Goal: Task Accomplishment & Management: Use online tool/utility

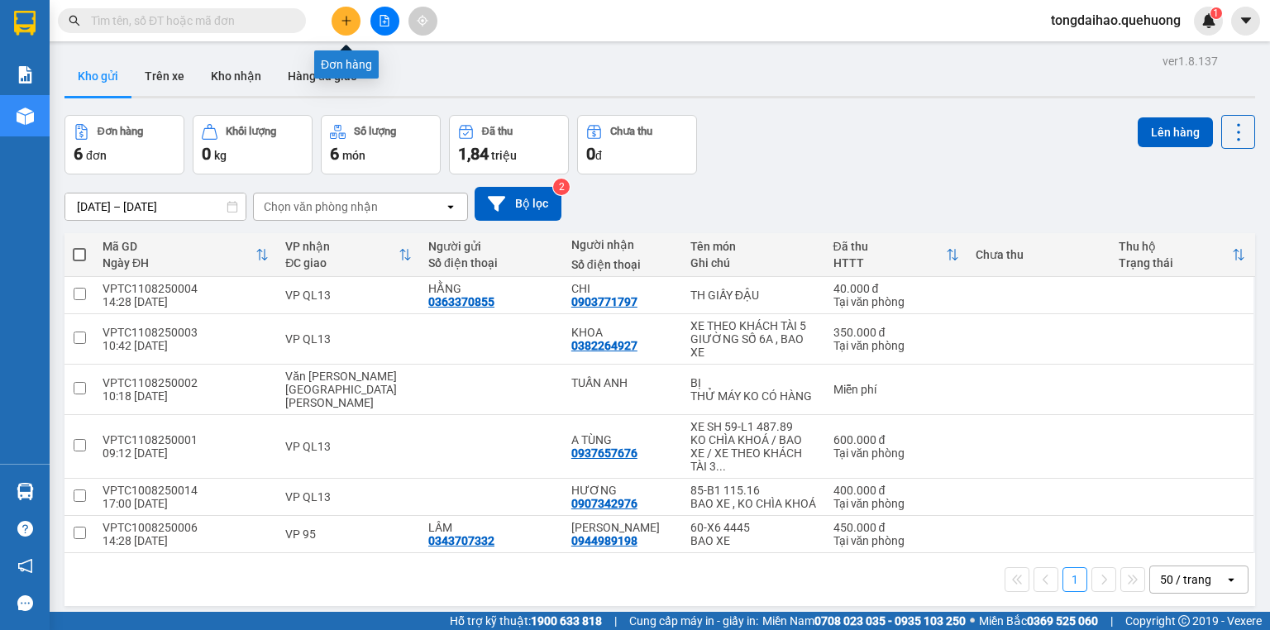
click at [341, 23] on icon "plus" at bounding box center [347, 21] width 12 height 12
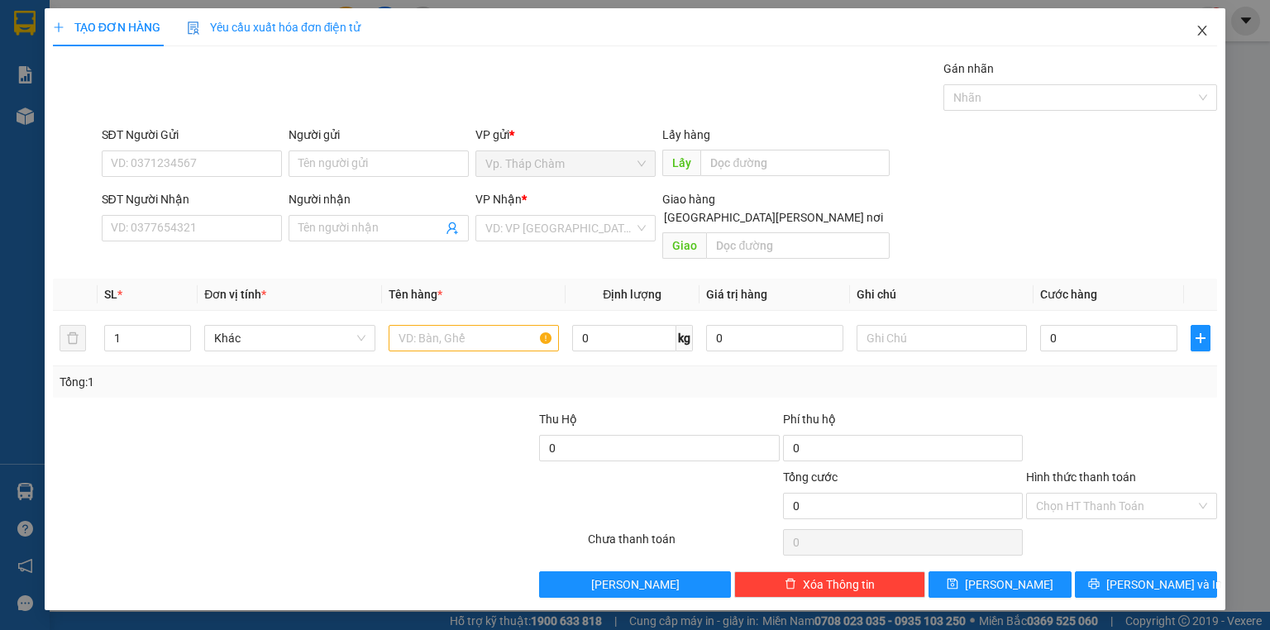
click at [1204, 30] on icon "close" at bounding box center [1201, 30] width 13 height 13
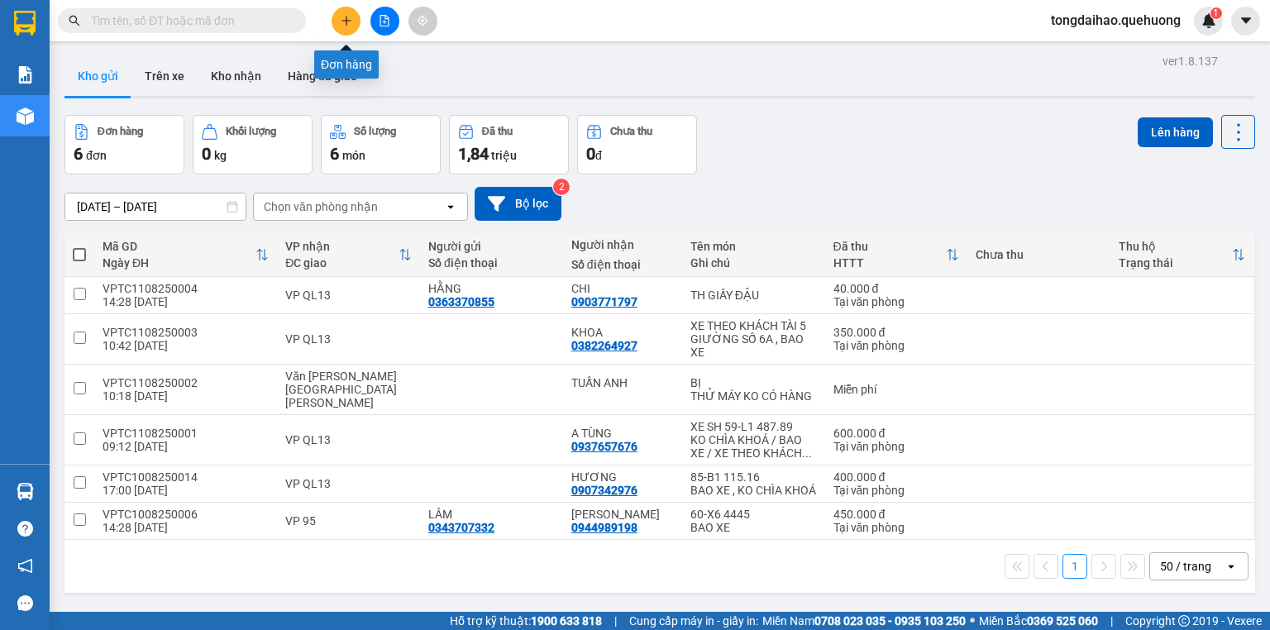
click at [346, 23] on icon "plus" at bounding box center [345, 20] width 1 height 9
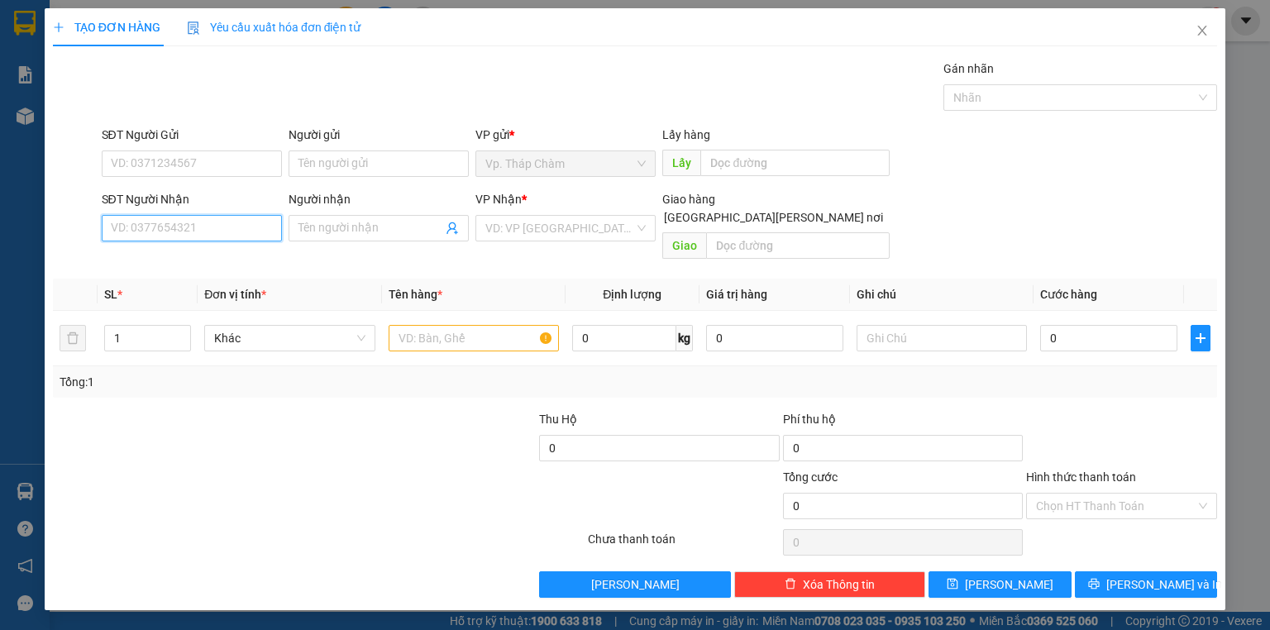
click at [222, 235] on input "SĐT Người Nhận" at bounding box center [192, 228] width 180 height 26
type input "0779790906"
click at [350, 227] on input "Người nhận" at bounding box center [370, 228] width 144 height 18
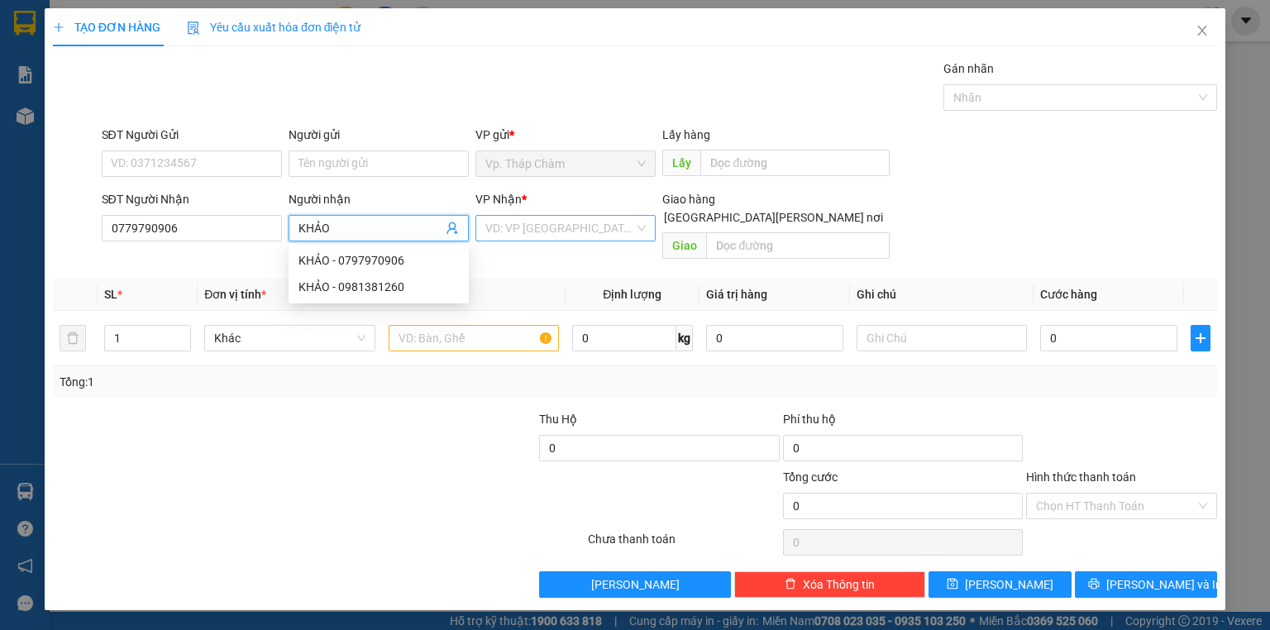
type input "KHẢO"
click at [585, 233] on input "search" at bounding box center [559, 228] width 149 height 25
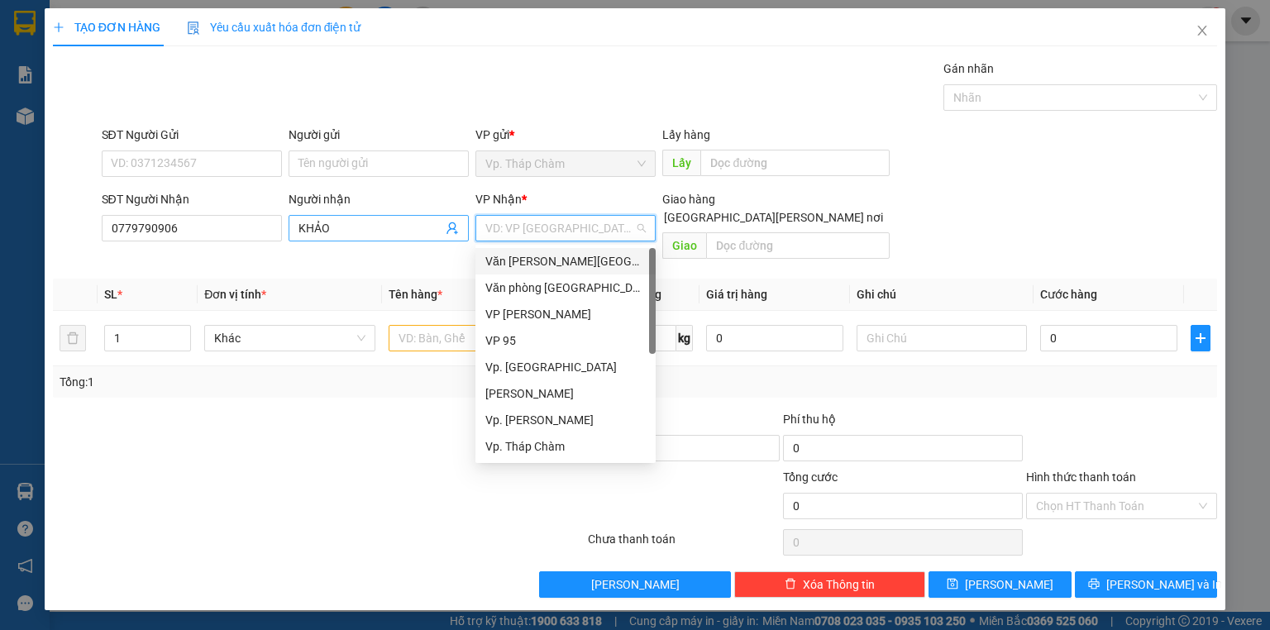
click at [403, 223] on input "KHẢO" at bounding box center [370, 228] width 144 height 18
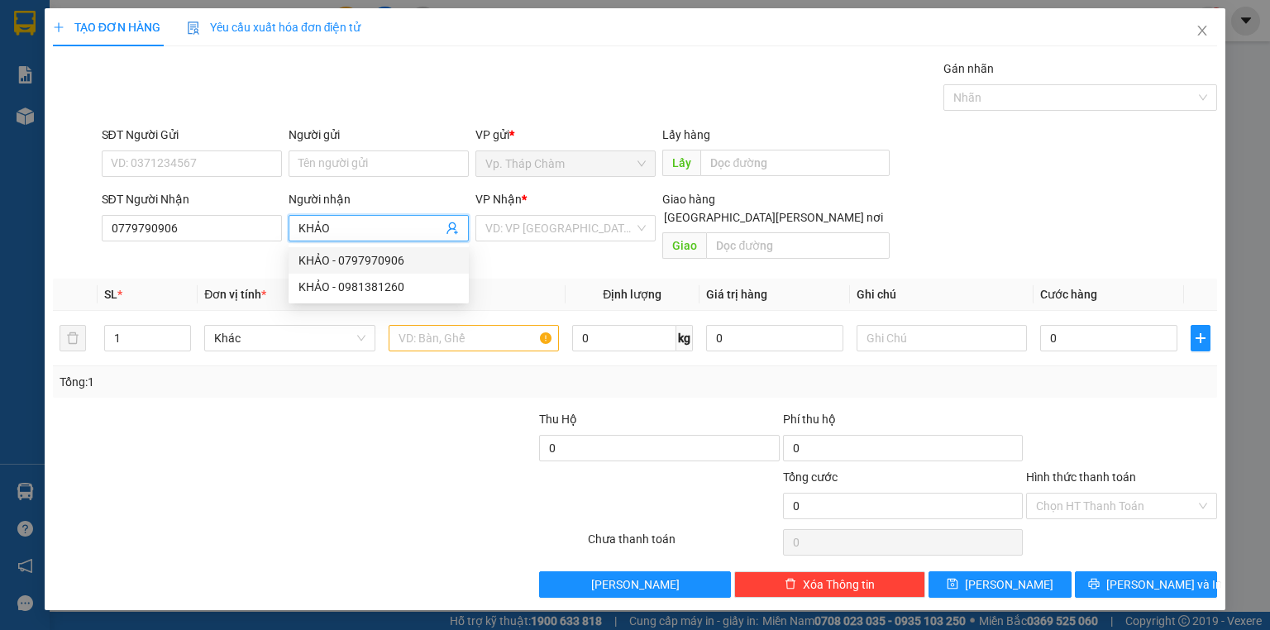
click at [411, 259] on div "KHẢO - 0797970906" at bounding box center [378, 260] width 160 height 18
type input "0797970906"
click at [588, 236] on input "search" at bounding box center [559, 228] width 149 height 25
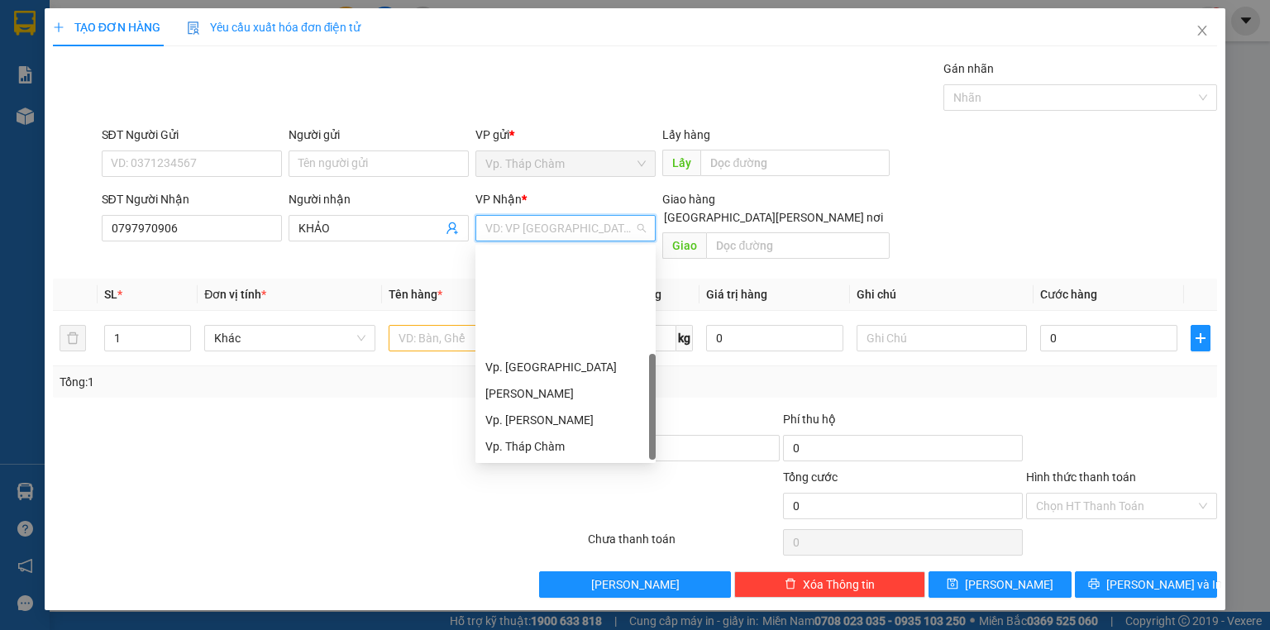
scroll to position [132, 0]
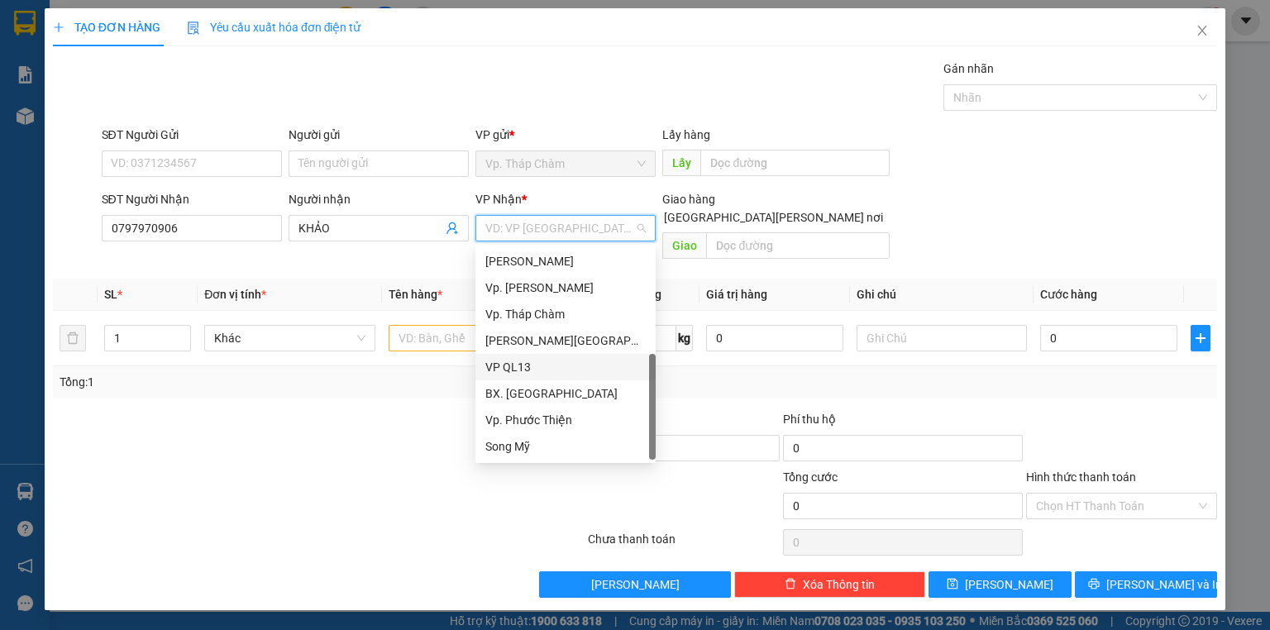
click at [513, 368] on div "VP QL13" at bounding box center [565, 367] width 160 height 18
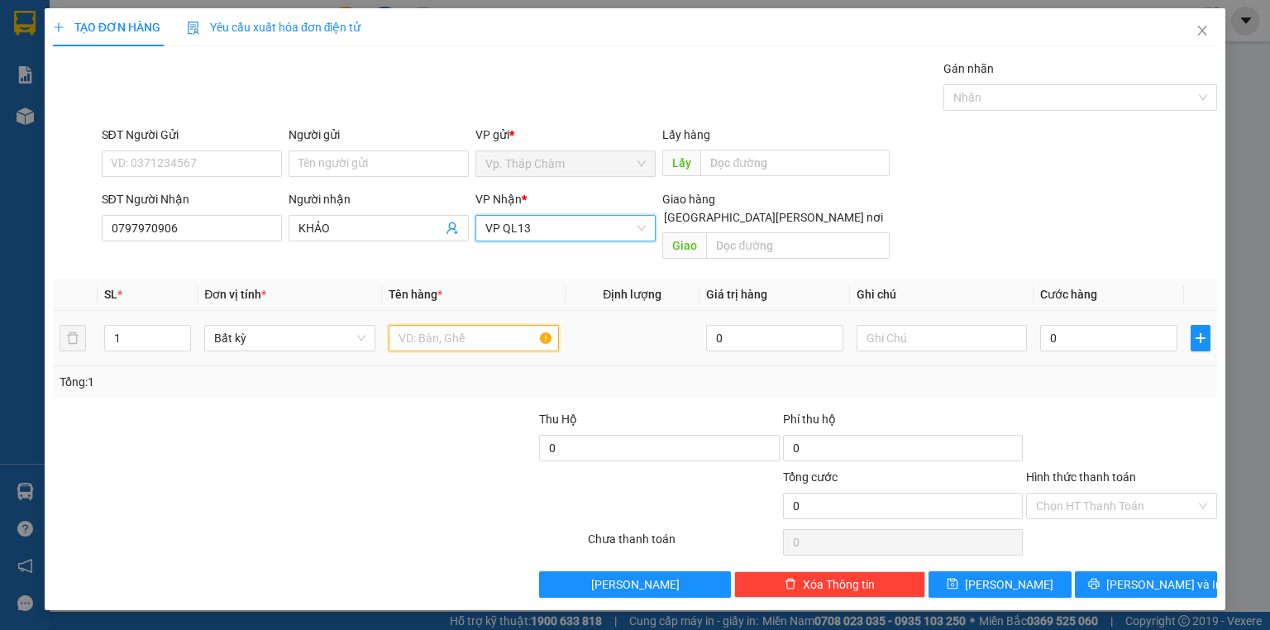
click at [479, 325] on input "text" at bounding box center [473, 338] width 170 height 26
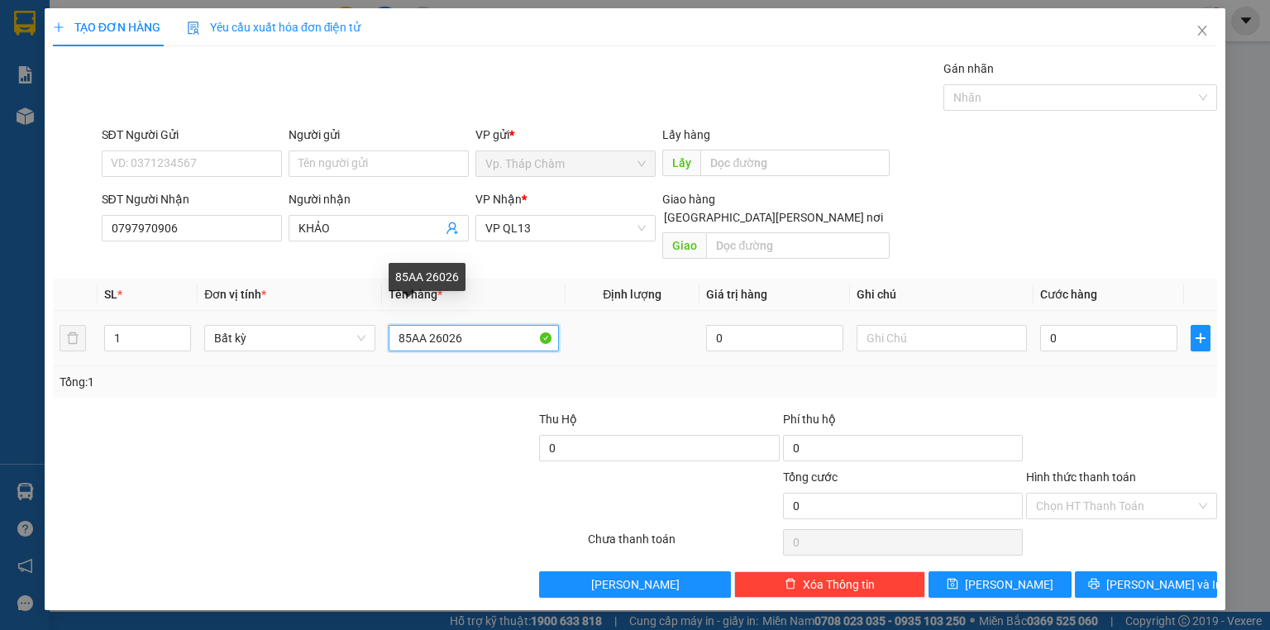
click at [485, 325] on input "85AA 26026" at bounding box center [473, 338] width 170 height 26
click at [393, 325] on input "85AA 26026" at bounding box center [473, 338] width 170 height 26
type input "XE SỐ 85AA 26026"
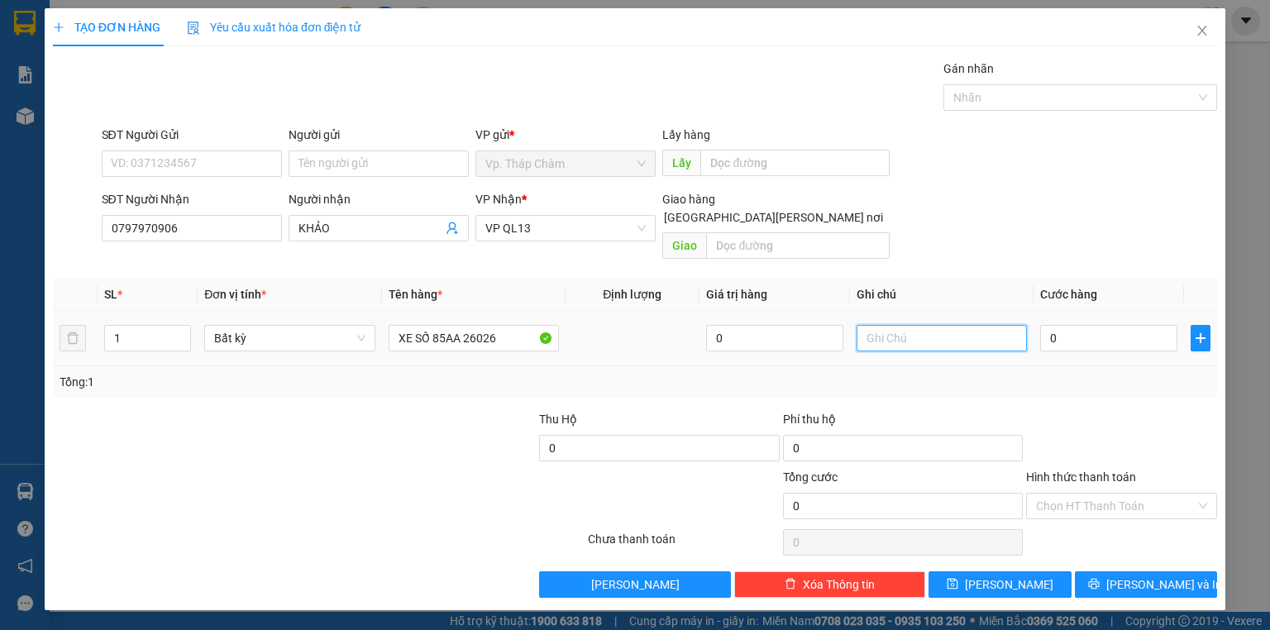
click at [900, 328] on input "text" at bounding box center [941, 338] width 170 height 26
type input "BAO XE"
drag, startPoint x: 1065, startPoint y: 321, endPoint x: 1055, endPoint y: 317, distance: 10.5
click at [1065, 325] on input "0" at bounding box center [1108, 338] width 137 height 26
type input "3"
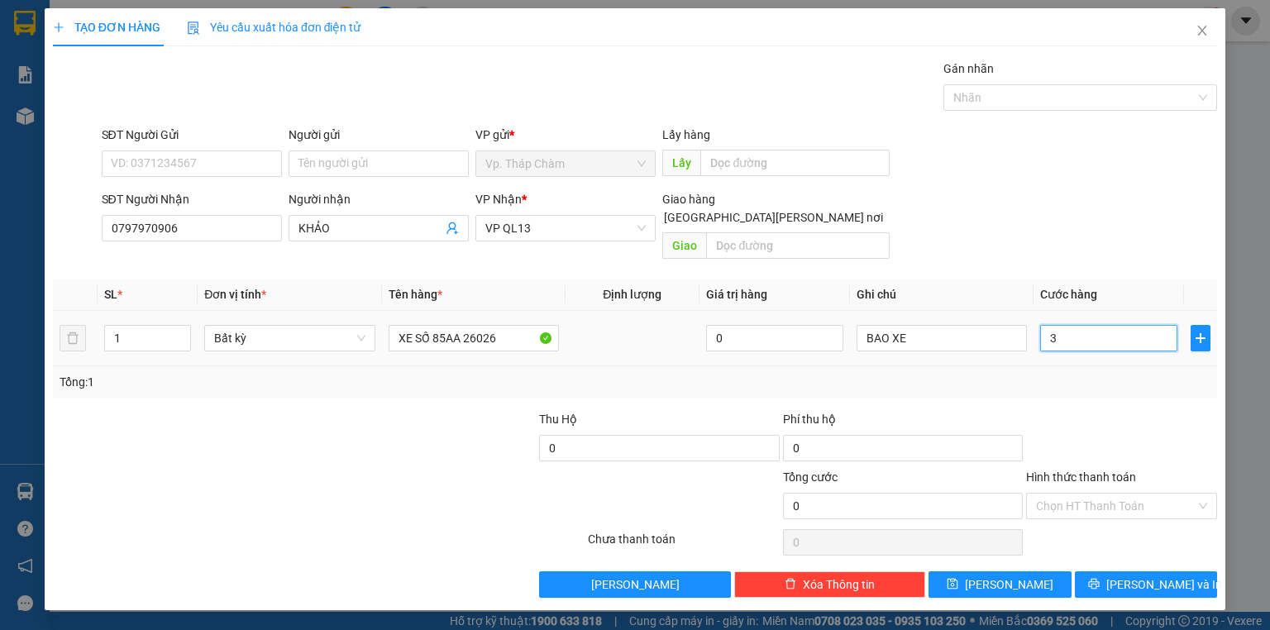
type input "3"
type input "345"
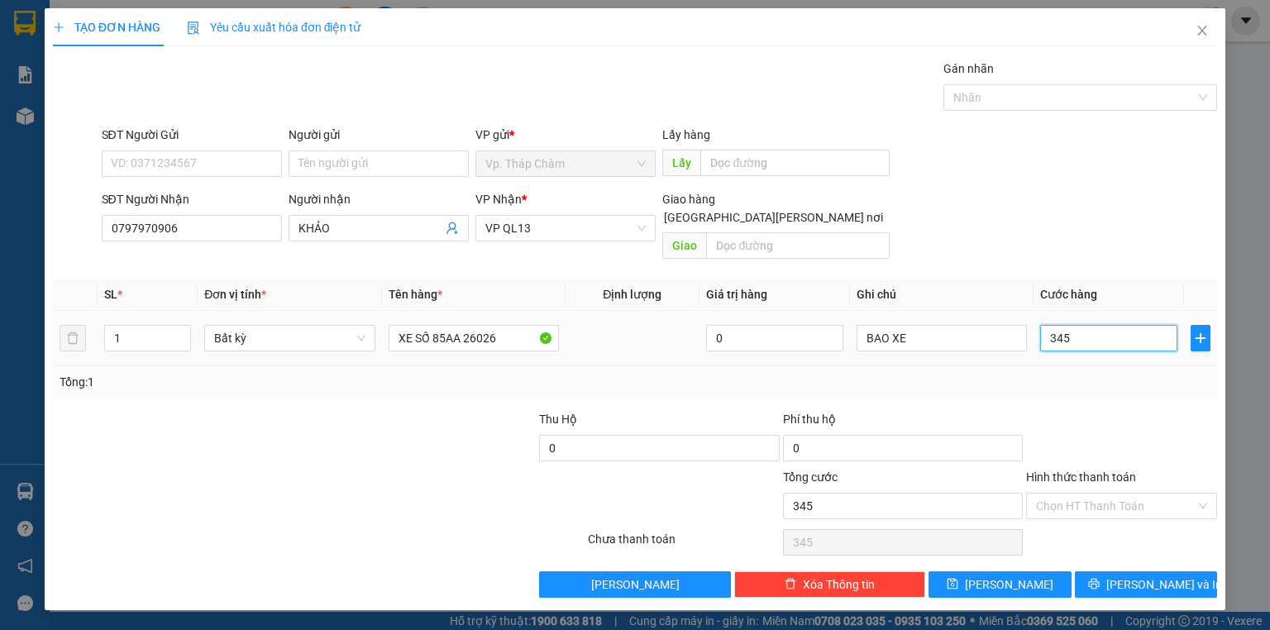
type input "3.450"
type input "345"
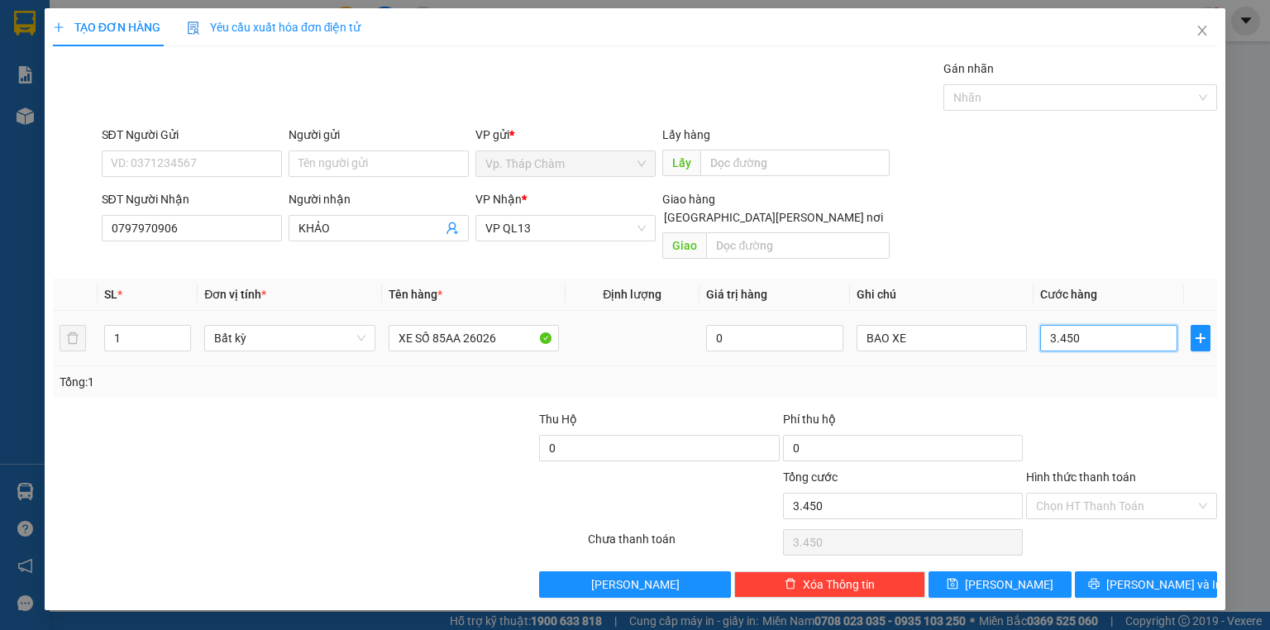
type input "345"
type input "34"
type input "3"
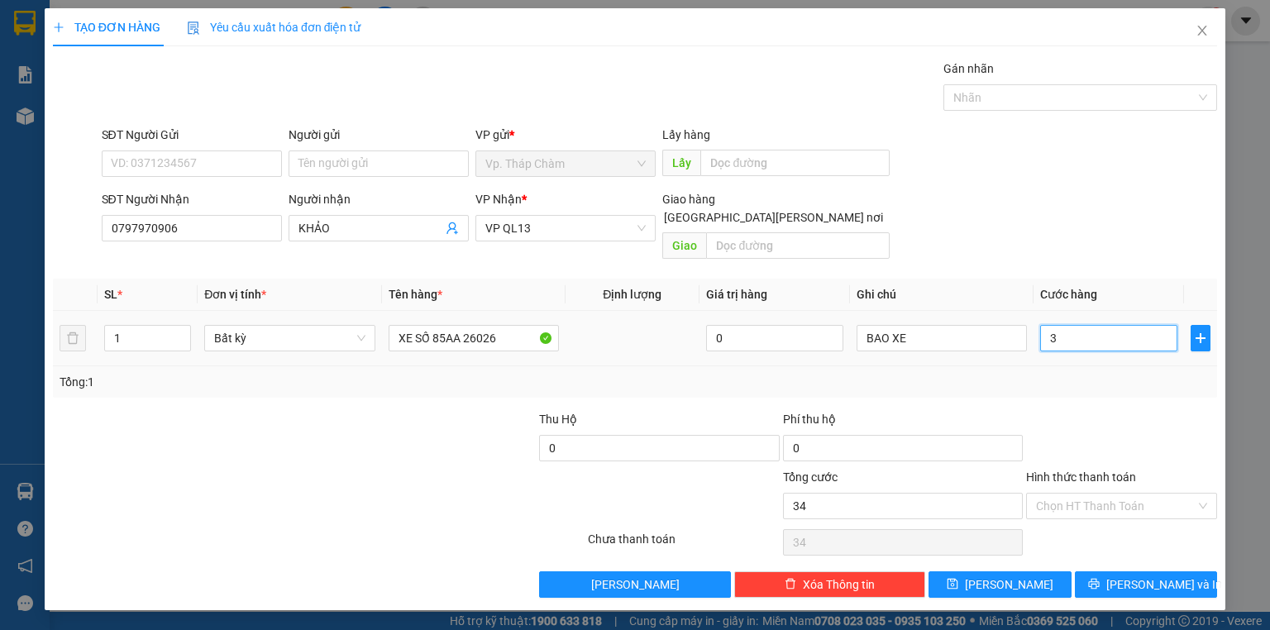
type input "3"
type input "35"
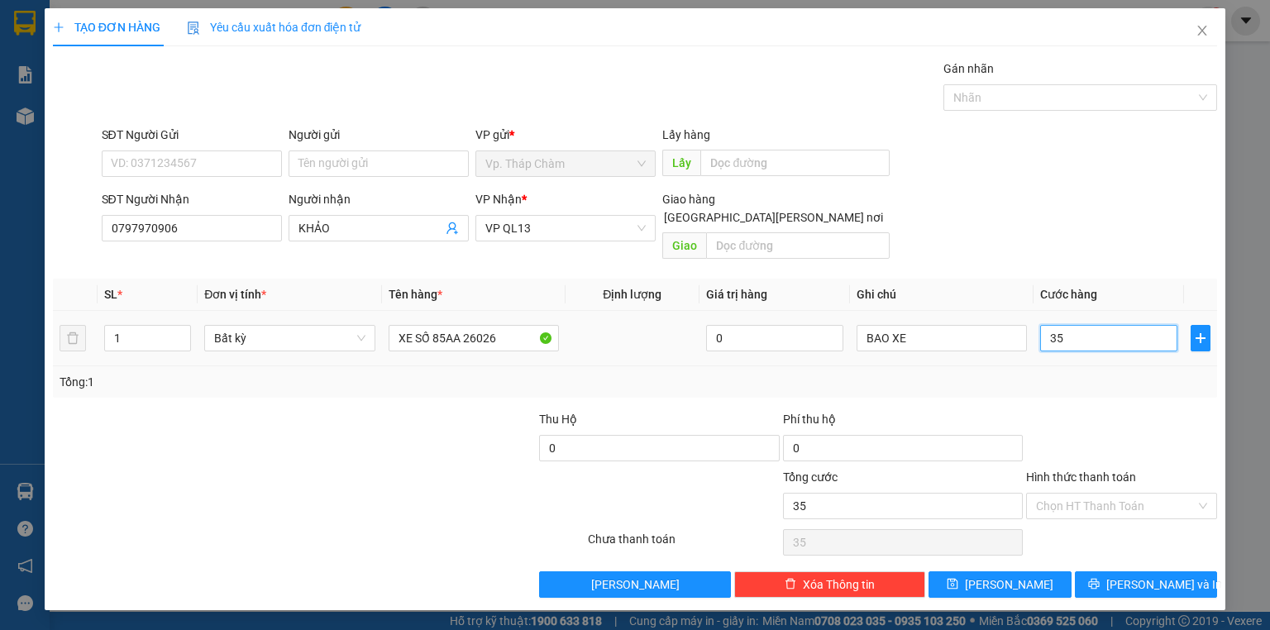
type input "350"
type input "350.000"
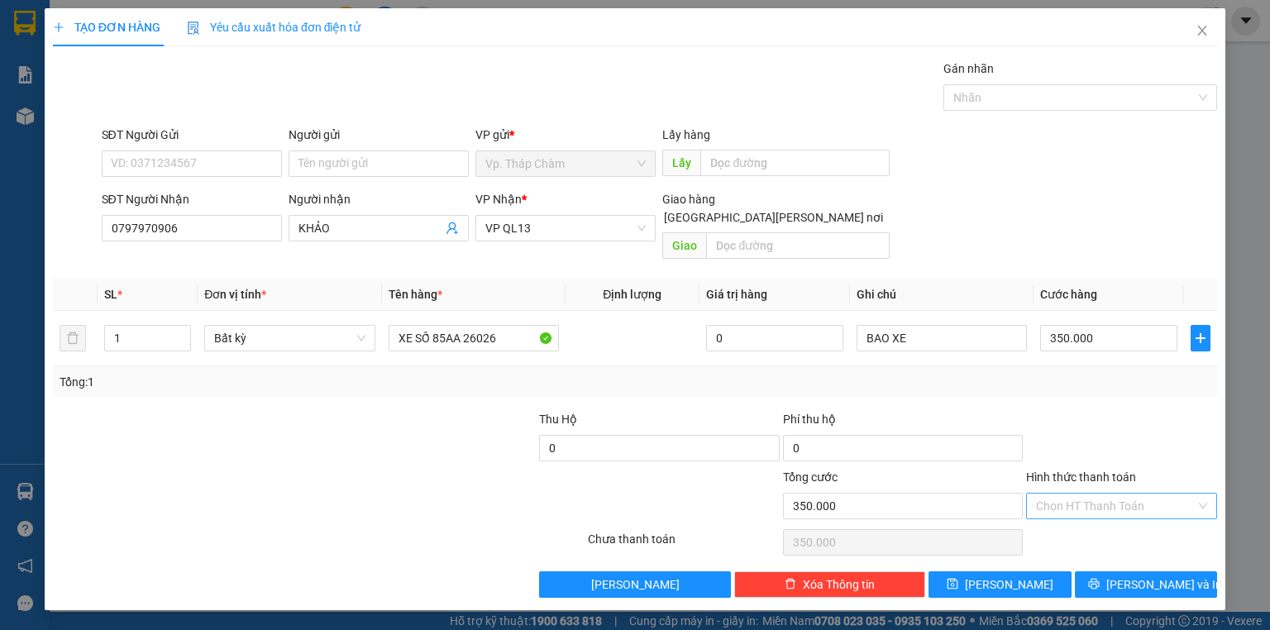
drag, startPoint x: 1066, startPoint y: 489, endPoint x: 1041, endPoint y: 489, distance: 24.8
click at [1066, 493] on input "Hình thức thanh toán" at bounding box center [1116, 505] width 160 height 25
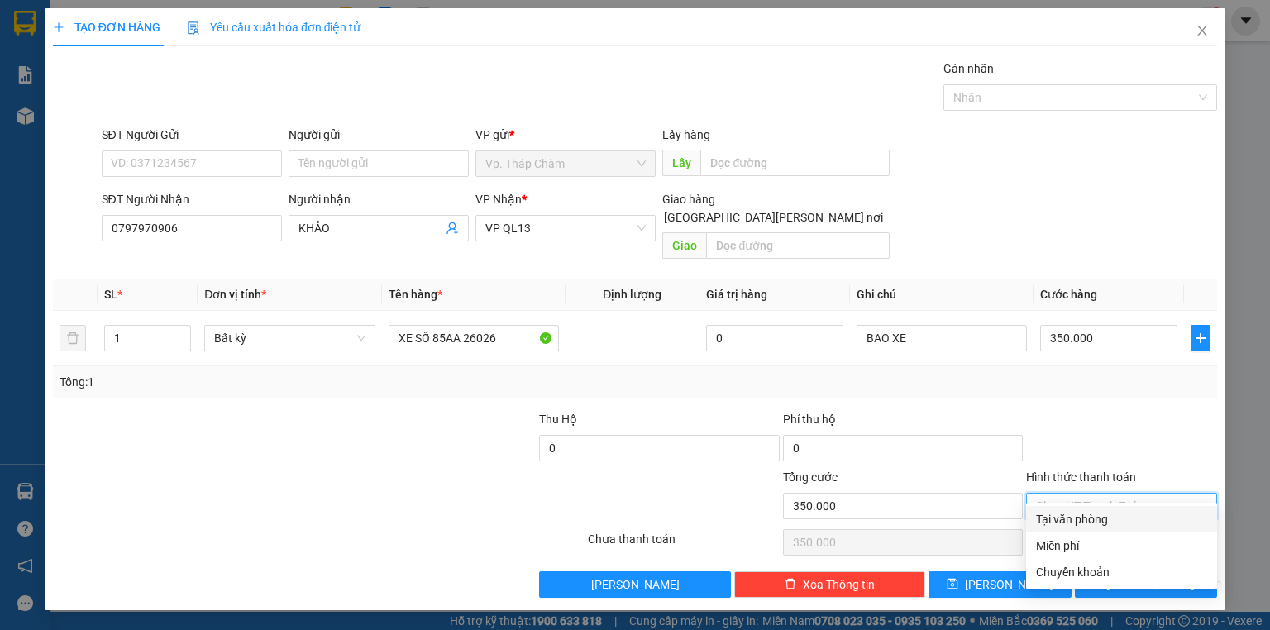
click at [1076, 523] on div "Tại văn phòng" at bounding box center [1121, 519] width 171 height 18
type input "0"
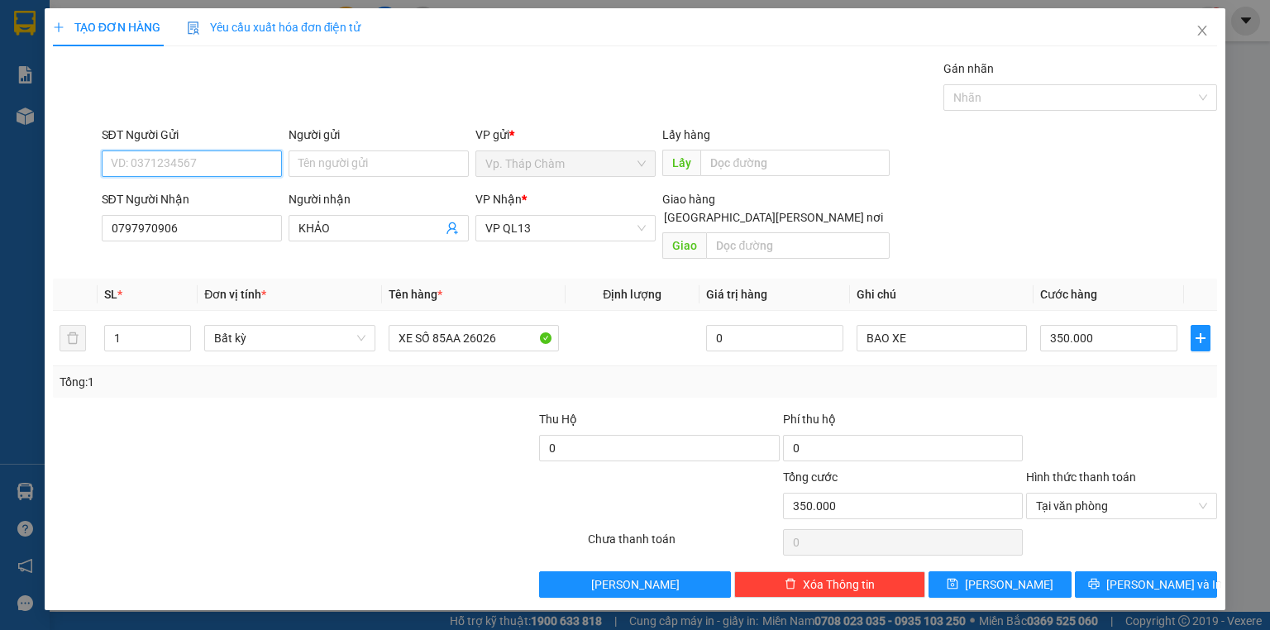
click at [198, 160] on input "SĐT Người Gửi" at bounding box center [192, 163] width 180 height 26
click at [182, 166] on input "SĐT Người Gửi" at bounding box center [192, 163] width 180 height 26
type input "0"
type input "0386900293"
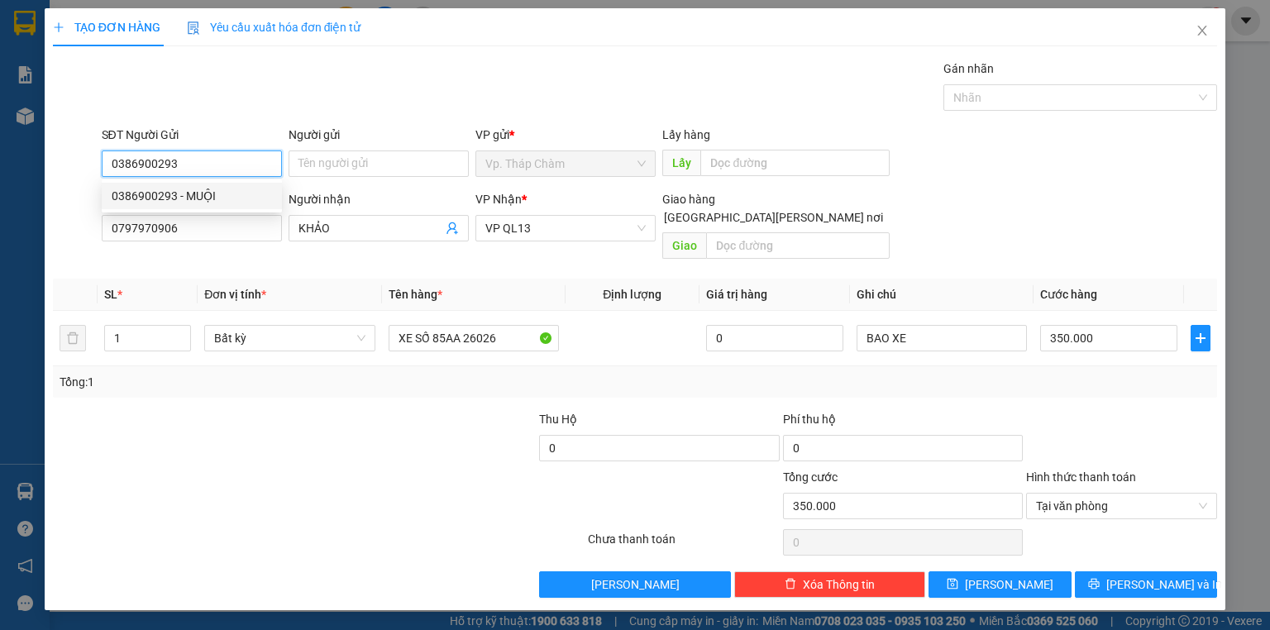
click at [207, 196] on div "0386900293 - MUỘI" at bounding box center [192, 196] width 160 height 18
type input "MUỘI"
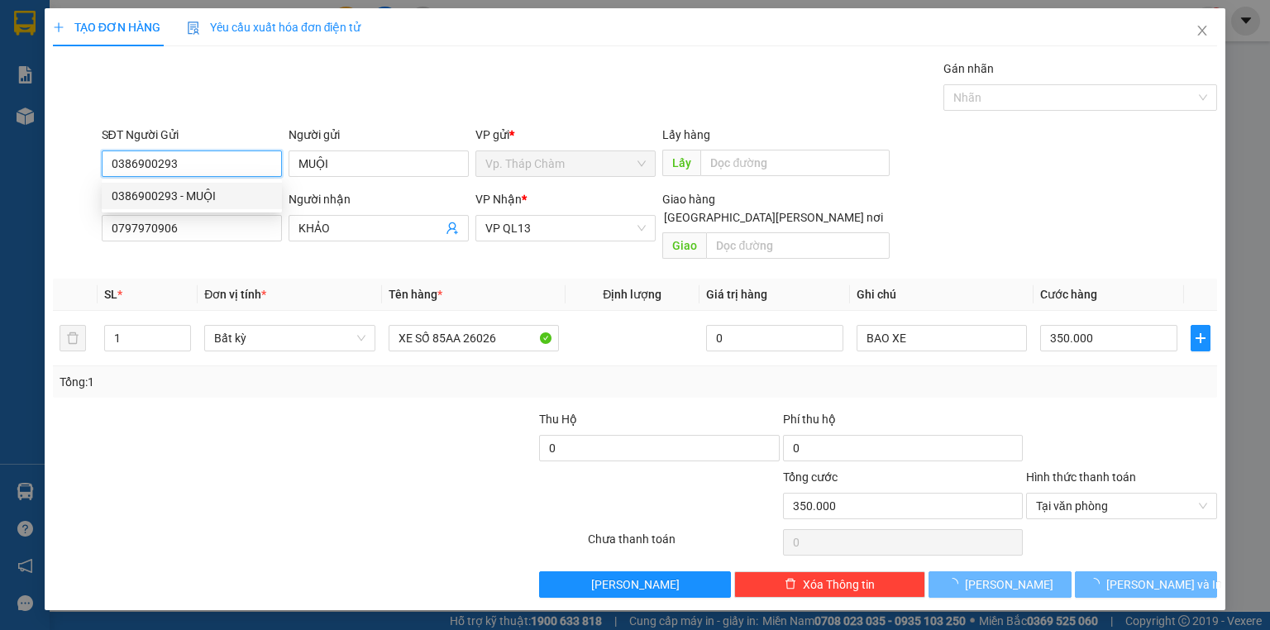
type input "40.000"
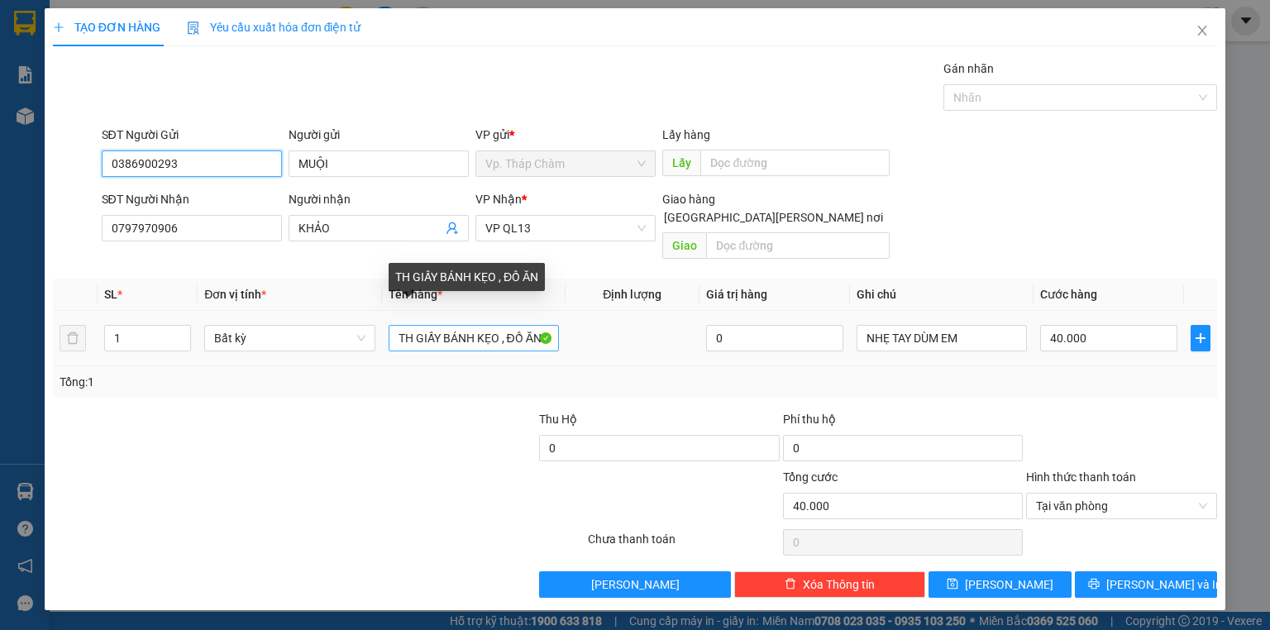
type input "0386900293"
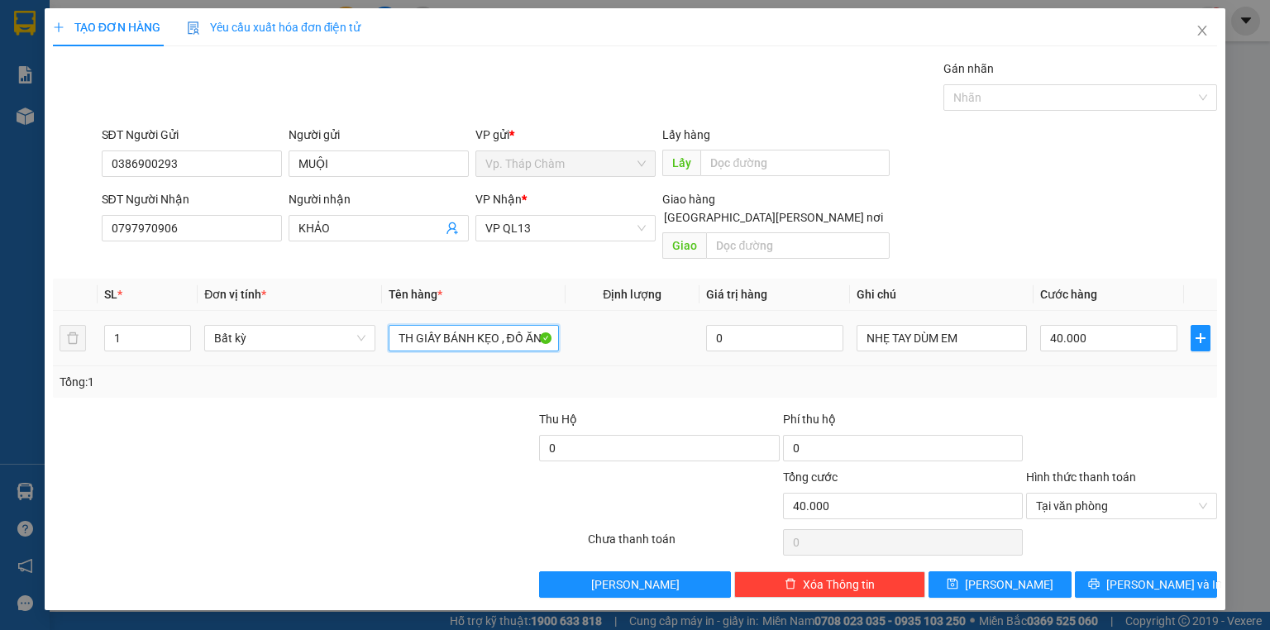
drag, startPoint x: 395, startPoint y: 321, endPoint x: 648, endPoint y: 297, distance: 254.1
click at [648, 311] on tr "1 Bất kỳ TH GIẤY BÁNH KẸO , ĐỒ ĂN 0 NHẸ TAY DÙM EM 40.000" at bounding box center [635, 338] width 1164 height 55
type input "XE SỐ 85AA -26026"
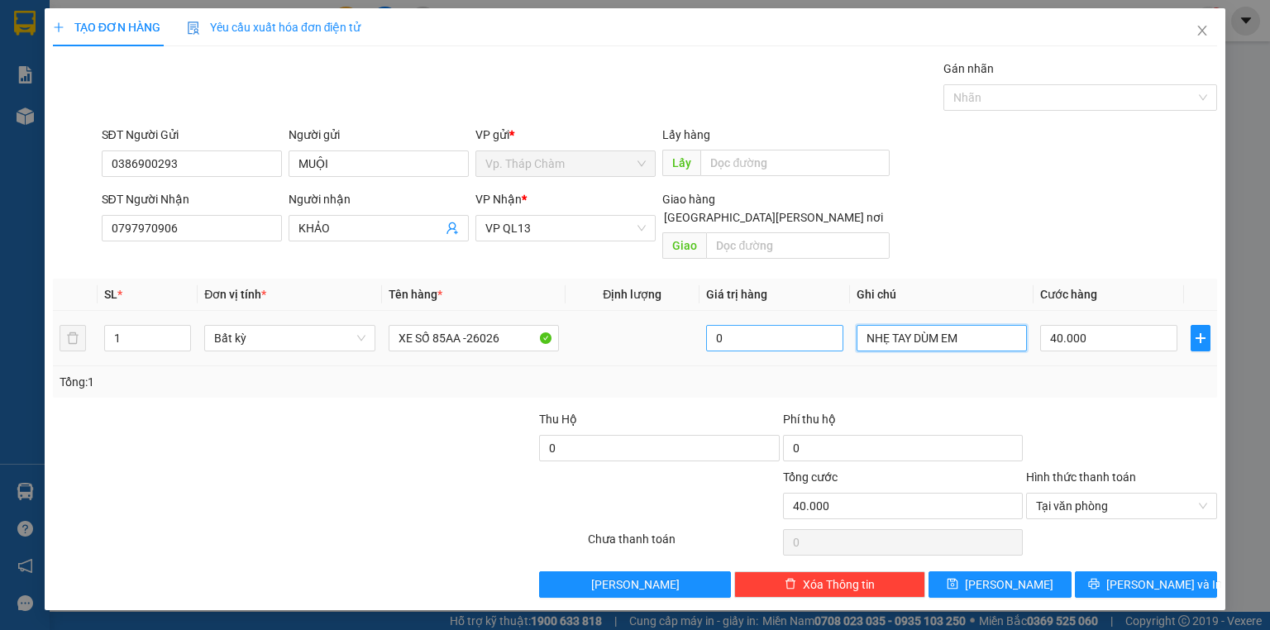
drag, startPoint x: 936, startPoint y: 311, endPoint x: 754, endPoint y: 317, distance: 181.9
click at [754, 317] on tr "1 Bất kỳ XE SỐ 85AA -26026 0 NHẸ TAY DÙM EM 40.000" at bounding box center [635, 338] width 1164 height 55
type input "BAO XE"
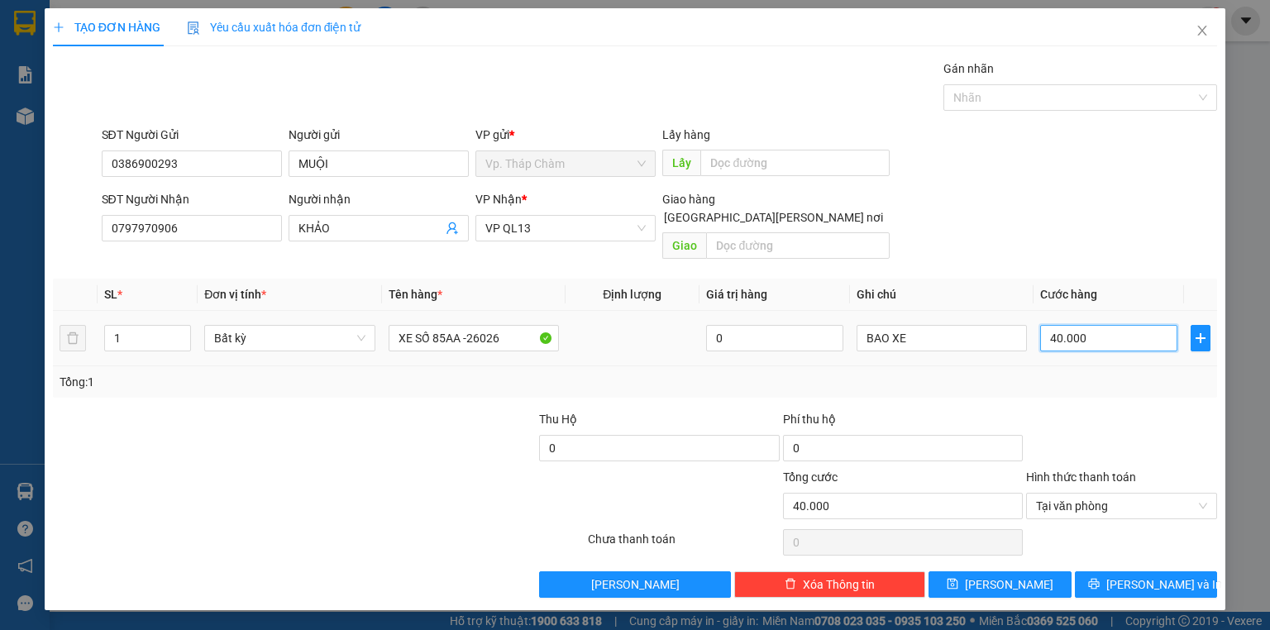
click at [1117, 331] on input "40.000" at bounding box center [1108, 338] width 137 height 26
type input "3"
type input "35"
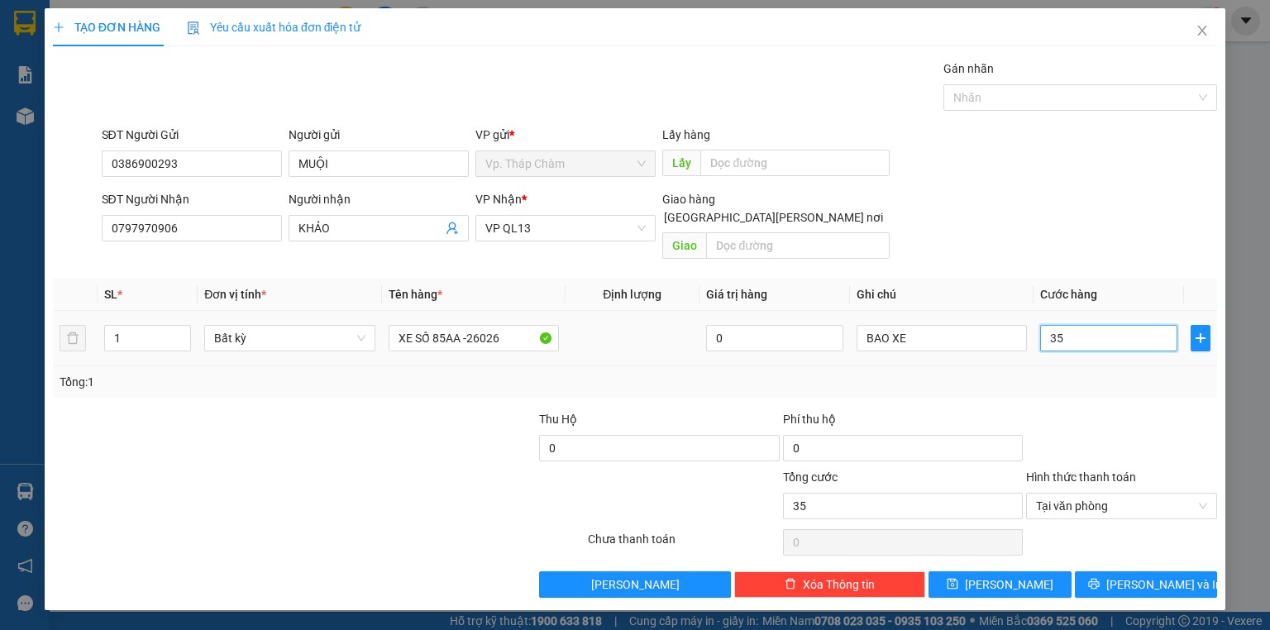
type input "350"
click at [1103, 493] on span "Tại văn phòng" at bounding box center [1121, 505] width 171 height 25
type input "350"
type input "350.000"
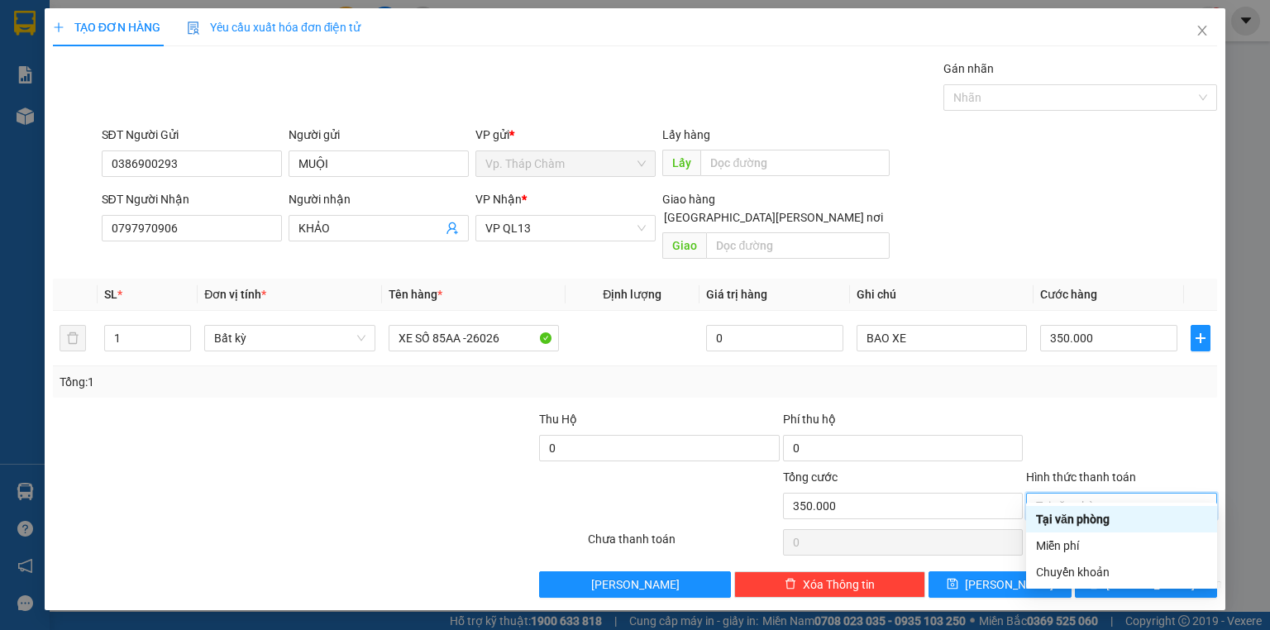
click at [1098, 508] on div "Tại văn phòng" at bounding box center [1121, 519] width 191 height 26
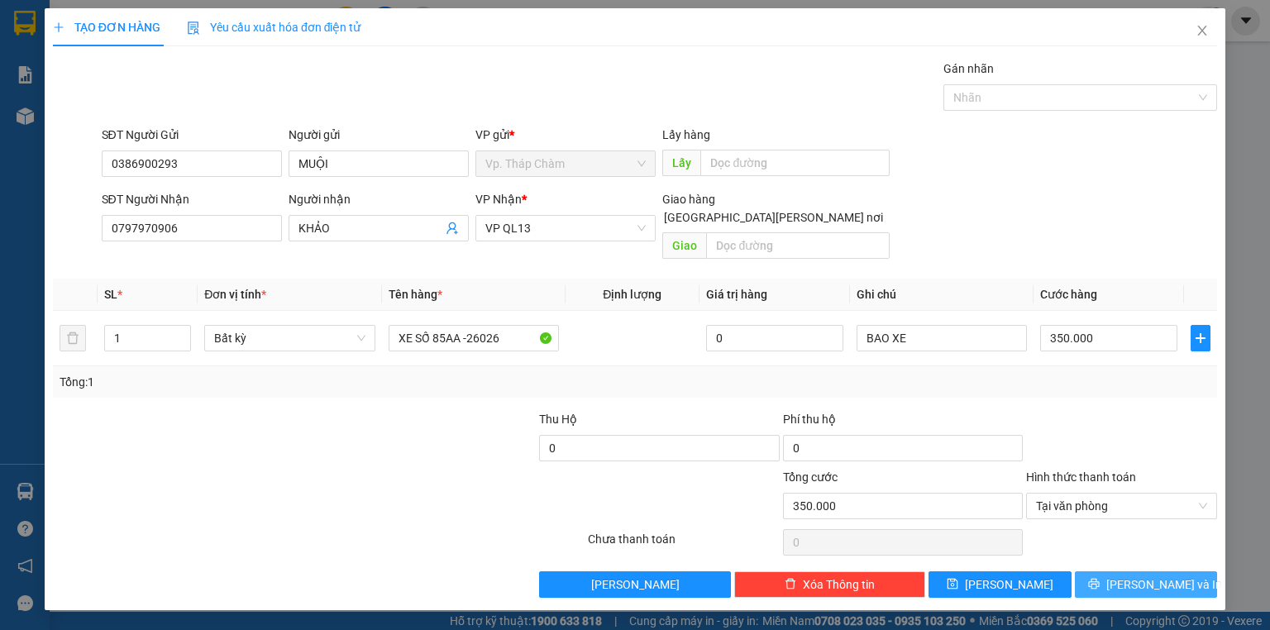
click at [1151, 575] on span "[PERSON_NAME] và In" at bounding box center [1164, 584] width 116 height 18
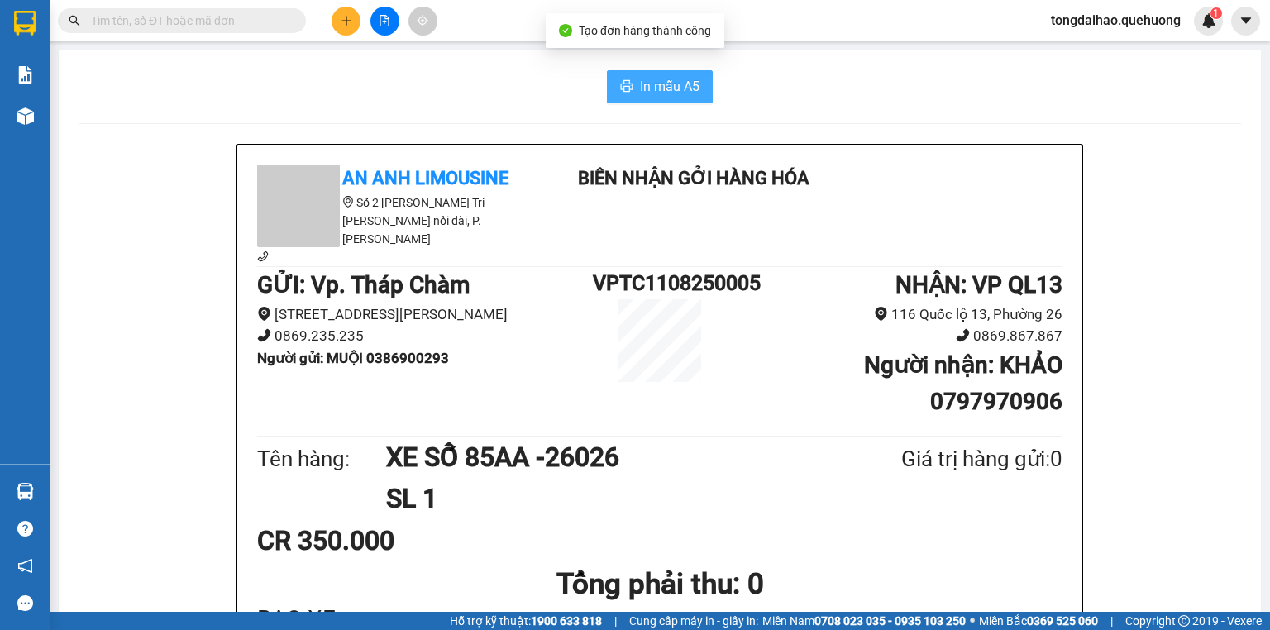
click at [652, 88] on span "In mẫu A5" at bounding box center [670, 86] width 60 height 21
click at [622, 89] on icon "printer" at bounding box center [626, 85] width 13 height 13
click at [347, 18] on icon "plus" at bounding box center [347, 21] width 12 height 12
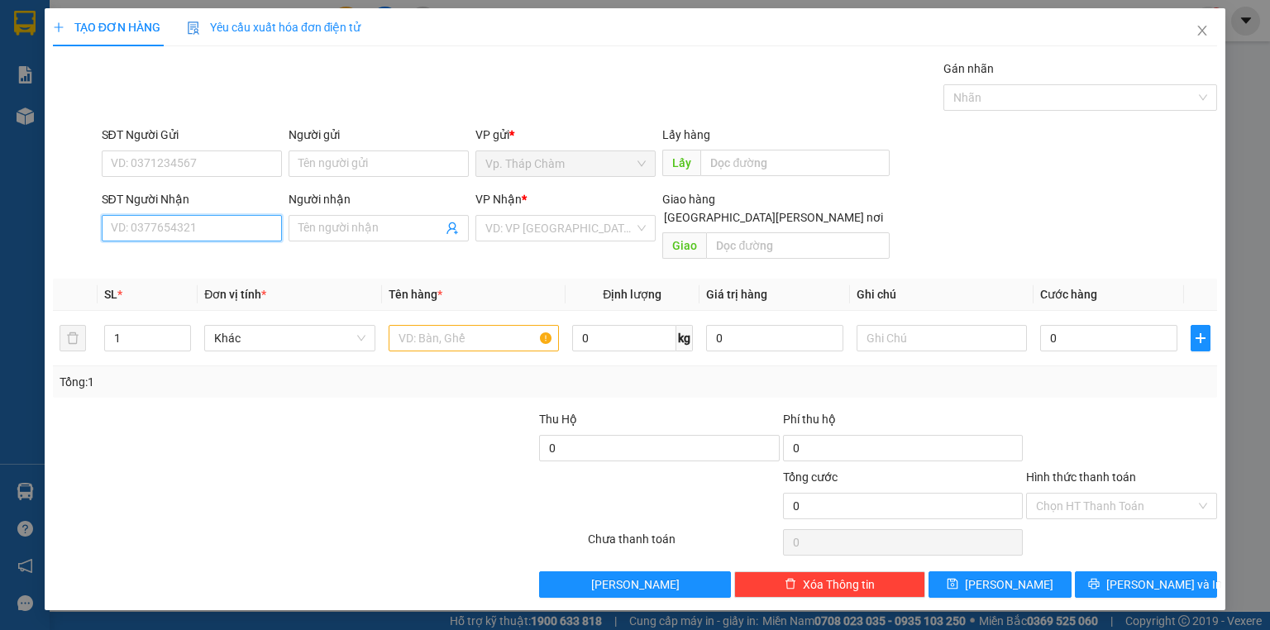
click at [186, 222] on input "SĐT Người Nhận" at bounding box center [192, 228] width 180 height 26
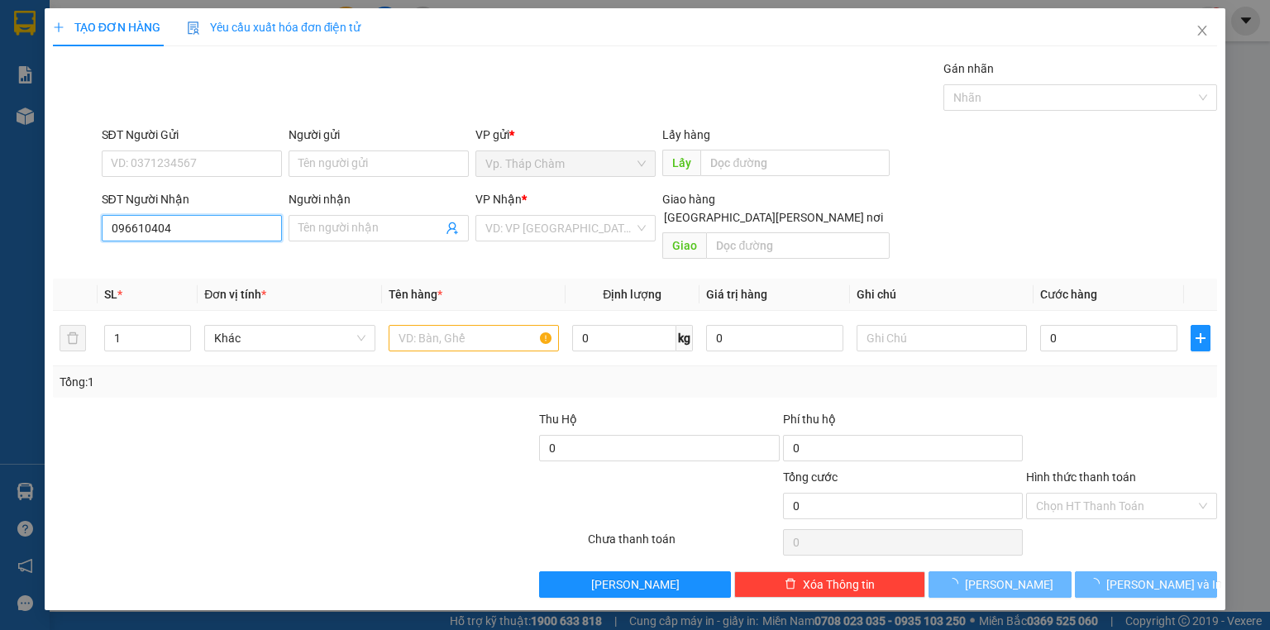
type input "0966104046"
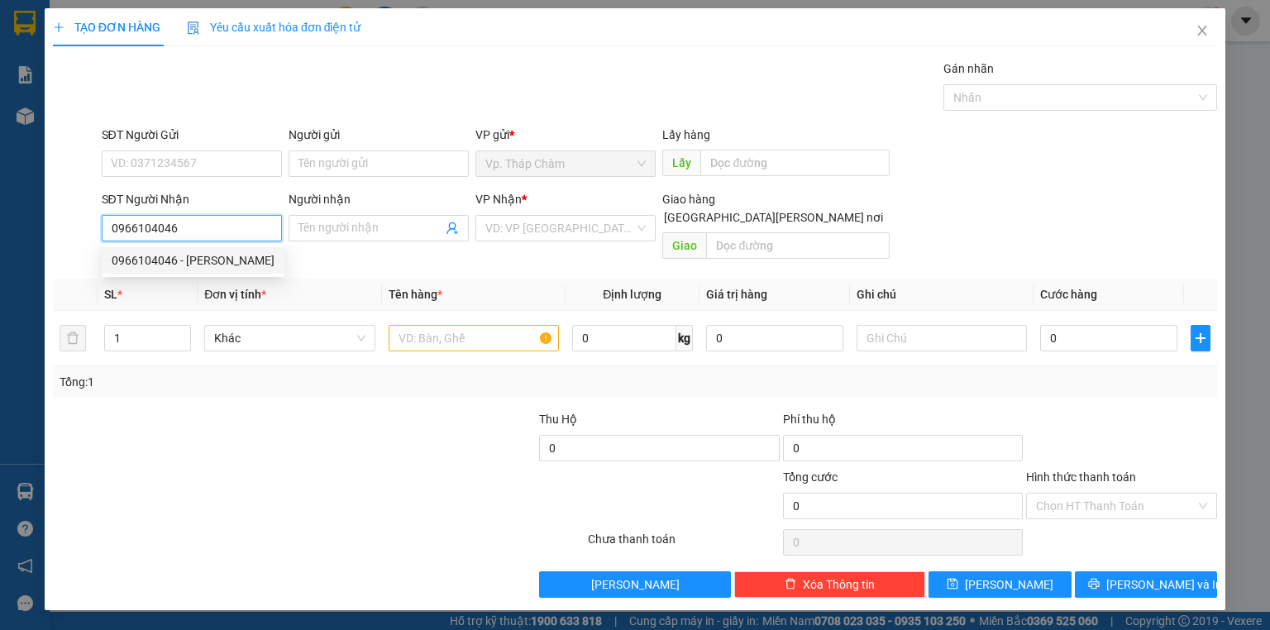
click at [238, 264] on div "0966104046 - [PERSON_NAME]" at bounding box center [193, 260] width 163 height 18
type input "[PERSON_NAME]"
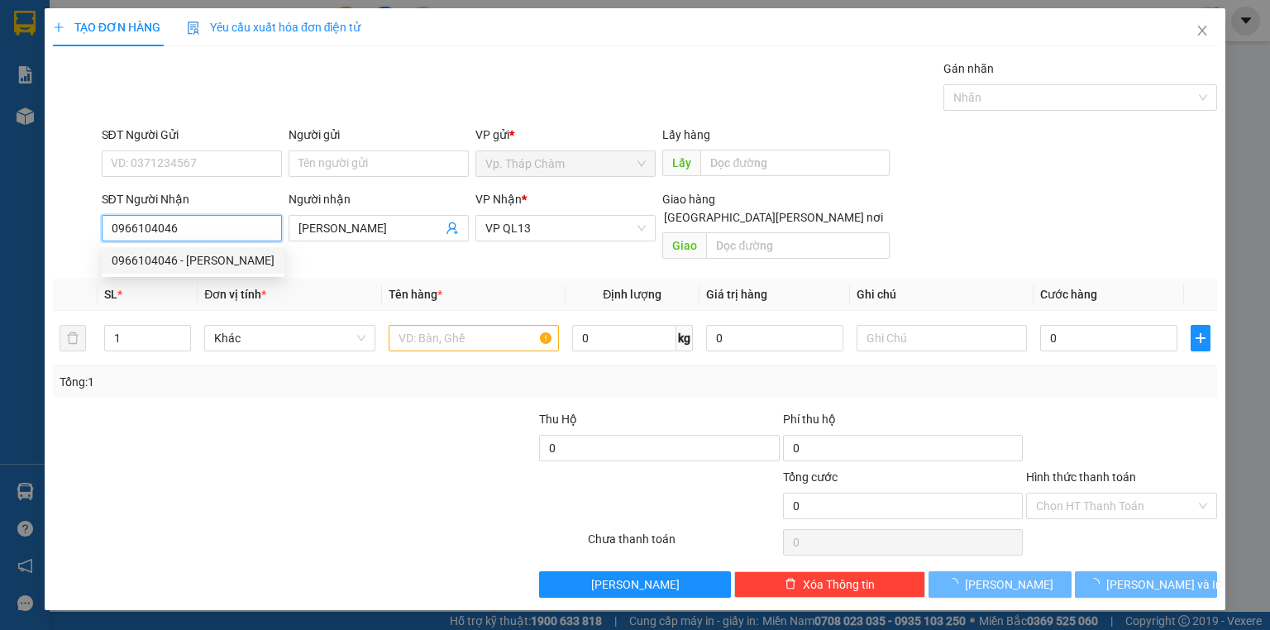
type input "450.000"
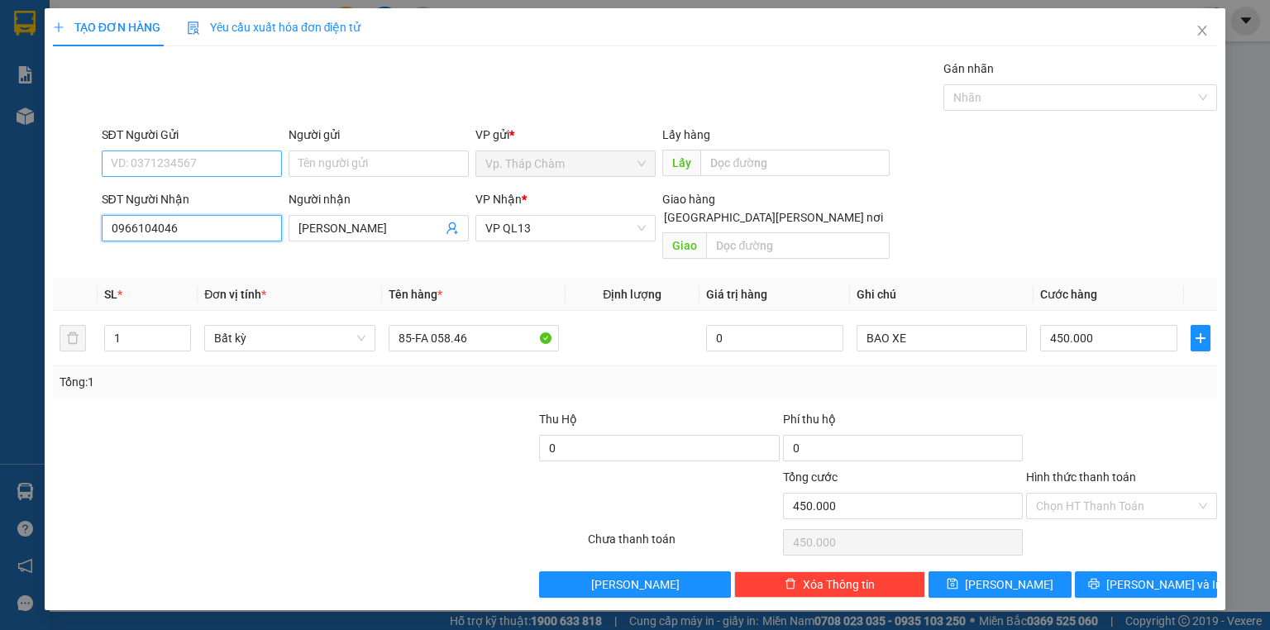
type input "0966104046"
click at [252, 169] on input "SĐT Người Gửi" at bounding box center [192, 163] width 180 height 26
click at [251, 198] on div "0334472878 - [PERSON_NAME]" at bounding box center [193, 196] width 163 height 18
type input "0334472878"
type input "[PERSON_NAME]"
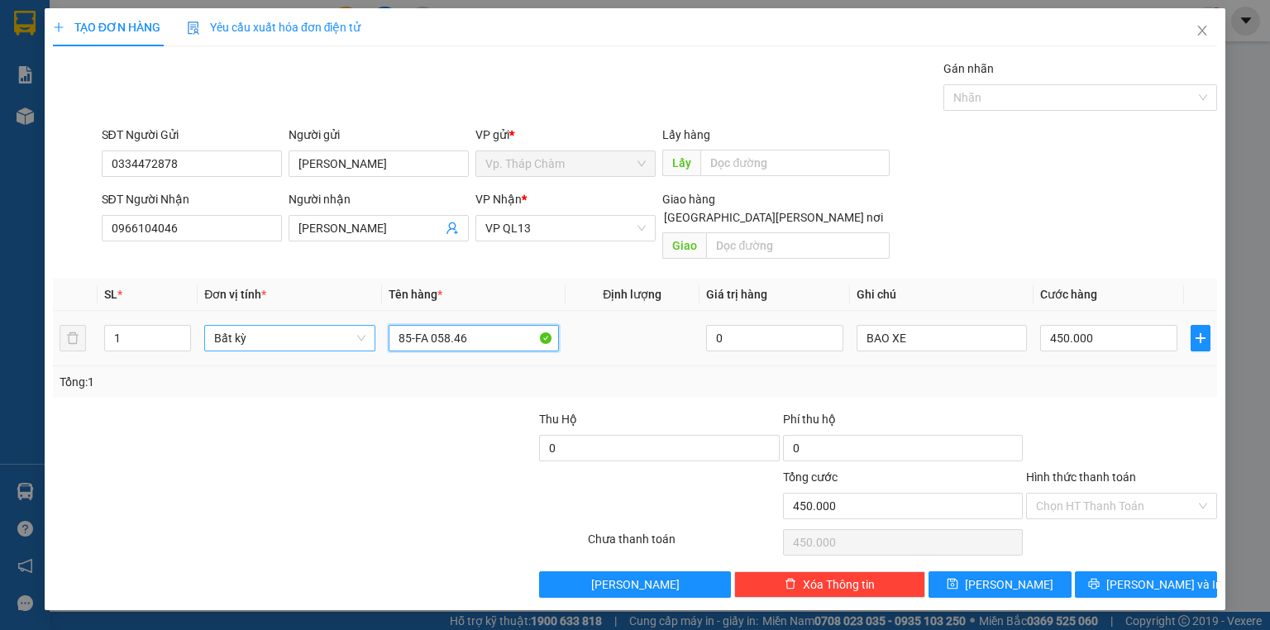
drag, startPoint x: 489, startPoint y: 322, endPoint x: 228, endPoint y: 327, distance: 261.2
click at [228, 327] on tr "1 Bất kỳ 85-FA 058.46 0 BAO XE 450.000" at bounding box center [635, 338] width 1164 height 55
type input "TẬP HỒ SƠ"
click at [1120, 325] on input "450.000" at bounding box center [1108, 338] width 137 height 26
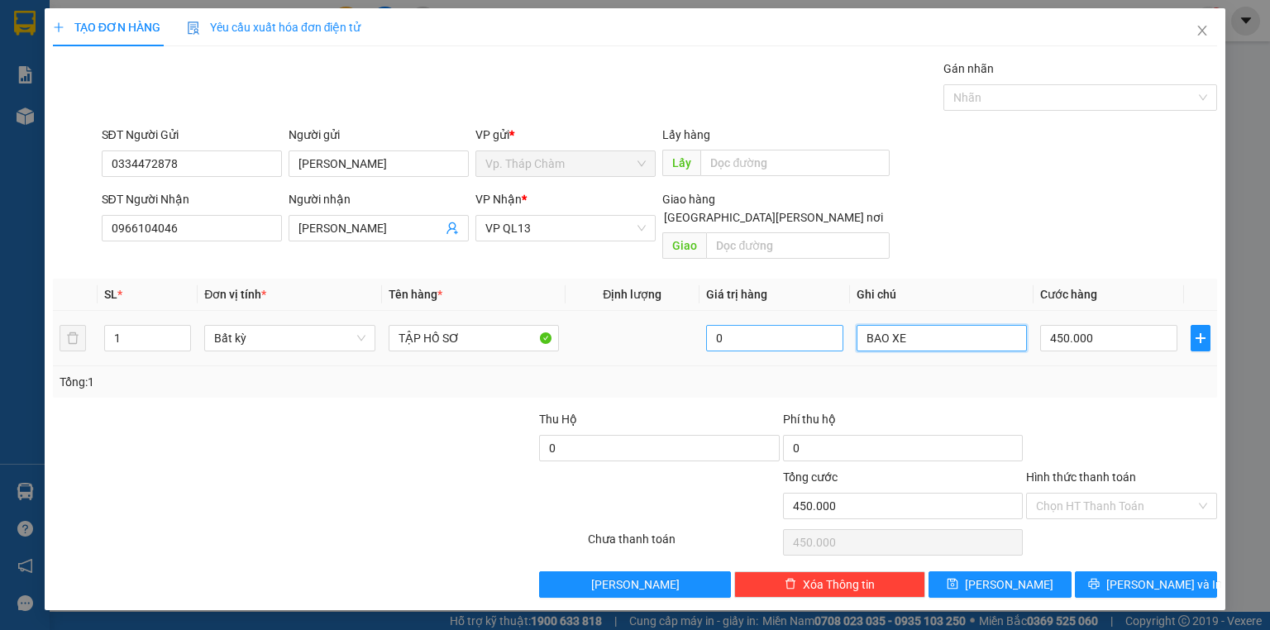
drag, startPoint x: 955, startPoint y: 329, endPoint x: 746, endPoint y: 323, distance: 209.2
click at [744, 338] on tr "1 Bất kỳ TẬP HỒ SƠ 0 BAO XE 450.000" at bounding box center [635, 338] width 1164 height 55
type input "30"
drag, startPoint x: 854, startPoint y: 314, endPoint x: 661, endPoint y: 318, distance: 192.6
click at [661, 318] on tr "1 Bất kỳ TẬP HỒ SƠ 0 30 450.000" at bounding box center [635, 338] width 1164 height 55
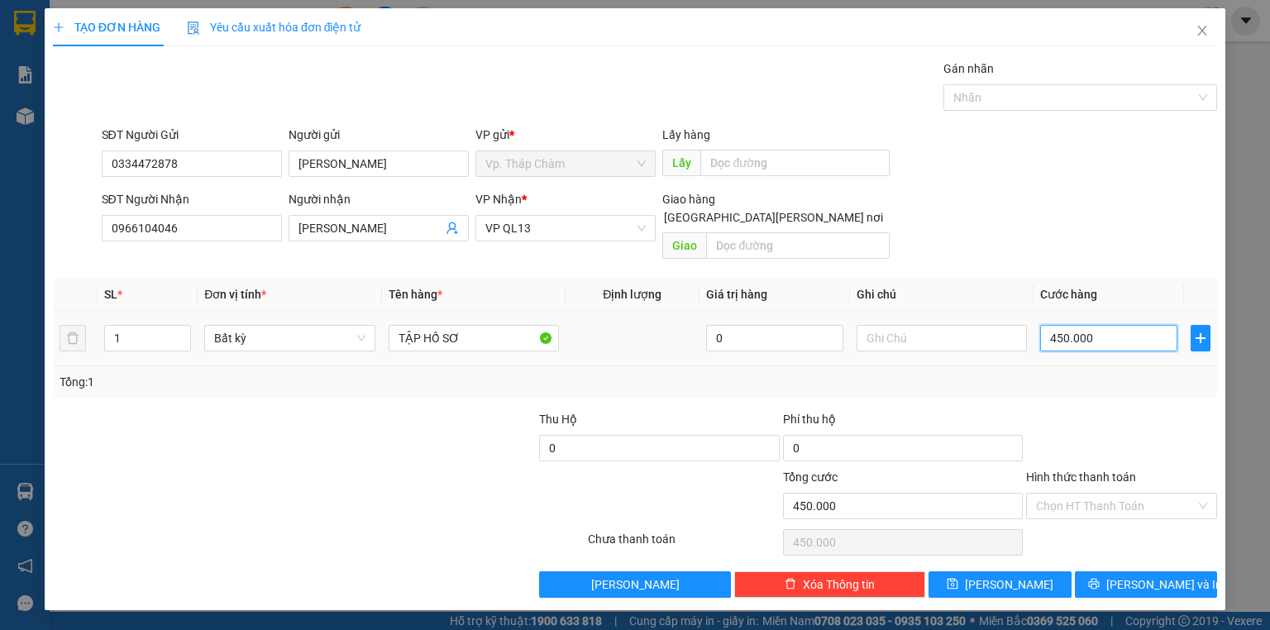
click at [1113, 325] on input "450.000" at bounding box center [1108, 338] width 137 height 26
type input "3"
type input "30"
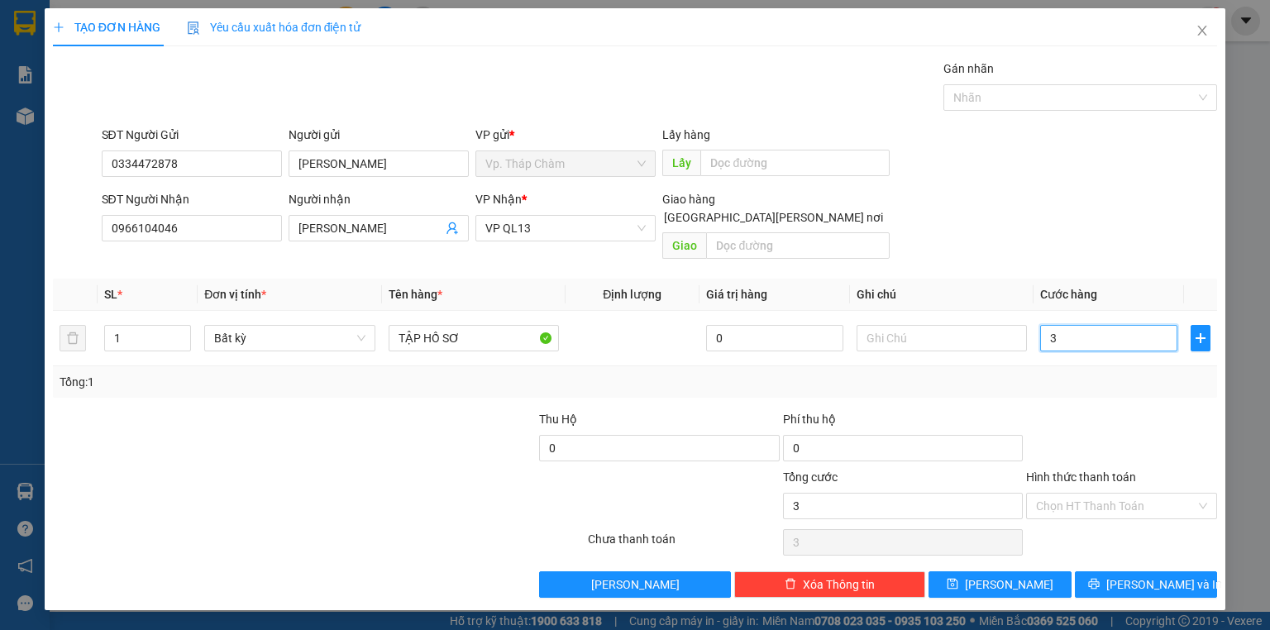
type input "30"
type input "30.000"
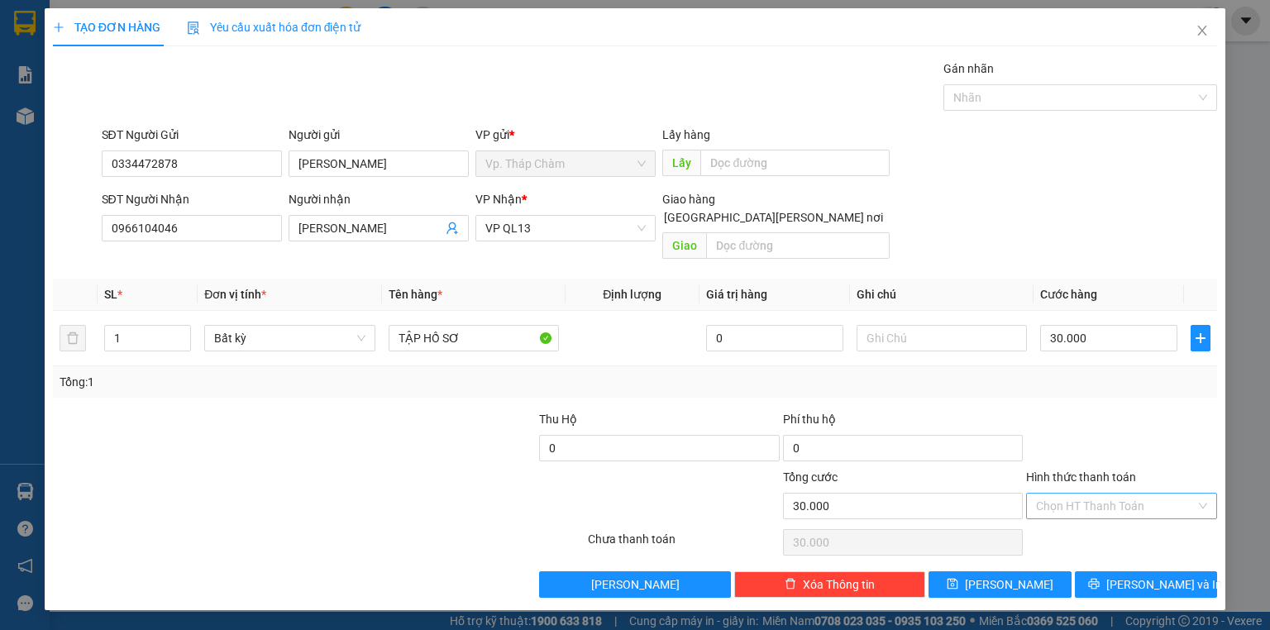
click at [1106, 493] on input "Hình thức thanh toán" at bounding box center [1116, 505] width 160 height 25
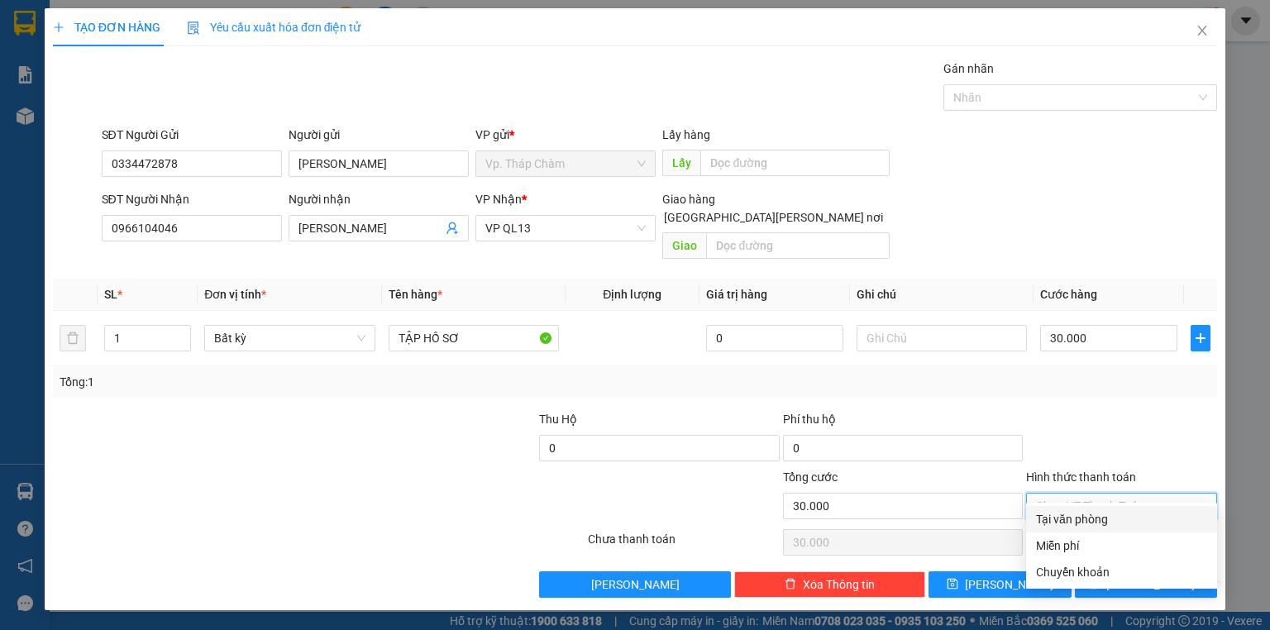
drag, startPoint x: 1070, startPoint y: 522, endPoint x: 1079, endPoint y: 516, distance: 10.8
click at [1074, 523] on div "Tại văn phòng" at bounding box center [1121, 519] width 171 height 18
type input "0"
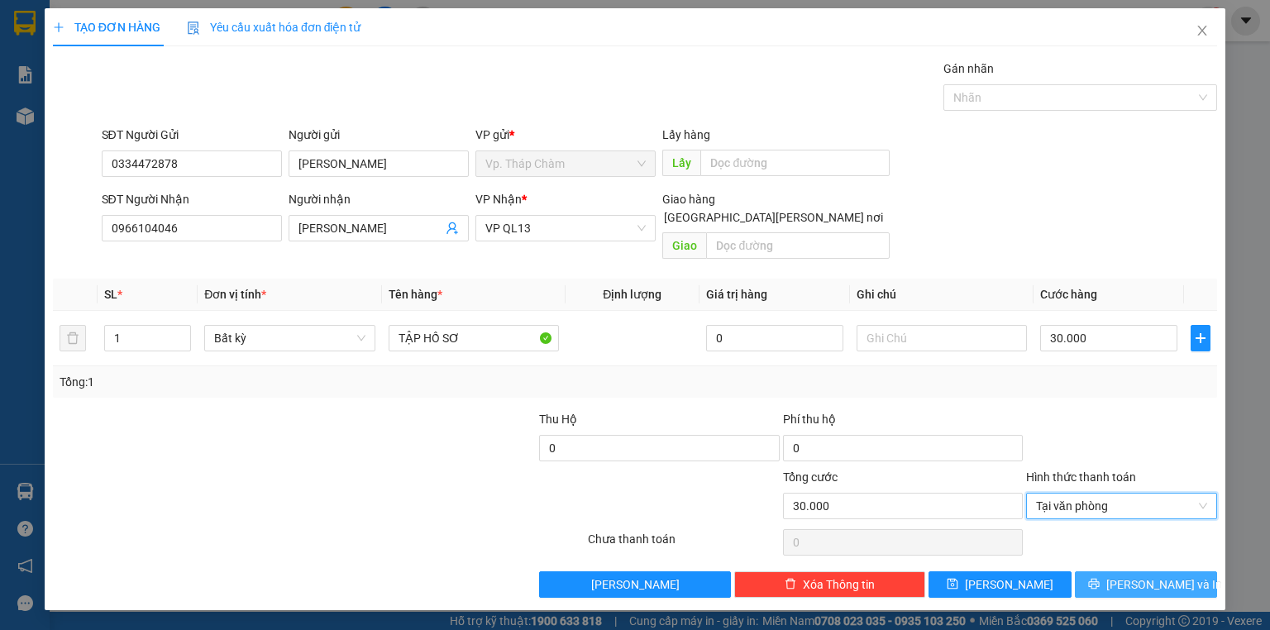
click at [1111, 571] on button "[PERSON_NAME] và In" at bounding box center [1146, 584] width 143 height 26
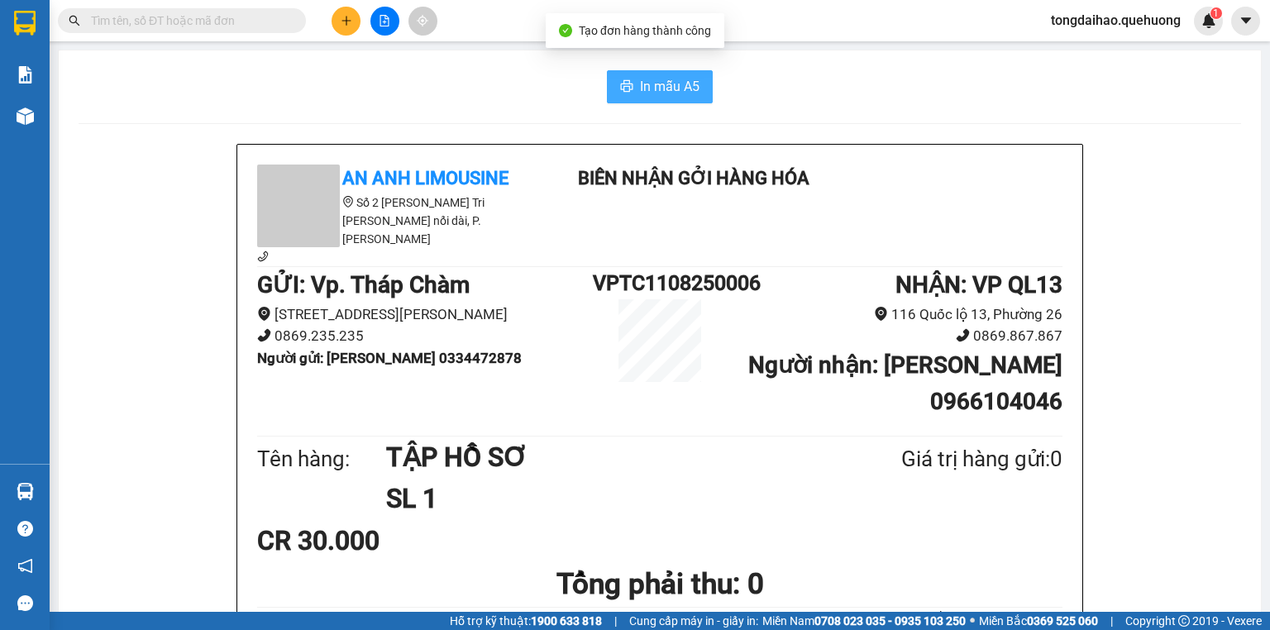
click at [655, 80] on span "In mẫu A5" at bounding box center [670, 86] width 60 height 21
click at [183, 26] on input "text" at bounding box center [188, 21] width 195 height 18
click at [188, 20] on input "text" at bounding box center [188, 21] width 195 height 18
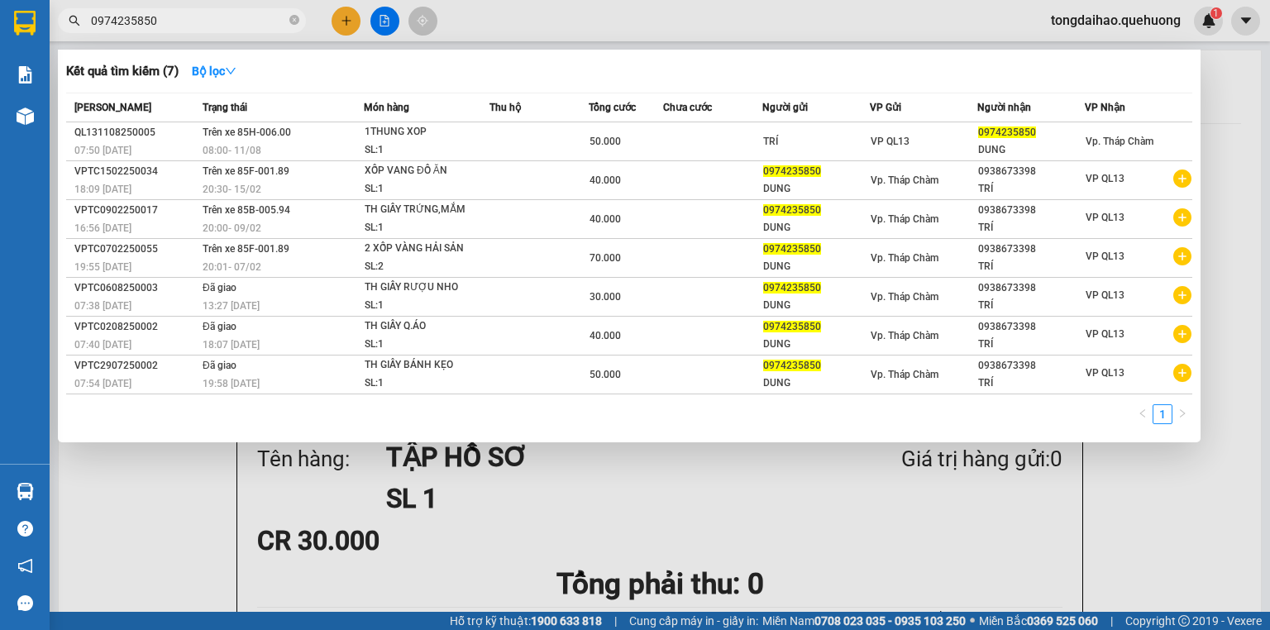
type input "0974235850"
click at [1222, 185] on div at bounding box center [635, 315] width 1270 height 630
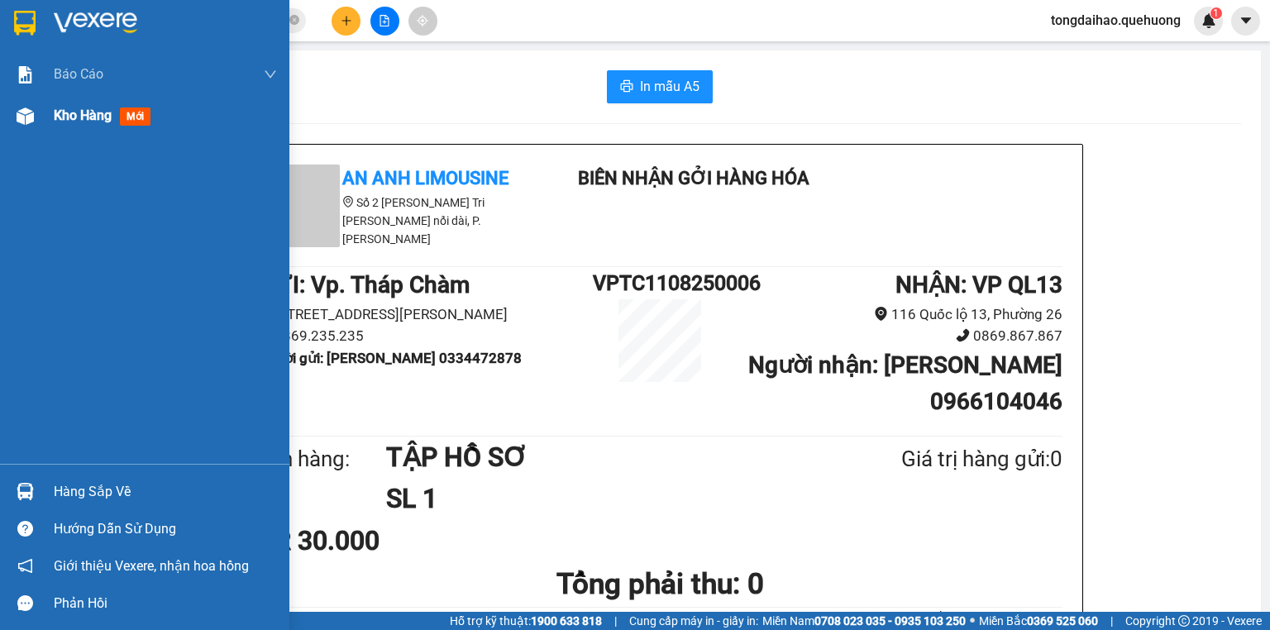
click at [66, 111] on span "Kho hàng" at bounding box center [83, 115] width 58 height 16
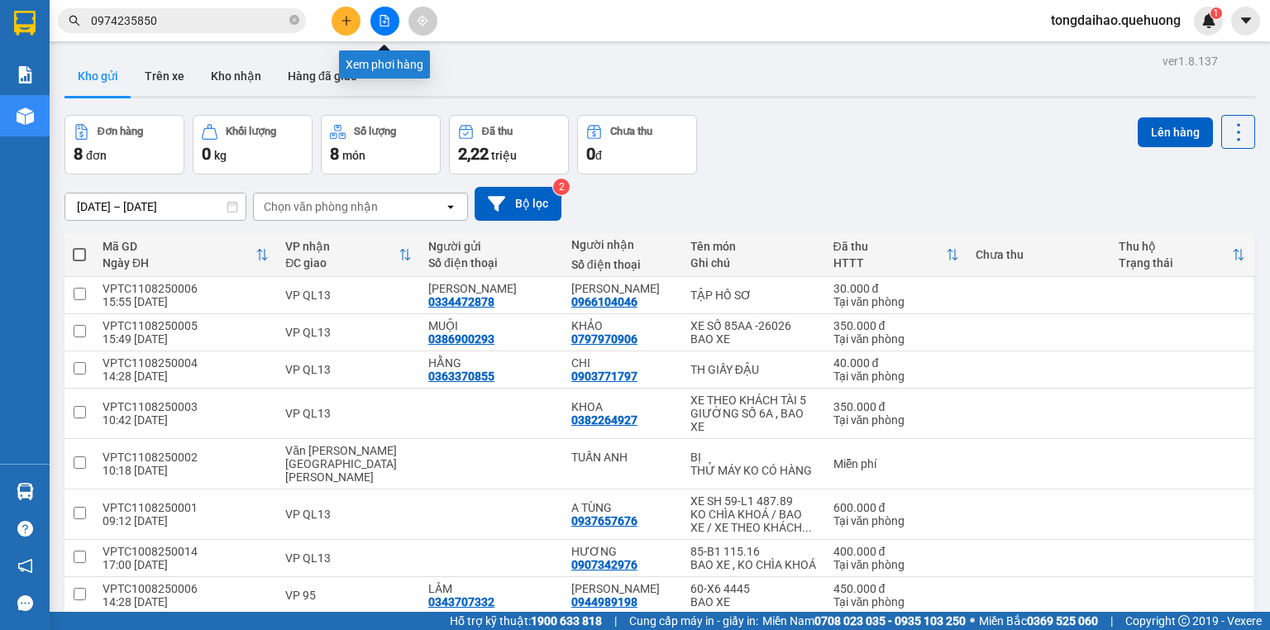
click at [377, 24] on button at bounding box center [384, 21] width 29 height 29
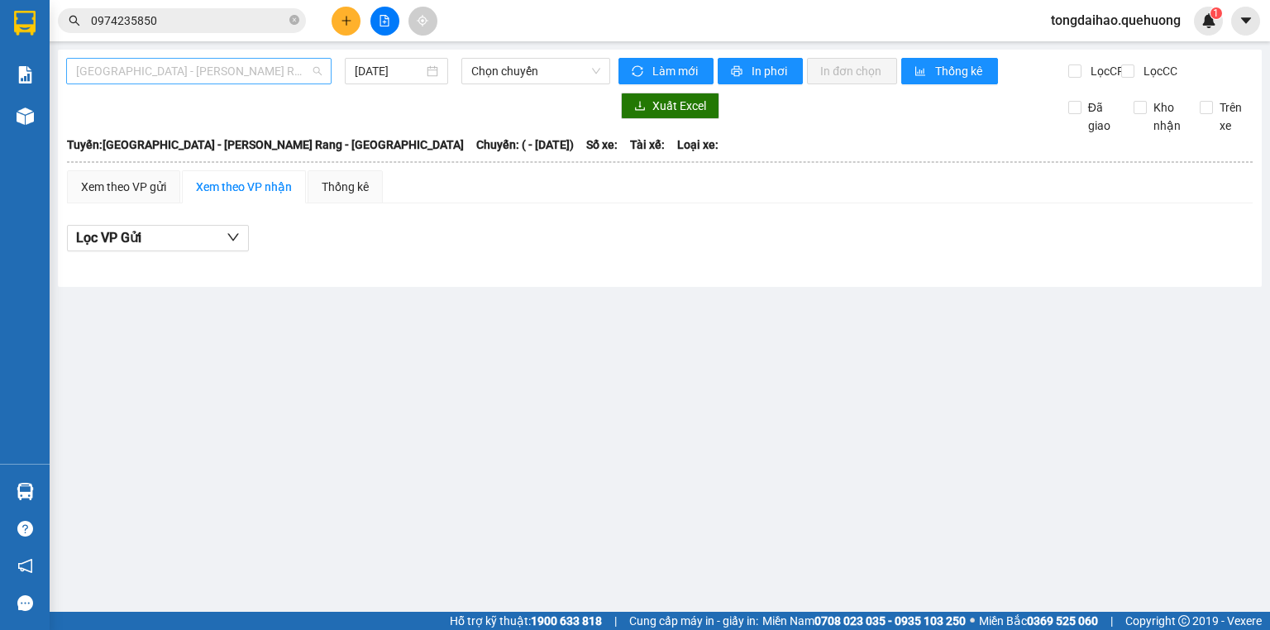
click at [240, 79] on span "[GEOGRAPHIC_DATA] - [PERSON_NAME] Rang - [GEOGRAPHIC_DATA]" at bounding box center [198, 71] width 245 height 25
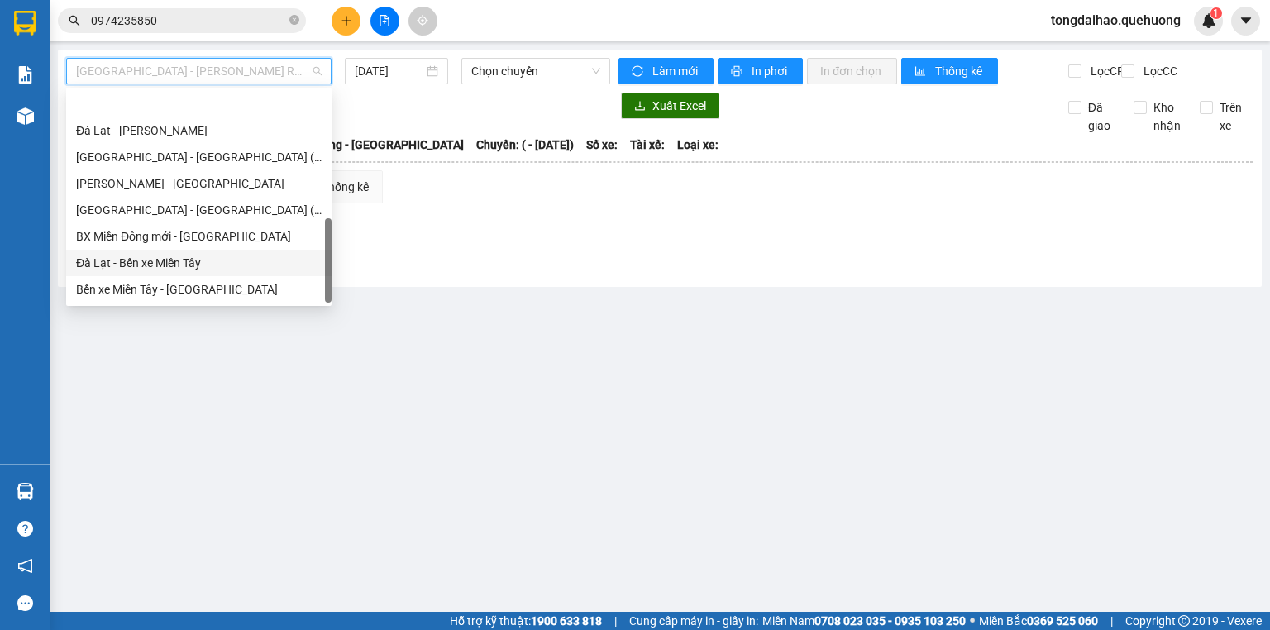
scroll to position [450, 0]
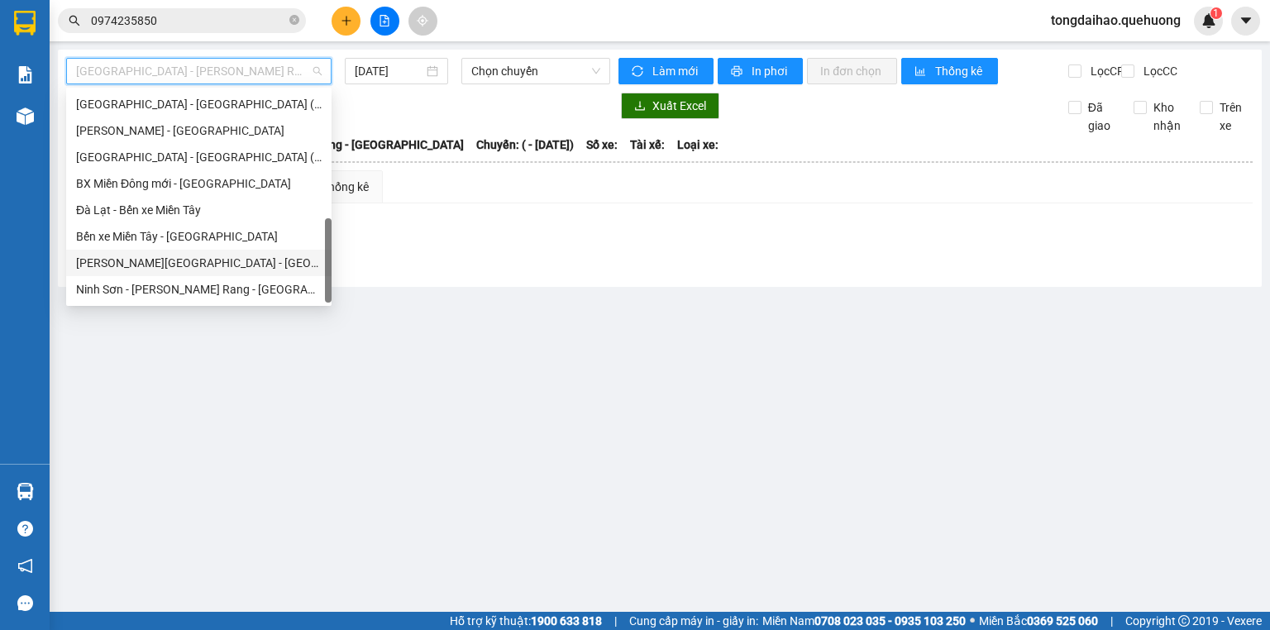
click at [147, 265] on div "[PERSON_NAME][GEOGRAPHIC_DATA] - [GEOGRAPHIC_DATA]" at bounding box center [198, 263] width 245 height 18
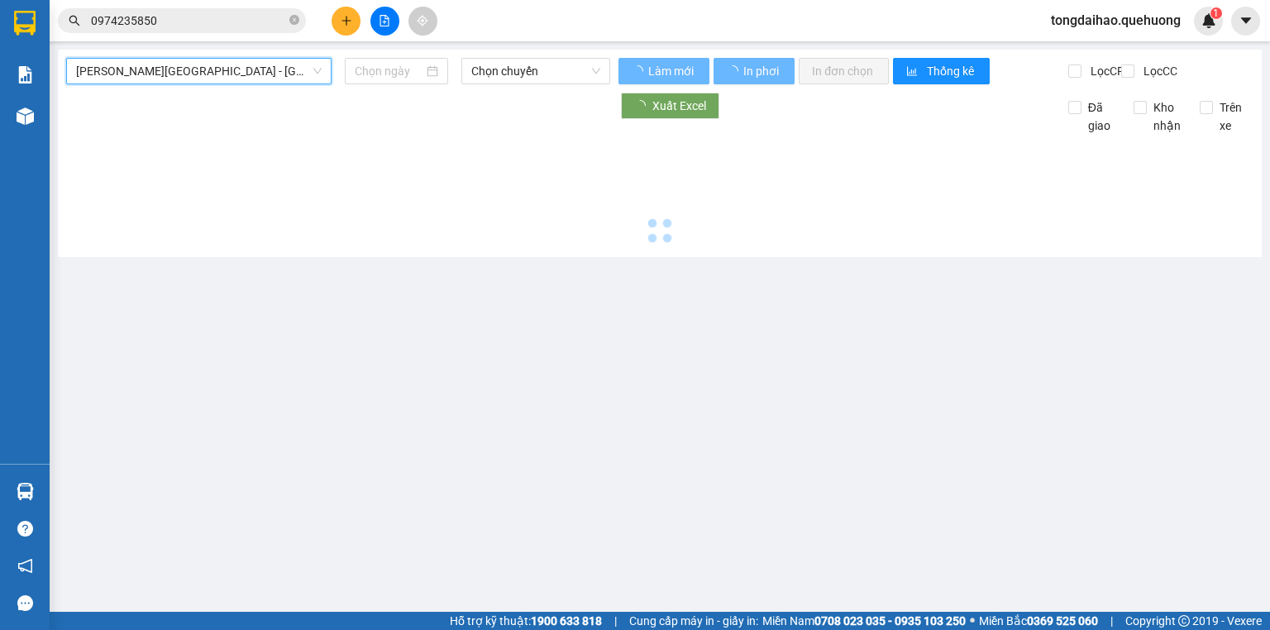
type input "[DATE]"
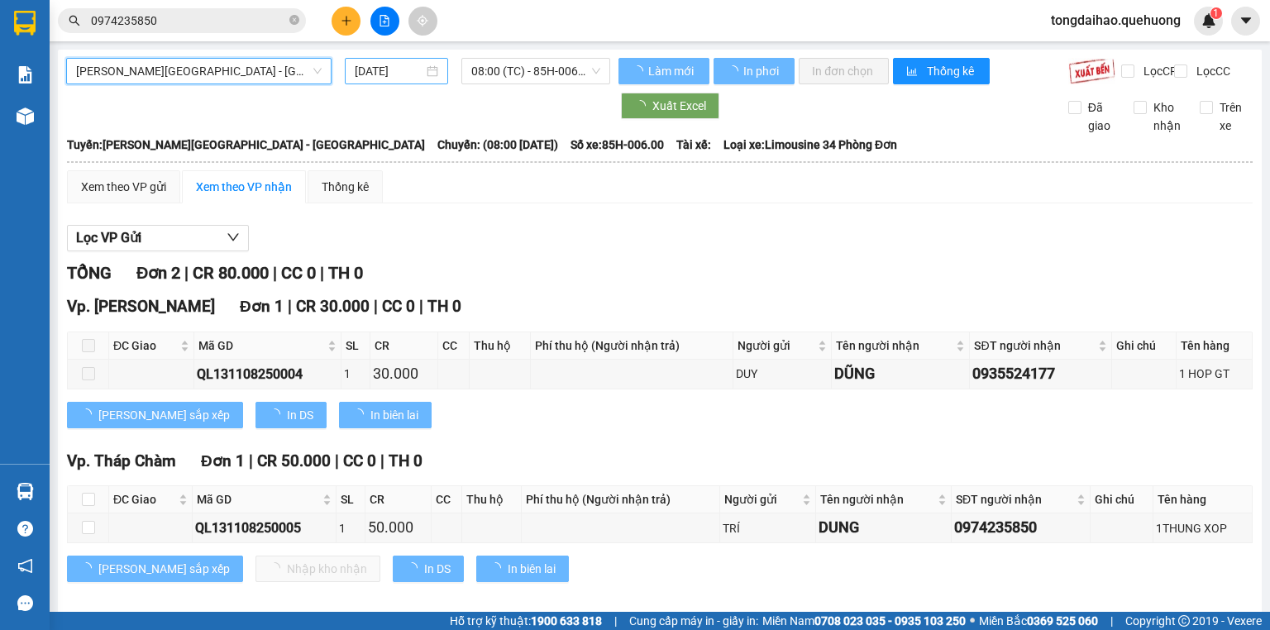
click at [403, 66] on input "[DATE]" at bounding box center [389, 71] width 68 height 18
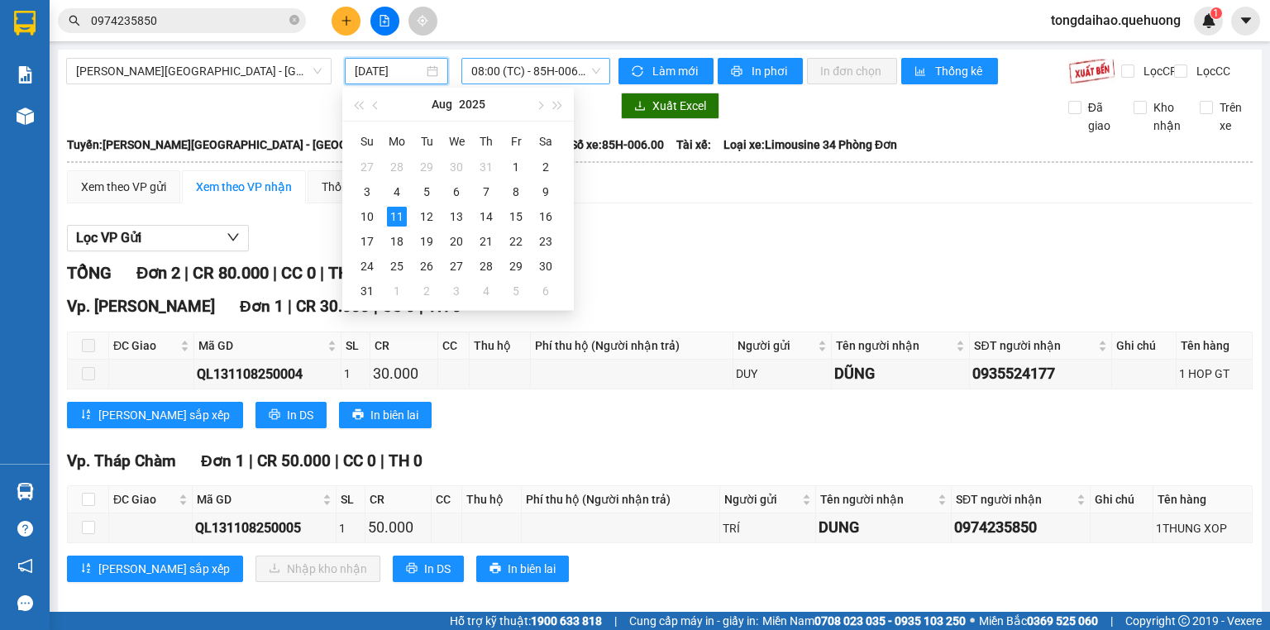
click at [517, 79] on span "08:00 (TC) - 85H-006.00" at bounding box center [536, 71] width 130 height 25
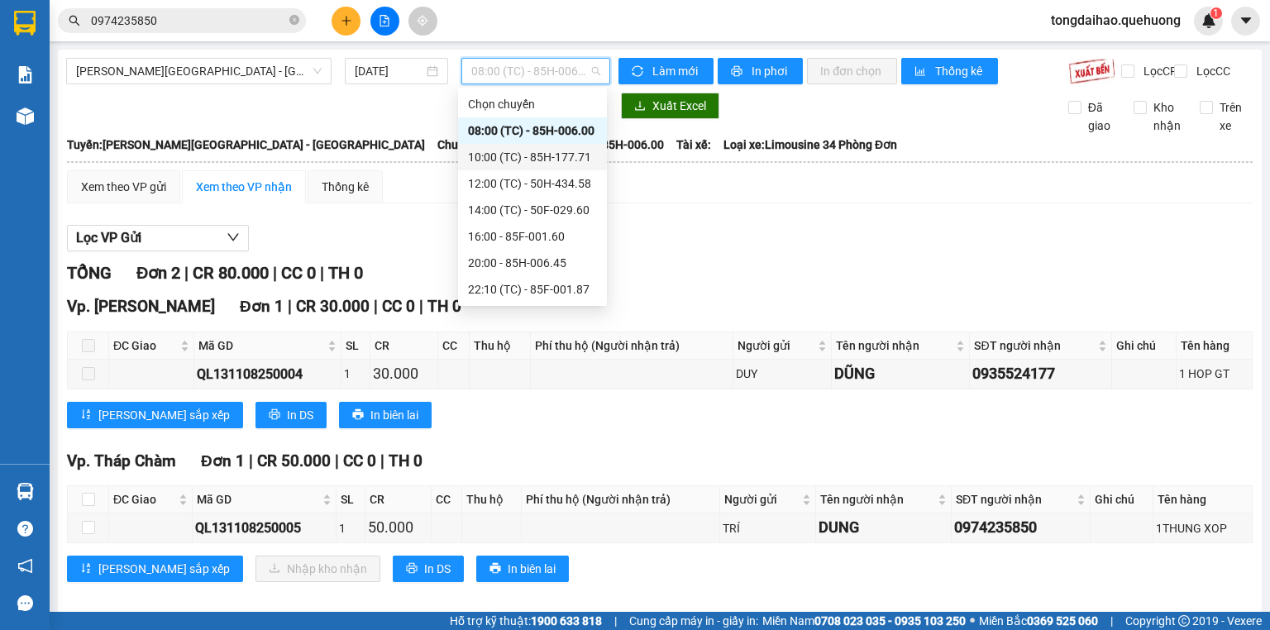
click at [546, 165] on div "10:00 (TC) - 85H-177.71" at bounding box center [532, 157] width 129 height 18
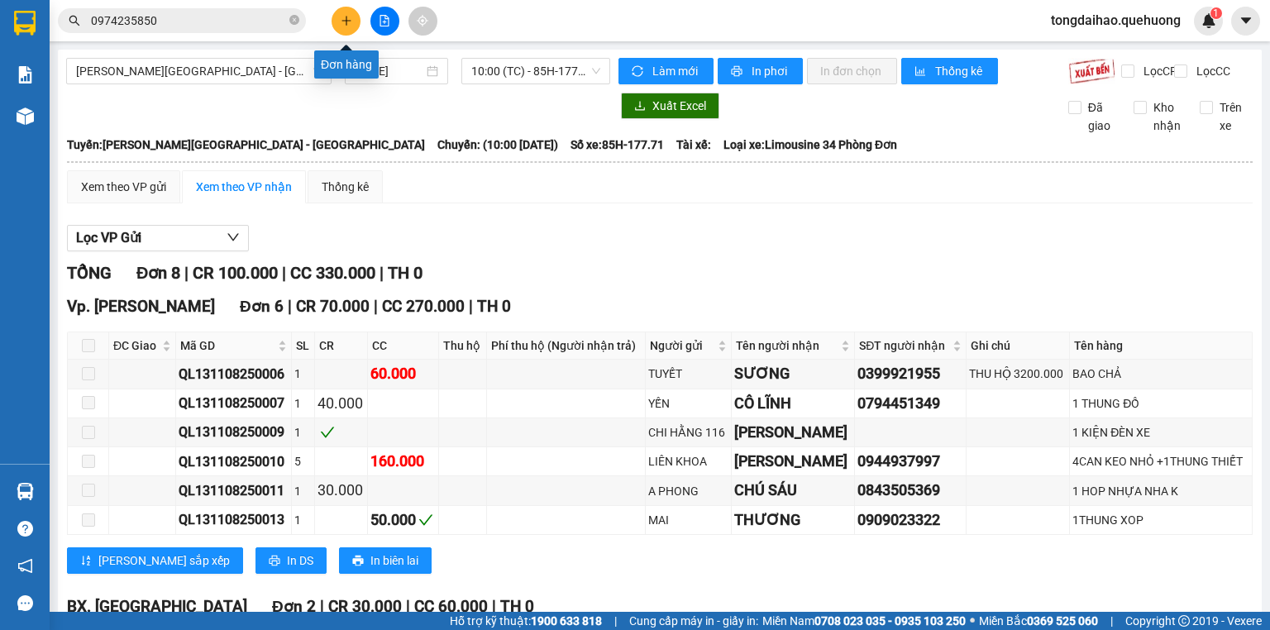
click at [346, 23] on icon "plus" at bounding box center [345, 20] width 1 height 9
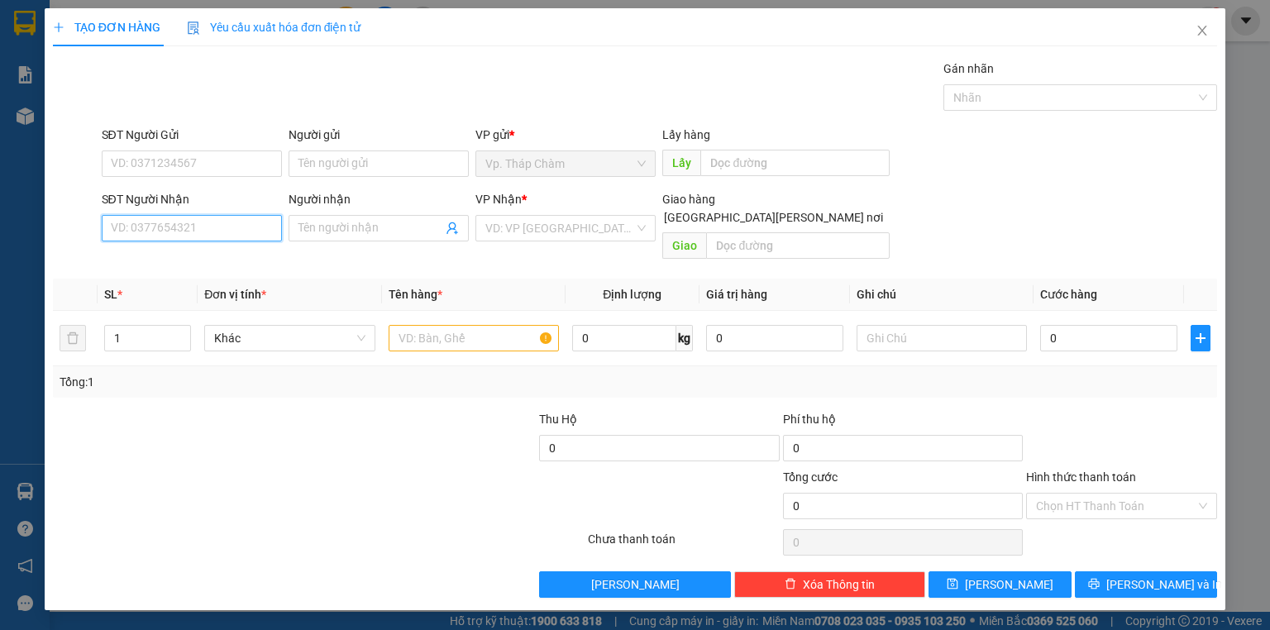
click at [236, 225] on input "SĐT Người Nhận" at bounding box center [192, 228] width 180 height 26
click at [241, 265] on div "0907342976 - HƯƠNG" at bounding box center [192, 260] width 160 height 18
type input "0907342976"
type input "HƯƠNG"
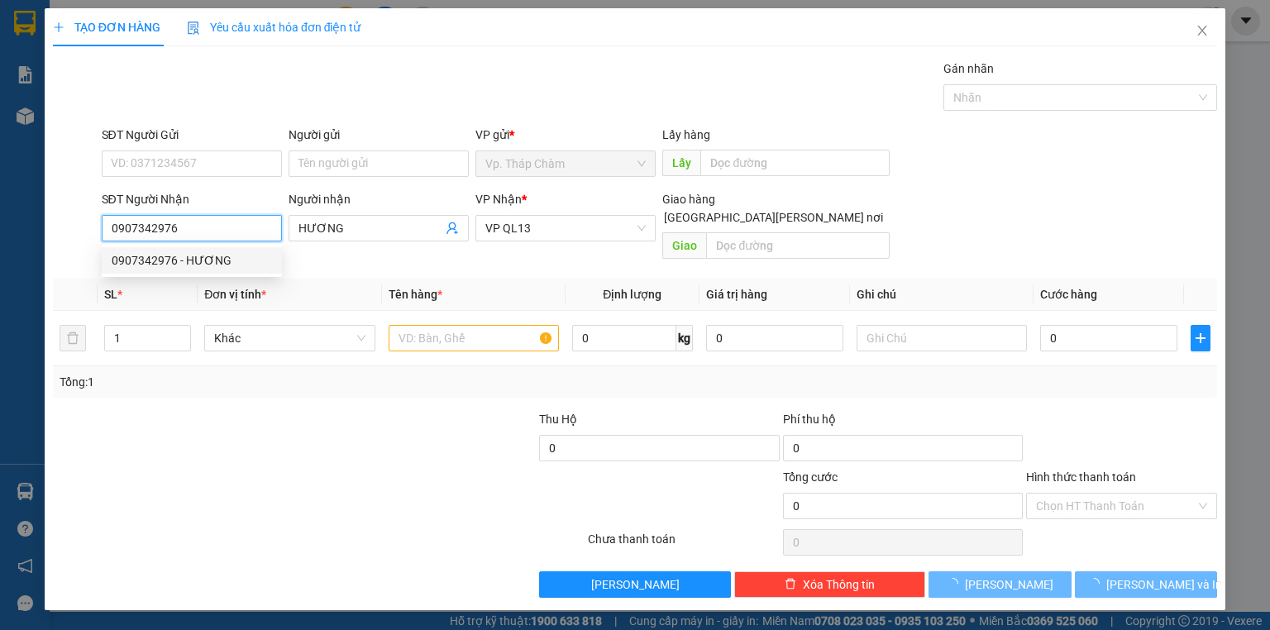
type input "400.000"
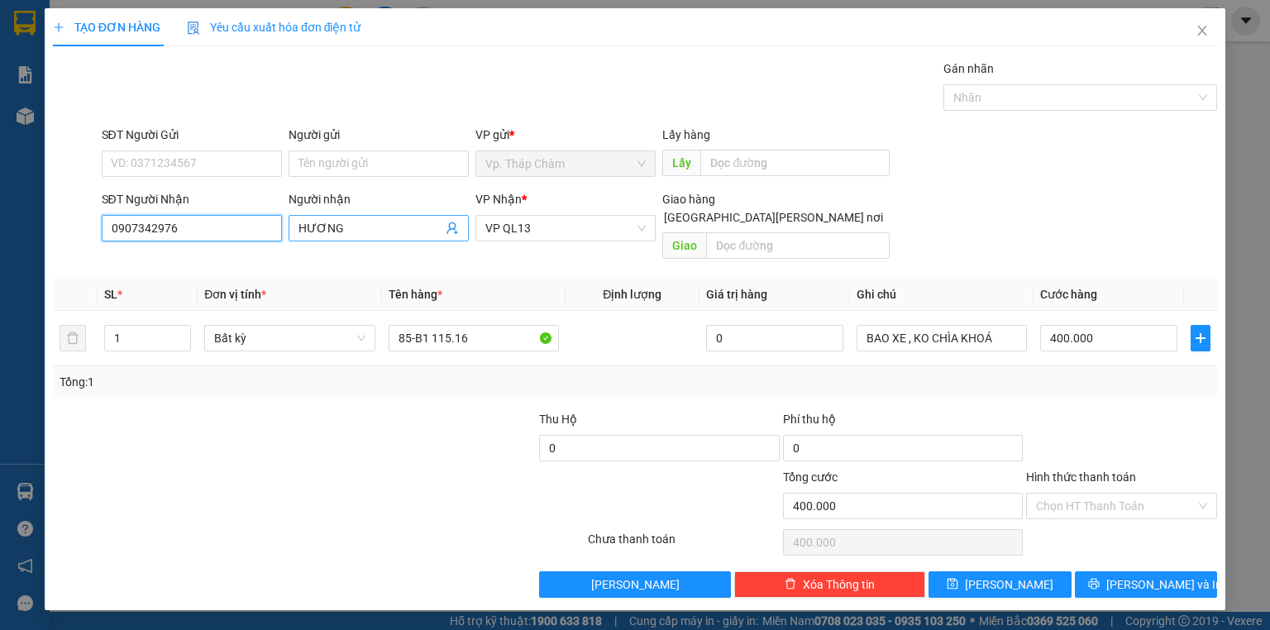
type input "0907342976"
click at [298, 225] on input "HƯƠNG" at bounding box center [370, 228] width 144 height 18
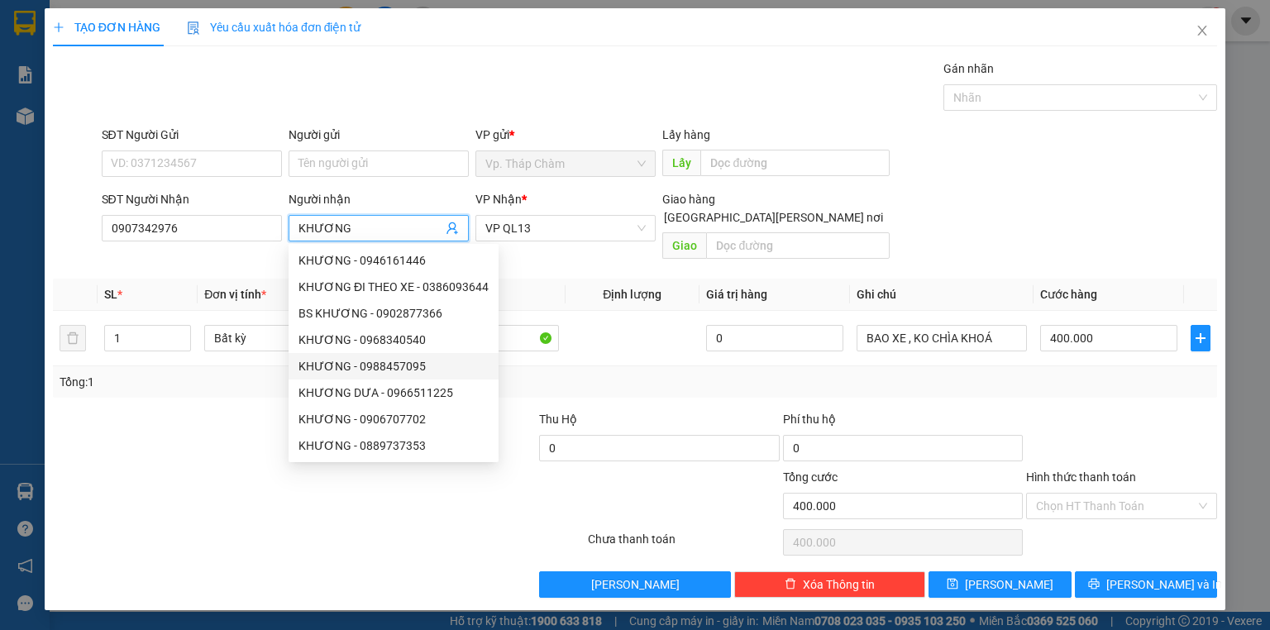
type input "KHƯƠNG"
click at [538, 373] on div "Tổng: 1" at bounding box center [635, 382] width 1151 height 18
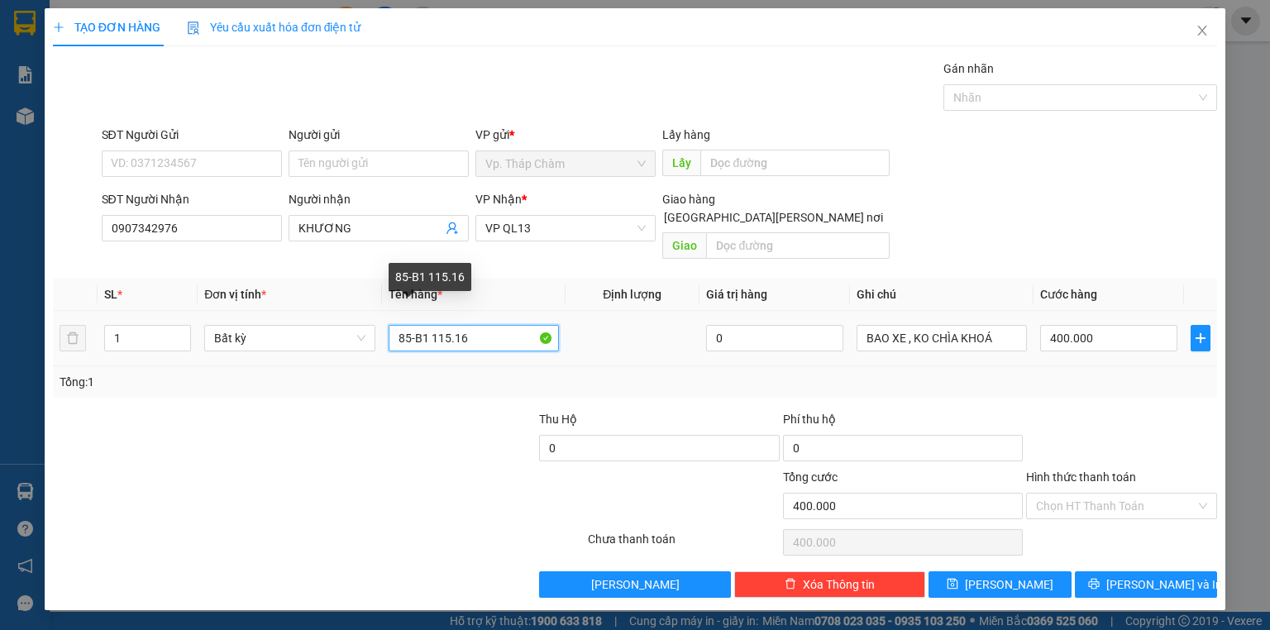
drag, startPoint x: 485, startPoint y: 317, endPoint x: 310, endPoint y: 278, distance: 179.5
click at [311, 281] on table "SL * Đơn vị tính * Tên hàng * Định lượng Giá trị hàng Ghi chú Cước hàng 1 Bất k…" at bounding box center [635, 323] width 1164 height 88
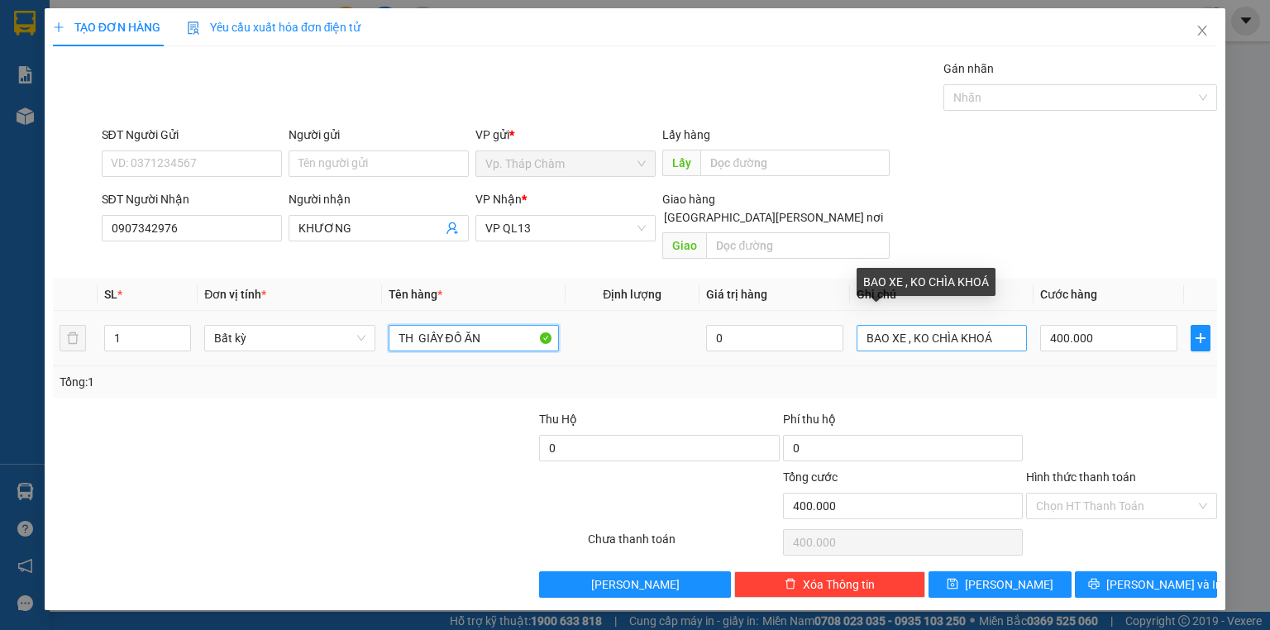
type input "TH GIẤY ĐỒ ĂN"
drag, startPoint x: 999, startPoint y: 320, endPoint x: 646, endPoint y: 280, distance: 355.2
click at [648, 311] on tr "1 Bất kỳ TH GIẤY ĐỒ ĂN 0 BAO XE , KO CHÌA KHOÁ 400.000" at bounding box center [635, 338] width 1164 height 55
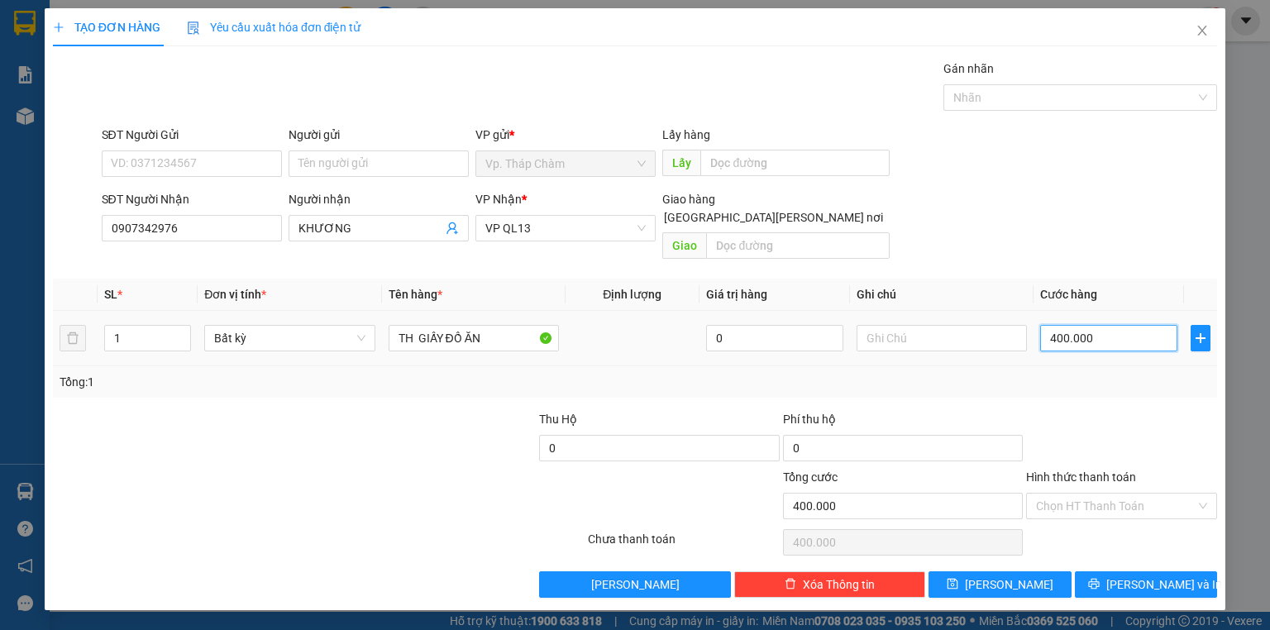
click at [1139, 325] on input "400.000" at bounding box center [1108, 338] width 137 height 26
click at [1118, 493] on input "Hình thức thanh toán" at bounding box center [1116, 505] width 160 height 25
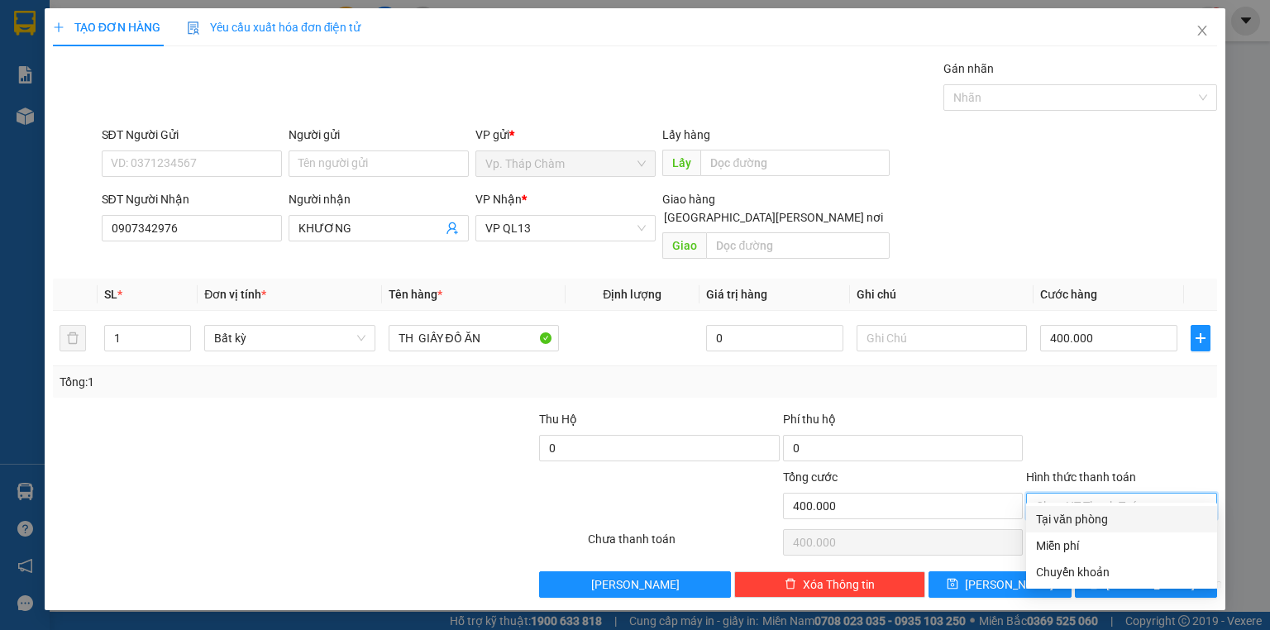
click at [1113, 517] on div "Tại văn phòng" at bounding box center [1121, 519] width 171 height 18
type input "0"
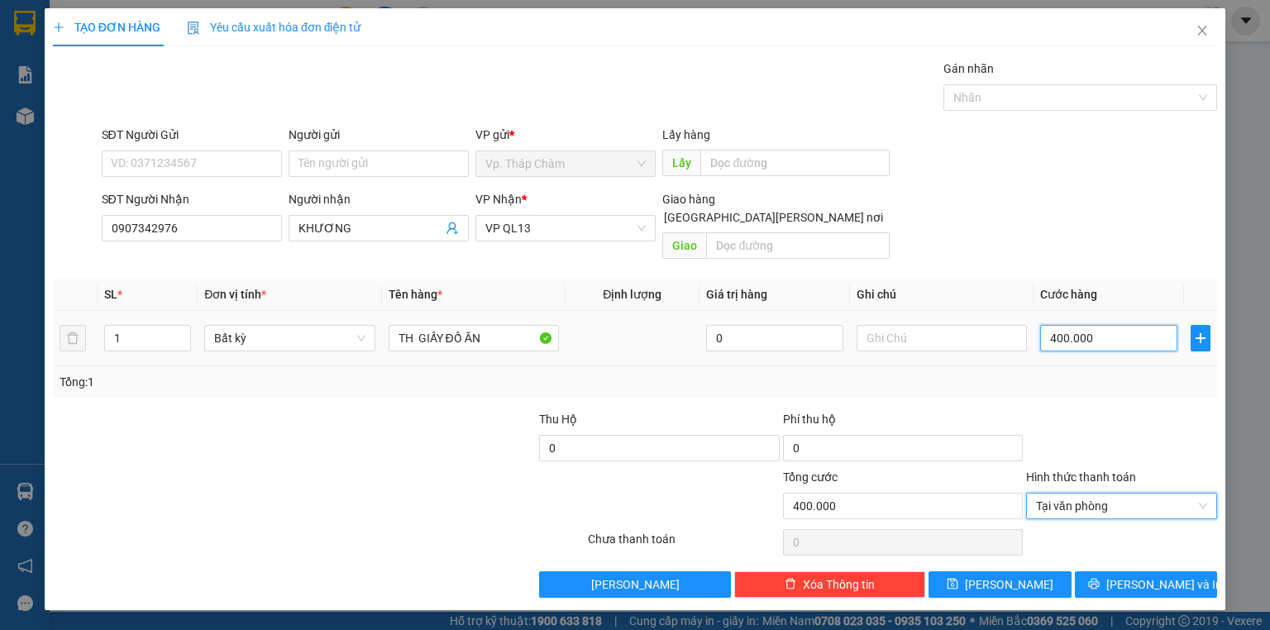
click at [1108, 325] on input "400.000" at bounding box center [1108, 338] width 137 height 26
type input "4"
type input "40"
drag, startPoint x: 1100, startPoint y: 479, endPoint x: 1095, endPoint y: 493, distance: 14.9
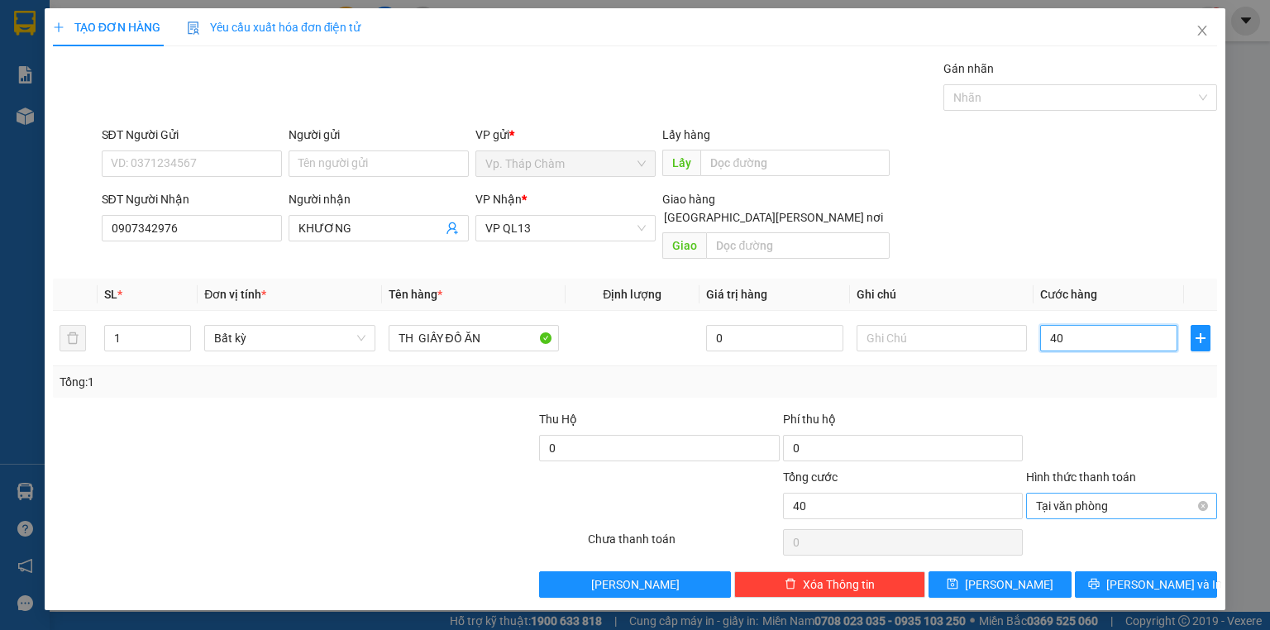
click at [1100, 493] on span "Tại văn phòng" at bounding box center [1121, 505] width 171 height 25
type input "40"
type input "40.000"
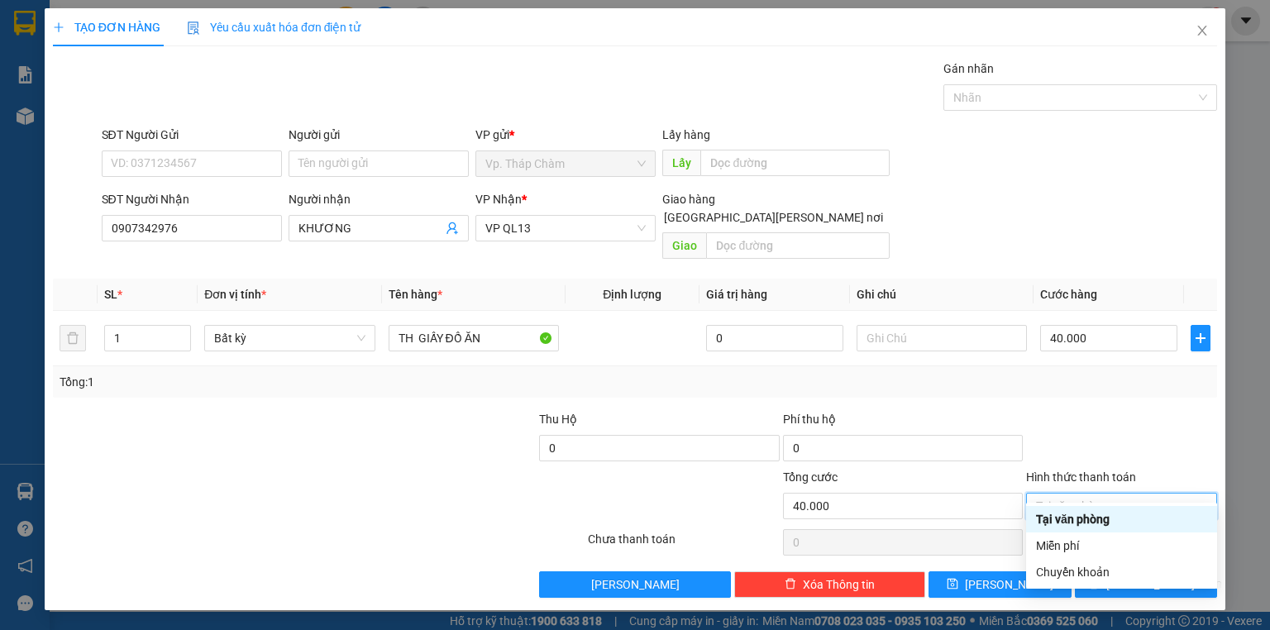
click at [1097, 509] on div "Tại văn phòng" at bounding box center [1121, 519] width 191 height 26
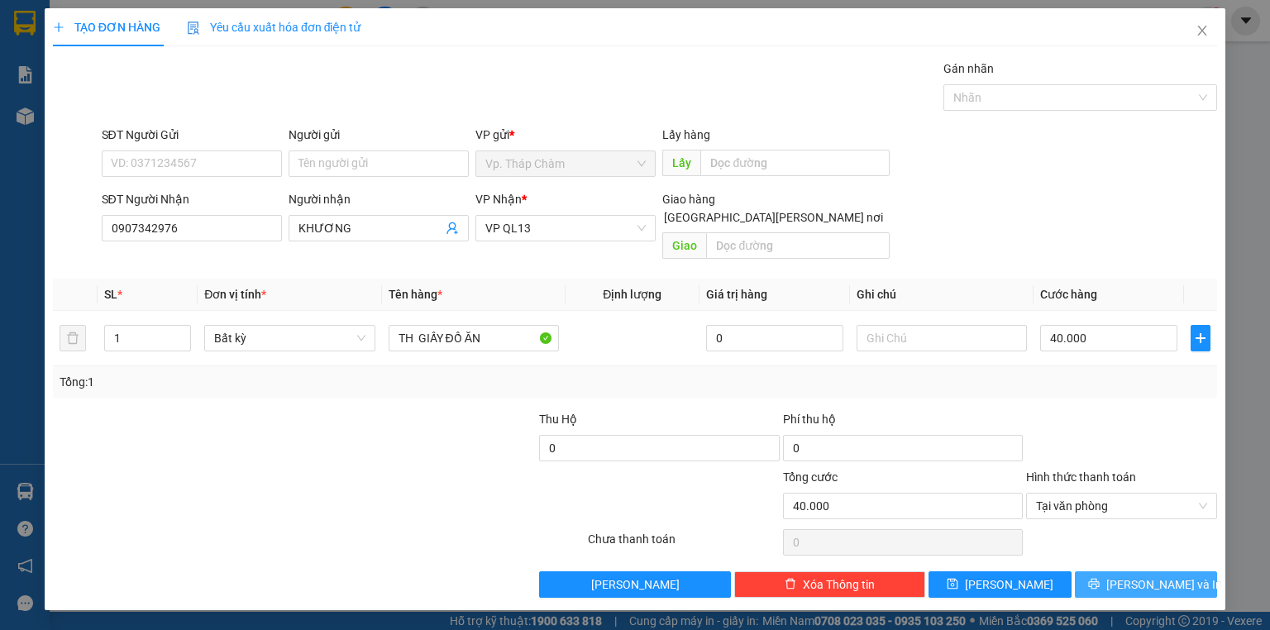
click at [1141, 575] on span "[PERSON_NAME] và In" at bounding box center [1164, 584] width 116 height 18
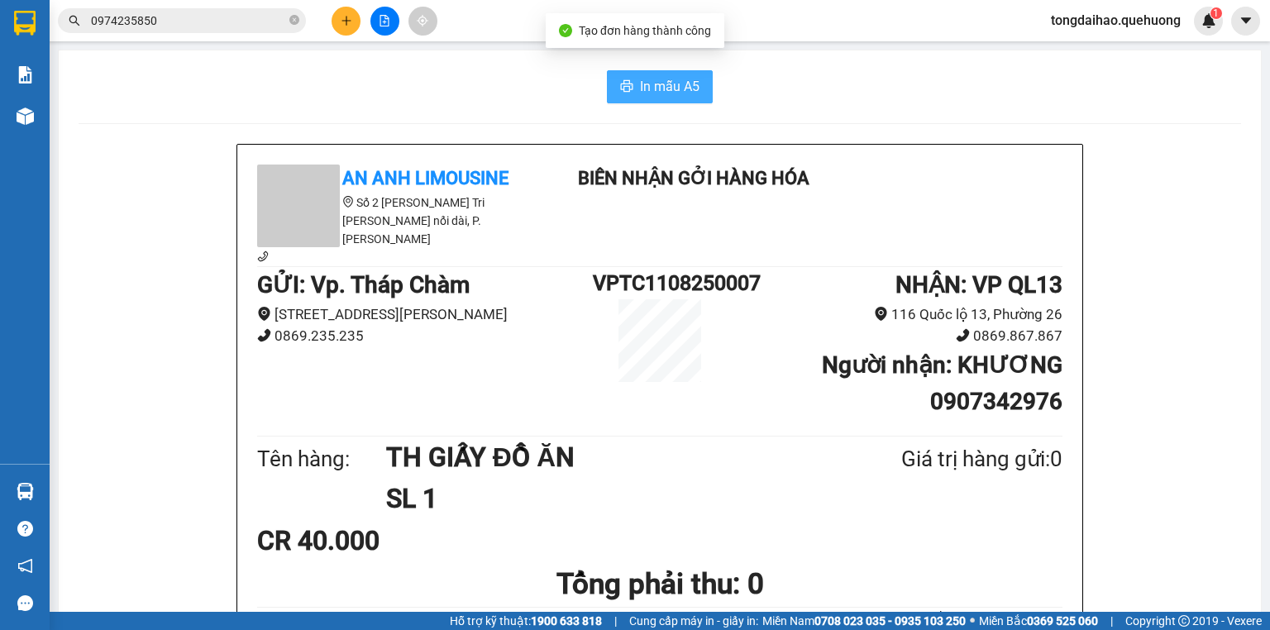
drag, startPoint x: 689, startPoint y: 84, endPoint x: 683, endPoint y: 139, distance: 55.0
click at [689, 86] on span "In mẫu A5" at bounding box center [670, 86] width 60 height 21
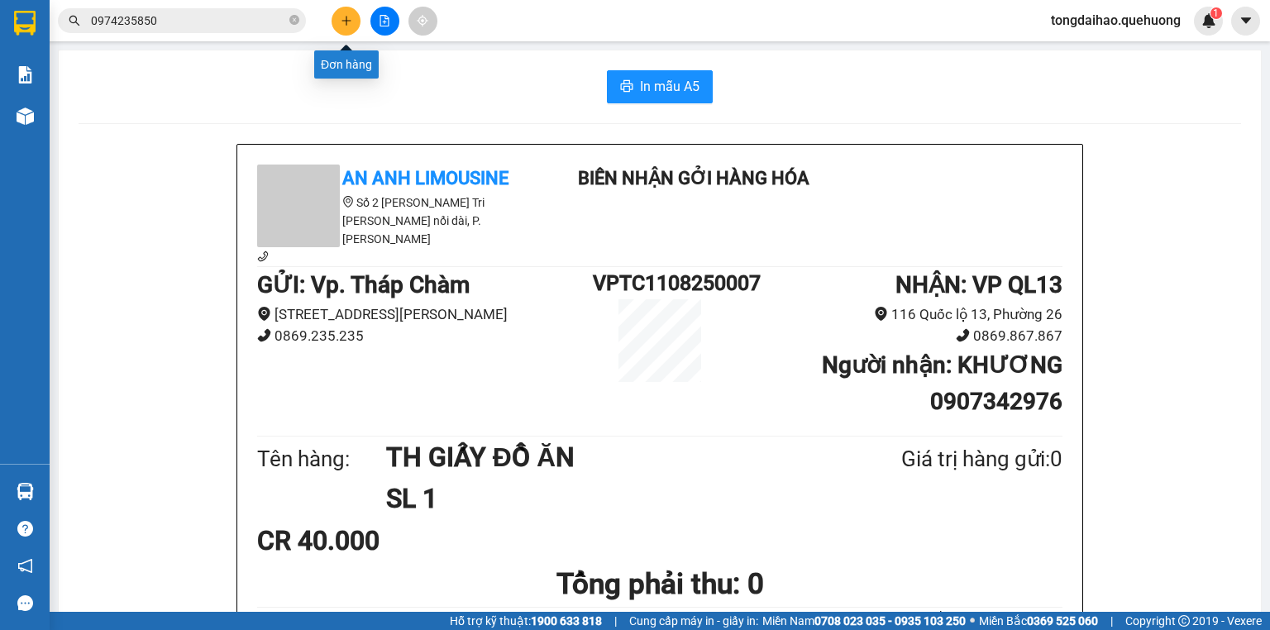
click at [340, 13] on button at bounding box center [345, 21] width 29 height 29
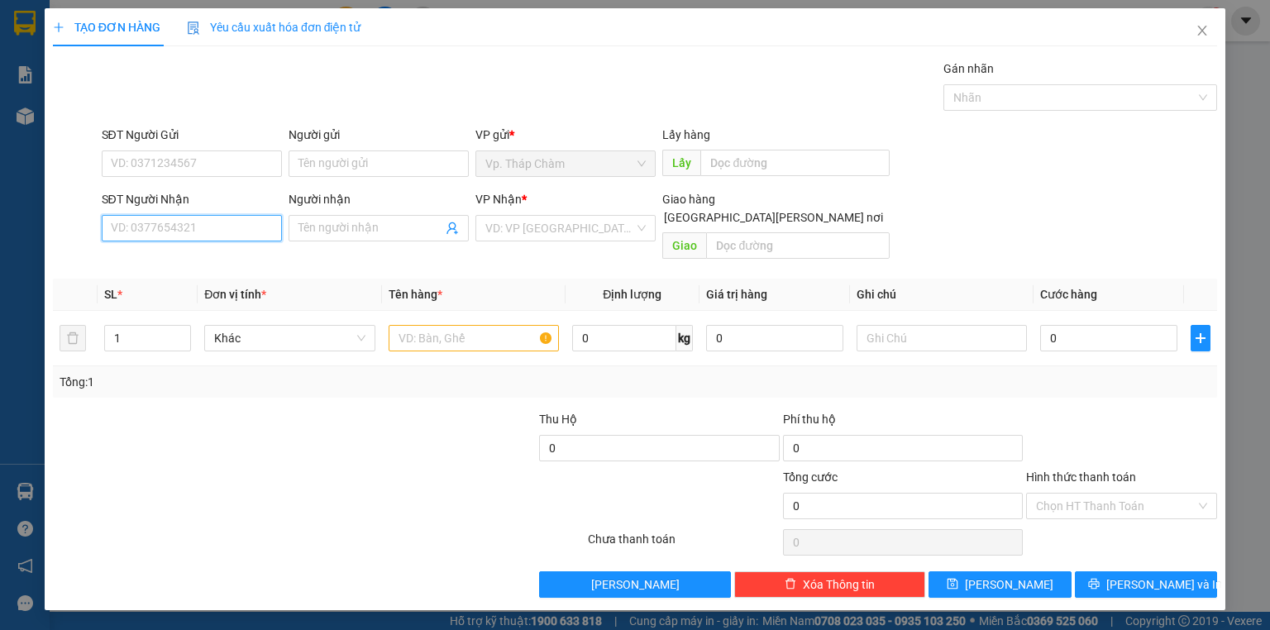
click at [232, 218] on input "SĐT Người Nhận" at bounding box center [192, 228] width 180 height 26
click at [182, 261] on div "0356181802 - [PERSON_NAME]" at bounding box center [193, 260] width 163 height 18
type input "0356181802"
type input "NINH"
type input "160.000"
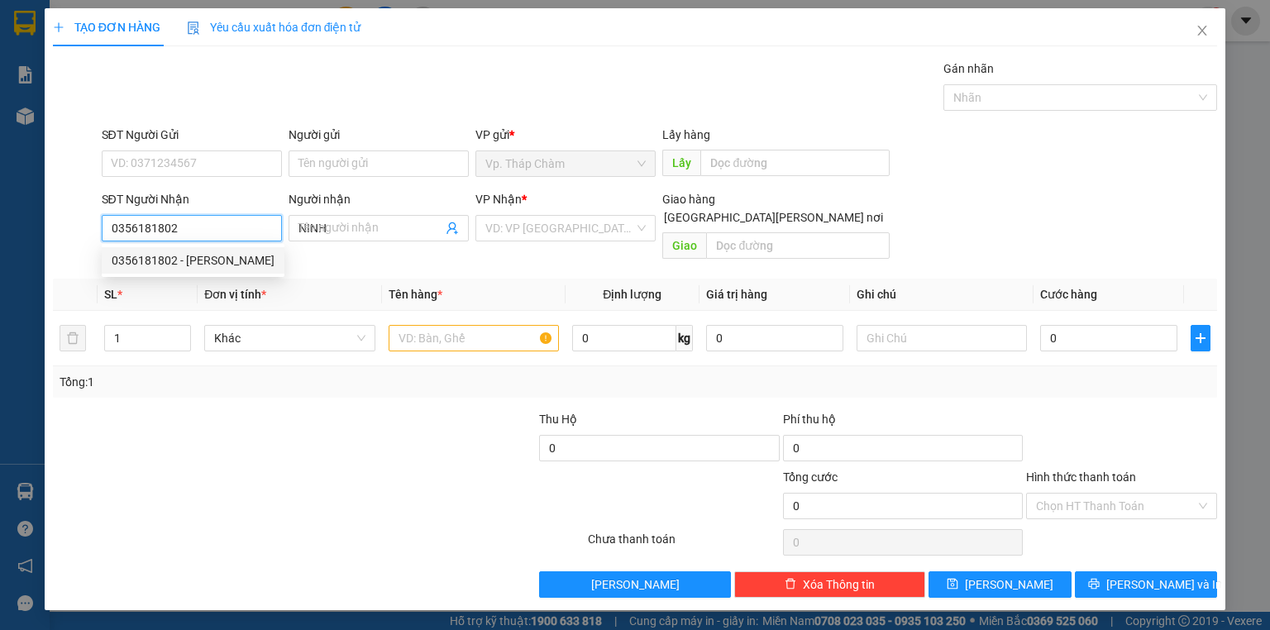
type input "160.000"
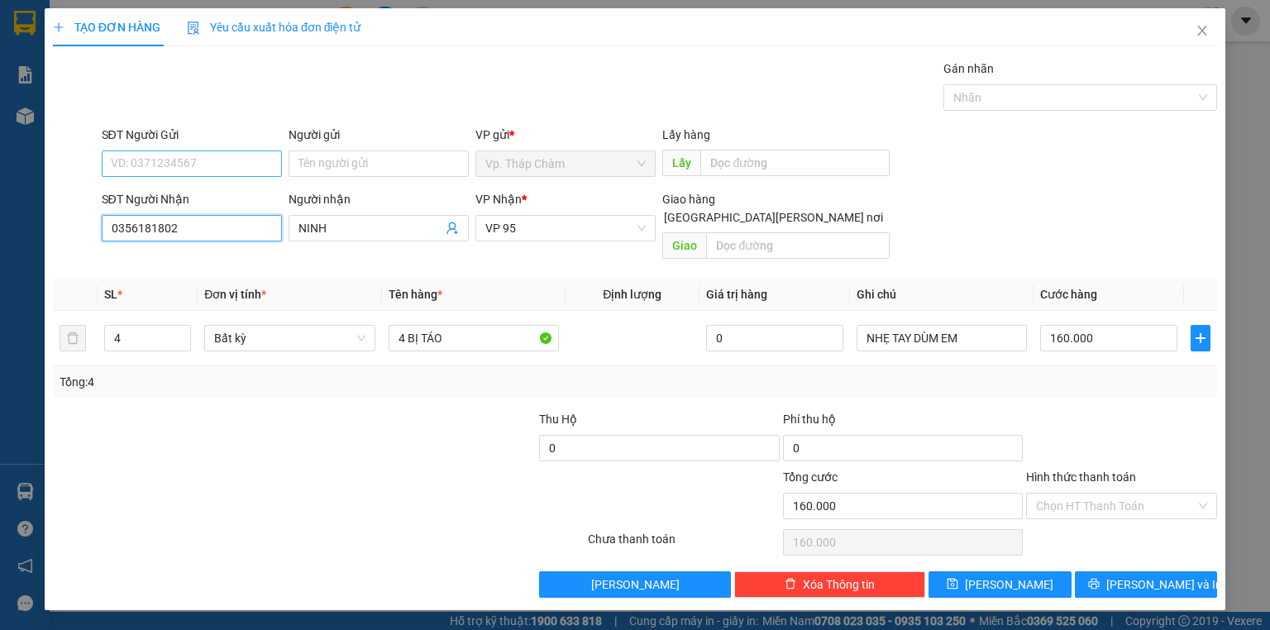
type input "0356181802"
click at [203, 162] on input "SĐT Người Gửi" at bounding box center [192, 163] width 180 height 26
click at [198, 192] on div "0367209855 - NAM" at bounding box center [192, 196] width 160 height 18
type input "0367209855"
type input "NAM"
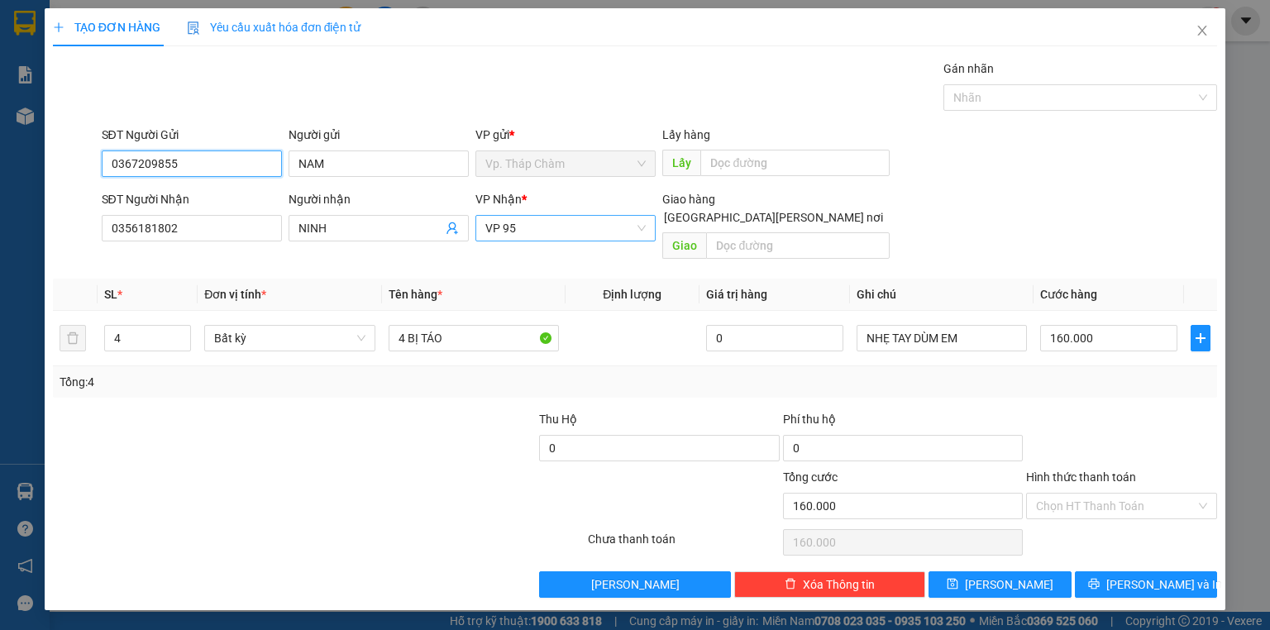
click at [546, 231] on span "VP 95" at bounding box center [565, 228] width 160 height 25
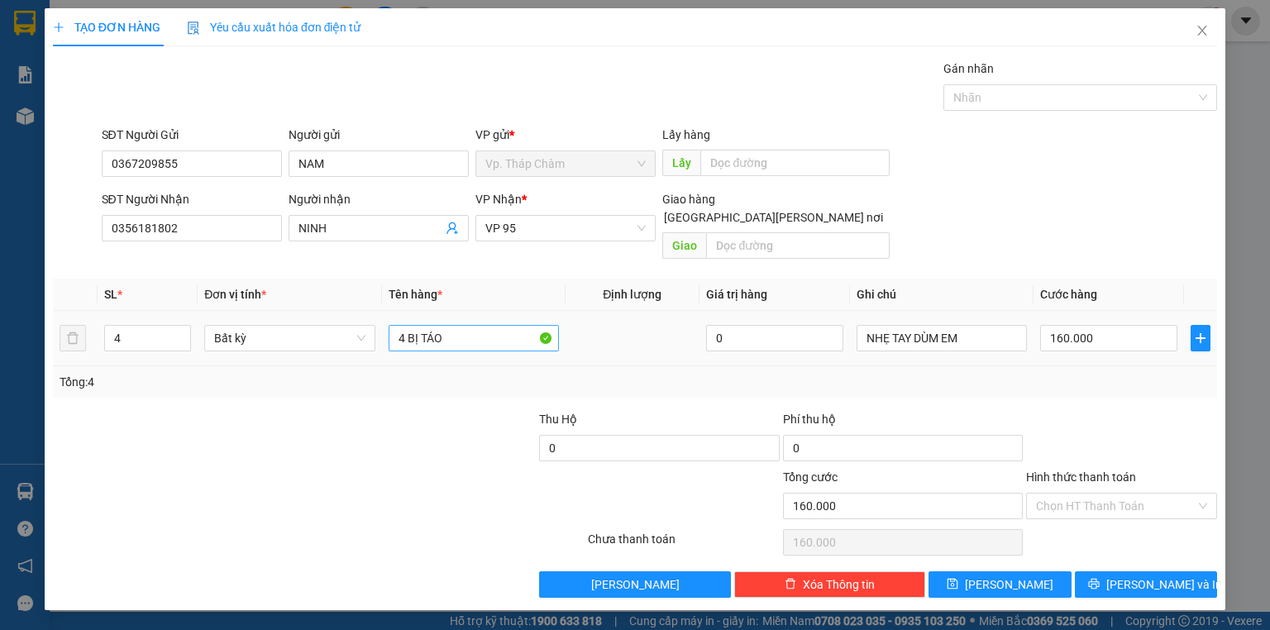
drag, startPoint x: 439, startPoint y: 337, endPoint x: 441, endPoint y: 324, distance: 13.5
click at [440, 334] on td "4 BỊ TÁO" at bounding box center [473, 338] width 183 height 55
click at [407, 325] on input "4 BỊ TÁO" at bounding box center [473, 338] width 170 height 26
type input "2BỊ TÁO"
click at [177, 339] on span "down" at bounding box center [182, 344] width 10 height 10
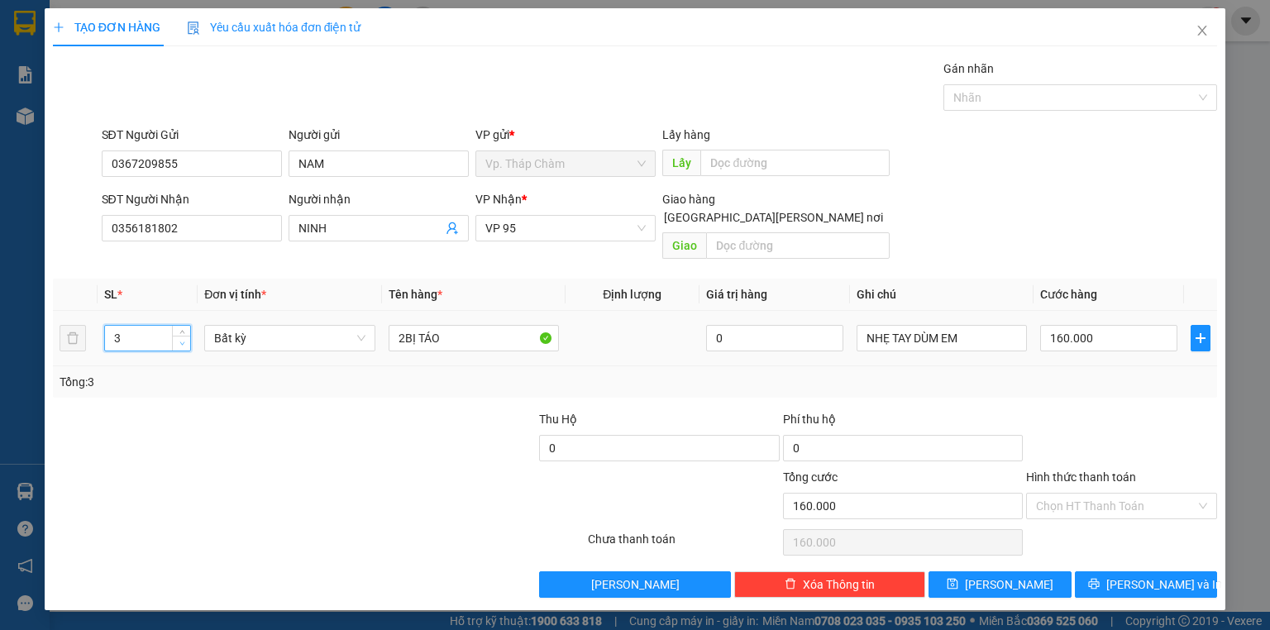
type input "2"
click at [177, 339] on span "down" at bounding box center [182, 344] width 10 height 10
click at [1130, 325] on input "160.000" at bounding box center [1108, 338] width 137 height 26
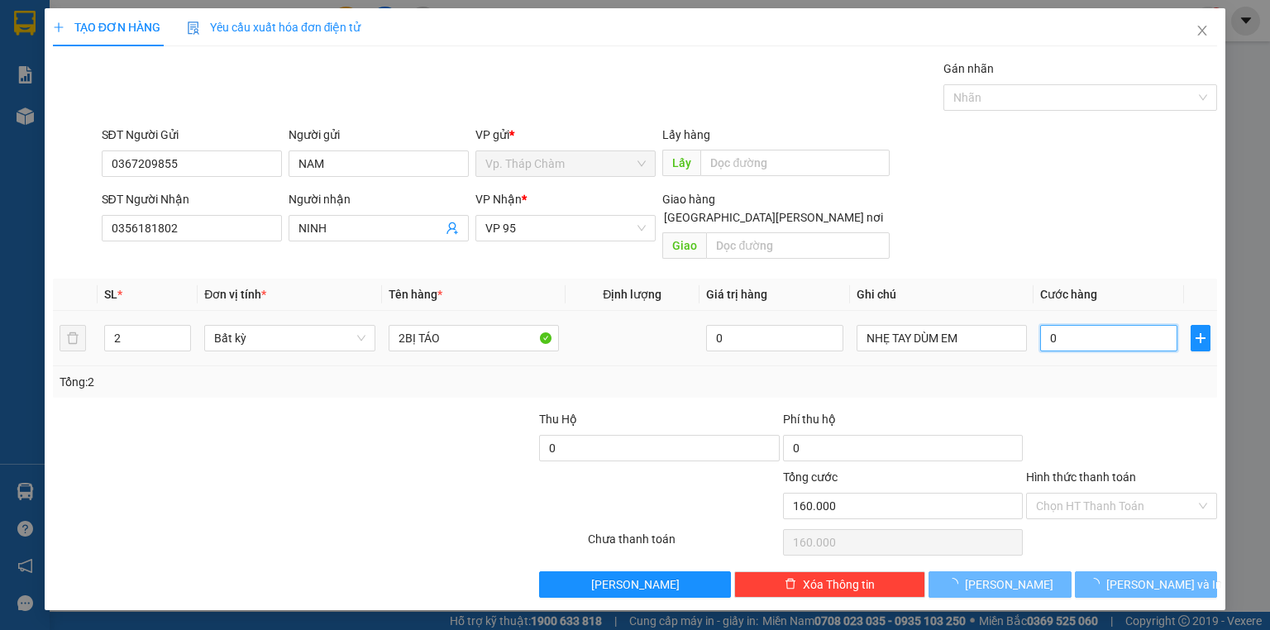
type input "08"
type input "8"
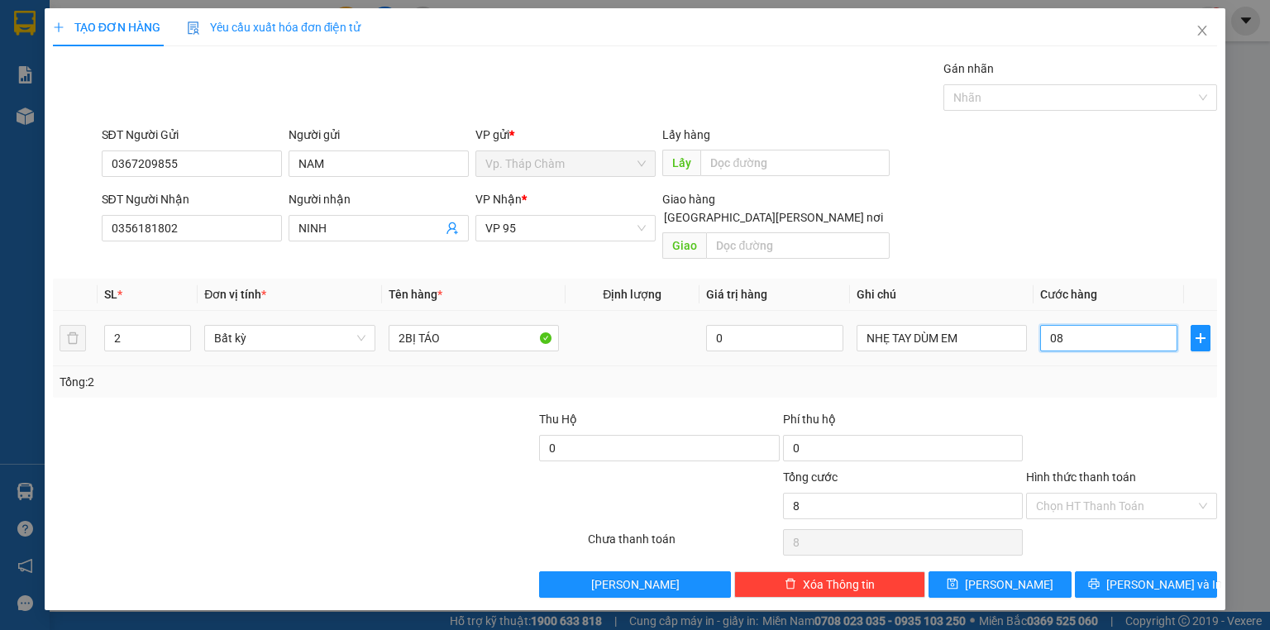
type input "80"
type input "080"
type input "80.000"
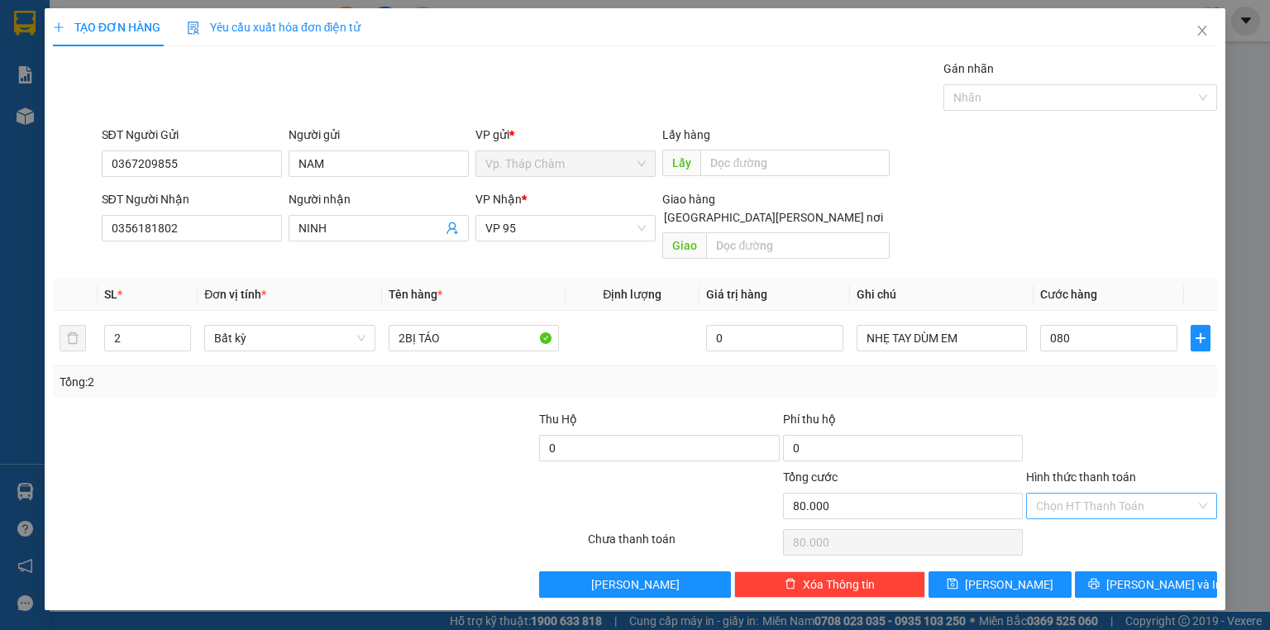
type input "80.000"
click at [1132, 493] on input "Hình thức thanh toán" at bounding box center [1116, 505] width 160 height 25
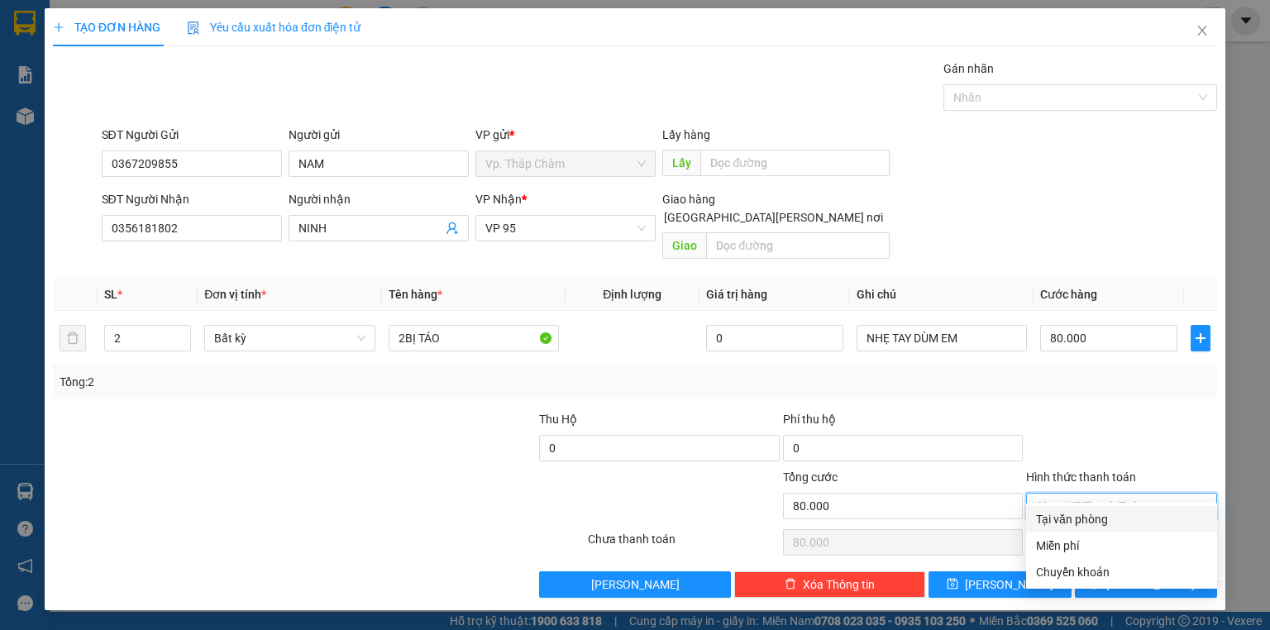
click at [1111, 520] on div "Tại văn phòng" at bounding box center [1121, 519] width 171 height 18
type input "0"
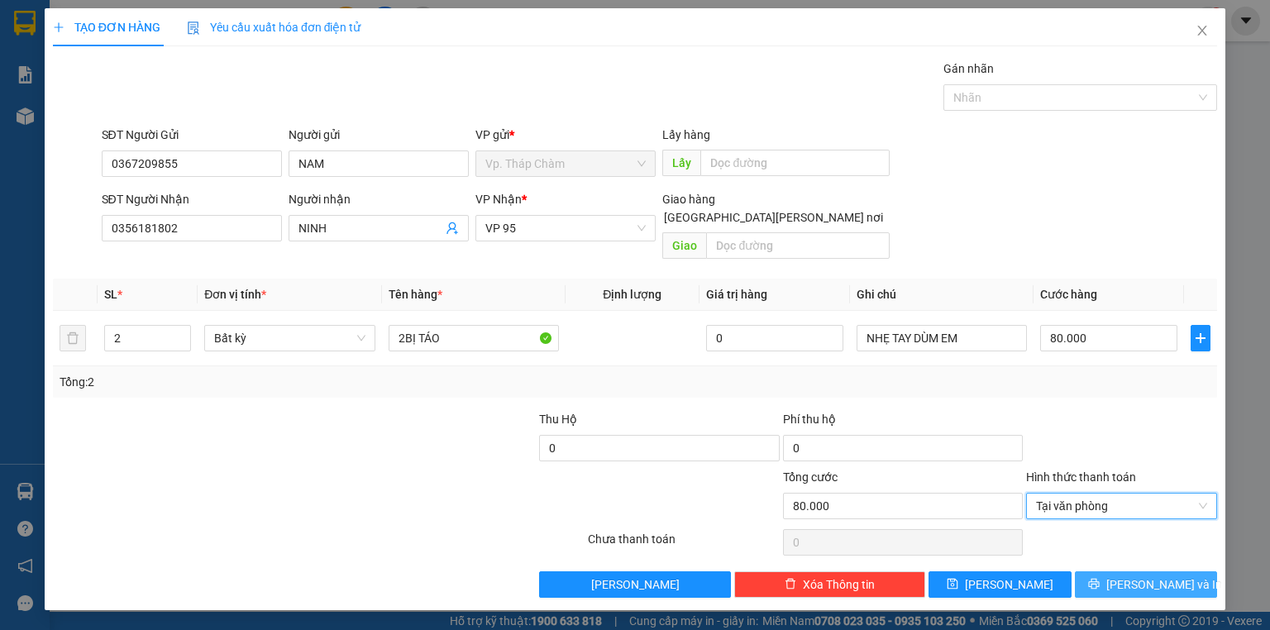
click at [1099, 578] on icon "printer" at bounding box center [1094, 584] width 12 height 12
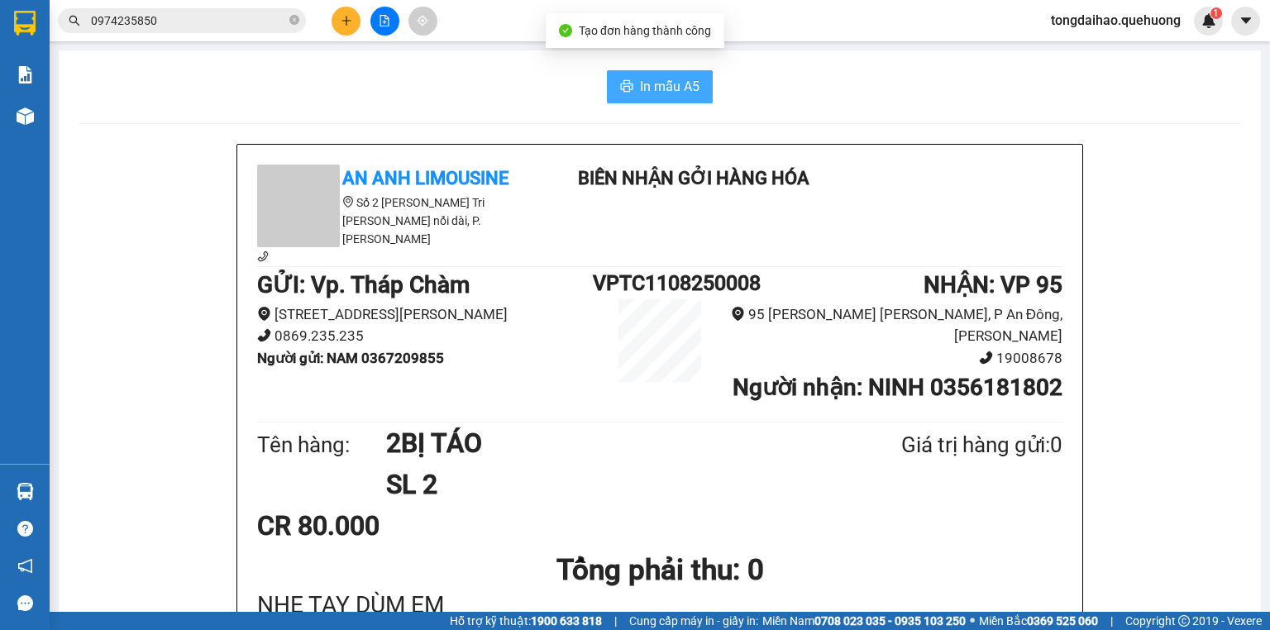
click at [671, 88] on span "In mẫu A5" at bounding box center [670, 86] width 60 height 21
click at [646, 83] on span "In mẫu A5" at bounding box center [670, 86] width 60 height 21
click at [336, 26] on button at bounding box center [345, 21] width 29 height 29
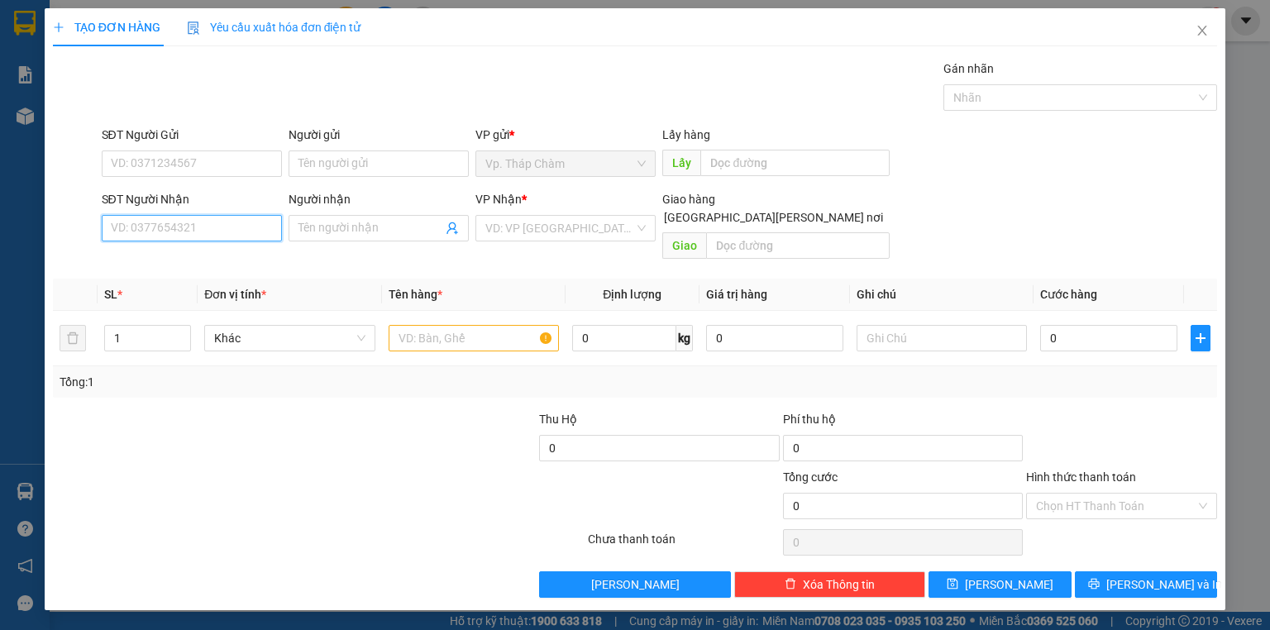
click at [215, 235] on input "SĐT Người Nhận" at bounding box center [192, 228] width 180 height 26
type input "0934240321"
click at [345, 225] on input "Người nhận" at bounding box center [370, 228] width 144 height 18
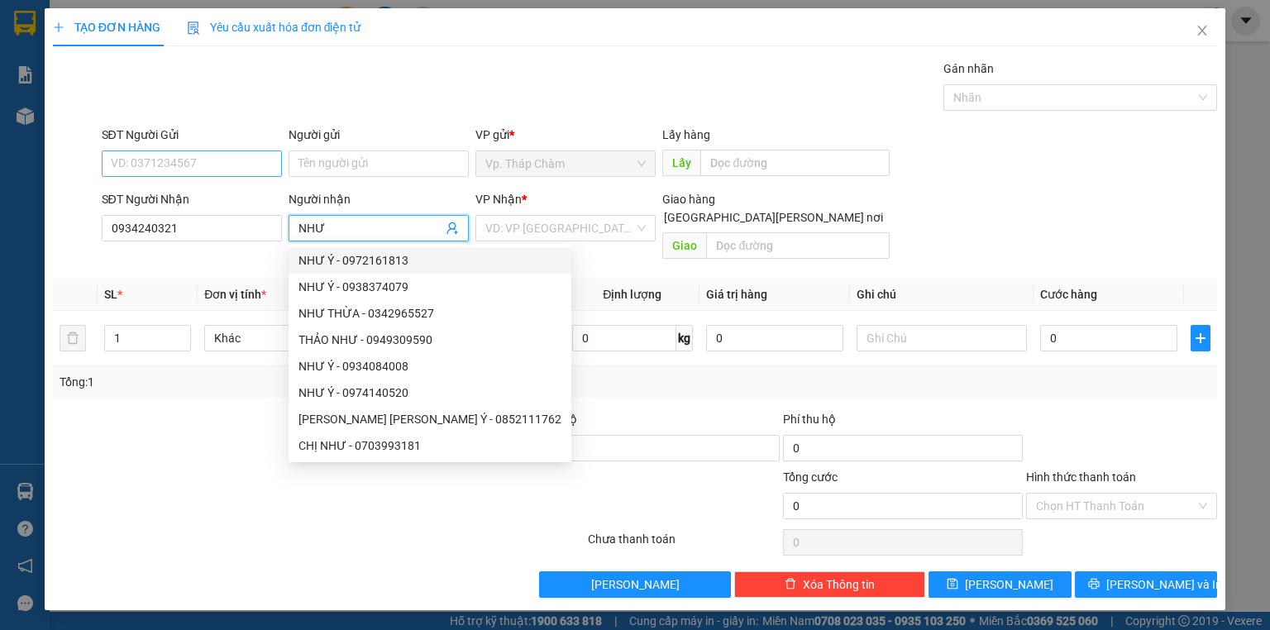
type input "NHƯ"
click at [181, 164] on input "SĐT Người Gửi" at bounding box center [192, 163] width 180 height 26
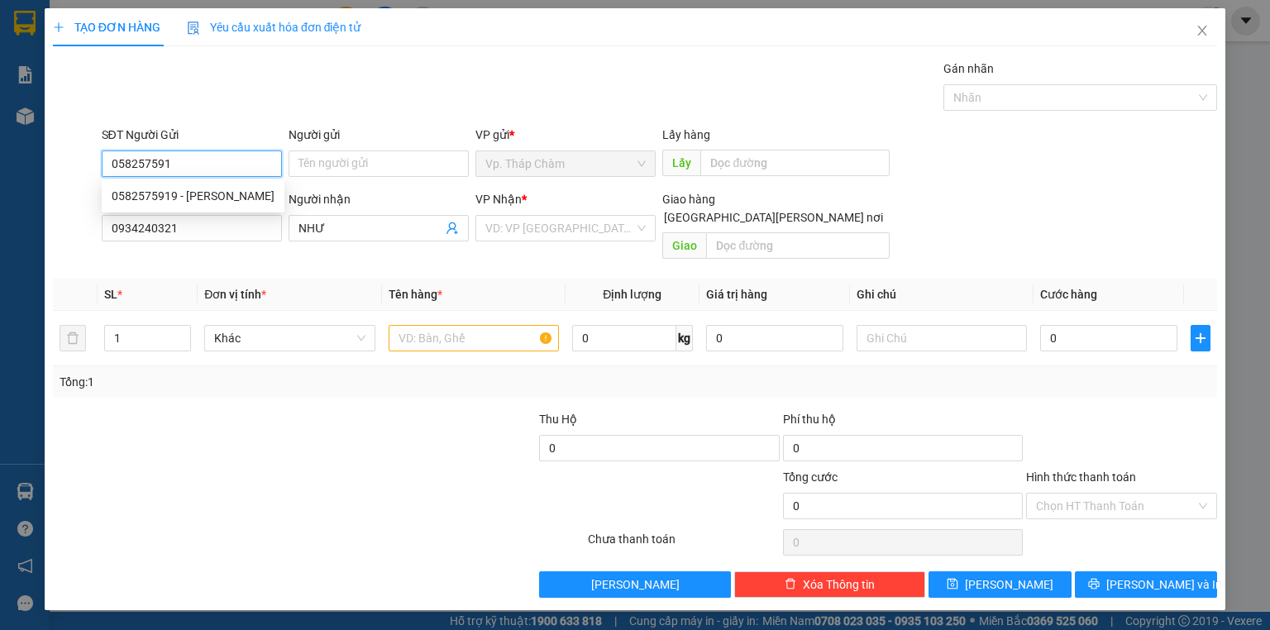
type input "0582575919"
click at [215, 198] on div "0582575919 - [PERSON_NAME]" at bounding box center [193, 196] width 163 height 18
type input "[PERSON_NAME]"
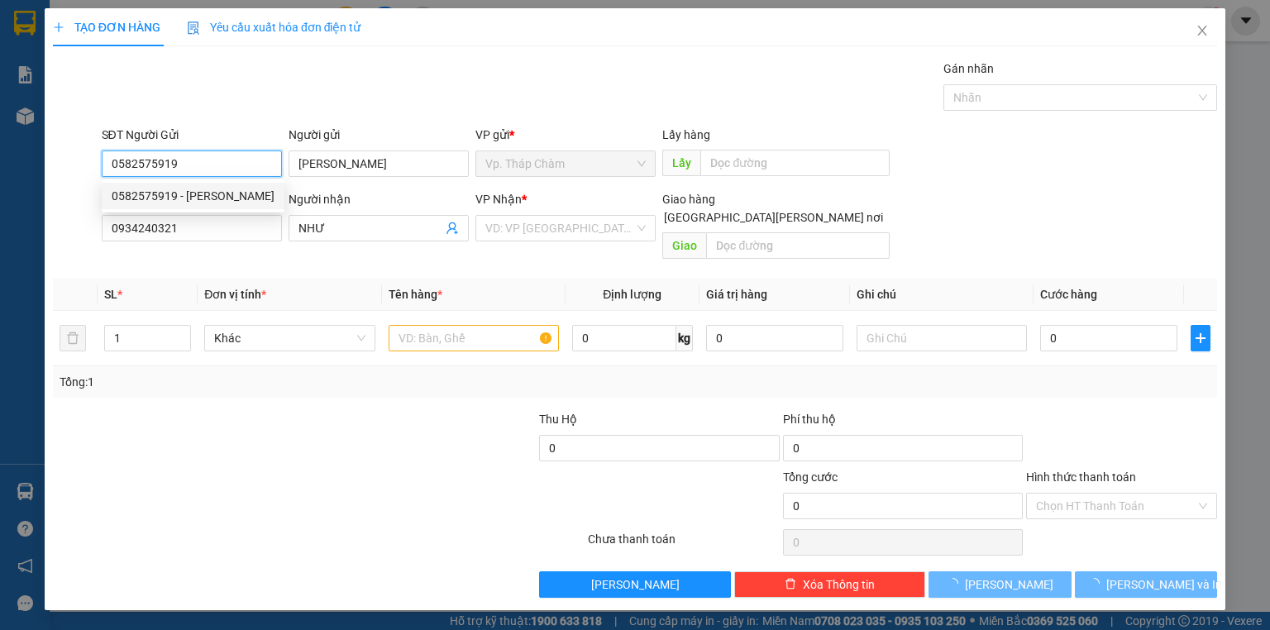
type input "40.000"
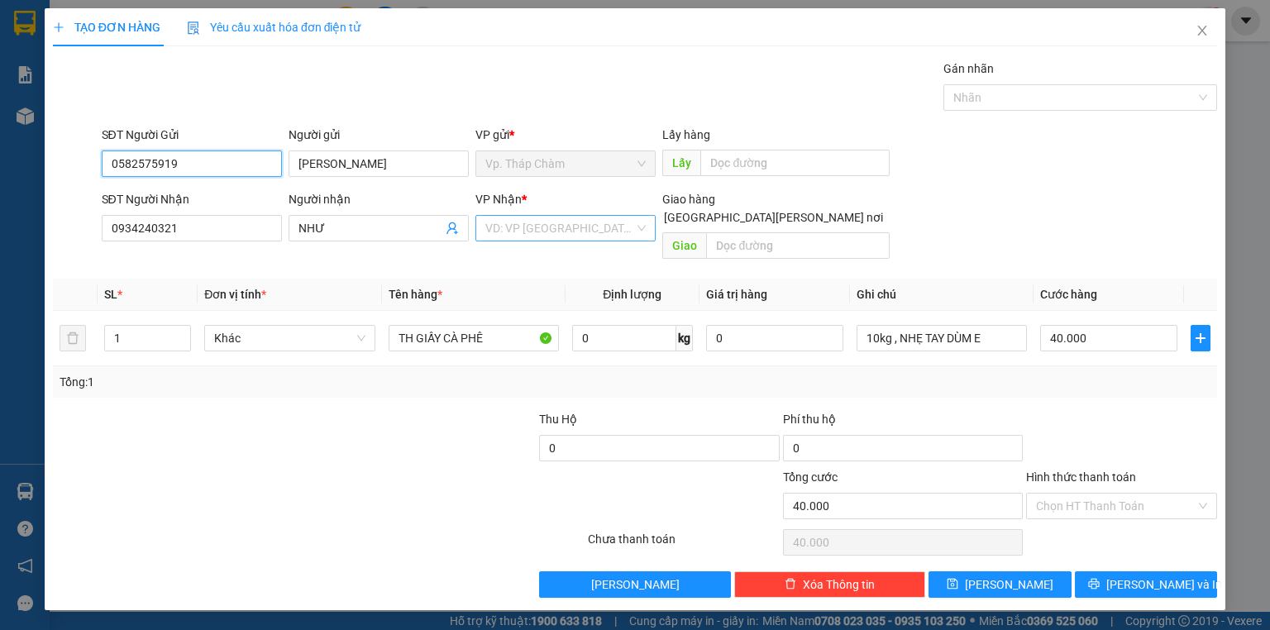
type input "0582575919"
click at [524, 227] on input "search" at bounding box center [559, 228] width 149 height 25
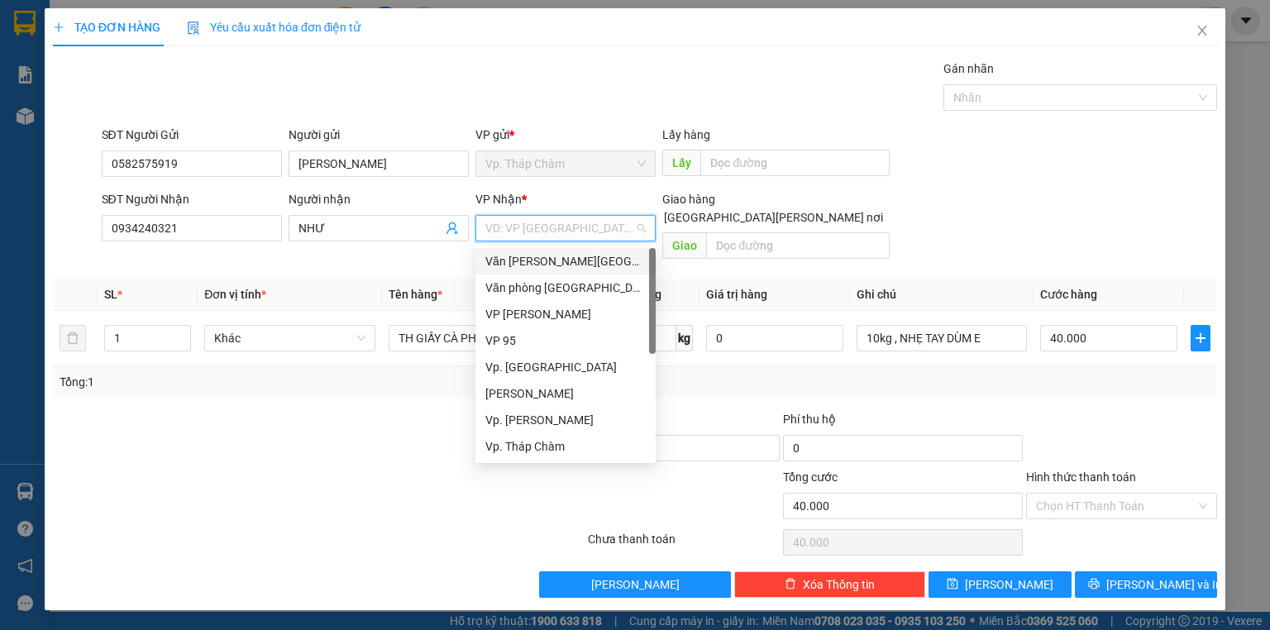
click at [568, 258] on div "Văn [PERSON_NAME][GEOGRAPHIC_DATA][PERSON_NAME]" at bounding box center [565, 261] width 160 height 18
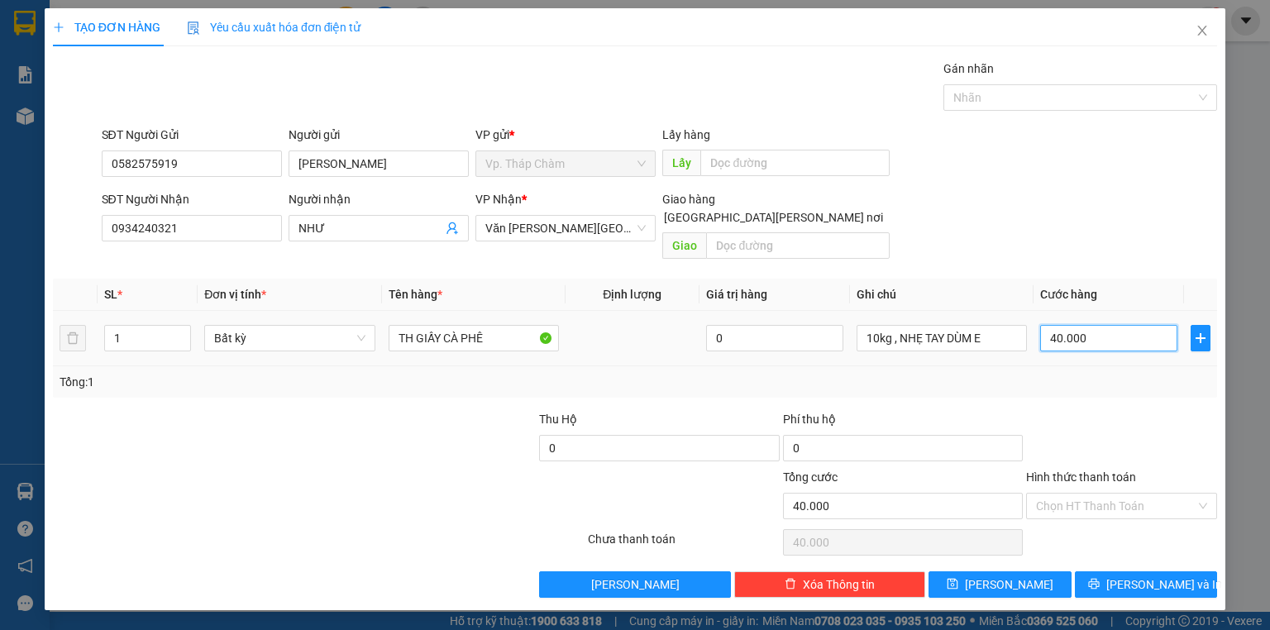
click at [1096, 325] on input "40.000" at bounding box center [1108, 338] width 137 height 26
type input "5"
type input "50"
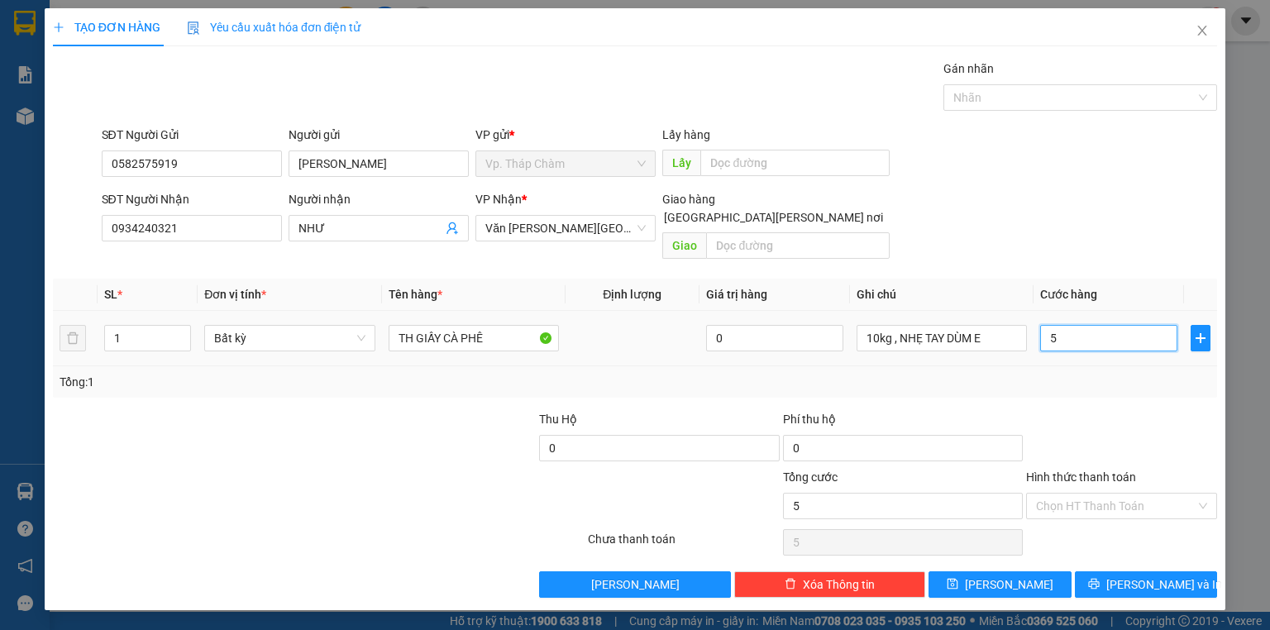
type input "50"
type input "50.000"
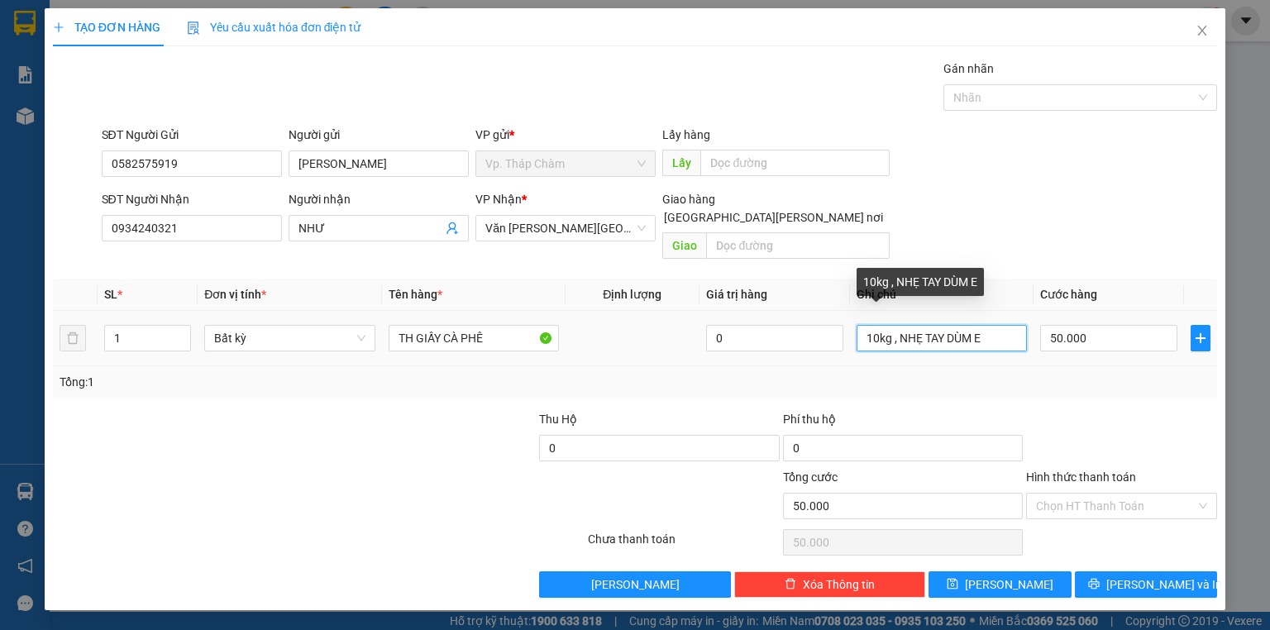
drag, startPoint x: 970, startPoint y: 320, endPoint x: 660, endPoint y: 342, distance: 310.8
click at [660, 343] on tr "1 Bất kỳ TH GIẤY CÀ PHÊ 0 10kg , NHẸ TAY DÙM E 50.000" at bounding box center [635, 338] width 1164 height 55
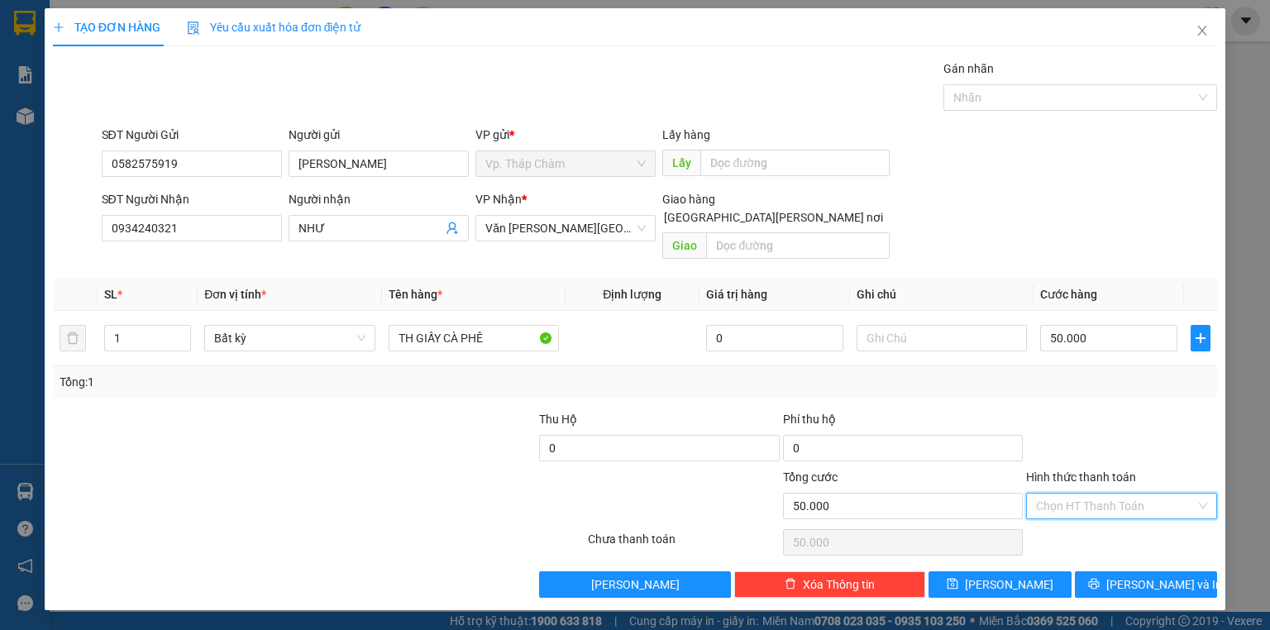
click at [1122, 493] on input "Hình thức thanh toán" at bounding box center [1116, 505] width 160 height 25
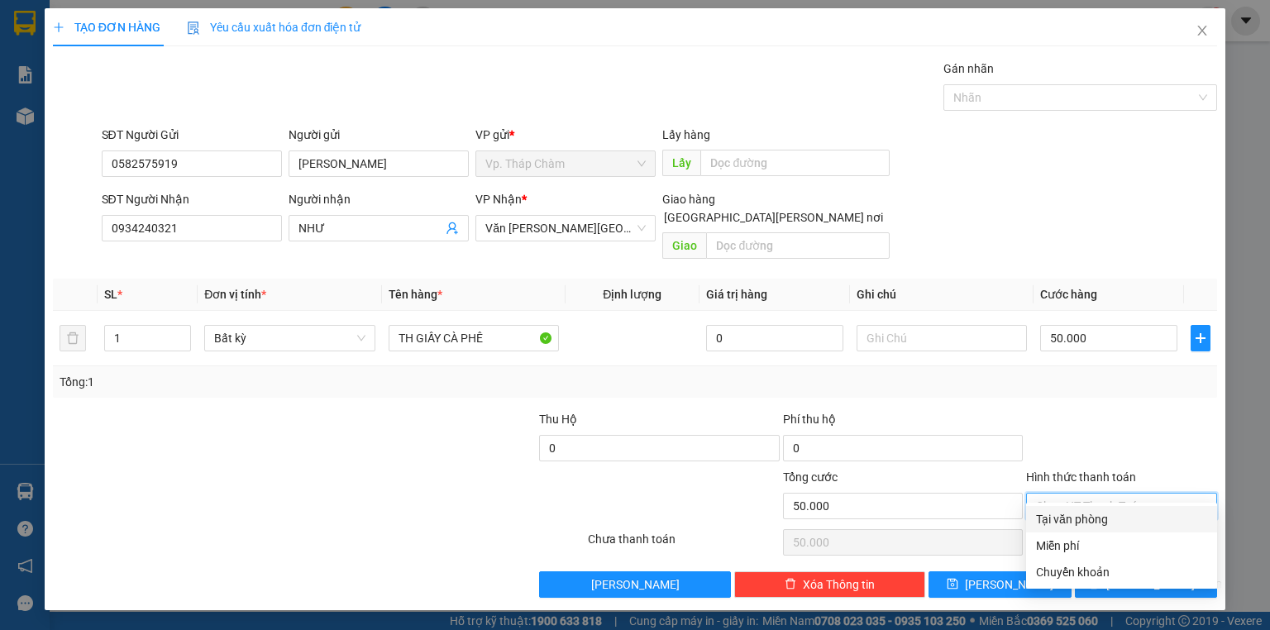
click at [1109, 528] on div "Tại văn phòng" at bounding box center [1121, 519] width 191 height 26
type input "0"
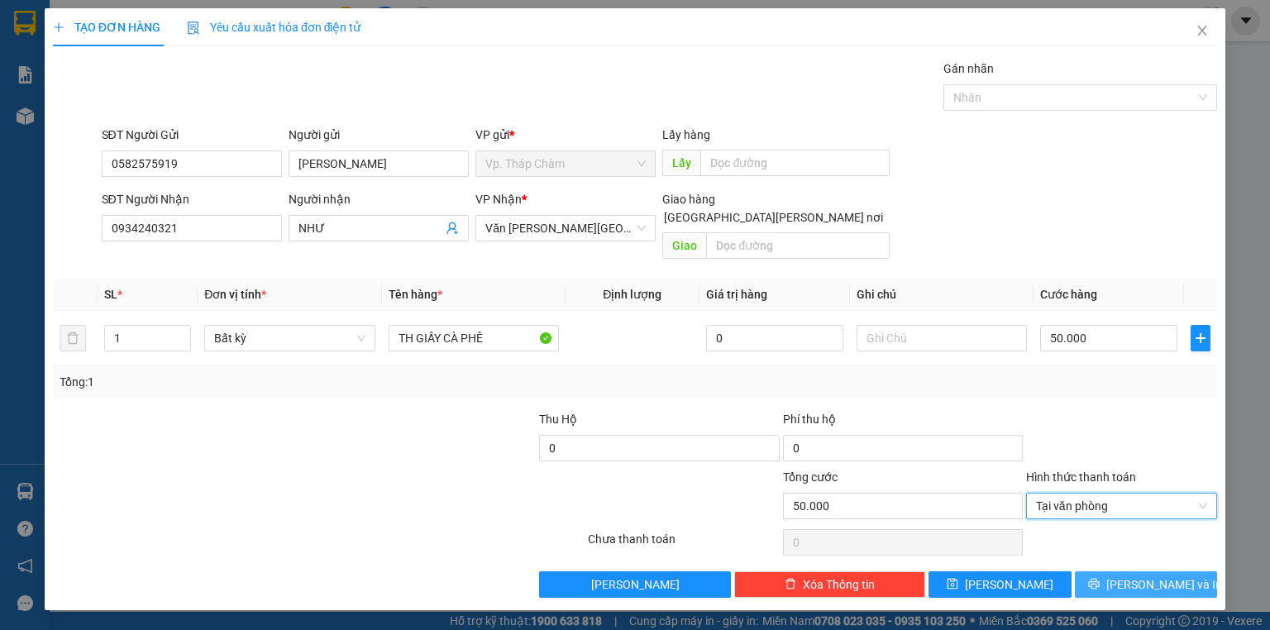
click at [1156, 575] on span "[PERSON_NAME] và In" at bounding box center [1164, 584] width 116 height 18
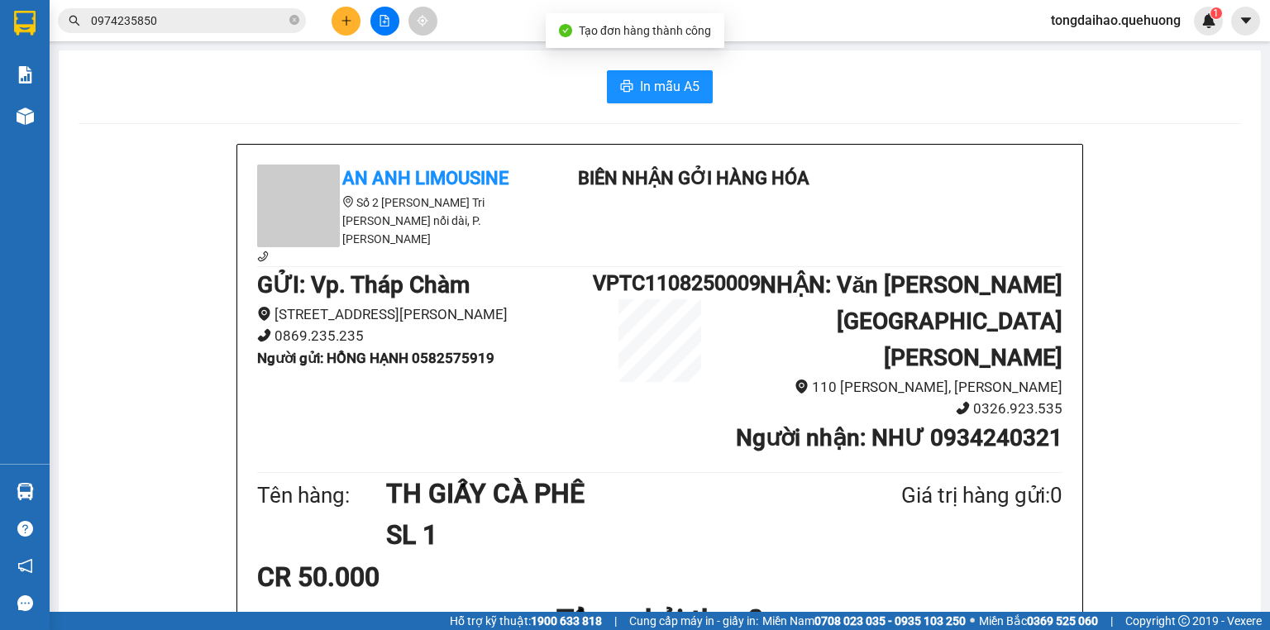
click at [656, 88] on span "In mẫu A5" at bounding box center [670, 86] width 60 height 21
click at [344, 16] on icon "plus" at bounding box center [347, 21] width 12 height 12
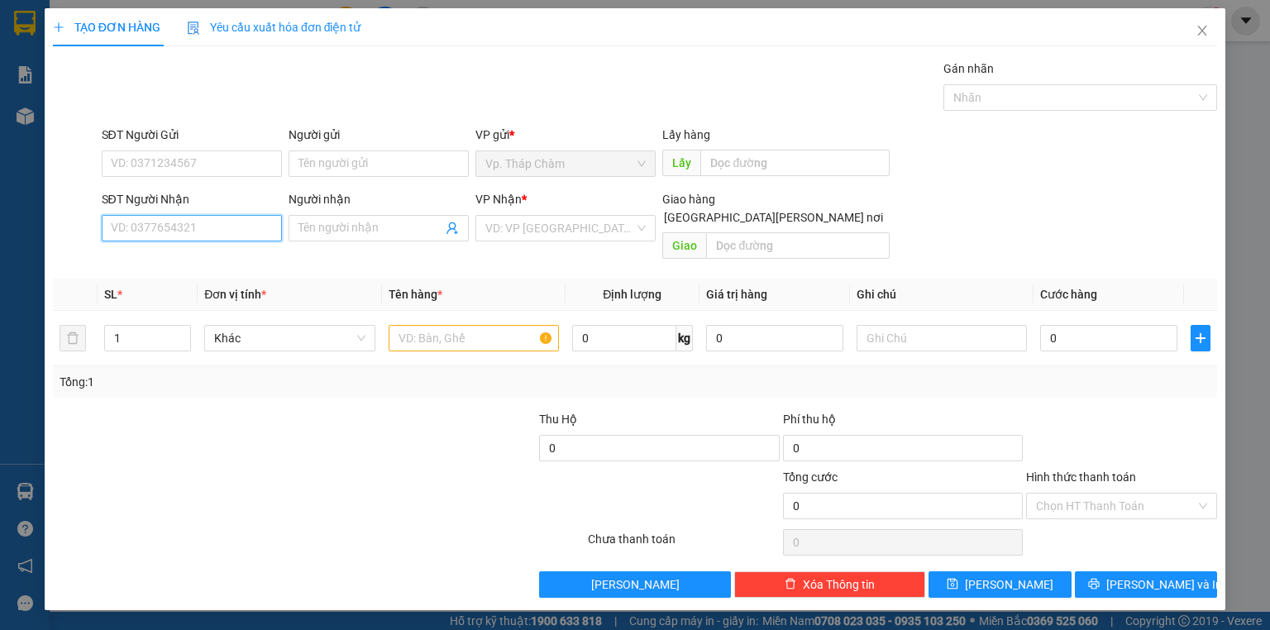
click at [236, 222] on input "SĐT Người Nhận" at bounding box center [192, 228] width 180 height 26
type input "0858732711"
click at [168, 260] on div "0858732711 - NGHIÊM" at bounding box center [192, 260] width 160 height 18
type input "NGHIÊM"
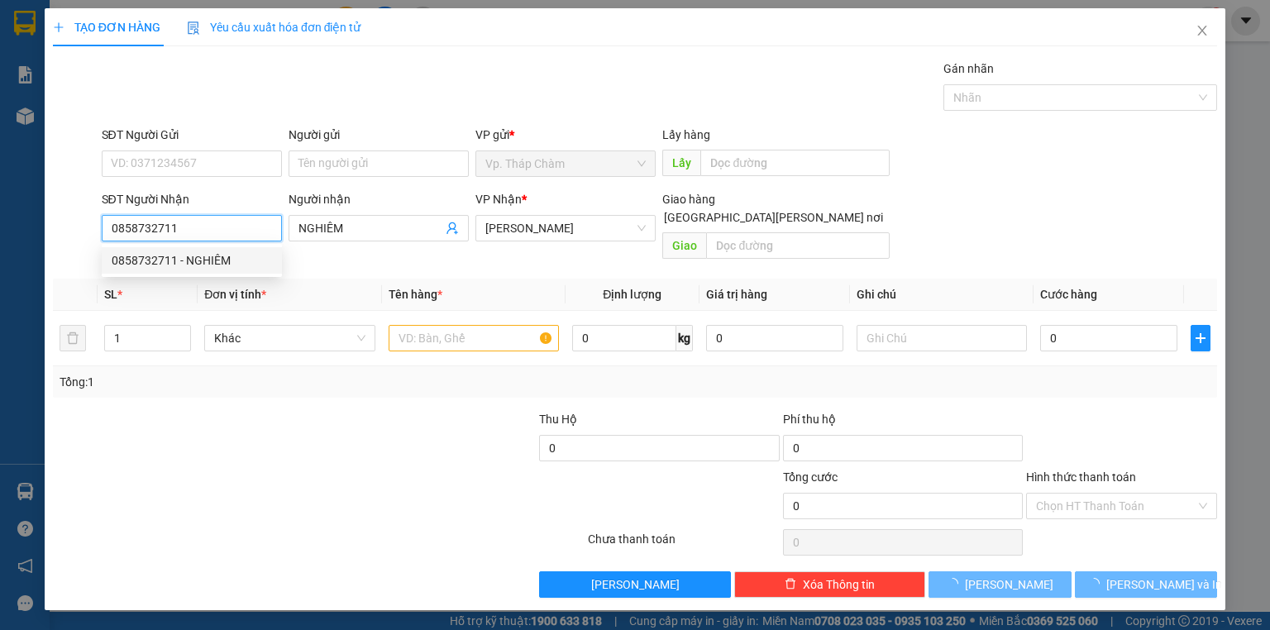
type input "20.000"
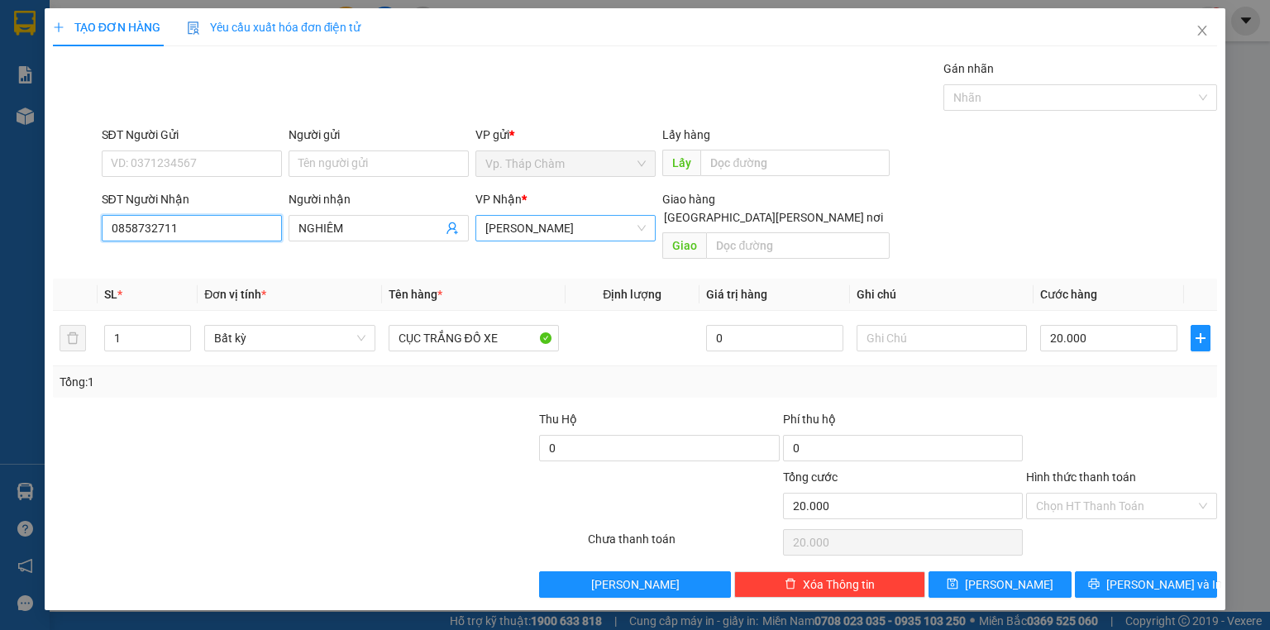
click at [570, 226] on span "[PERSON_NAME]" at bounding box center [565, 228] width 160 height 25
type input "0858732711"
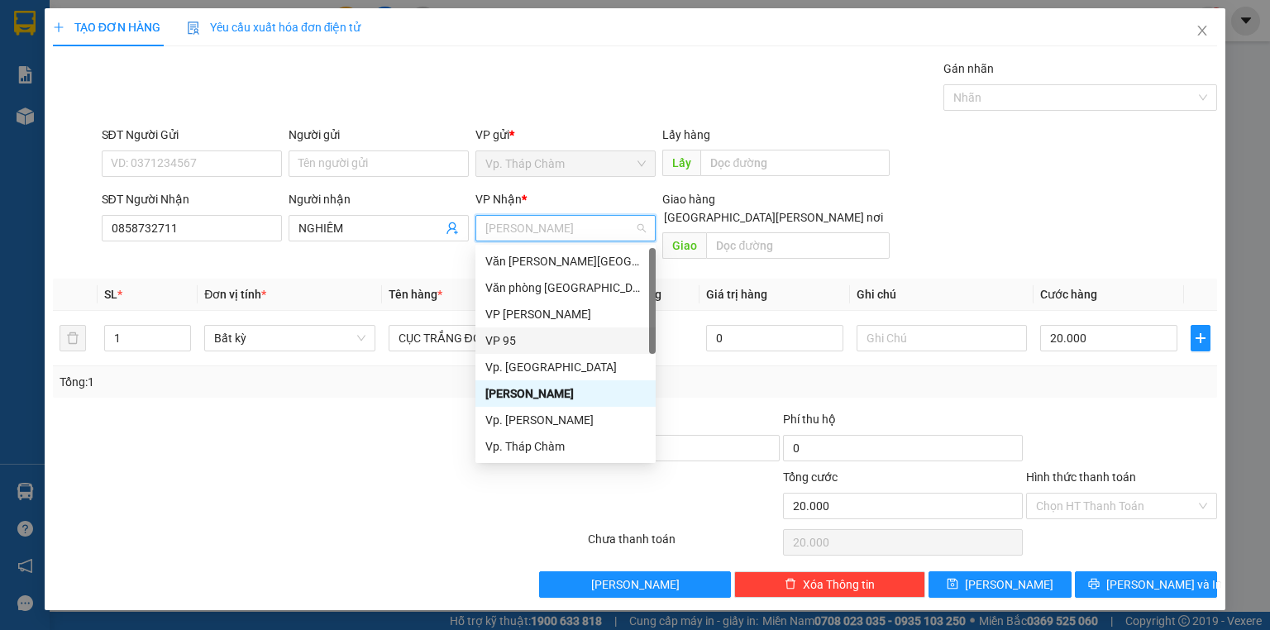
click at [493, 339] on div "VP 95" at bounding box center [565, 340] width 160 height 18
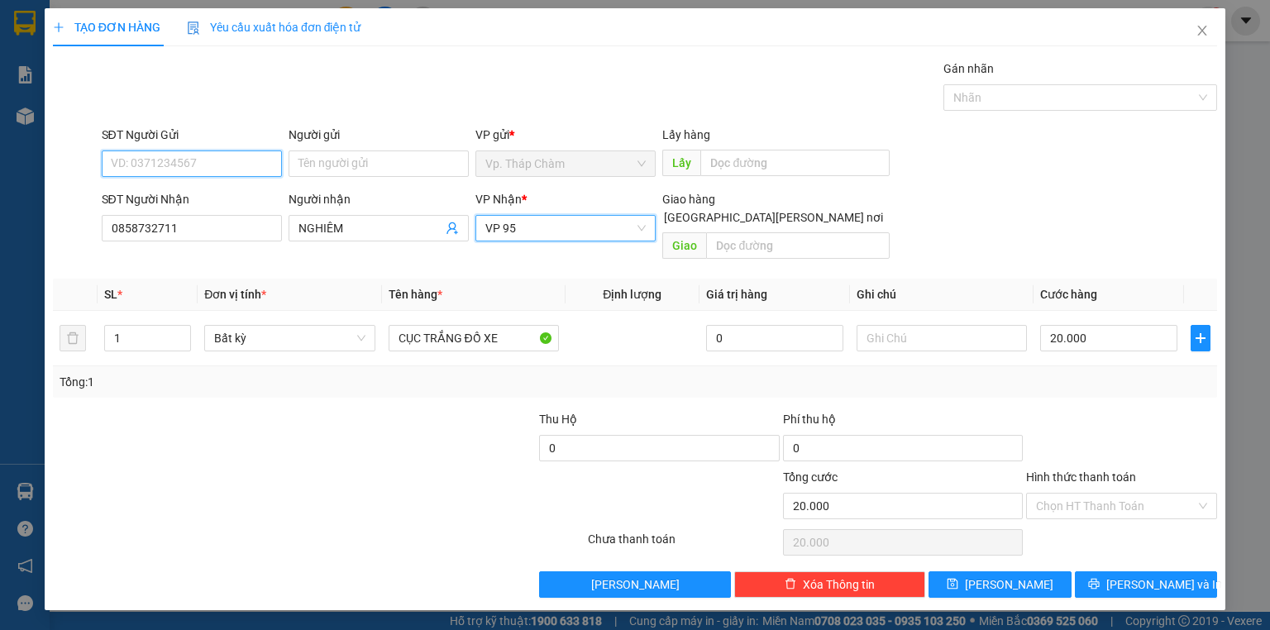
click at [255, 169] on input "SĐT Người Gửi" at bounding box center [192, 163] width 180 height 26
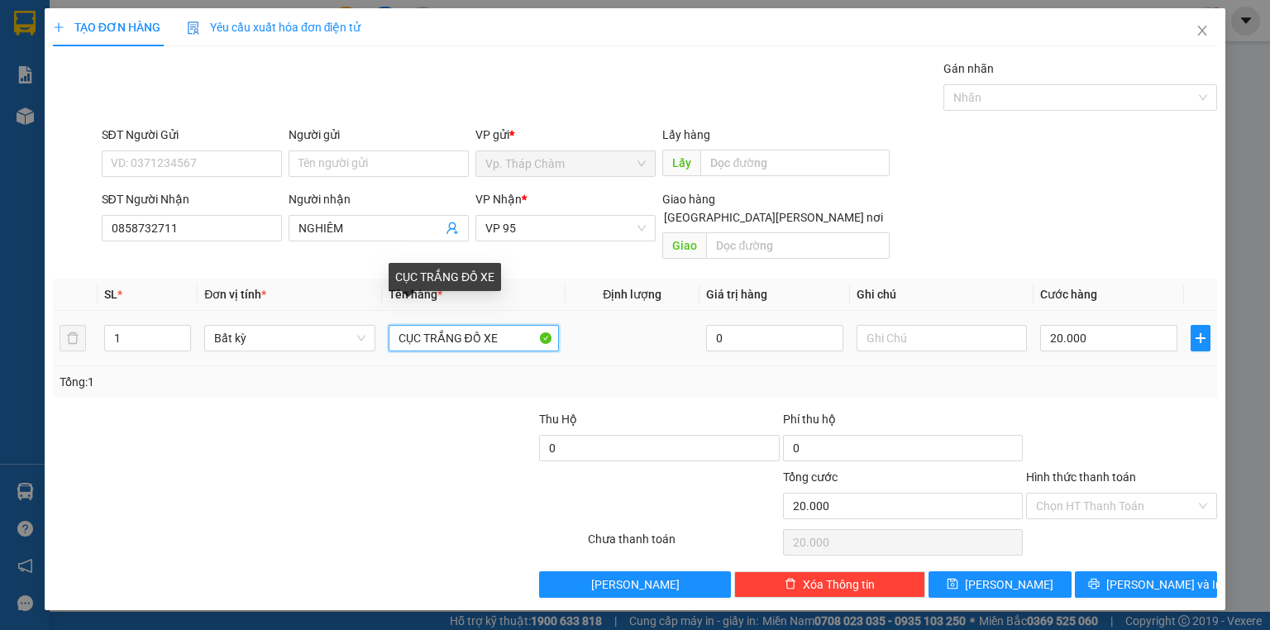
drag, startPoint x: 508, startPoint y: 315, endPoint x: 255, endPoint y: 266, distance: 257.6
click at [261, 284] on table "SL * Đơn vị tính * Tên hàng * Định lượng Giá trị hàng Ghi chú Cước hàng 1 Bất k…" at bounding box center [635, 323] width 1164 height 88
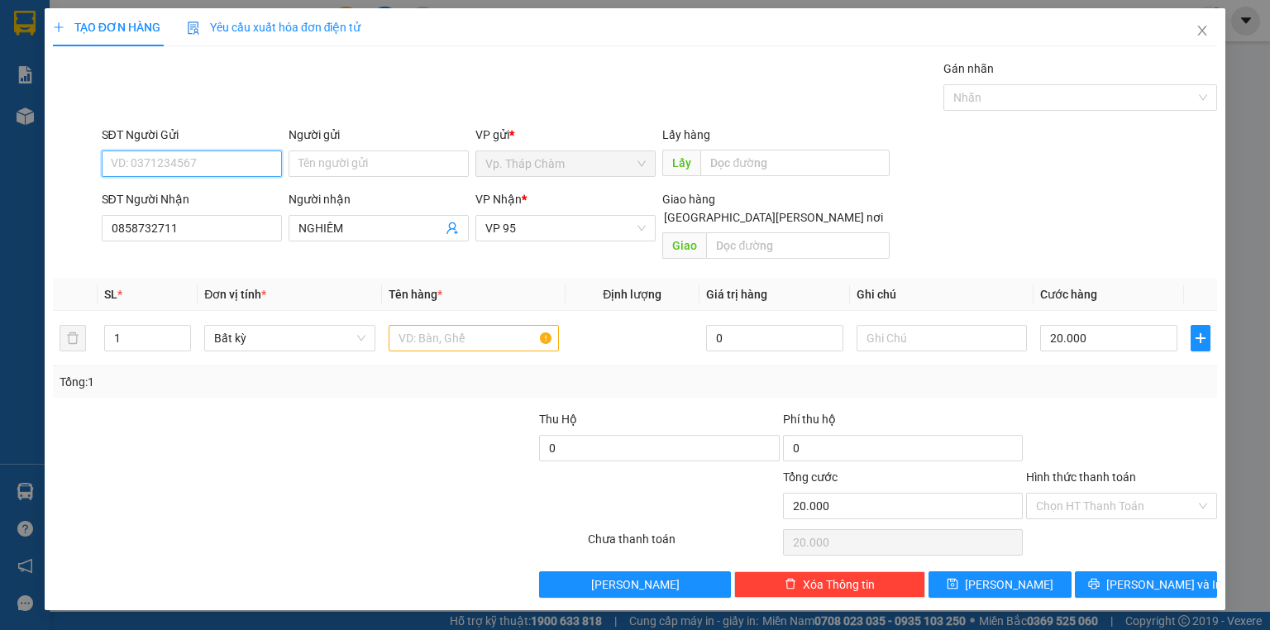
click at [207, 169] on input "SĐT Người Gửi" at bounding box center [192, 163] width 180 height 26
click at [169, 222] on div "0798691640 - NHÀN" at bounding box center [192, 222] width 160 height 18
type input "0798691640"
type input "NHÀN"
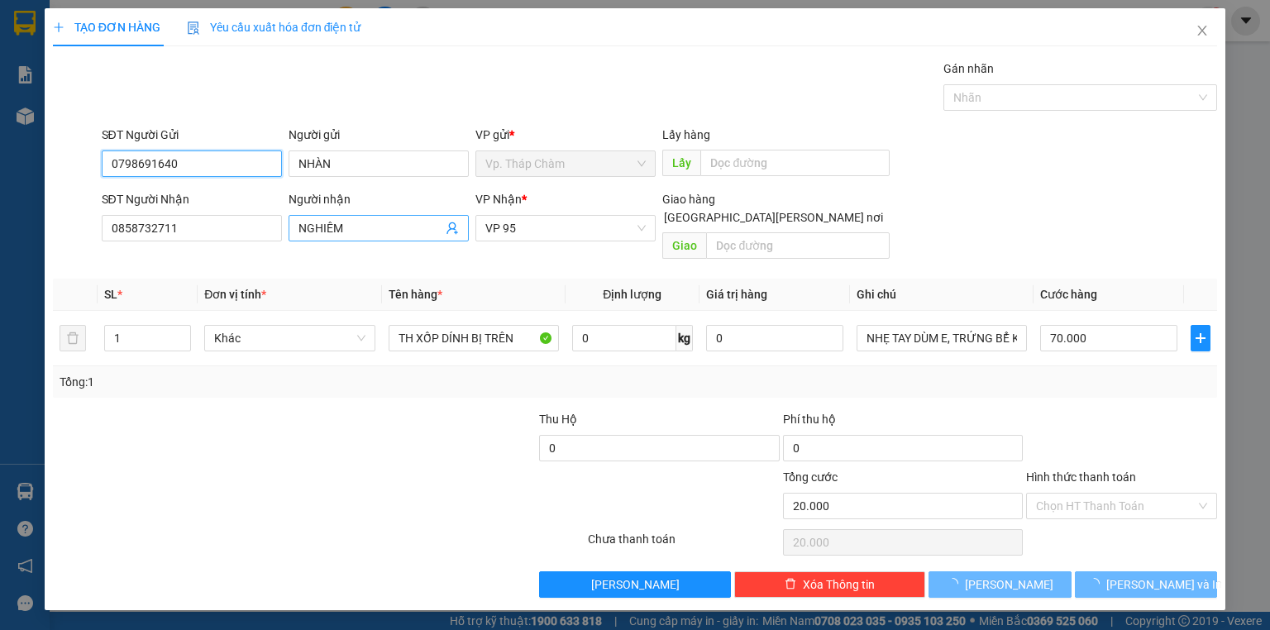
type input "70.000"
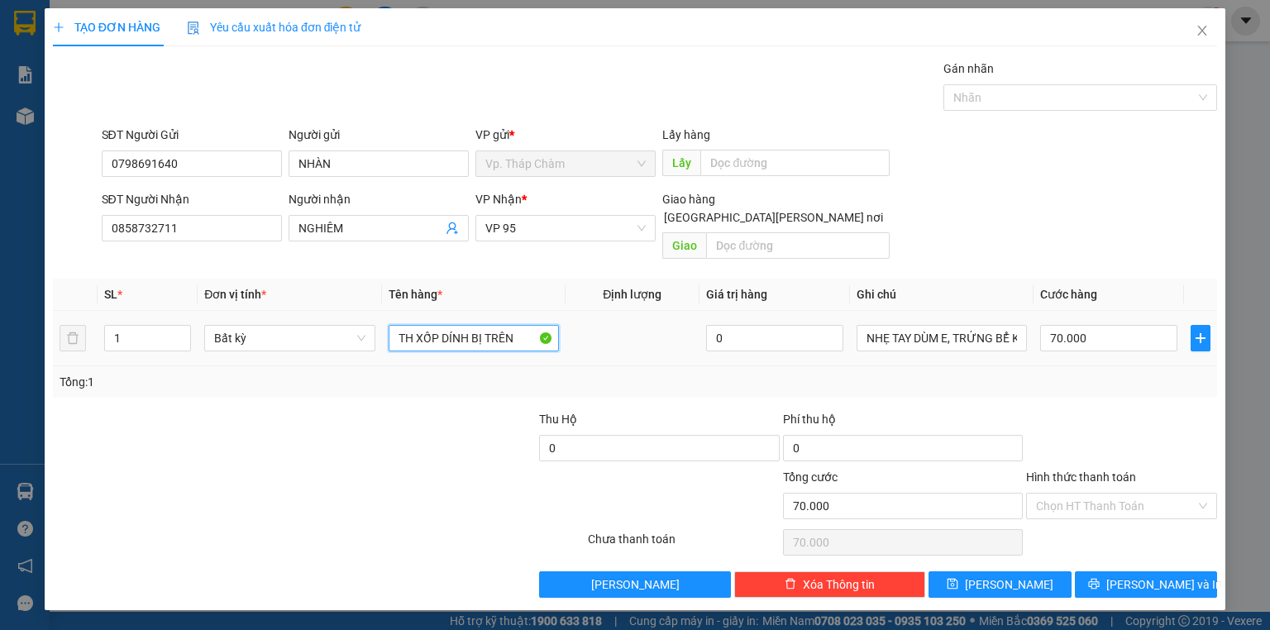
drag, startPoint x: 513, startPoint y: 318, endPoint x: 317, endPoint y: 292, distance: 198.5
click at [326, 326] on tr "1 Bất kỳ TH XỐP DÍNH BỊ TRÊN 0 NHẸ TAY DÙM E, TRỨNG BỂ KO CHỊU 70.000" at bounding box center [635, 338] width 1164 height 55
type input "2 BỊ TÁO"
type input "2"
click at [179, 331] on icon "up" at bounding box center [182, 334] width 6 height 6
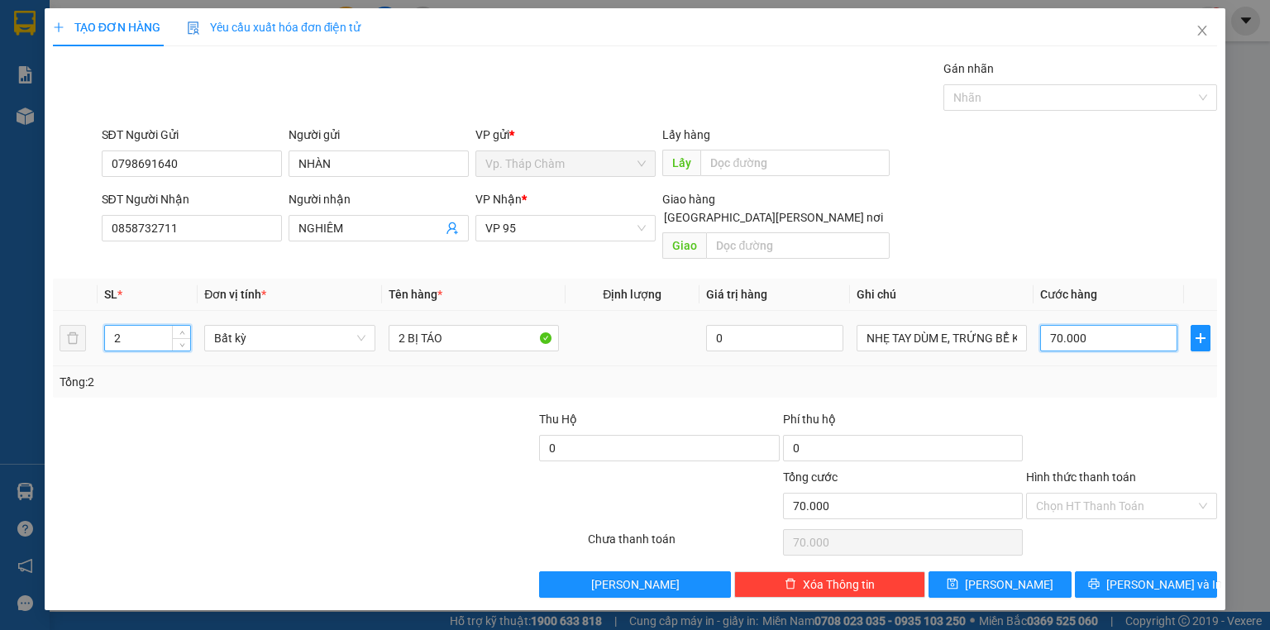
click at [1084, 325] on input "70.000" at bounding box center [1108, 338] width 137 height 26
type input "0"
type input "9"
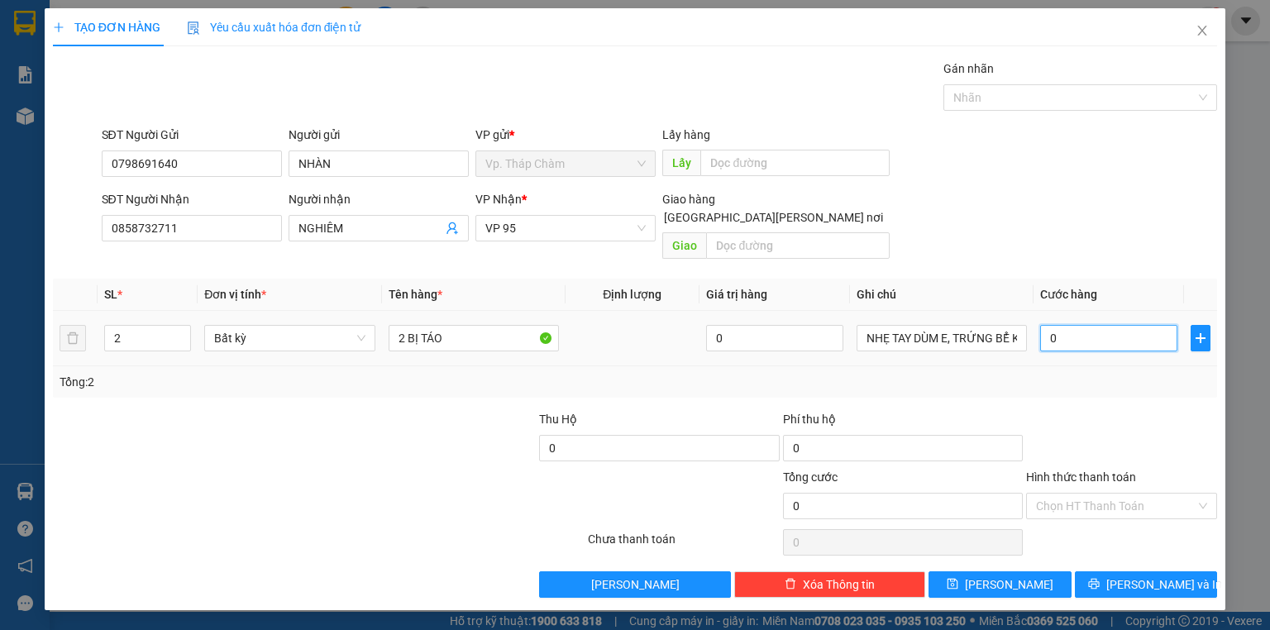
type input "9"
type input "09"
type input "90"
type input "090"
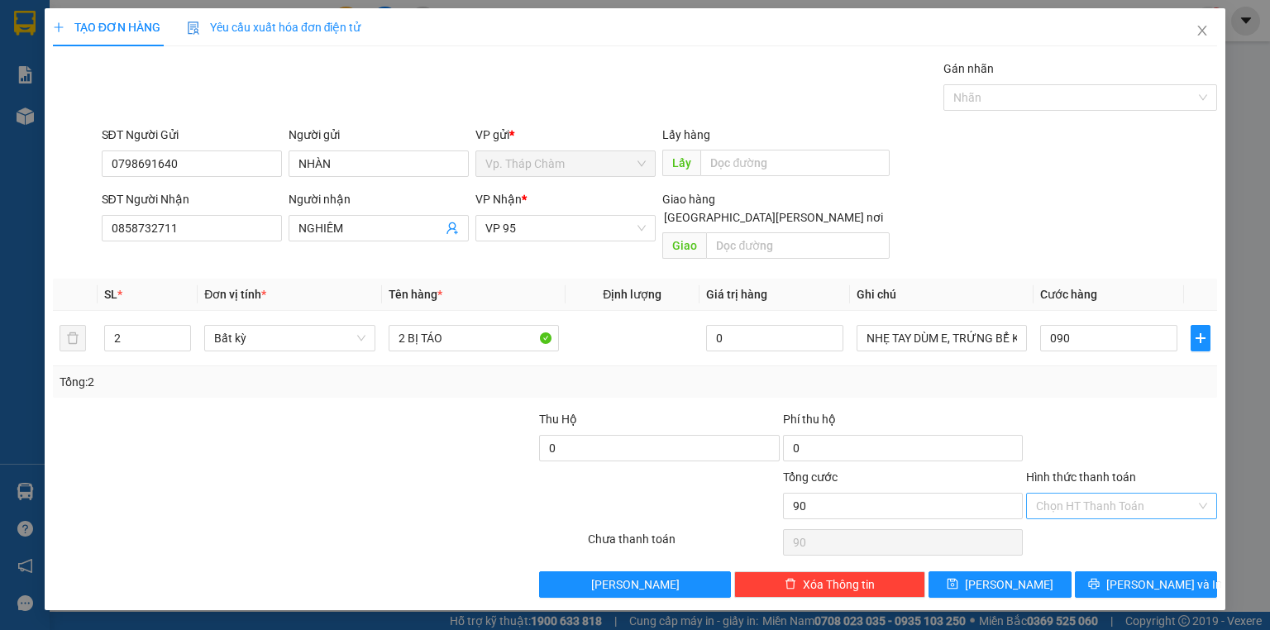
type input "90.000"
click at [1121, 493] on input "Hình thức thanh toán" at bounding box center [1116, 505] width 160 height 25
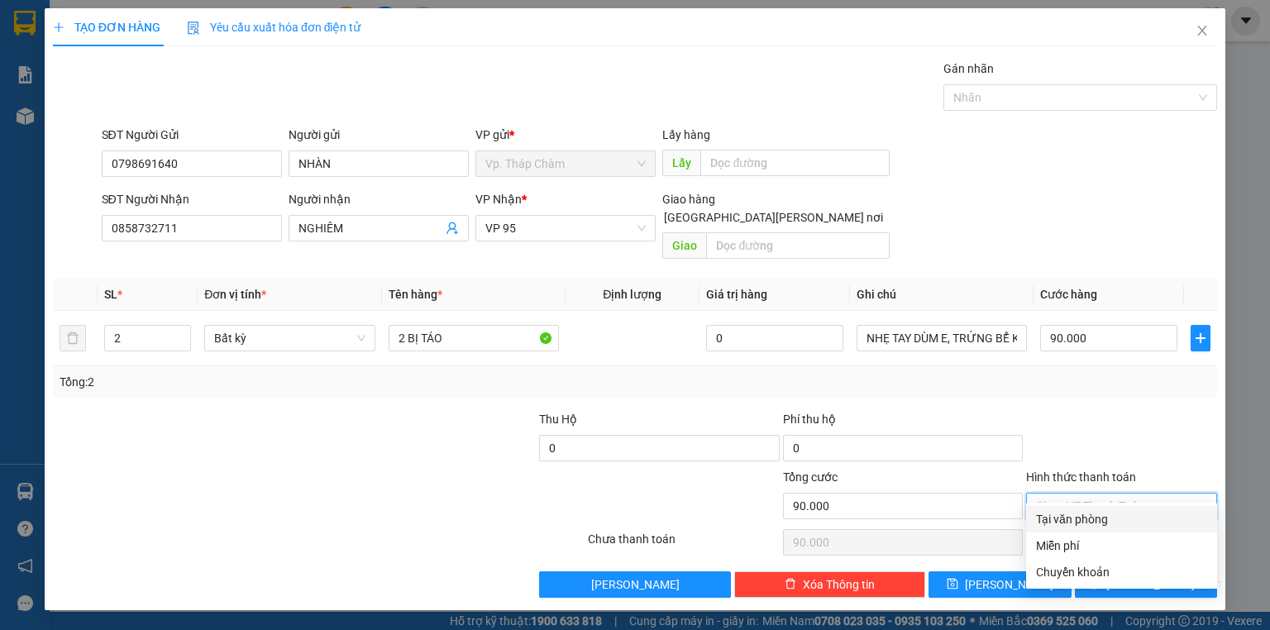
click at [1124, 519] on div "Tại văn phòng" at bounding box center [1121, 519] width 171 height 18
type input "0"
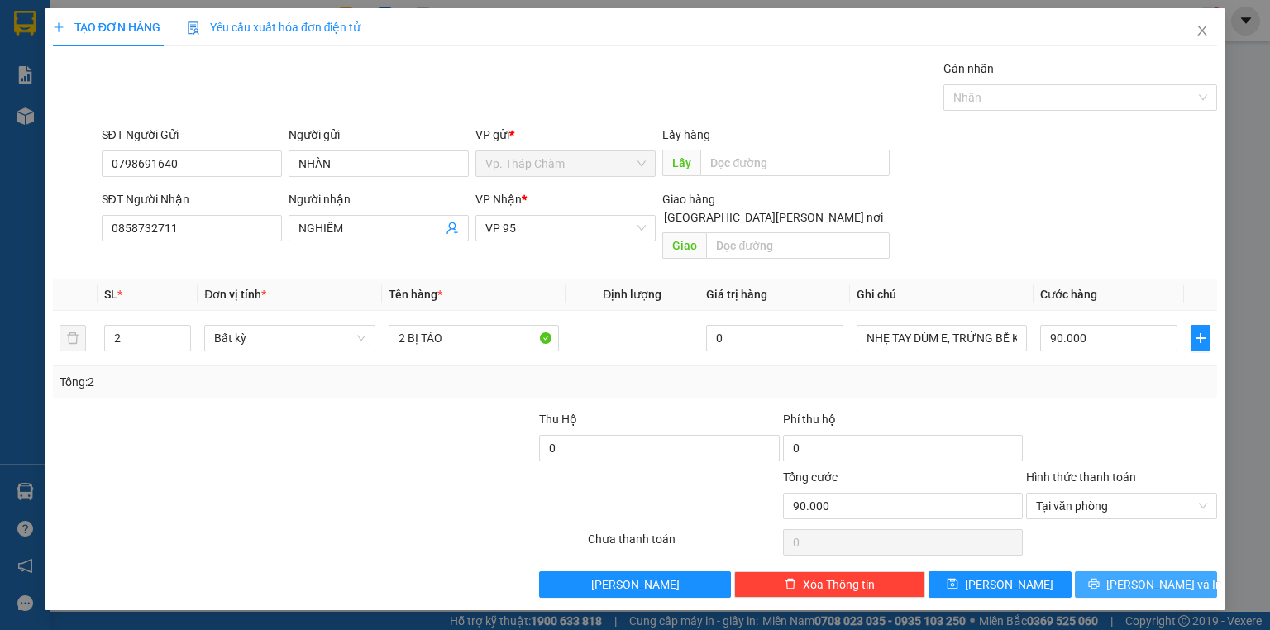
click at [1134, 575] on span "[PERSON_NAME] và In" at bounding box center [1164, 584] width 116 height 18
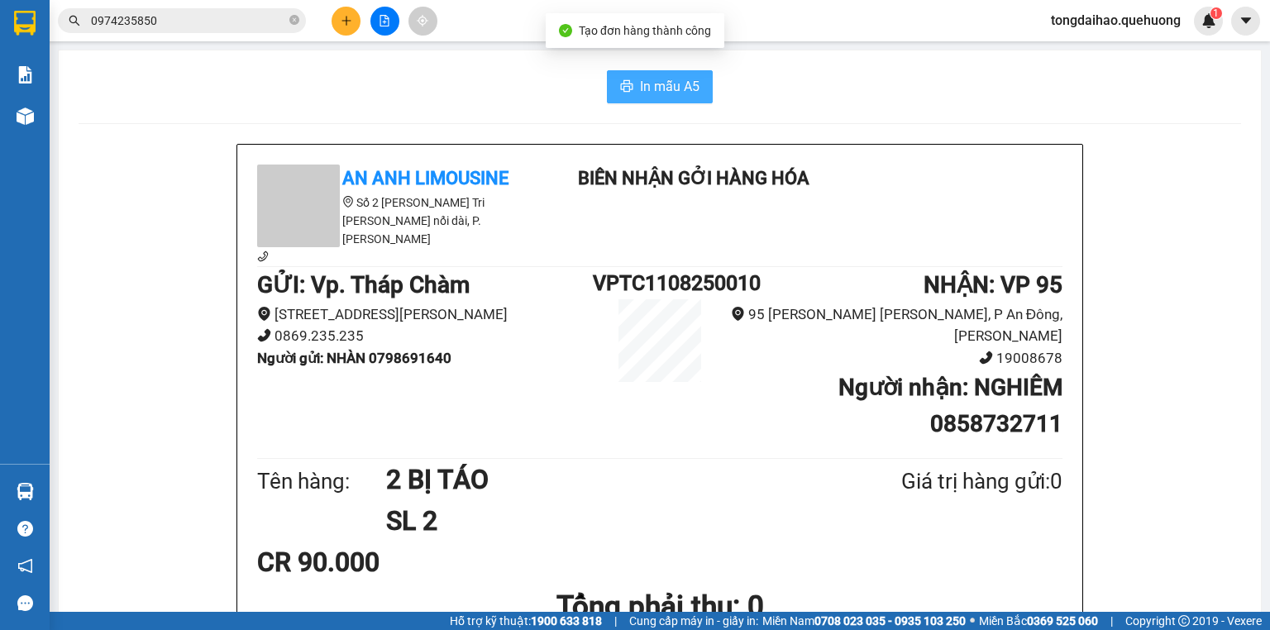
click at [651, 93] on span "In mẫu A5" at bounding box center [670, 86] width 60 height 21
click at [656, 88] on span "In mẫu A5" at bounding box center [670, 86] width 60 height 21
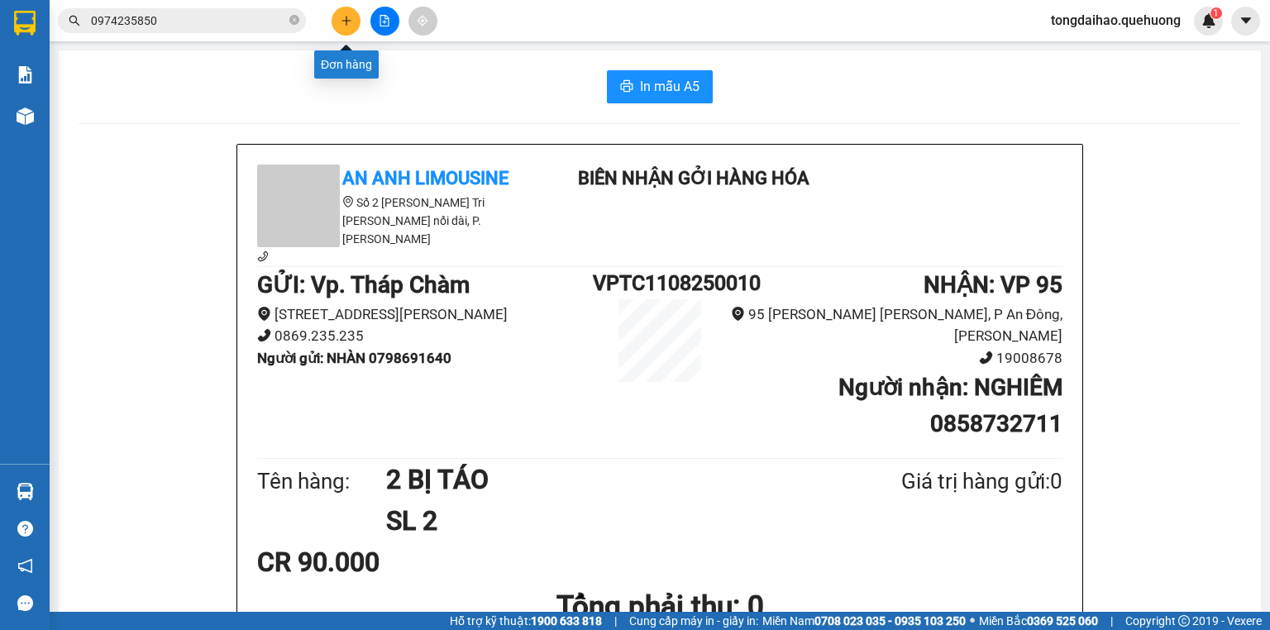
click at [339, 22] on button at bounding box center [345, 21] width 29 height 29
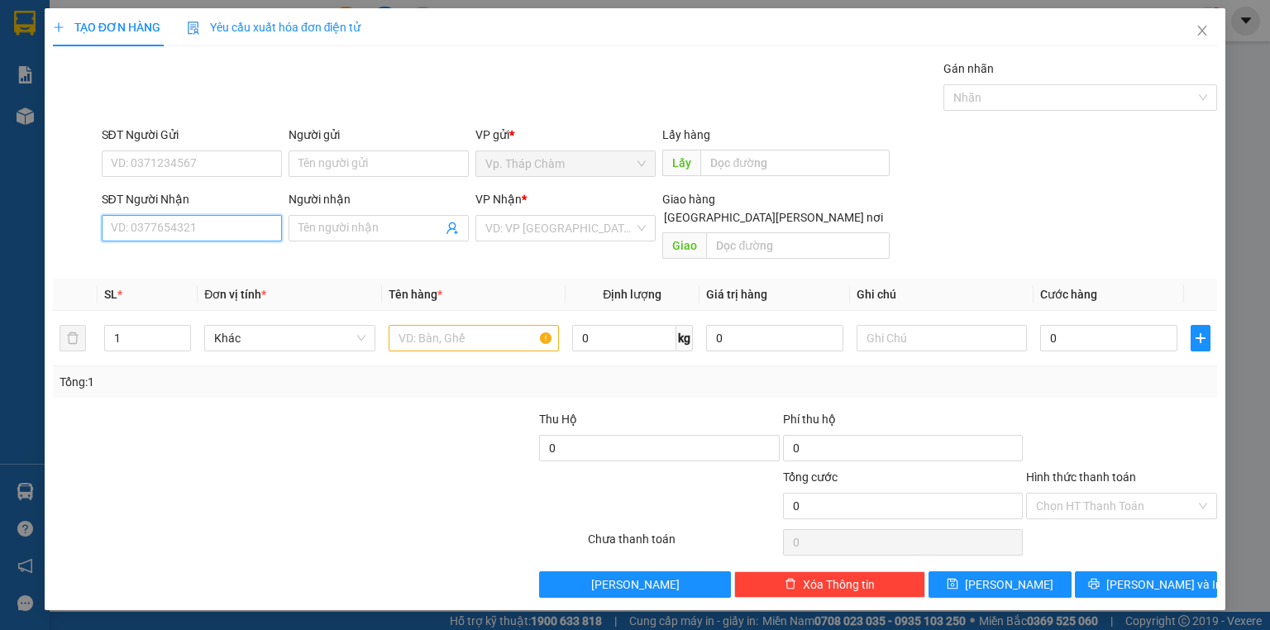
drag, startPoint x: 260, startPoint y: 228, endPoint x: 261, endPoint y: 196, distance: 32.3
click at [258, 222] on input "SĐT Người Nhận" at bounding box center [192, 228] width 180 height 26
click at [207, 231] on input "SĐT Người Nhận" at bounding box center [192, 228] width 180 height 26
drag, startPoint x: 829, startPoint y: 66, endPoint x: 191, endPoint y: 224, distance: 657.3
click at [191, 224] on input "SĐT Người Nhận" at bounding box center [192, 228] width 180 height 26
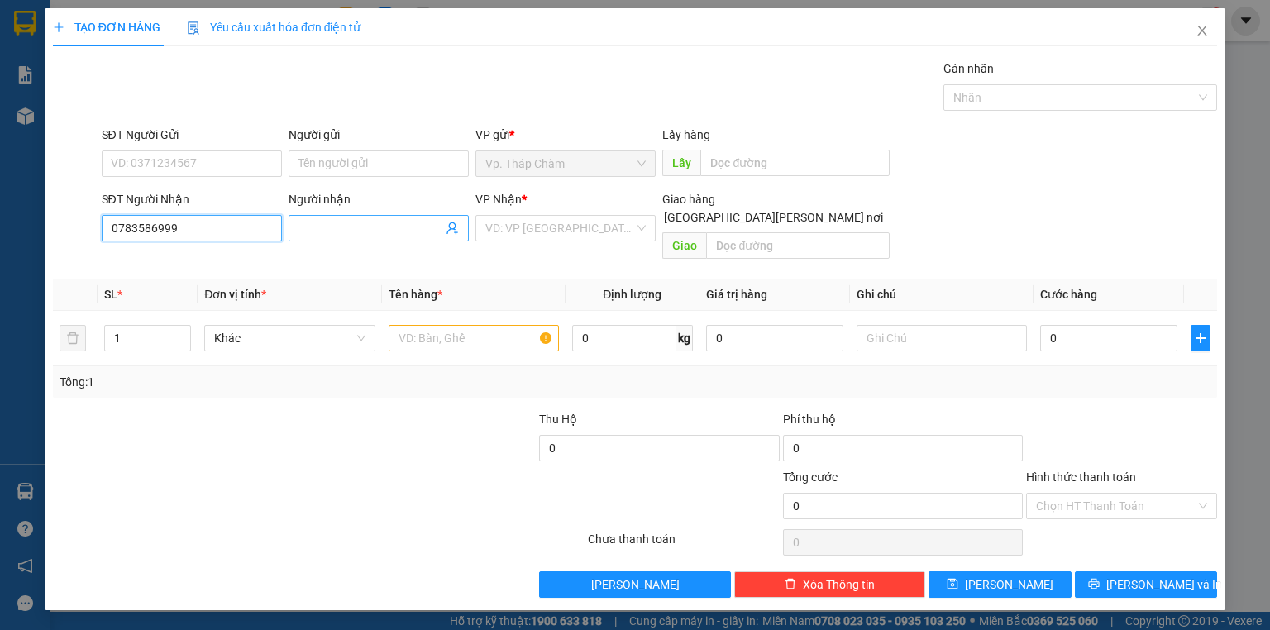
type input "0783586999"
click at [369, 231] on input "Người nhận" at bounding box center [370, 228] width 144 height 18
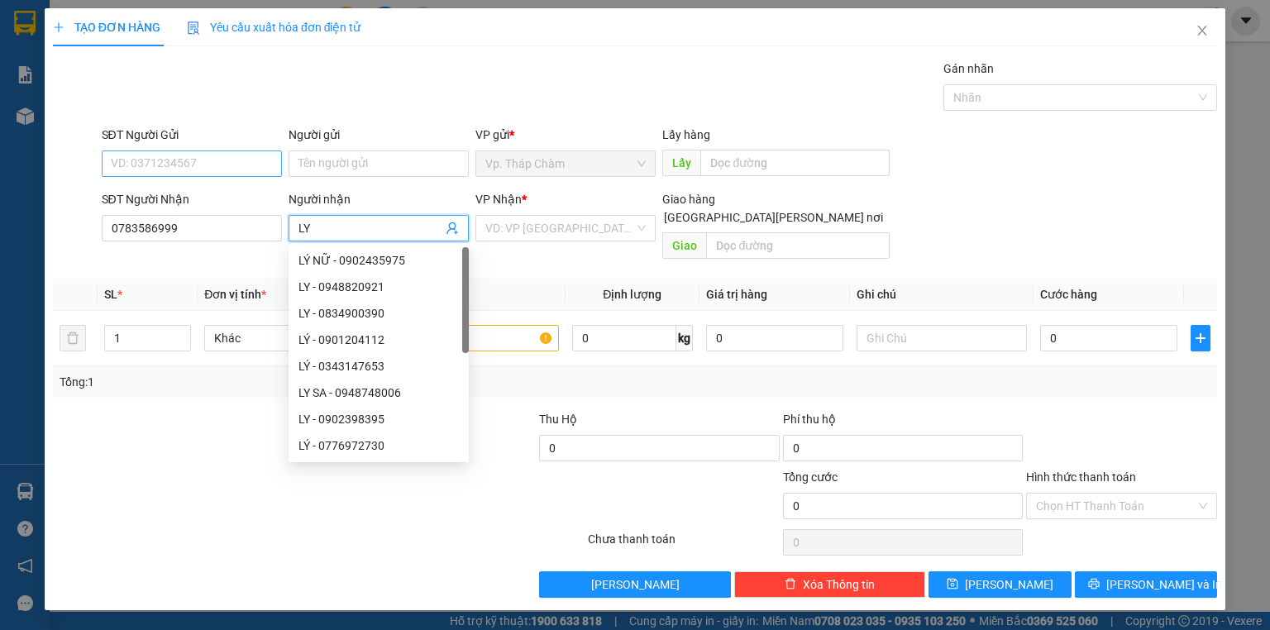
type input "LY"
click at [193, 155] on input "SĐT Người Gửi" at bounding box center [192, 163] width 180 height 26
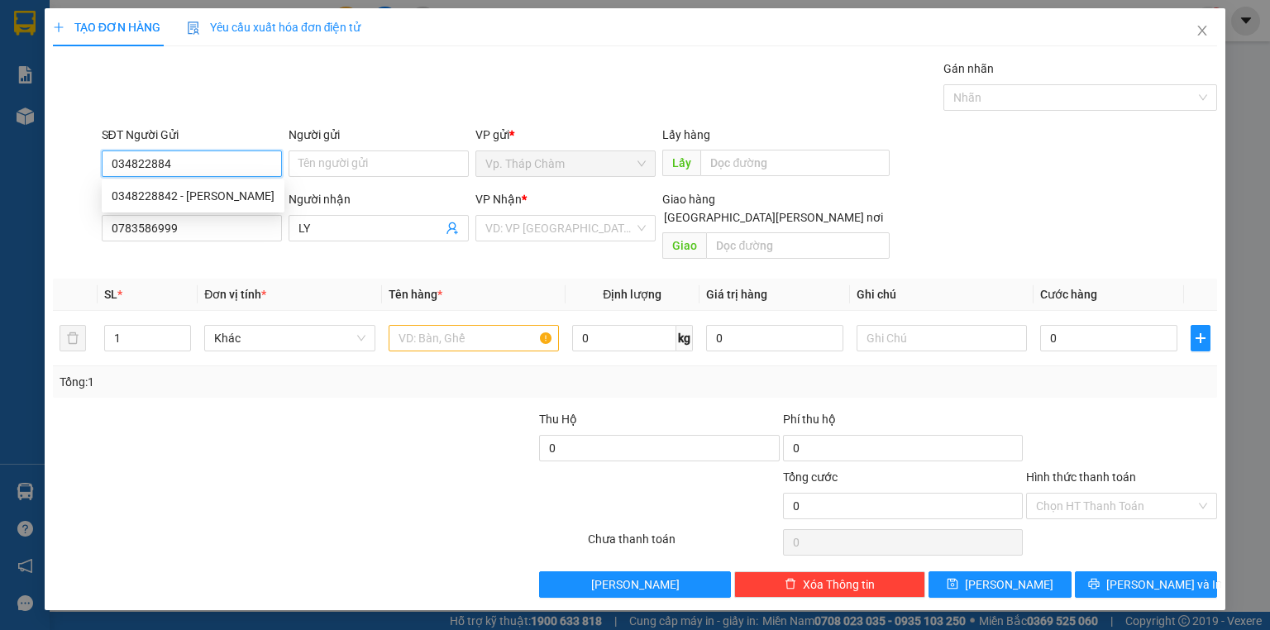
type input "0348228842"
click at [207, 204] on div "0348228842 - [PERSON_NAME]" at bounding box center [193, 196] width 163 height 18
type input "HÀ"
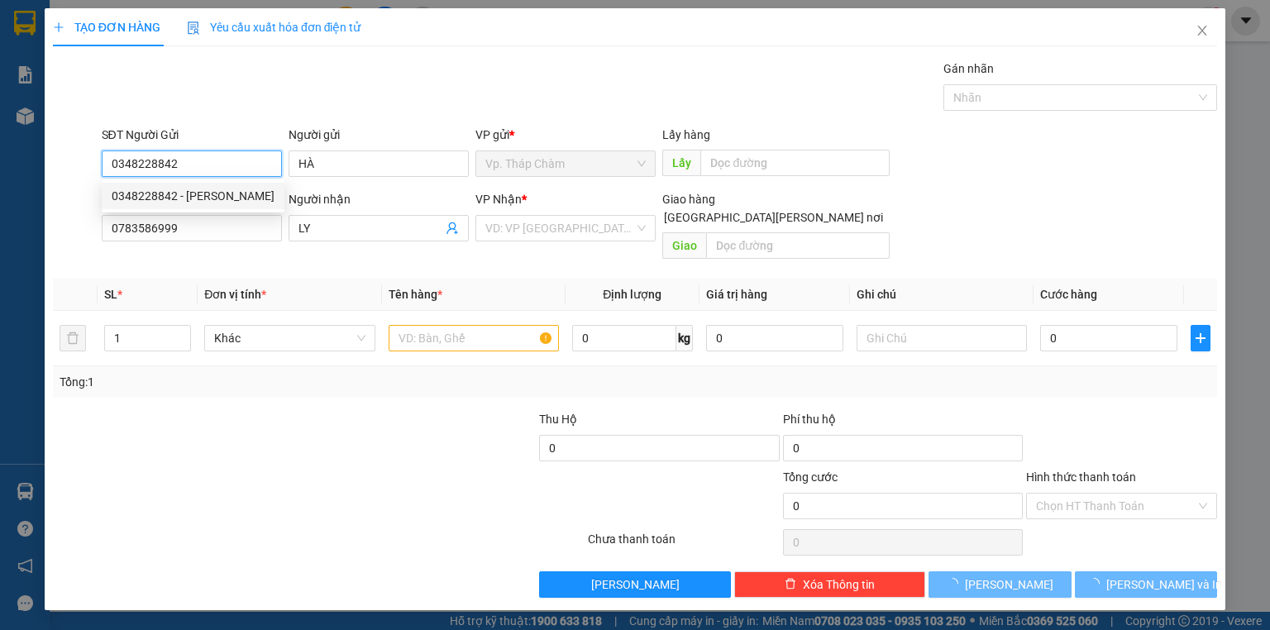
type input "30.000"
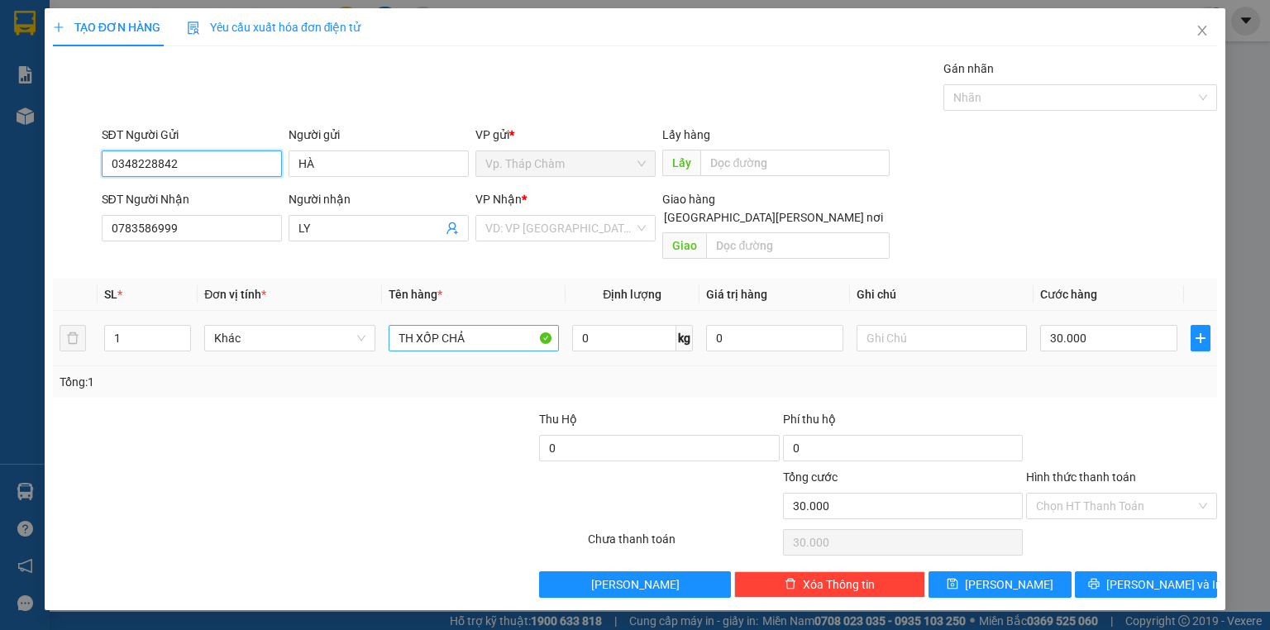
type input "0348228842"
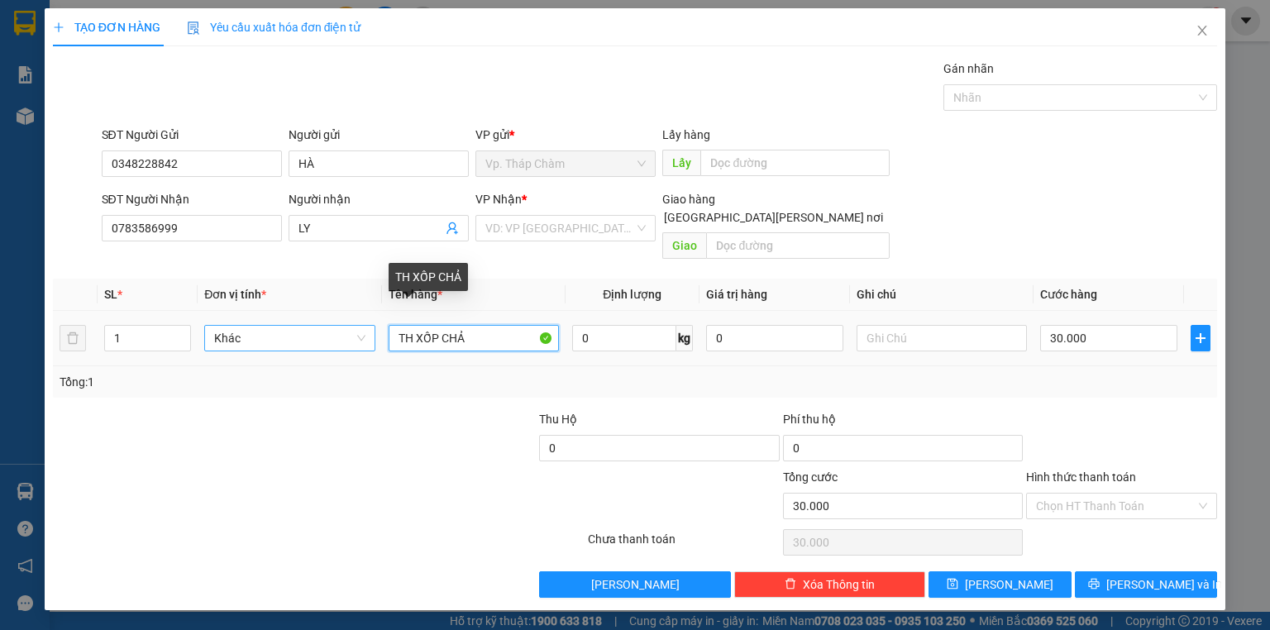
drag, startPoint x: 469, startPoint y: 326, endPoint x: 341, endPoint y: 307, distance: 129.5
click at [341, 311] on tr "1 Khác TH XỐP CHẢ 0 kg 0 30.000" at bounding box center [635, 338] width 1164 height 55
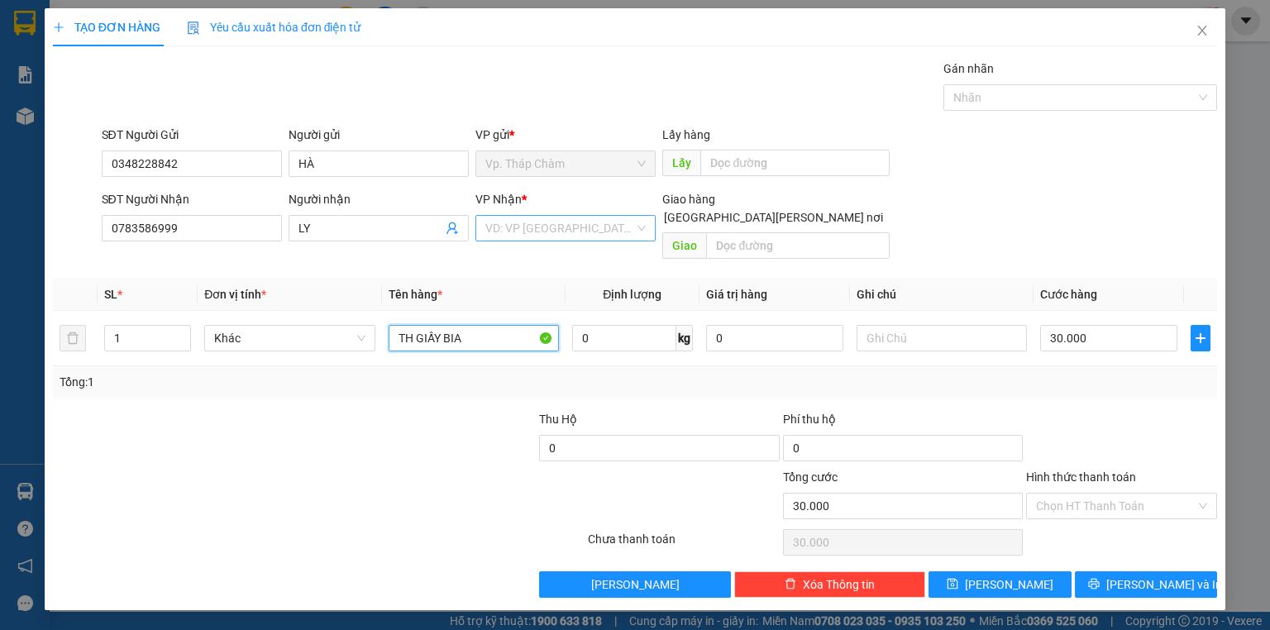
type input "TH GIẤY BIA"
click at [595, 225] on input "search" at bounding box center [559, 228] width 149 height 25
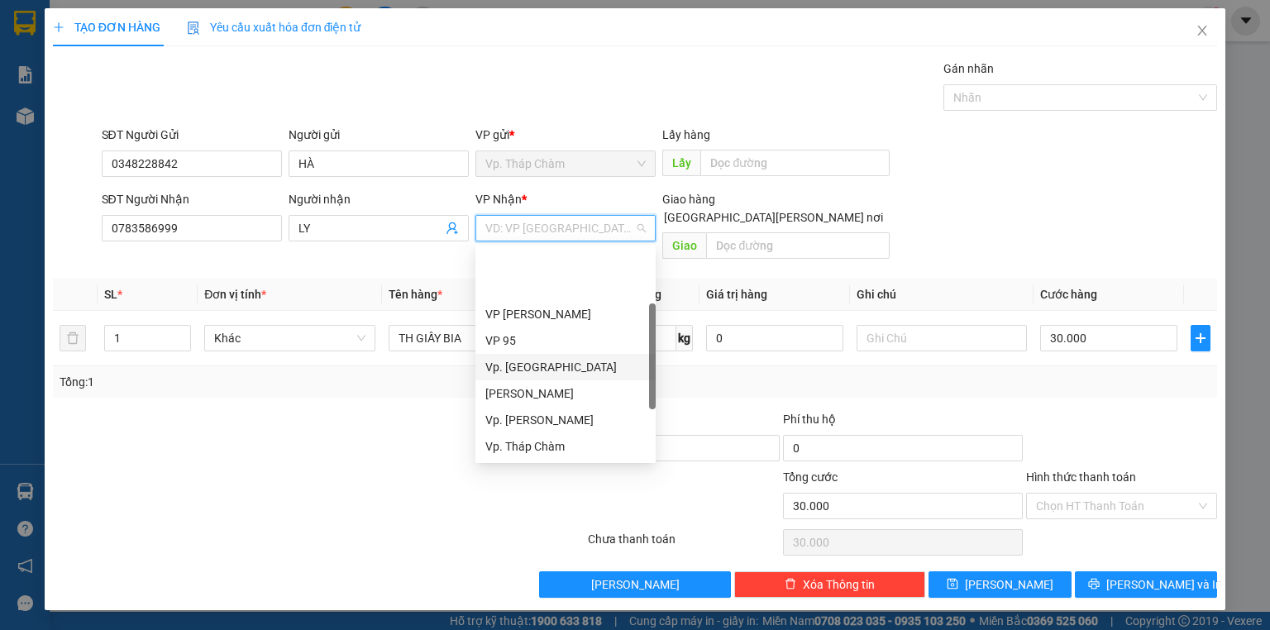
scroll to position [132, 0]
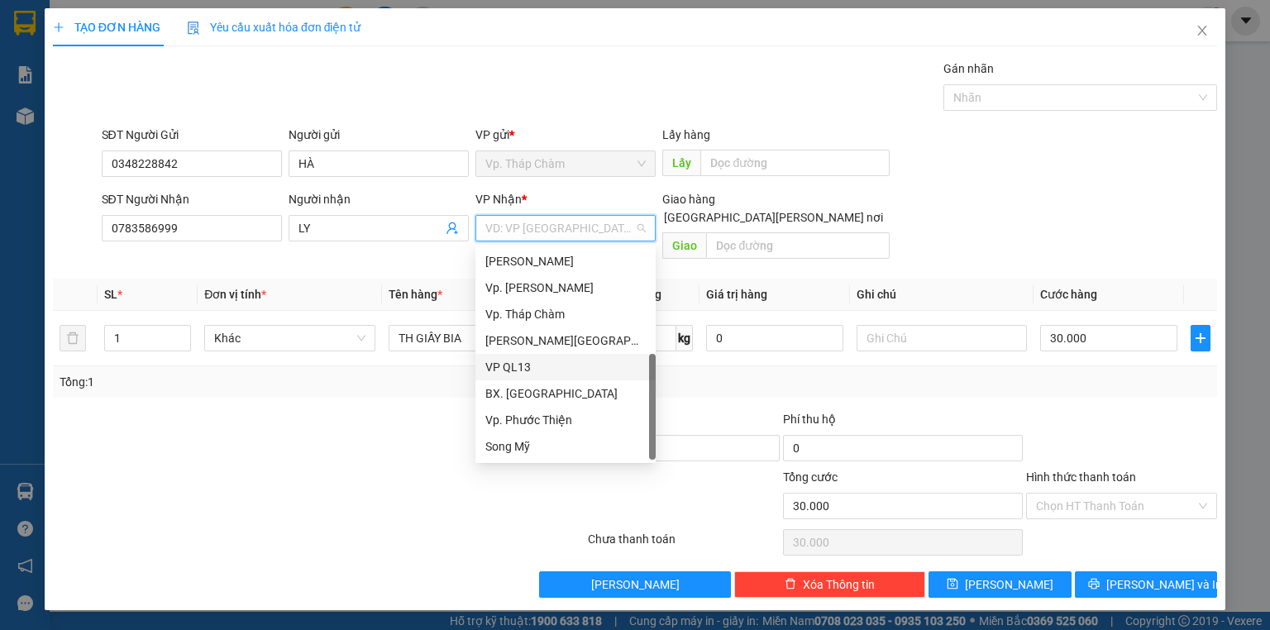
click at [536, 363] on div "VP QL13" at bounding box center [565, 367] width 160 height 18
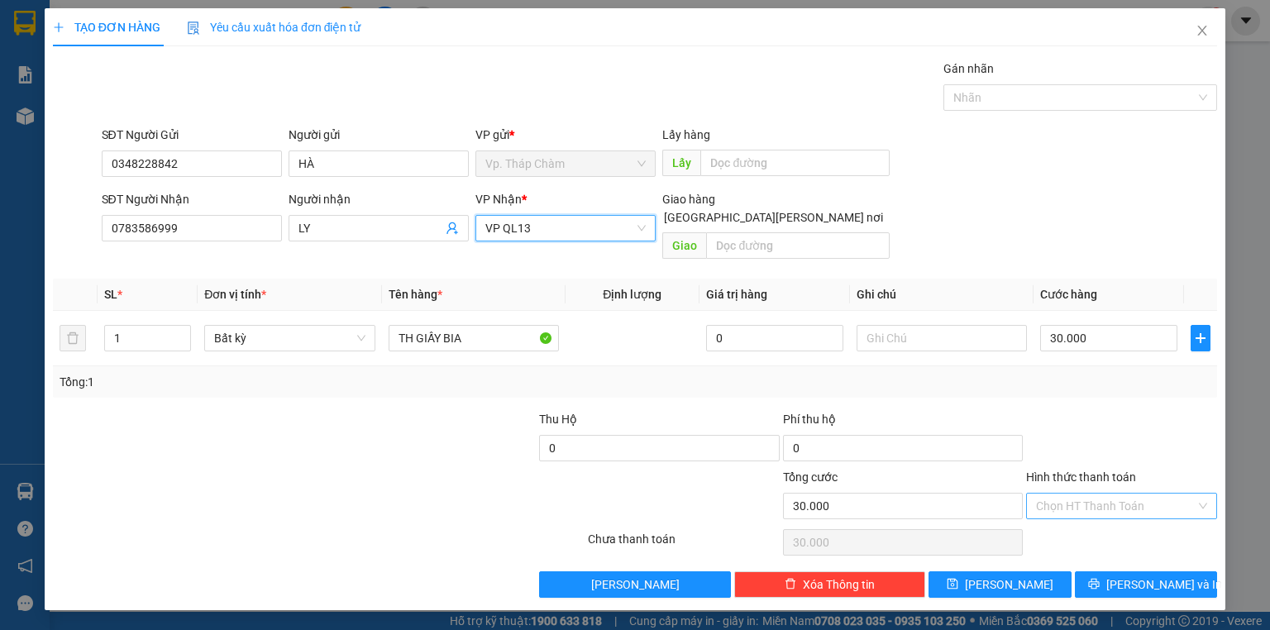
click at [1055, 493] on input "Hình thức thanh toán" at bounding box center [1116, 505] width 160 height 25
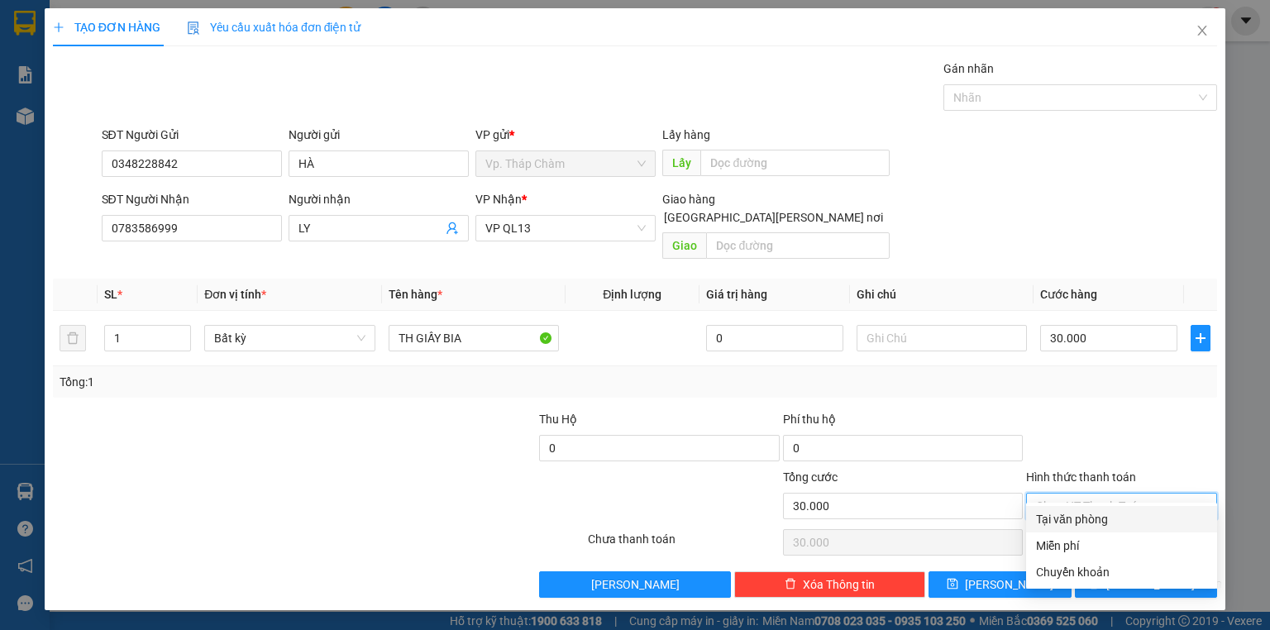
click at [1045, 521] on div "Tại văn phòng" at bounding box center [1121, 519] width 171 height 18
type input "0"
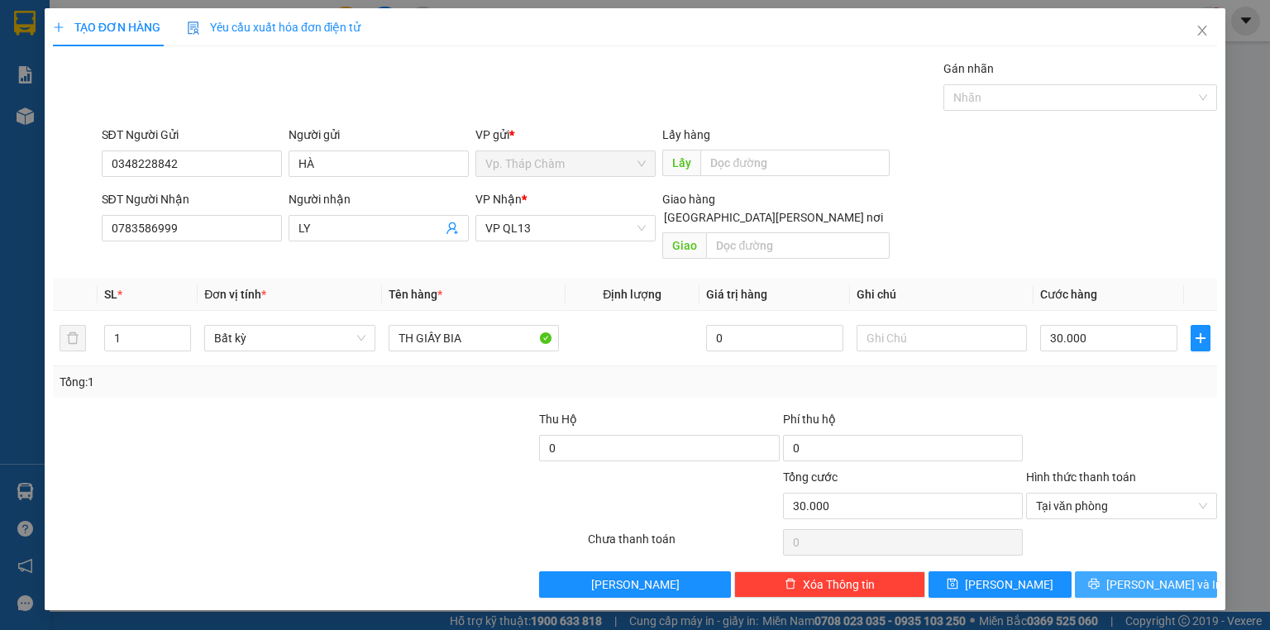
click at [1147, 575] on span "[PERSON_NAME] và In" at bounding box center [1164, 584] width 116 height 18
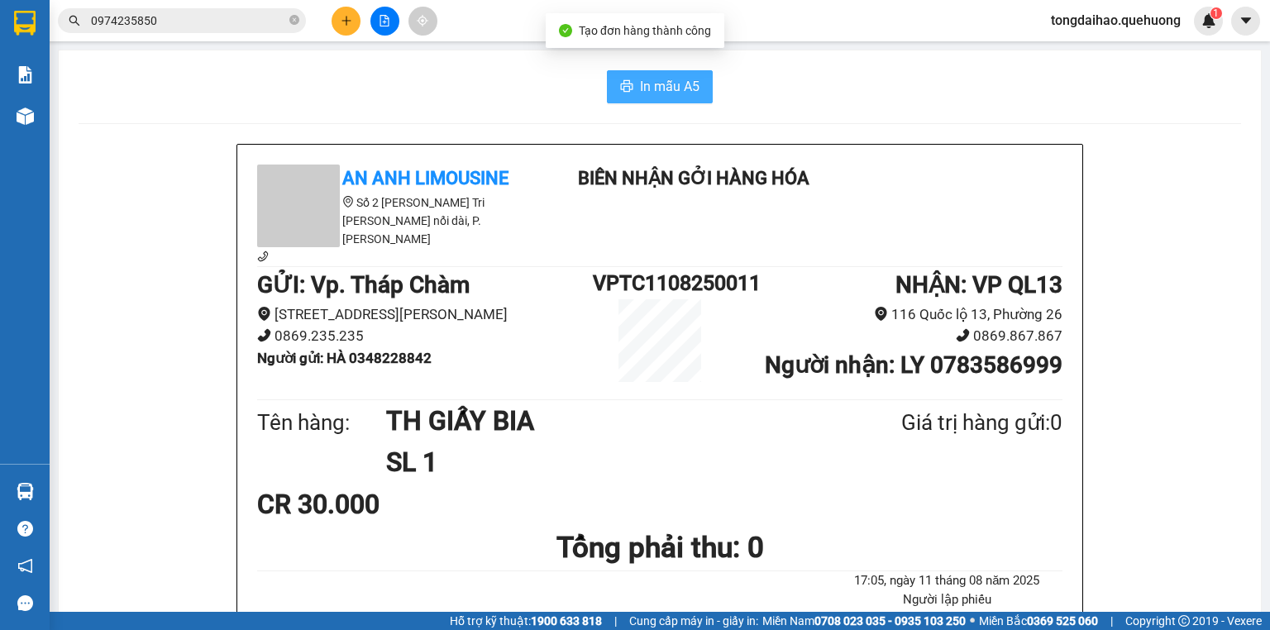
click at [665, 94] on span "In mẫu A5" at bounding box center [670, 86] width 60 height 21
click at [343, 23] on icon "plus" at bounding box center [347, 21] width 12 height 12
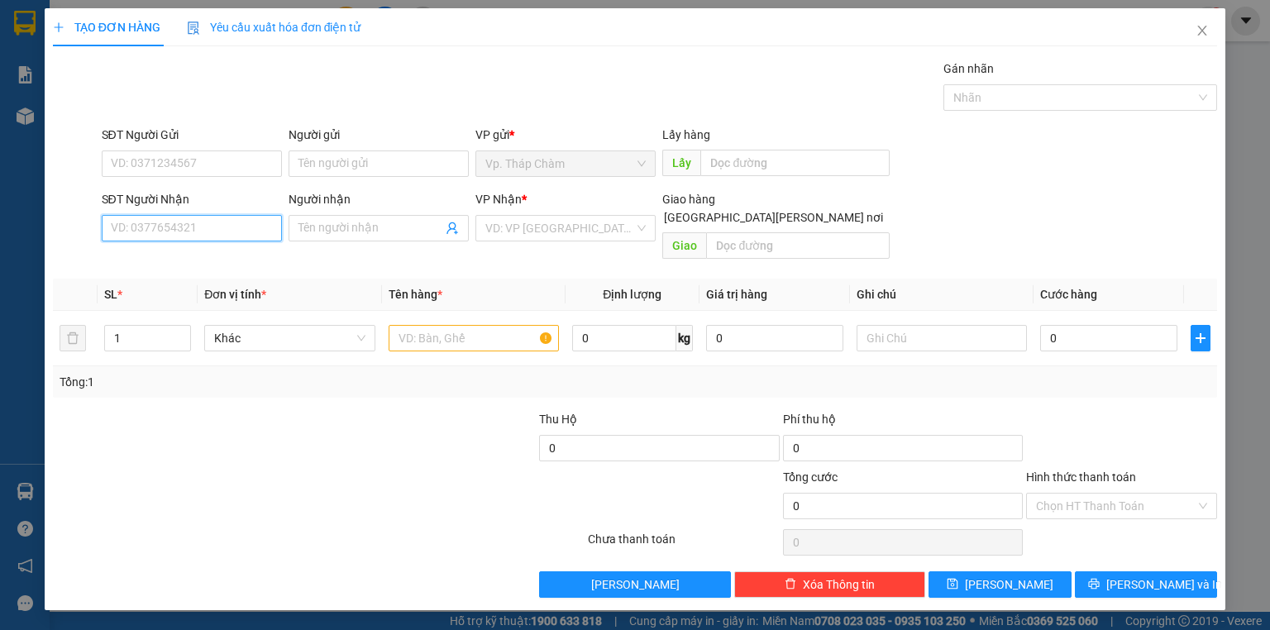
click at [228, 224] on input "SĐT Người Nhận" at bounding box center [192, 228] width 180 height 26
drag, startPoint x: 214, startPoint y: 264, endPoint x: 214, endPoint y: 245, distance: 18.2
click at [215, 264] on div "0946123838 - MAI ANH" at bounding box center [192, 260] width 160 height 18
type input "0946123838"
type input "MAI ANH"
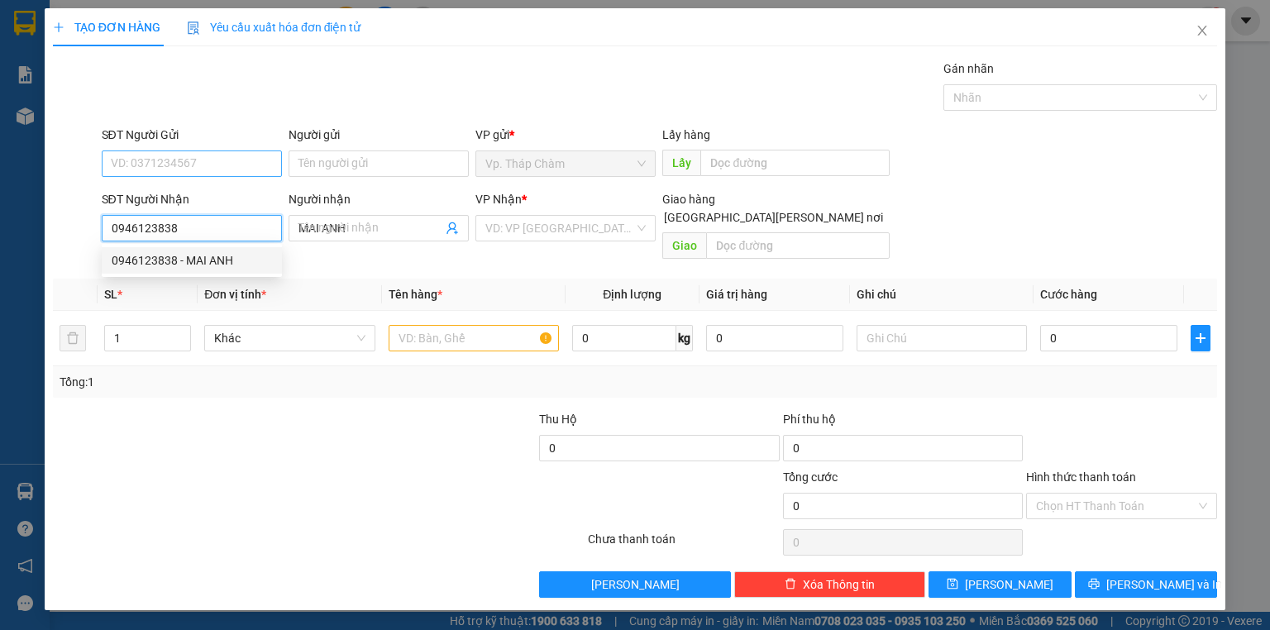
type input "120.000"
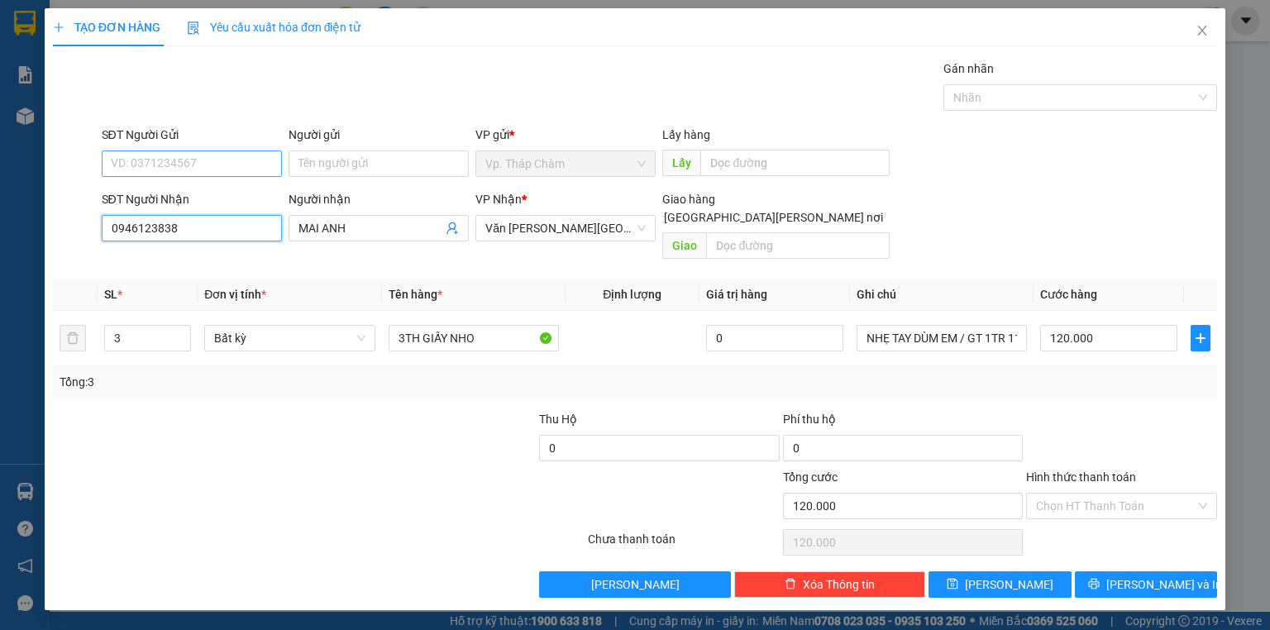
type input "0946123838"
click at [218, 164] on input "SĐT Người Gửi" at bounding box center [192, 163] width 180 height 26
click at [207, 188] on div "0932689507 - GIANG" at bounding box center [192, 196] width 160 height 18
type input "0932689507"
type input "GIANG"
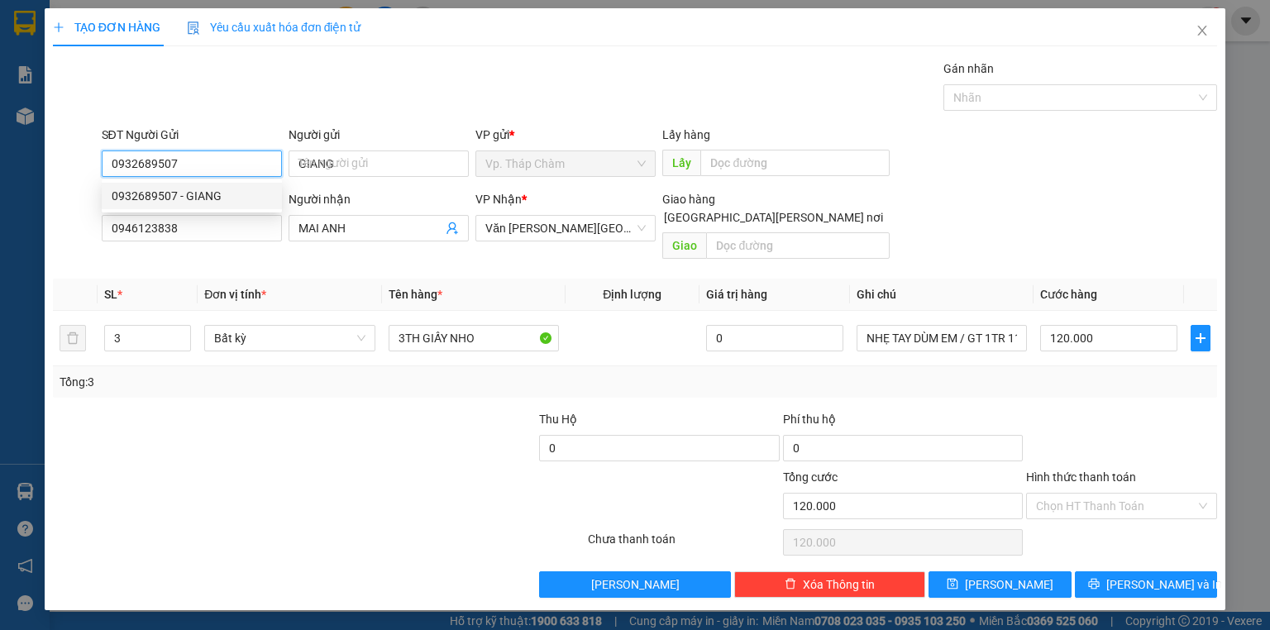
type input "40.000"
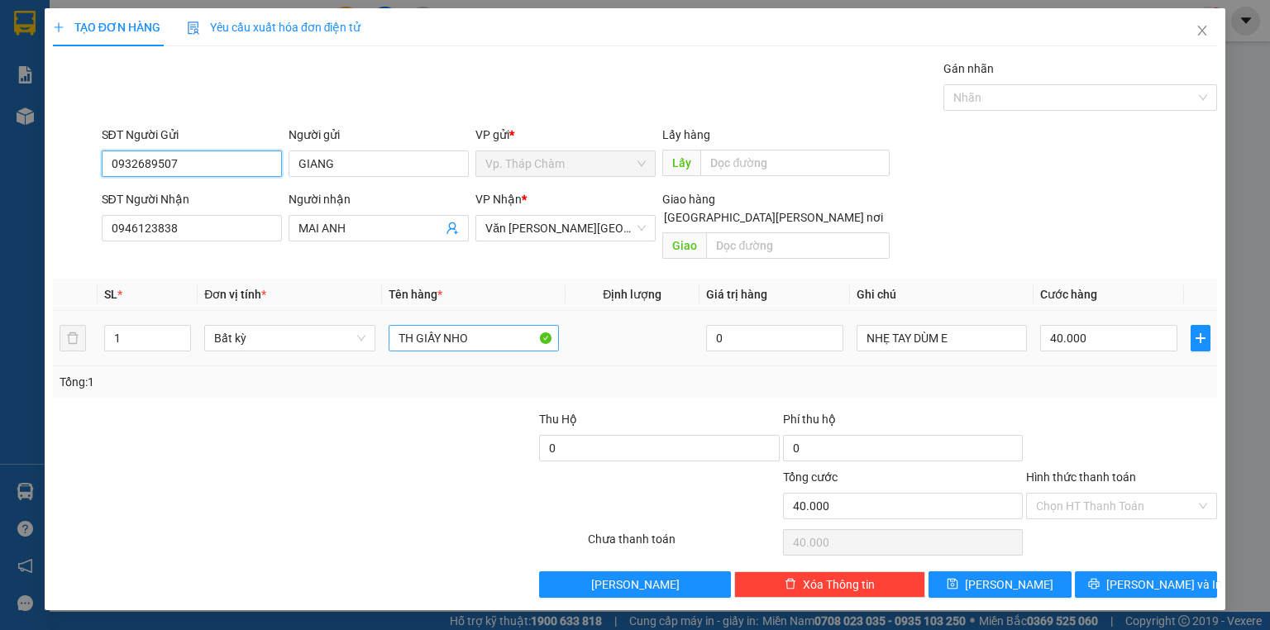
type input "0932689507"
drag, startPoint x: 474, startPoint y: 312, endPoint x: 446, endPoint y: 316, distance: 28.3
click at [446, 325] on input "TH GIẤY NHO" at bounding box center [473, 338] width 170 height 26
type input "TH GIẤY TÁO"
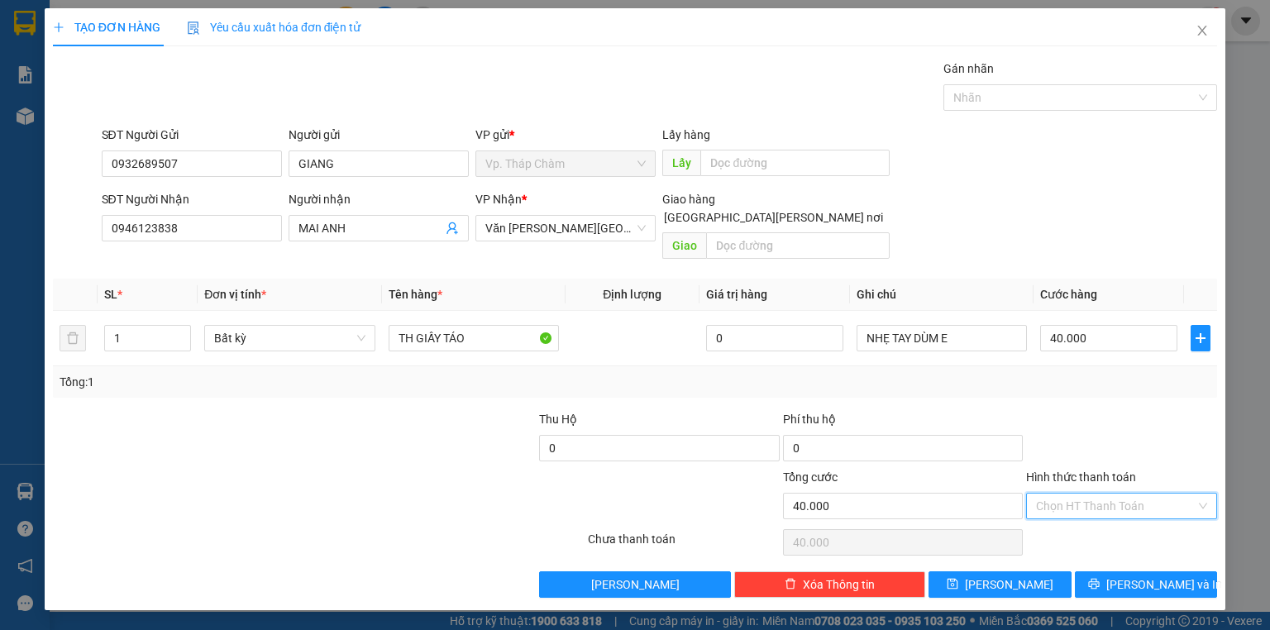
click at [1089, 493] on input "Hình thức thanh toán" at bounding box center [1116, 505] width 160 height 25
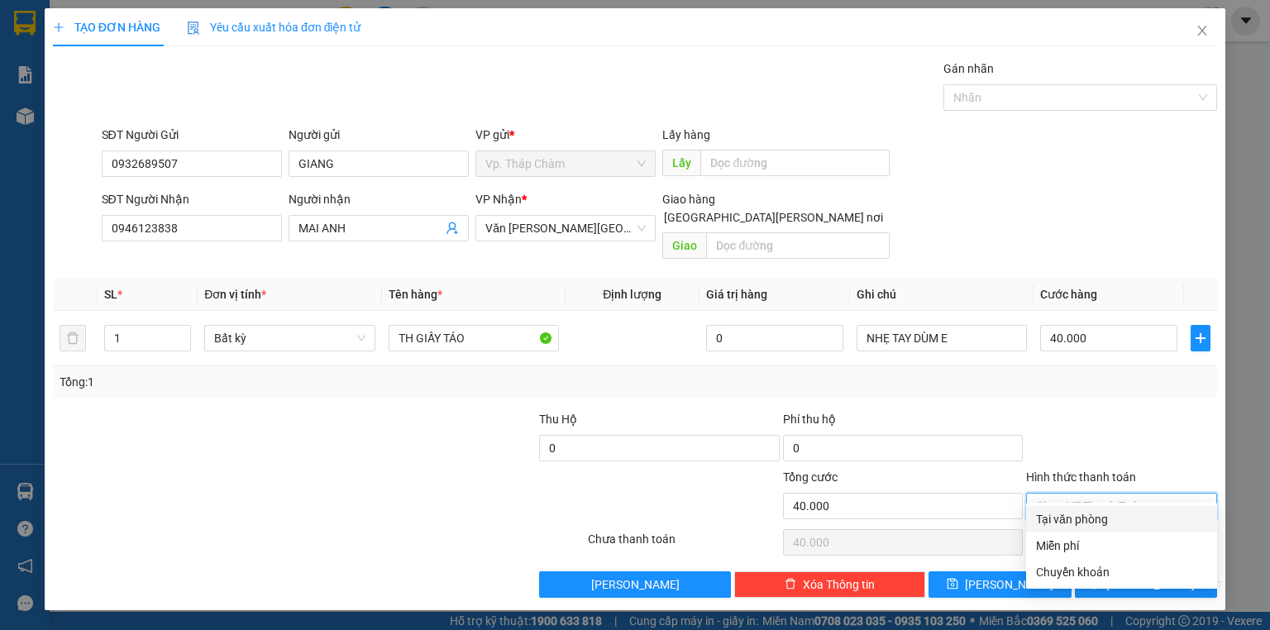
click at [1093, 519] on div "Tại văn phòng" at bounding box center [1121, 519] width 171 height 18
type input "0"
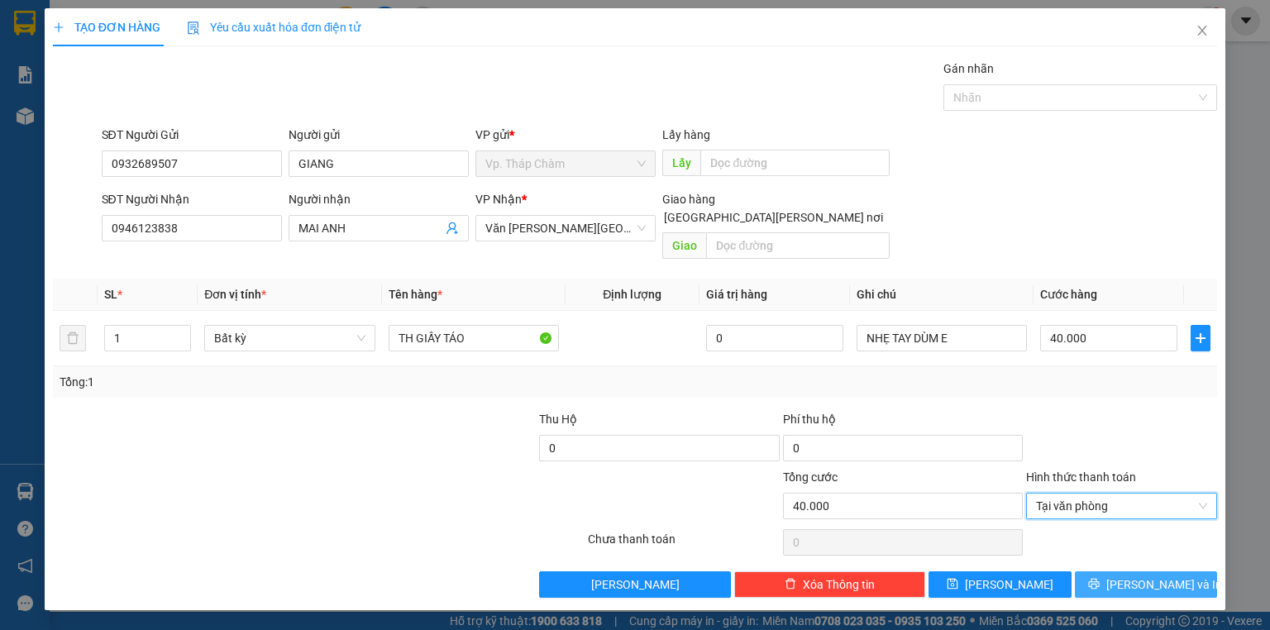
click at [1136, 575] on span "[PERSON_NAME] và In" at bounding box center [1164, 584] width 116 height 18
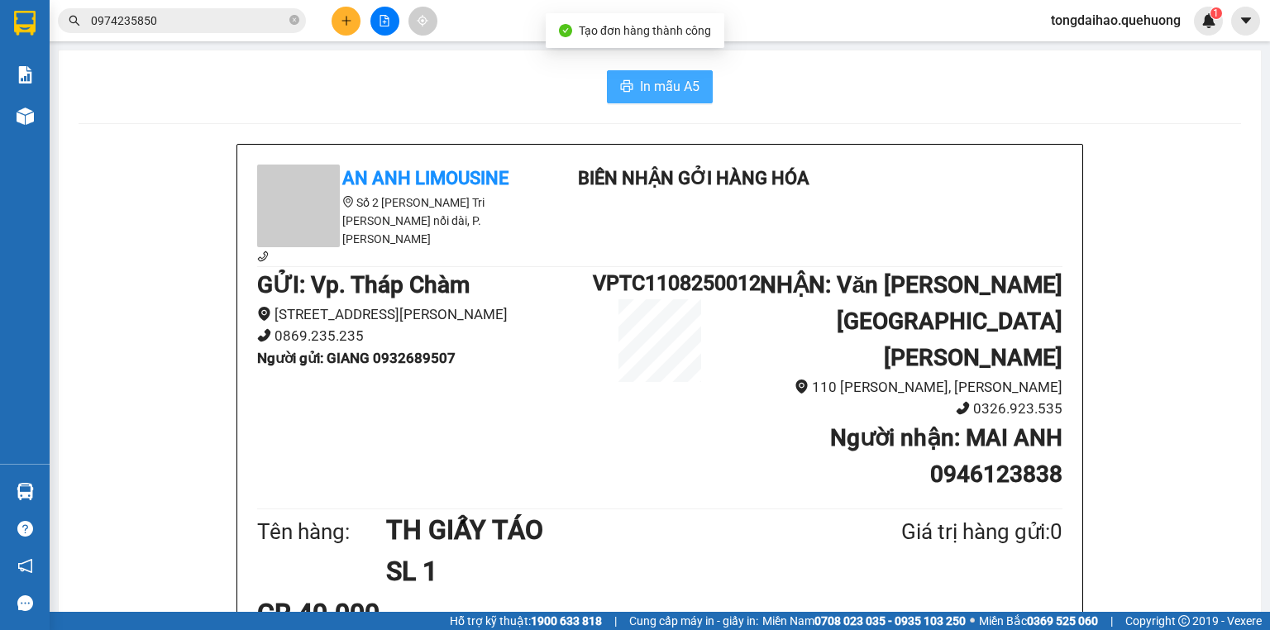
click at [642, 90] on span "In mẫu A5" at bounding box center [670, 86] width 60 height 21
click at [345, 15] on icon "plus" at bounding box center [347, 21] width 12 height 12
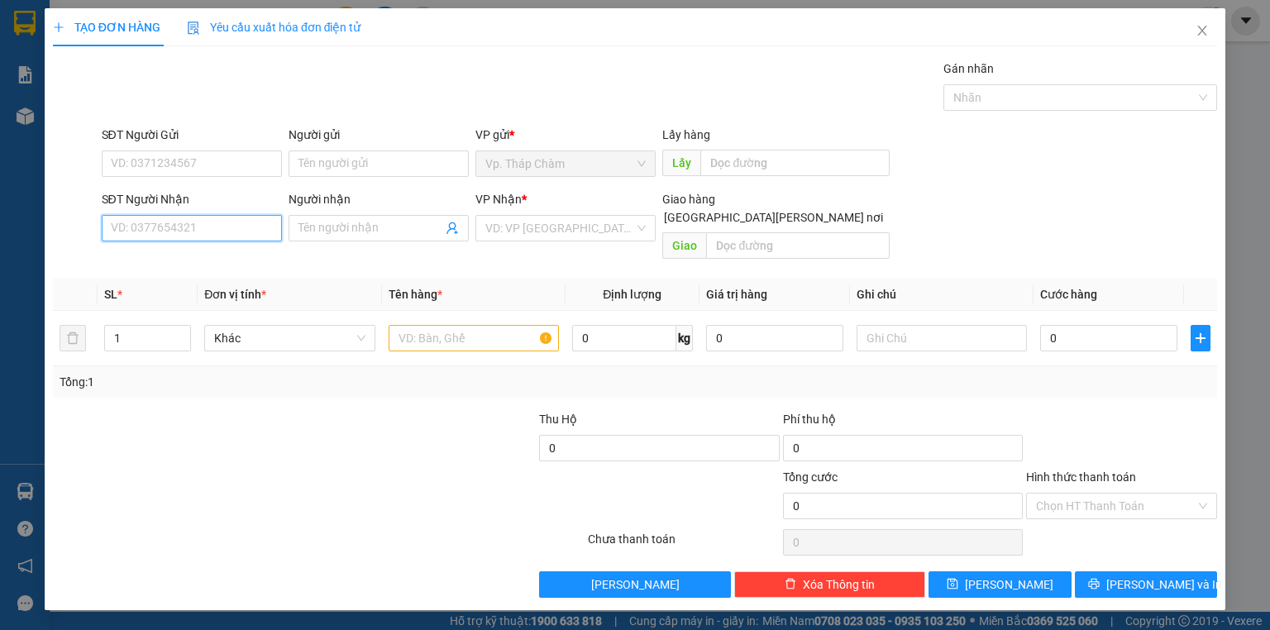
click at [203, 236] on input "SĐT Người Nhận" at bounding box center [192, 228] width 180 height 26
click at [214, 267] on div "0929023515 - TUYÊN" at bounding box center [192, 260] width 160 height 18
type input "0929023515"
type input "TUYÊN"
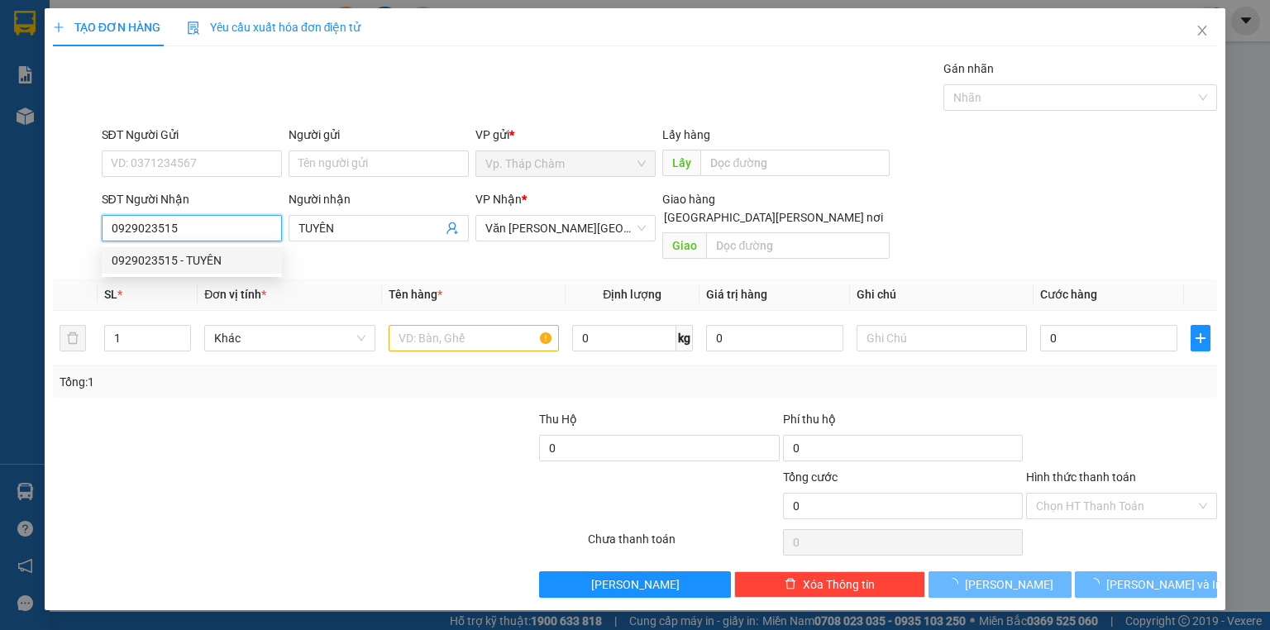
type input "120.000"
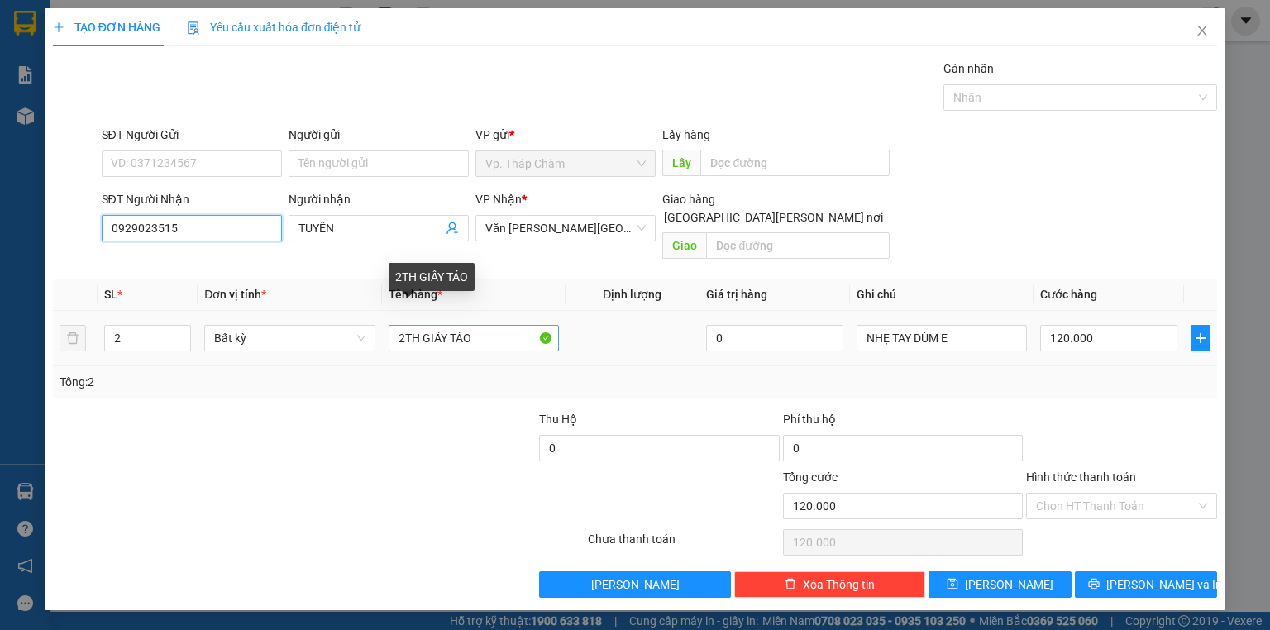
type input "0929023515"
click at [407, 325] on input "2TH GIẤY TÁO" at bounding box center [473, 338] width 170 height 26
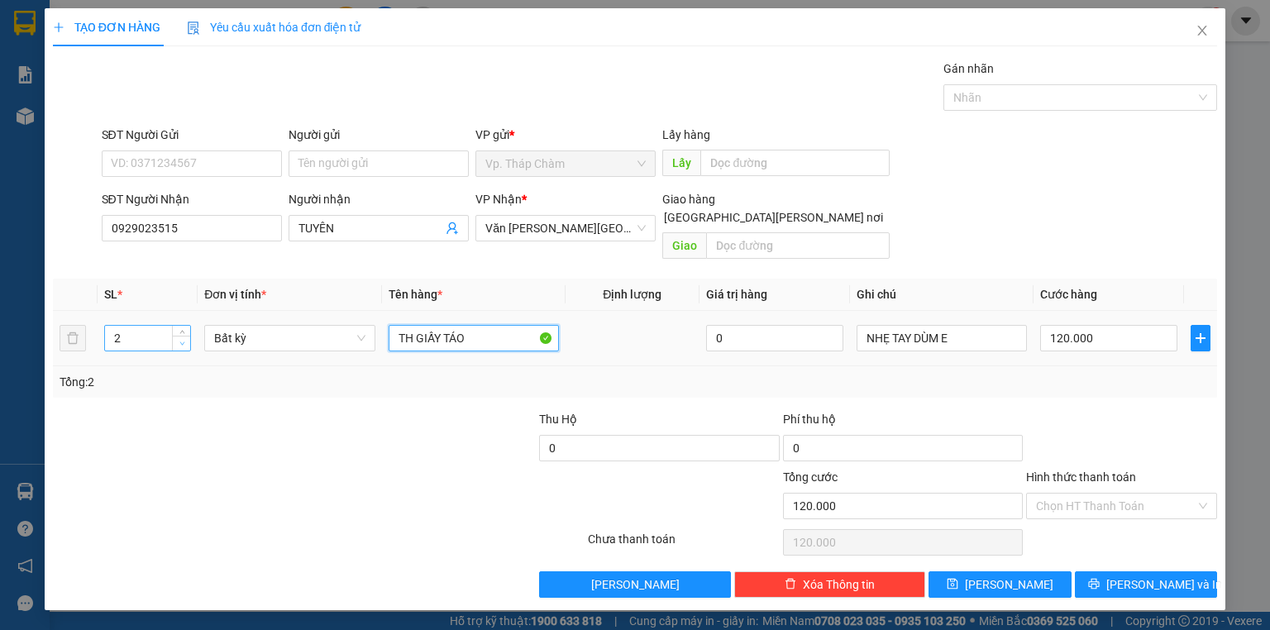
type input "TH GIẤY TÁO"
type input "1"
click at [184, 342] on icon "down" at bounding box center [181, 343] width 5 height 3
type input "0"
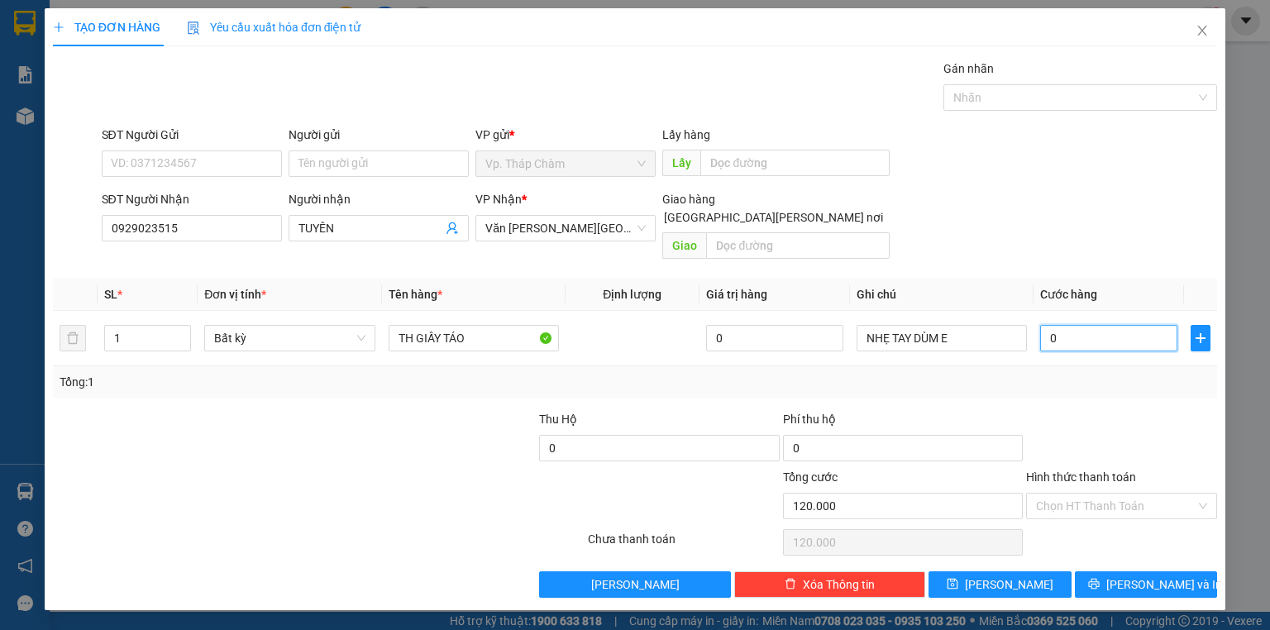
type input "0"
type input "5"
type input "05"
type input "50"
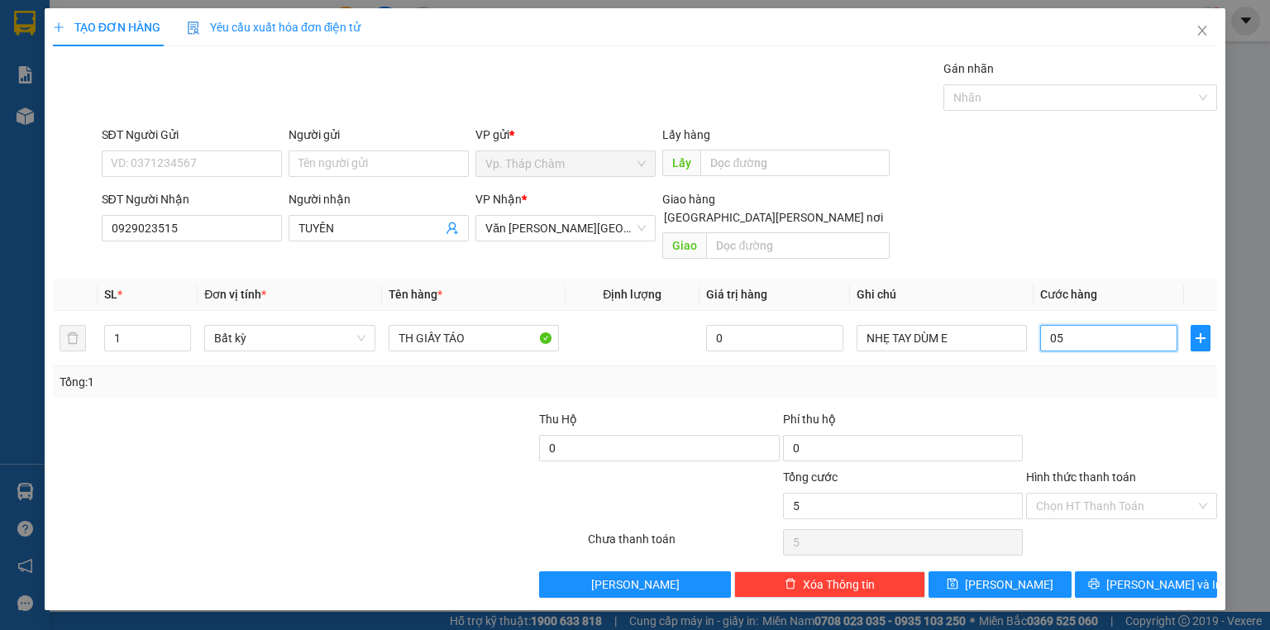
type input "50"
type input "050"
type input "50.000"
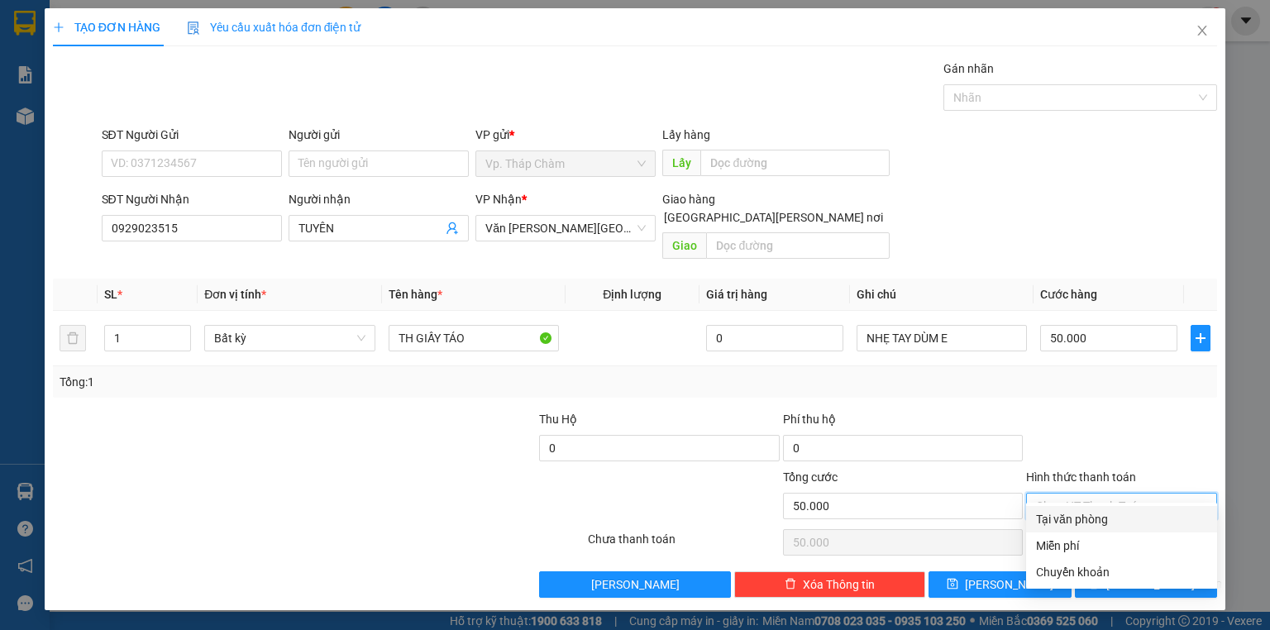
click at [1103, 493] on input "Hình thức thanh toán" at bounding box center [1116, 505] width 160 height 25
click at [1091, 520] on div "Tại văn phòng" at bounding box center [1121, 519] width 171 height 18
type input "0"
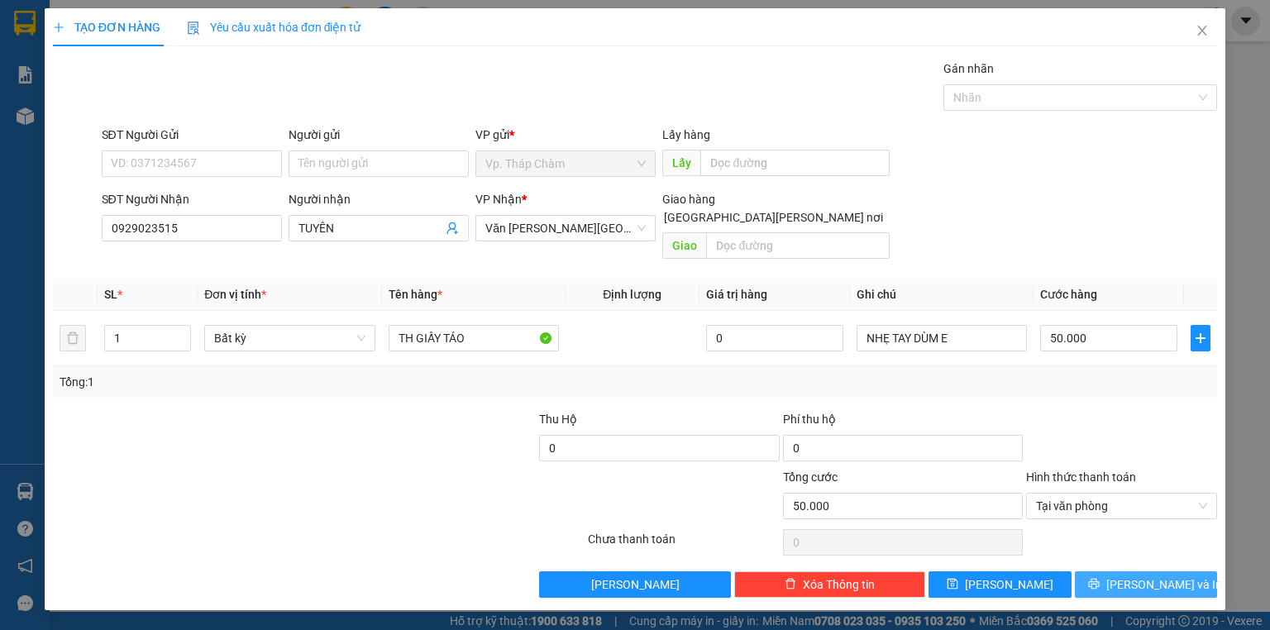
click at [1138, 575] on span "[PERSON_NAME] và In" at bounding box center [1164, 584] width 116 height 18
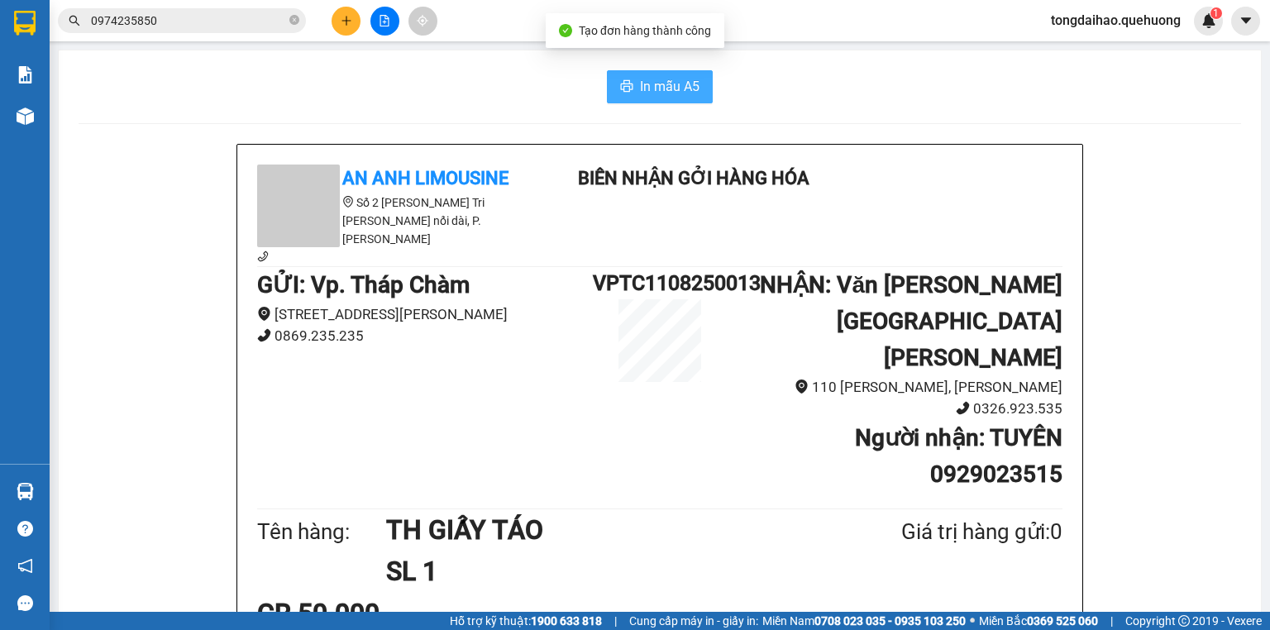
click at [667, 88] on span "In mẫu A5" at bounding box center [670, 86] width 60 height 21
click at [290, 20] on icon "close-circle" at bounding box center [294, 20] width 10 height 10
click at [271, 17] on input "text" at bounding box center [188, 21] width 195 height 18
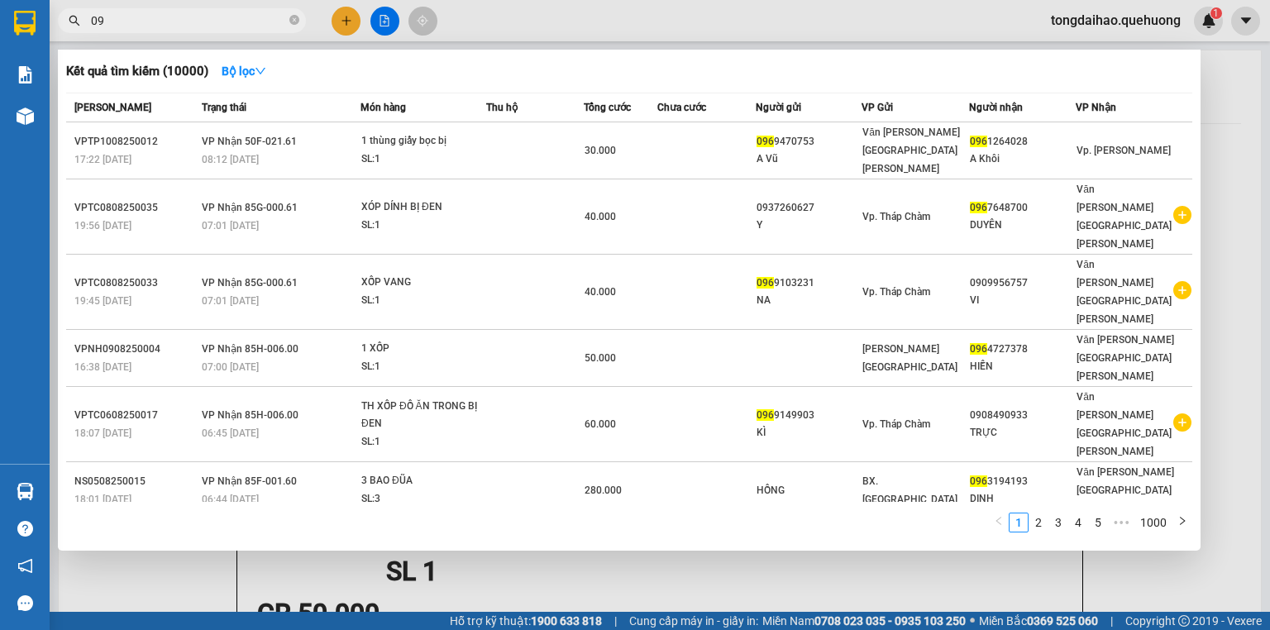
type input "0"
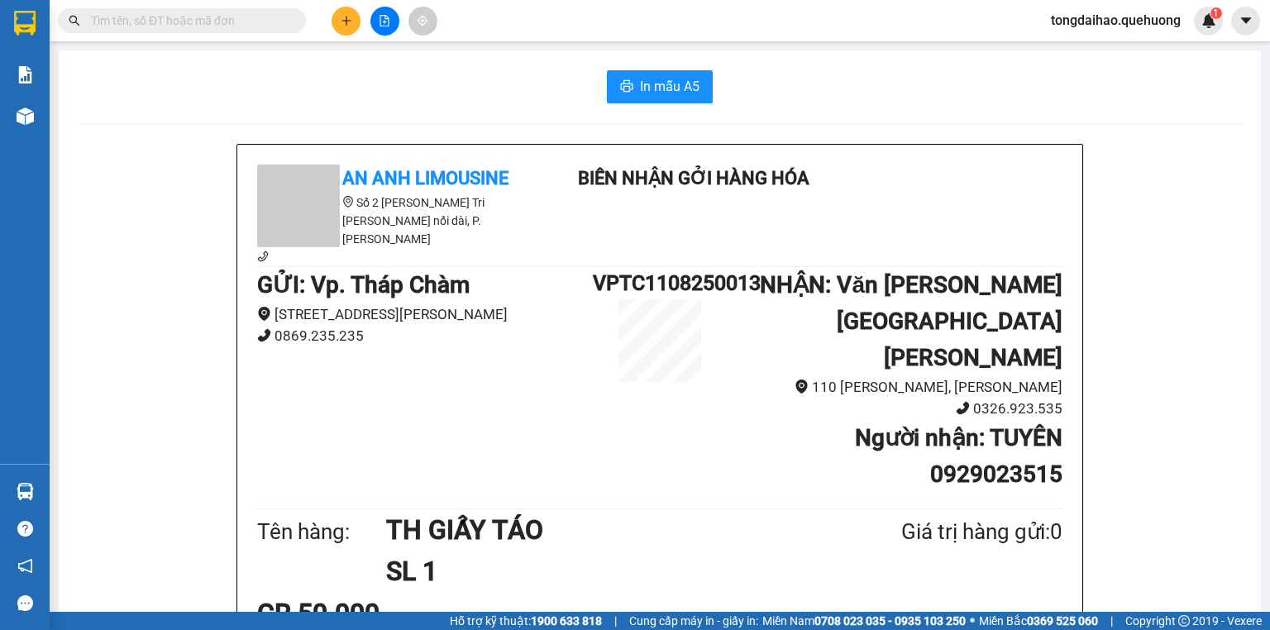
click at [350, 25] on icon "plus" at bounding box center [347, 21] width 12 height 12
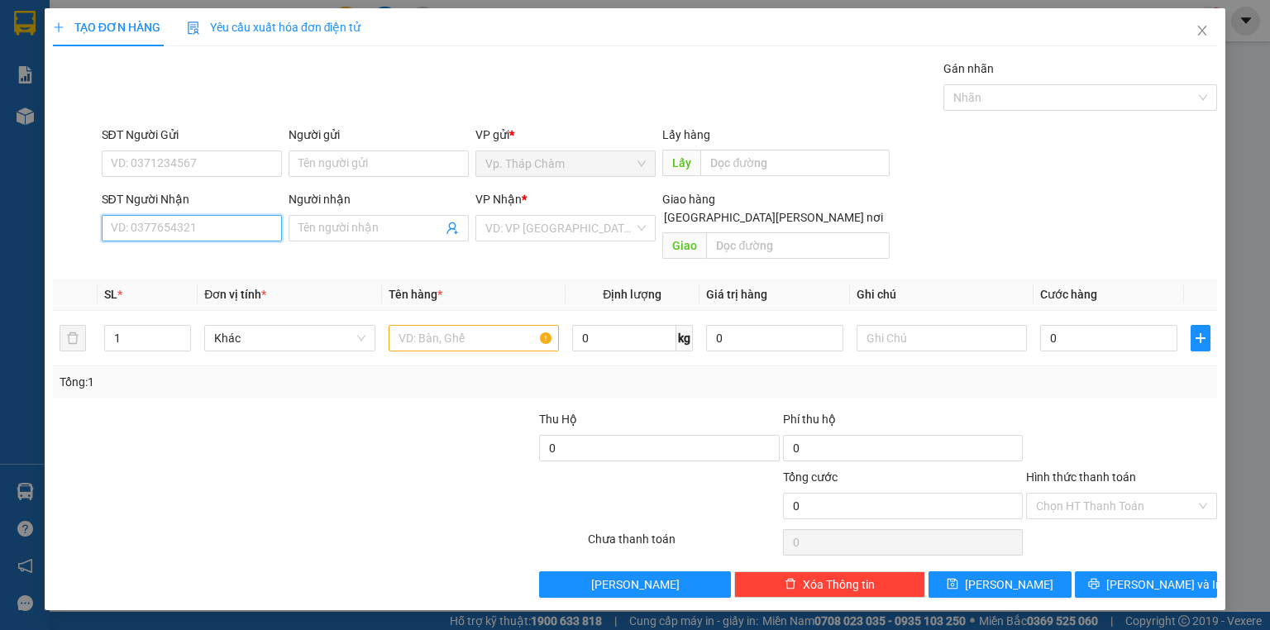
click at [175, 226] on input "SĐT Người Nhận" at bounding box center [192, 228] width 180 height 26
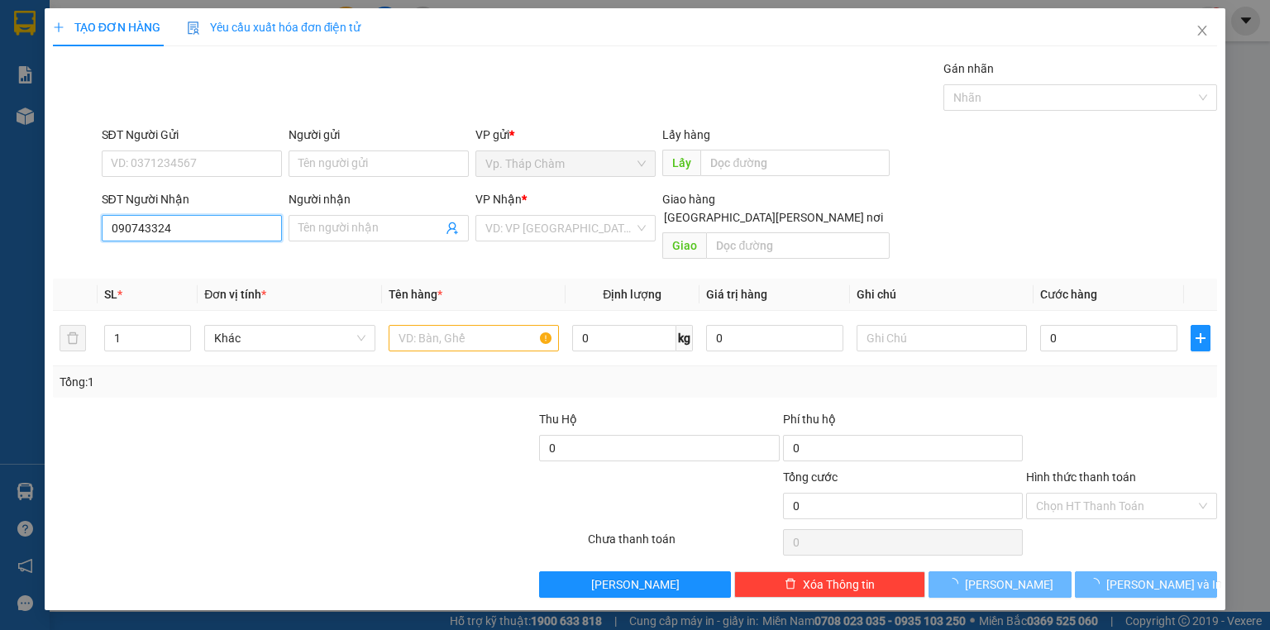
type input "0907433243"
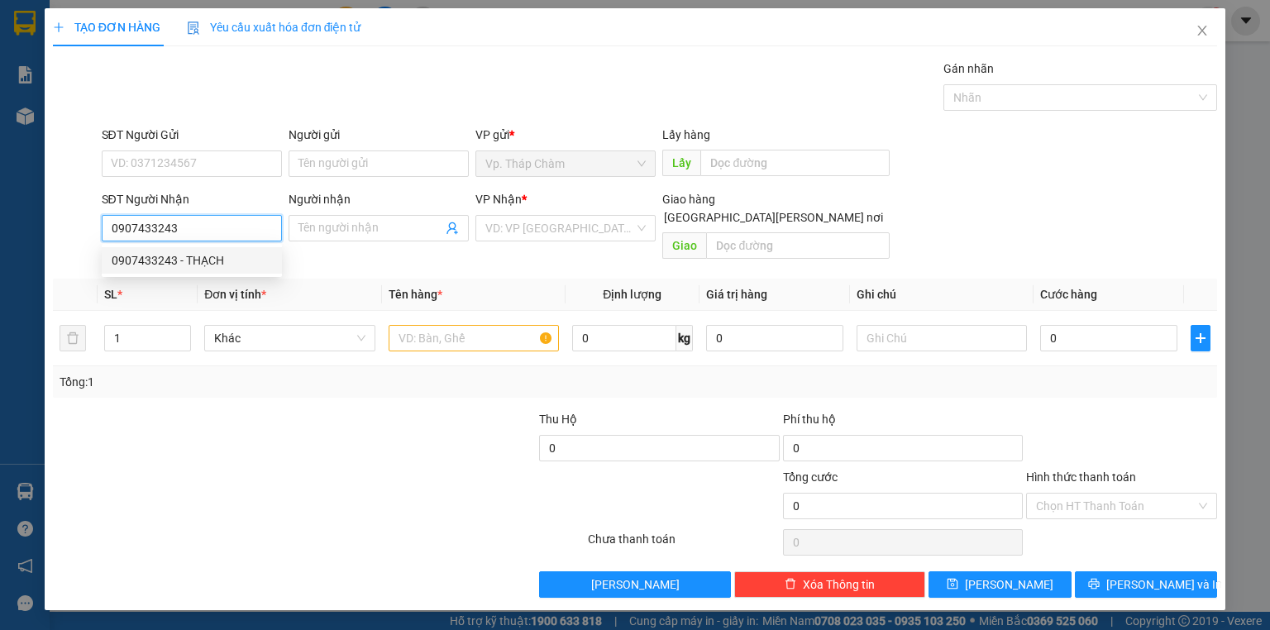
click at [219, 261] on div "0907433243 - THẠCH" at bounding box center [192, 260] width 160 height 18
type input "THẠCH"
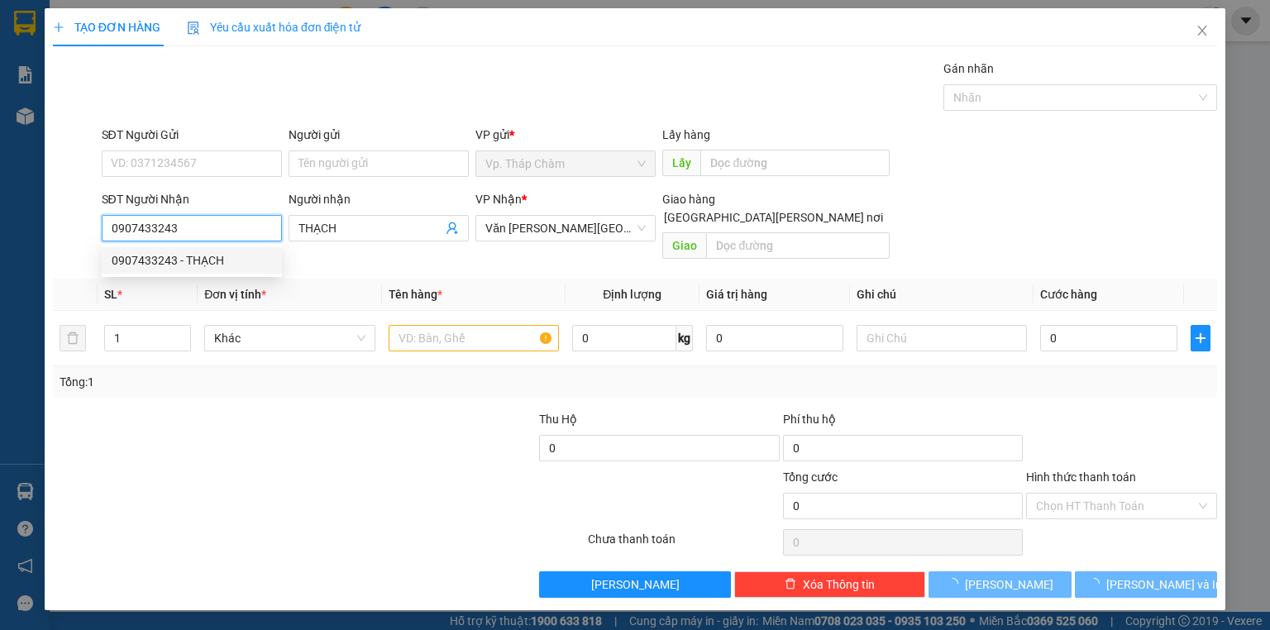
type input "30.000"
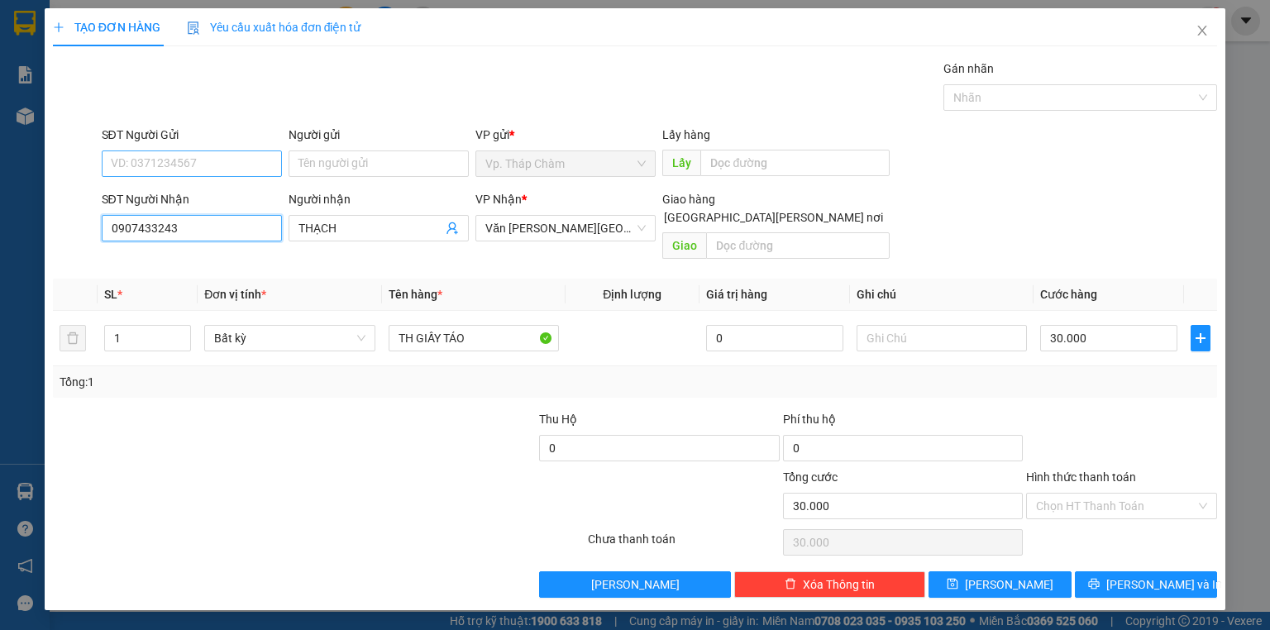
type input "0907433243"
click at [210, 163] on input "SĐT Người Gửi" at bounding box center [192, 163] width 180 height 26
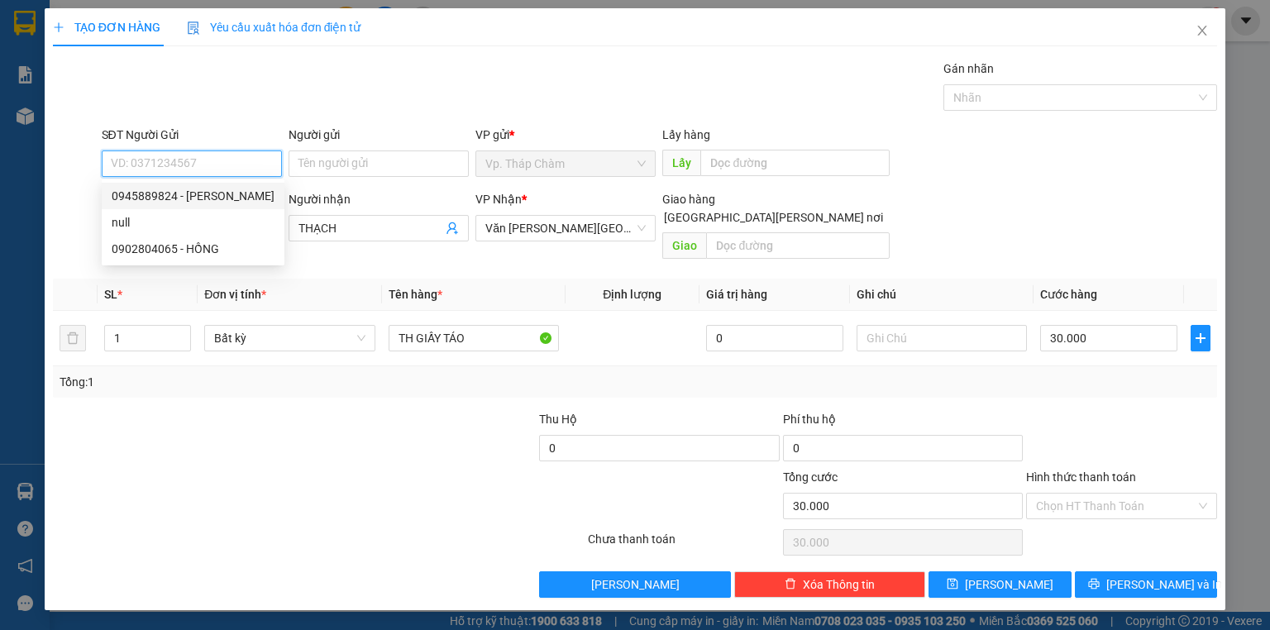
click at [202, 188] on div "0945889824 - [PERSON_NAME]" at bounding box center [193, 196] width 163 height 18
type input "0945889824"
type input "HẢI"
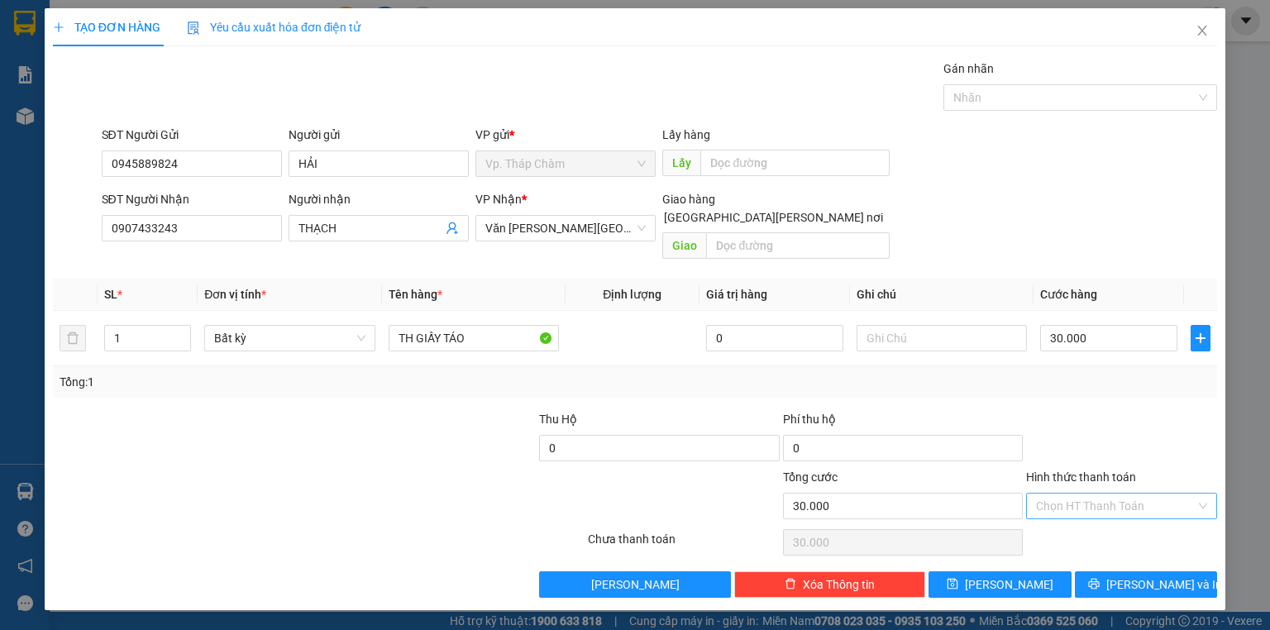
click at [1093, 493] on input "Hình thức thanh toán" at bounding box center [1116, 505] width 160 height 25
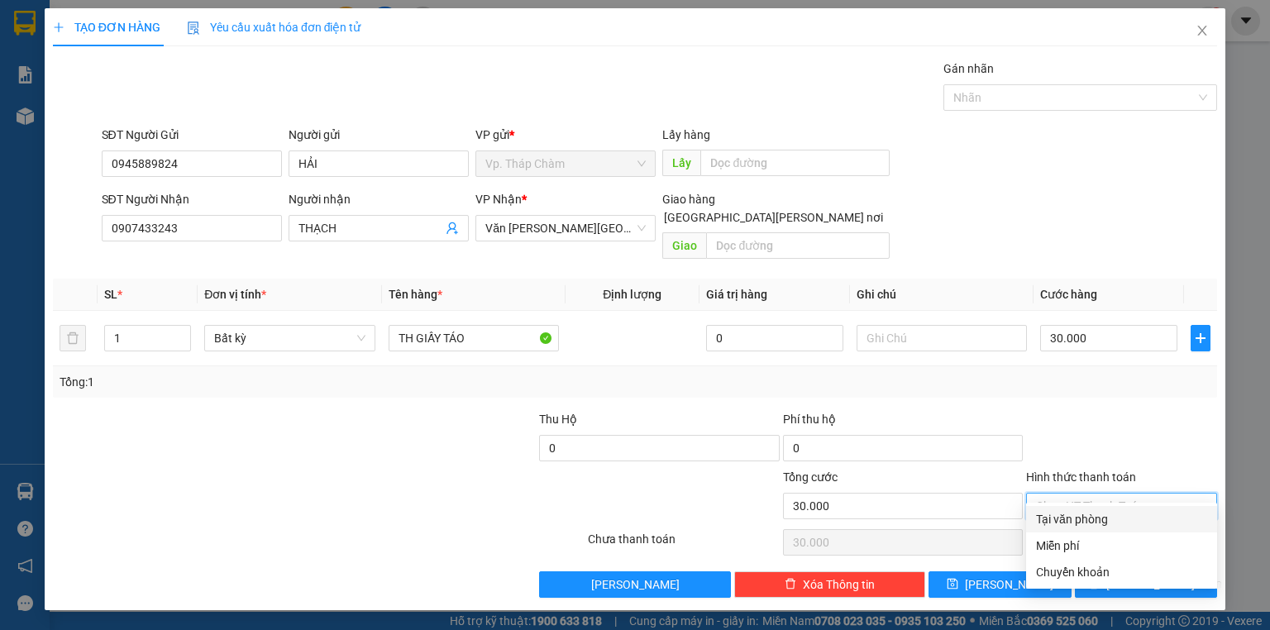
click at [1071, 517] on div "Tại văn phòng" at bounding box center [1121, 519] width 171 height 18
type input "0"
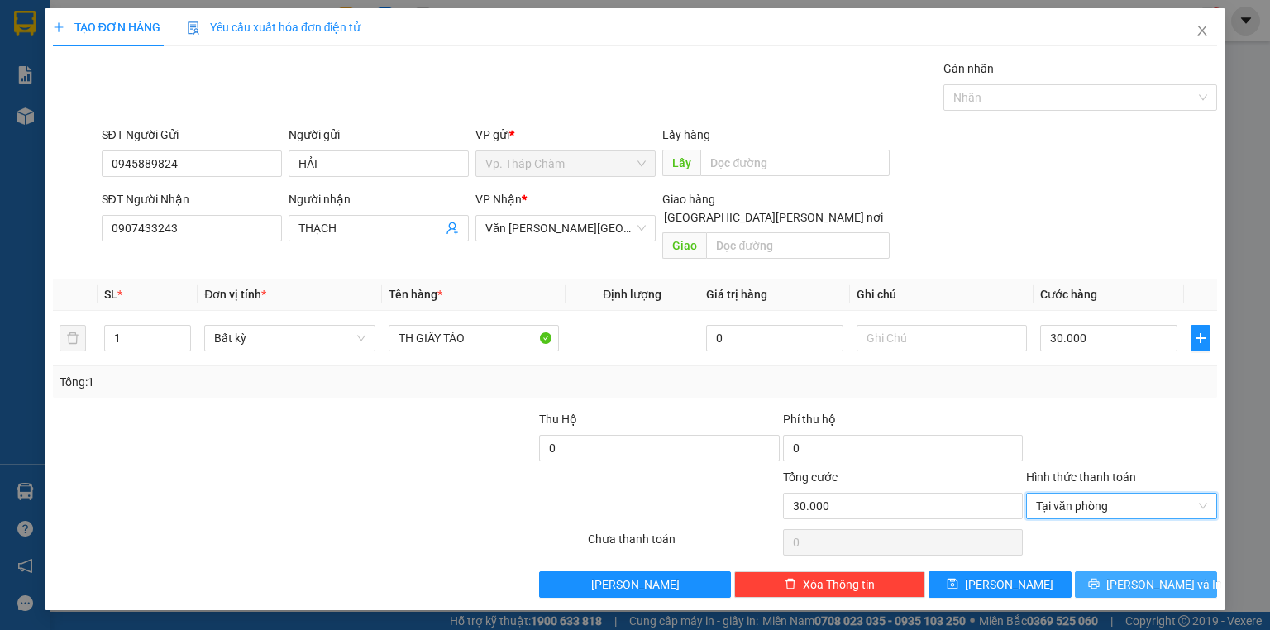
click at [1118, 575] on button "[PERSON_NAME] và In" at bounding box center [1146, 584] width 143 height 26
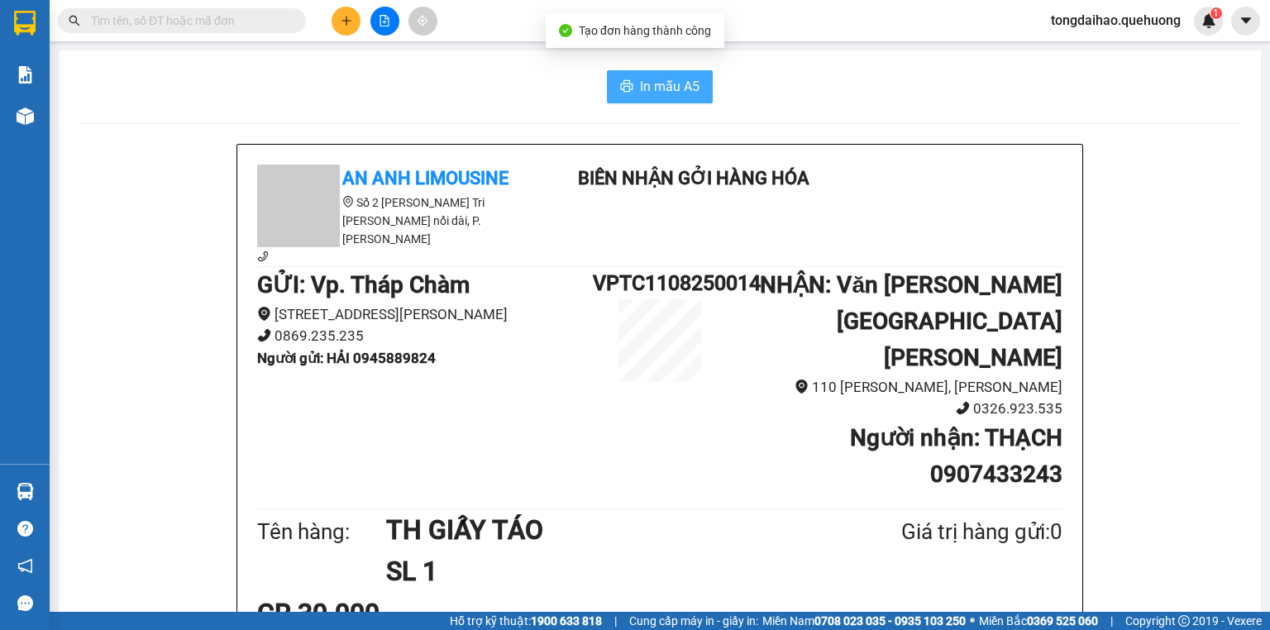
click at [665, 89] on span "In mẫu A5" at bounding box center [670, 86] width 60 height 21
click at [336, 17] on button at bounding box center [345, 21] width 29 height 29
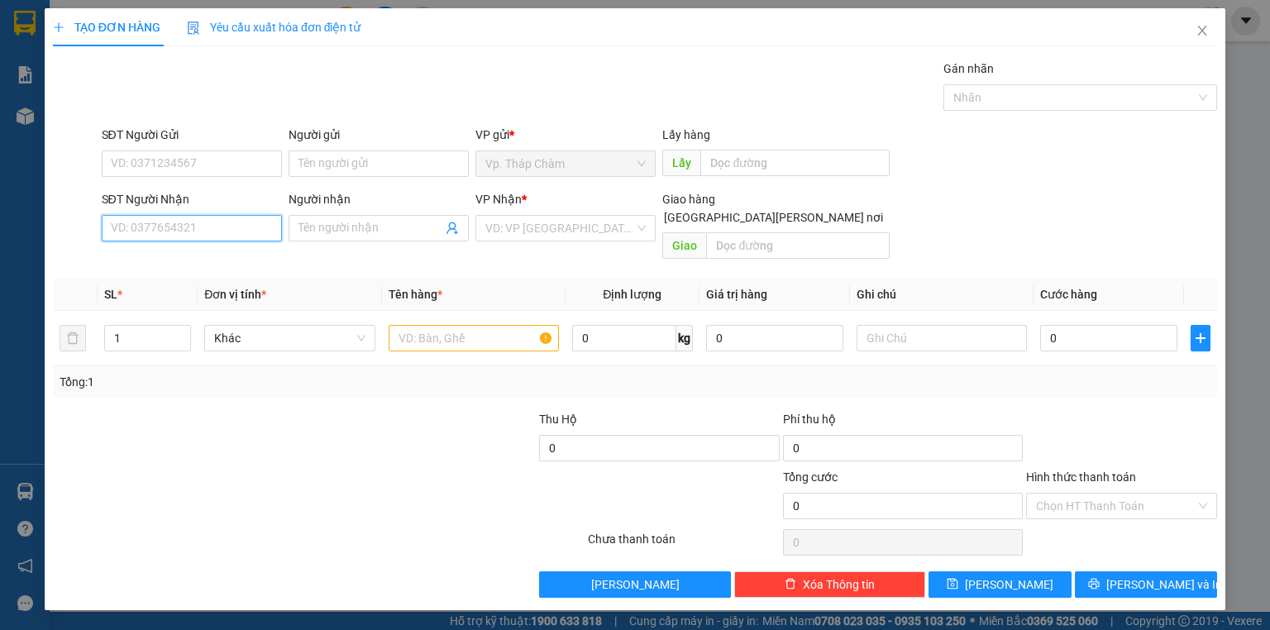
click at [225, 229] on input "SĐT Người Nhận" at bounding box center [192, 228] width 180 height 26
click at [156, 259] on div "0396280924 - THI" at bounding box center [192, 260] width 160 height 18
type input "0396280924"
type input "THI"
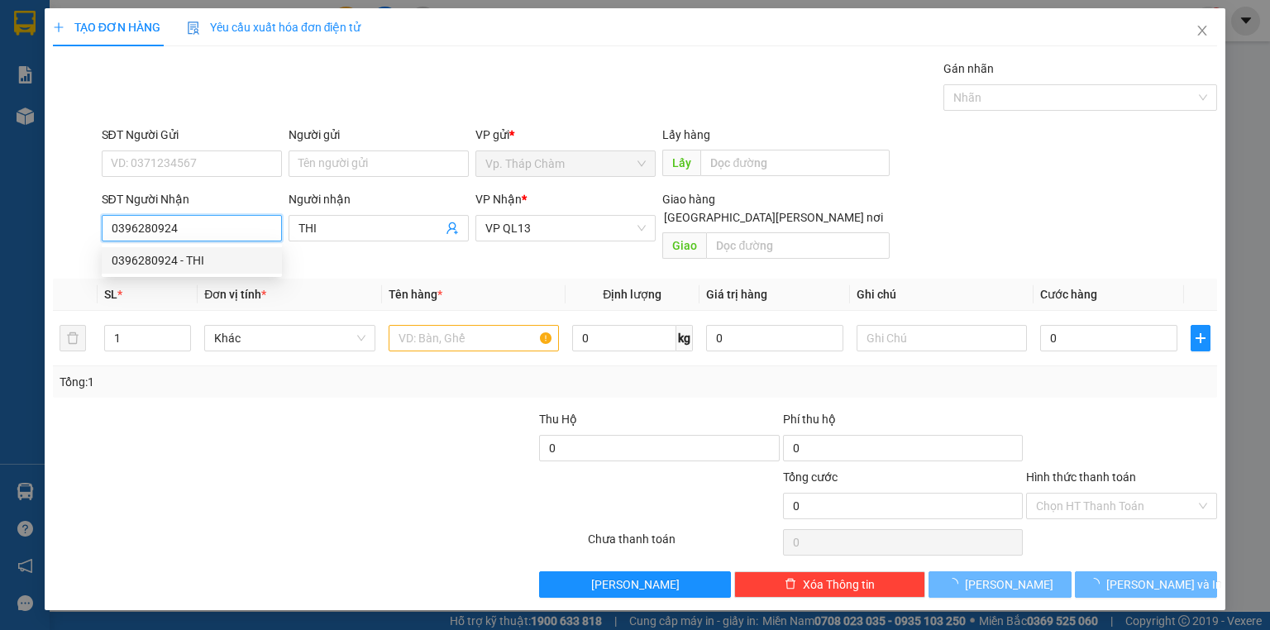
type input "40.000"
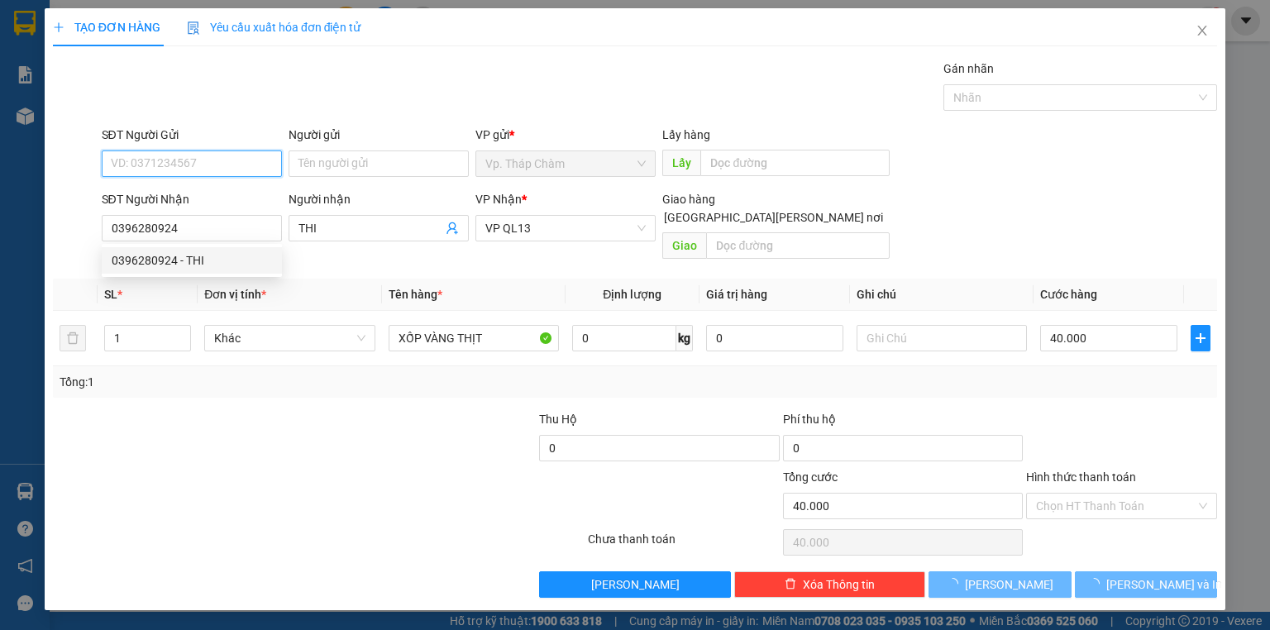
click at [231, 163] on input "SĐT Người Gửi" at bounding box center [192, 163] width 180 height 26
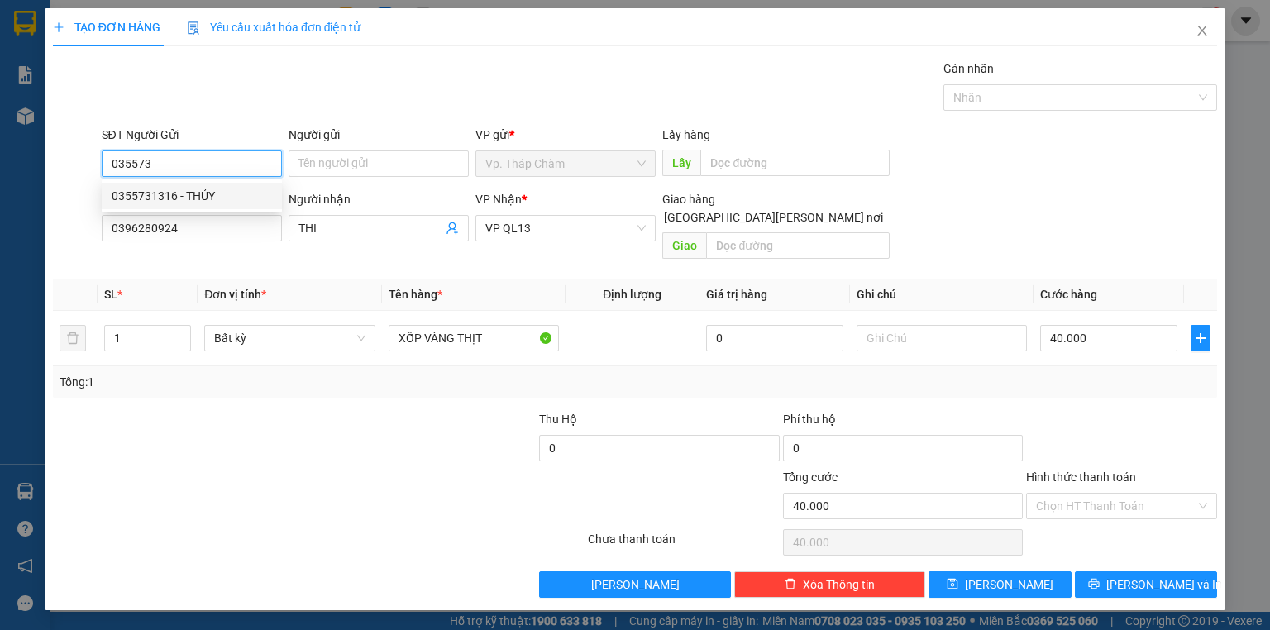
click at [210, 194] on div "0355731316 - THỦY" at bounding box center [192, 196] width 160 height 18
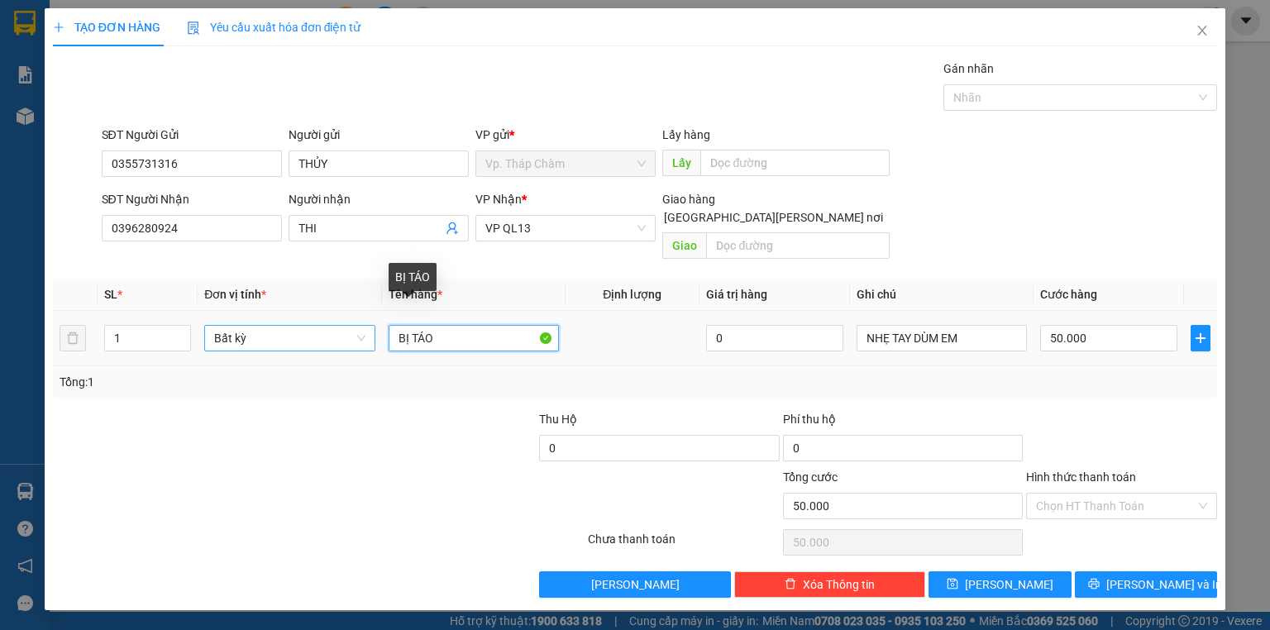
drag, startPoint x: 455, startPoint y: 317, endPoint x: 269, endPoint y: 318, distance: 186.8
click at [269, 318] on tr "1 Bất kỳ BỊ TÁO 0 NHẸ TAY DÙM EM 50.000" at bounding box center [635, 338] width 1164 height 55
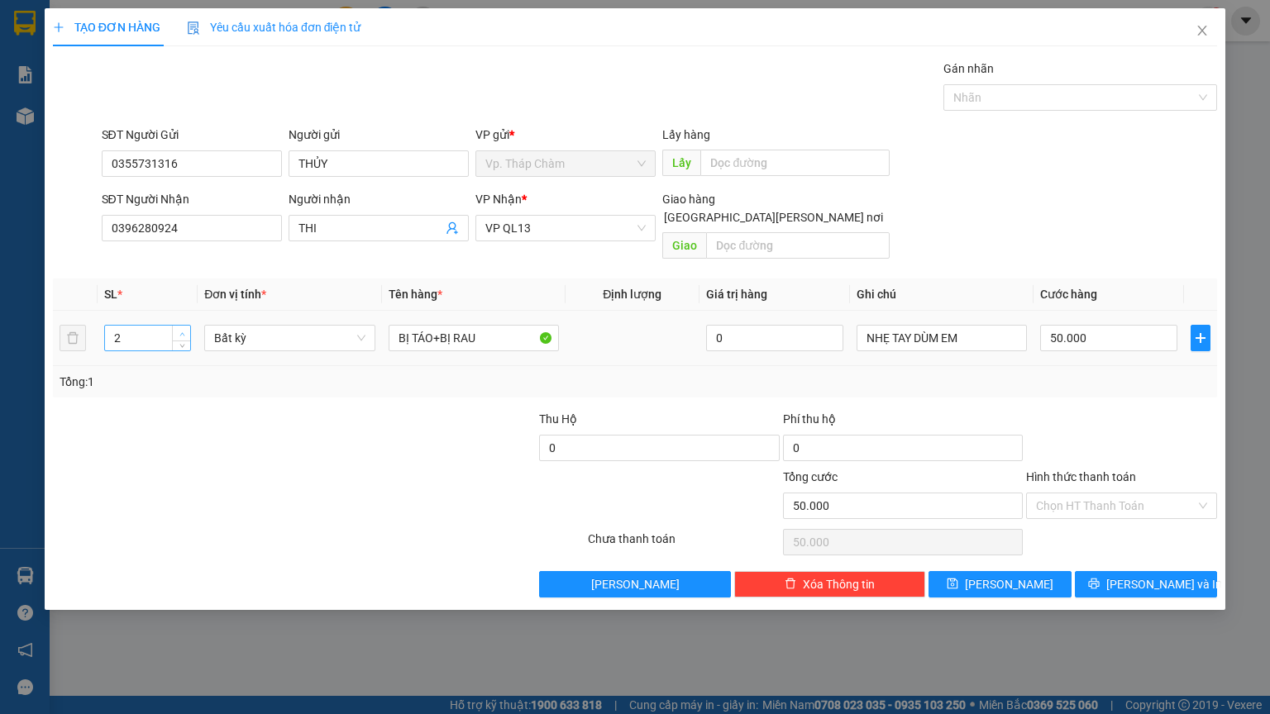
click at [183, 329] on span "up" at bounding box center [182, 334] width 10 height 10
click at [1093, 327] on input "50.000" at bounding box center [1108, 338] width 137 height 26
click at [1146, 497] on input "Hình thức thanh toán" at bounding box center [1116, 505] width 160 height 25
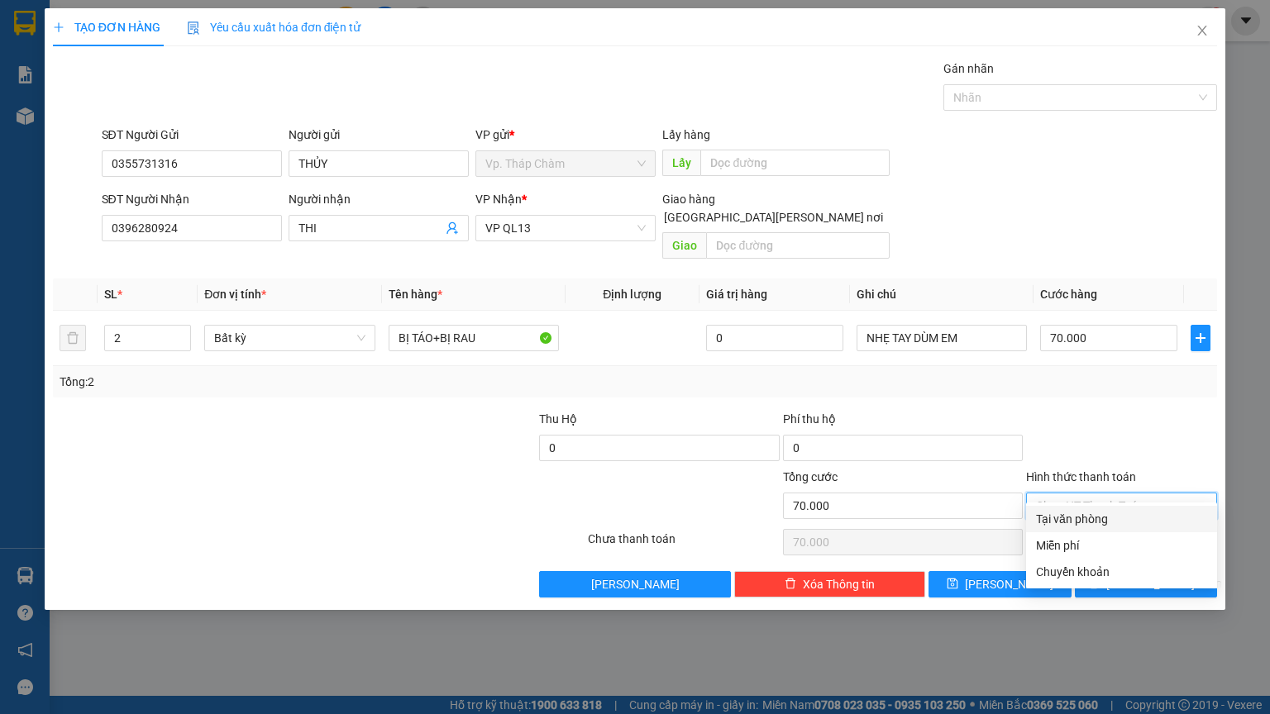
click at [1146, 517] on div "Tại văn phòng" at bounding box center [1121, 519] width 171 height 18
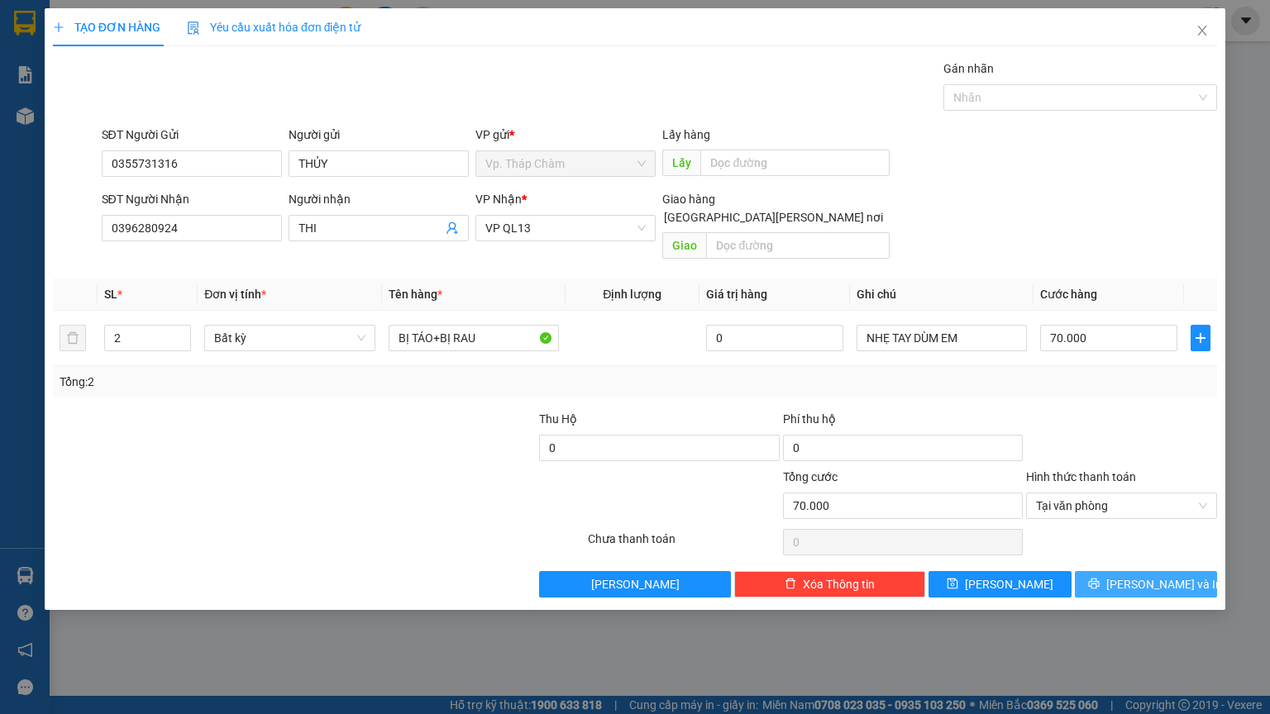
drag, startPoint x: 1132, startPoint y: 562, endPoint x: 1103, endPoint y: 514, distance: 56.0
click at [1131, 571] on button "[PERSON_NAME] và In" at bounding box center [1146, 584] width 143 height 26
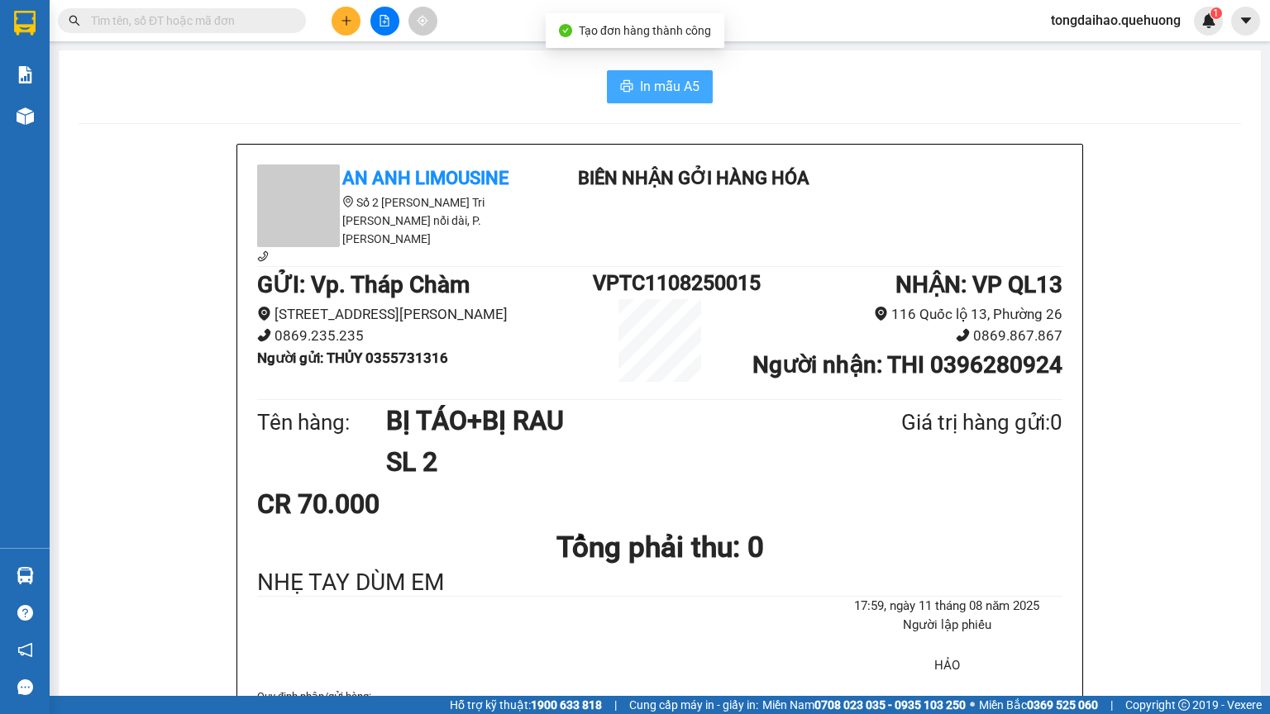
click at [665, 102] on button "In mẫu A5" at bounding box center [660, 86] width 106 height 33
drag, startPoint x: 668, startPoint y: 91, endPoint x: 674, endPoint y: 128, distance: 37.6
click at [668, 92] on span "In mẫu A5" at bounding box center [670, 86] width 60 height 21
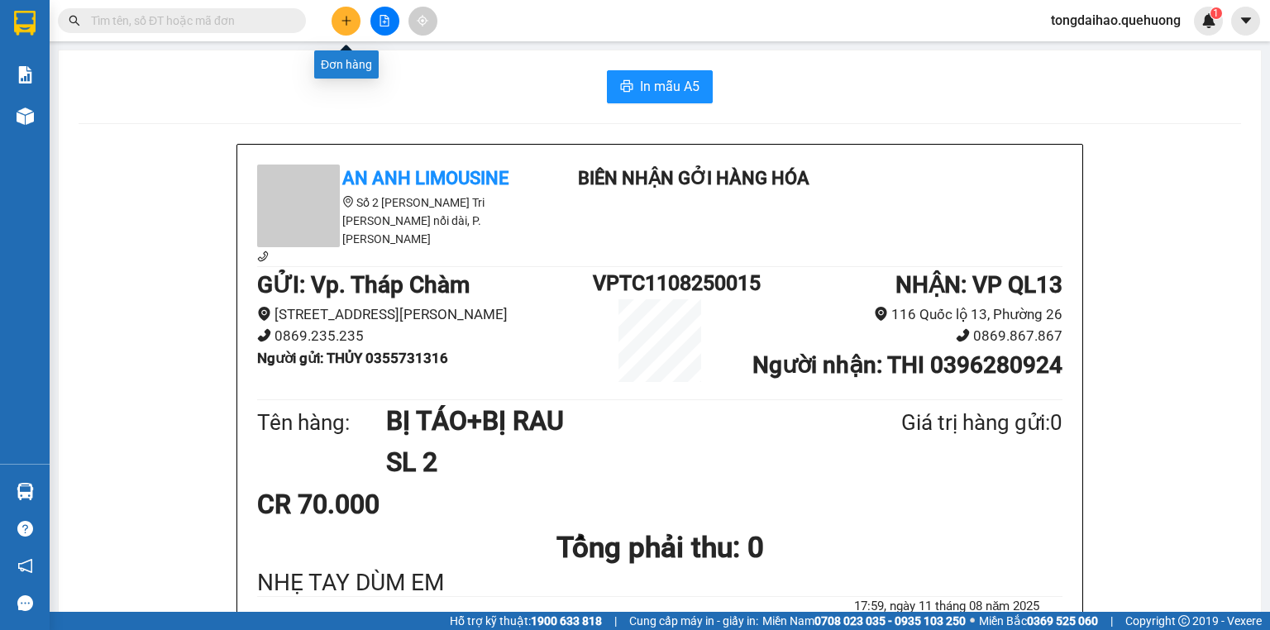
click at [357, 21] on button at bounding box center [345, 21] width 29 height 29
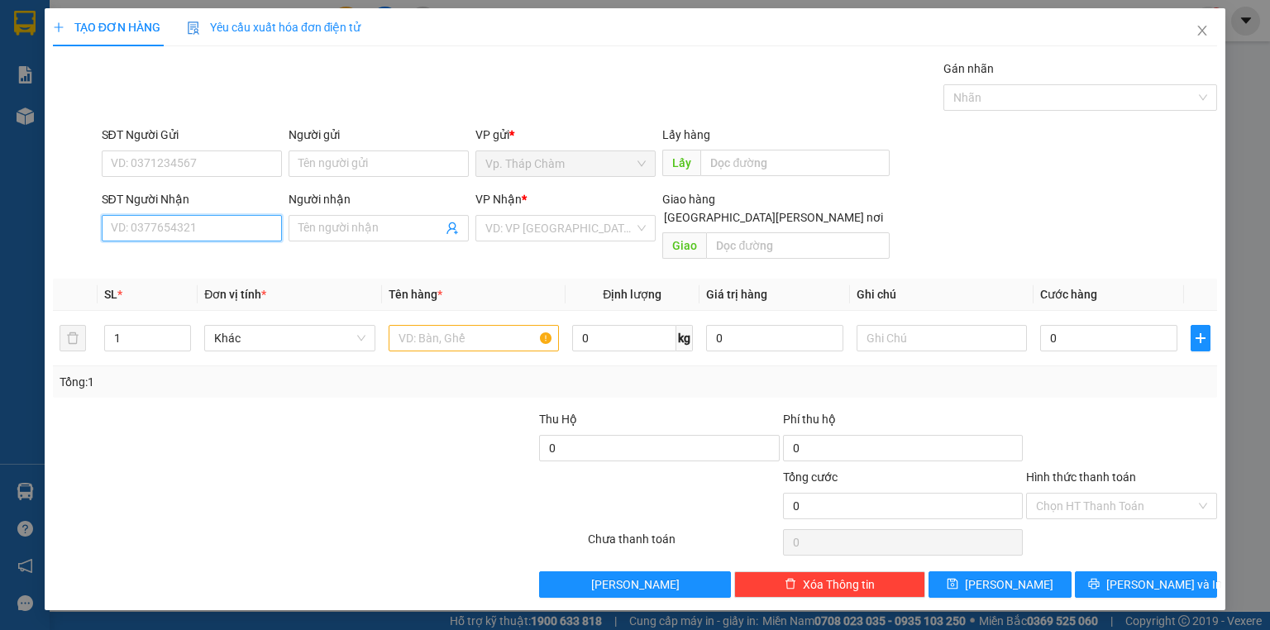
click at [198, 227] on input "SĐT Người Nhận" at bounding box center [192, 228] width 180 height 26
click at [198, 251] on div "0903771797 - CHI" at bounding box center [192, 260] width 160 height 18
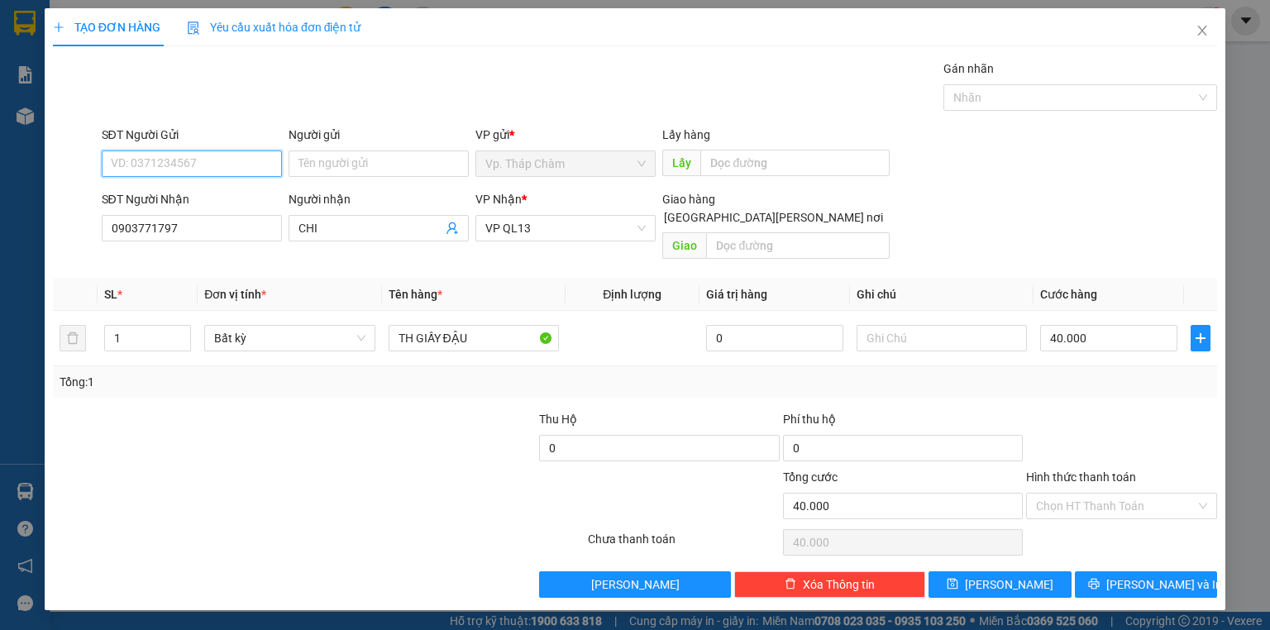
click at [233, 162] on input "SĐT Người Gửi" at bounding box center [192, 163] width 180 height 26
click at [176, 248] on div "0347598340 - BA LUẬN" at bounding box center [192, 249] width 160 height 18
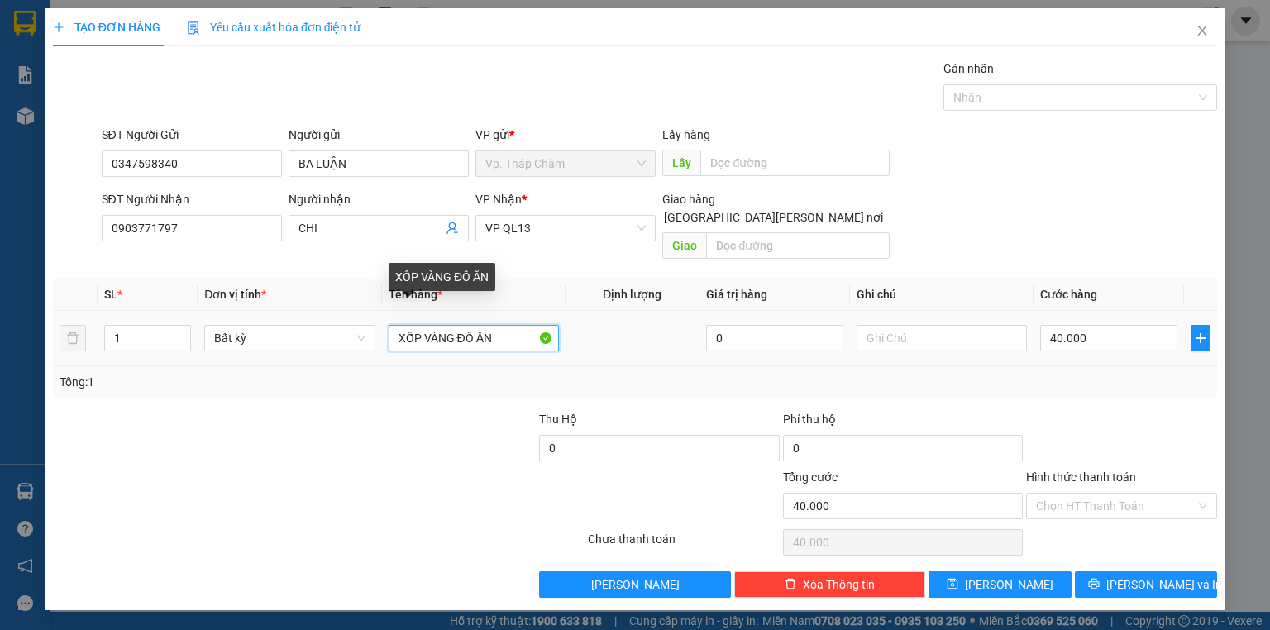
drag, startPoint x: 508, startPoint y: 317, endPoint x: 458, endPoint y: 321, distance: 49.8
click at [458, 325] on input "XỐP VÀNG ĐỒ ĂN" at bounding box center [473, 338] width 170 height 26
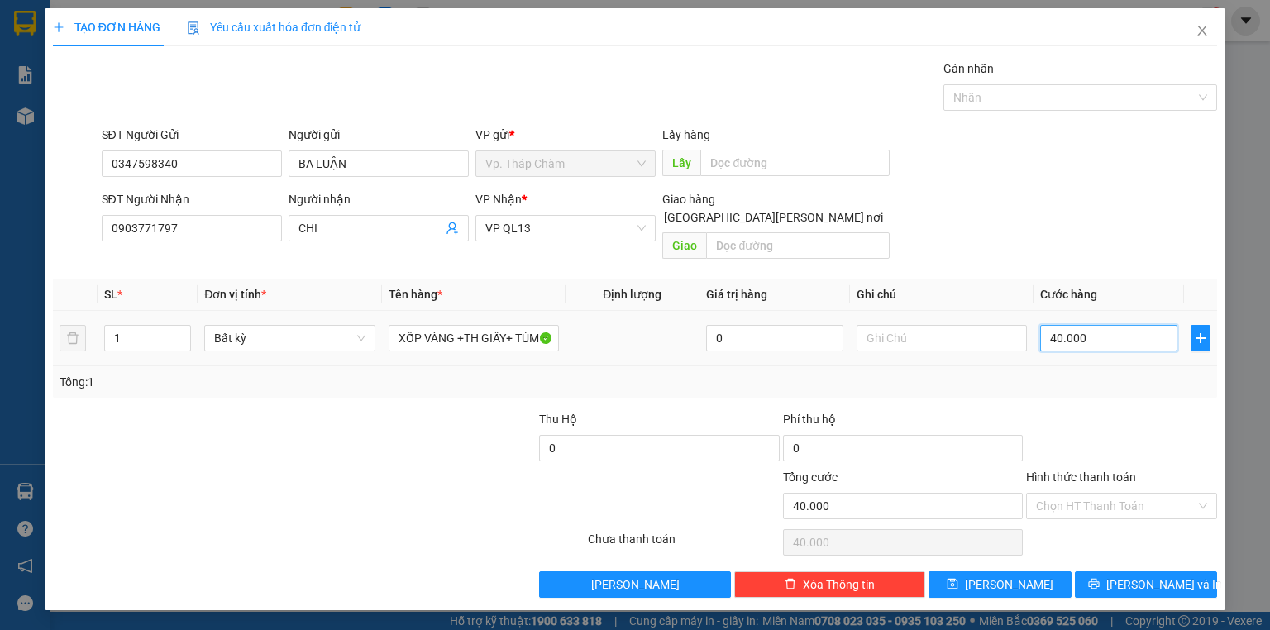
click at [1144, 325] on input "40.000" at bounding box center [1108, 338] width 137 height 26
click at [180, 331] on icon "up" at bounding box center [182, 334] width 6 height 6
drag, startPoint x: 179, startPoint y: 311, endPoint x: 185, endPoint y: 318, distance: 9.4
click at [179, 331] on icon "up" at bounding box center [182, 334] width 6 height 6
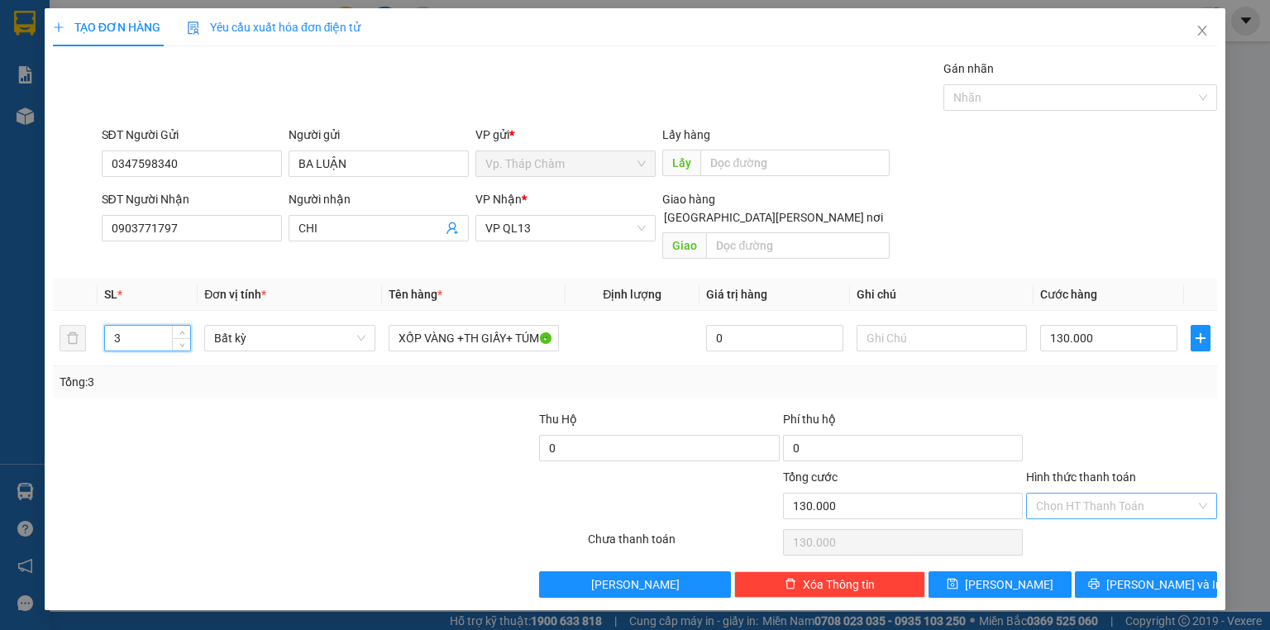
click at [1069, 494] on input "Hình thức thanh toán" at bounding box center [1116, 505] width 160 height 25
click at [1069, 325] on input "0" at bounding box center [1108, 338] width 137 height 26
click at [1117, 493] on input "Hình thức thanh toán" at bounding box center [1116, 505] width 160 height 25
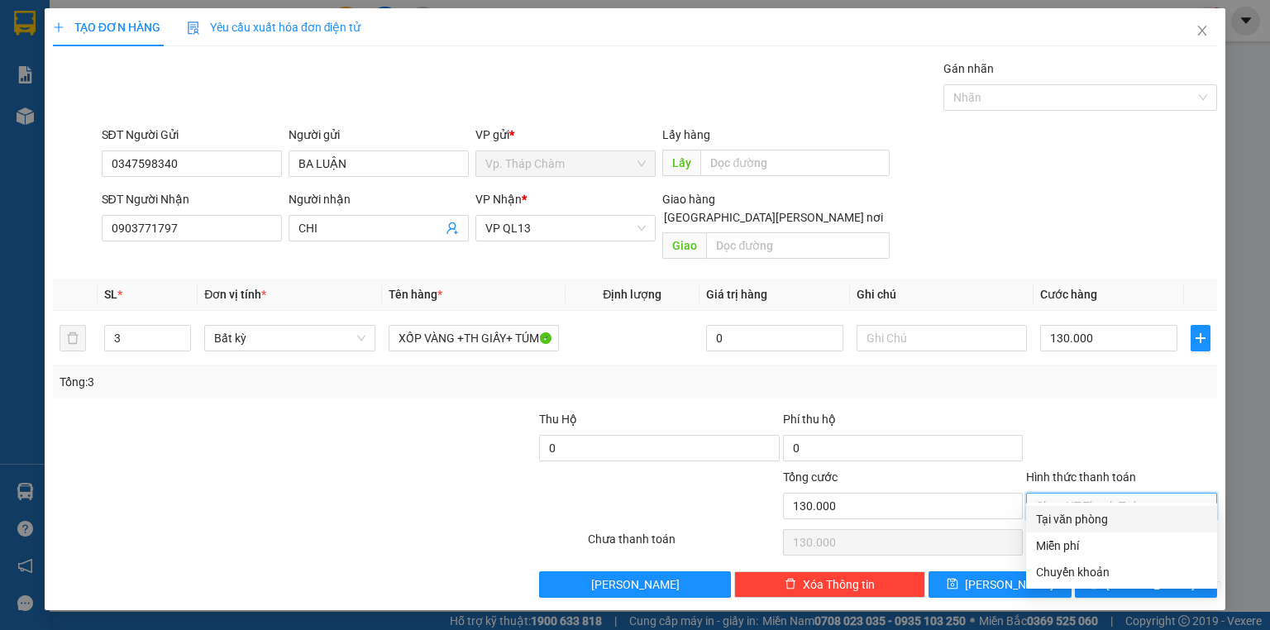
click at [1109, 510] on div "Tại văn phòng" at bounding box center [1121, 519] width 171 height 18
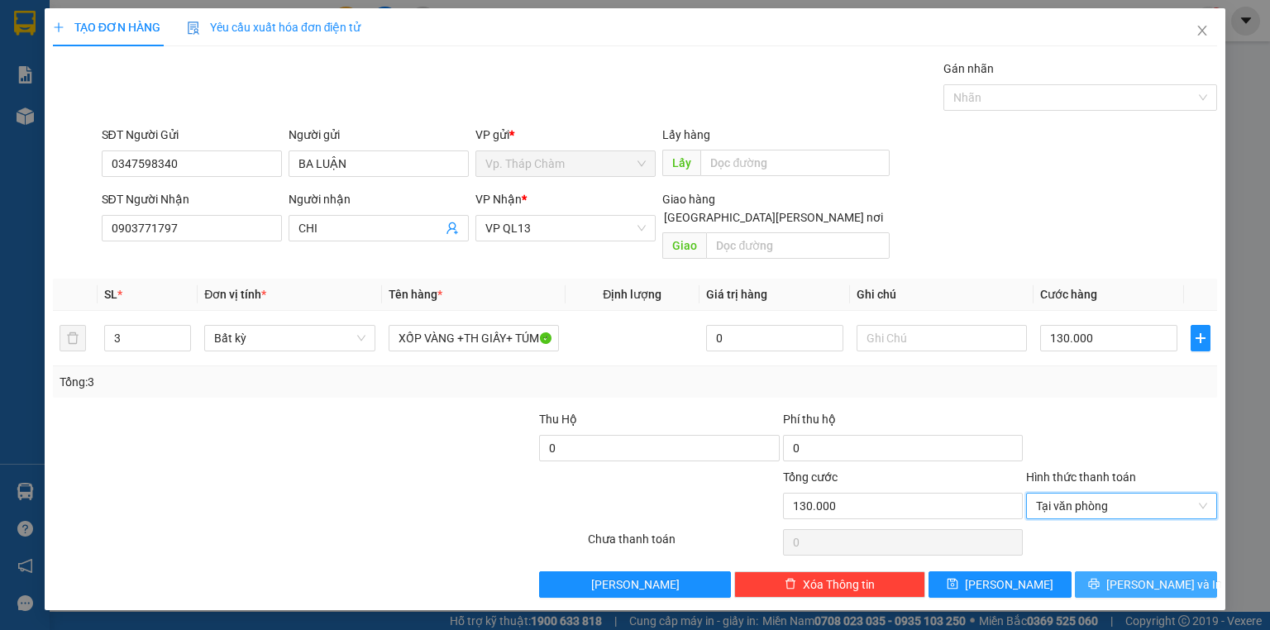
click at [1130, 571] on button "[PERSON_NAME] và In" at bounding box center [1146, 584] width 143 height 26
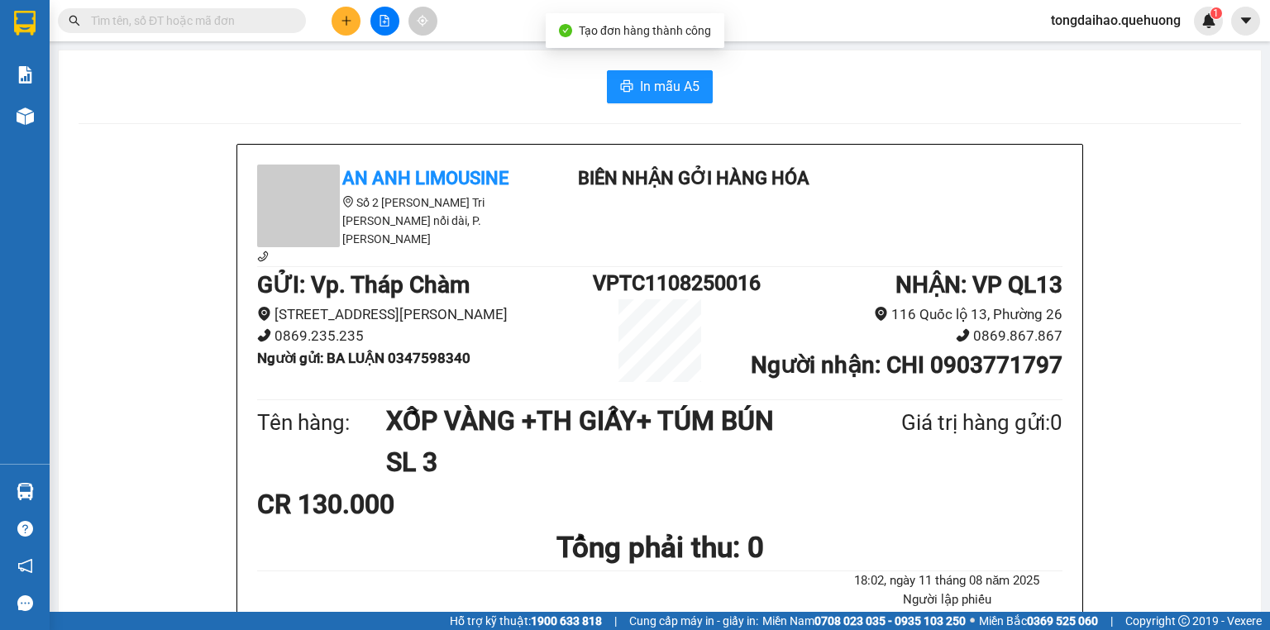
click at [640, 81] on span "In mẫu A5" at bounding box center [670, 86] width 60 height 21
click at [660, 102] on button "In mẫu A5" at bounding box center [660, 86] width 106 height 33
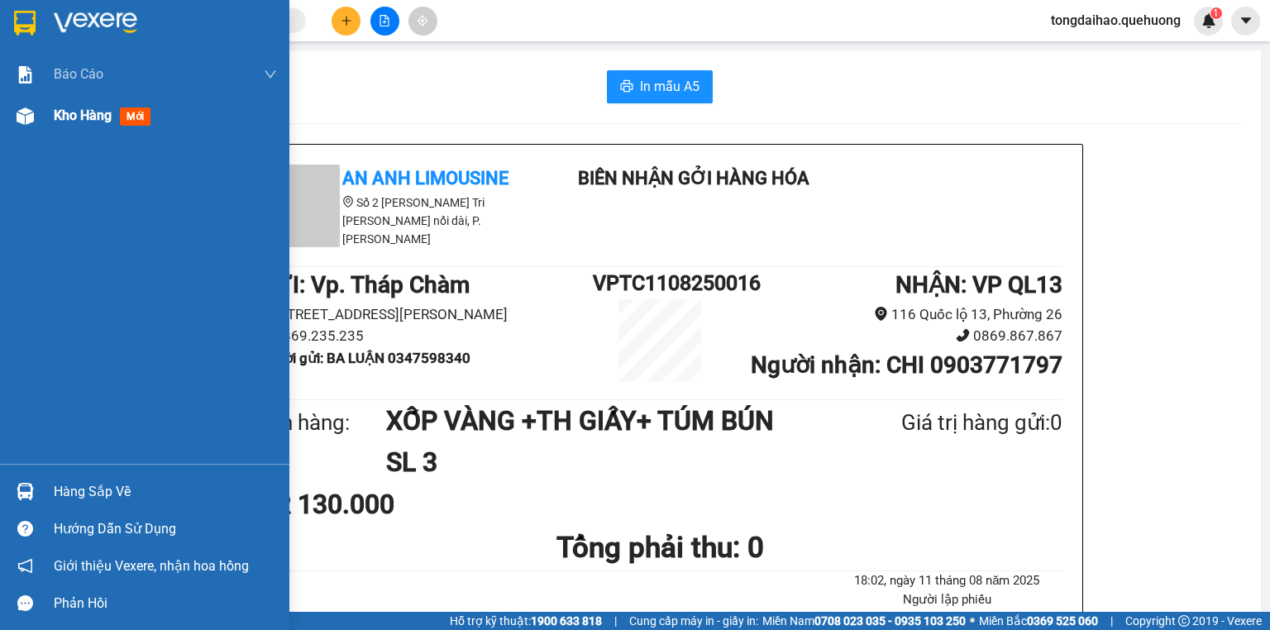
click at [56, 117] on span "Kho hàng" at bounding box center [83, 115] width 58 height 16
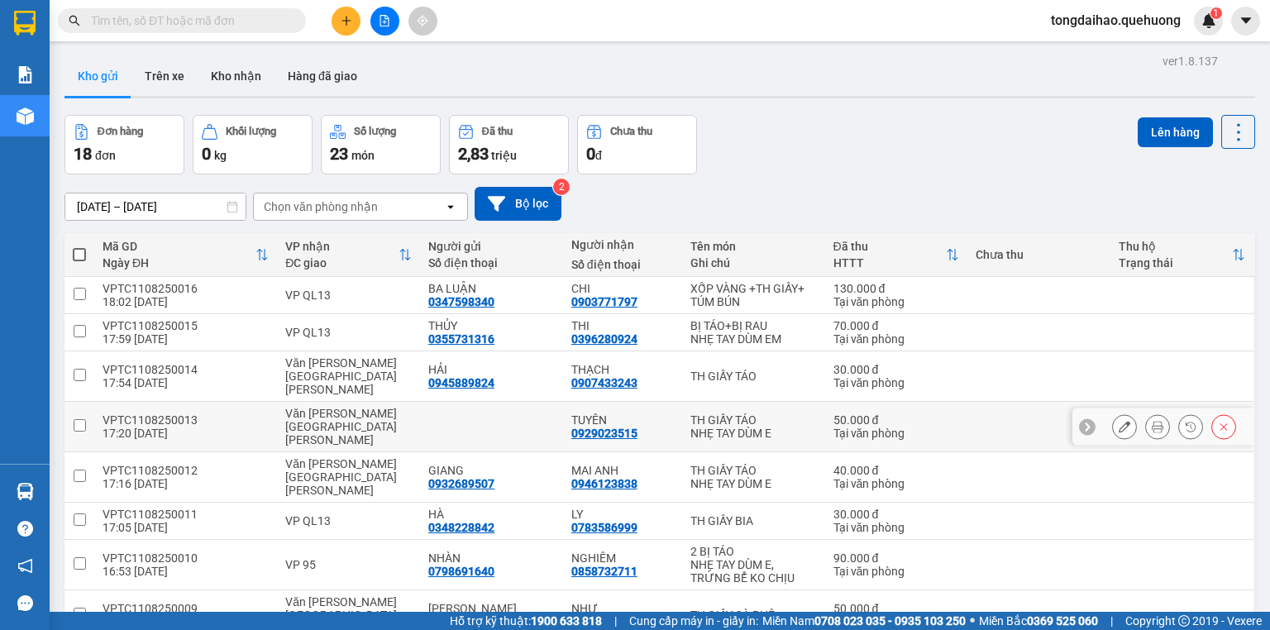
scroll to position [66, 0]
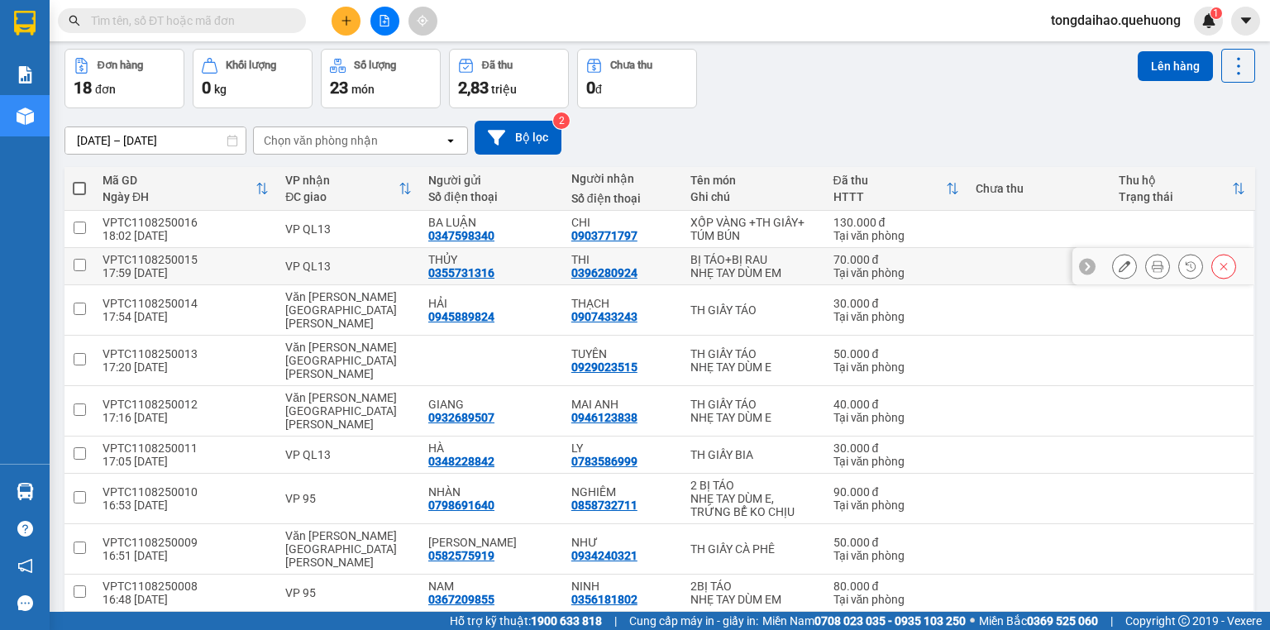
click at [1146, 263] on button at bounding box center [1157, 266] width 23 height 29
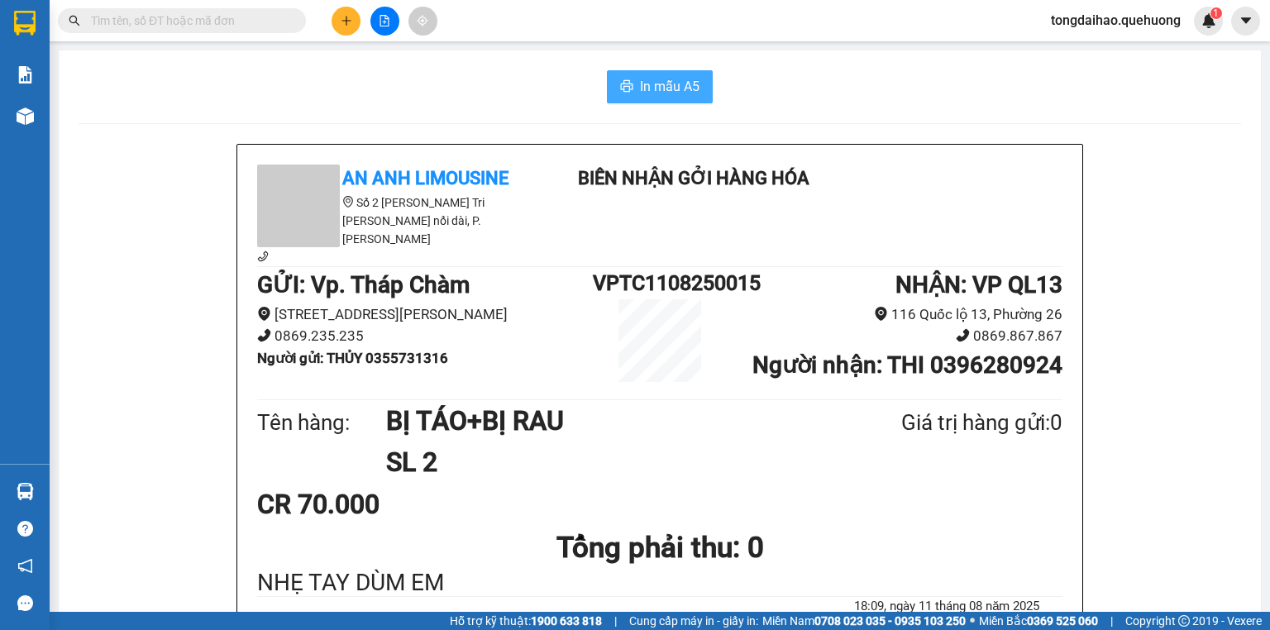
click at [660, 76] on span "In mẫu A5" at bounding box center [670, 86] width 60 height 21
click at [246, 10] on span at bounding box center [182, 20] width 248 height 25
click at [245, 14] on input "text" at bounding box center [188, 21] width 195 height 18
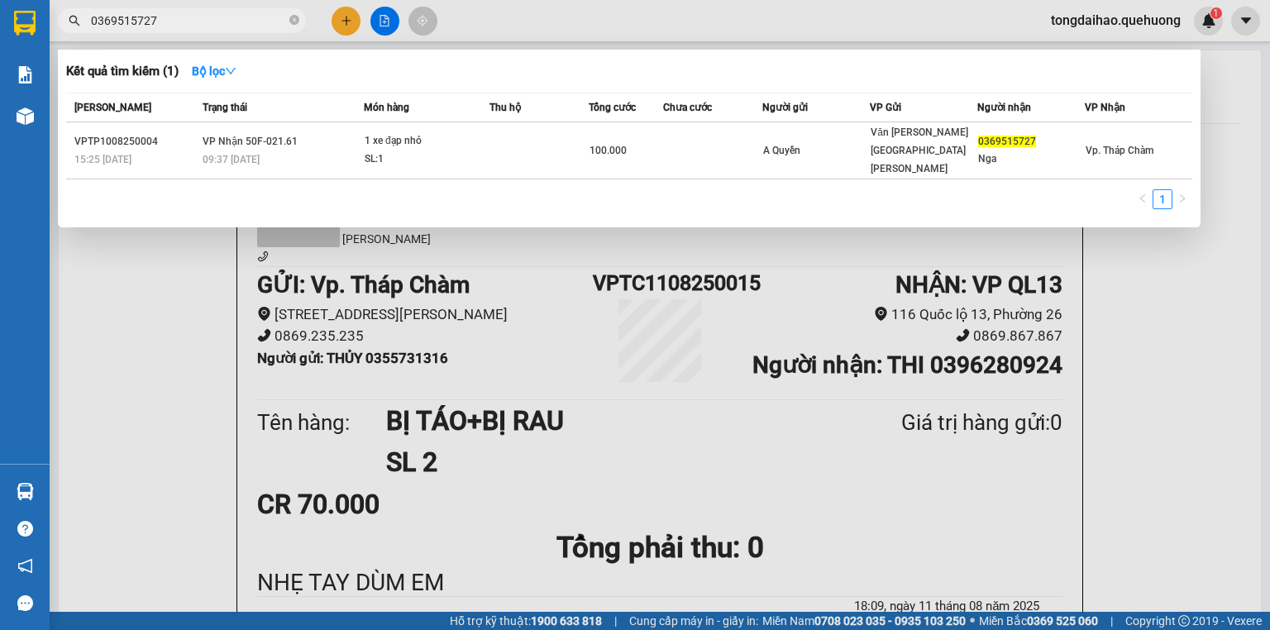
click at [358, 17] on div at bounding box center [635, 315] width 1270 height 630
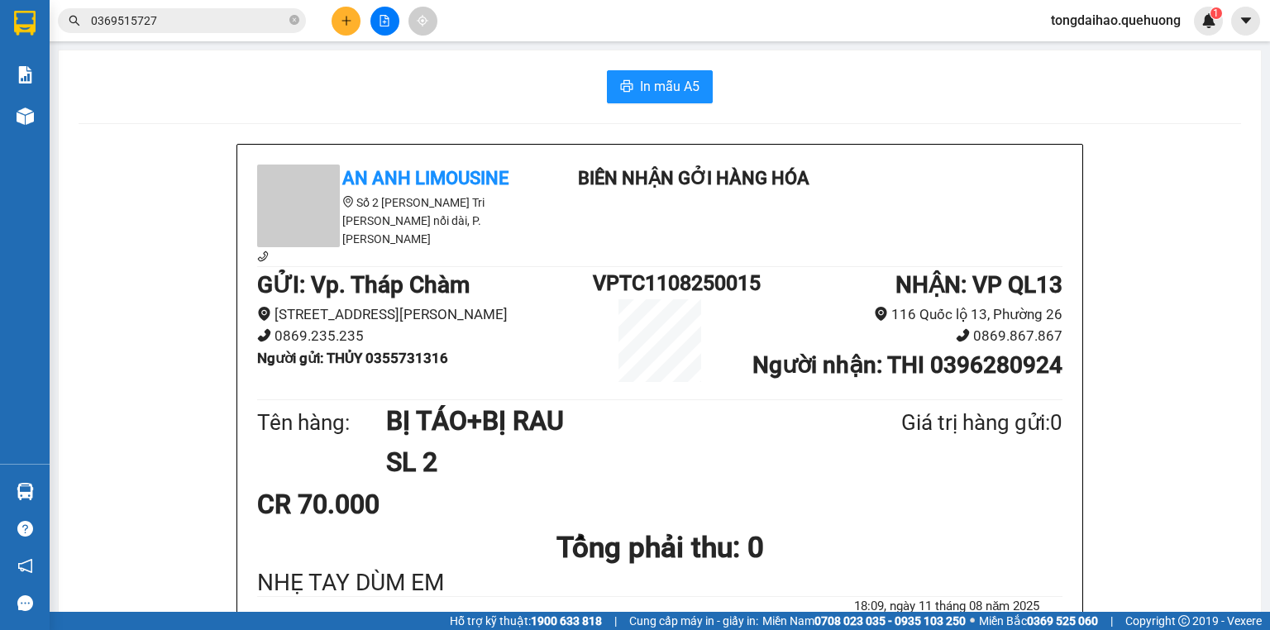
click at [341, 17] on icon "plus" at bounding box center [347, 21] width 12 height 12
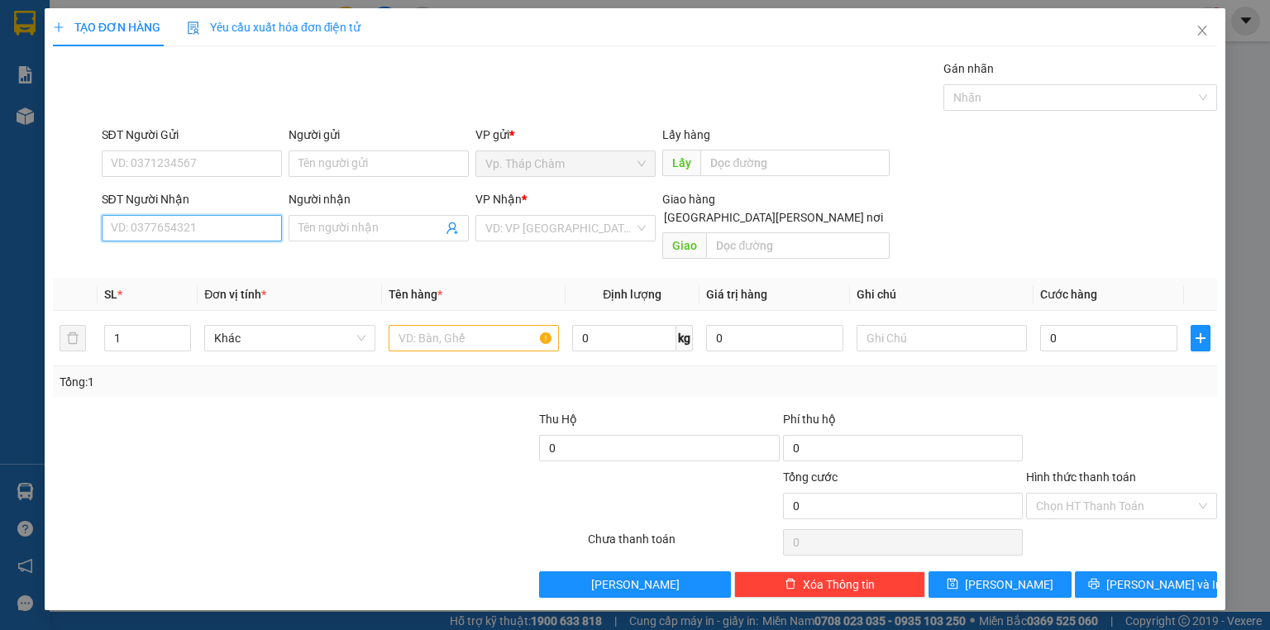
click at [207, 231] on input "SĐT Người Nhận" at bounding box center [192, 228] width 180 height 26
click at [205, 258] on div "0979230681 - [PERSON_NAME]" at bounding box center [193, 260] width 163 height 18
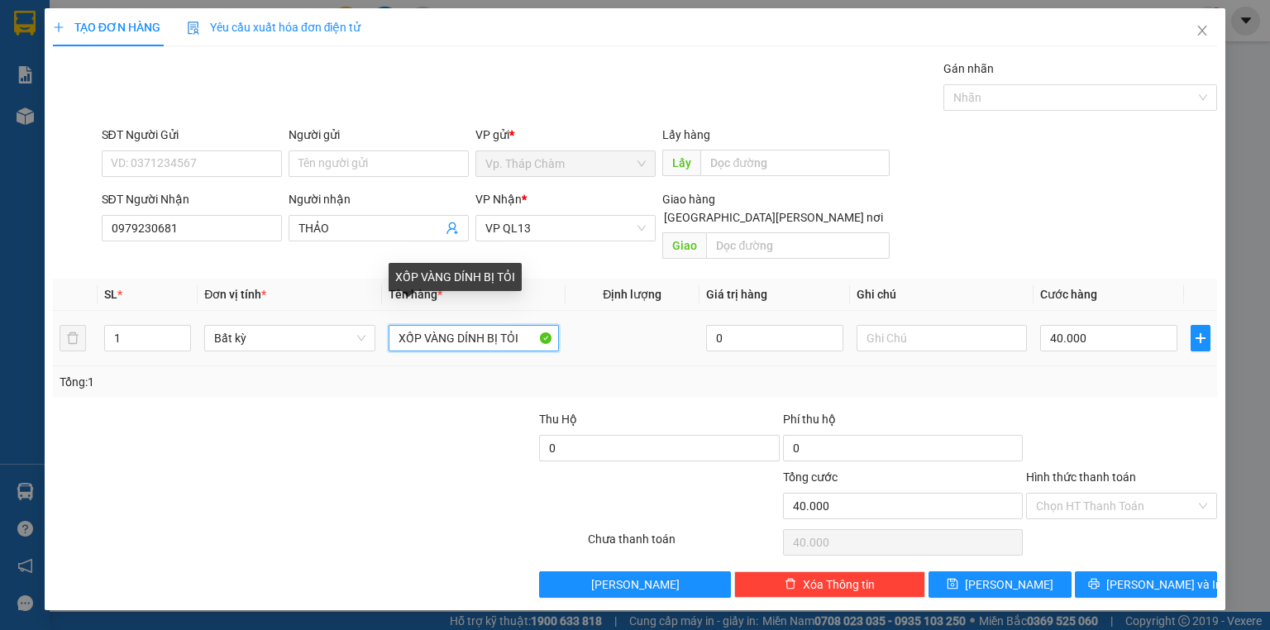
drag, startPoint x: 522, startPoint y: 314, endPoint x: 487, endPoint y: 318, distance: 35.8
click at [487, 325] on input "XỐP VÀNG DÍNH BỊ TỎI" at bounding box center [473, 338] width 170 height 26
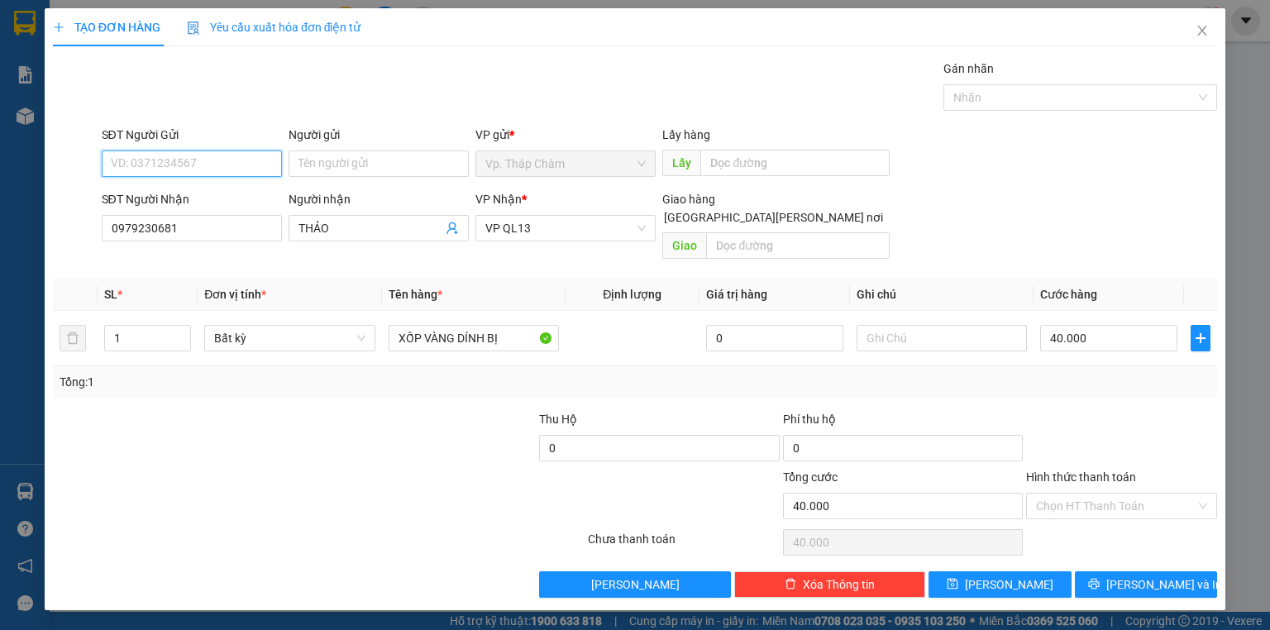
click at [226, 153] on input "SĐT Người Gửi" at bounding box center [192, 163] width 180 height 26
click at [205, 193] on div "0901617671 - LOAN" at bounding box center [192, 196] width 160 height 18
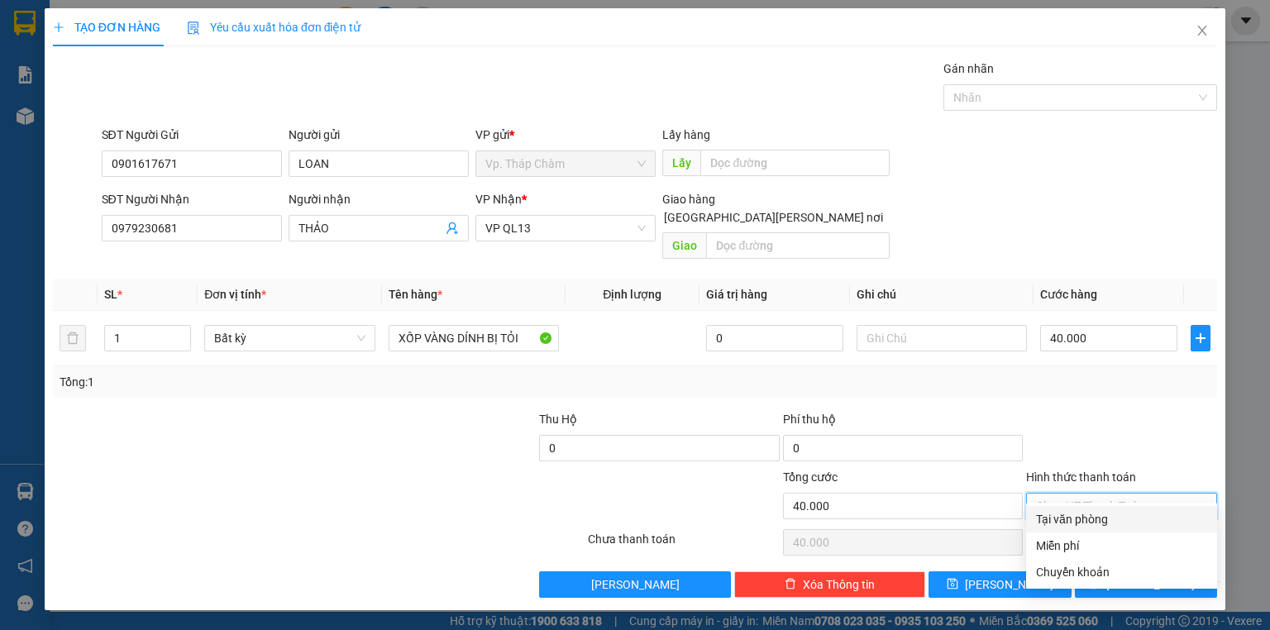
click at [1059, 493] on input "Hình thức thanh toán" at bounding box center [1116, 505] width 160 height 25
click at [1075, 519] on div "Tại văn phòng" at bounding box center [1121, 519] width 171 height 18
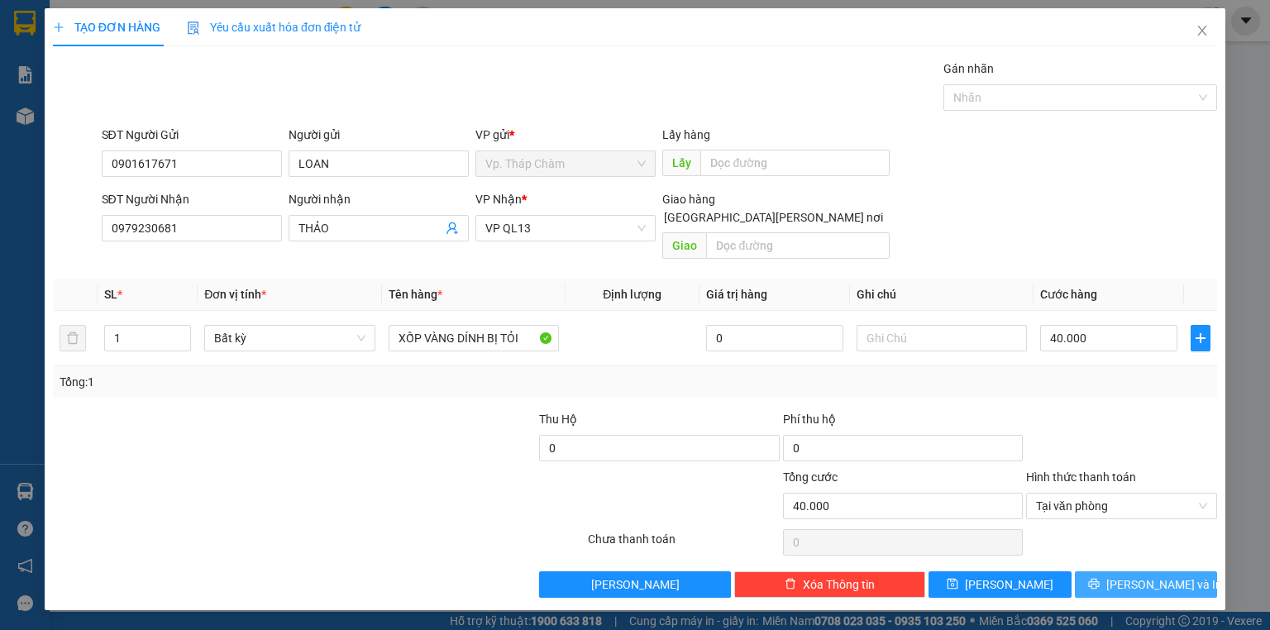
click at [1099, 578] on icon "printer" at bounding box center [1094, 584] width 12 height 12
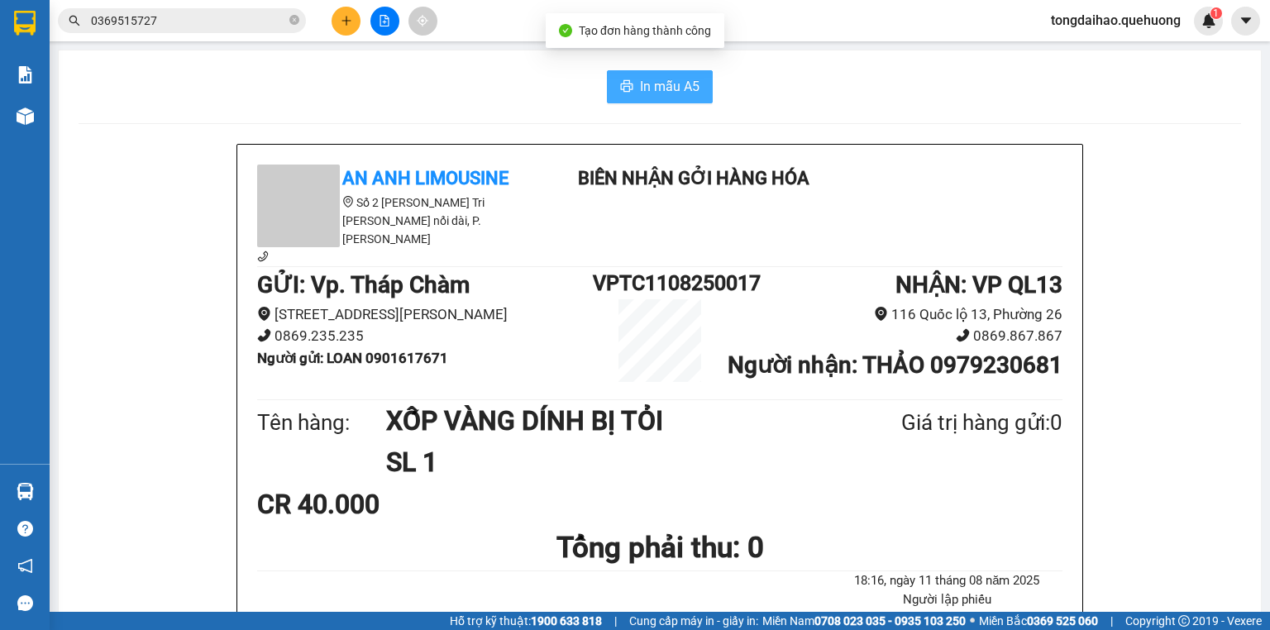
click at [624, 88] on icon "printer" at bounding box center [627, 86] width 12 height 12
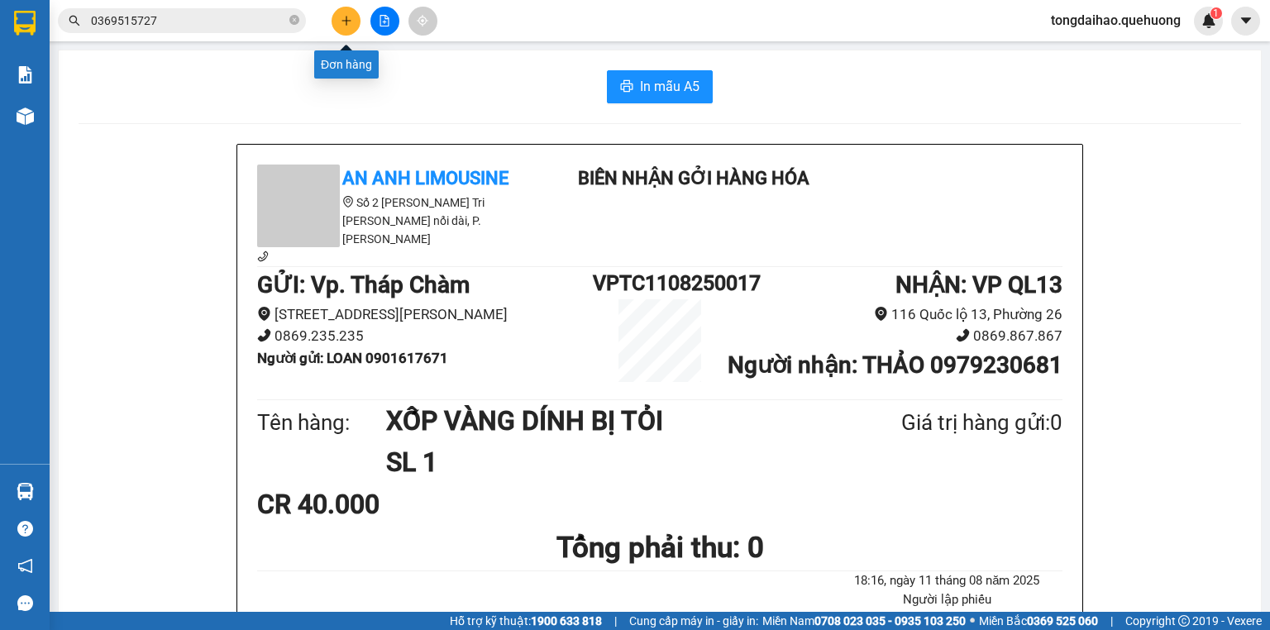
click at [349, 13] on button at bounding box center [345, 21] width 29 height 29
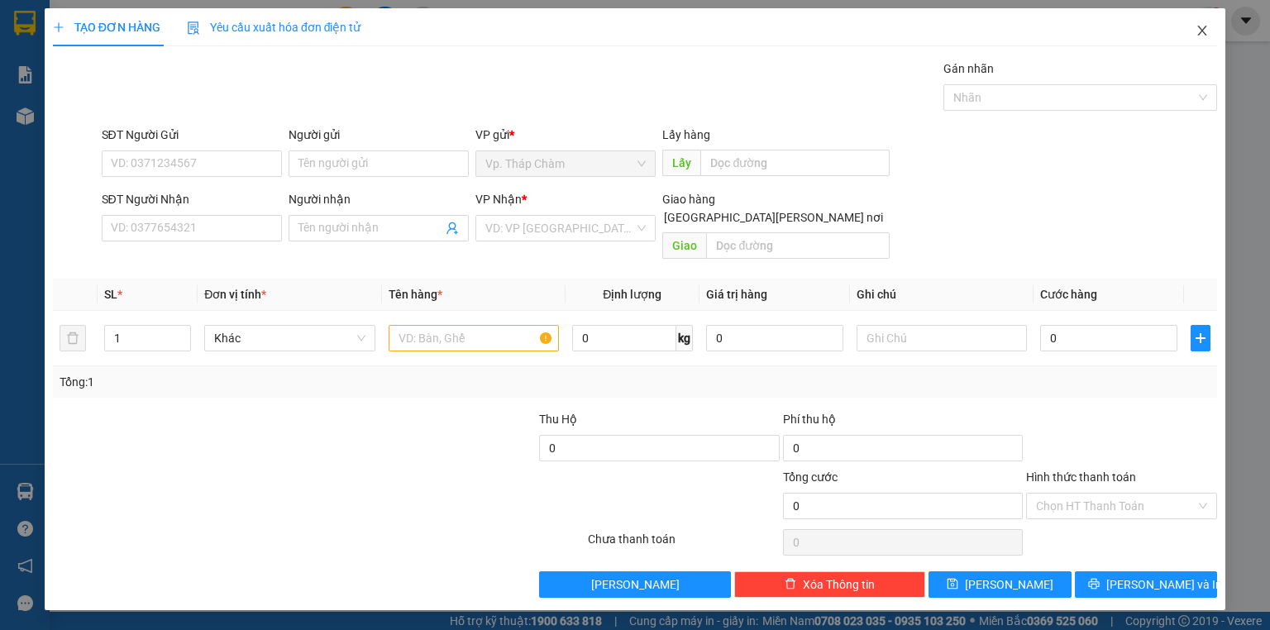
click at [1198, 26] on icon "close" at bounding box center [1201, 30] width 13 height 13
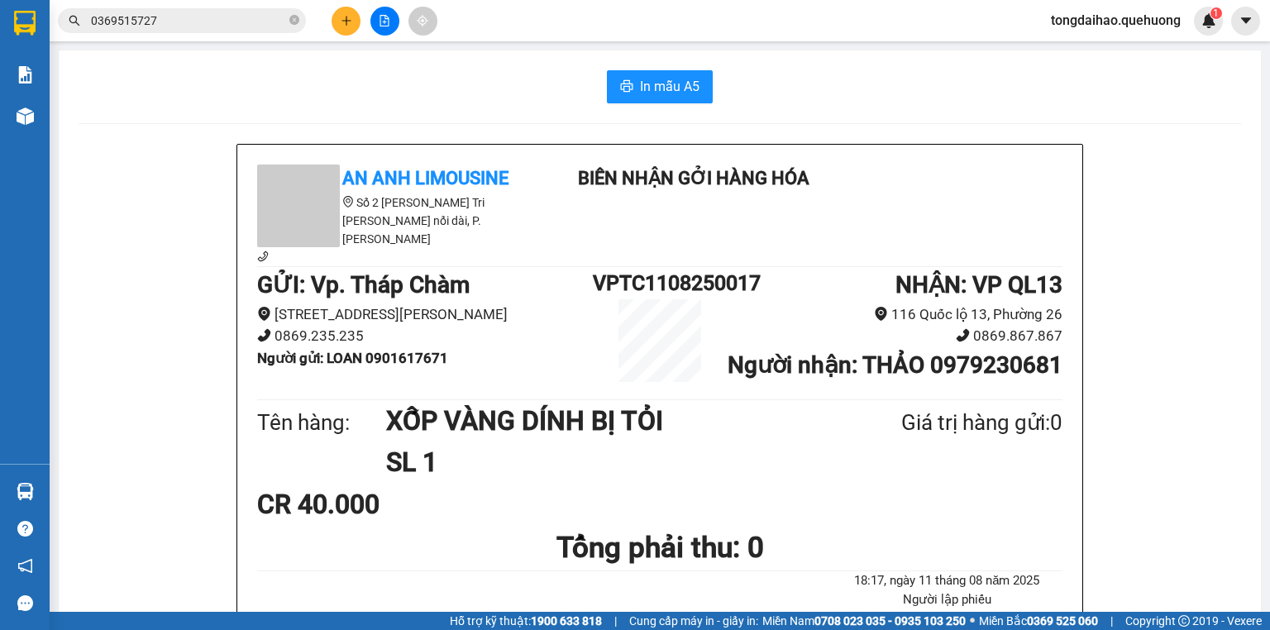
click at [265, 19] on input "0369515727" at bounding box center [188, 21] width 195 height 18
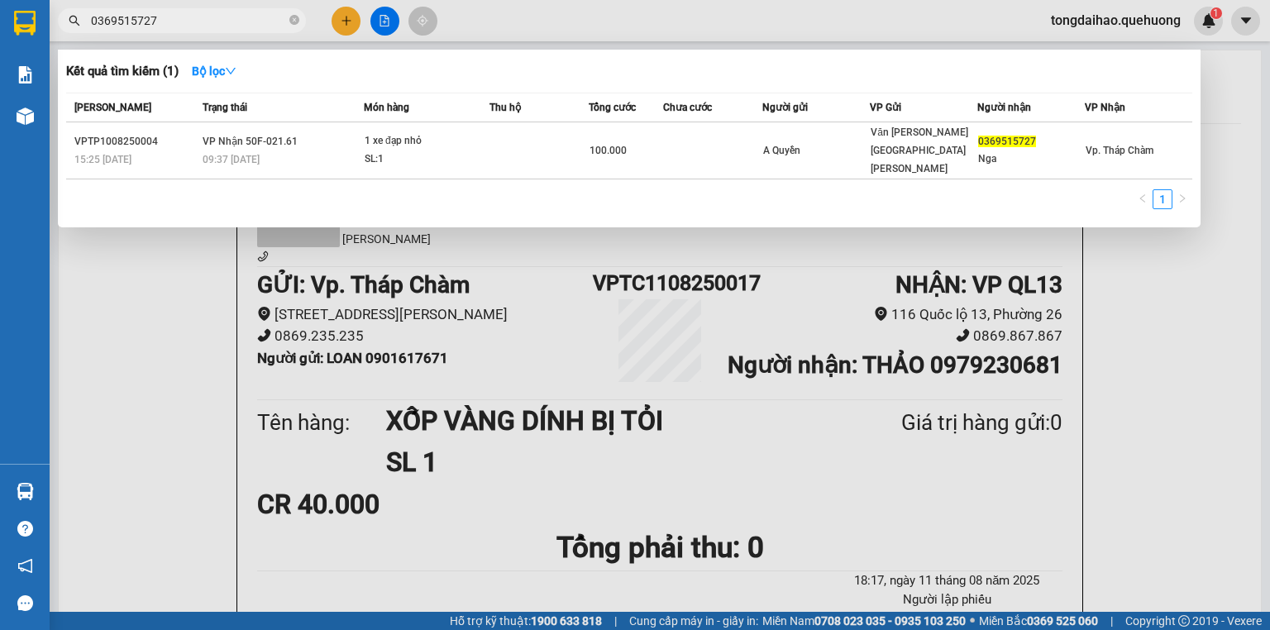
click at [265, 19] on input "0369515727" at bounding box center [188, 21] width 195 height 18
click at [269, 21] on input "0369515727" at bounding box center [188, 21] width 195 height 18
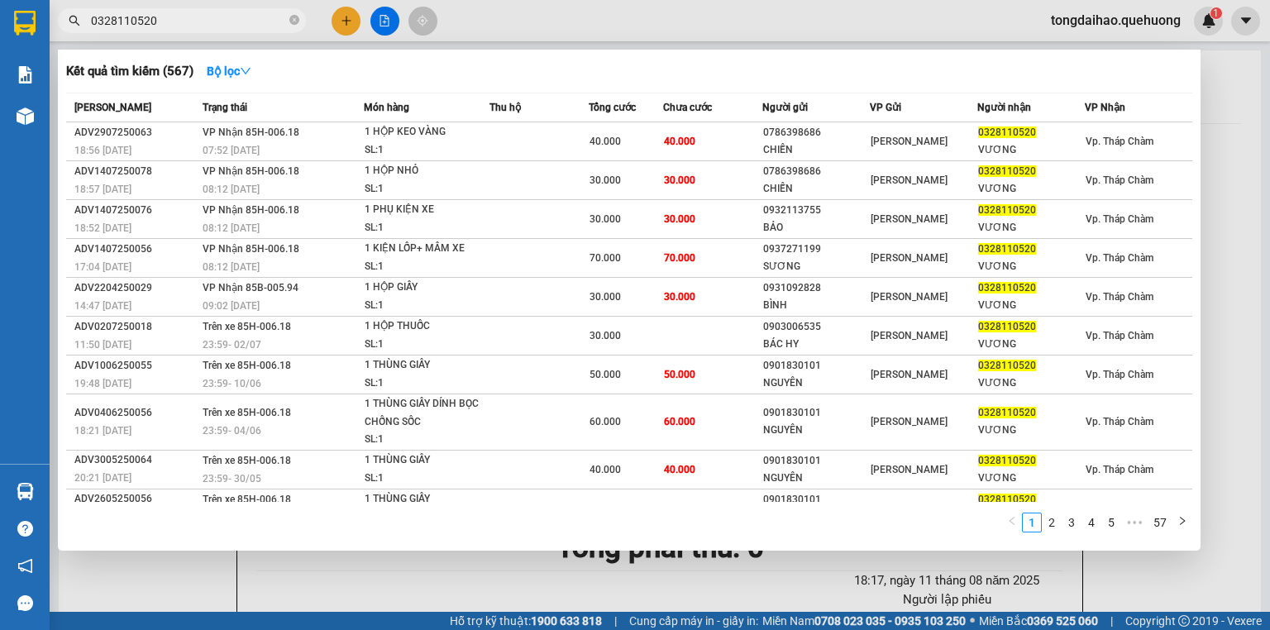
click at [1223, 102] on div at bounding box center [635, 315] width 1270 height 630
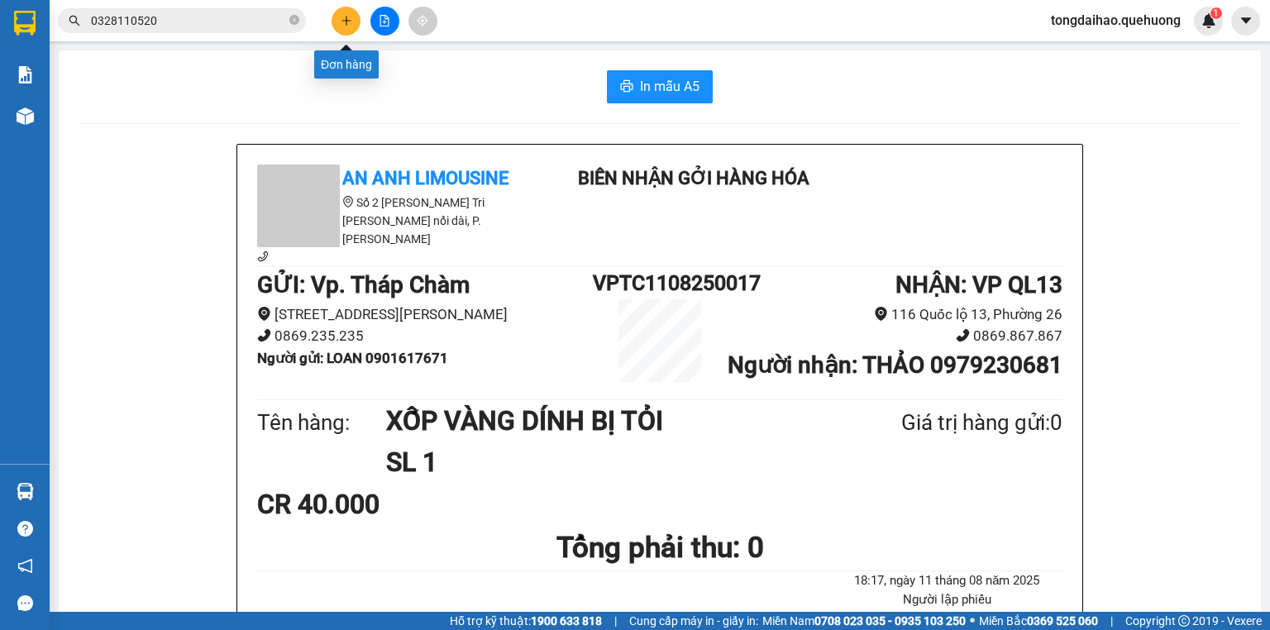
click at [350, 19] on icon "plus" at bounding box center [347, 21] width 12 height 12
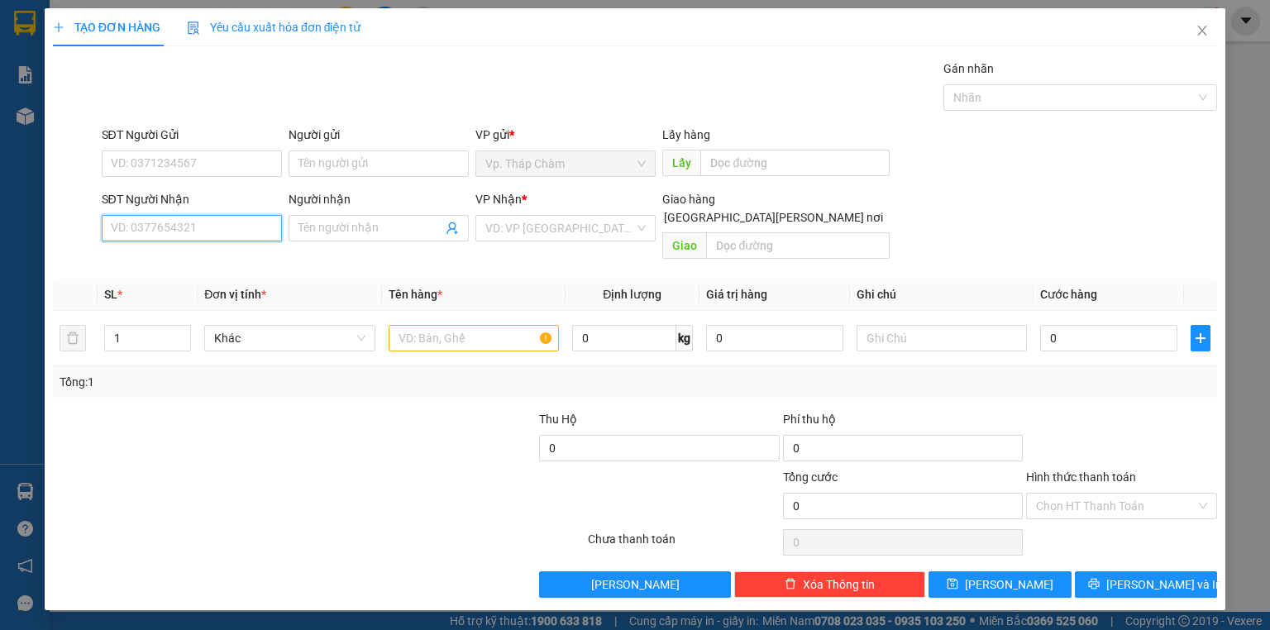
click at [231, 228] on input "SĐT Người Nhận" at bounding box center [192, 228] width 180 height 26
click at [174, 264] on div "0903714575 - TRIỀU" at bounding box center [193, 260] width 163 height 18
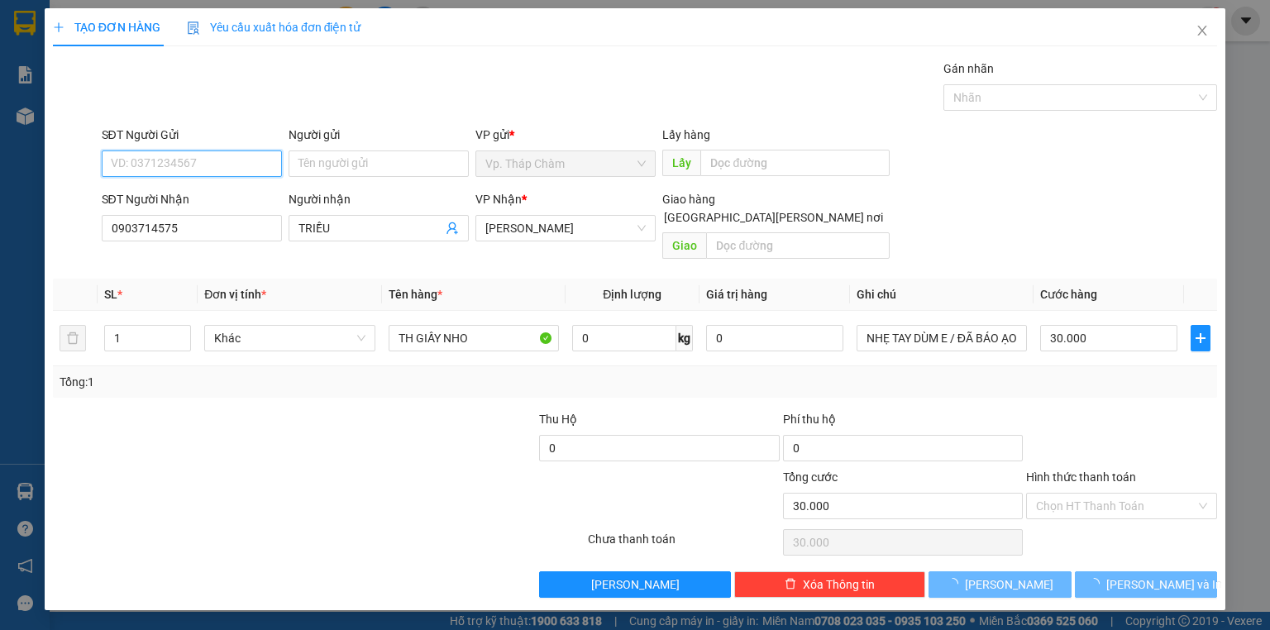
click at [188, 162] on input "SĐT Người Gửi" at bounding box center [192, 163] width 180 height 26
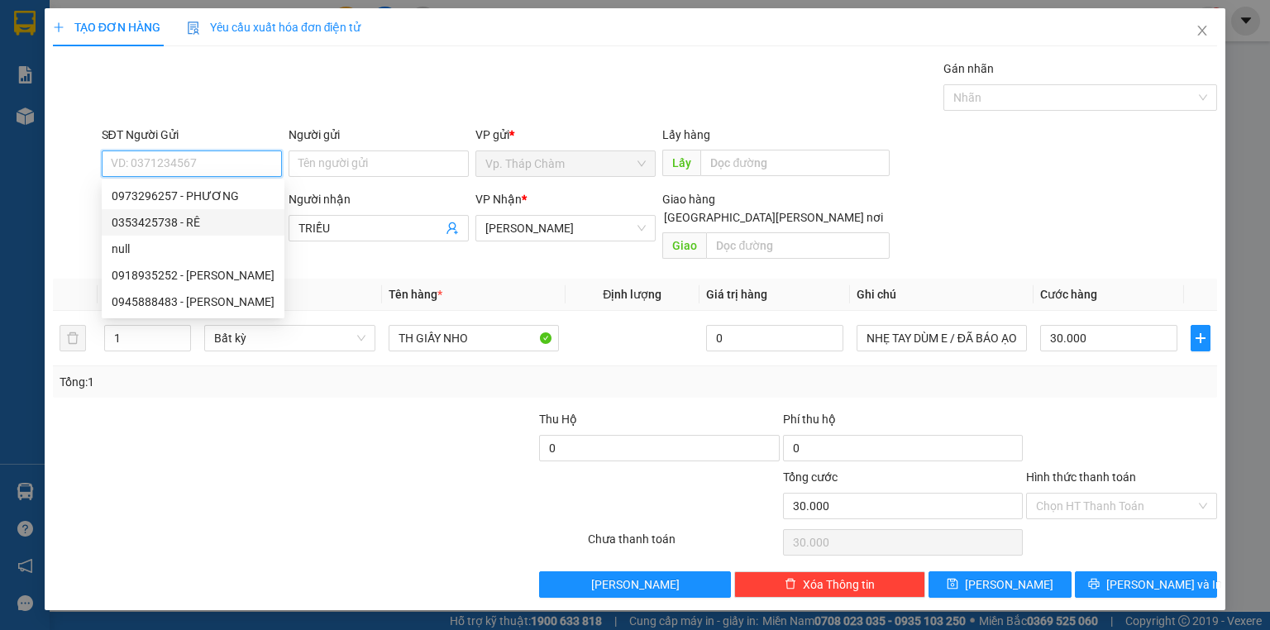
click at [195, 223] on div "0353425738 - RÊ" at bounding box center [193, 222] width 163 height 18
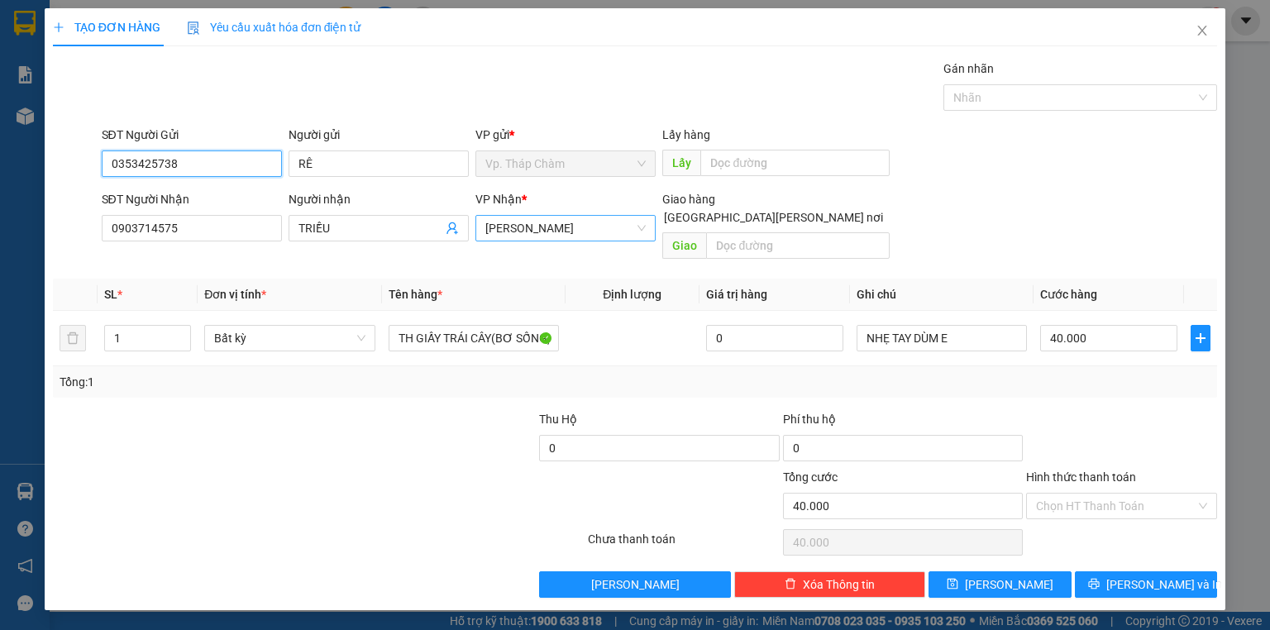
drag, startPoint x: 606, startPoint y: 228, endPoint x: 601, endPoint y: 244, distance: 16.5
click at [606, 229] on span "[PERSON_NAME]" at bounding box center [565, 228] width 160 height 25
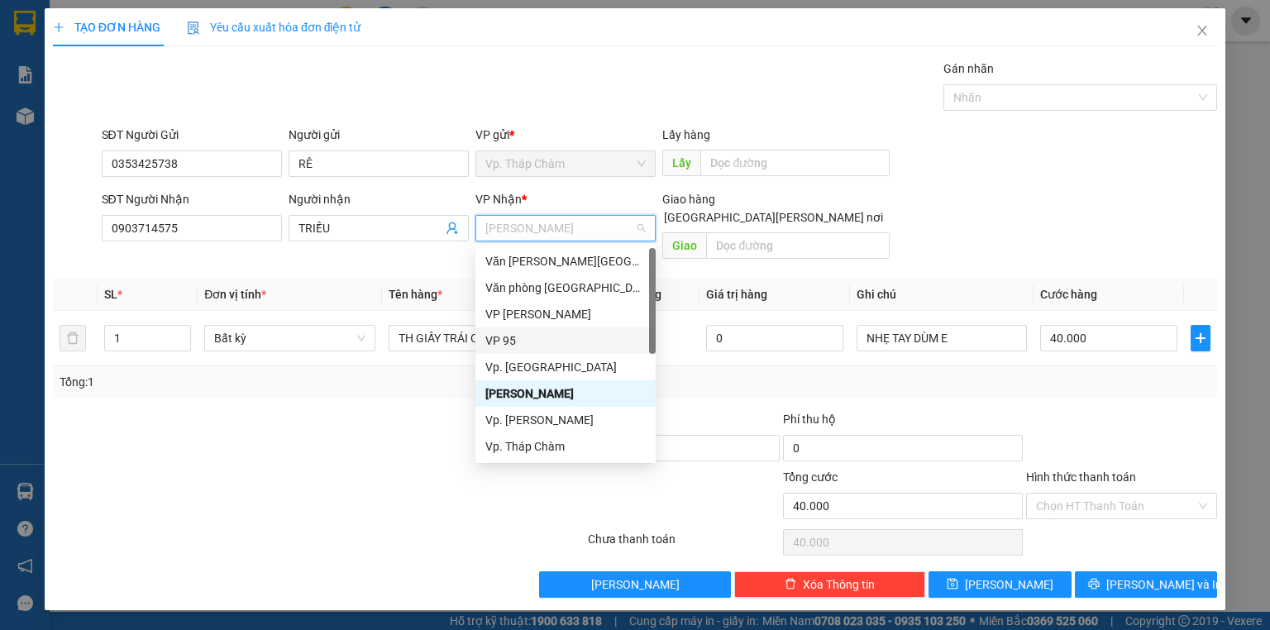
click at [517, 347] on div "VP 95" at bounding box center [565, 340] width 160 height 18
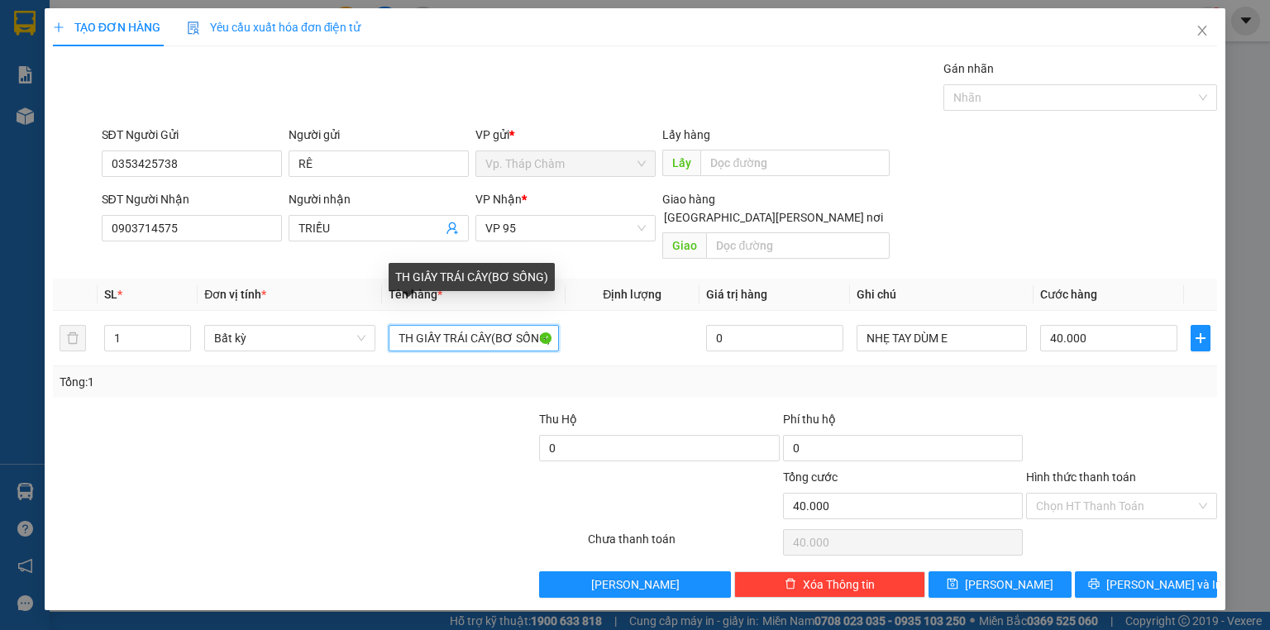
drag, startPoint x: 488, startPoint y: 321, endPoint x: 1070, endPoint y: 200, distance: 594.3
click at [1093, 190] on div "Transit Pickup Surcharge Ids Transit Deliver Surcharge Ids Transit Deliver Surc…" at bounding box center [635, 329] width 1164 height 538
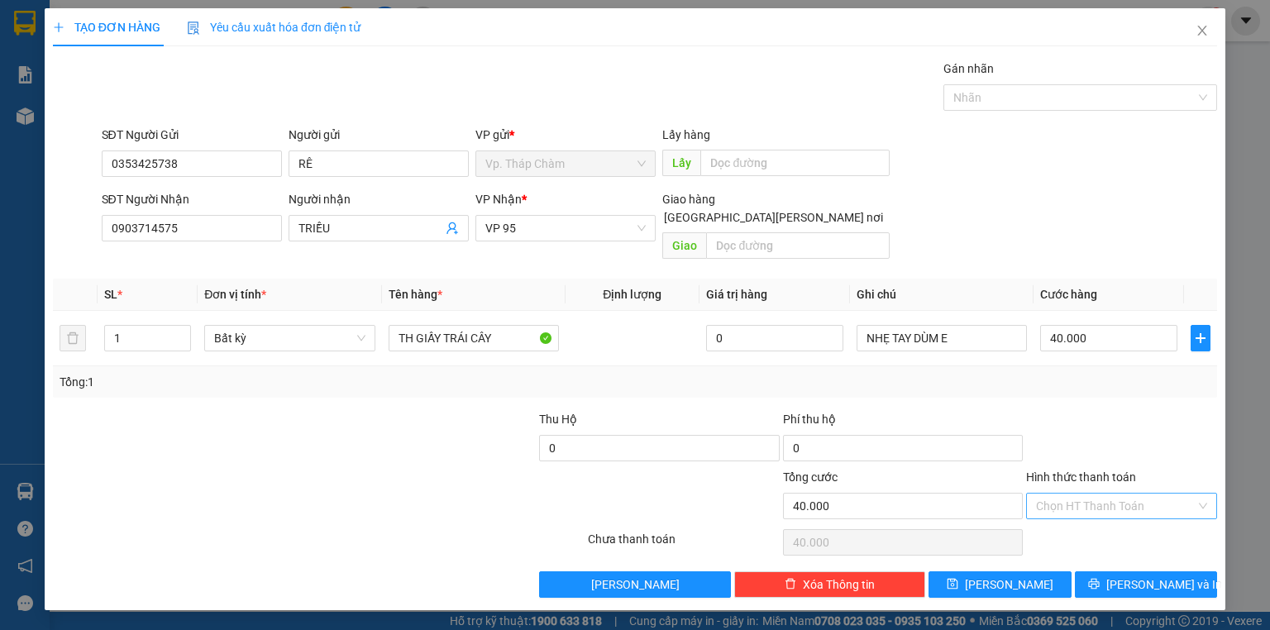
click at [1155, 493] on input "Hình thức thanh toán" at bounding box center [1116, 505] width 160 height 25
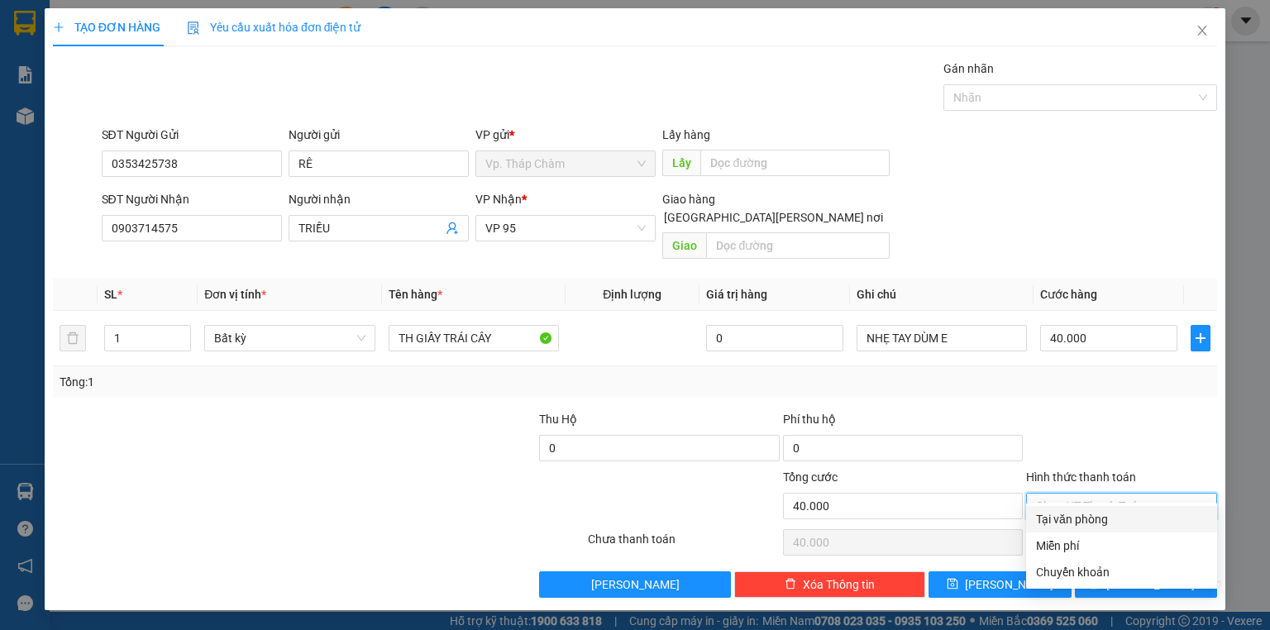
click at [1073, 517] on div "Tại văn phòng" at bounding box center [1121, 519] width 171 height 18
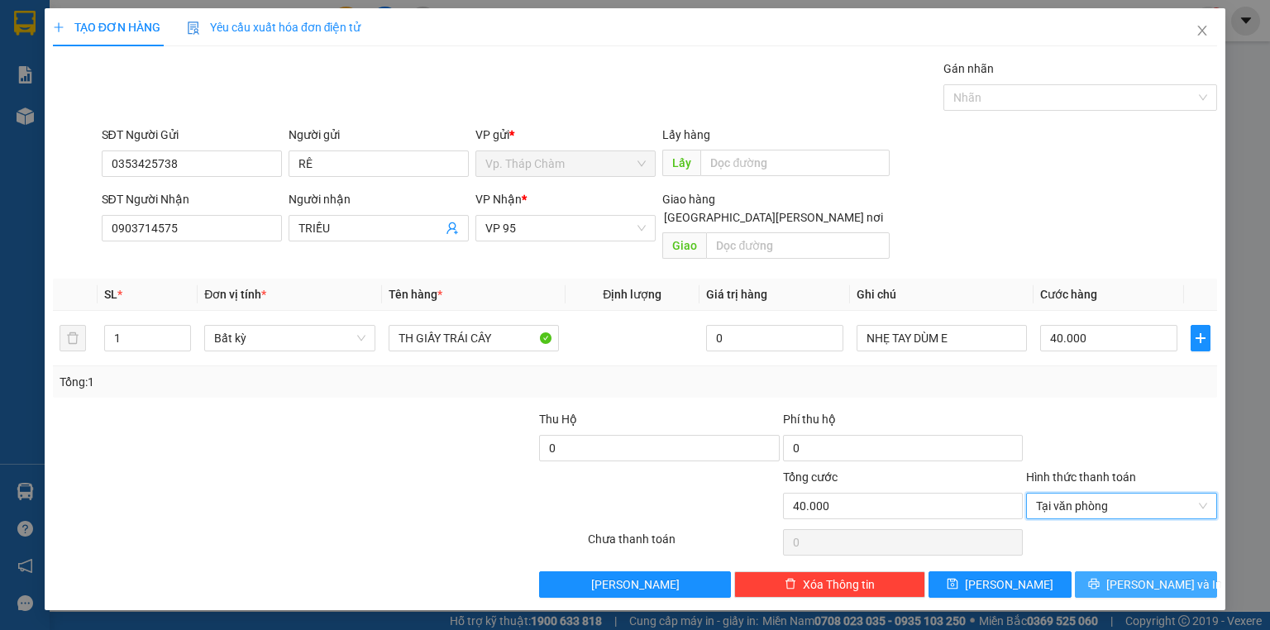
click at [1108, 571] on button "[PERSON_NAME] và In" at bounding box center [1146, 584] width 143 height 26
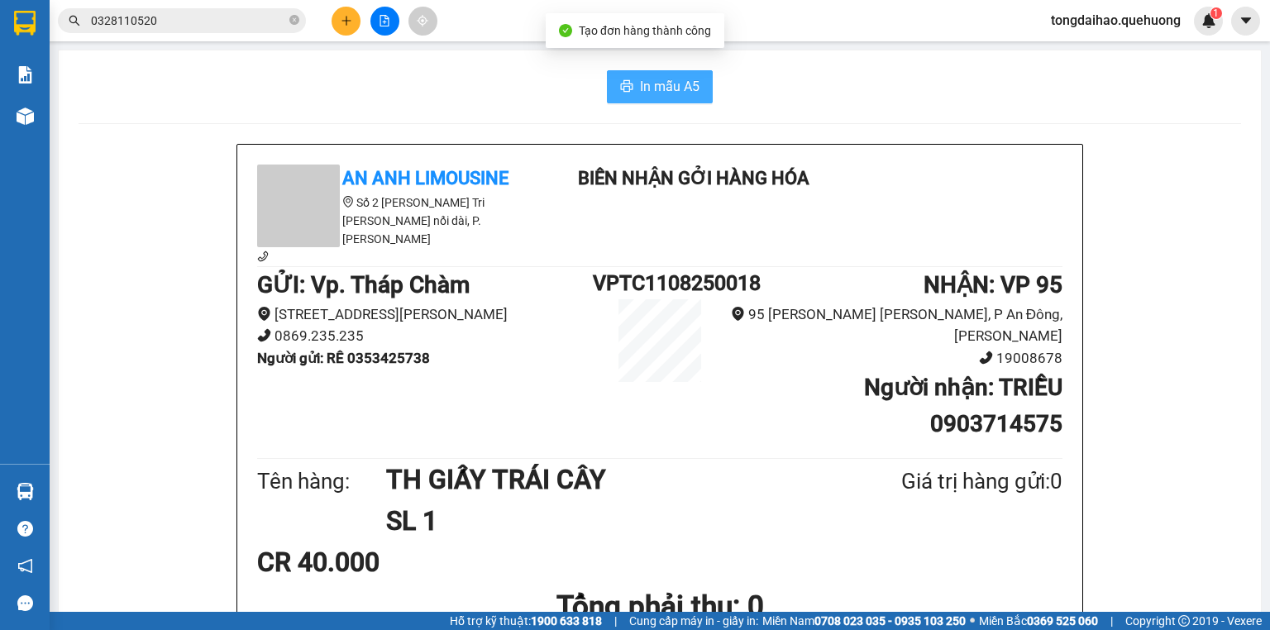
click at [633, 83] on button "In mẫu A5" at bounding box center [660, 86] width 106 height 33
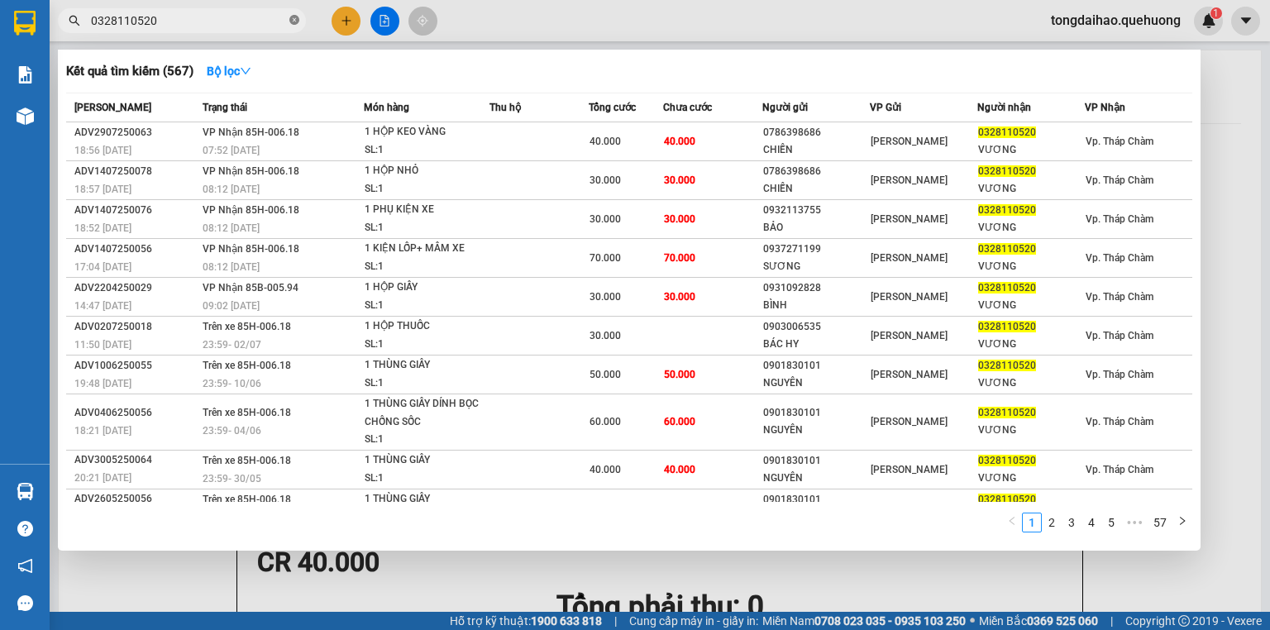
click at [294, 17] on icon "close-circle" at bounding box center [294, 20] width 10 height 10
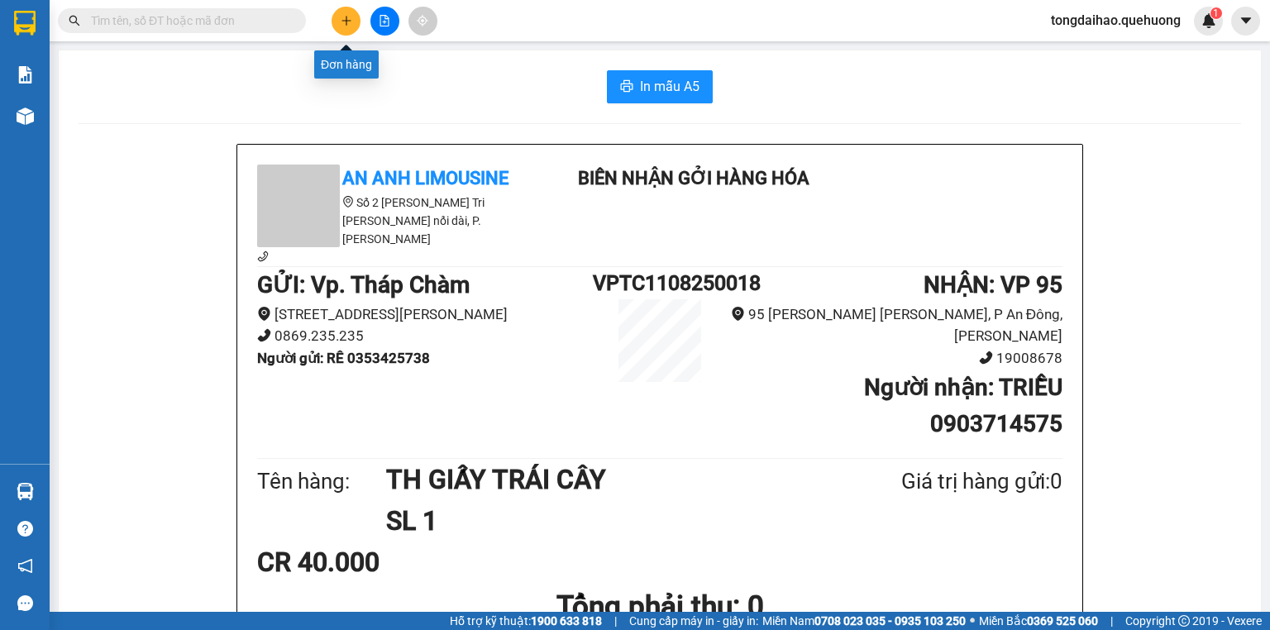
click at [350, 10] on button at bounding box center [345, 21] width 29 height 29
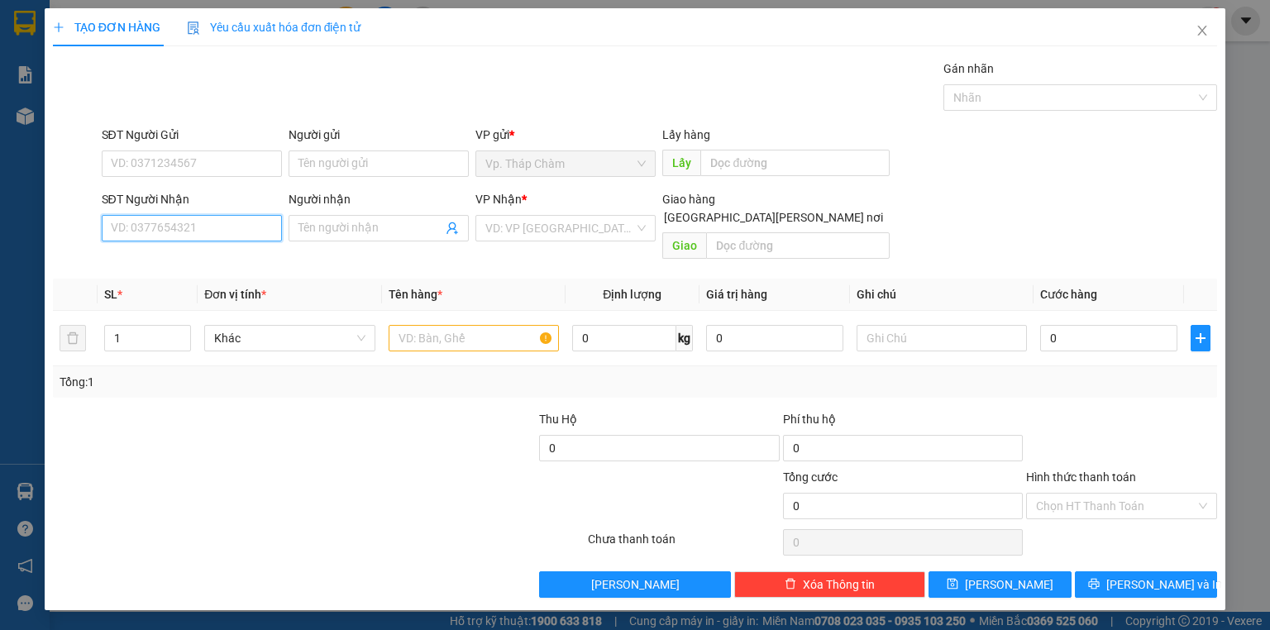
click at [222, 225] on input "SĐT Người Nhận" at bounding box center [192, 228] width 180 height 26
click at [192, 169] on input "SĐT Người Gửi" at bounding box center [192, 163] width 180 height 26
click at [202, 161] on input "SĐT Người Gửi" at bounding box center [192, 163] width 180 height 26
click at [337, 155] on input "Người gửi" at bounding box center [378, 163] width 180 height 26
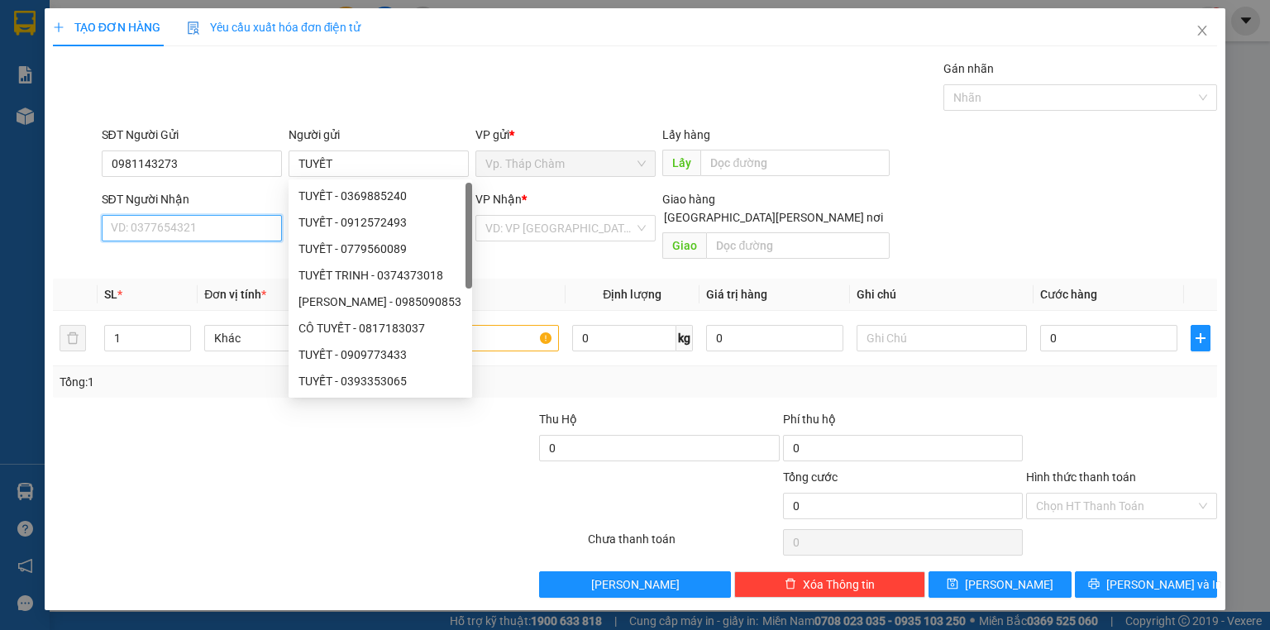
click at [207, 231] on input "SĐT Người Nhận" at bounding box center [192, 228] width 180 height 26
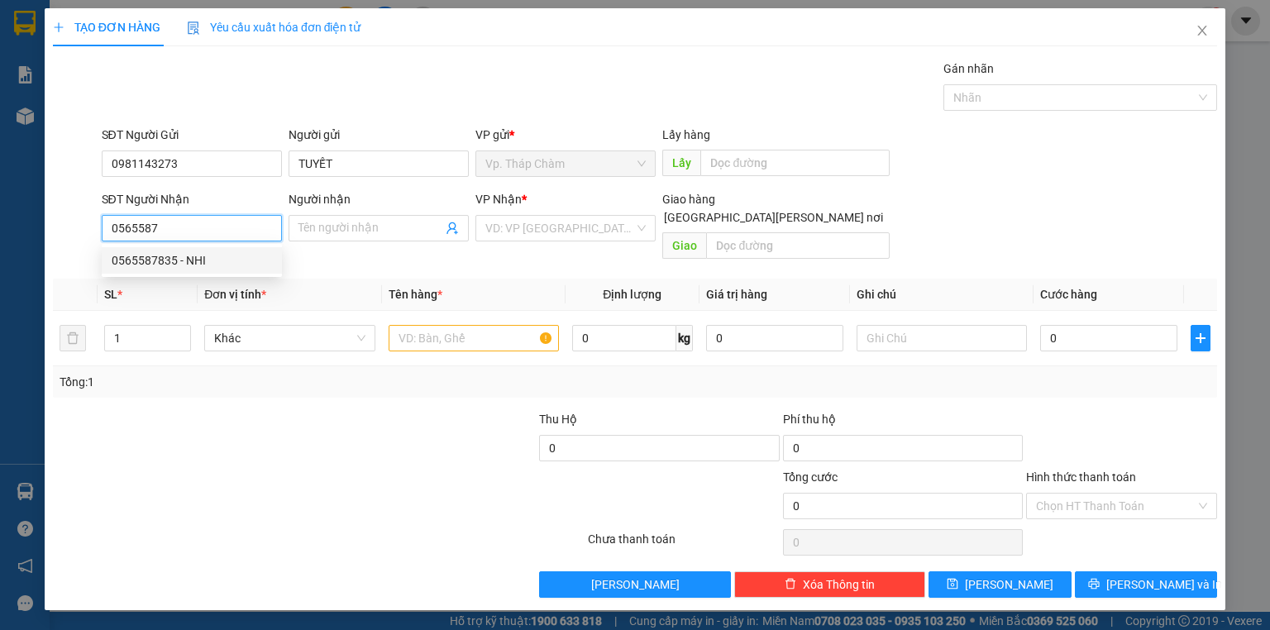
click at [191, 270] on div "0565587835 - NHI" at bounding box center [192, 260] width 180 height 26
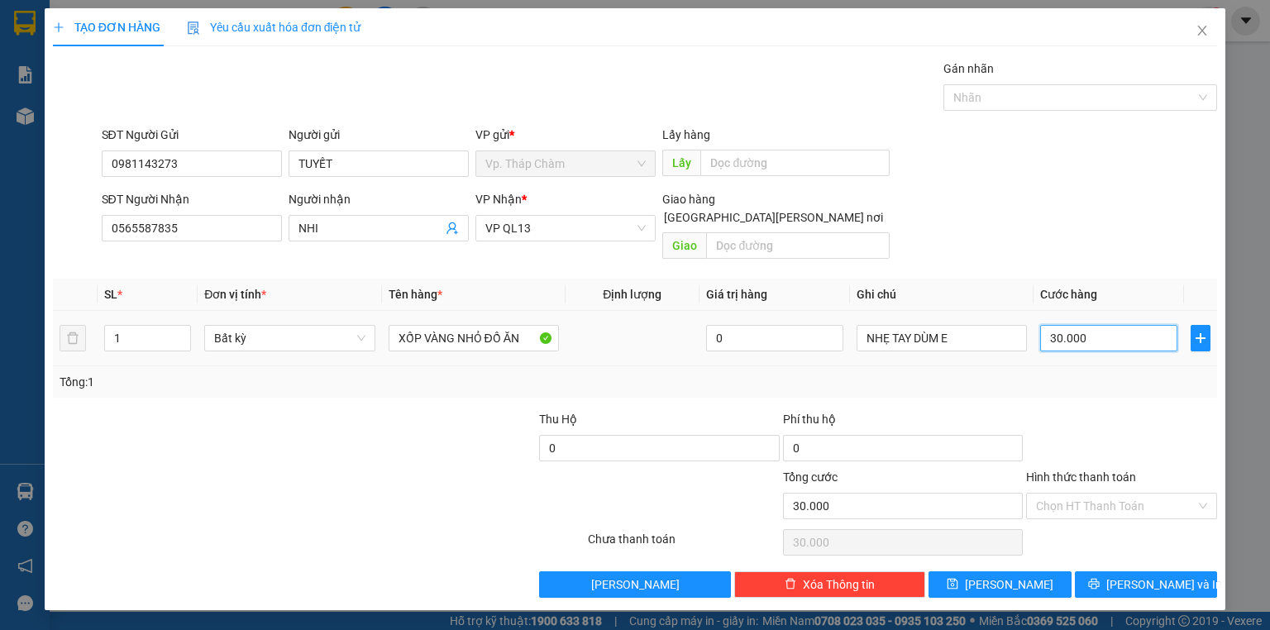
click at [1108, 325] on input "30.000" at bounding box center [1108, 338] width 137 height 26
click at [1076, 493] on input "Hình thức thanh toán" at bounding box center [1116, 505] width 160 height 25
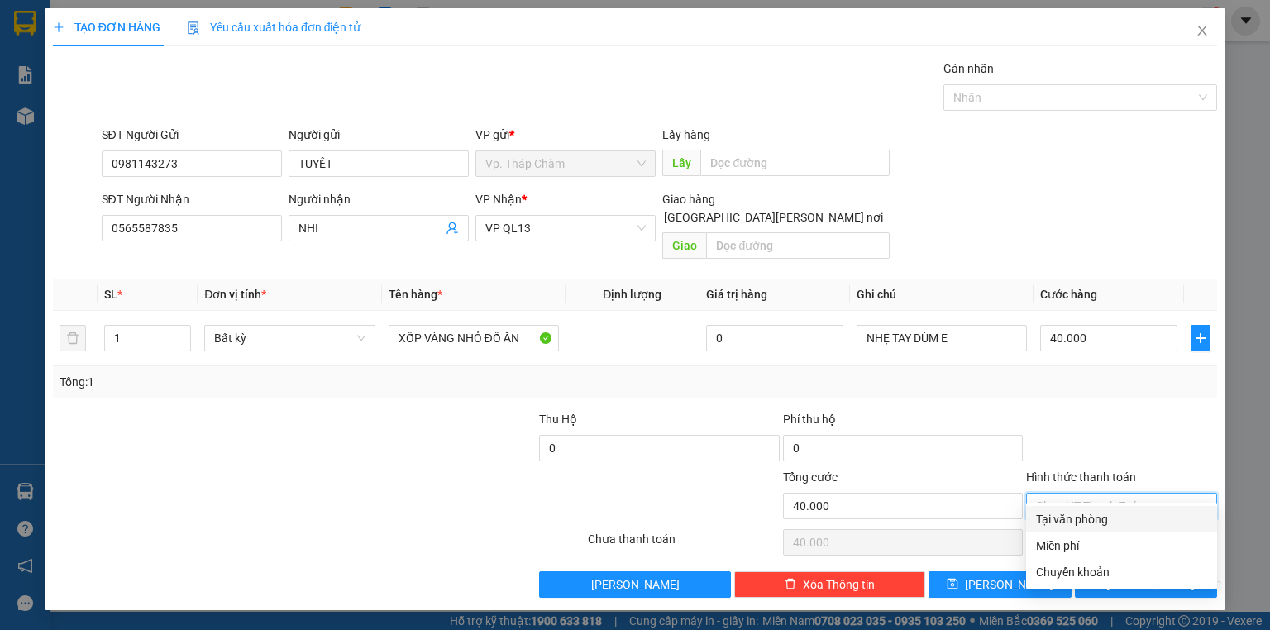
click at [1065, 519] on div "Tại văn phòng" at bounding box center [1121, 519] width 171 height 18
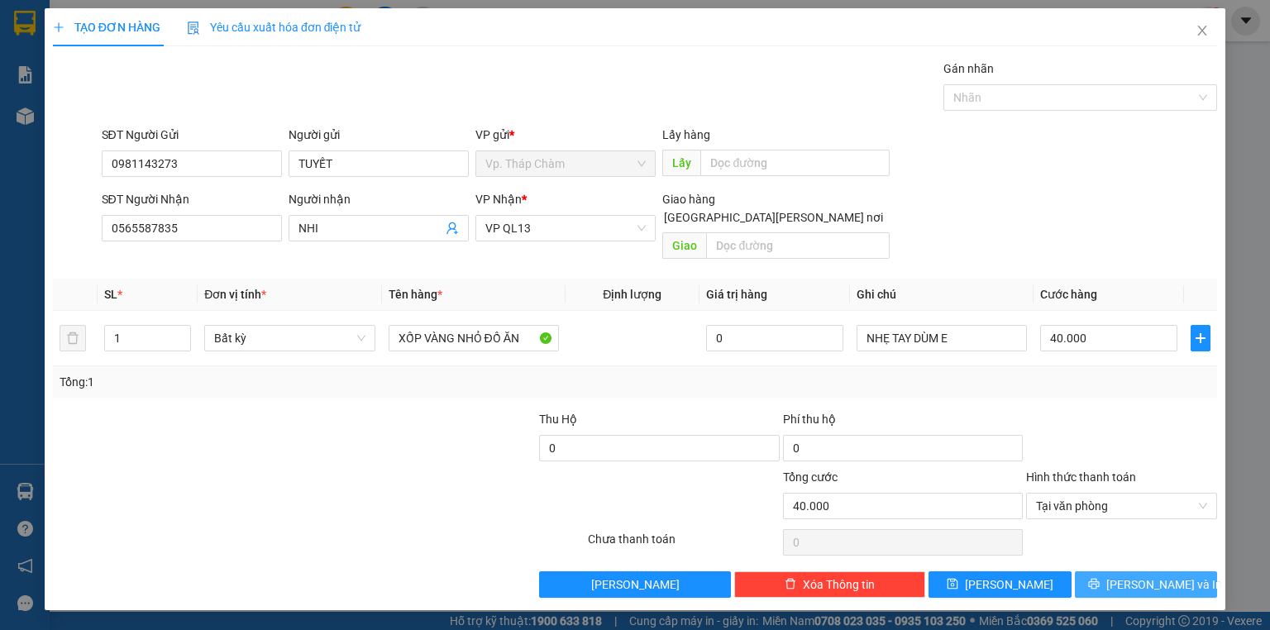
click at [1131, 575] on span "[PERSON_NAME] và In" at bounding box center [1164, 584] width 116 height 18
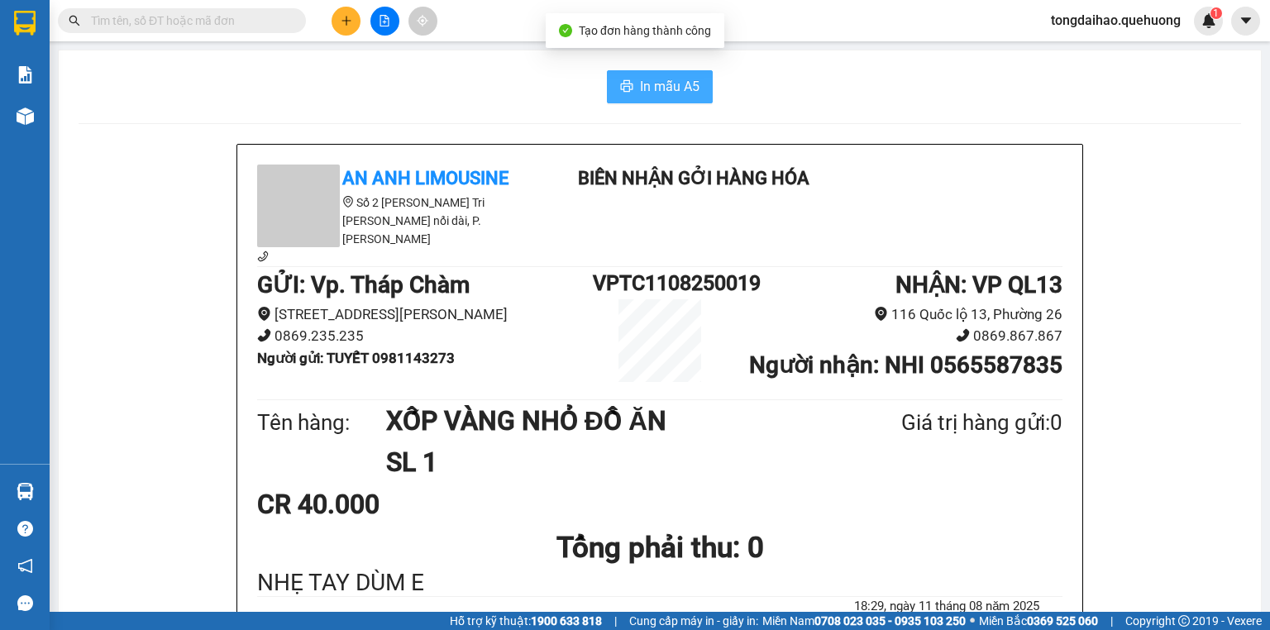
click at [645, 102] on button "In mẫu A5" at bounding box center [660, 86] width 106 height 33
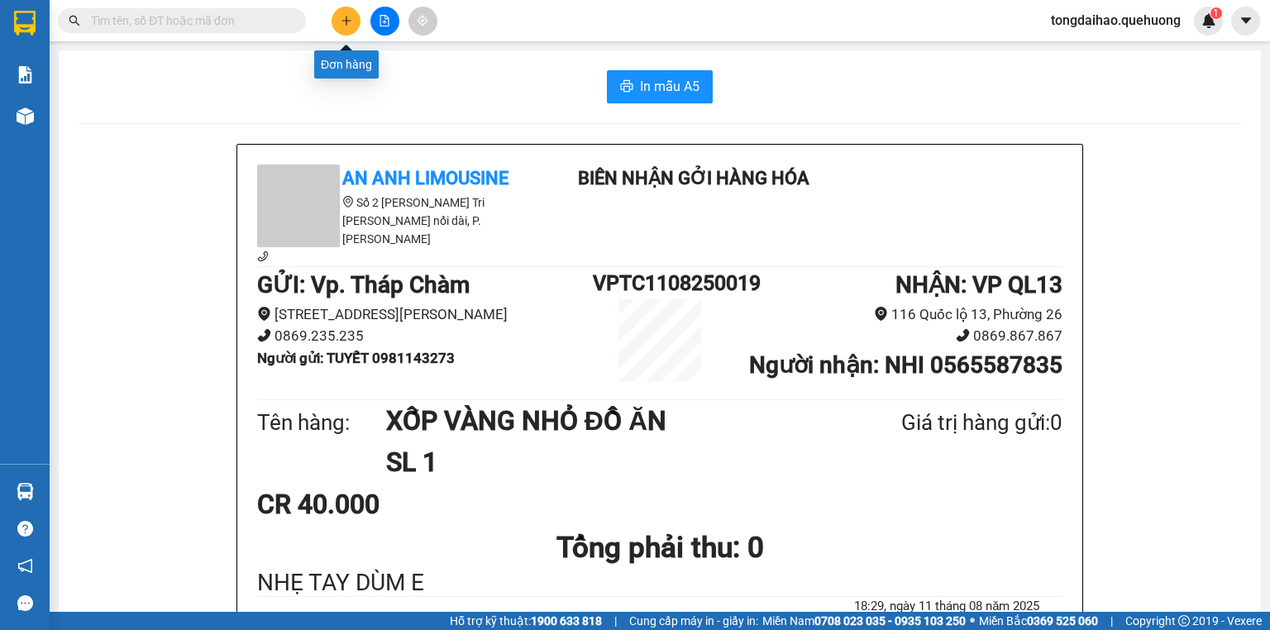
click at [339, 26] on button at bounding box center [345, 21] width 29 height 29
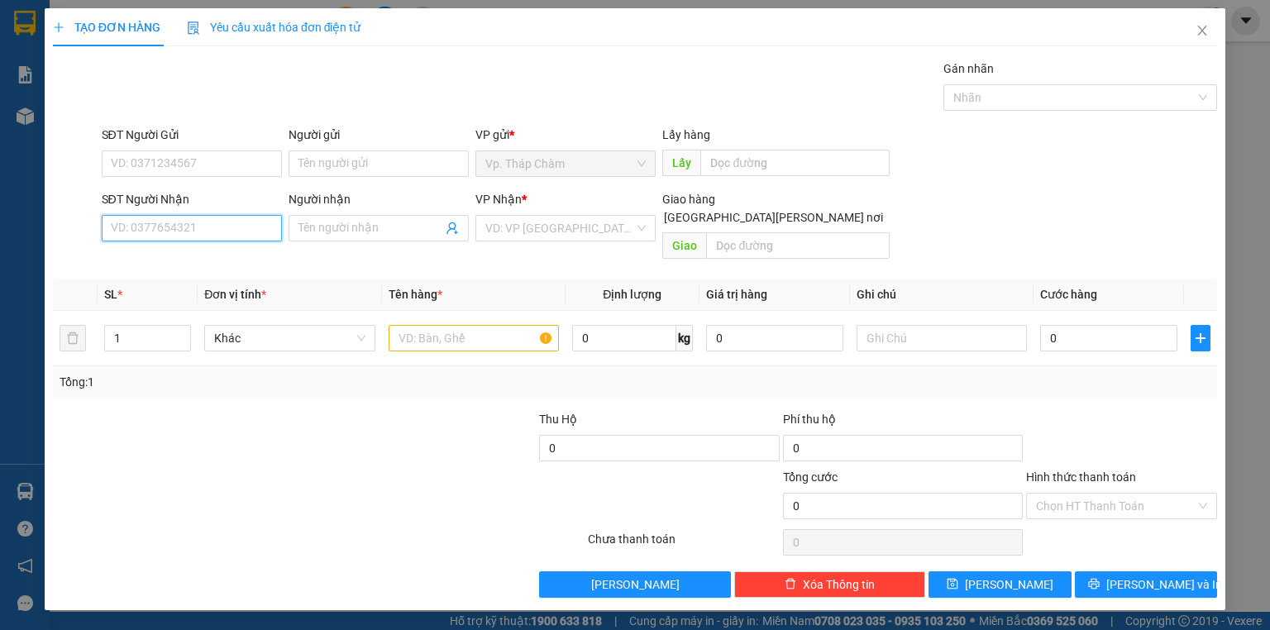
click at [252, 225] on input "SĐT Người Nhận" at bounding box center [192, 228] width 180 height 26
click at [198, 264] on div "0703691514 - BỚT" at bounding box center [192, 260] width 160 height 18
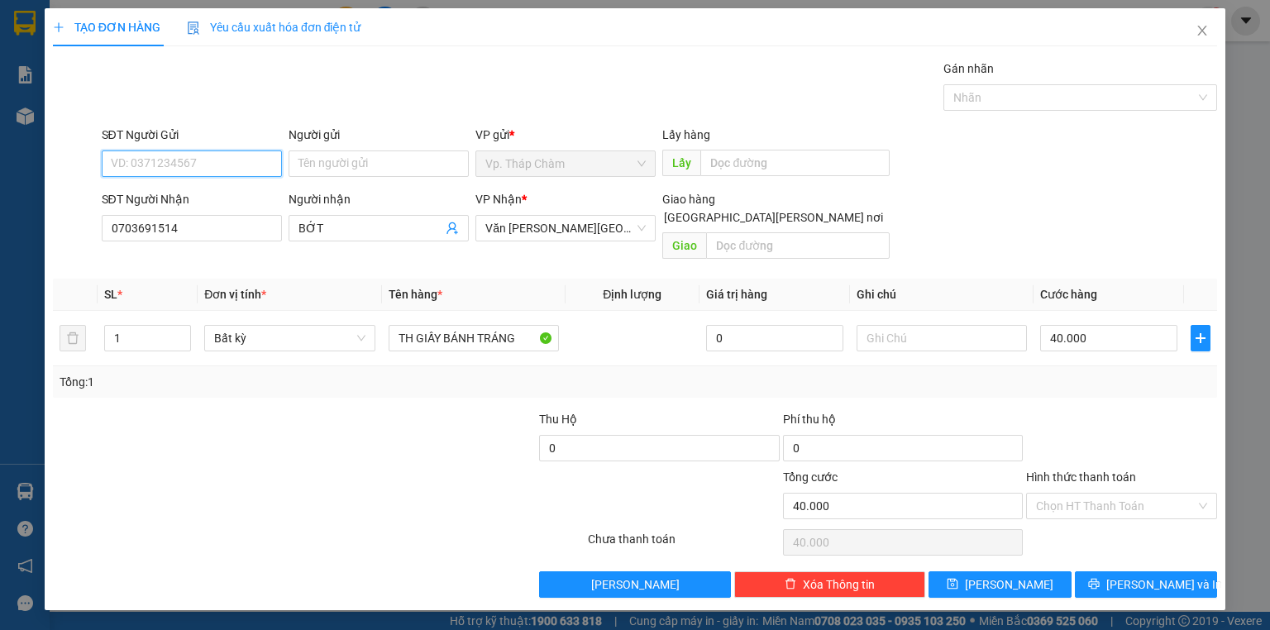
click at [228, 164] on input "SĐT Người Gửi" at bounding box center [192, 163] width 180 height 26
click at [225, 205] on div "0367835721 - NA" at bounding box center [192, 196] width 180 height 26
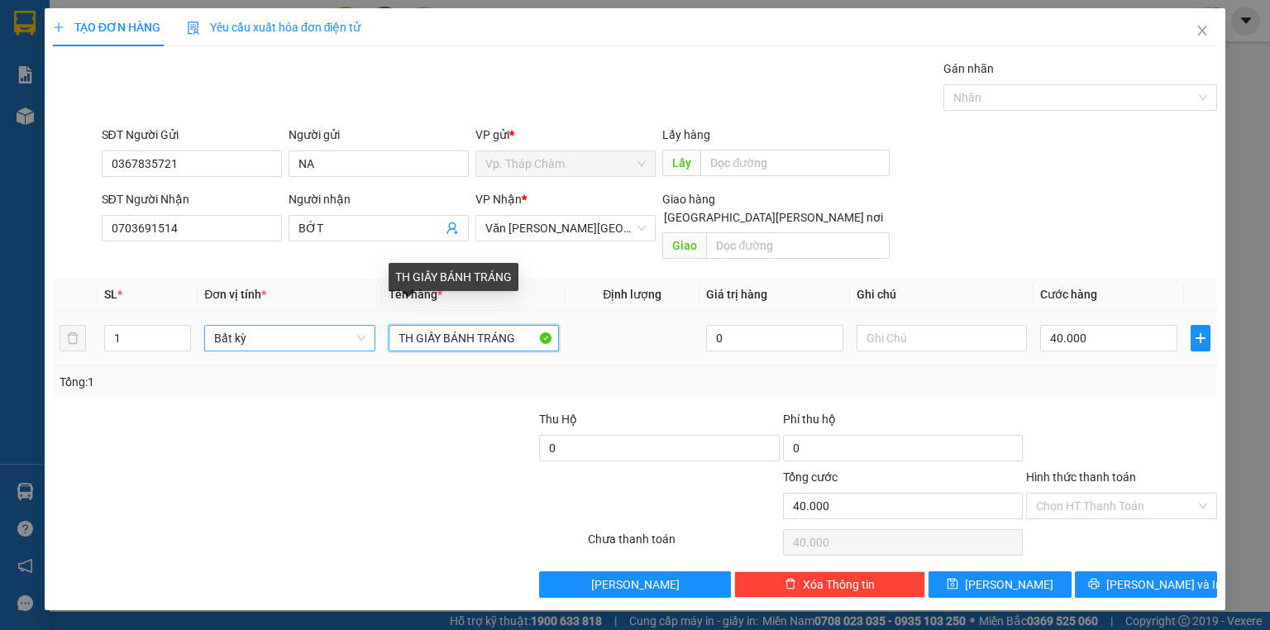
drag, startPoint x: 515, startPoint y: 321, endPoint x: 343, endPoint y: 312, distance: 172.2
click at [343, 312] on tr "1 Bất kỳ TH GIẤY BÁNH TRÁNG 0 40.000" at bounding box center [635, 338] width 1164 height 55
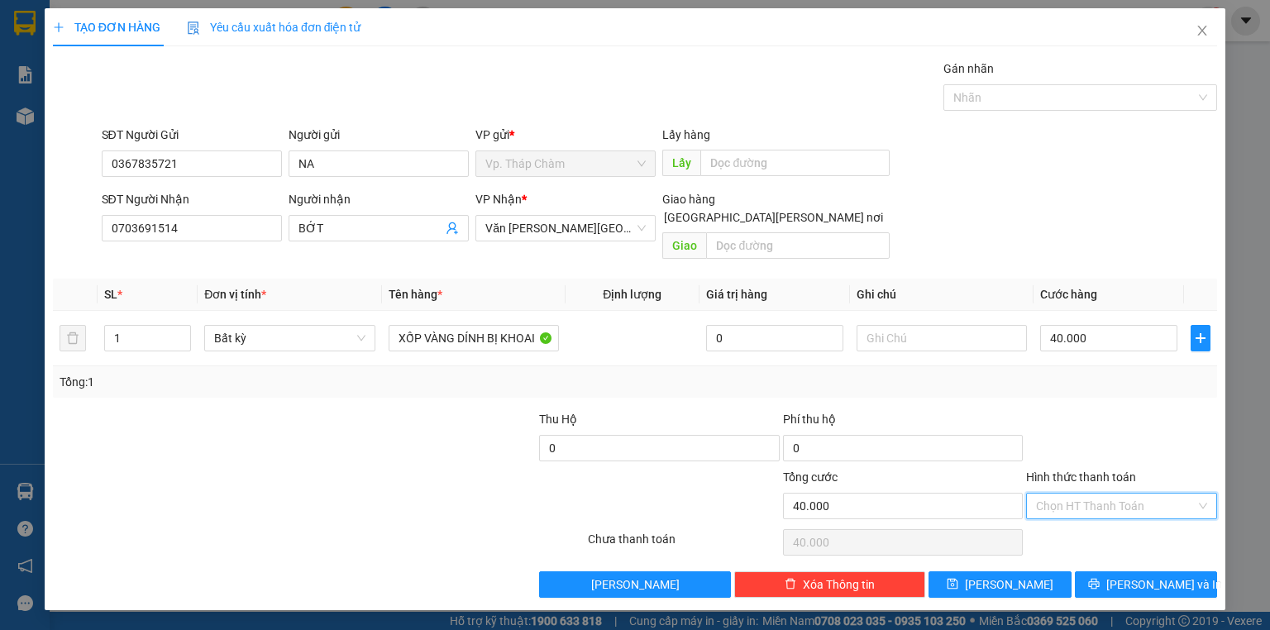
drag, startPoint x: 1101, startPoint y: 479, endPoint x: 1094, endPoint y: 492, distance: 14.1
click at [1102, 493] on input "Hình thức thanh toán" at bounding box center [1116, 505] width 160 height 25
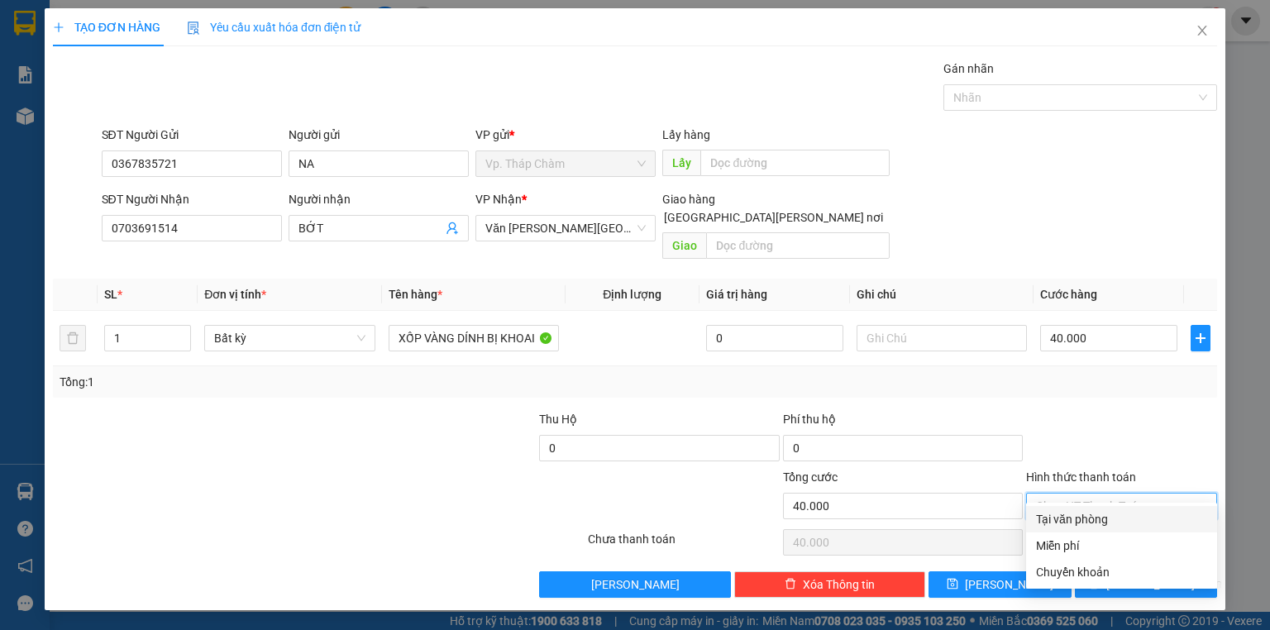
click at [1070, 522] on div "Tại văn phòng" at bounding box center [1121, 519] width 171 height 18
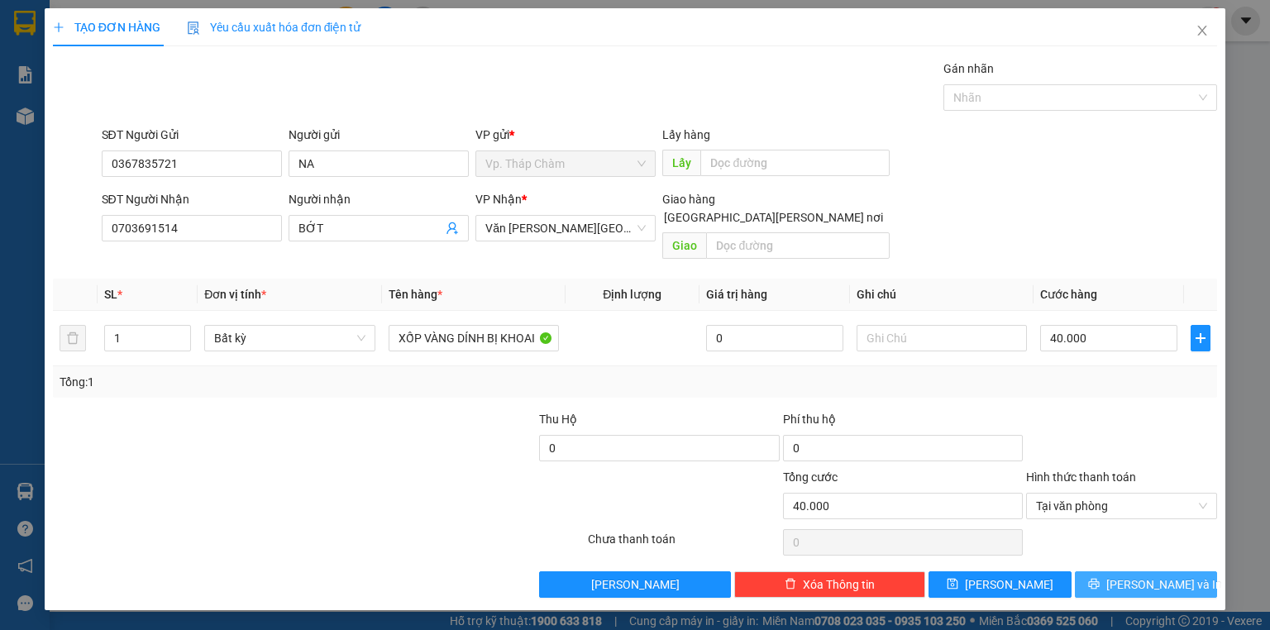
click at [1120, 571] on button "[PERSON_NAME] và In" at bounding box center [1146, 584] width 143 height 26
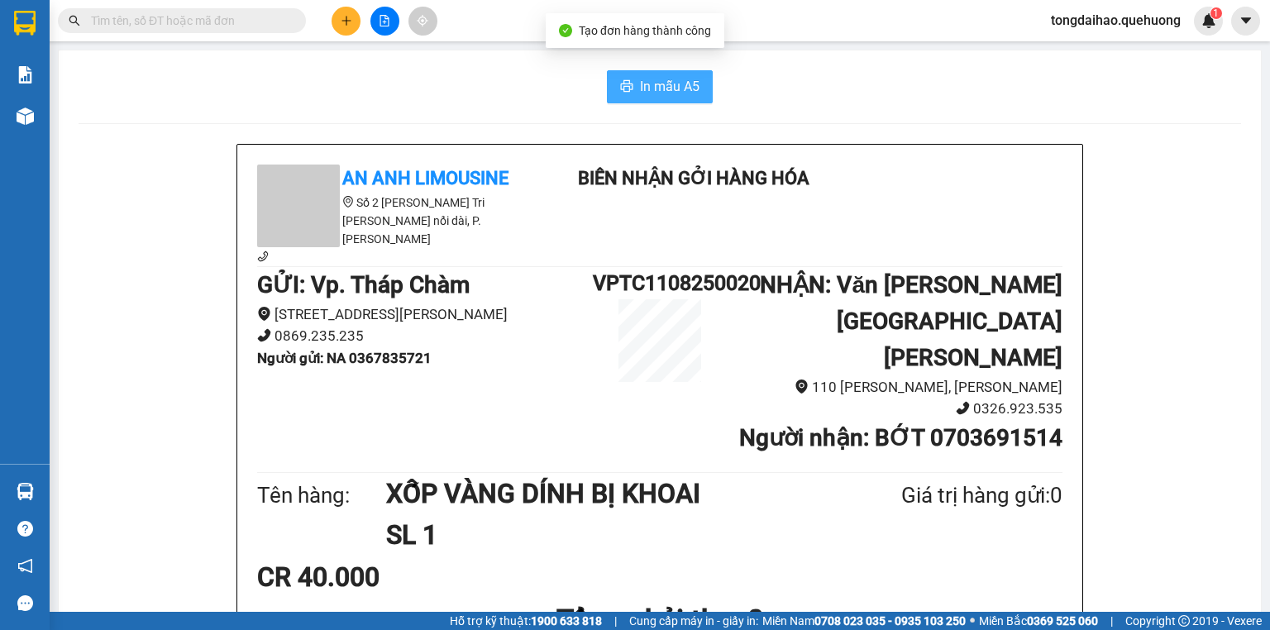
click at [660, 93] on span "In mẫu A5" at bounding box center [670, 86] width 60 height 21
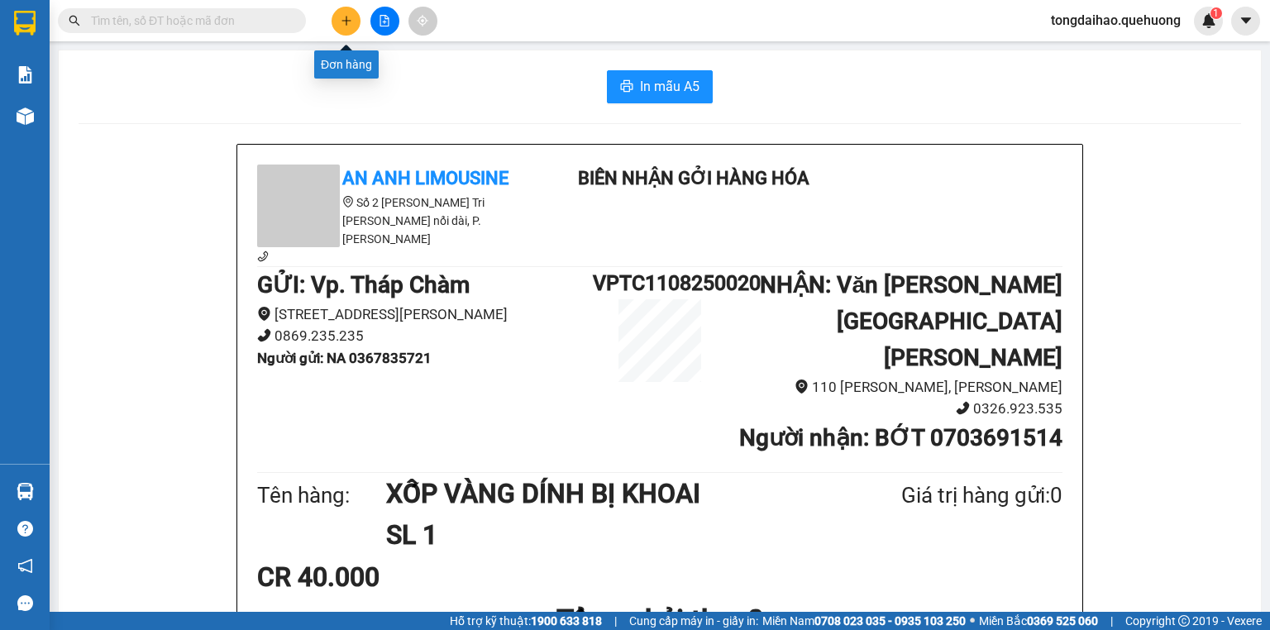
click at [350, 18] on icon "plus" at bounding box center [347, 21] width 12 height 12
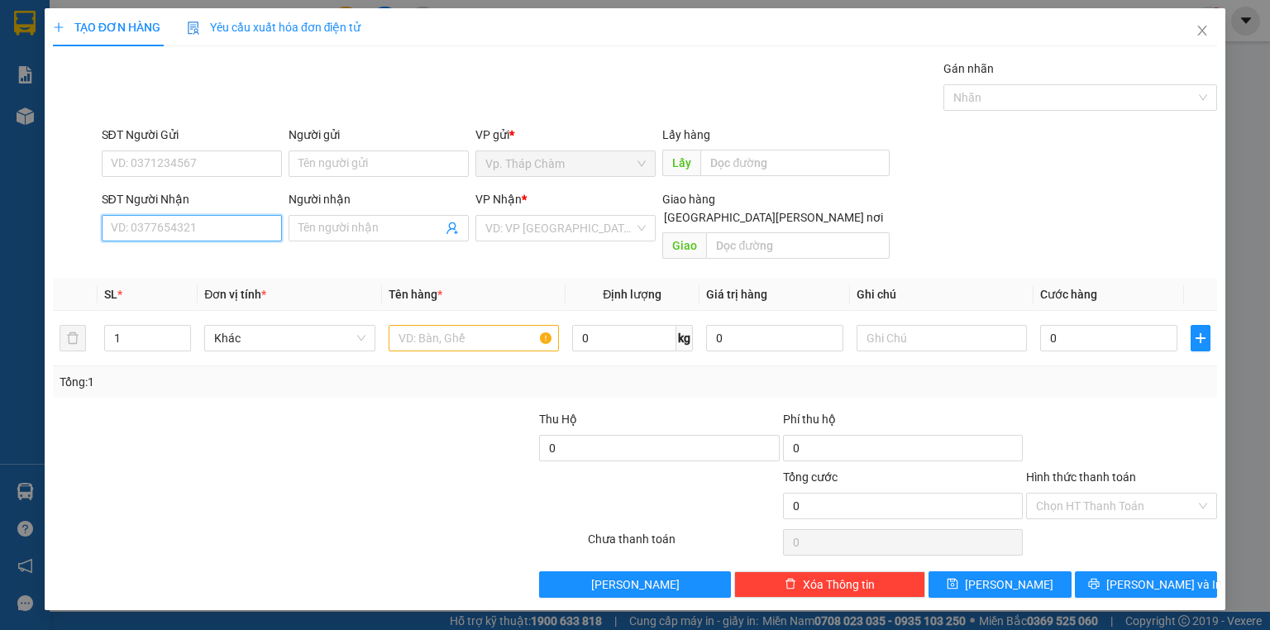
click at [250, 232] on input "SĐT Người Nhận" at bounding box center [192, 228] width 180 height 26
click at [183, 264] on div "0932777427 - PHƯỢNG" at bounding box center [192, 260] width 160 height 18
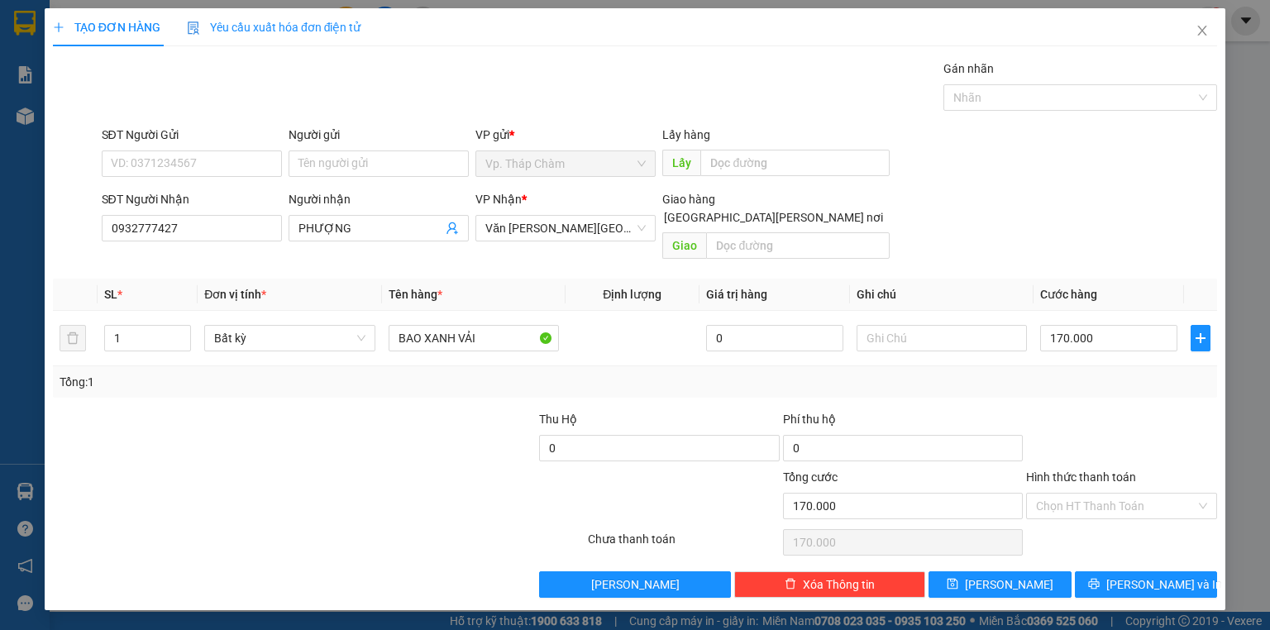
click at [207, 182] on div "SĐT Người Gửi VD: 0371234567" at bounding box center [192, 155] width 180 height 58
click at [212, 165] on input "SĐT Người Gửi" at bounding box center [192, 163] width 180 height 26
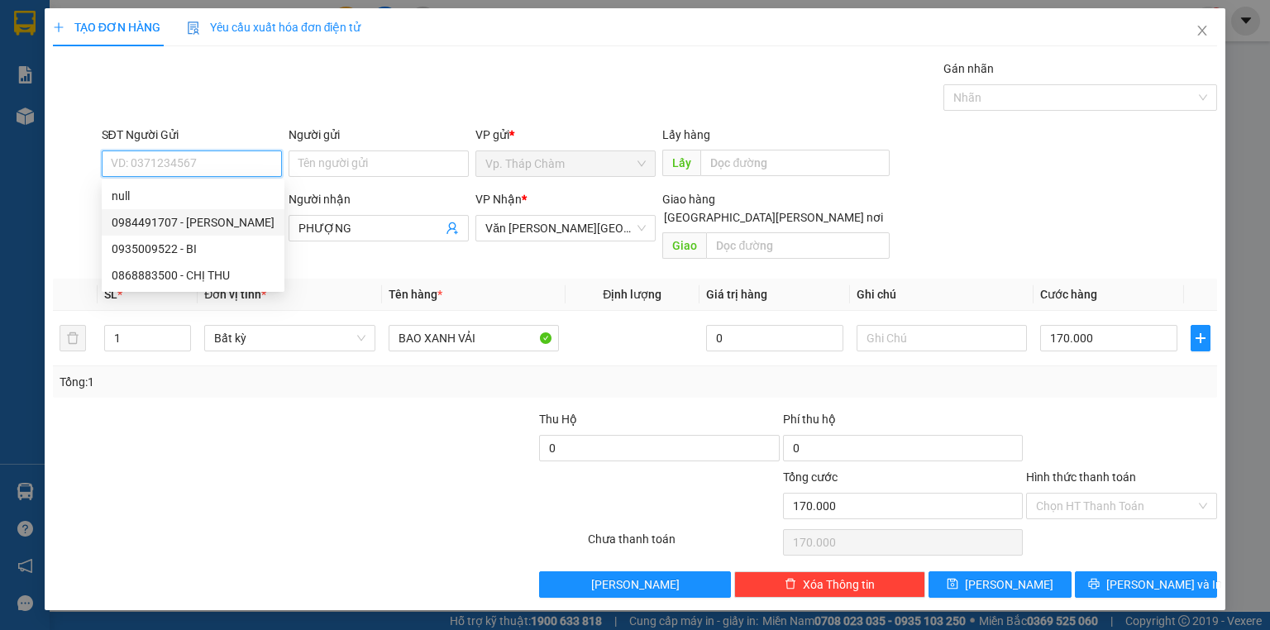
click at [232, 222] on div "0984491707 - [PERSON_NAME]" at bounding box center [193, 222] width 163 height 18
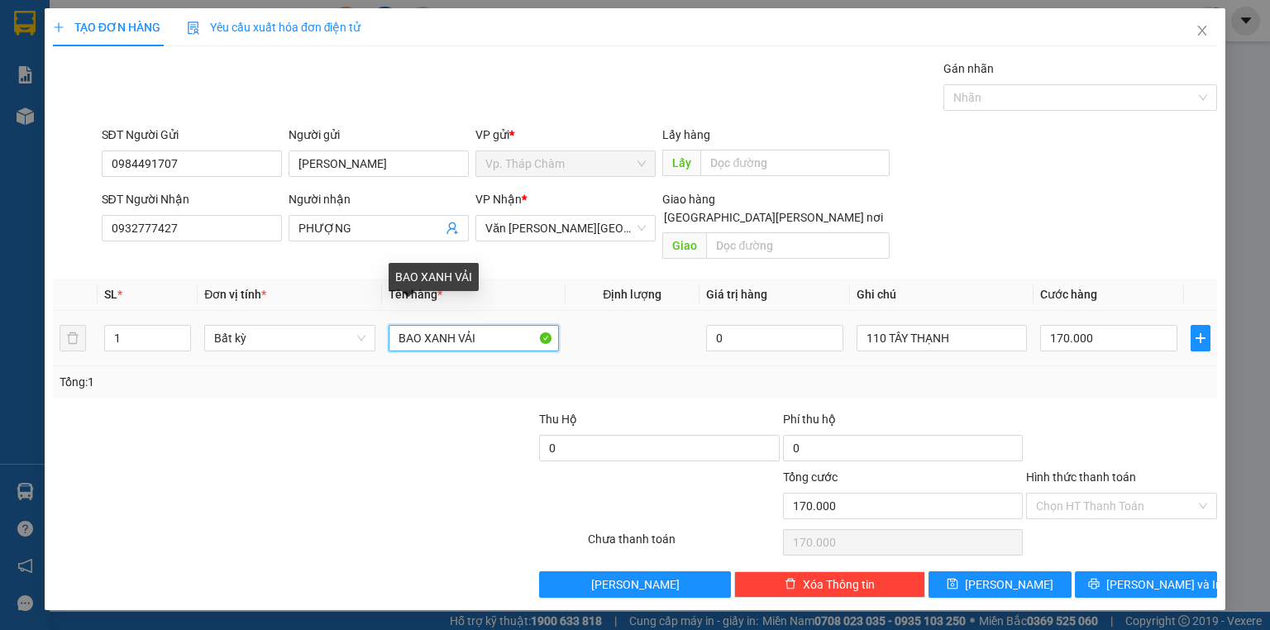
click at [496, 325] on input "BAO XANH VẢI" at bounding box center [473, 338] width 170 height 26
click at [393, 325] on input "BAO XANH VẢI" at bounding box center [473, 338] width 170 height 26
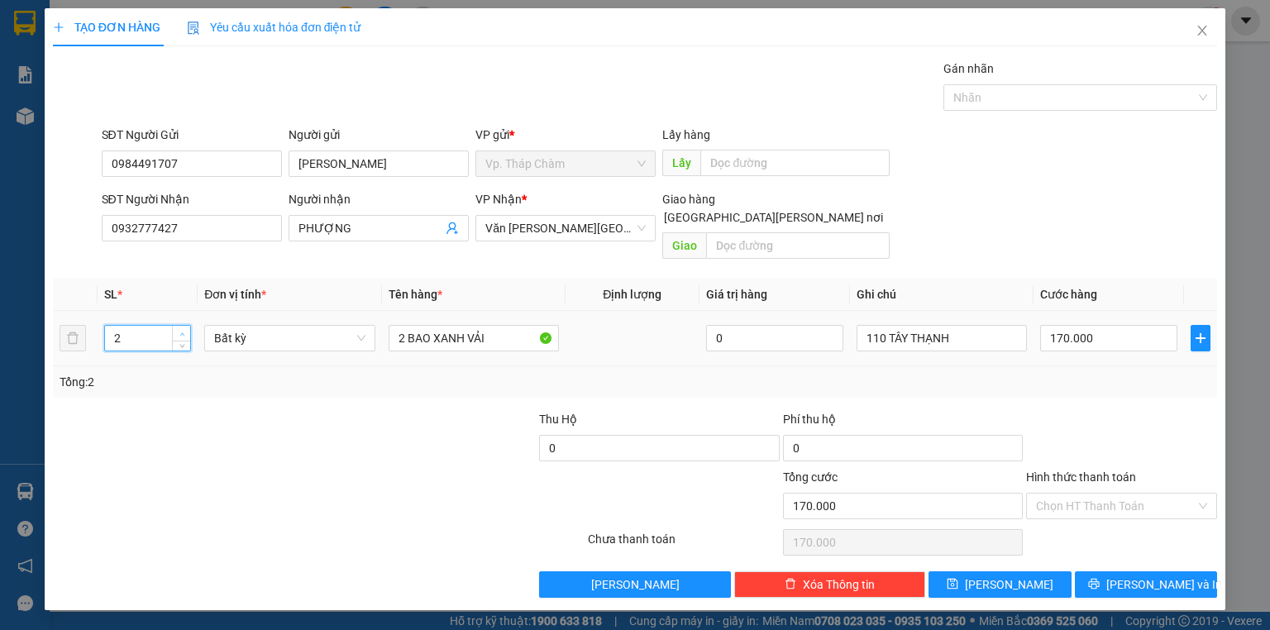
drag, startPoint x: 175, startPoint y: 312, endPoint x: 205, endPoint y: 364, distance: 59.3
click at [174, 326] on span "Increase Value" at bounding box center [181, 332] width 18 height 12
click at [1106, 325] on input "170.000" at bounding box center [1108, 338] width 137 height 26
click at [1131, 493] on input "Hình thức thanh toán" at bounding box center [1116, 505] width 160 height 25
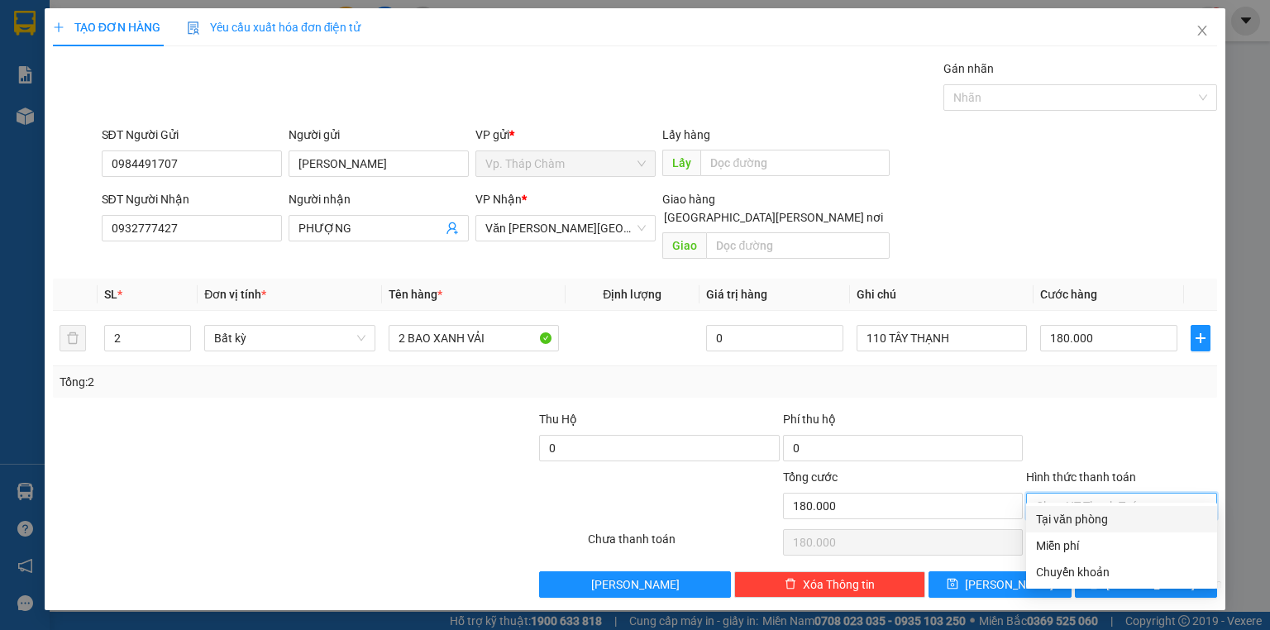
click at [1098, 527] on div "Tại văn phòng" at bounding box center [1121, 519] width 171 height 18
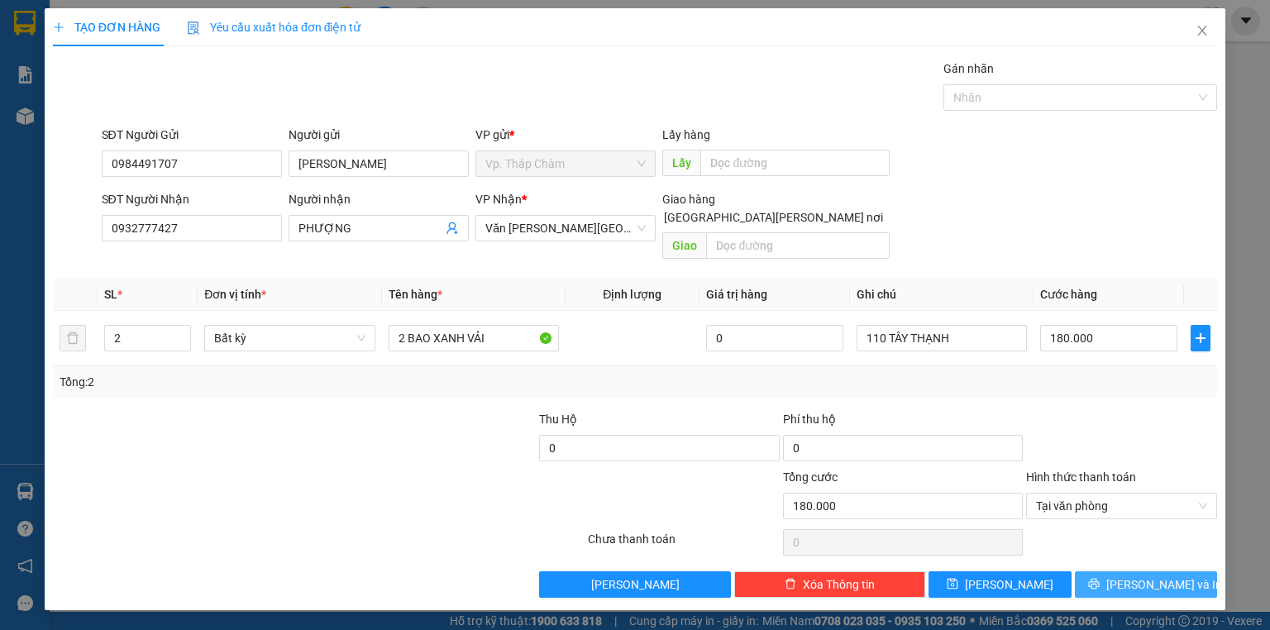
click at [1111, 571] on button "[PERSON_NAME] và In" at bounding box center [1146, 584] width 143 height 26
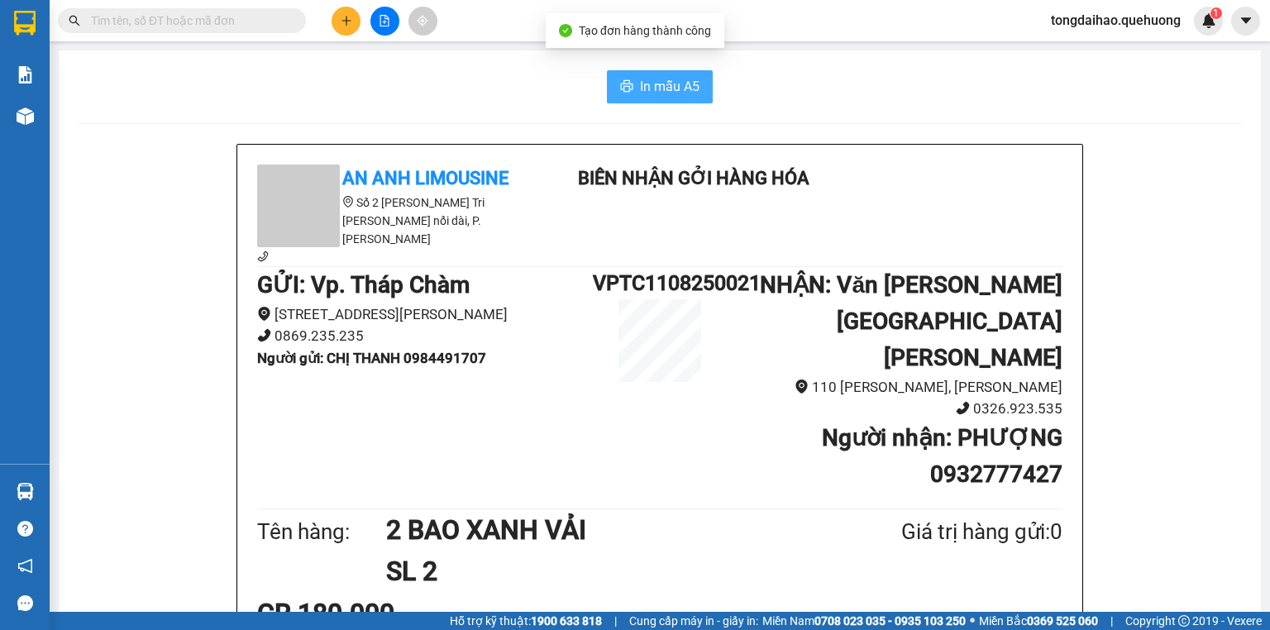
click at [655, 84] on span "In mẫu A5" at bounding box center [670, 86] width 60 height 21
click at [661, 79] on span "In mẫu A5" at bounding box center [670, 86] width 60 height 21
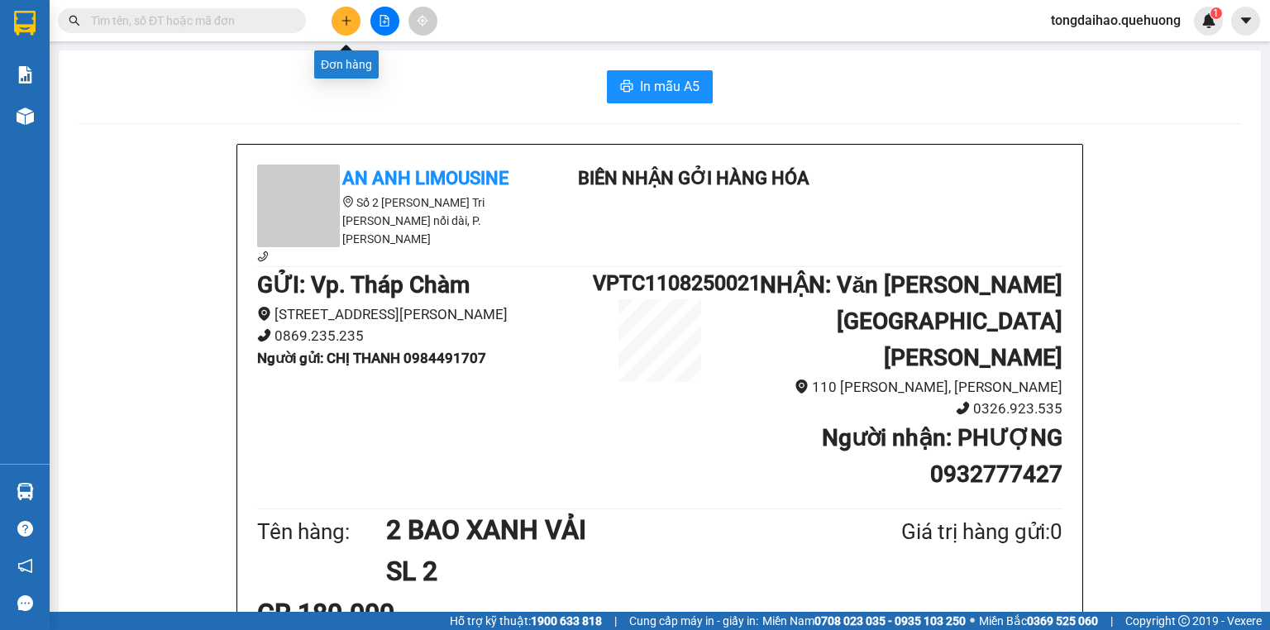
click at [346, 18] on icon "plus" at bounding box center [345, 20] width 1 height 9
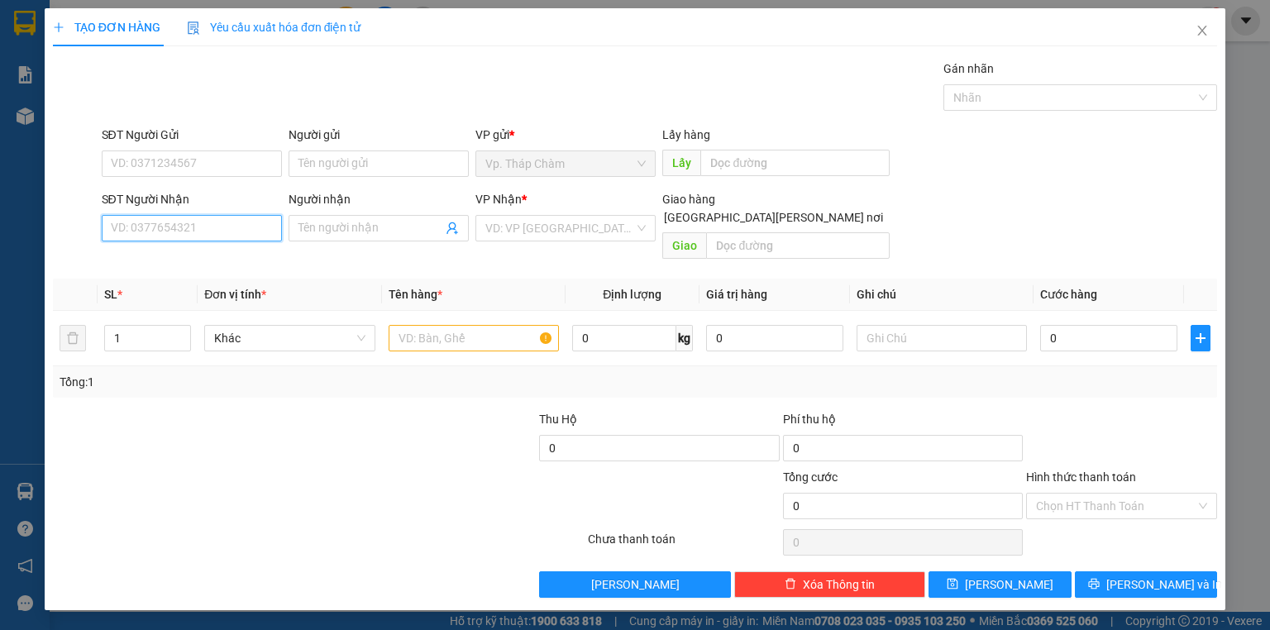
click at [217, 223] on input "SĐT Người Nhận" at bounding box center [192, 228] width 180 height 26
click at [249, 222] on input "SĐT Người Nhận" at bounding box center [192, 228] width 180 height 26
click at [204, 230] on input "SĐT Người Nhận" at bounding box center [192, 228] width 180 height 26
drag, startPoint x: 192, startPoint y: 261, endPoint x: 183, endPoint y: 258, distance: 9.7
click at [192, 260] on div "0908362892 - [PERSON_NAME]" at bounding box center [193, 260] width 163 height 18
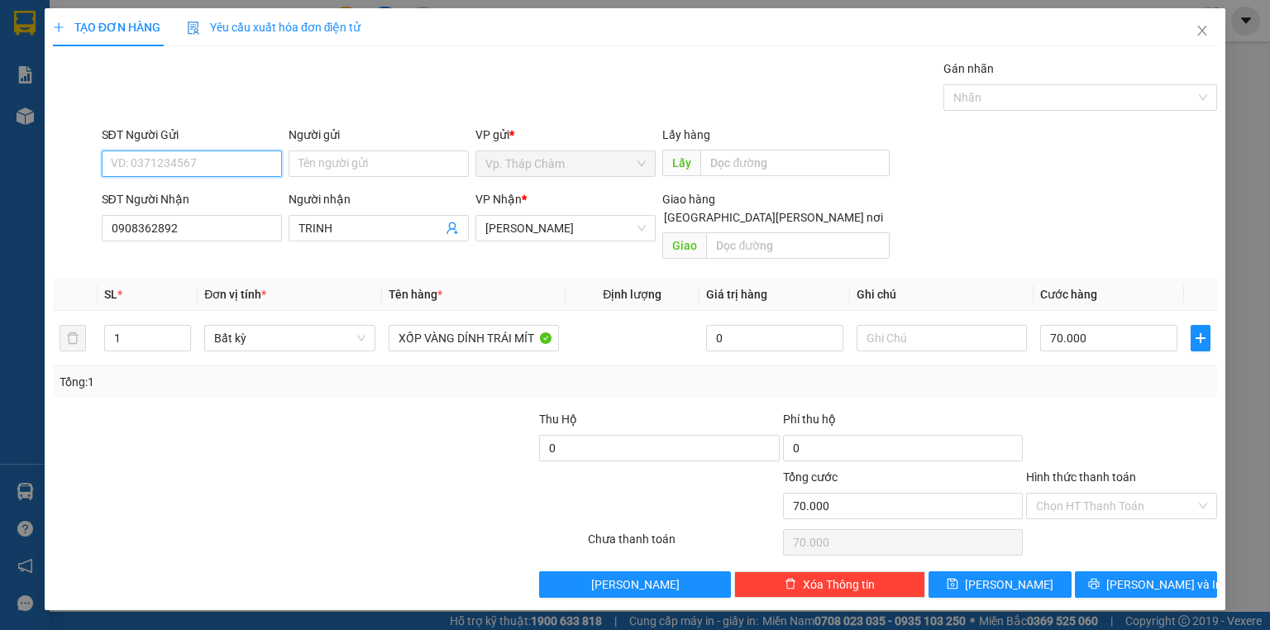
click at [160, 158] on input "SĐT Người Gửi" at bounding box center [192, 163] width 180 height 26
click at [188, 195] on div "0918411915 - MẬN" at bounding box center [192, 196] width 160 height 18
click at [560, 232] on span "[PERSON_NAME]" at bounding box center [565, 228] width 160 height 25
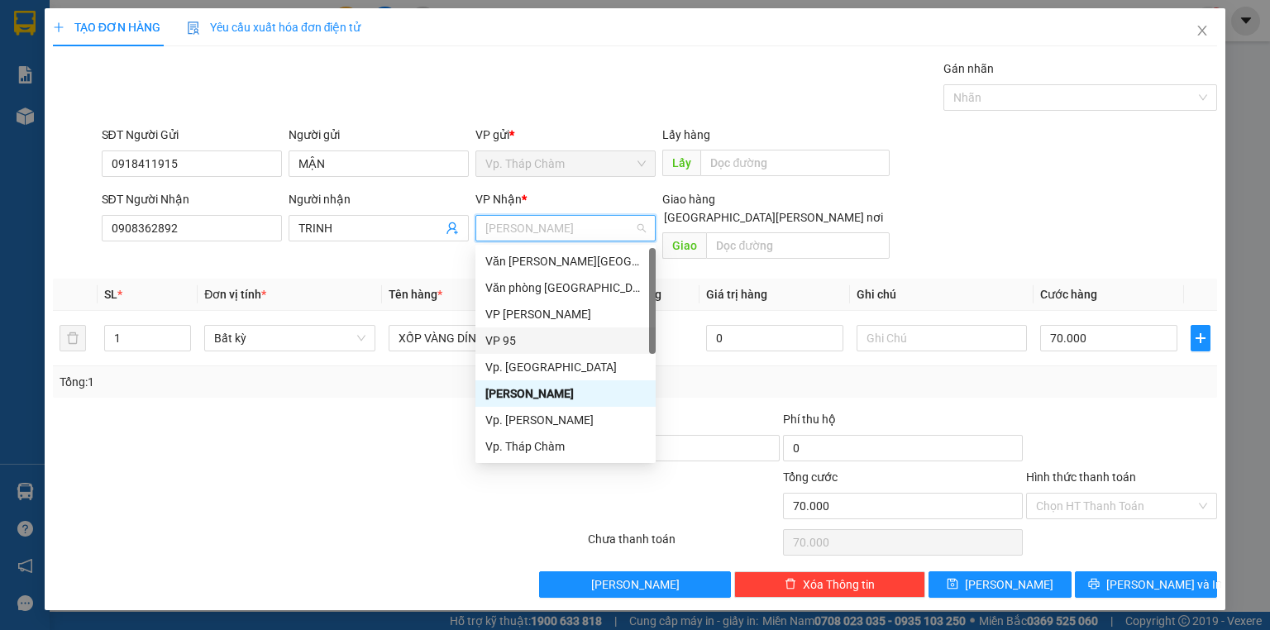
click at [525, 343] on div "VP 95" at bounding box center [565, 340] width 160 height 18
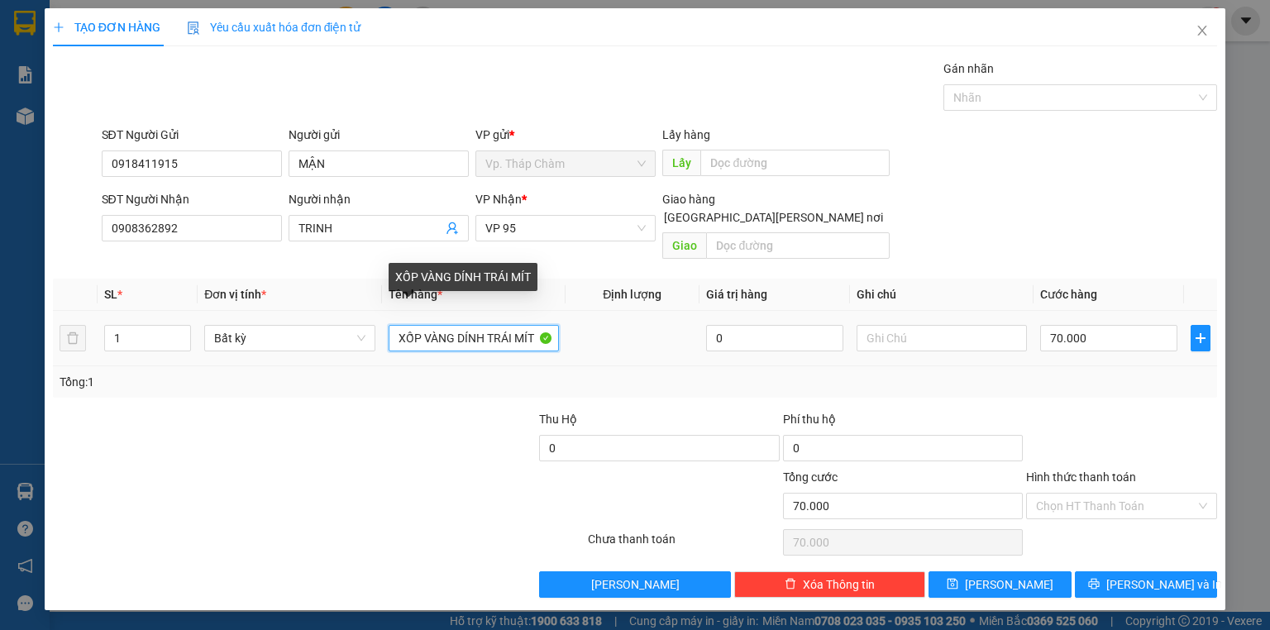
drag, startPoint x: 450, startPoint y: 322, endPoint x: 676, endPoint y: 319, distance: 226.5
click at [676, 319] on tr "1 Bất kỳ XỐP VÀNG DÍNH TRÁI MÍT 0 70.000" at bounding box center [635, 338] width 1164 height 55
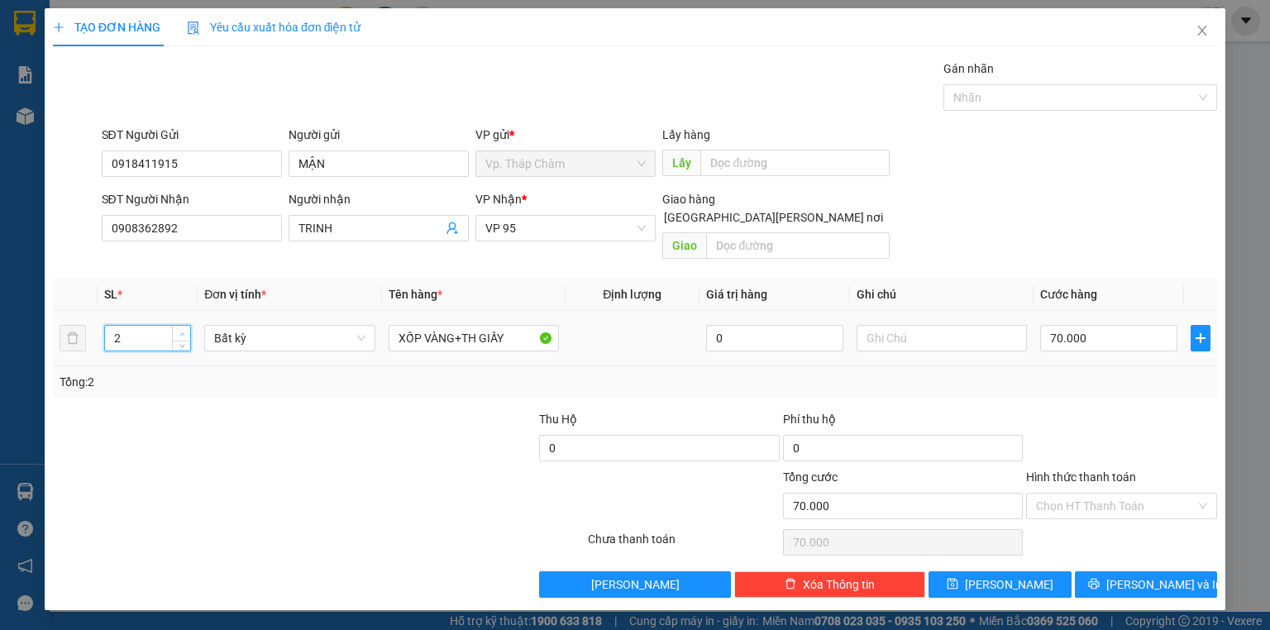
click at [181, 331] on icon "up" at bounding box center [182, 334] width 6 height 6
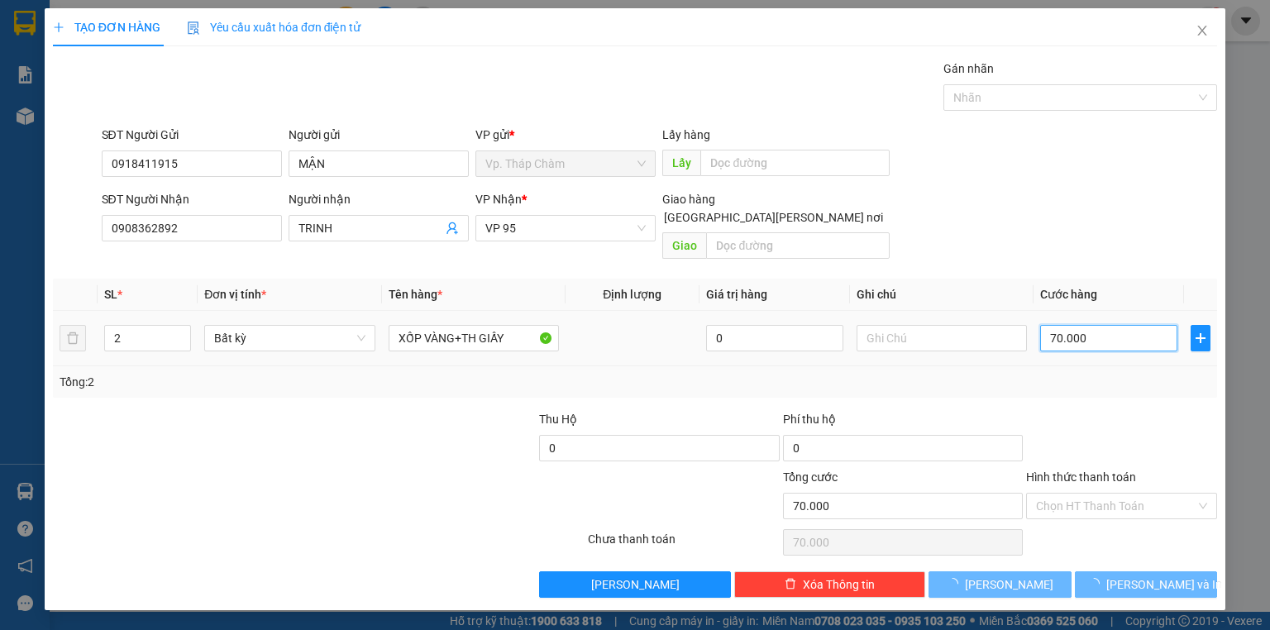
click at [1079, 330] on input "70.000" at bounding box center [1108, 338] width 137 height 26
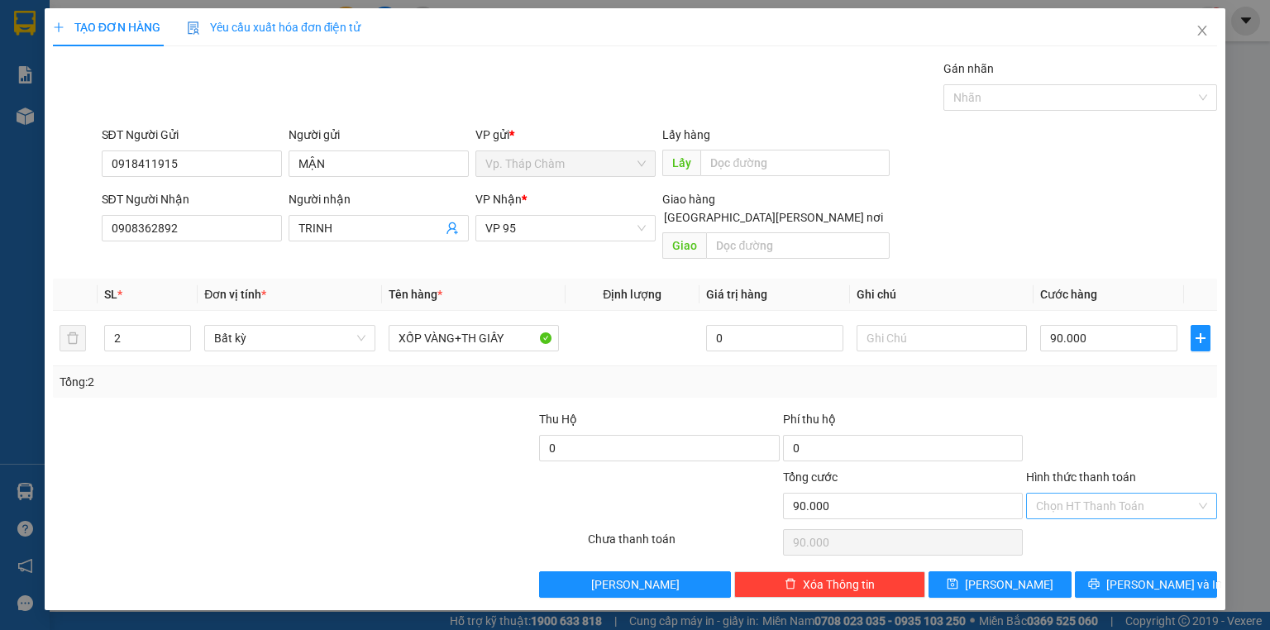
click at [1068, 493] on input "Hình thức thanh toán" at bounding box center [1116, 505] width 160 height 25
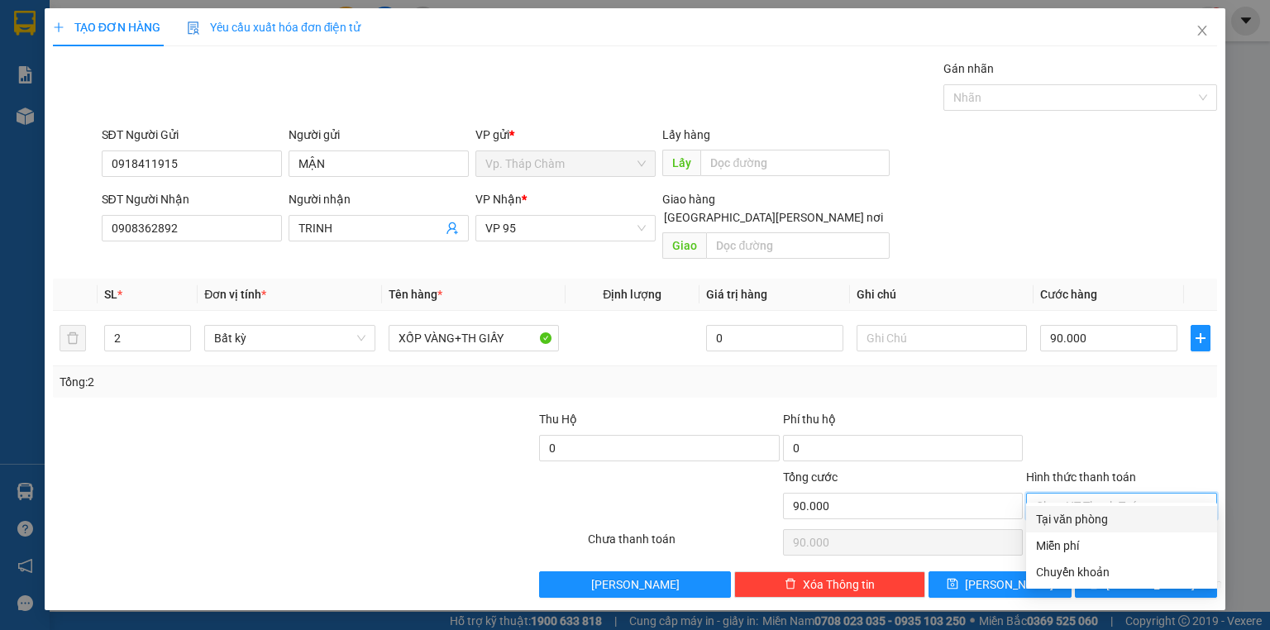
click at [1065, 516] on div "Tại văn phòng" at bounding box center [1121, 519] width 171 height 18
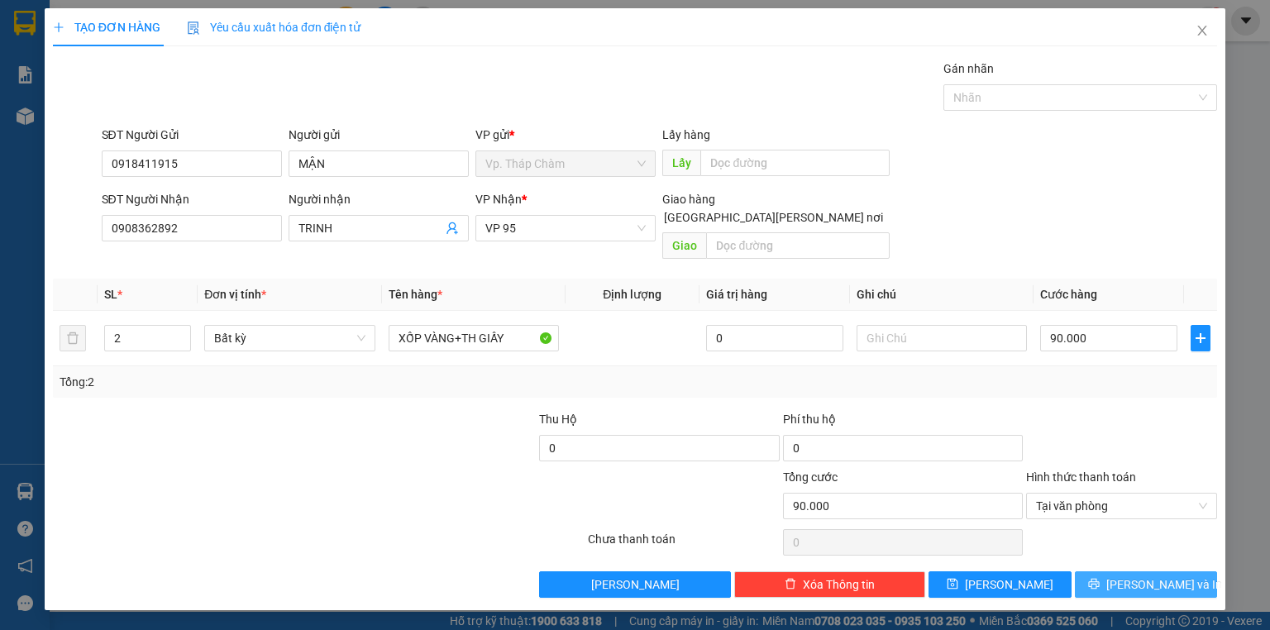
click at [1104, 574] on button "[PERSON_NAME] và In" at bounding box center [1146, 584] width 143 height 26
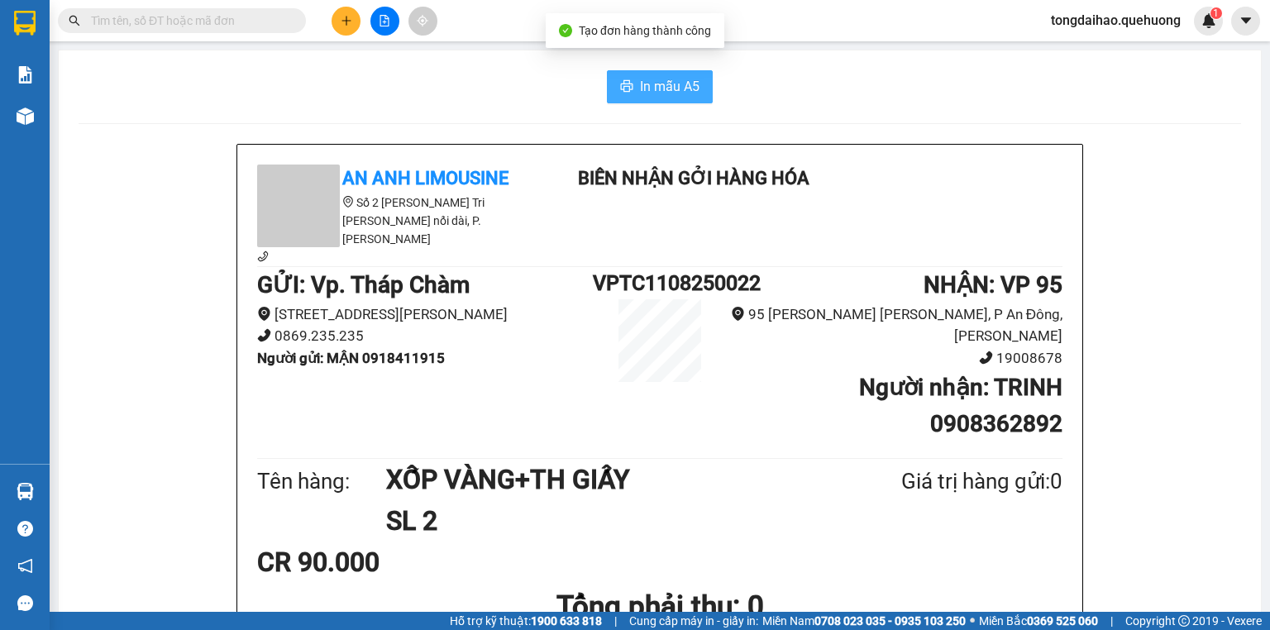
click at [689, 96] on span "In mẫu A5" at bounding box center [670, 86] width 60 height 21
click at [659, 91] on span "In mẫu A5" at bounding box center [670, 86] width 60 height 21
click at [353, 21] on button at bounding box center [345, 21] width 29 height 29
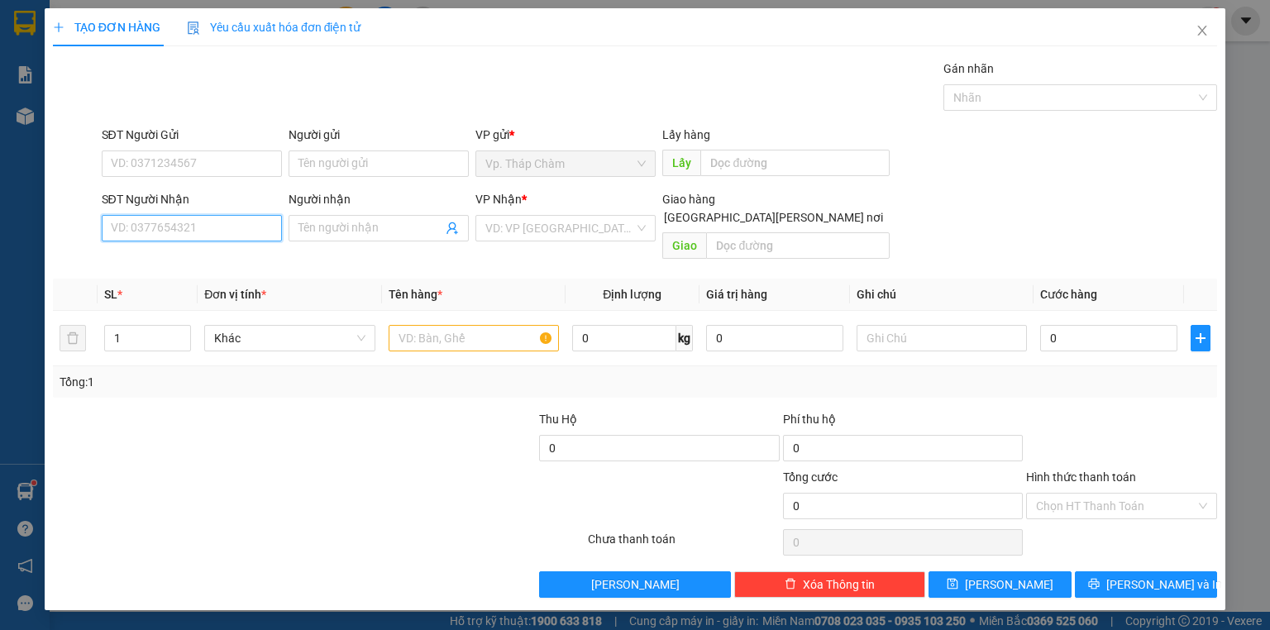
drag, startPoint x: 251, startPoint y: 223, endPoint x: 261, endPoint y: 181, distance: 43.3
click at [250, 223] on input "SĐT Người Nhận" at bounding box center [192, 228] width 180 height 26
click at [229, 255] on div "0908470701 - THÀNH NHƠN" at bounding box center [192, 260] width 160 height 18
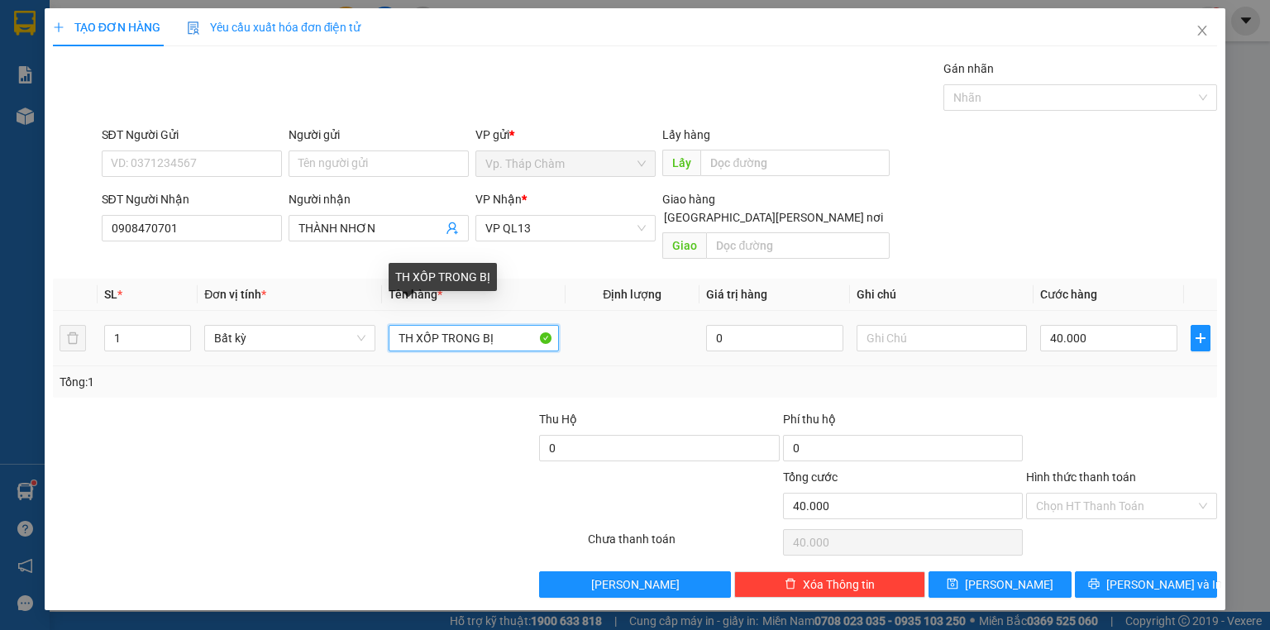
click at [493, 325] on input "TH XỐP TRONG BỊ" at bounding box center [473, 338] width 170 height 26
click at [391, 325] on input "TH XỐP TRONG BỊ" at bounding box center [473, 338] width 170 height 26
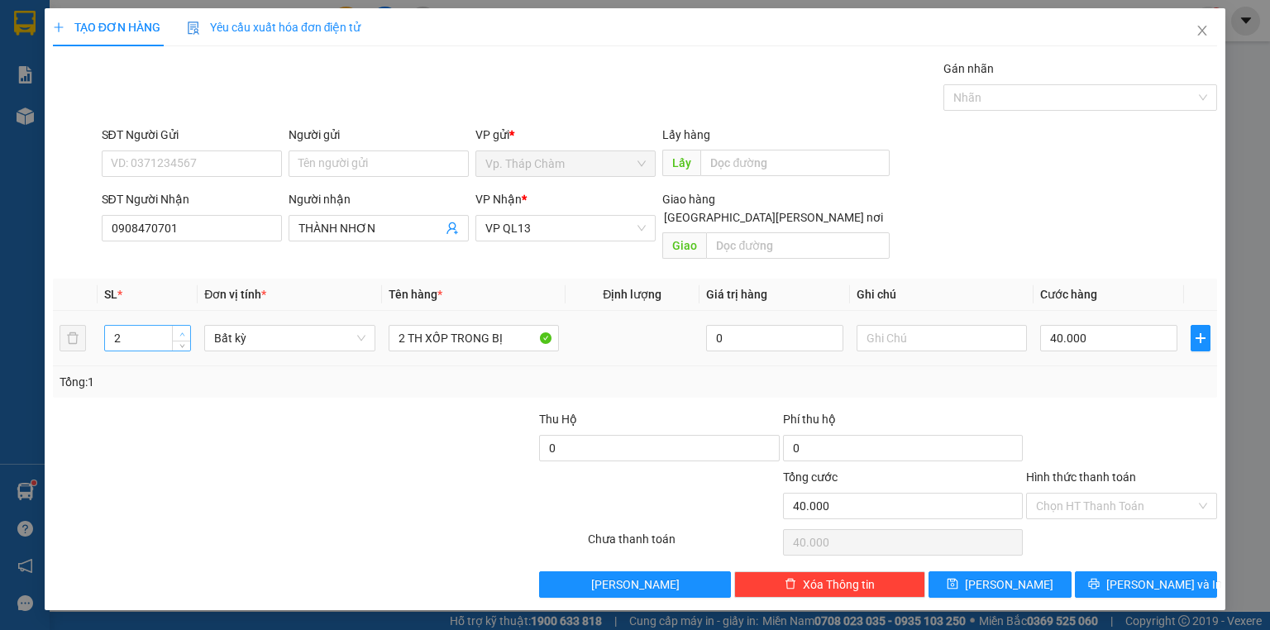
click at [185, 329] on span "up" at bounding box center [182, 334] width 10 height 10
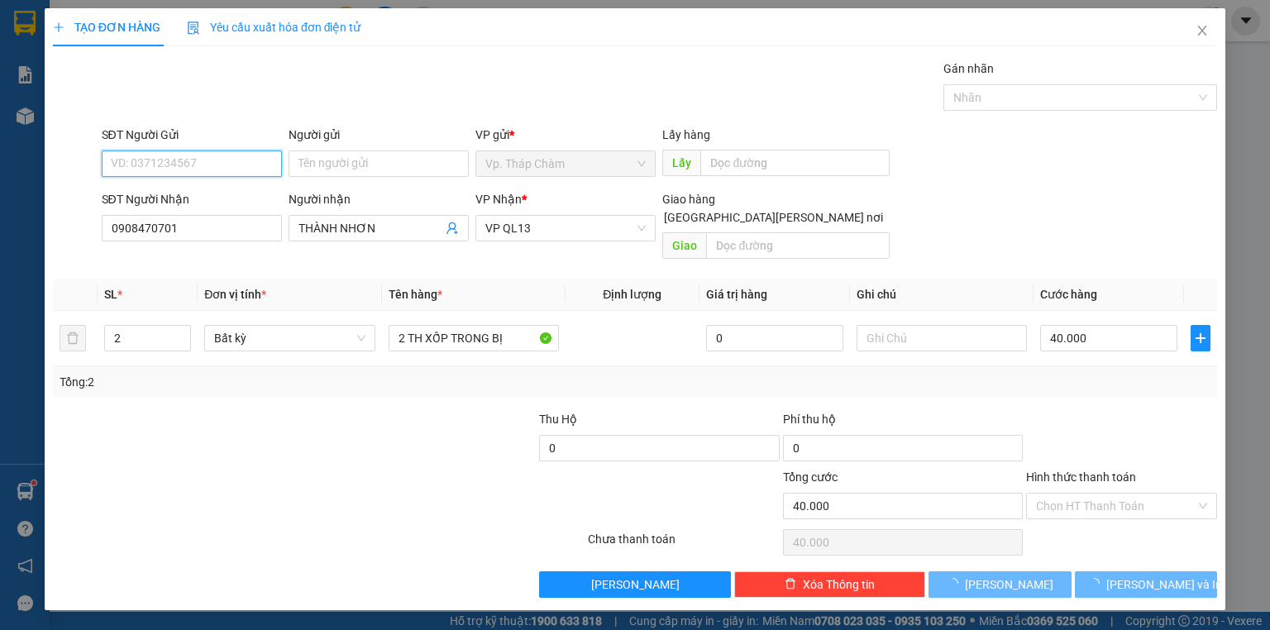
click at [235, 164] on input "SĐT Người Gửi" at bounding box center [192, 163] width 180 height 26
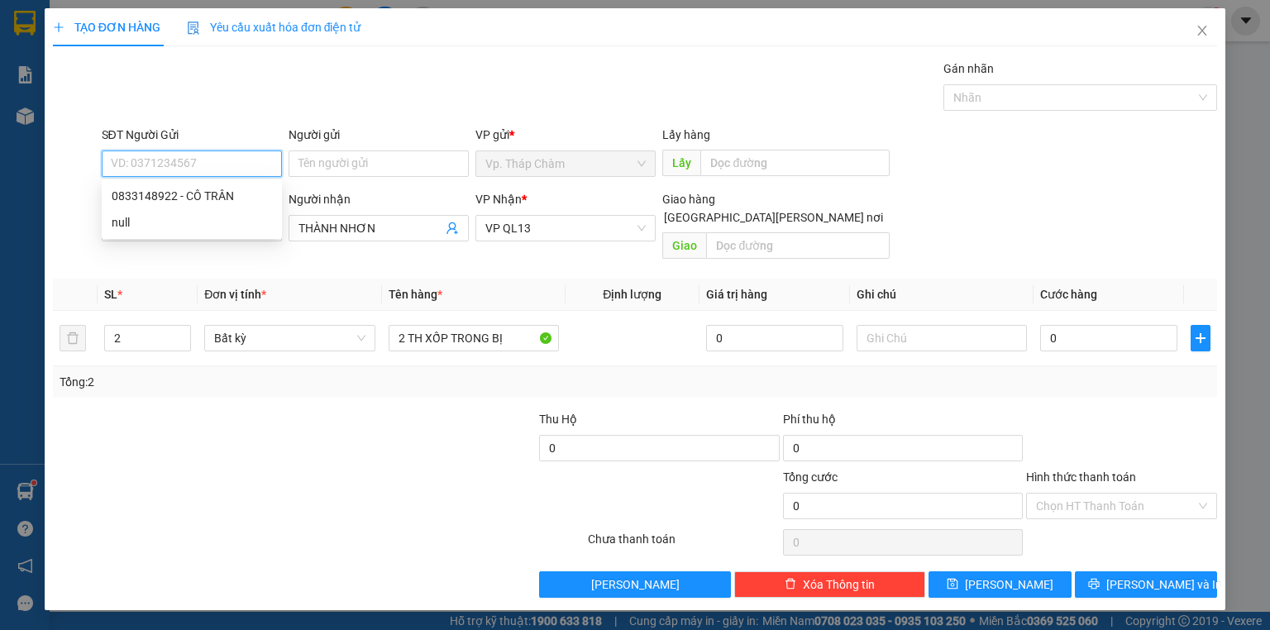
click at [242, 160] on input "SĐT Người Gửi" at bounding box center [192, 163] width 180 height 26
click at [214, 202] on div "0833148922 - CÔ TRÂN" at bounding box center [192, 196] width 160 height 18
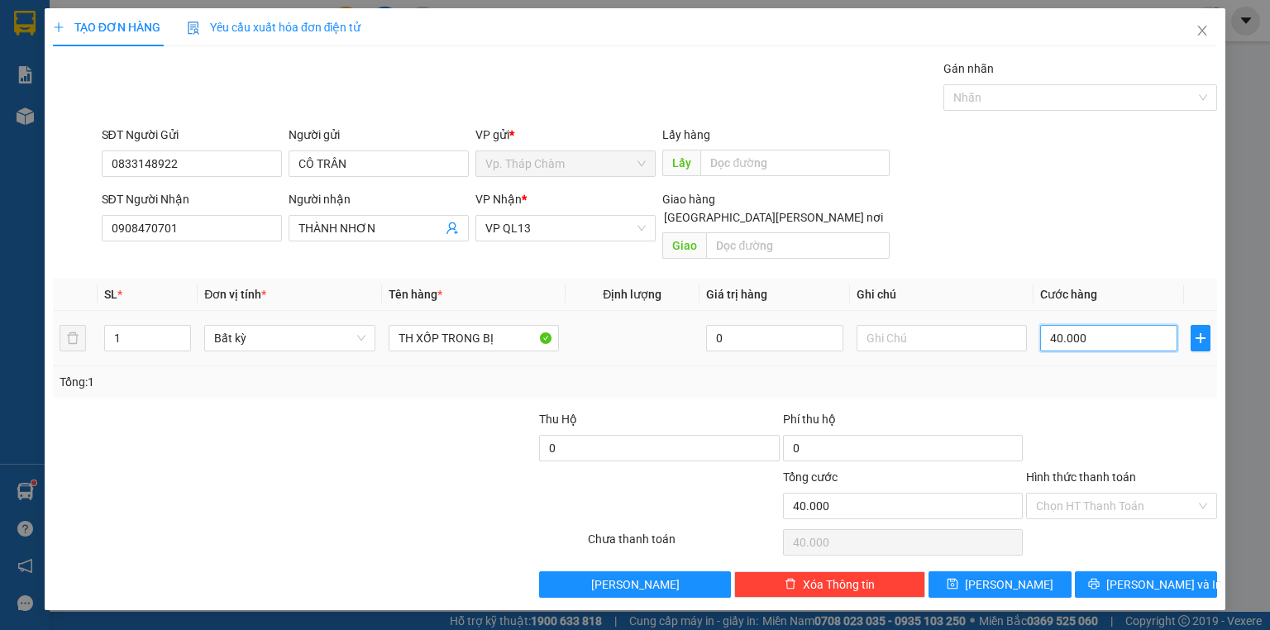
click at [1103, 327] on input "40.000" at bounding box center [1108, 338] width 137 height 26
click at [1137, 493] on input "Hình thức thanh toán" at bounding box center [1116, 505] width 160 height 25
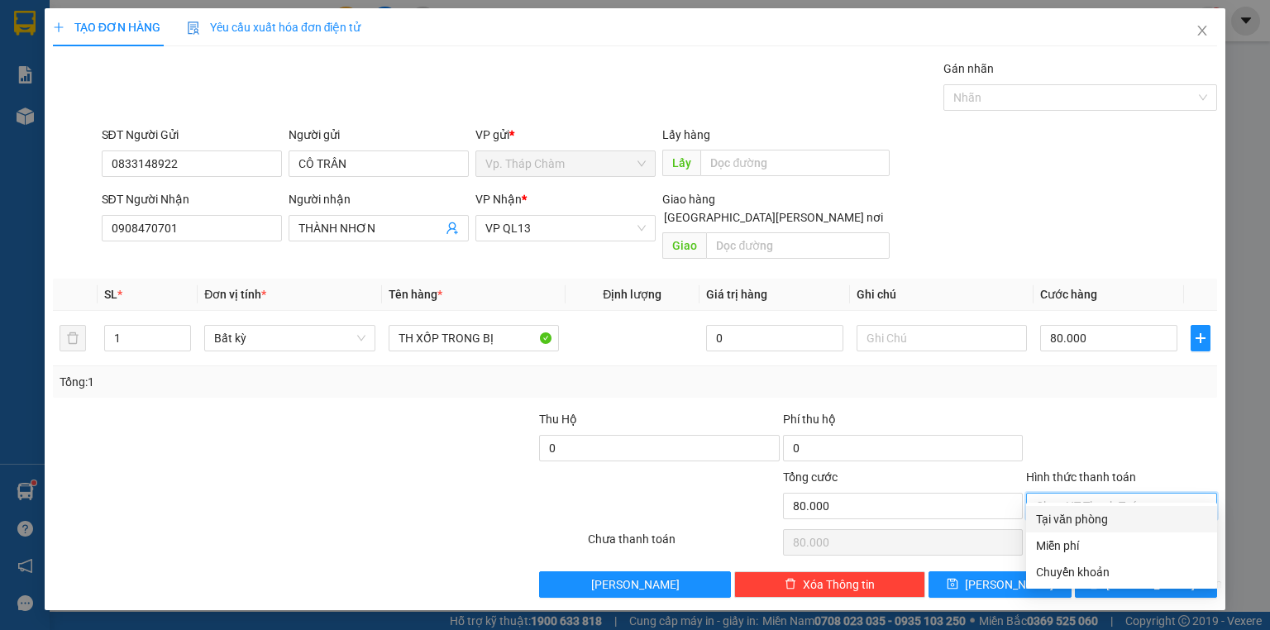
click at [1099, 513] on div "Tại văn phòng" at bounding box center [1121, 519] width 171 height 18
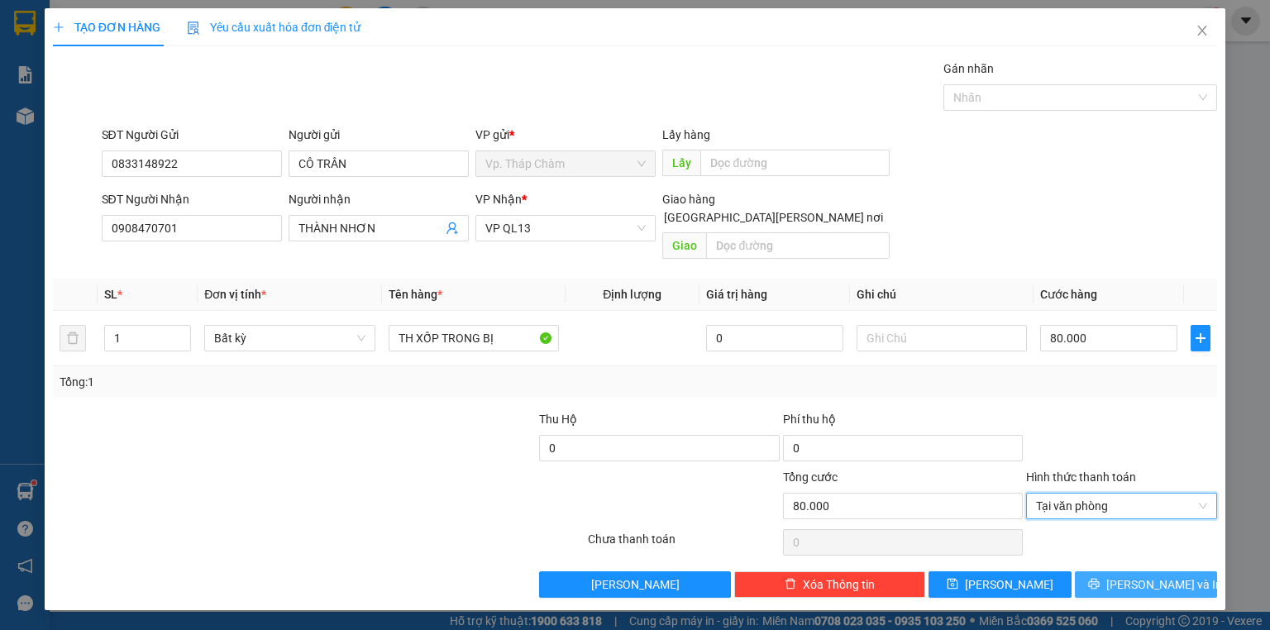
click at [1099, 578] on icon "printer" at bounding box center [1094, 584] width 12 height 12
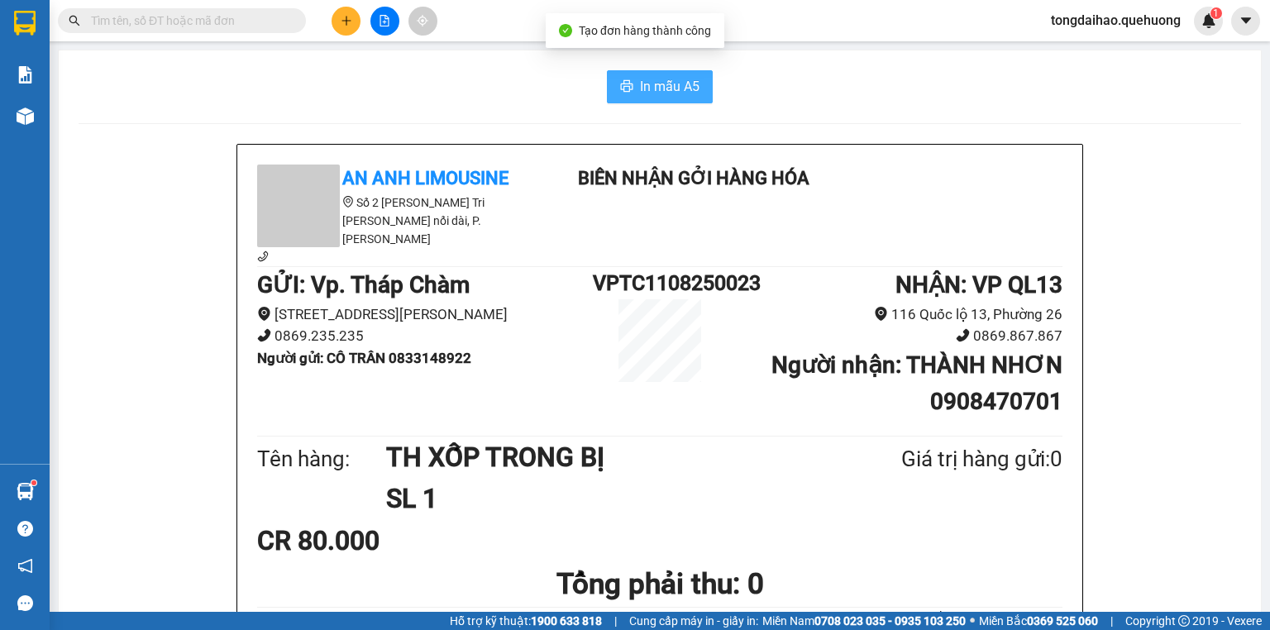
click at [693, 82] on span "In mẫu A5" at bounding box center [670, 86] width 60 height 21
click at [664, 90] on span "In mẫu A5" at bounding box center [670, 86] width 60 height 21
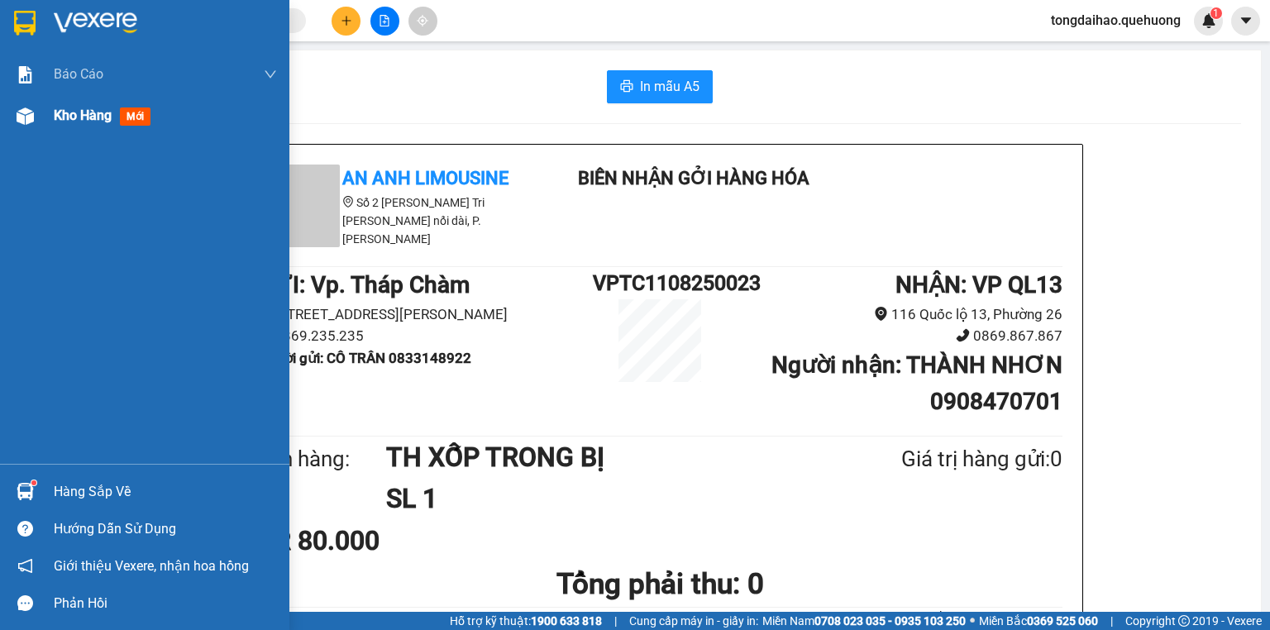
click at [87, 116] on span "Kho hàng" at bounding box center [83, 115] width 58 height 16
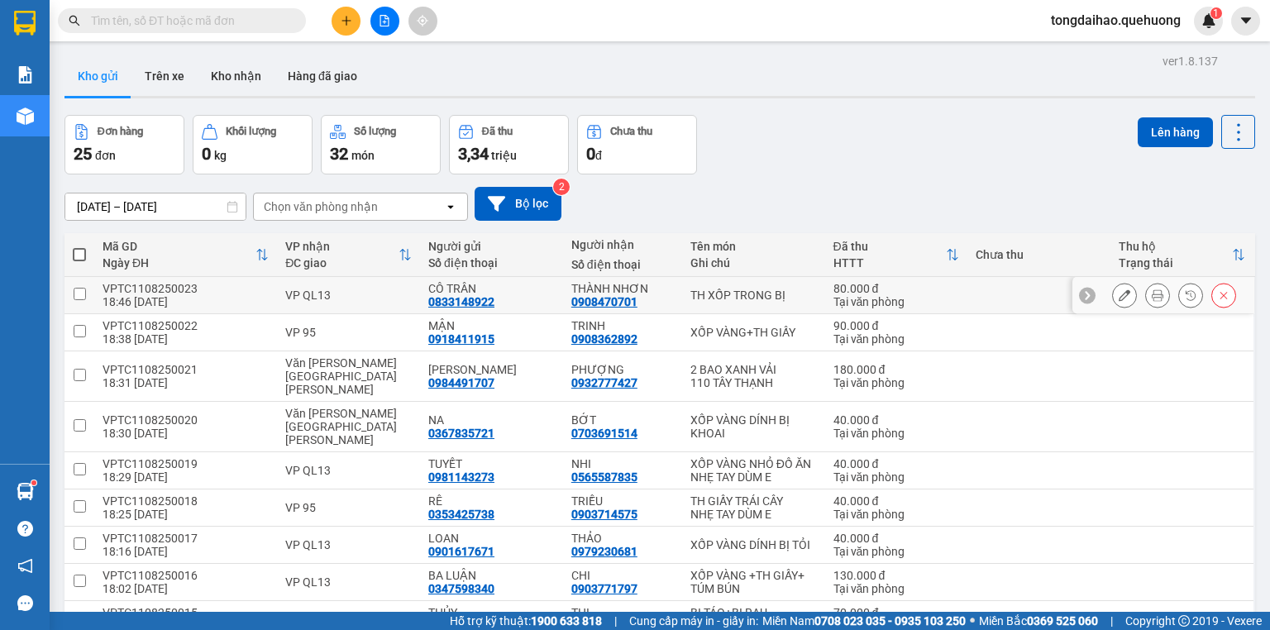
click at [1118, 292] on icon at bounding box center [1124, 295] width 12 height 12
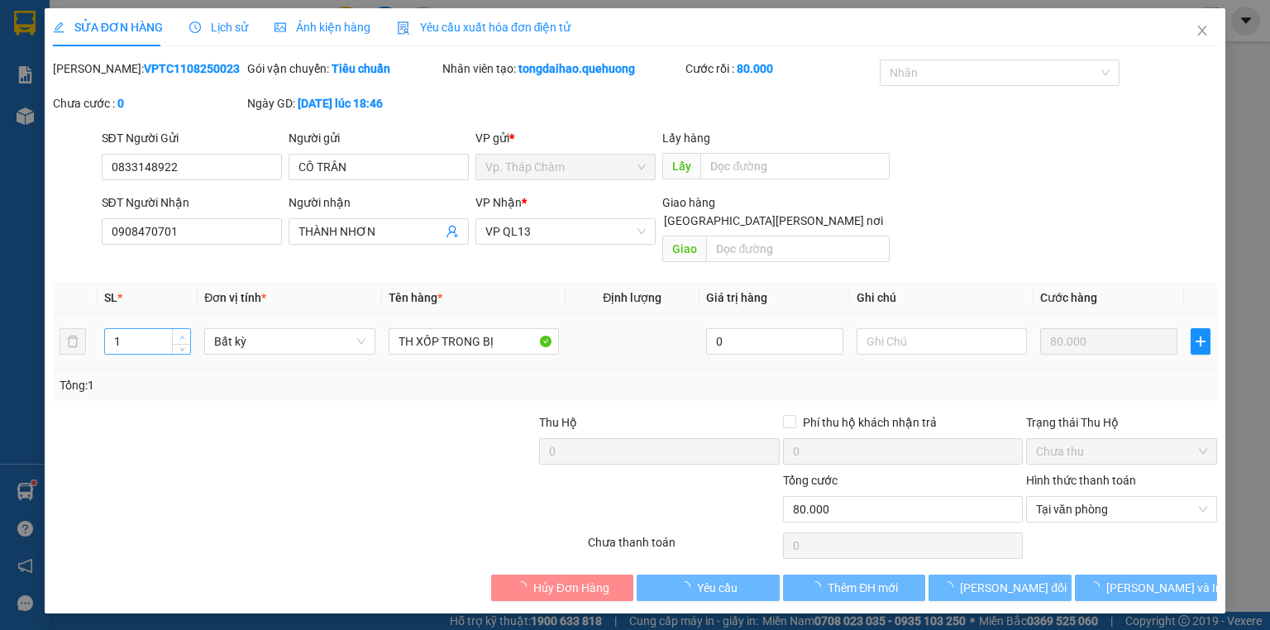
click at [182, 335] on icon "up" at bounding box center [182, 338] width 6 height 6
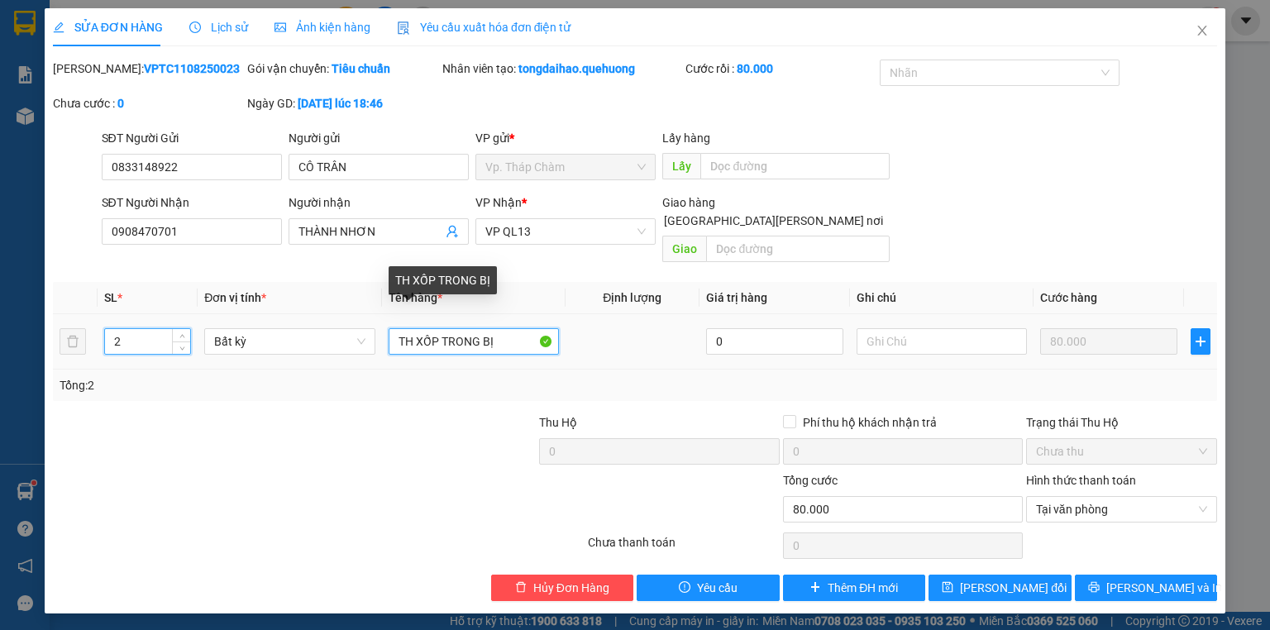
click at [399, 328] on input "TH XỐP TRONG BỊ" at bounding box center [473, 341] width 170 height 26
drag, startPoint x: 446, startPoint y: 324, endPoint x: 484, endPoint y: 322, distance: 37.3
click at [484, 328] on input "2TH XỐP TRONG BỊ" at bounding box center [473, 341] width 170 height 26
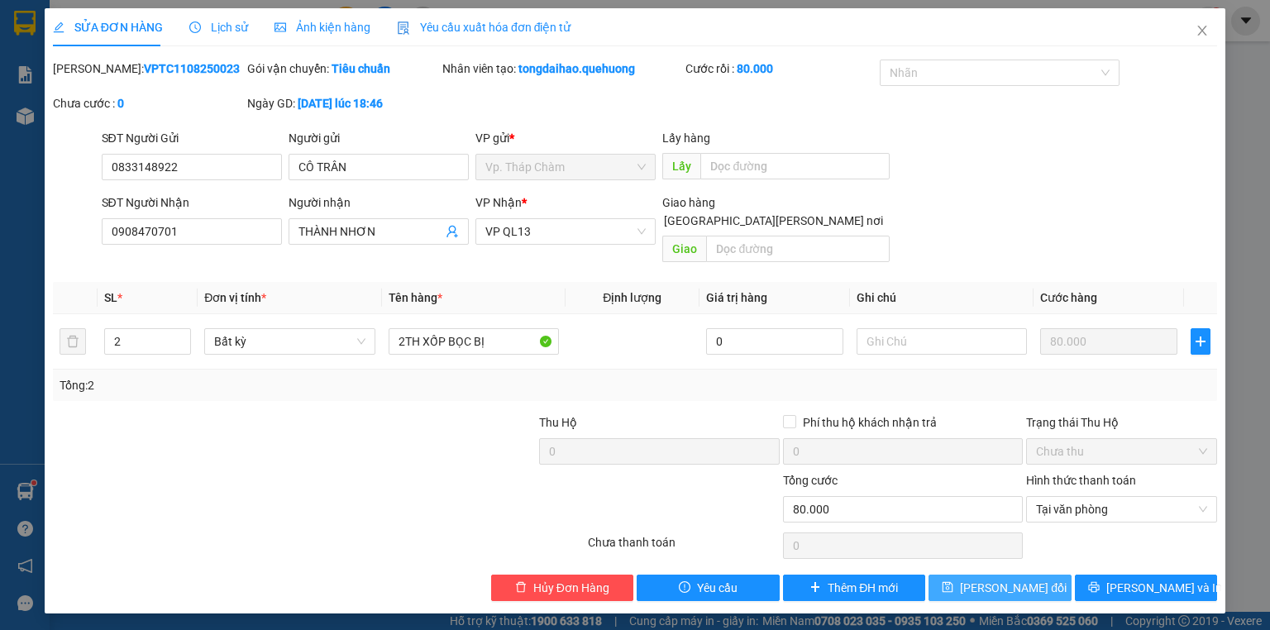
click at [1002, 579] on span "[PERSON_NAME] đổi" at bounding box center [1013, 588] width 107 height 18
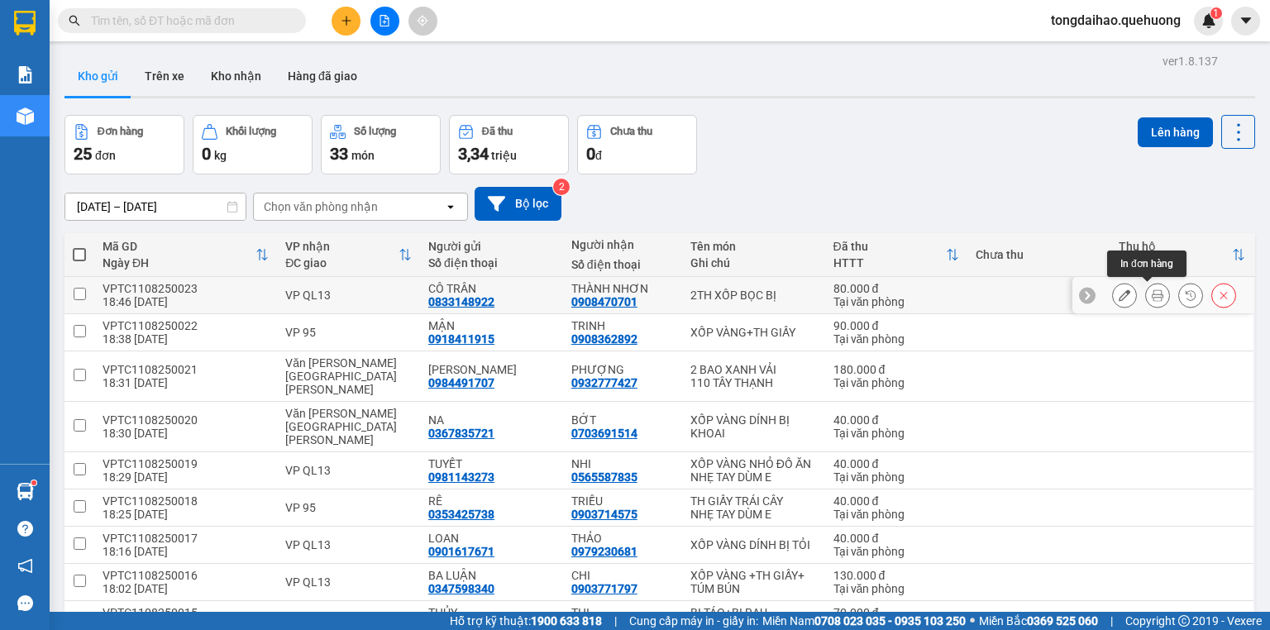
click at [1151, 292] on icon at bounding box center [1157, 295] width 12 height 12
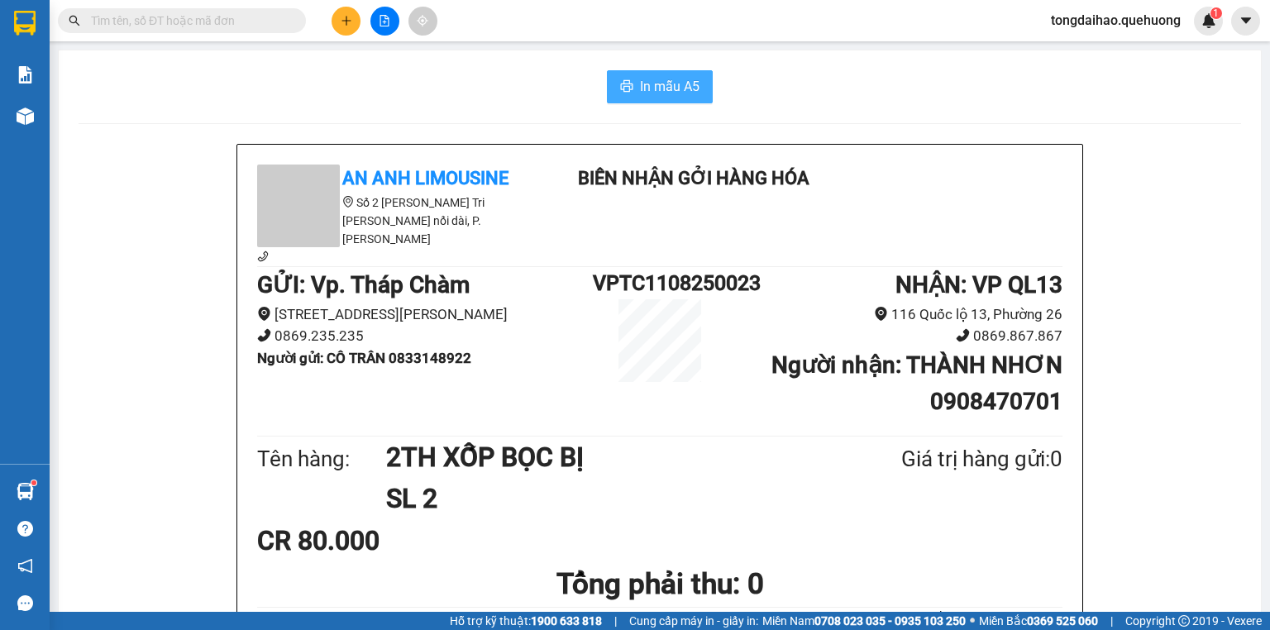
click at [662, 83] on span "In mẫu A5" at bounding box center [670, 86] width 60 height 21
click at [350, 17] on icon "plus" at bounding box center [347, 21] width 12 height 12
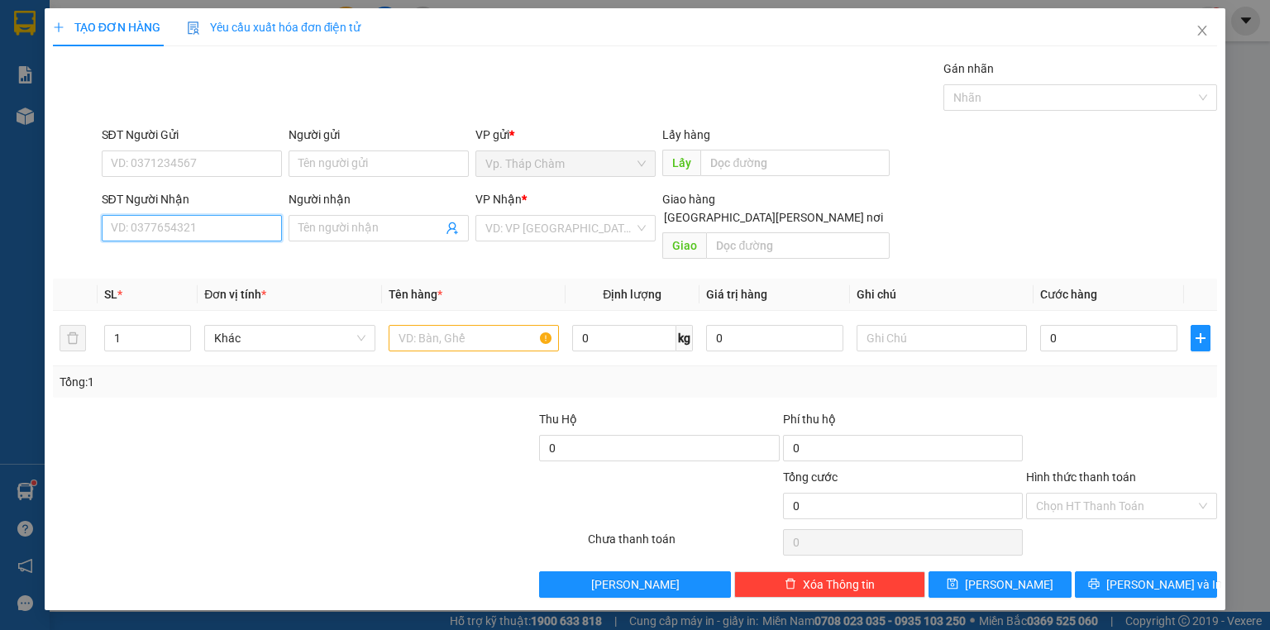
click at [188, 225] on input "SĐT Người Nhận" at bounding box center [192, 228] width 180 height 26
drag, startPoint x: 64, startPoint y: 217, endPoint x: 51, endPoint y: 214, distance: 13.5
click at [51, 214] on div "SĐT Người [PERSON_NAME] 4290 4290 Người [PERSON_NAME] Tên người [PERSON_NAME] […" at bounding box center [634, 228] width 1167 height 76
drag, startPoint x: 172, startPoint y: 236, endPoint x: 66, endPoint y: 235, distance: 105.8
click at [66, 235] on div "SĐT Người [PERSON_NAME] 4290 4290 Người [PERSON_NAME] Tên người [PERSON_NAME] […" at bounding box center [634, 228] width 1167 height 76
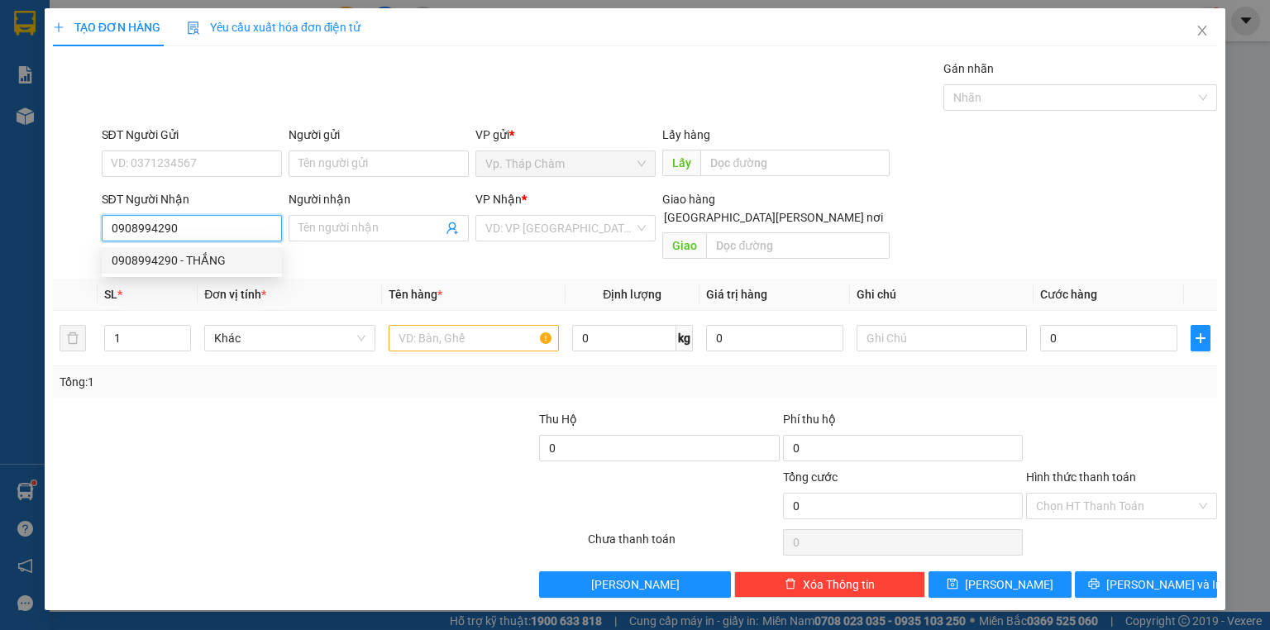
click at [206, 254] on div "0908994290 - THẮNG" at bounding box center [192, 260] width 160 height 18
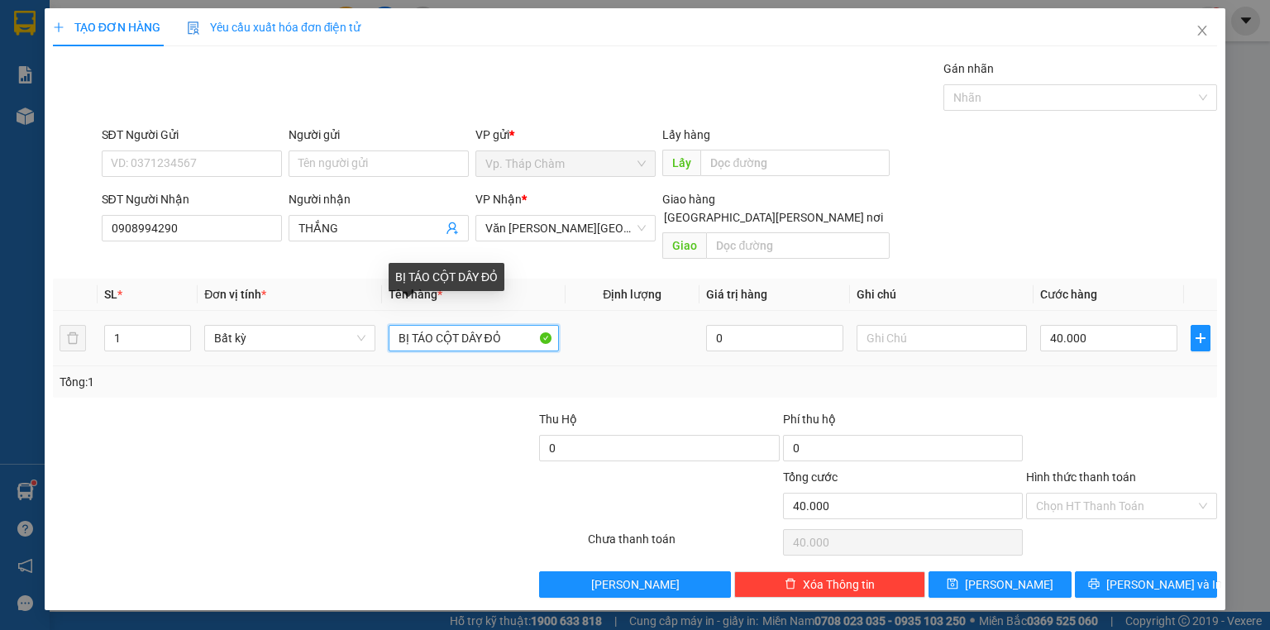
drag, startPoint x: 505, startPoint y: 312, endPoint x: 485, endPoint y: 322, distance: 22.2
click at [485, 325] on input "BỊ TÁO CỘT DÂY ĐỎ" at bounding box center [473, 338] width 170 height 26
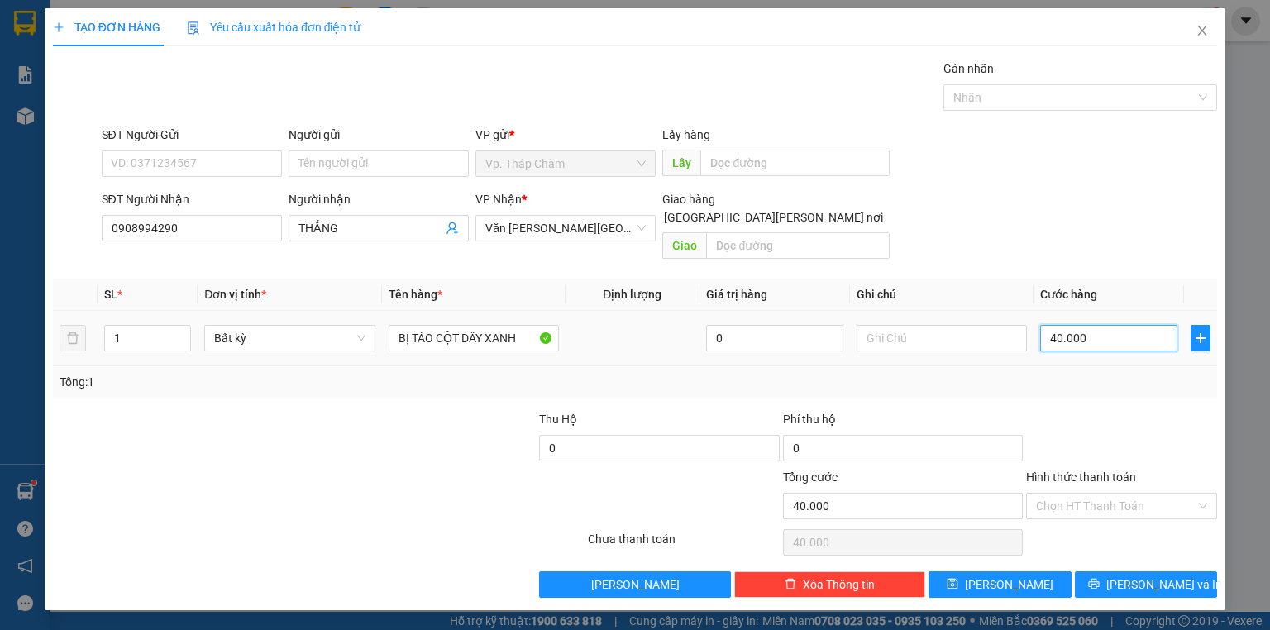
click at [1100, 325] on input "40.000" at bounding box center [1108, 338] width 137 height 26
click at [244, 169] on input "SĐT Người Gửi" at bounding box center [192, 163] width 180 height 26
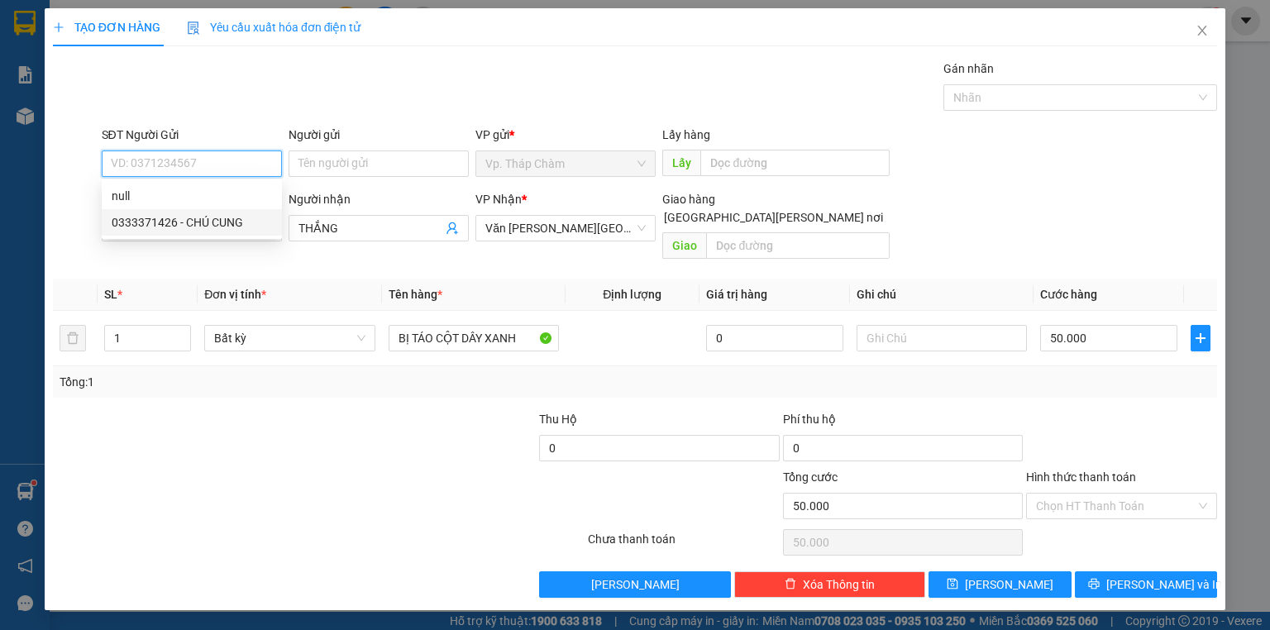
click at [241, 215] on div "0333371426 - CHÚ CUNG" at bounding box center [192, 222] width 160 height 18
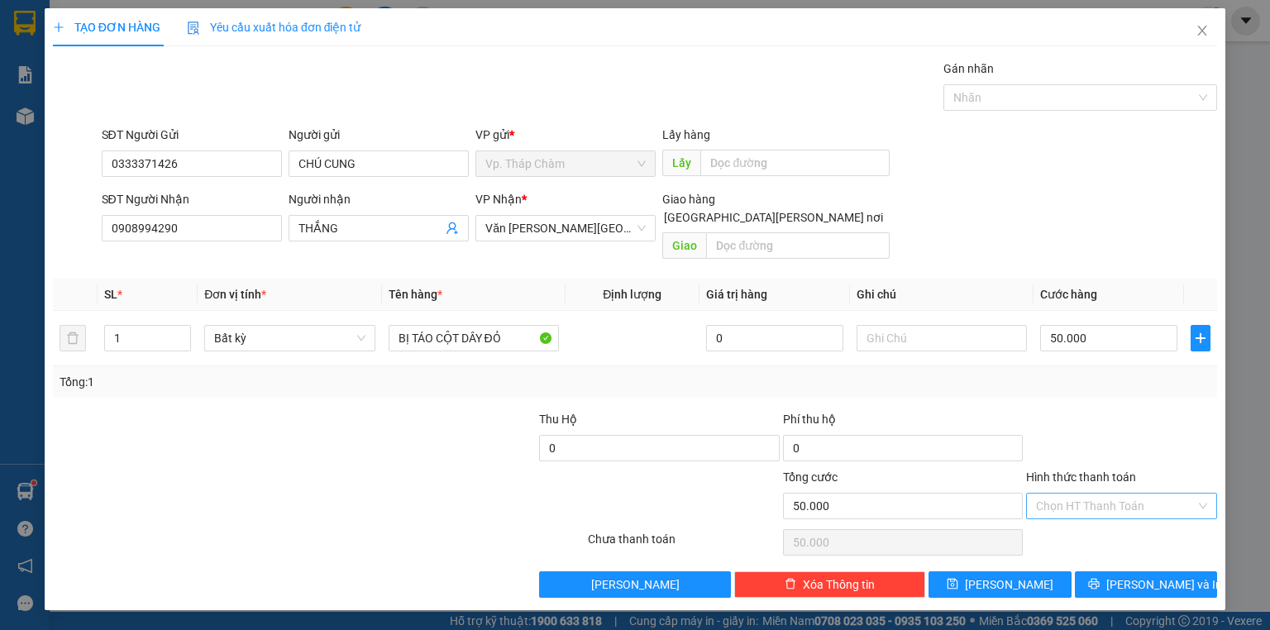
click at [1088, 493] on input "Hình thức thanh toán" at bounding box center [1116, 505] width 160 height 25
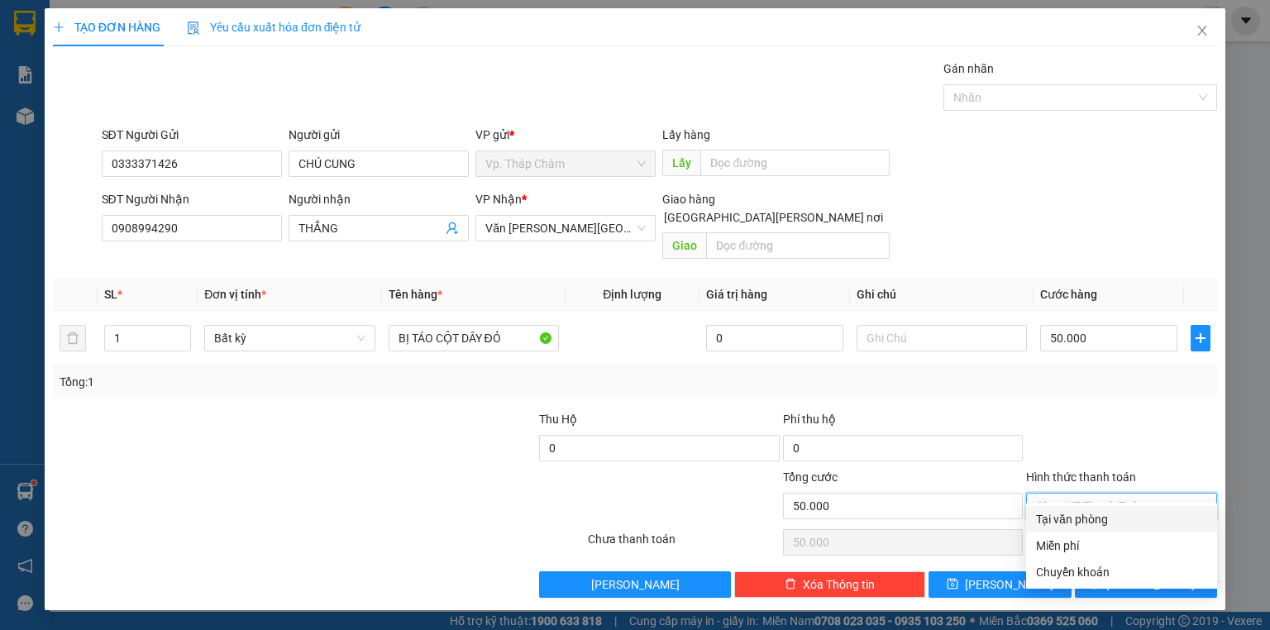
drag, startPoint x: 1074, startPoint y: 518, endPoint x: 1094, endPoint y: 541, distance: 30.4
click at [1074, 517] on div "Tại văn phòng" at bounding box center [1121, 519] width 171 height 18
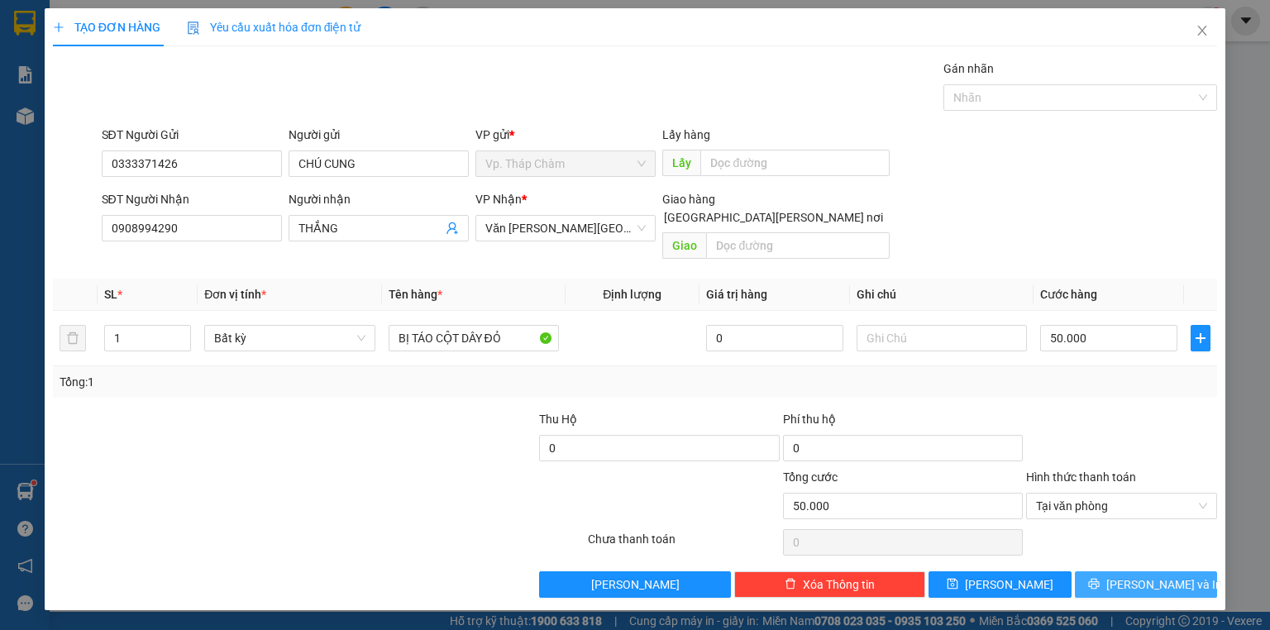
click at [1099, 578] on icon "printer" at bounding box center [1094, 584] width 12 height 12
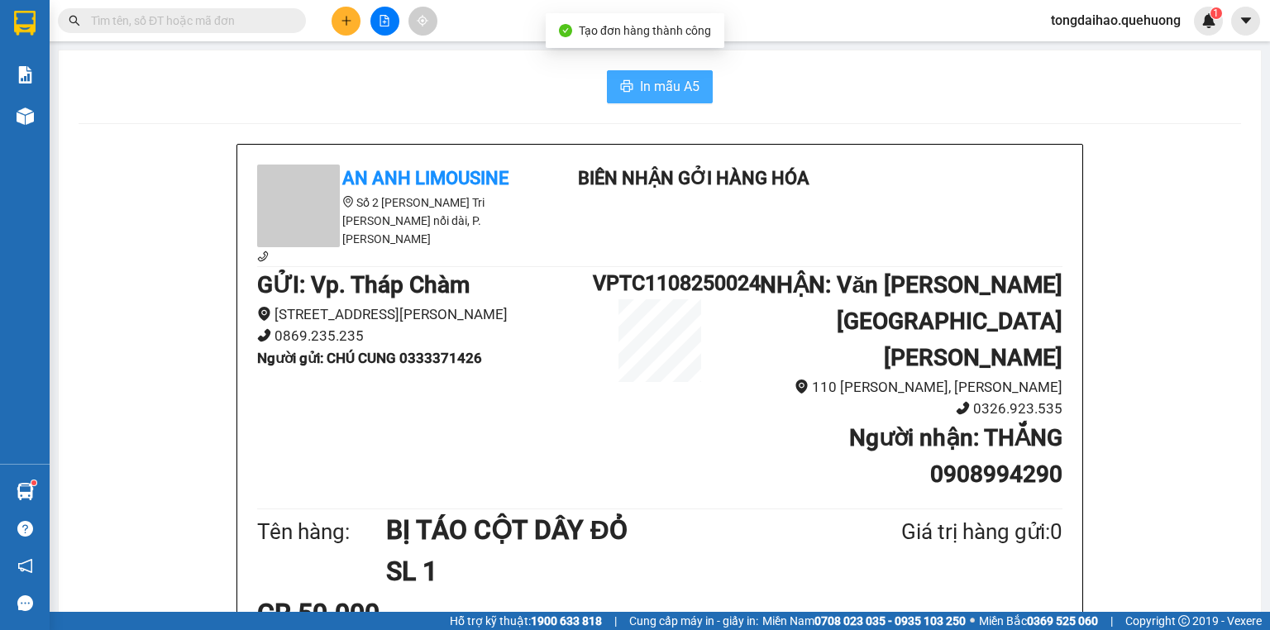
click at [655, 89] on span "In mẫu A5" at bounding box center [670, 86] width 60 height 21
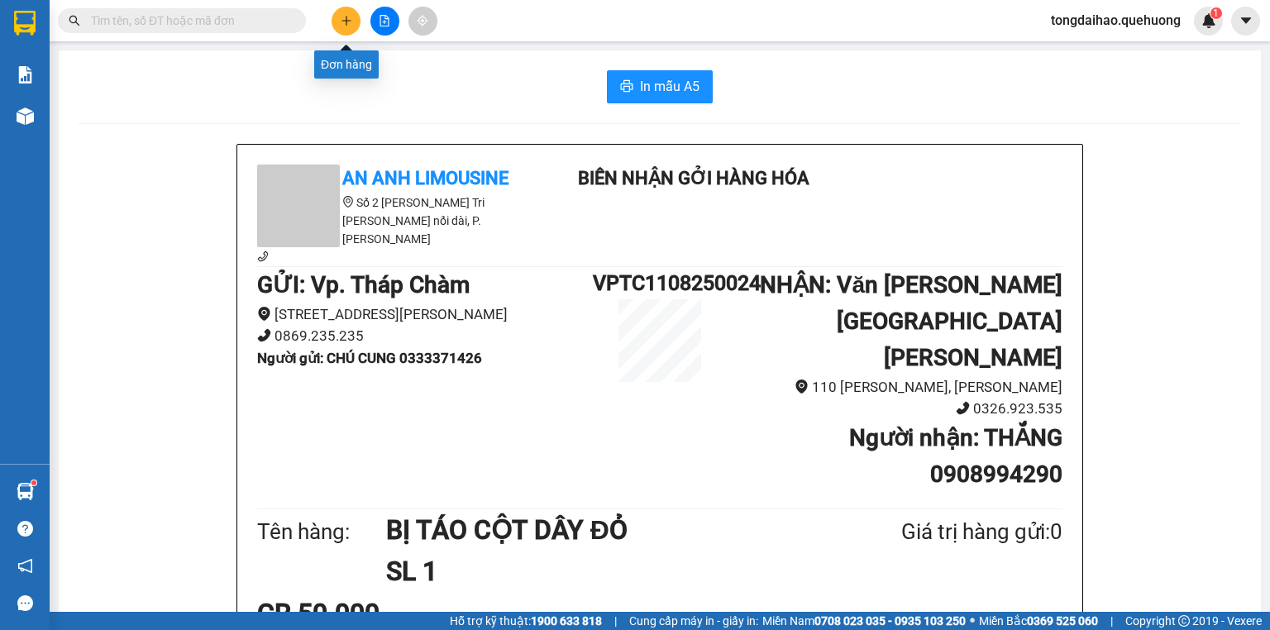
click at [339, 24] on button at bounding box center [345, 21] width 29 height 29
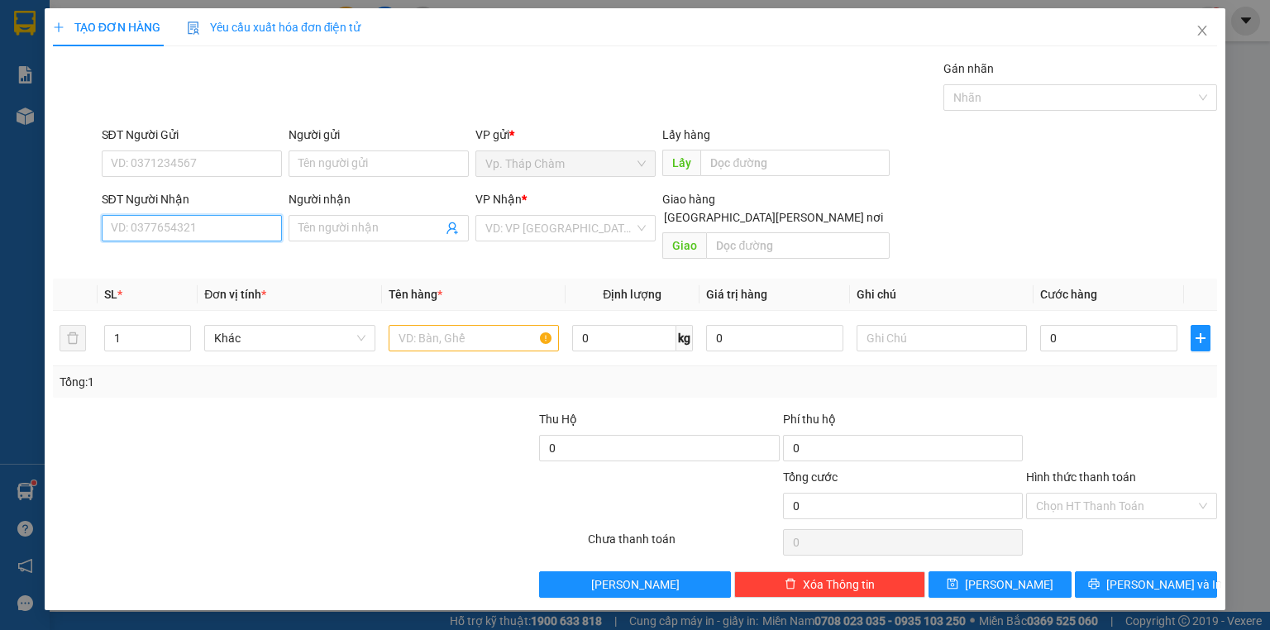
click at [208, 225] on input "SĐT Người Nhận" at bounding box center [192, 228] width 180 height 26
click at [221, 260] on div "0903350721 - NHIỄU" at bounding box center [192, 260] width 160 height 18
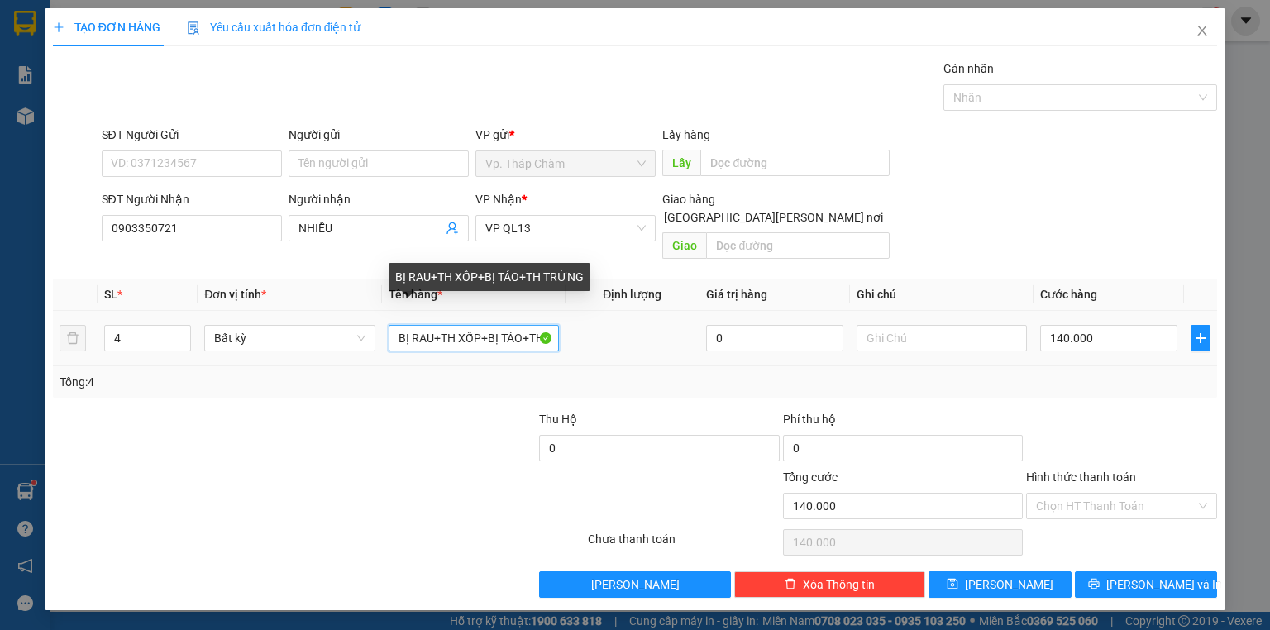
drag, startPoint x: 397, startPoint y: 317, endPoint x: 1058, endPoint y: 215, distance: 669.0
click at [1058, 215] on div "Transit Pickup Surcharge Ids Transit Deliver Surcharge Ids Transit Deliver Surc…" at bounding box center [635, 329] width 1164 height 538
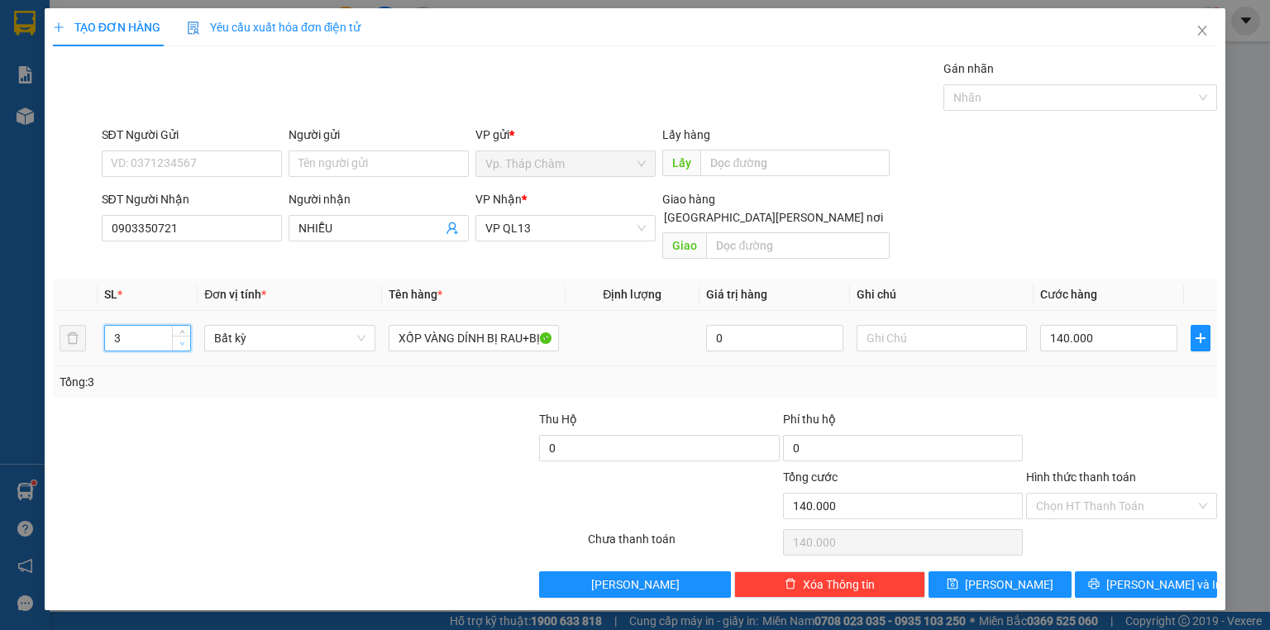
click at [180, 341] on icon "down" at bounding box center [182, 344] width 6 height 6
drag, startPoint x: 1067, startPoint y: 479, endPoint x: 1061, endPoint y: 515, distance: 36.0
click at [1068, 493] on input "Hình thức thanh toán" at bounding box center [1116, 505] width 160 height 25
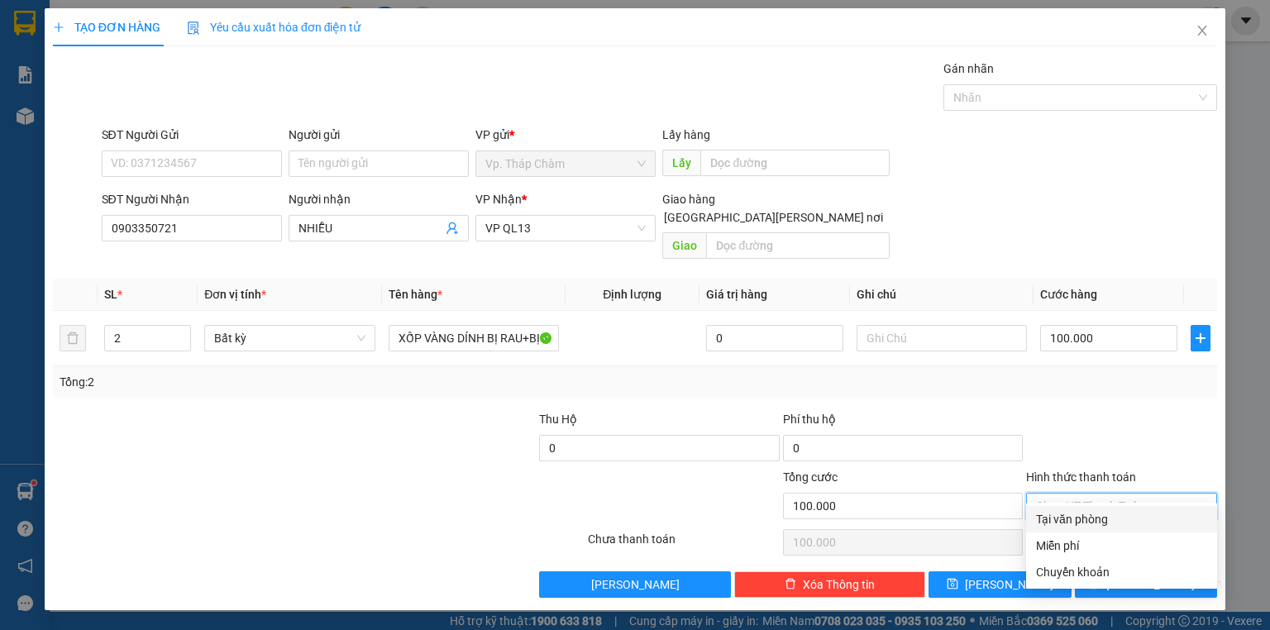
click at [1060, 512] on div "Tại văn phòng" at bounding box center [1121, 519] width 171 height 18
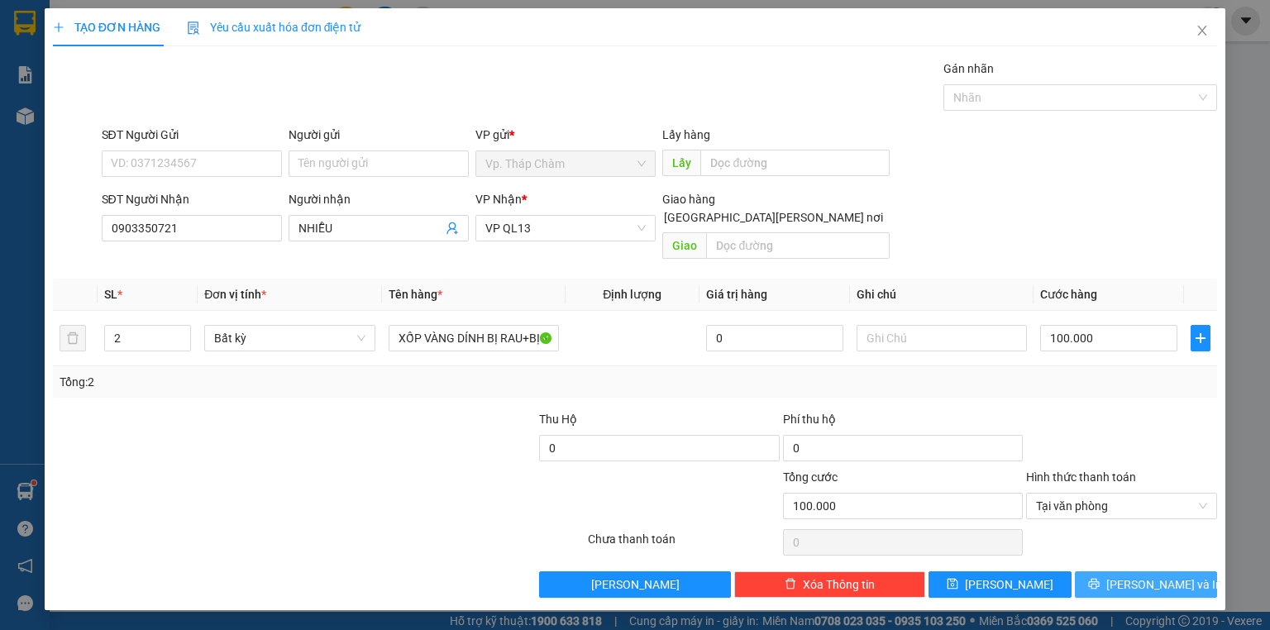
click at [1138, 575] on span "[PERSON_NAME] và In" at bounding box center [1164, 584] width 116 height 18
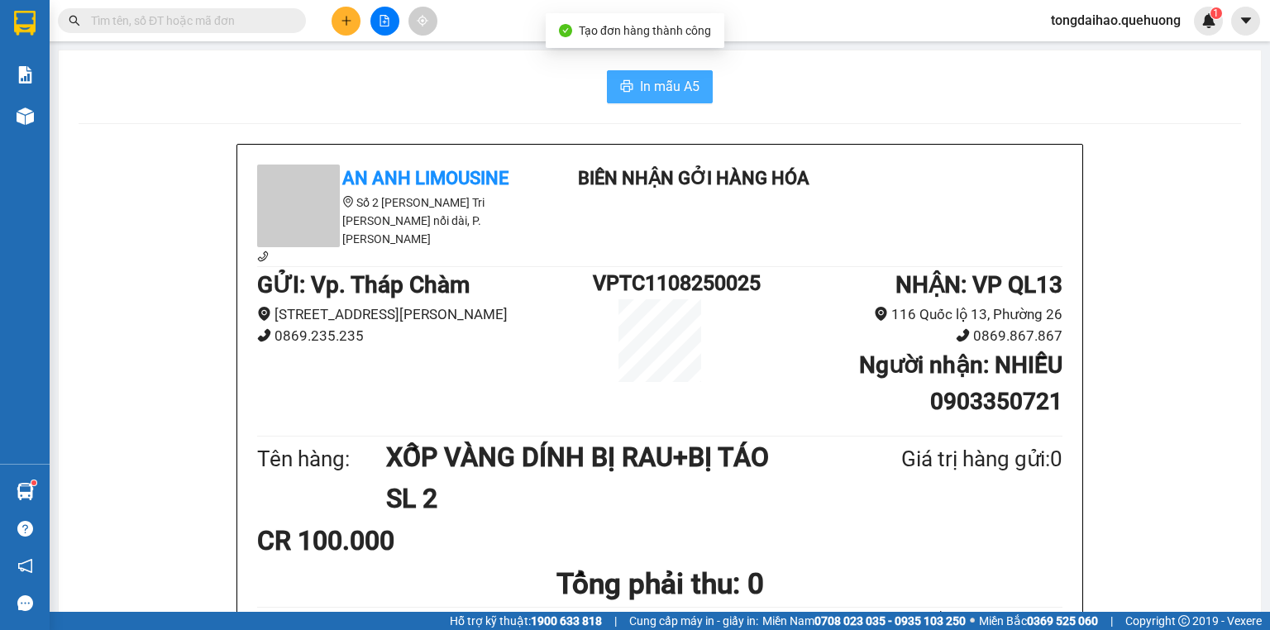
click at [689, 79] on span "In mẫu A5" at bounding box center [670, 86] width 60 height 21
click at [345, 26] on icon "plus" at bounding box center [347, 21] width 12 height 12
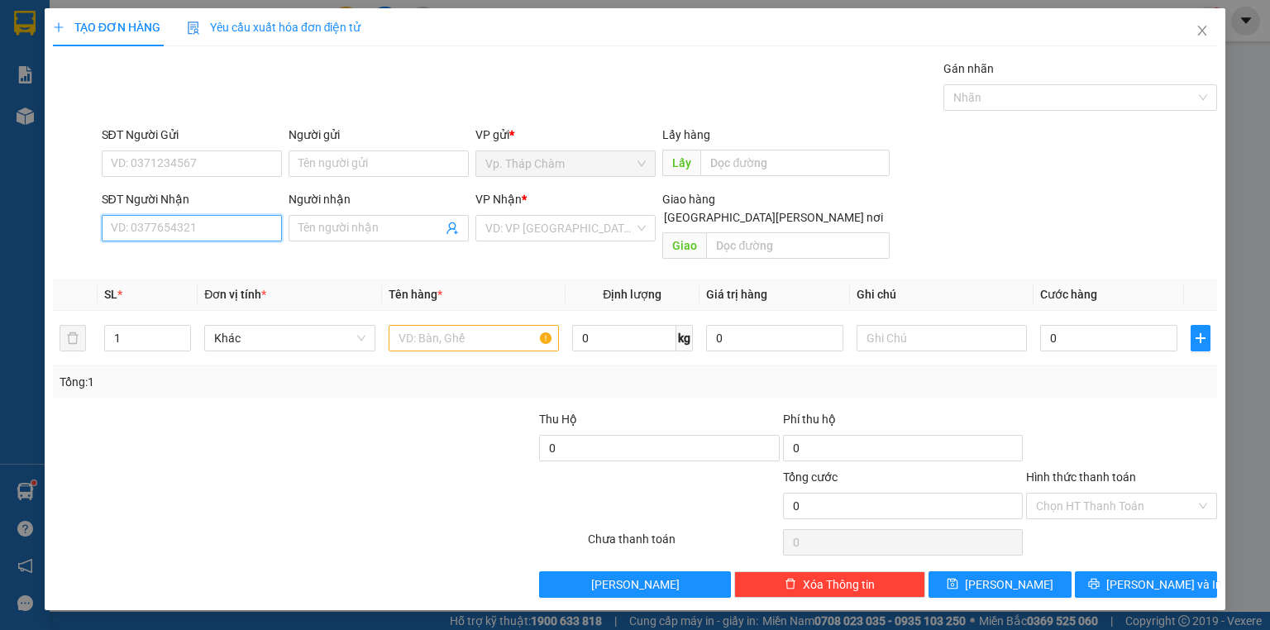
click at [219, 231] on input "SĐT Người Nhận" at bounding box center [192, 228] width 180 height 26
click at [186, 264] on div "0919224151 - HIỀN" at bounding box center [192, 260] width 160 height 18
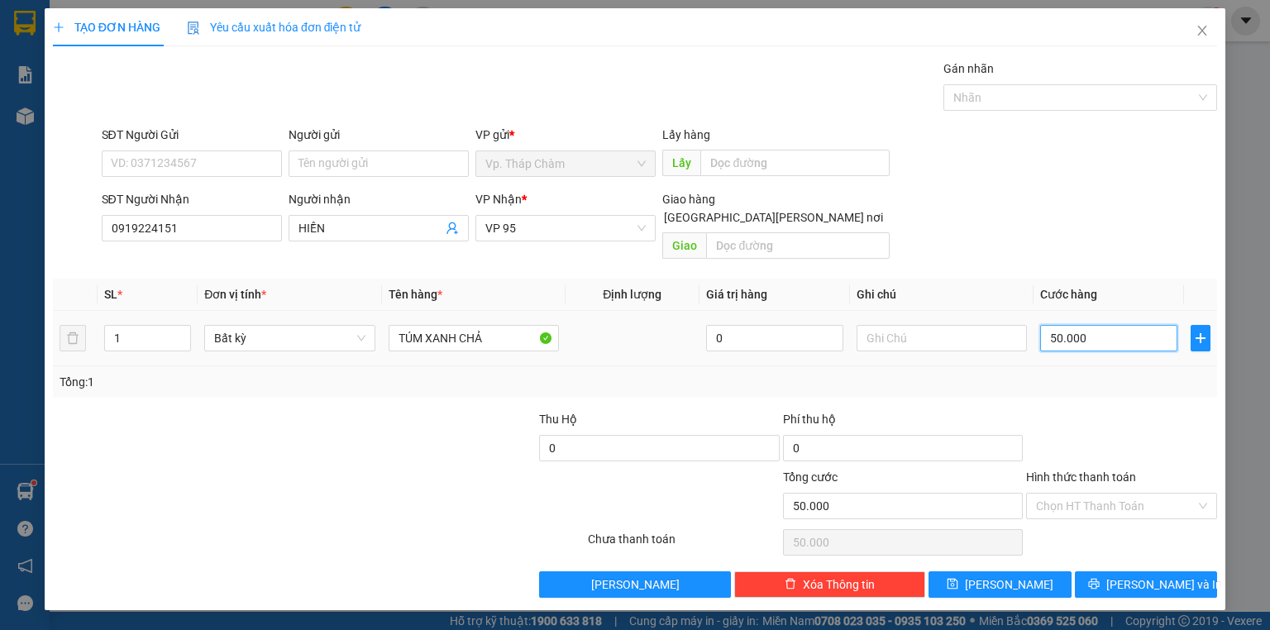
click at [1127, 325] on input "50.000" at bounding box center [1108, 338] width 137 height 26
click at [1133, 493] on input "Hình thức thanh toán" at bounding box center [1116, 505] width 160 height 25
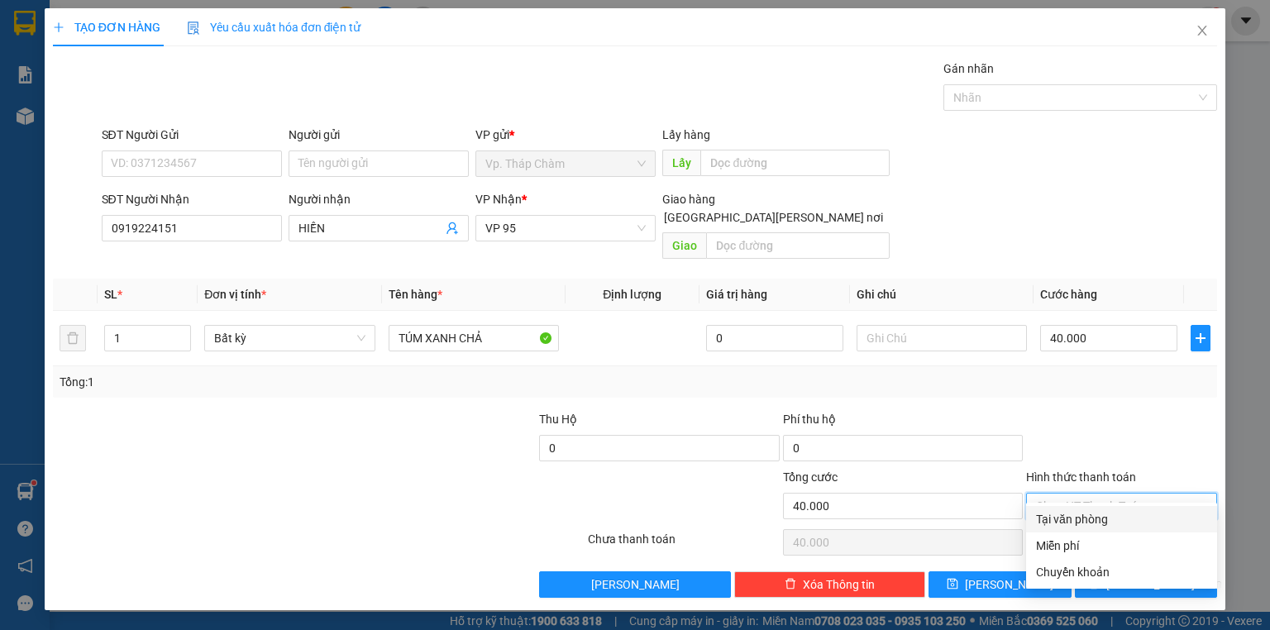
click at [1126, 516] on div "Tại văn phòng" at bounding box center [1121, 519] width 171 height 18
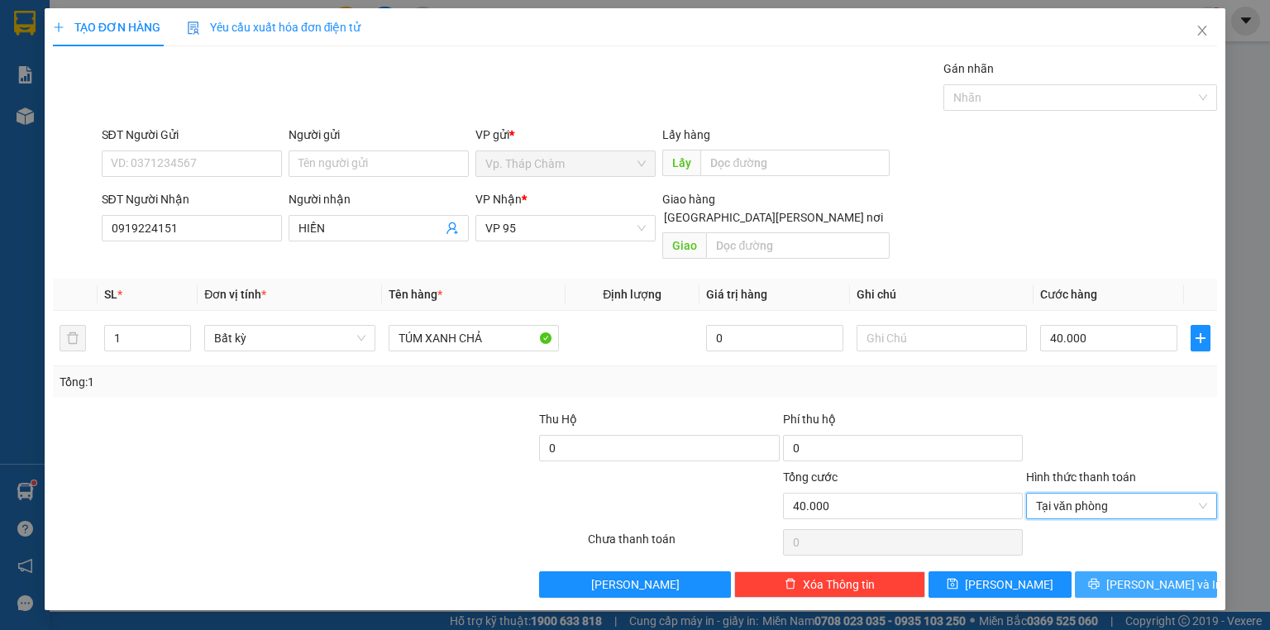
click at [1152, 575] on span "[PERSON_NAME] và In" at bounding box center [1164, 584] width 116 height 18
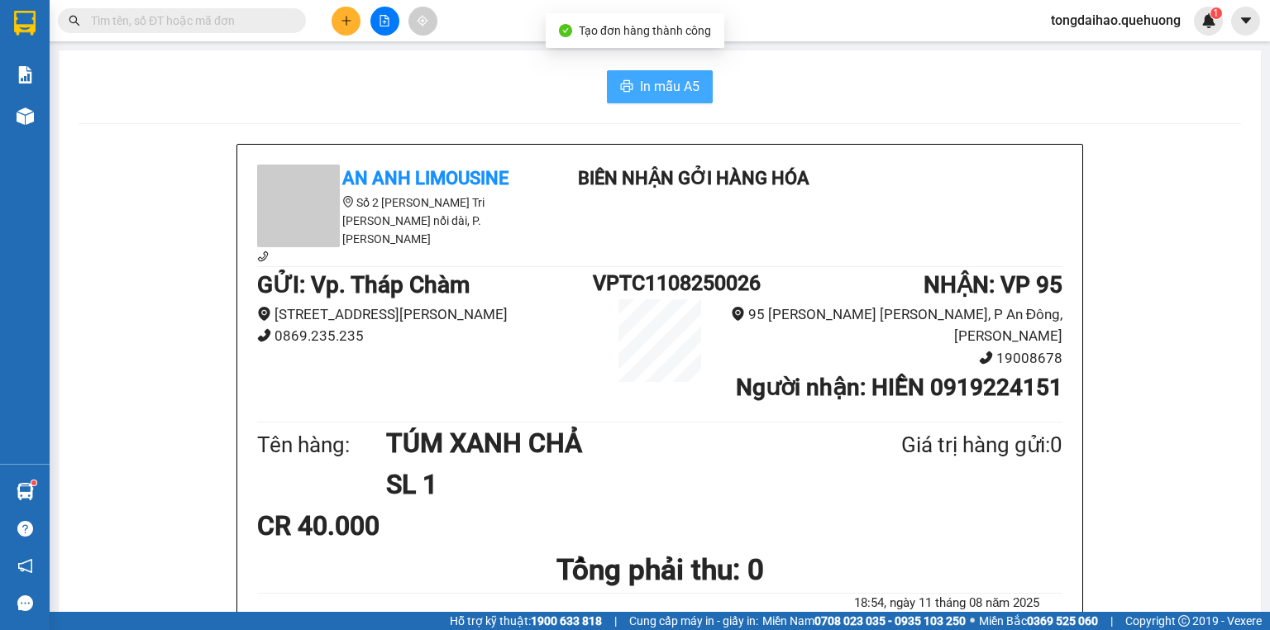
click at [669, 86] on span "In mẫu A5" at bounding box center [670, 86] width 60 height 21
click at [339, 16] on button at bounding box center [345, 21] width 29 height 29
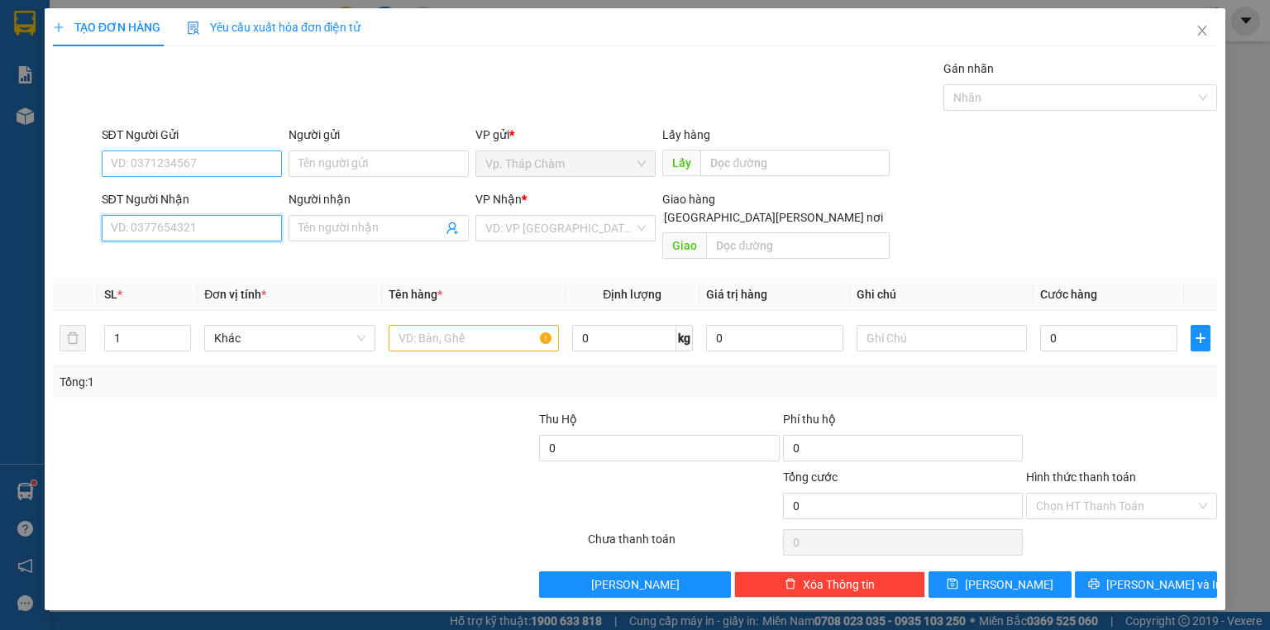
drag, startPoint x: 169, startPoint y: 226, endPoint x: 264, endPoint y: 172, distance: 109.6
click at [170, 226] on input "SĐT Người Nhận" at bounding box center [192, 228] width 180 height 26
click at [176, 262] on div "0932024945 - [PERSON_NAME]" at bounding box center [193, 260] width 163 height 18
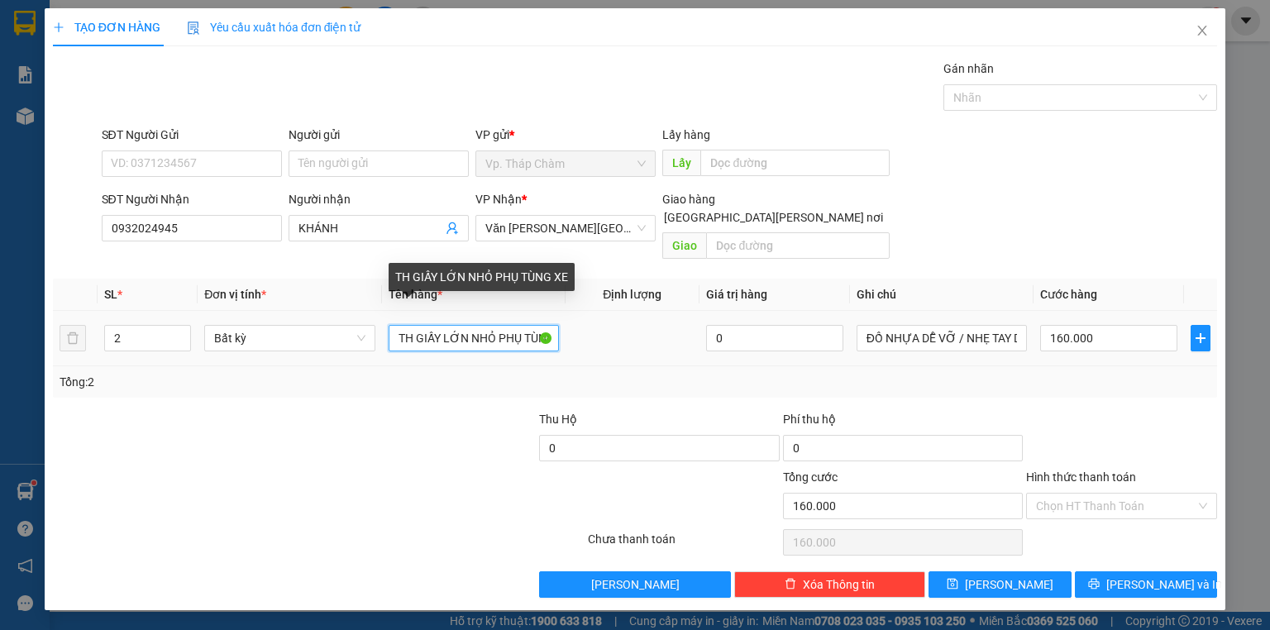
drag, startPoint x: 442, startPoint y: 317, endPoint x: 891, endPoint y: 258, distance: 452.7
click at [904, 279] on table "SL * Đơn vị tính * Tên hàng * Định lượng Giá trị hàng Ghi chú Cước hàng 2 Bất k…" at bounding box center [635, 323] width 1164 height 88
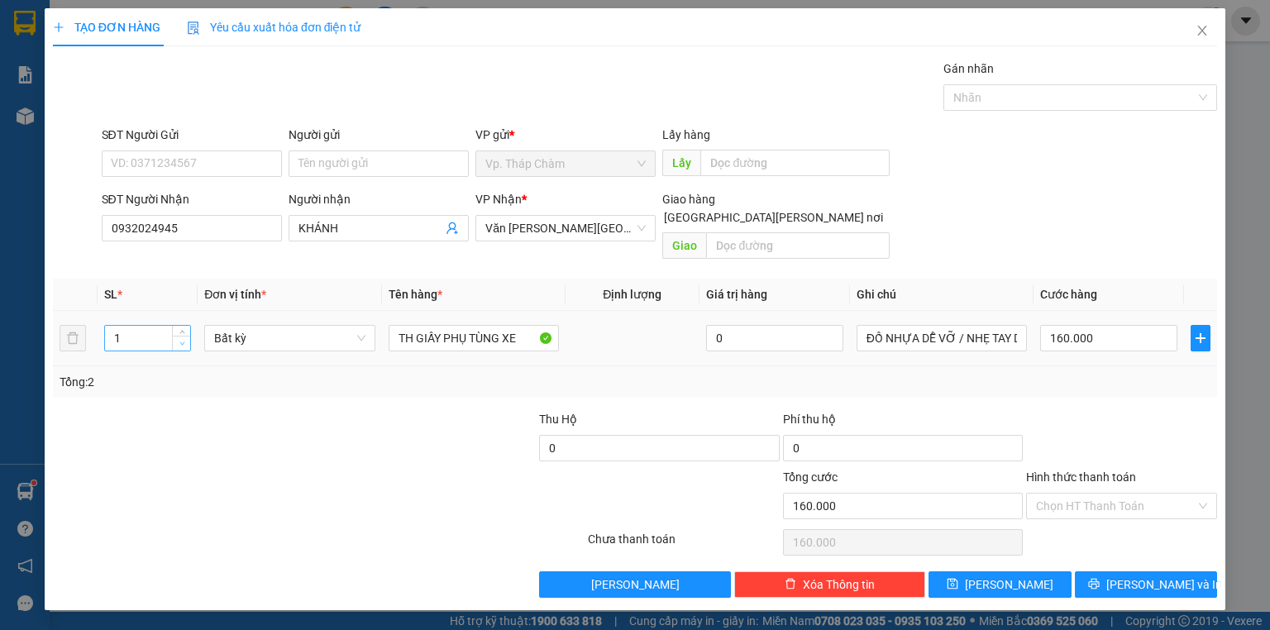
click at [182, 341] on icon "down" at bounding box center [182, 344] width 6 height 6
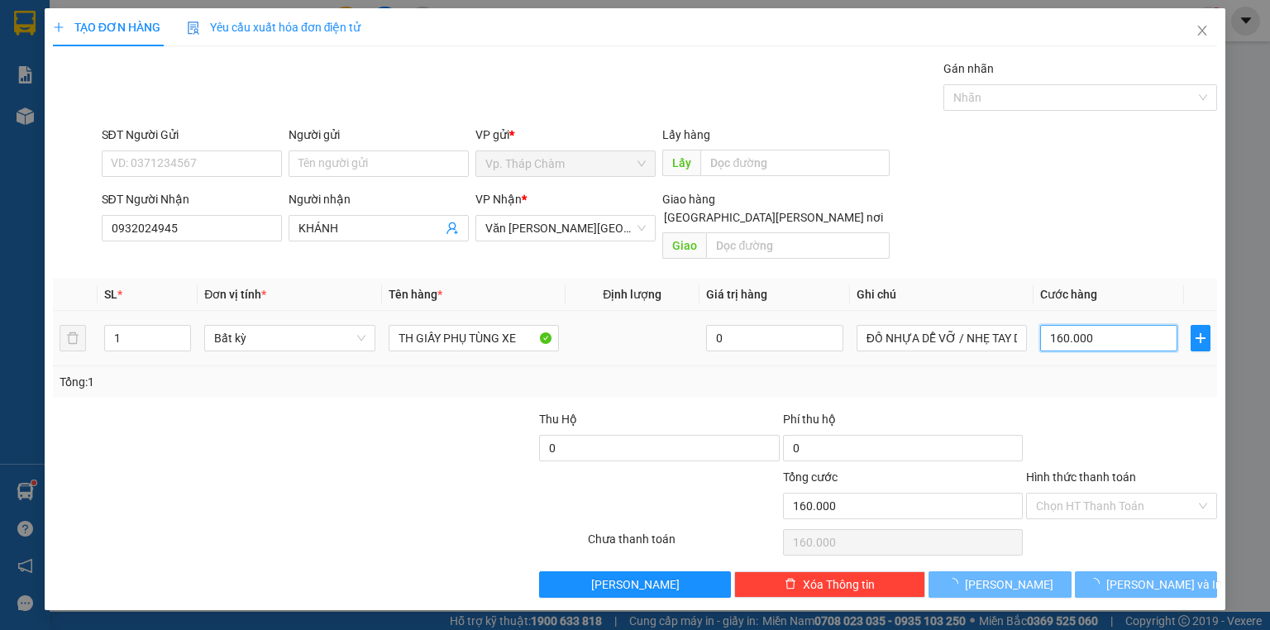
click at [1096, 325] on input "160.000" at bounding box center [1108, 338] width 137 height 26
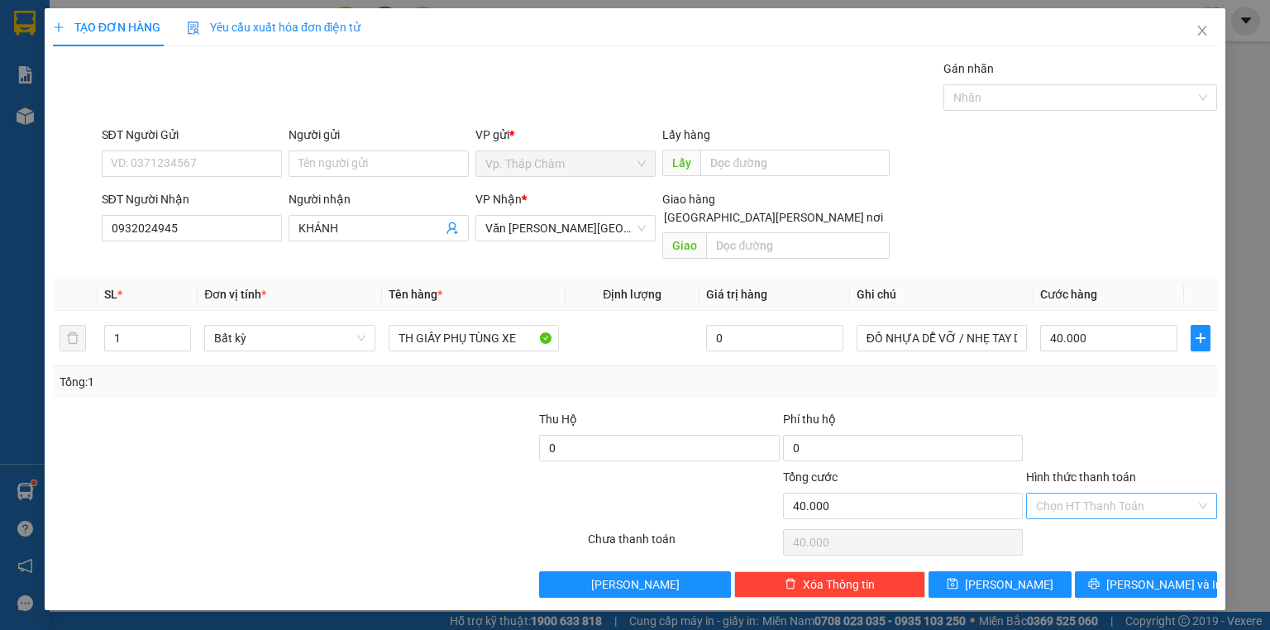
click at [1113, 493] on input "Hình thức thanh toán" at bounding box center [1116, 505] width 160 height 25
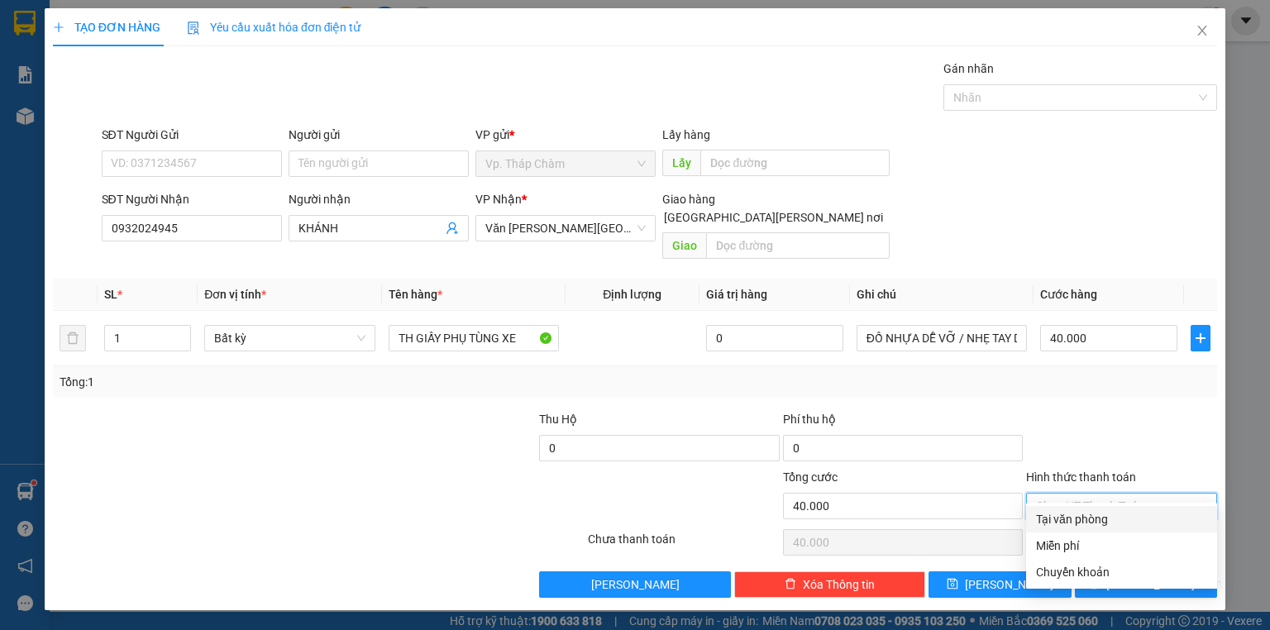
click at [1064, 524] on div "Tại văn phòng" at bounding box center [1121, 519] width 171 height 18
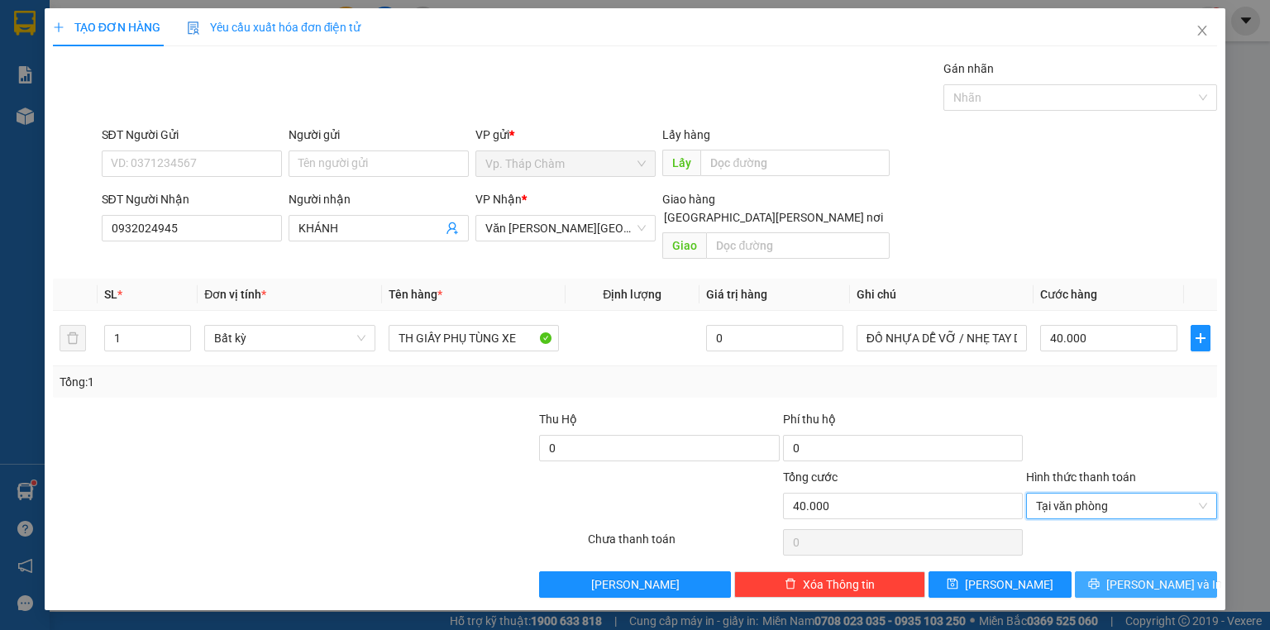
click at [1098, 579] on icon "printer" at bounding box center [1093, 584] width 11 height 11
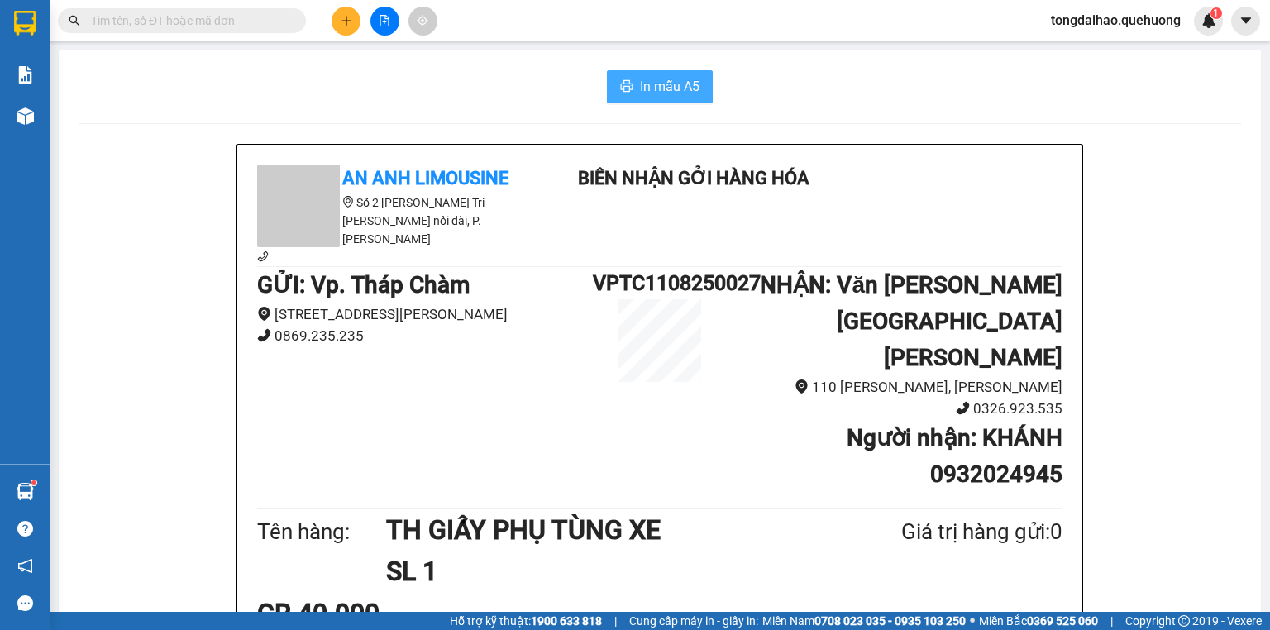
click at [666, 86] on span "In mẫu A5" at bounding box center [670, 86] width 60 height 21
click at [347, 18] on icon "plus" at bounding box center [347, 21] width 12 height 12
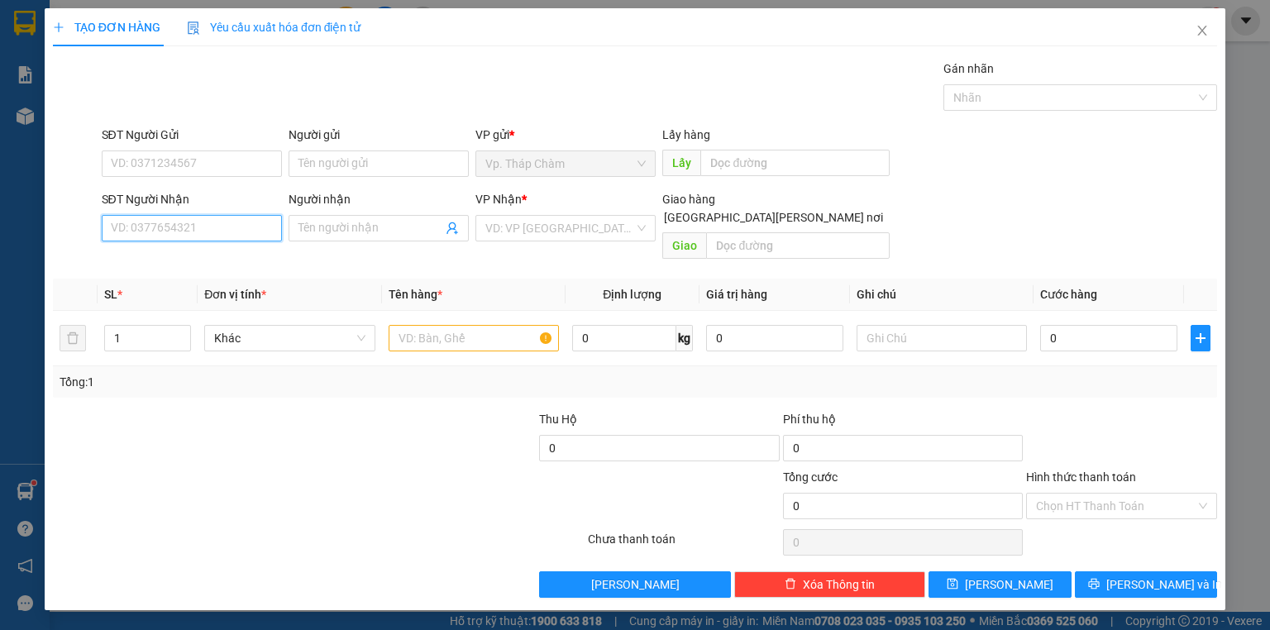
click at [231, 225] on input "SĐT Người Nhận" at bounding box center [192, 228] width 180 height 26
click at [200, 264] on div "0799094234 - [PERSON_NAME]" at bounding box center [193, 260] width 163 height 18
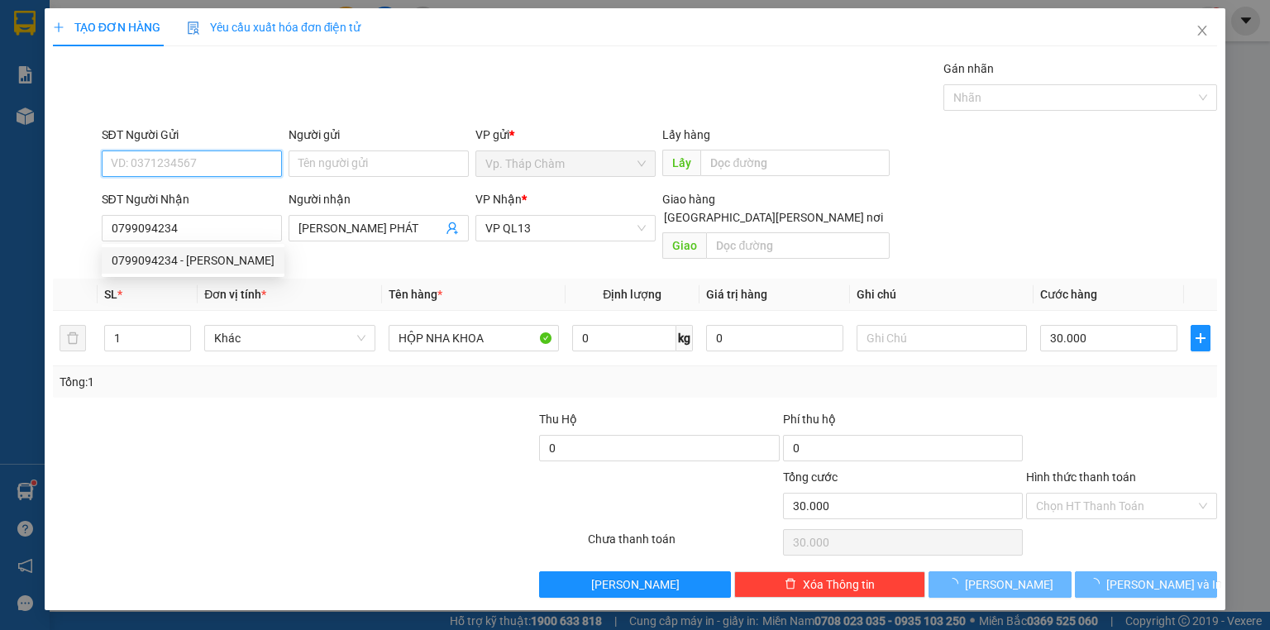
click at [233, 165] on input "SĐT Người Gửi" at bounding box center [192, 163] width 180 height 26
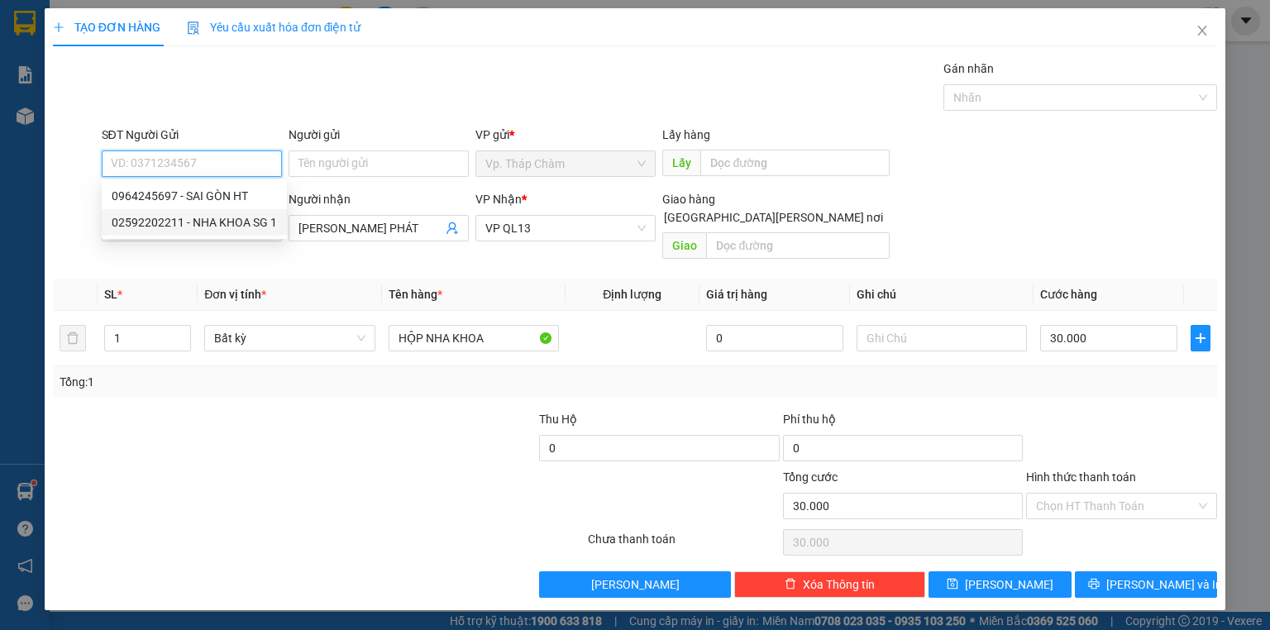
click at [235, 222] on div "02592202211 - NHA KHOA SG 1" at bounding box center [194, 222] width 165 height 18
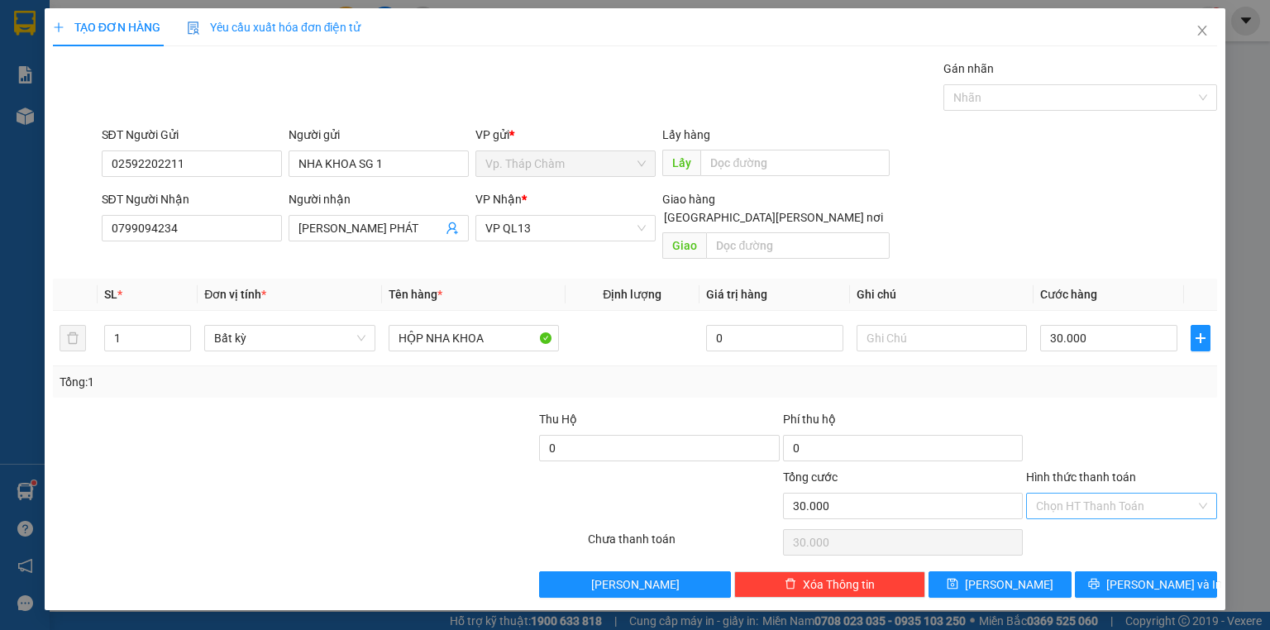
click at [1097, 493] on input "Hình thức thanh toán" at bounding box center [1116, 505] width 160 height 25
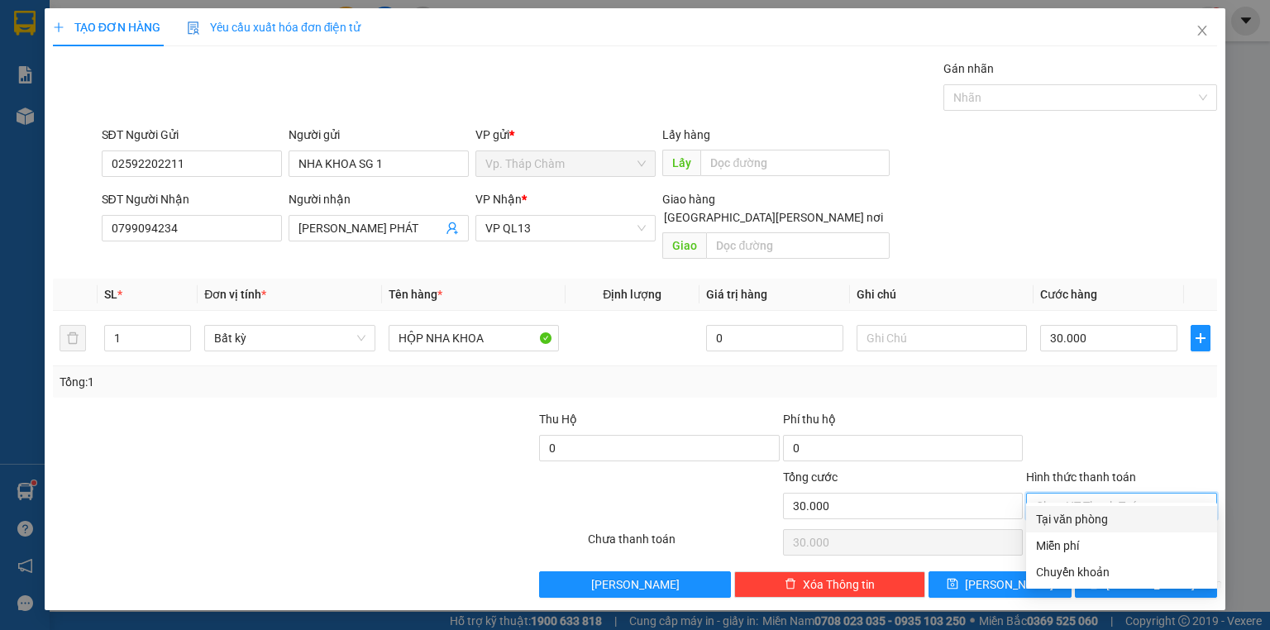
click at [1069, 516] on div "Tại văn phòng" at bounding box center [1121, 519] width 171 height 18
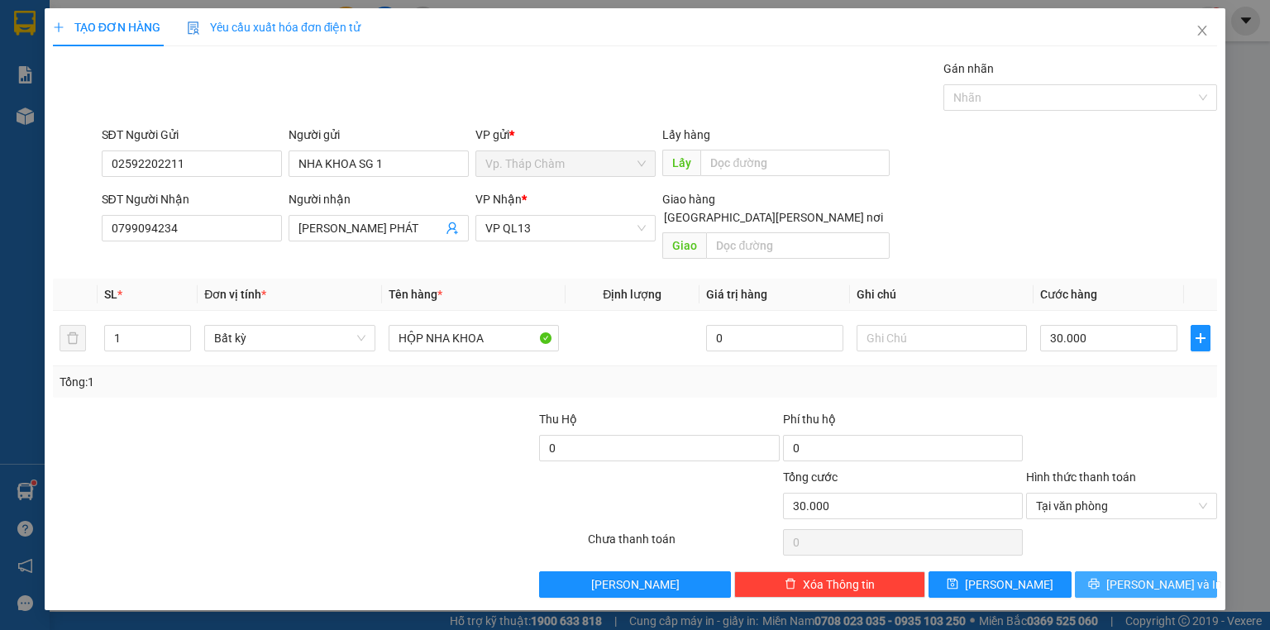
click at [1111, 571] on button "[PERSON_NAME] và In" at bounding box center [1146, 584] width 143 height 26
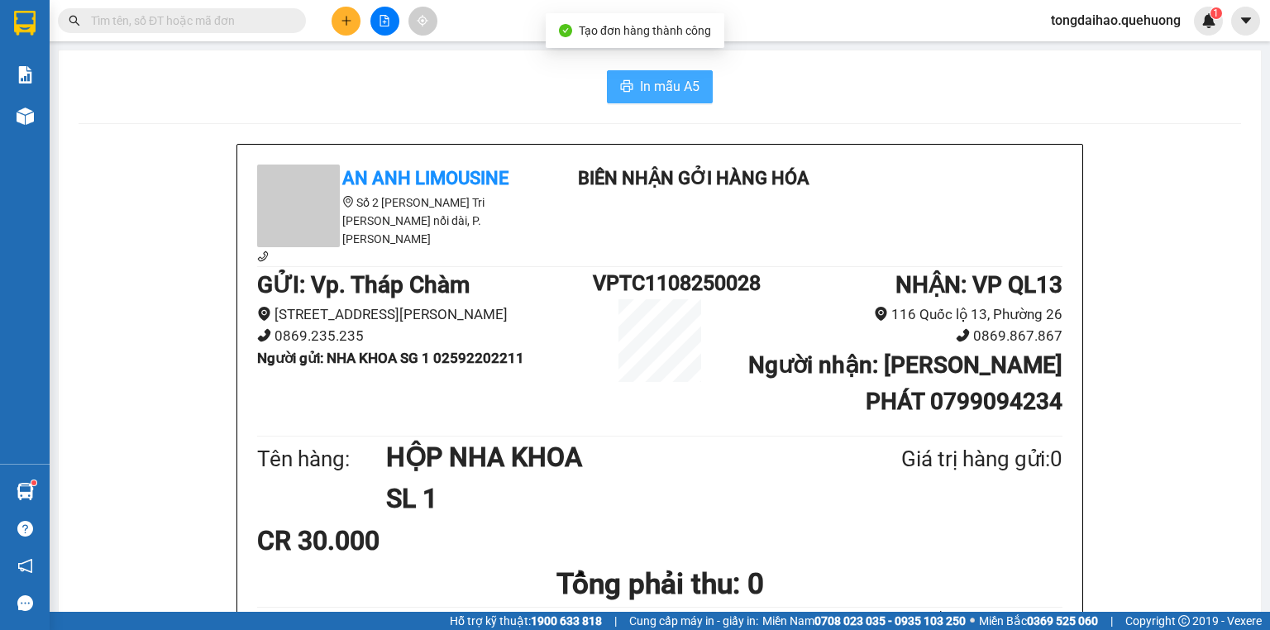
click at [691, 82] on span "In mẫu A5" at bounding box center [670, 86] width 60 height 21
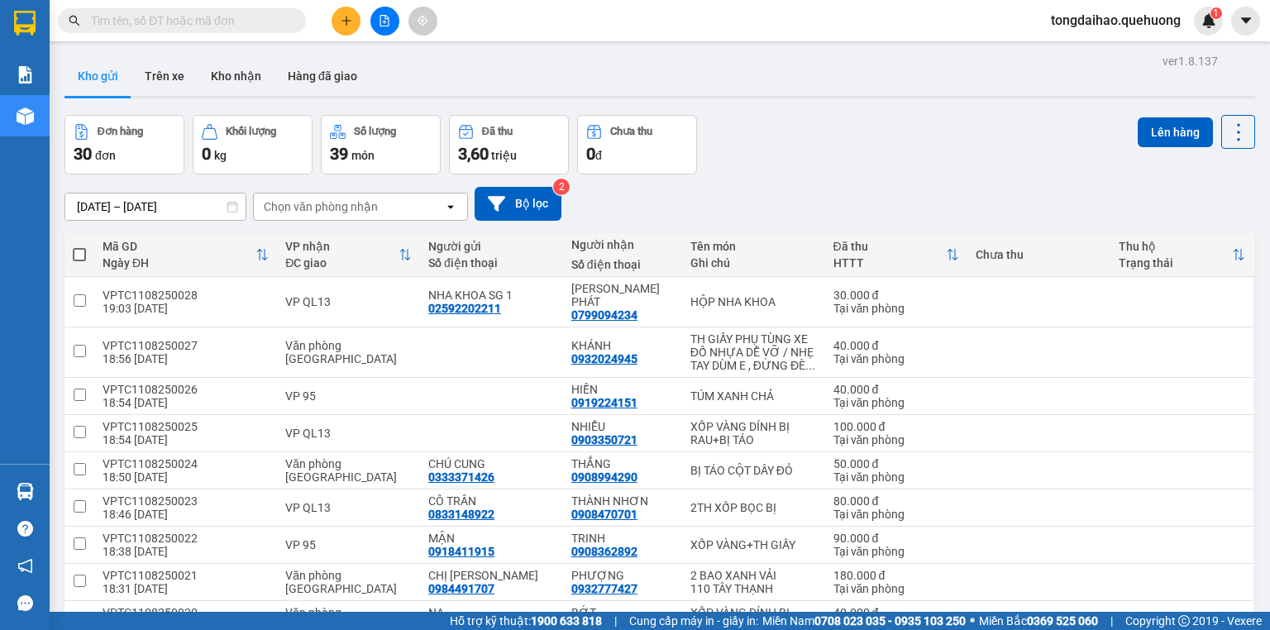
click at [998, 80] on div "Kho gửi Trên xe Kho nhận Hàng đã giao" at bounding box center [659, 78] width 1190 height 44
click at [353, 17] on button at bounding box center [345, 21] width 29 height 29
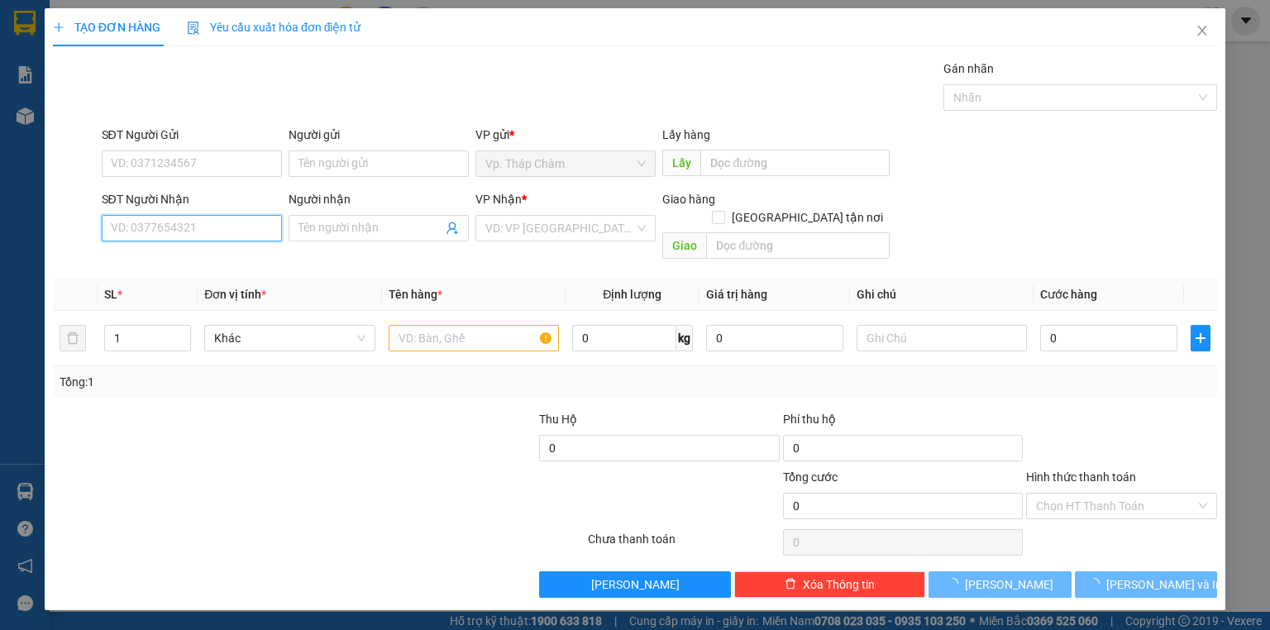
drag, startPoint x: 203, startPoint y: 227, endPoint x: 188, endPoint y: 216, distance: 18.8
click at [188, 216] on input "SĐT Người Nhận" at bounding box center [192, 228] width 180 height 26
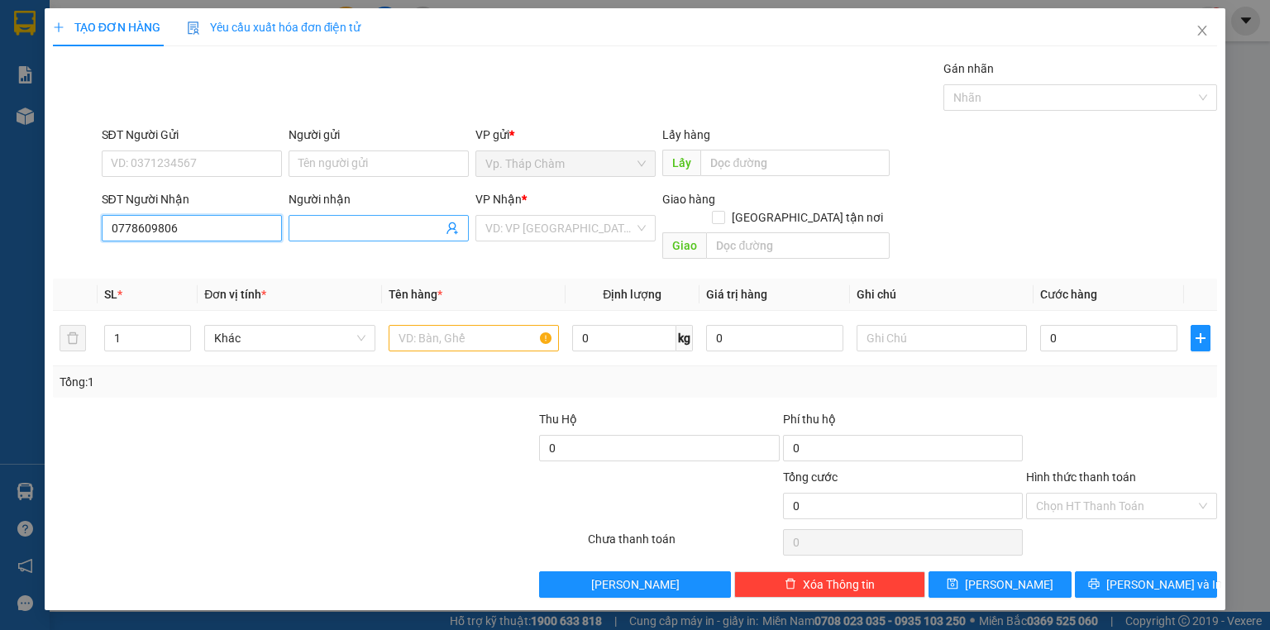
type input "0778609806"
click at [330, 226] on input "Người nhận" at bounding box center [370, 228] width 144 height 18
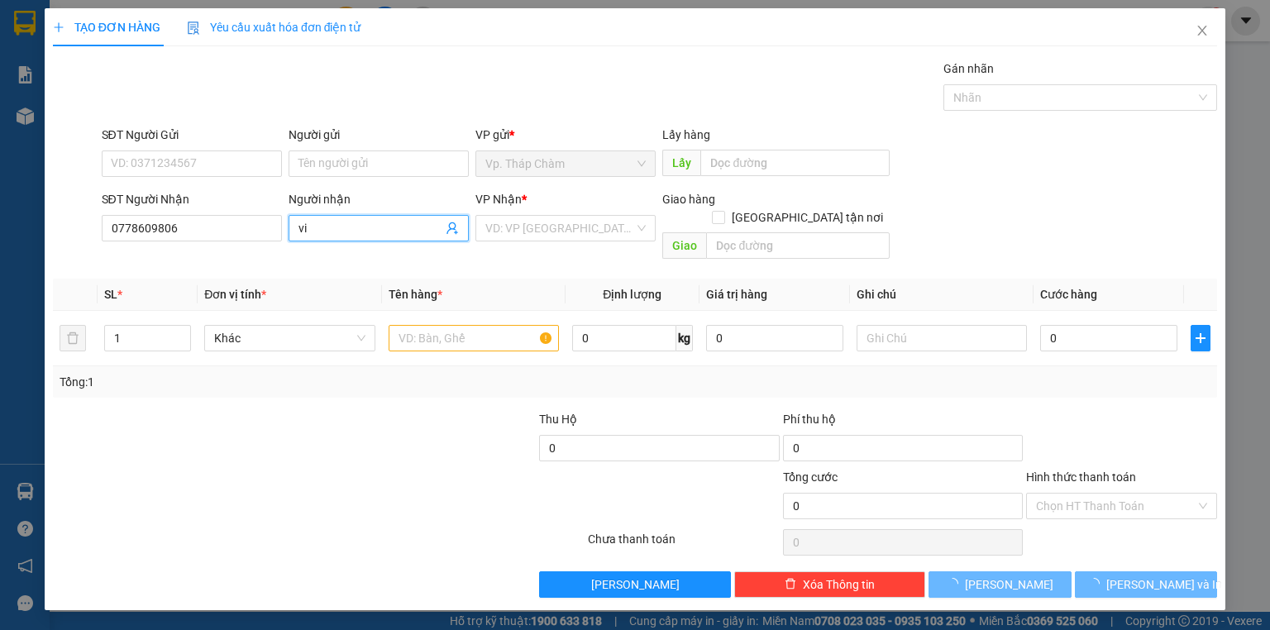
type input "v"
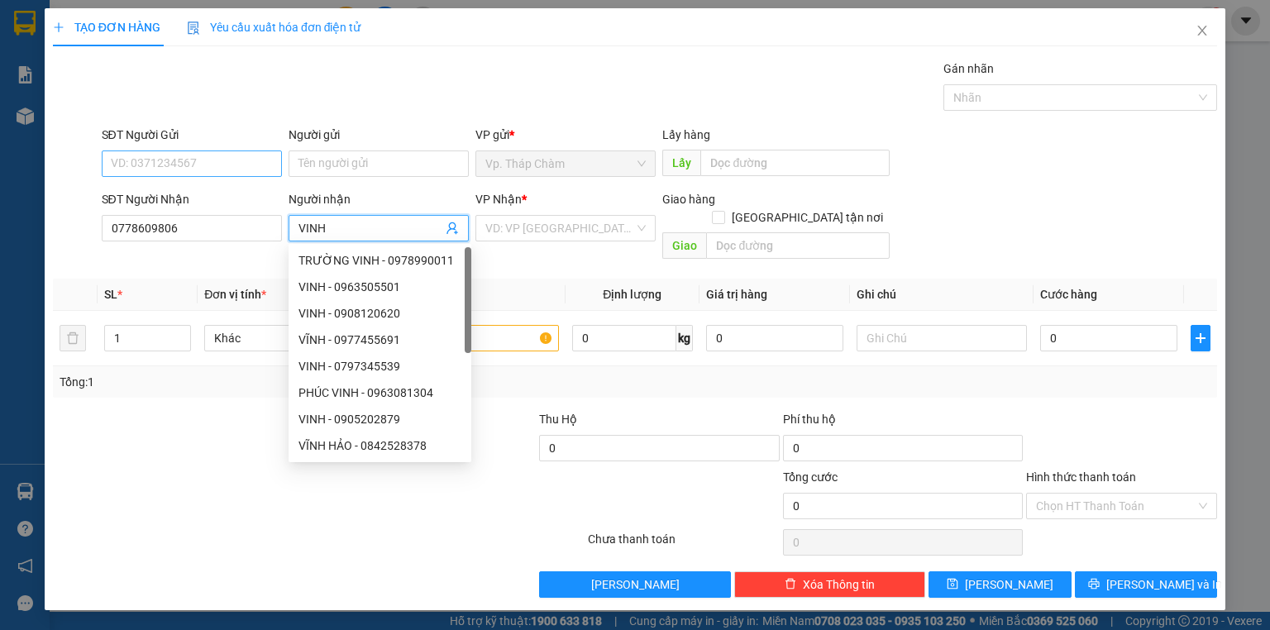
type input "VINH"
click at [205, 162] on input "SĐT Người Gửi" at bounding box center [192, 163] width 180 height 26
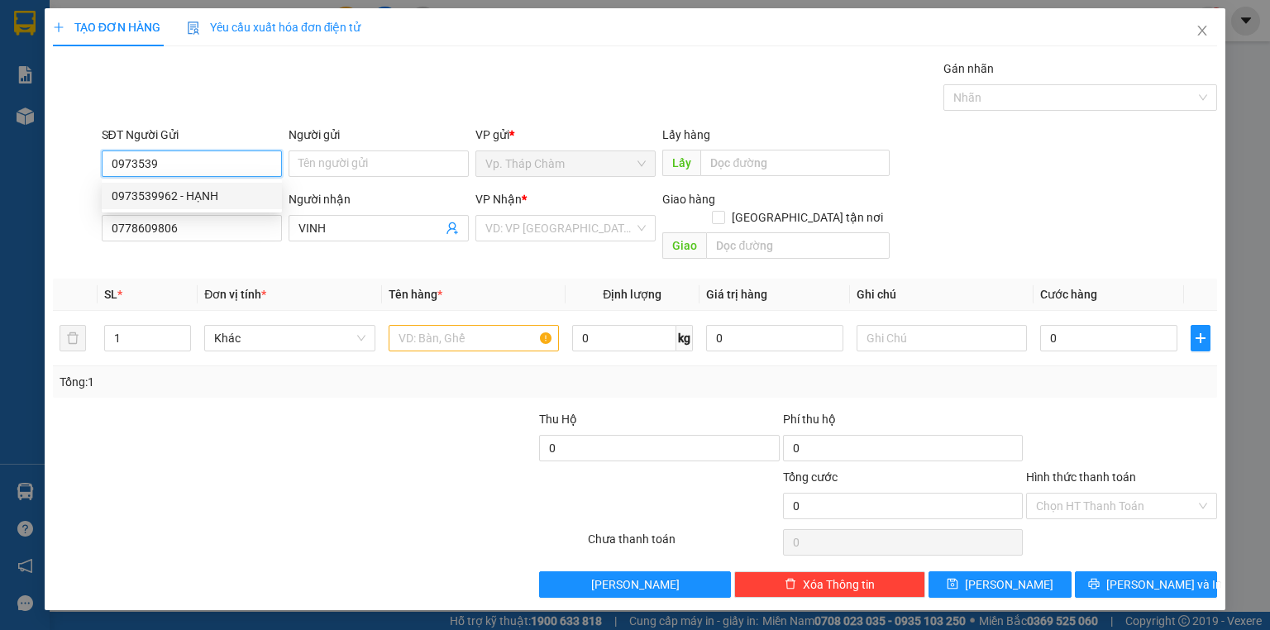
click at [179, 198] on div "0973539962 - HẠNH" at bounding box center [192, 196] width 160 height 18
type input "0973539962"
type input "HẠNH"
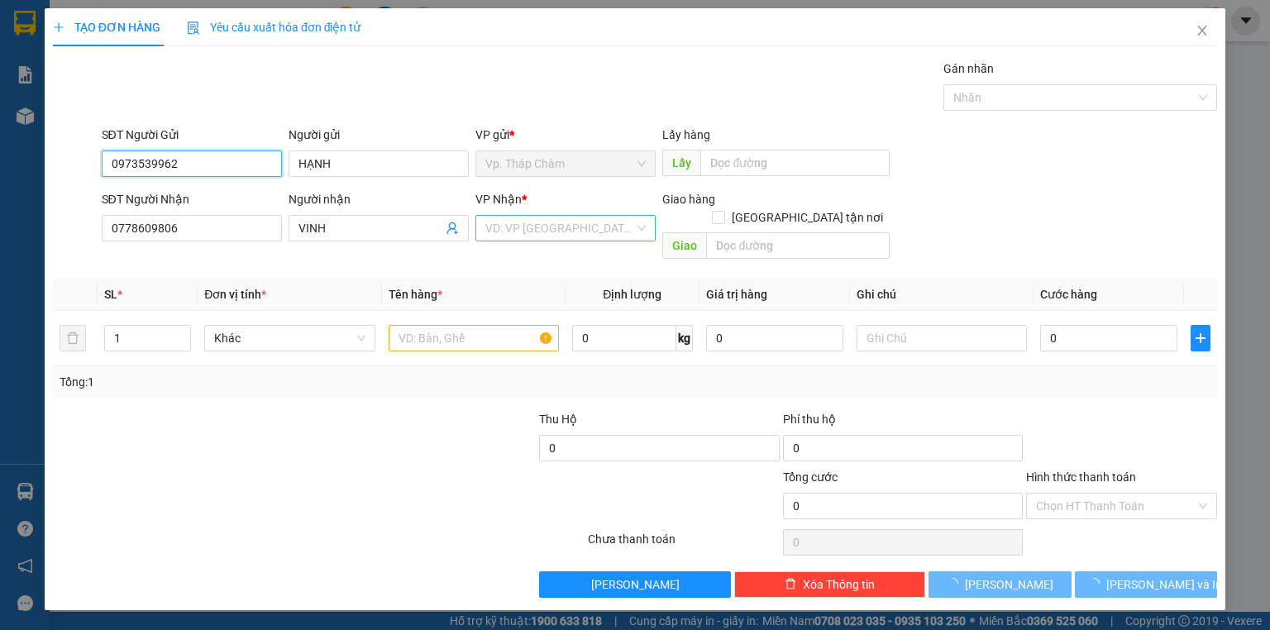
type input "40.000"
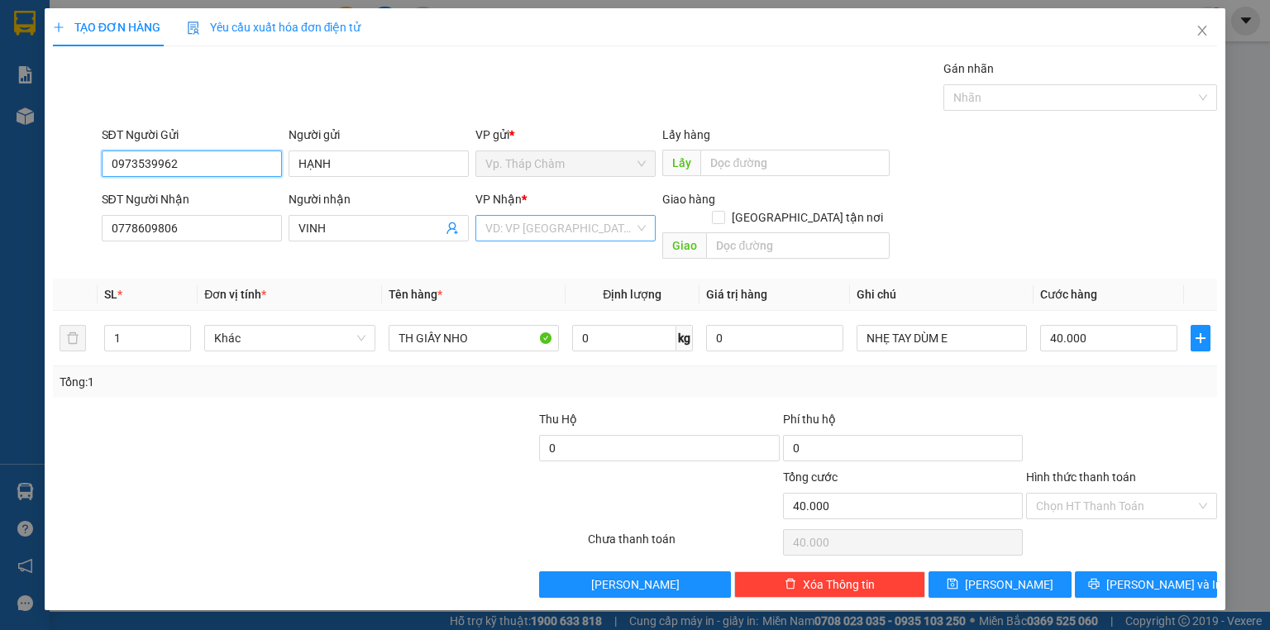
type input "0973539962"
click at [579, 231] on input "search" at bounding box center [559, 228] width 149 height 25
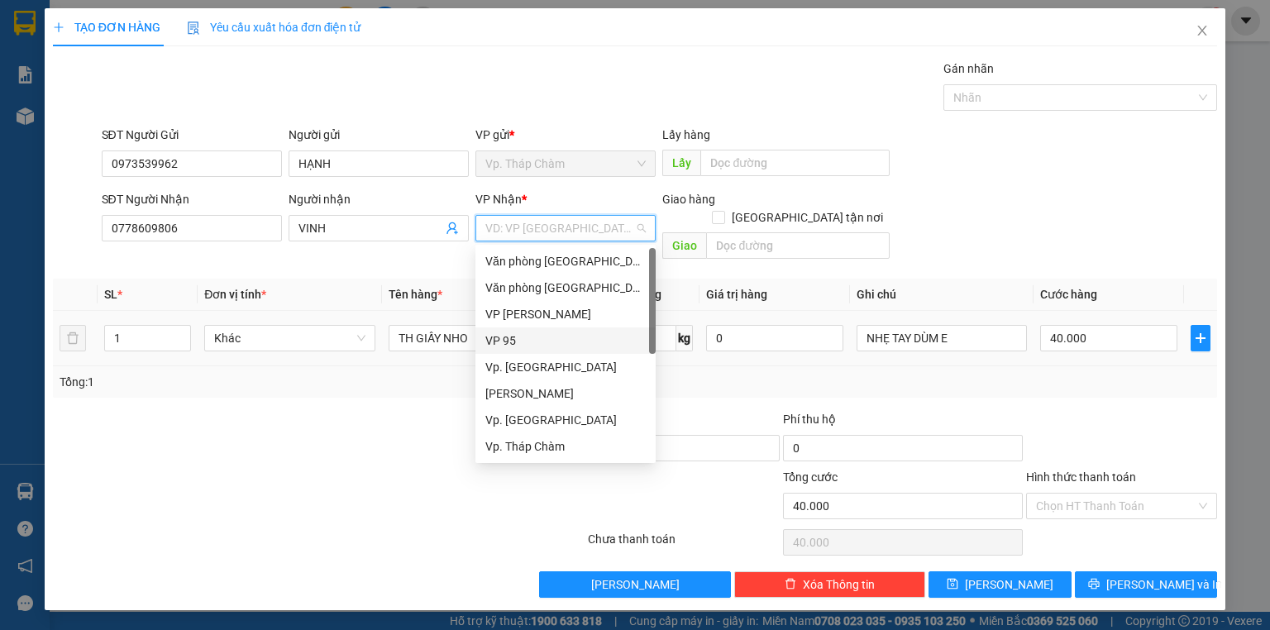
click at [516, 345] on div "VP 95" at bounding box center [565, 340] width 160 height 18
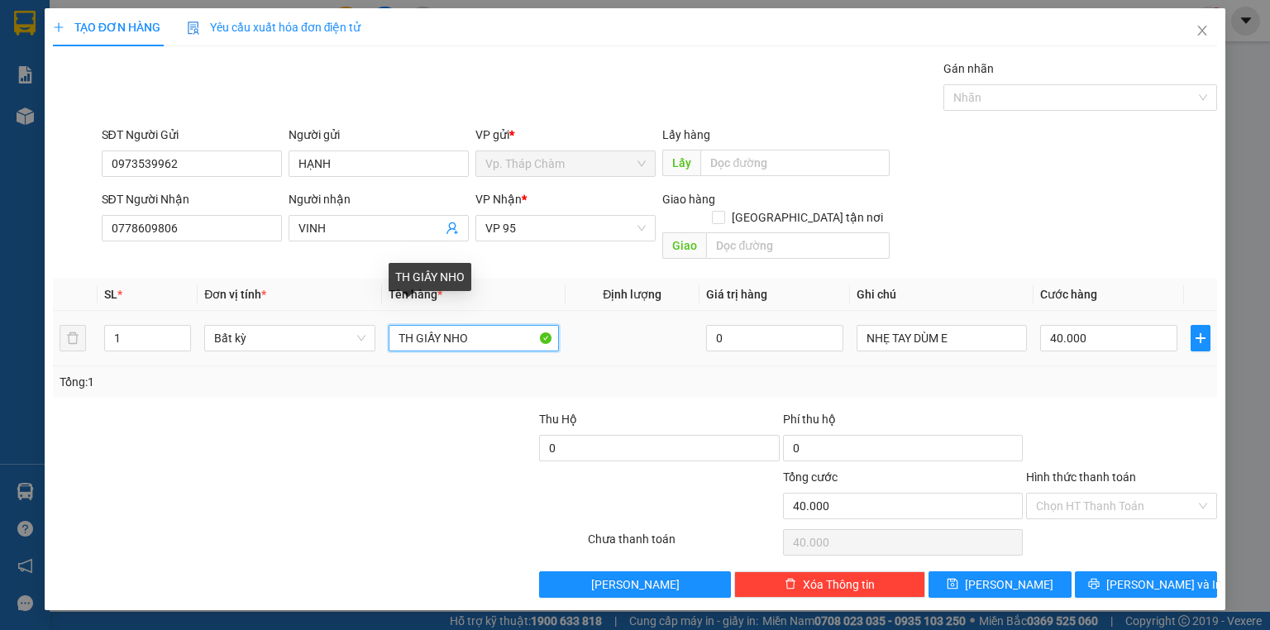
drag, startPoint x: 473, startPoint y: 317, endPoint x: 443, endPoint y: 320, distance: 29.9
click at [443, 325] on input "TH GIẤY NHO" at bounding box center [473, 338] width 170 height 26
type input "TH GIẤY"
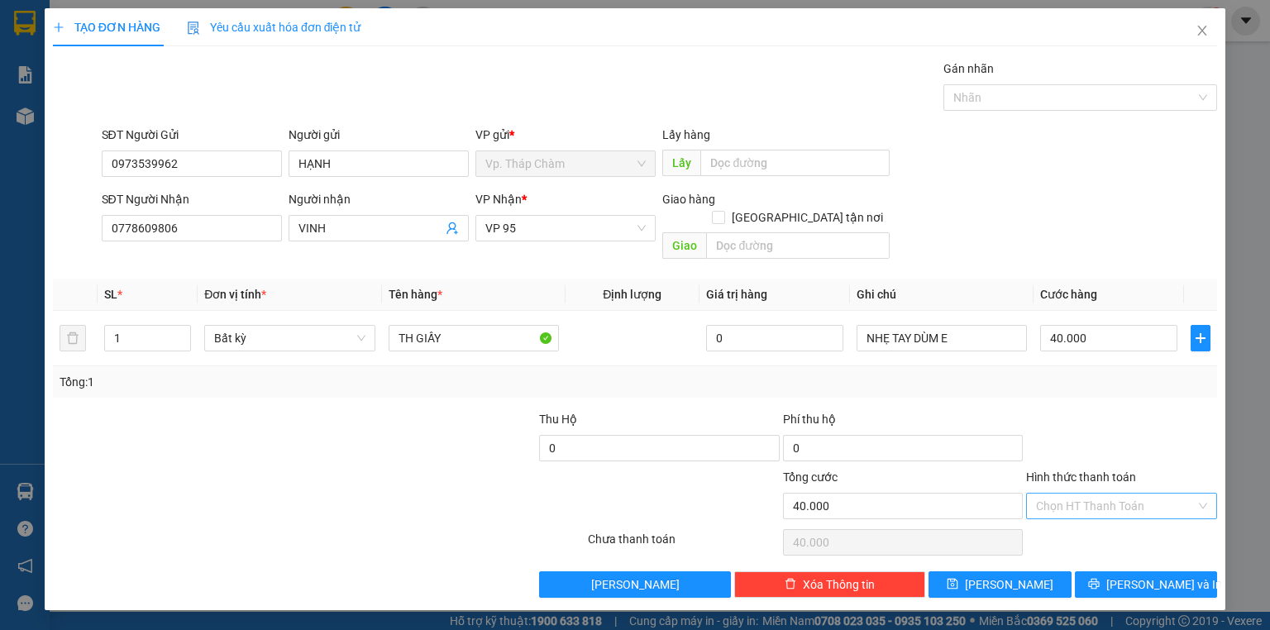
click at [1110, 493] on input "Hình thức thanh toán" at bounding box center [1116, 505] width 160 height 25
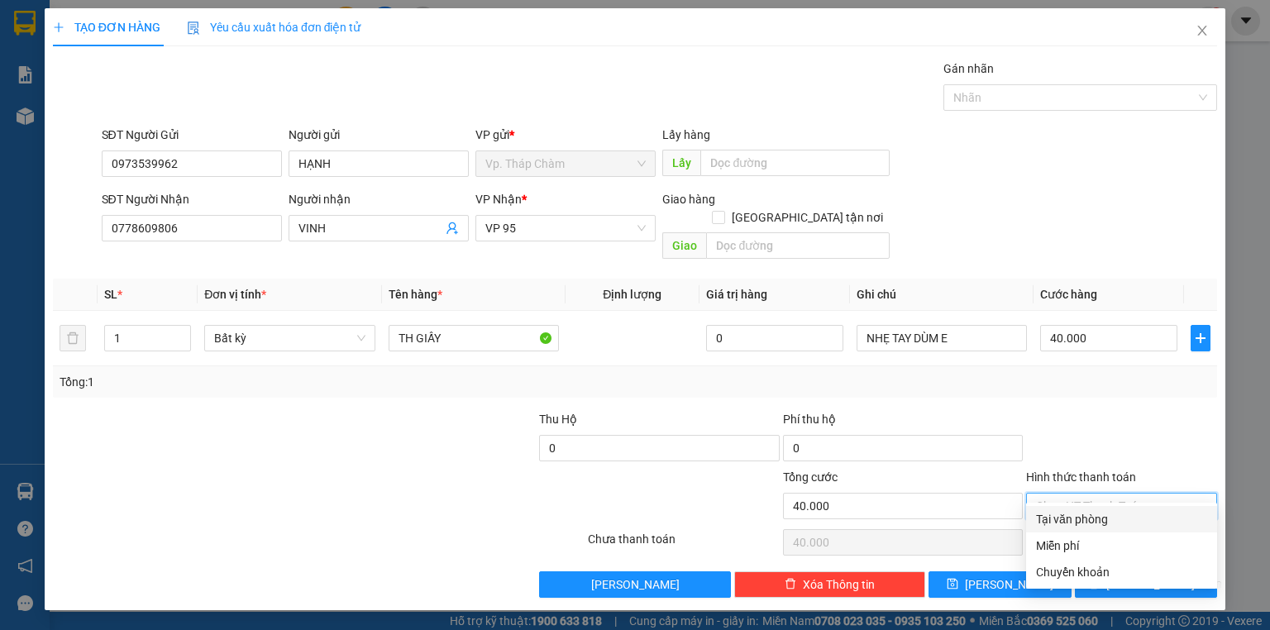
click at [1087, 516] on div "Tại văn phòng" at bounding box center [1121, 519] width 171 height 18
type input "0"
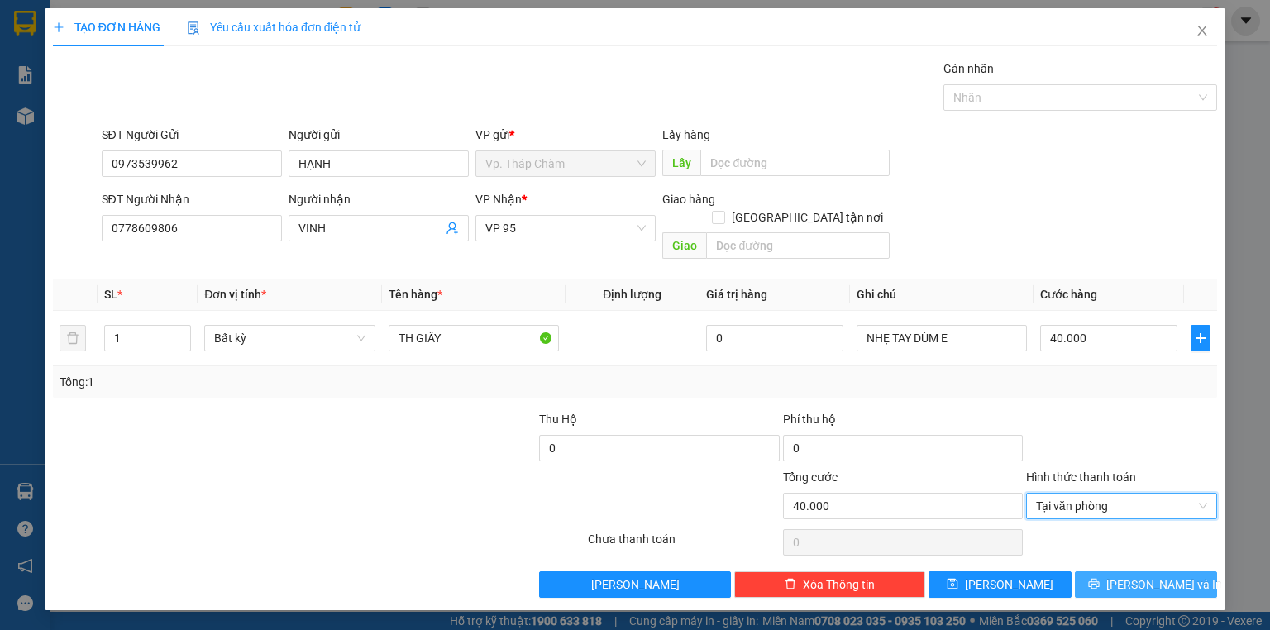
drag, startPoint x: 1151, startPoint y: 566, endPoint x: 1132, endPoint y: 562, distance: 19.5
click at [1151, 575] on span "[PERSON_NAME] và In" at bounding box center [1164, 584] width 116 height 18
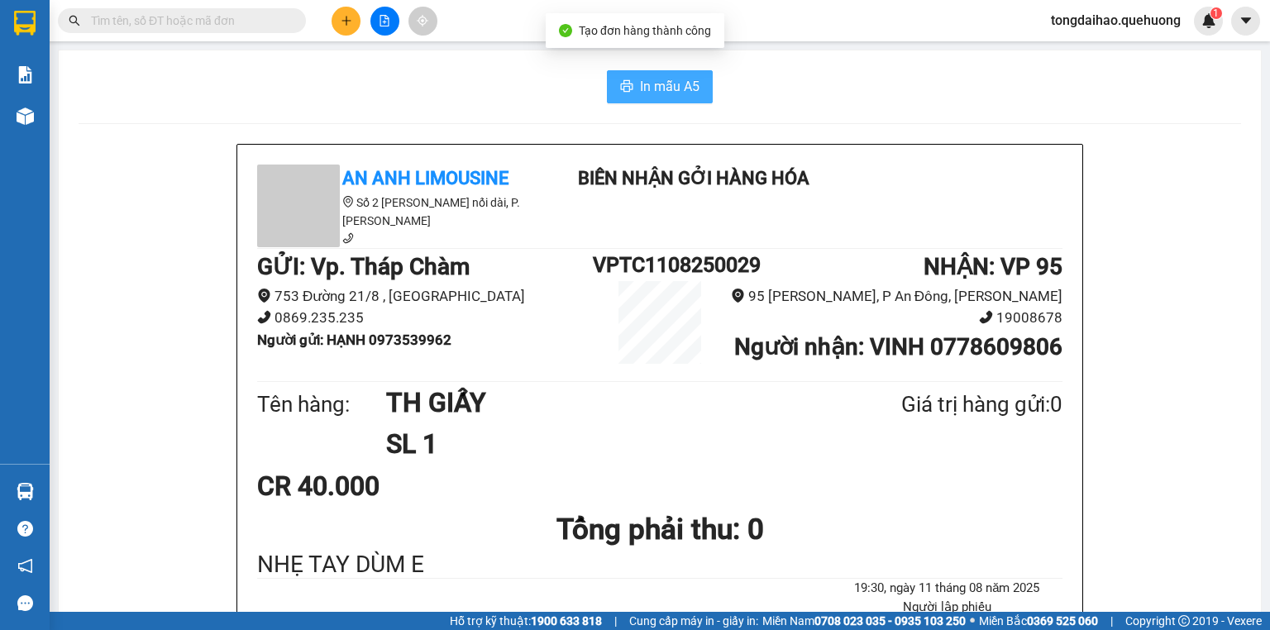
click at [652, 88] on span "In mẫu A5" at bounding box center [670, 86] width 60 height 21
click at [628, 86] on button "In mẫu A5" at bounding box center [660, 86] width 106 height 33
click at [345, 20] on icon "plus" at bounding box center [347, 21] width 12 height 12
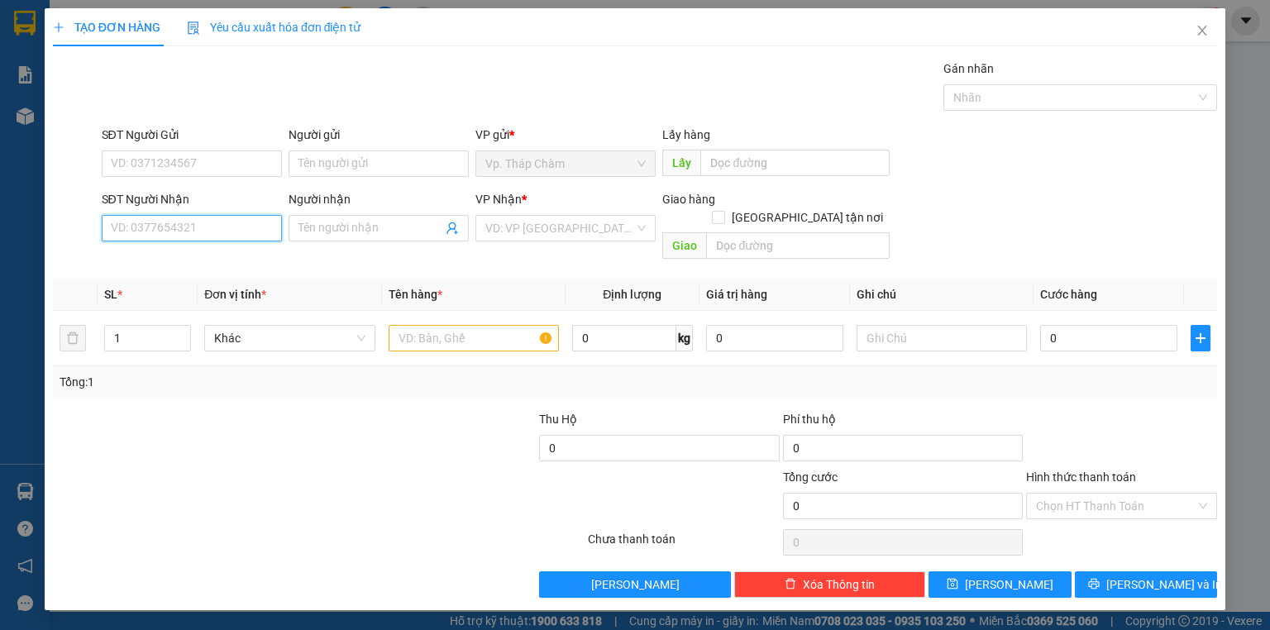
drag, startPoint x: 252, startPoint y: 226, endPoint x: 174, endPoint y: 193, distance: 85.2
click at [233, 217] on input "SĐT Người Nhận" at bounding box center [192, 228] width 180 height 26
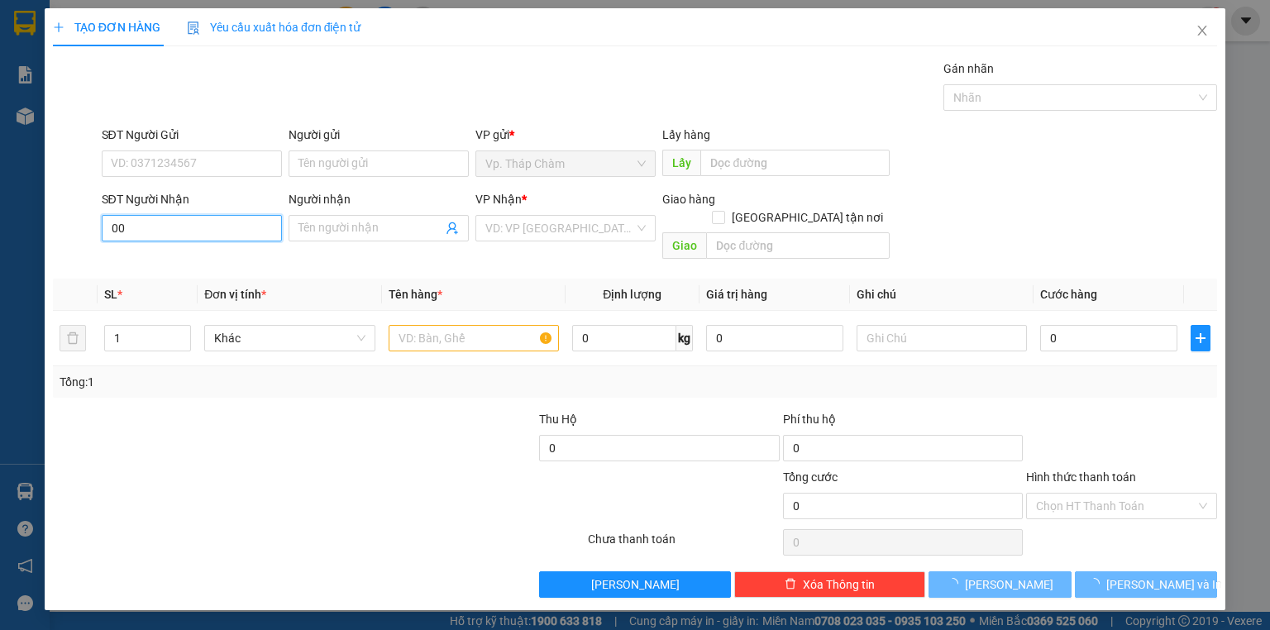
type input "0"
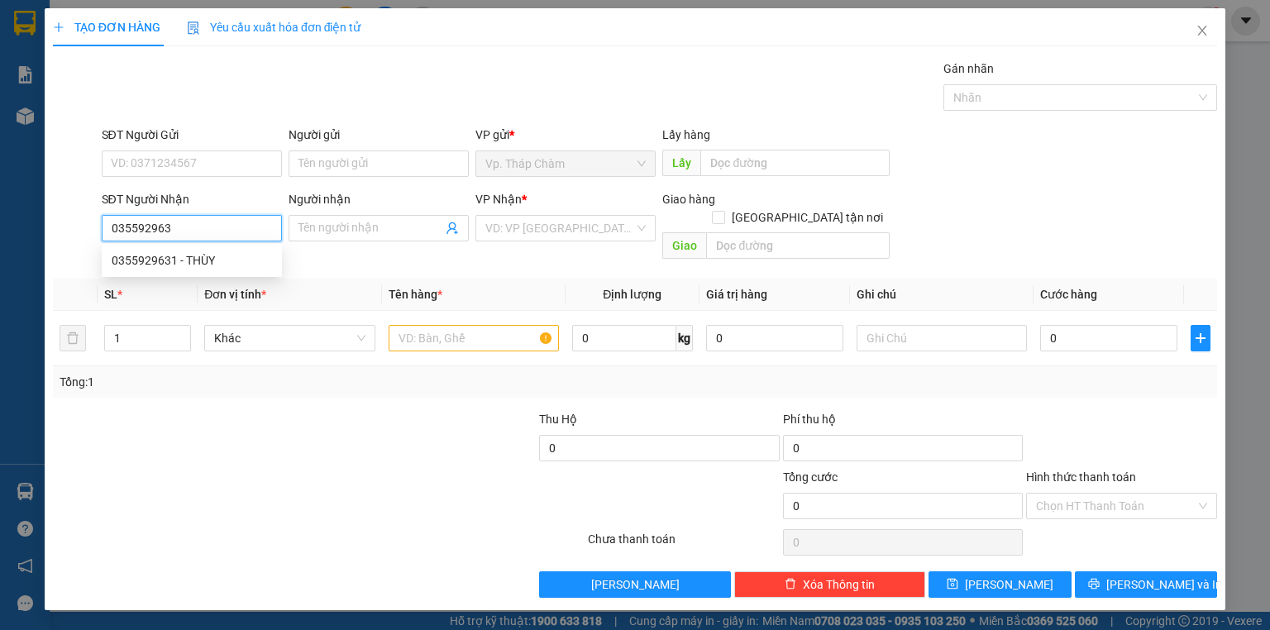
type input "0355929631"
click at [184, 251] on div "0355929631 - THÙY" at bounding box center [192, 260] width 160 height 18
type input "THÙY"
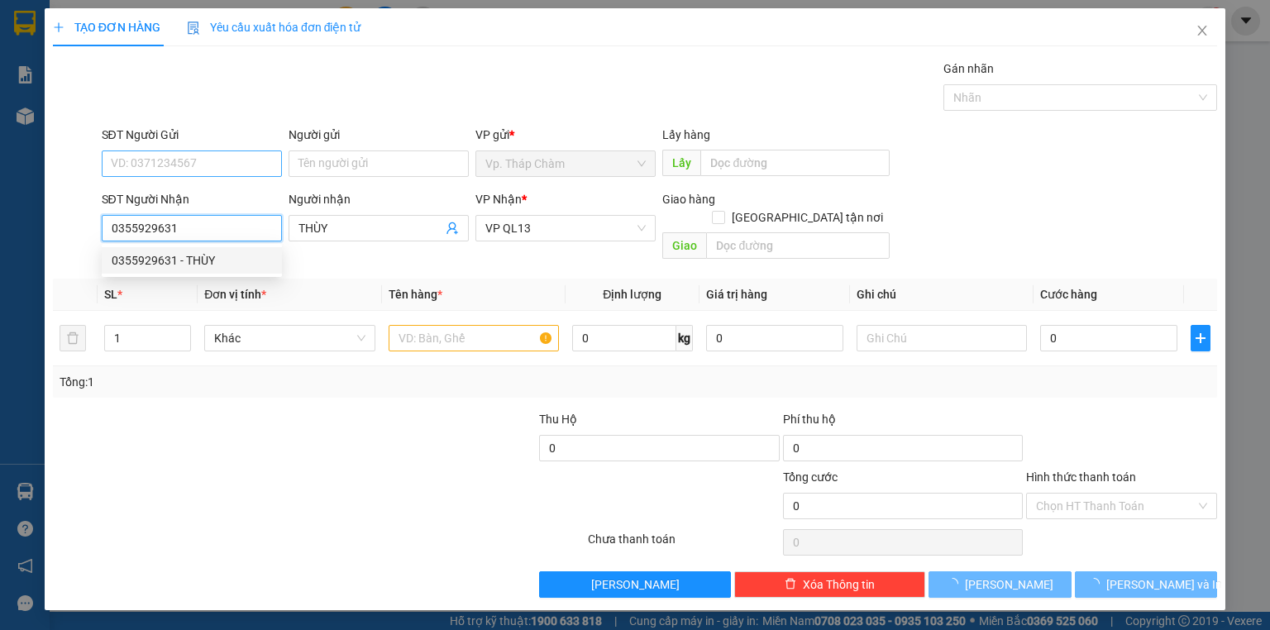
type input "30.000"
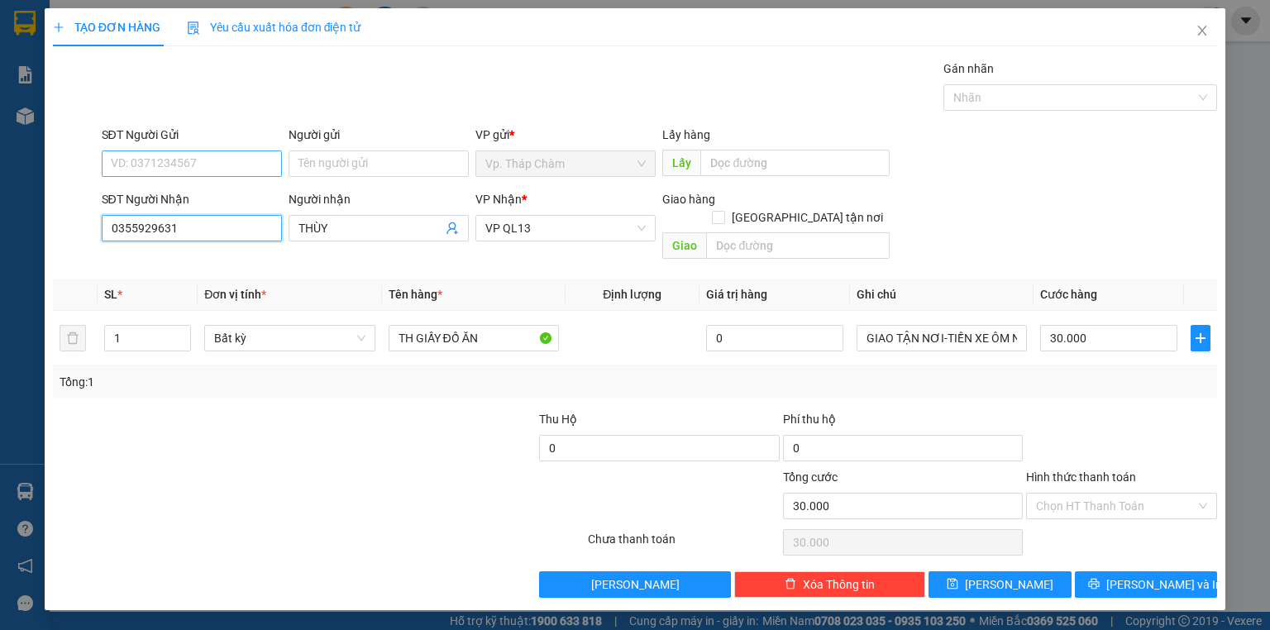
type input "0355929631"
click at [221, 164] on input "SĐT Người Gửi" at bounding box center [192, 163] width 180 height 26
type input "0975608186"
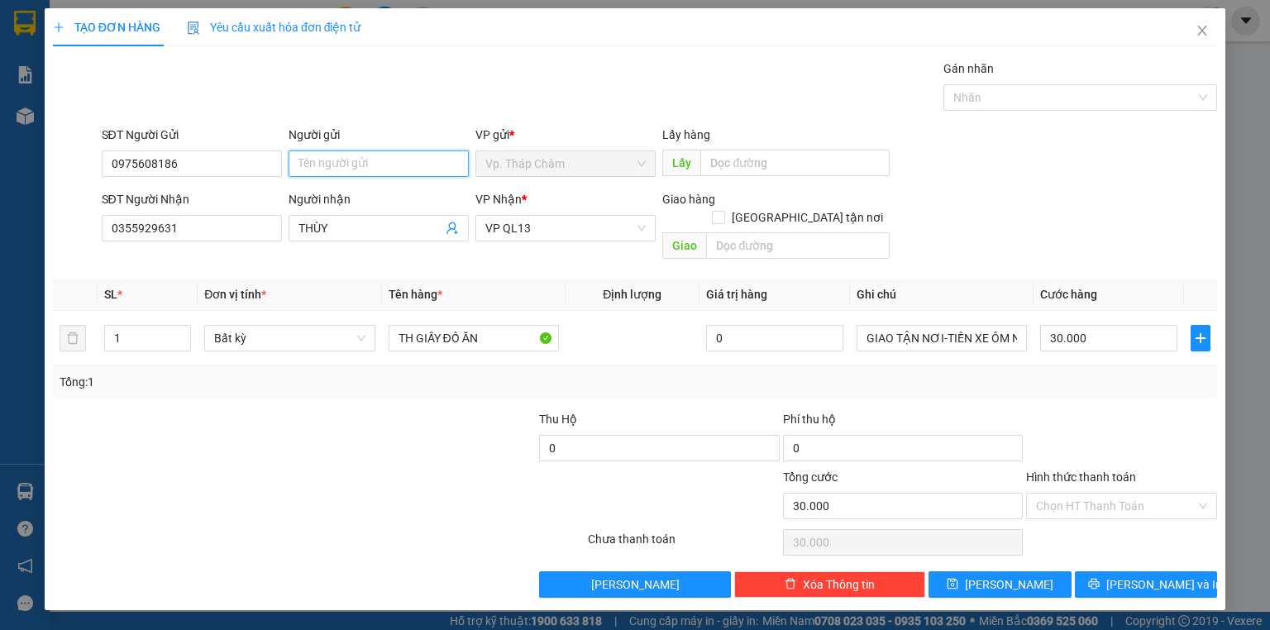
click at [356, 165] on input "Người gửi" at bounding box center [378, 163] width 180 height 26
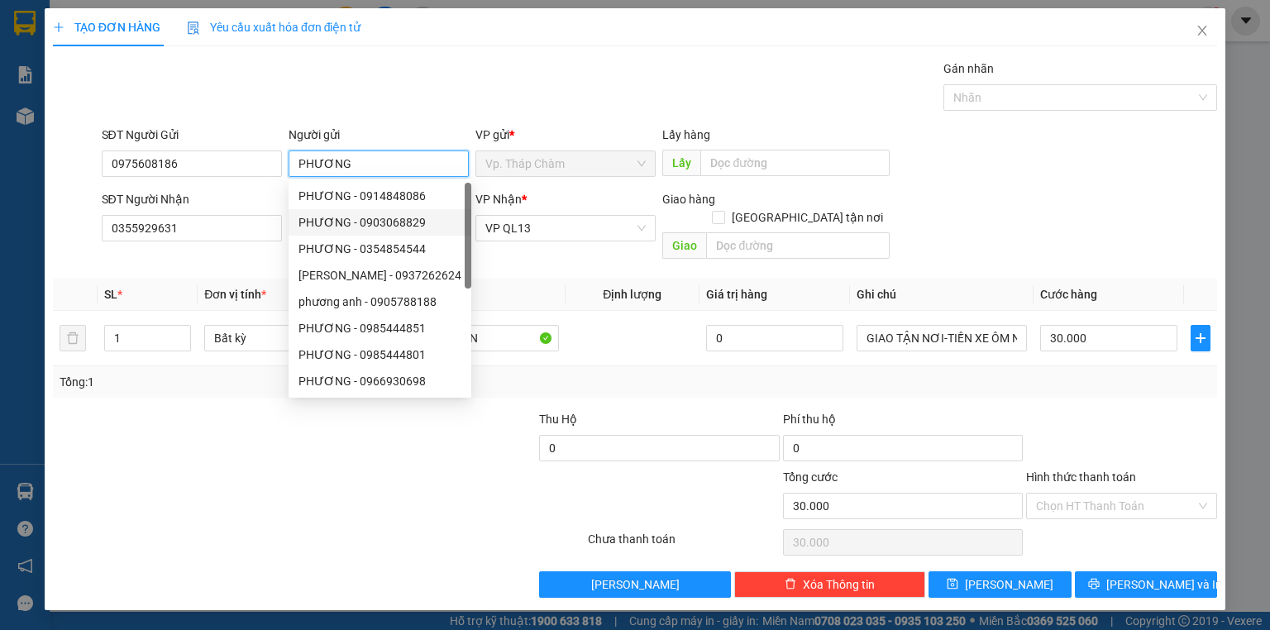
type input "PHƯƠNG"
click at [540, 253] on div "Transit Pickup Surcharge Ids Transit Deliver Surcharge Ids Transit Deliver Surc…" at bounding box center [635, 329] width 1164 height 538
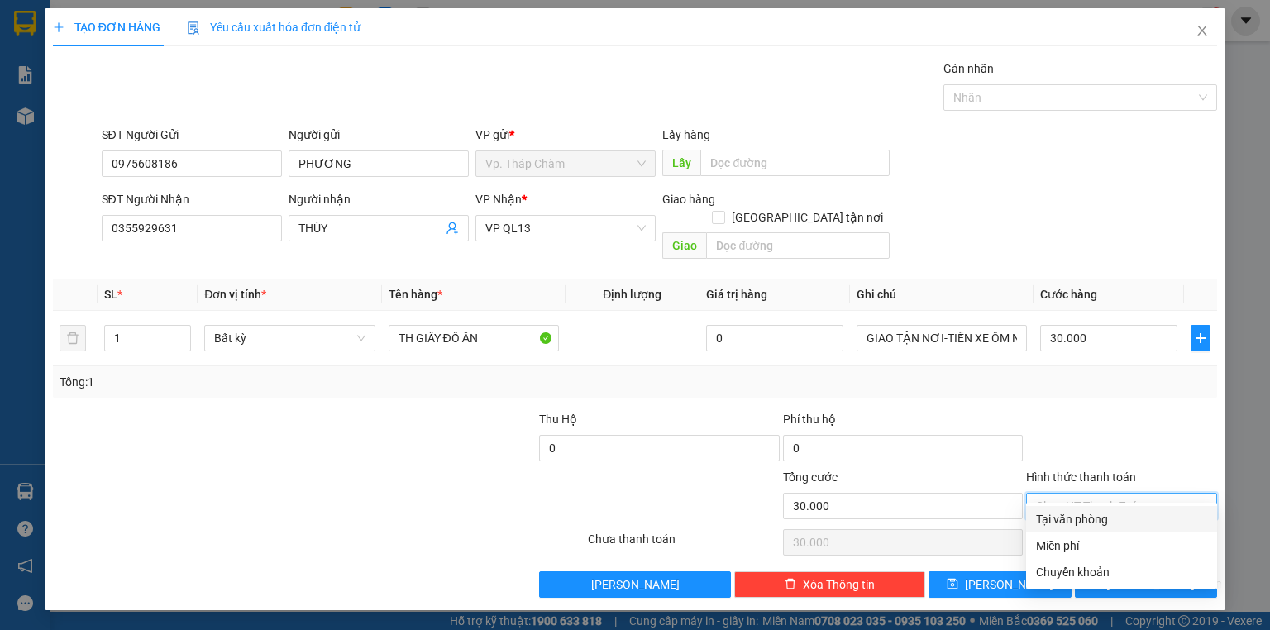
click at [1086, 493] on input "Hình thức thanh toán" at bounding box center [1116, 505] width 160 height 25
click at [1075, 522] on div "Tại văn phòng" at bounding box center [1121, 519] width 171 height 18
type input "0"
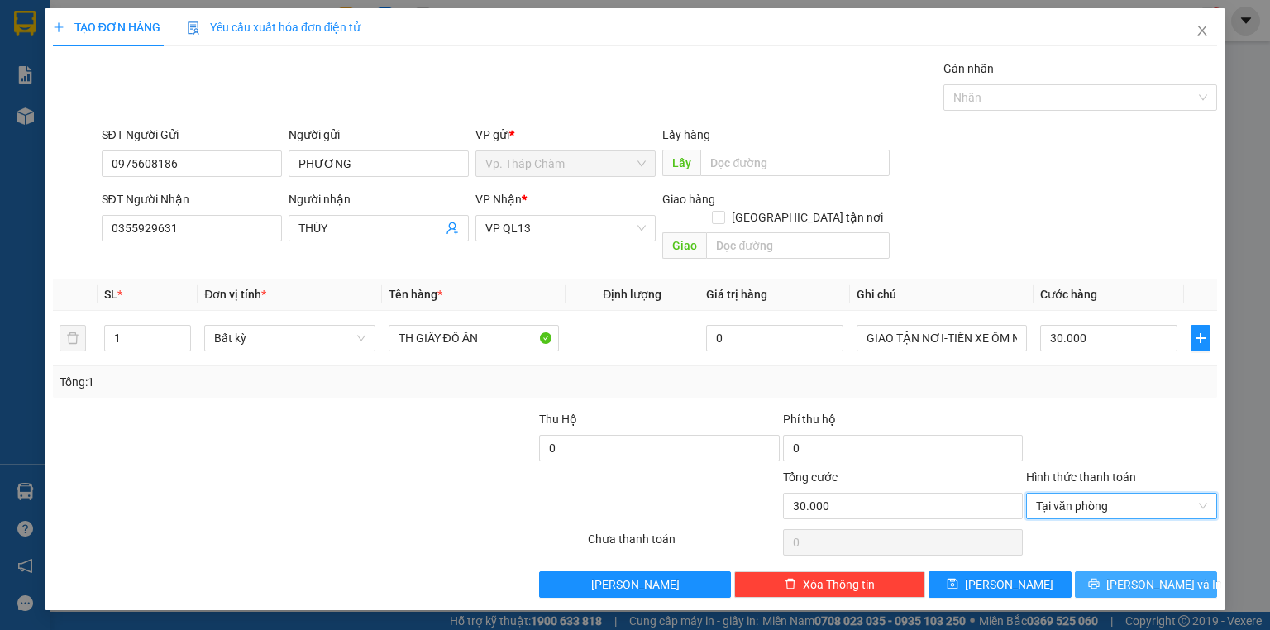
click at [1131, 571] on button "[PERSON_NAME] và In" at bounding box center [1146, 584] width 143 height 26
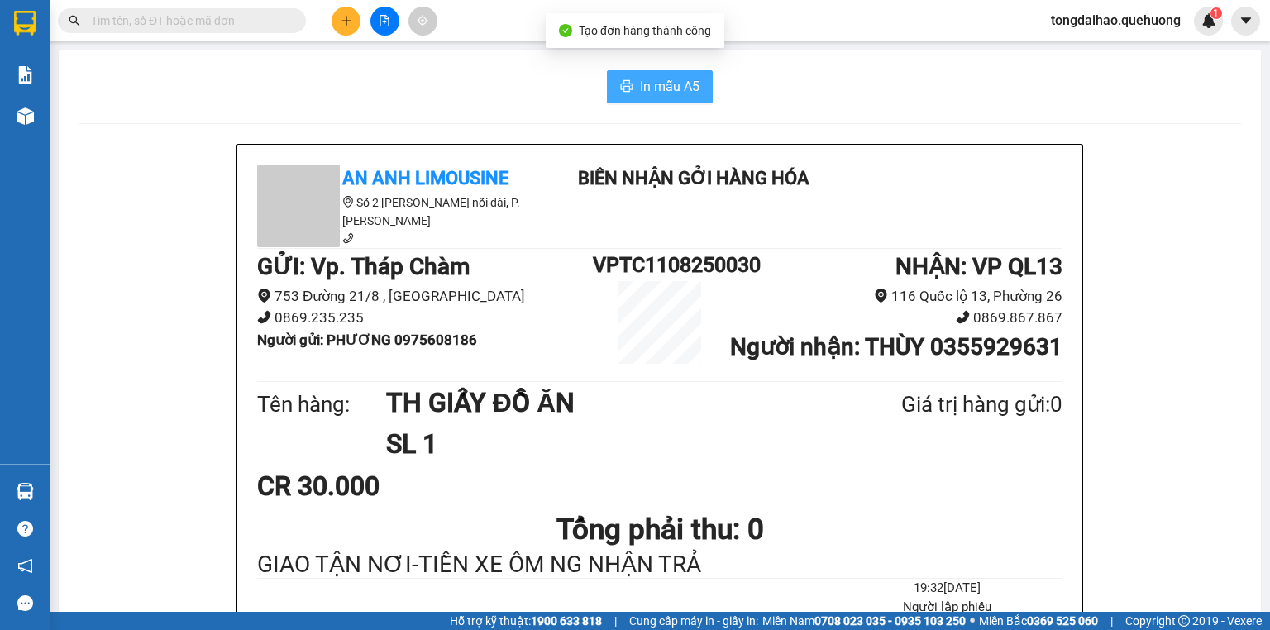
click at [662, 79] on span "In mẫu A5" at bounding box center [670, 86] width 60 height 21
click at [339, 17] on button at bounding box center [345, 21] width 29 height 29
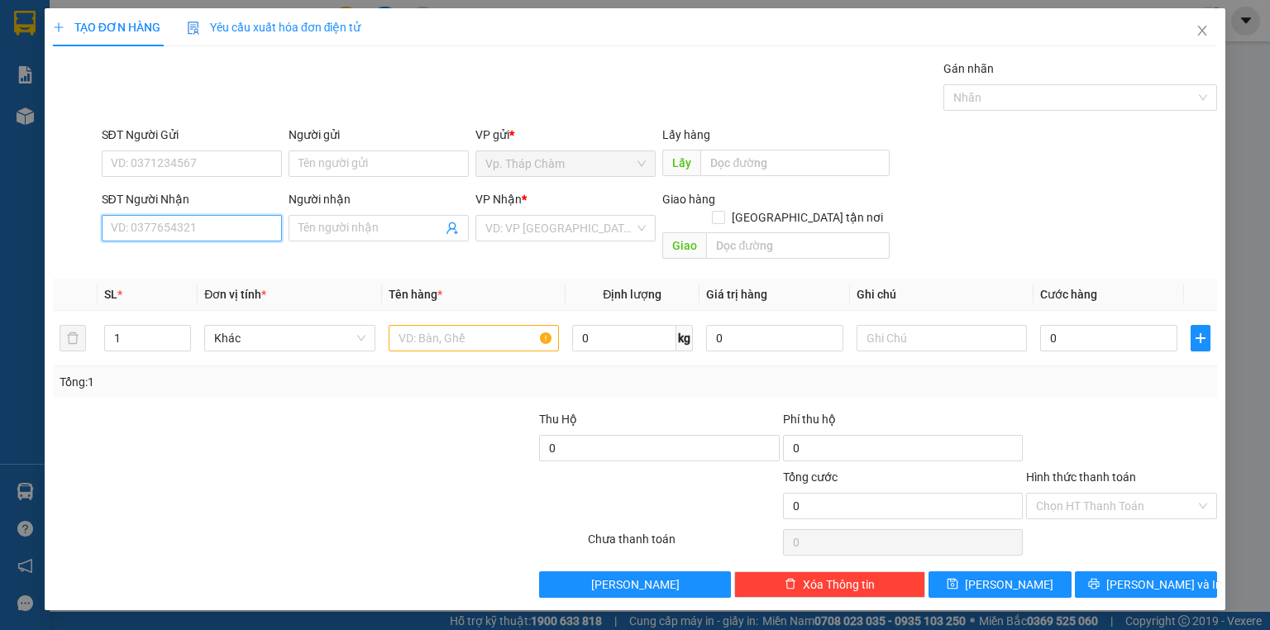
click at [153, 231] on input "SĐT Người Nhận" at bounding box center [192, 228] width 180 height 26
type input "0785304359"
click at [158, 260] on div "0785304359 - PHONG" at bounding box center [192, 260] width 160 height 18
type input "PHONG"
type input "40.000"
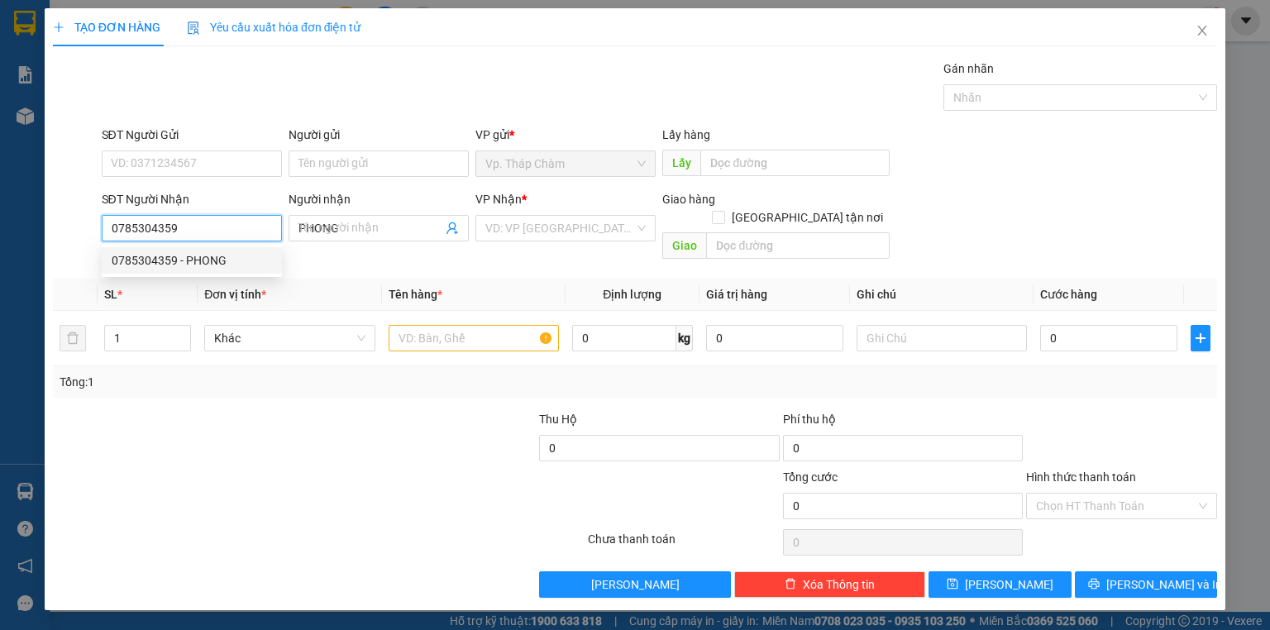
type input "40.000"
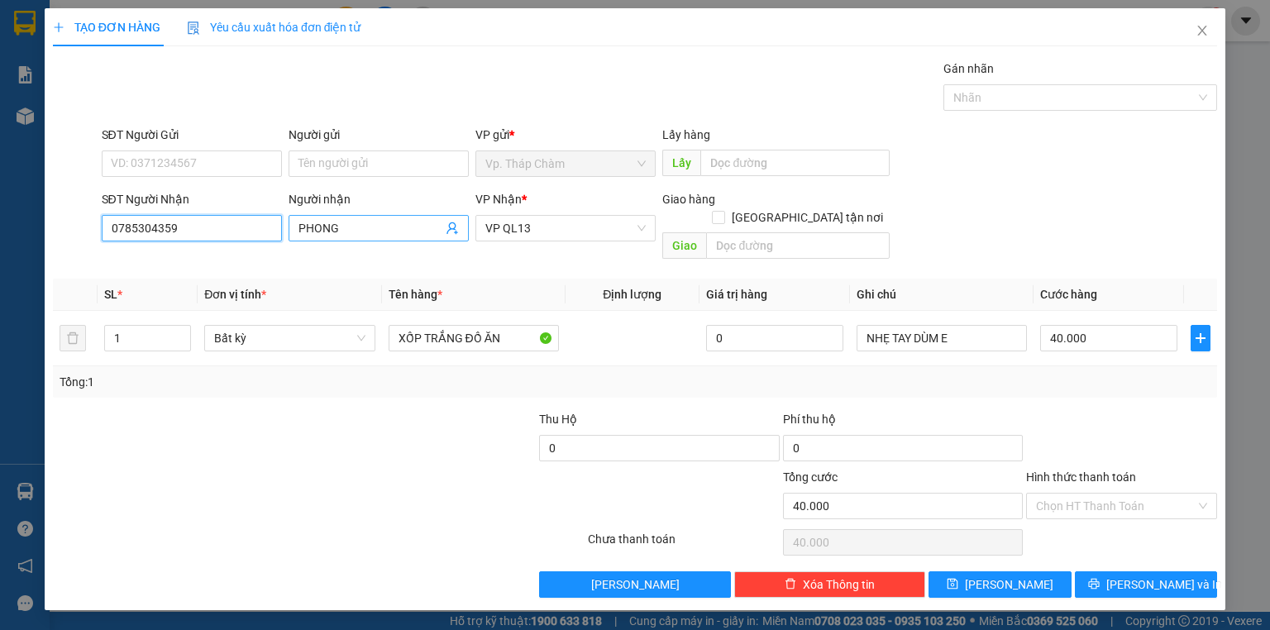
type input "0785304359"
drag, startPoint x: 315, startPoint y: 222, endPoint x: 254, endPoint y: 223, distance: 61.2
click at [254, 223] on div "SĐT Người Nhận 0785304359 Người nhận PHONG PHONG VP Nhận * VP QL13 Giao hàng Gi…" at bounding box center [659, 228] width 1122 height 76
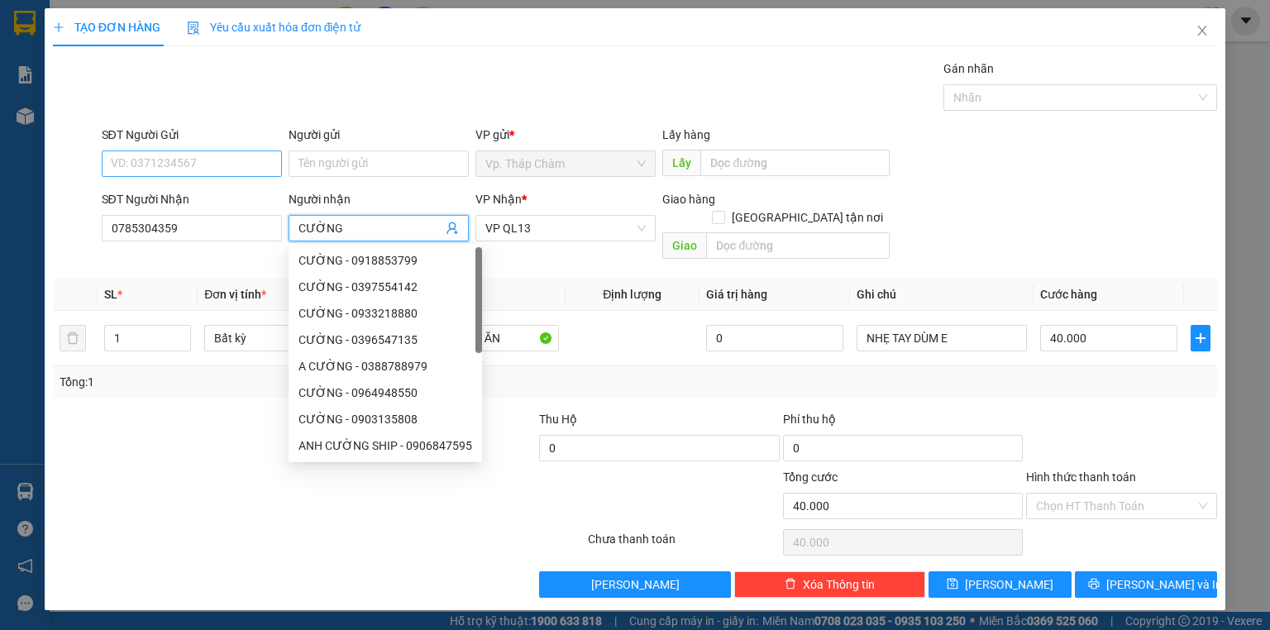
type input "CƯỜNG"
click at [174, 162] on input "SĐT Người Gửi" at bounding box center [192, 163] width 180 height 26
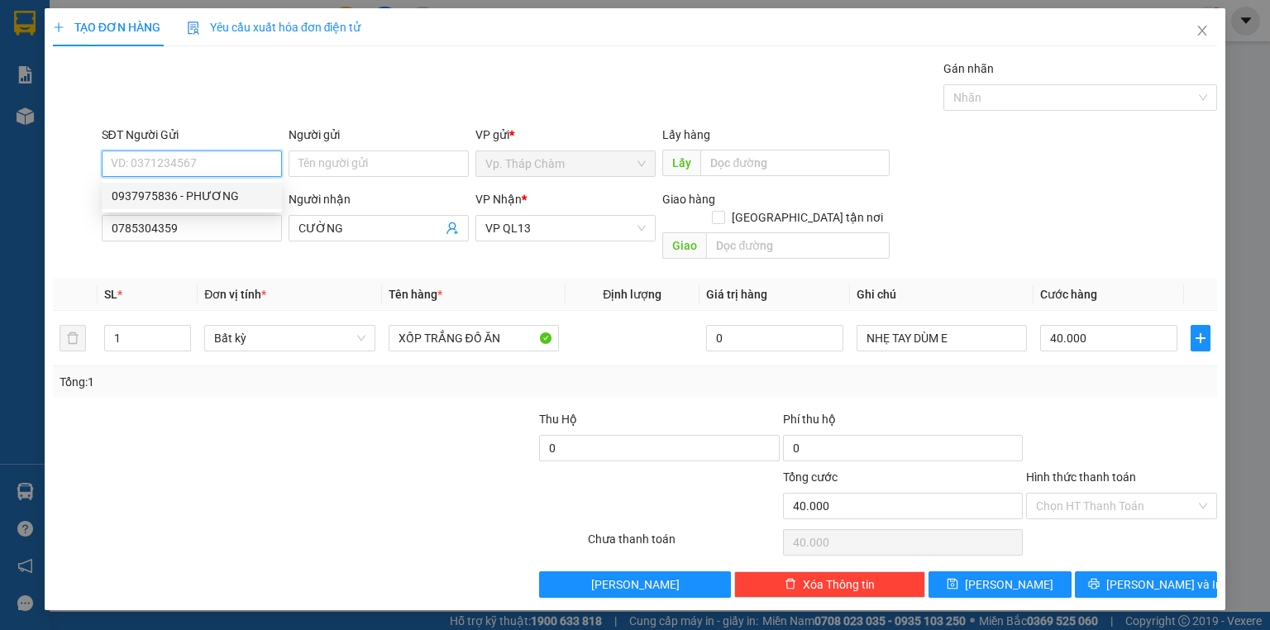
click at [209, 193] on div "0937975836 - PHƯƠNG" at bounding box center [192, 196] width 160 height 18
type input "0937975836"
type input "PHƯƠNG"
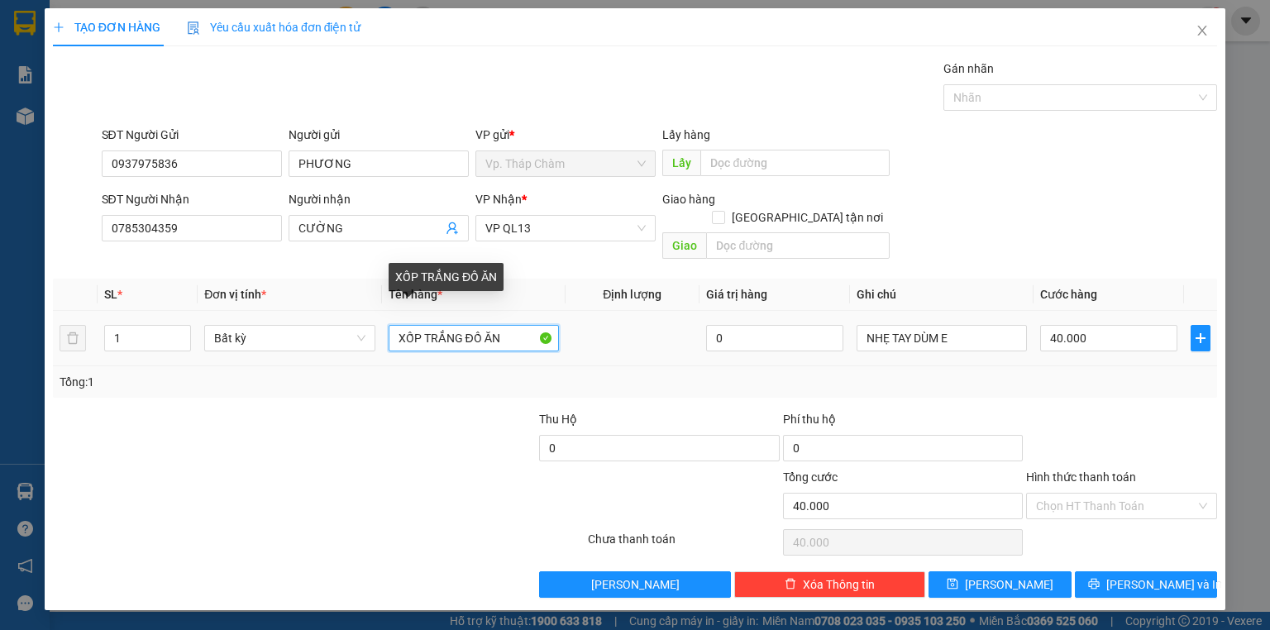
drag, startPoint x: 503, startPoint y: 321, endPoint x: 465, endPoint y: 322, distance: 38.1
click at [465, 325] on input "XỐP TRẮNG ĐỒ ĂN" at bounding box center [473, 338] width 170 height 26
type input "XỐP TRẮNG +TH GIẤY"
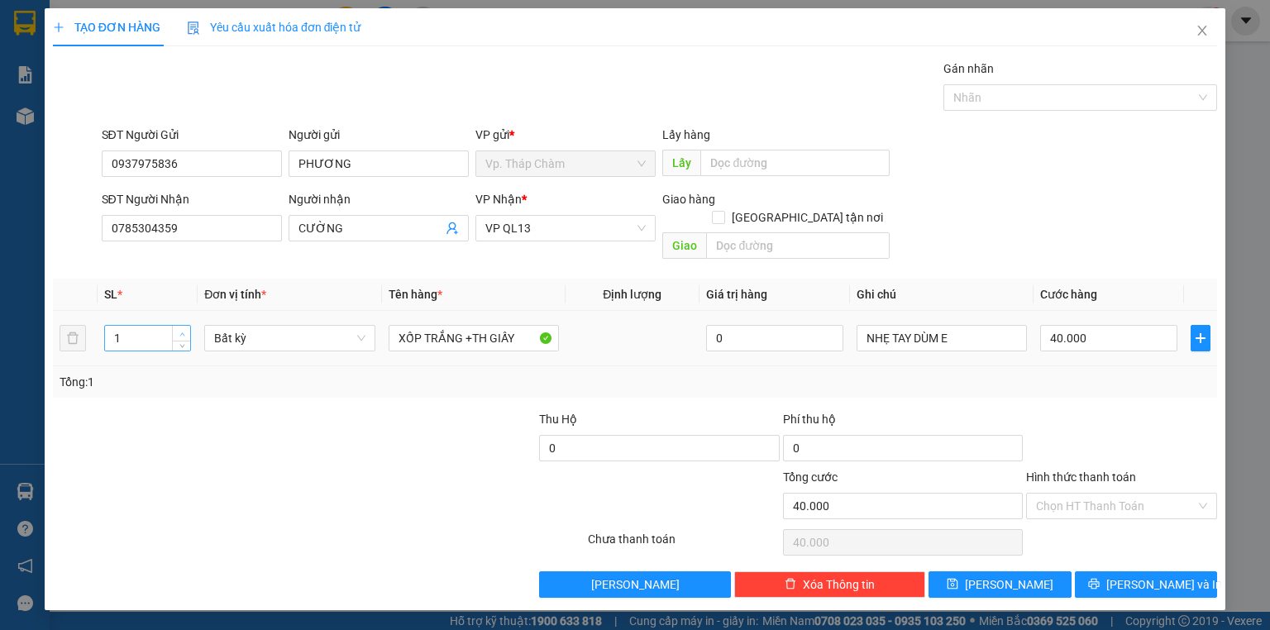
type input "2"
click at [181, 331] on icon "up" at bounding box center [182, 334] width 6 height 6
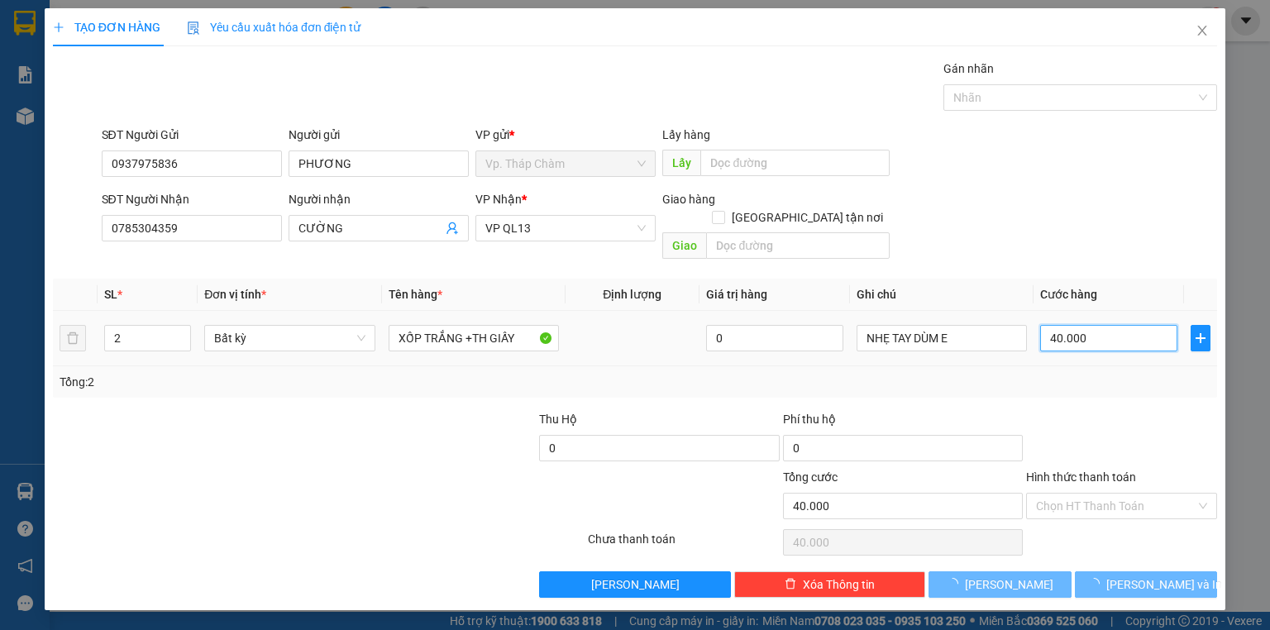
click at [1096, 325] on input "40.000" at bounding box center [1108, 338] width 137 height 26
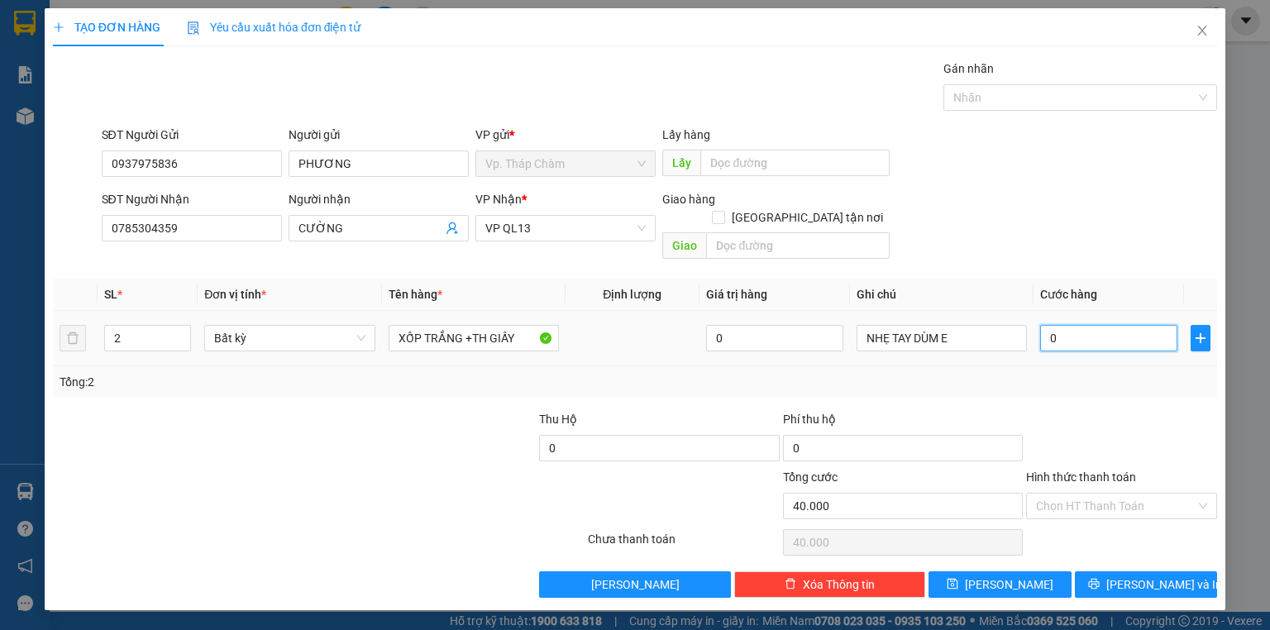
type input "0"
type input "08"
type input "8"
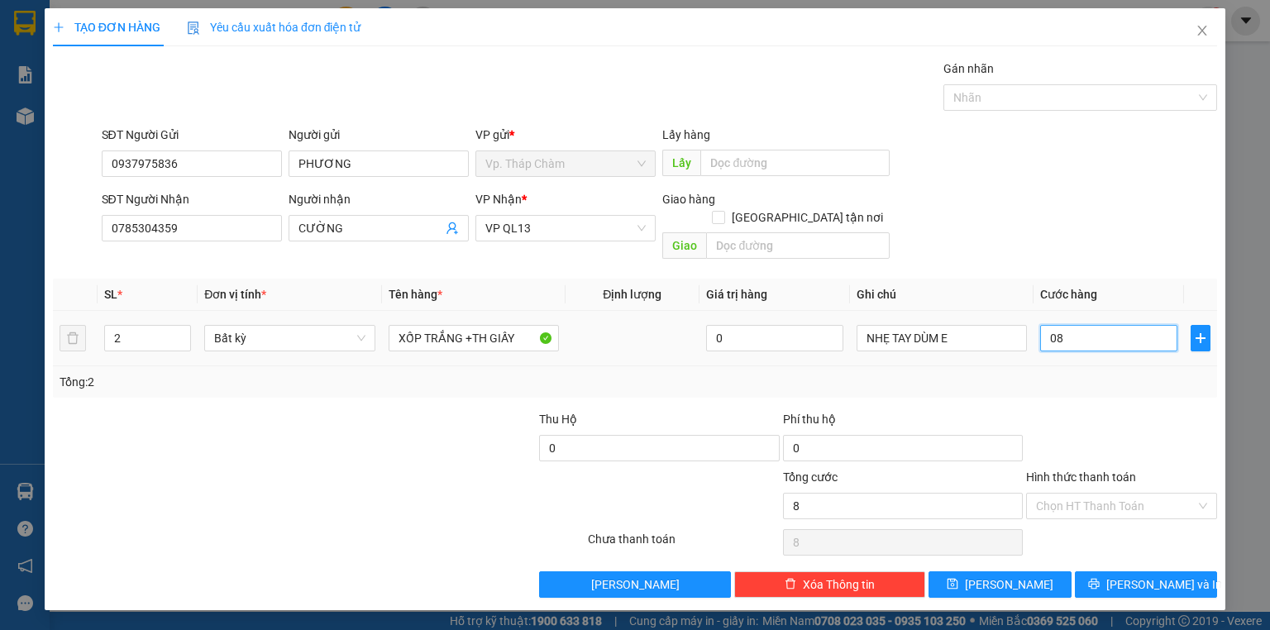
type input "80"
type input "080"
type input "80.000"
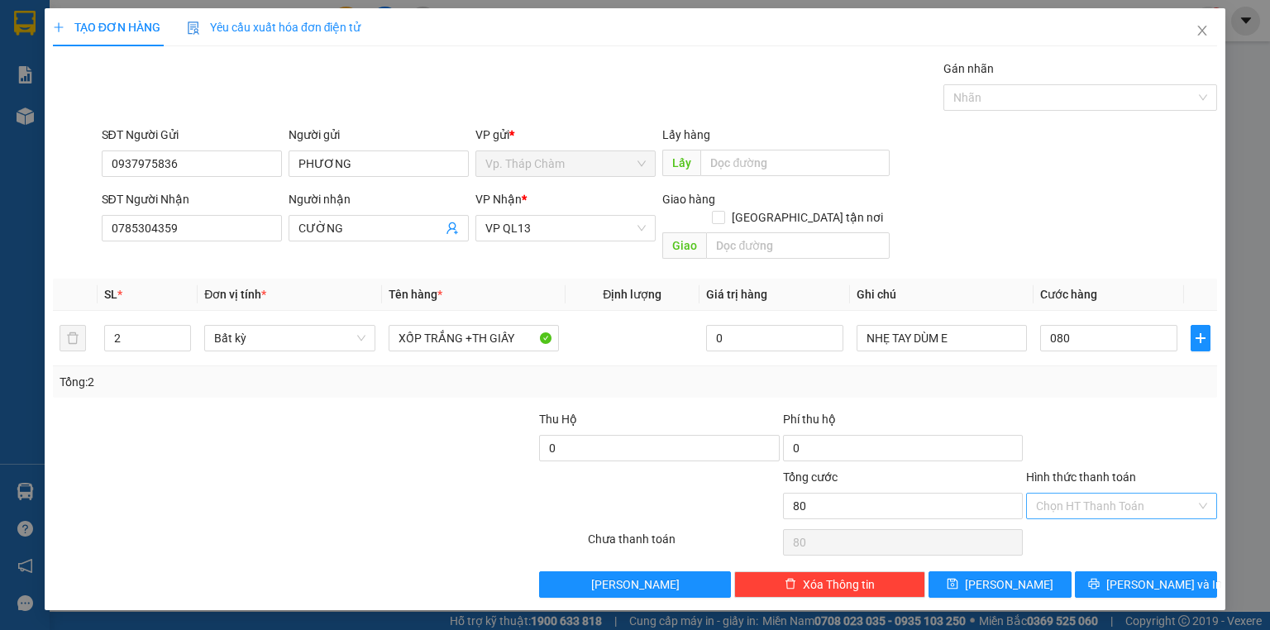
type input "80.000"
click at [1131, 496] on input "Hình thức thanh toán" at bounding box center [1116, 505] width 160 height 25
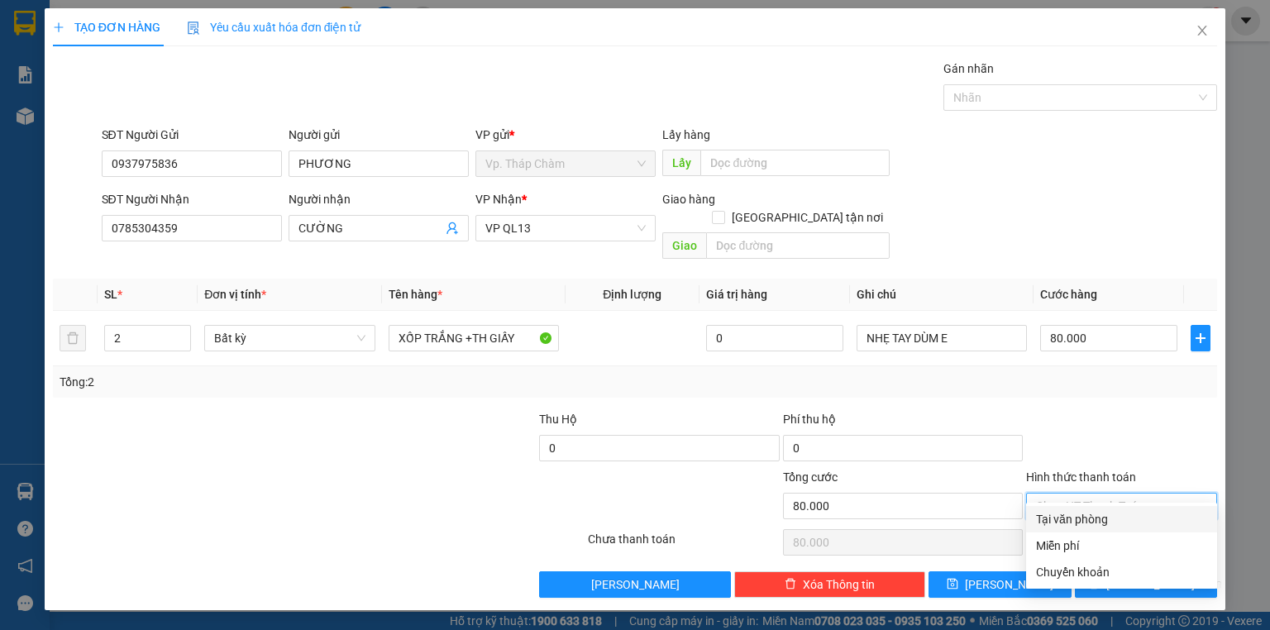
click at [1104, 517] on div "Tại văn phòng" at bounding box center [1121, 519] width 171 height 18
type input "0"
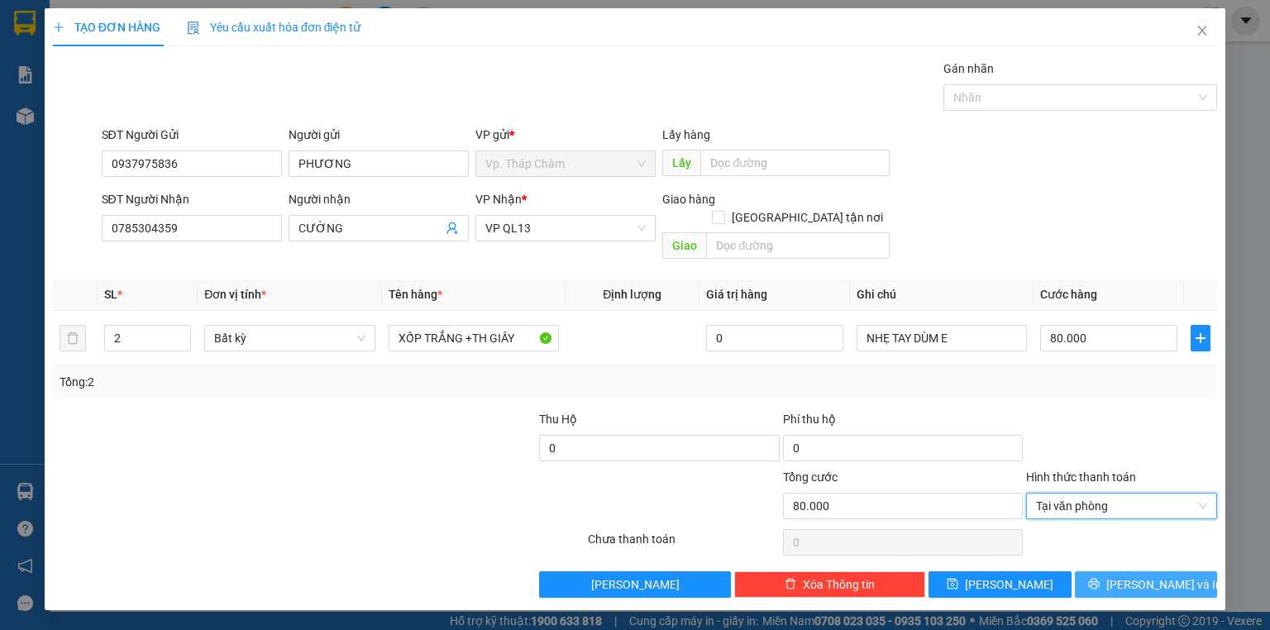
click at [1129, 571] on button "[PERSON_NAME] và In" at bounding box center [1146, 584] width 143 height 26
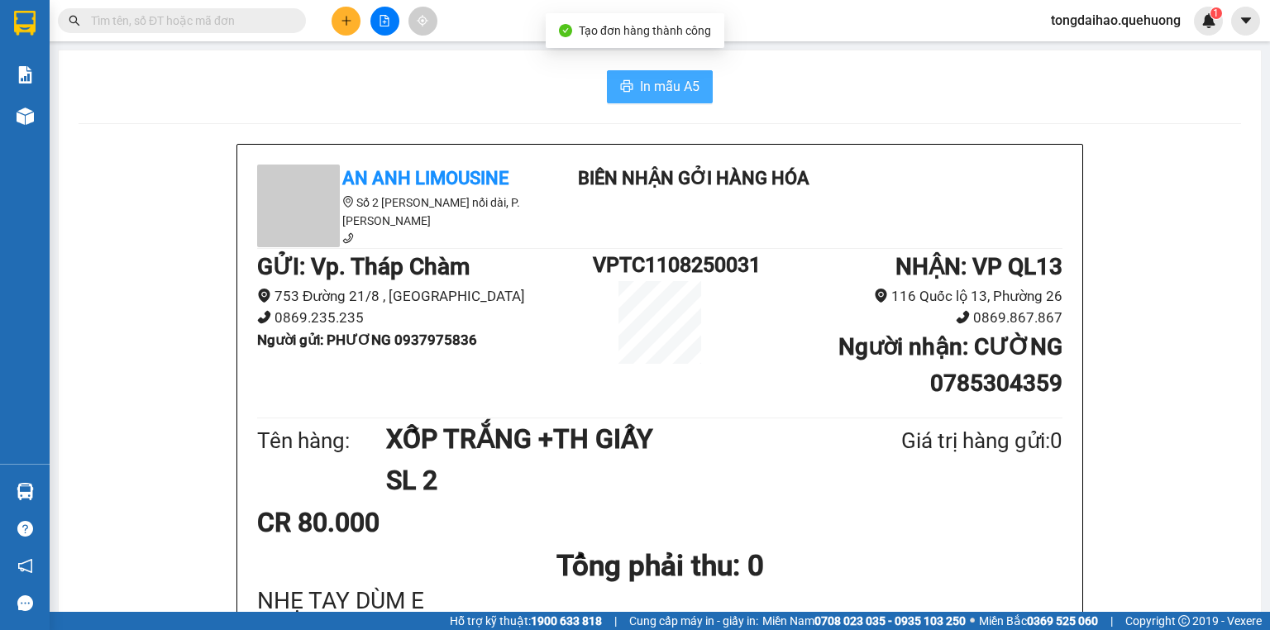
click at [684, 96] on span "In mẫu A5" at bounding box center [670, 86] width 60 height 21
click at [640, 92] on span "In mẫu A5" at bounding box center [670, 86] width 60 height 21
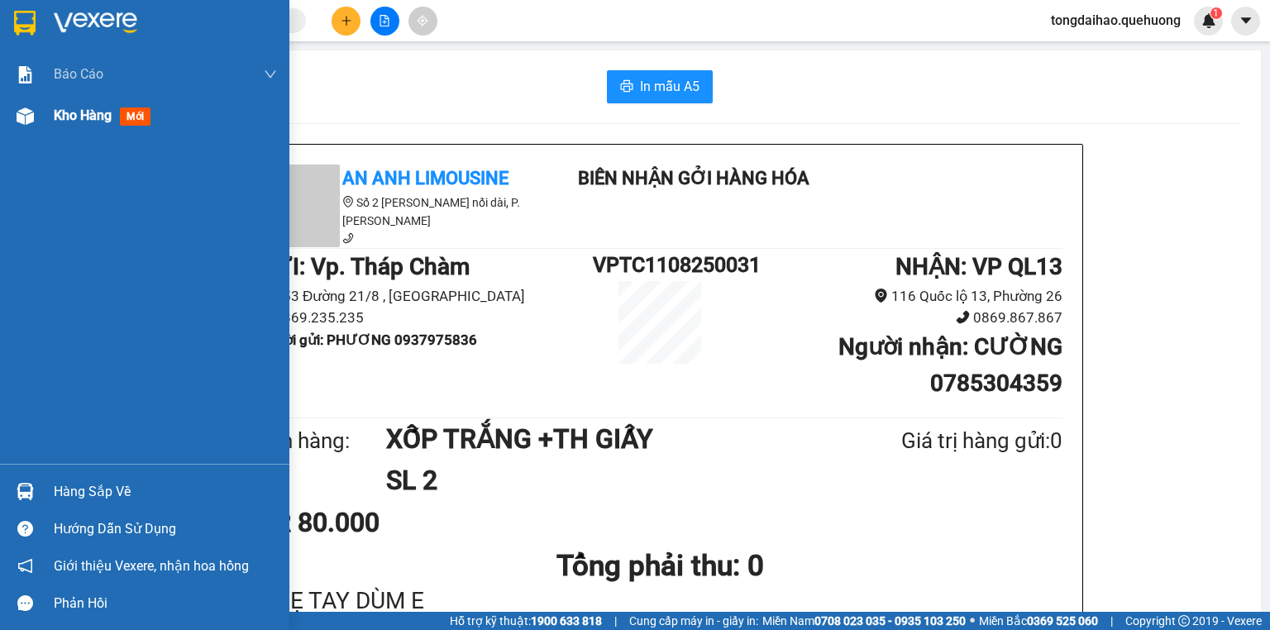
click at [102, 116] on span "Kho hàng" at bounding box center [83, 115] width 58 height 16
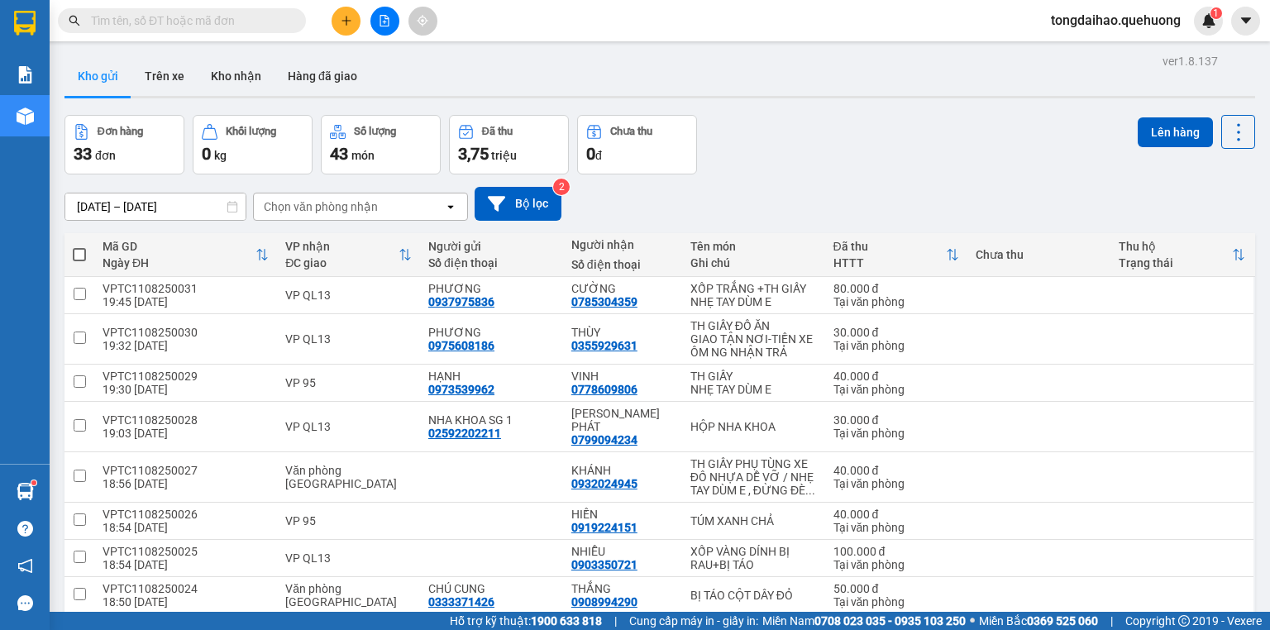
click at [83, 248] on span at bounding box center [79, 254] width 13 height 13
click at [79, 246] on input "checkbox" at bounding box center [79, 246] width 0 height 0
checkbox input "true"
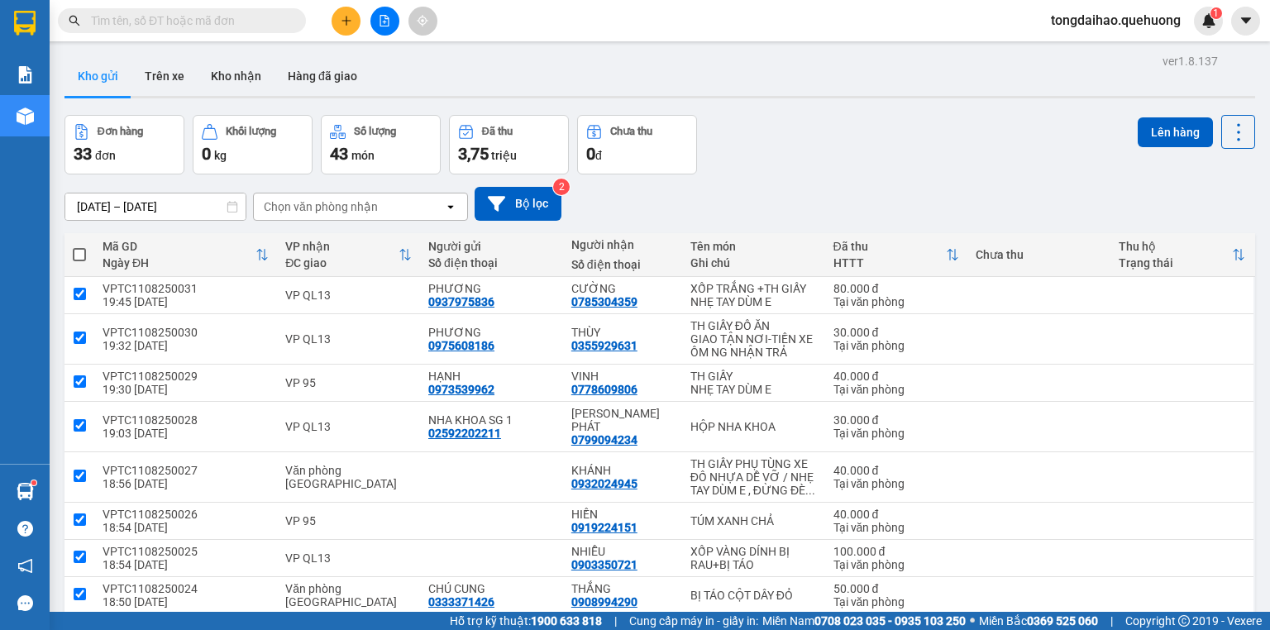
checkbox input "true"
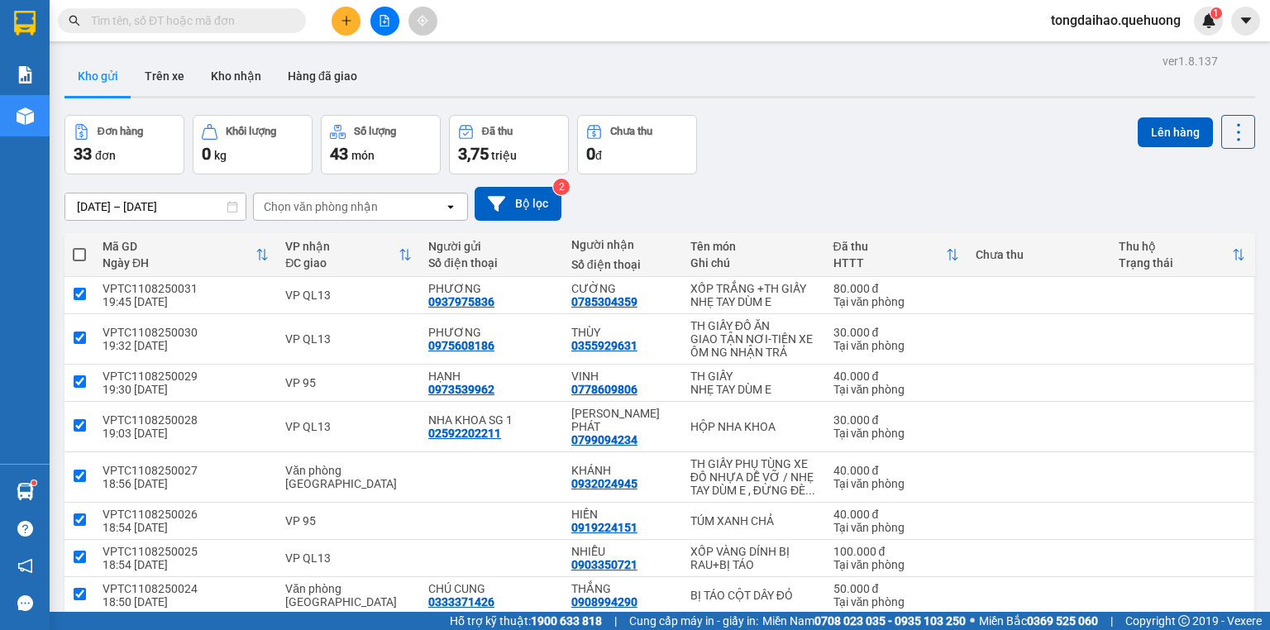
checkbox input "true"
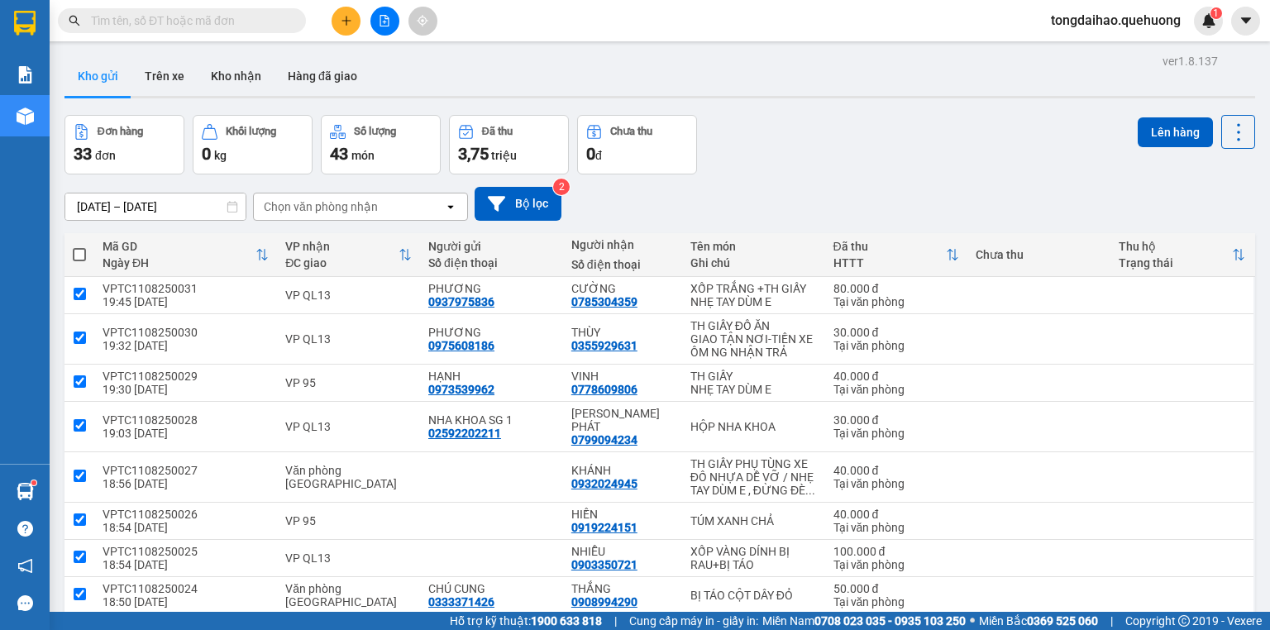
checkbox input "true"
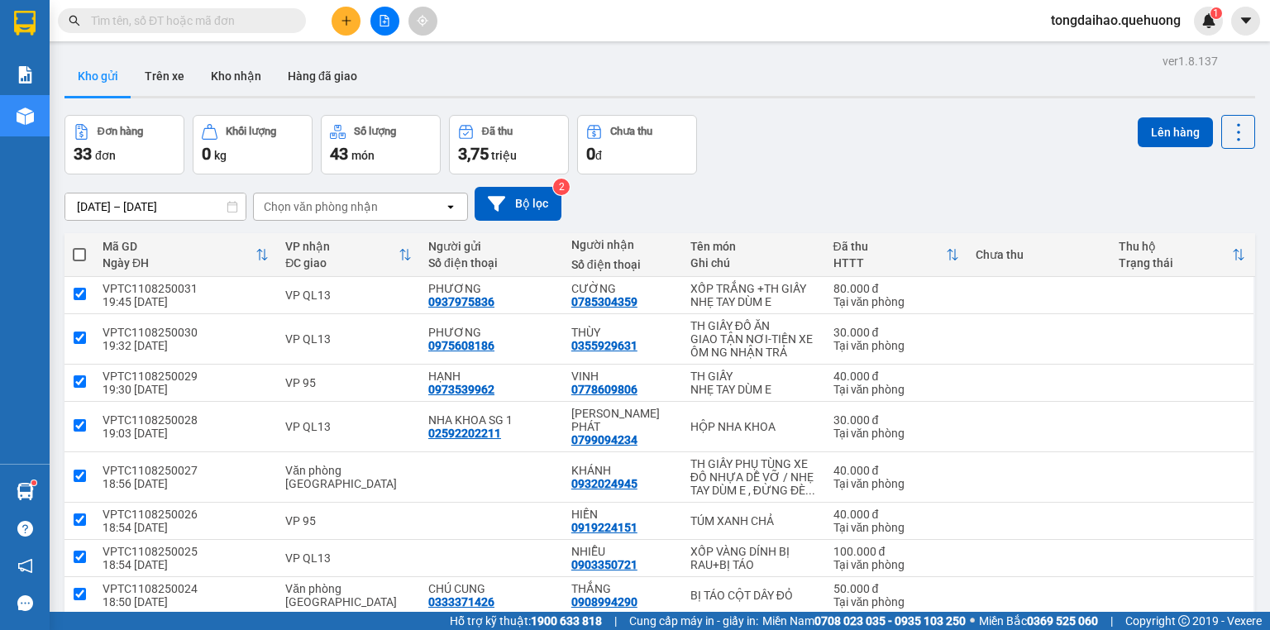
checkbox input "true"
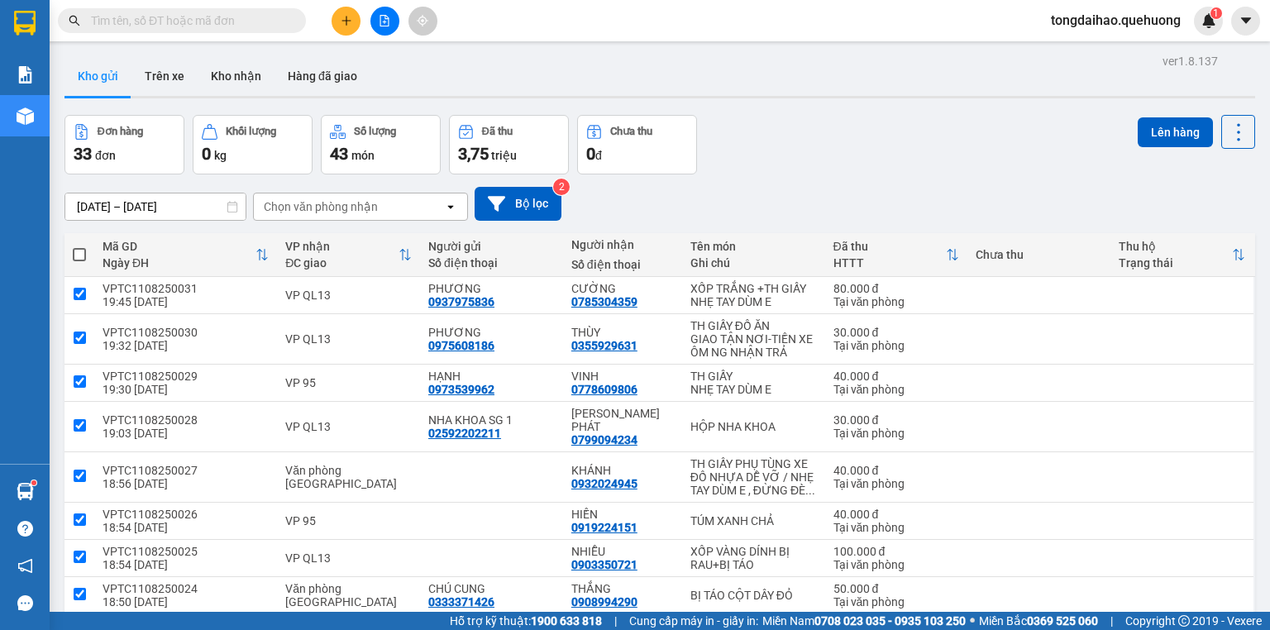
checkbox input "true"
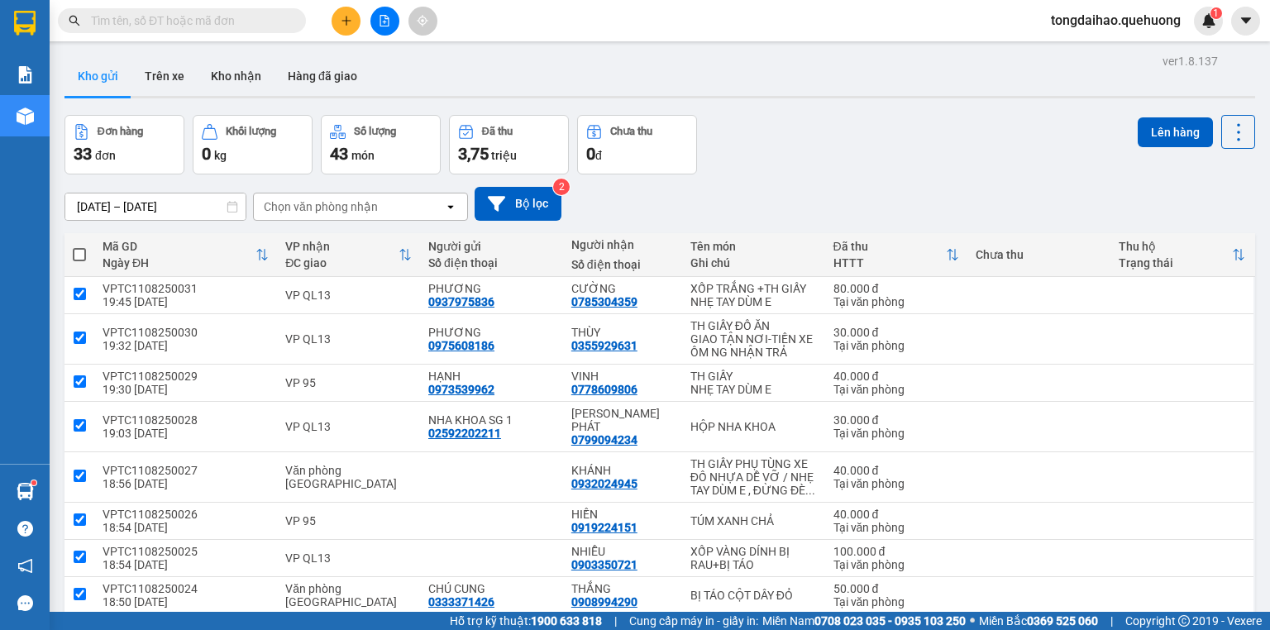
checkbox input "true"
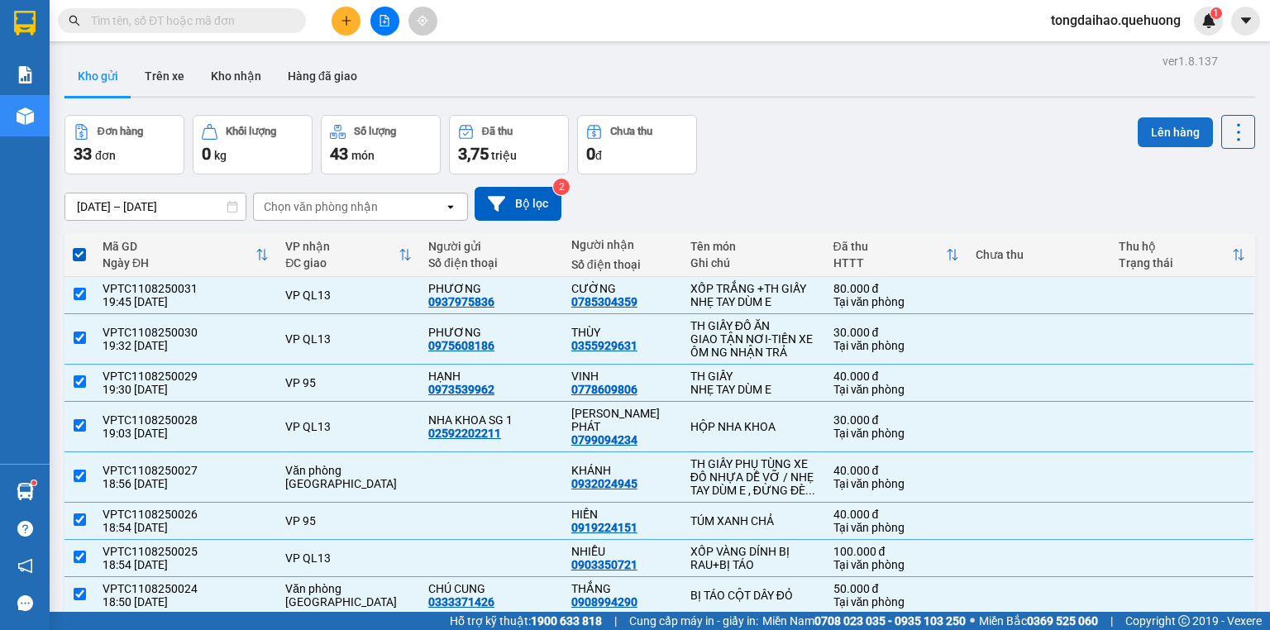
click at [1148, 129] on button "Lên hàng" at bounding box center [1174, 132] width 75 height 30
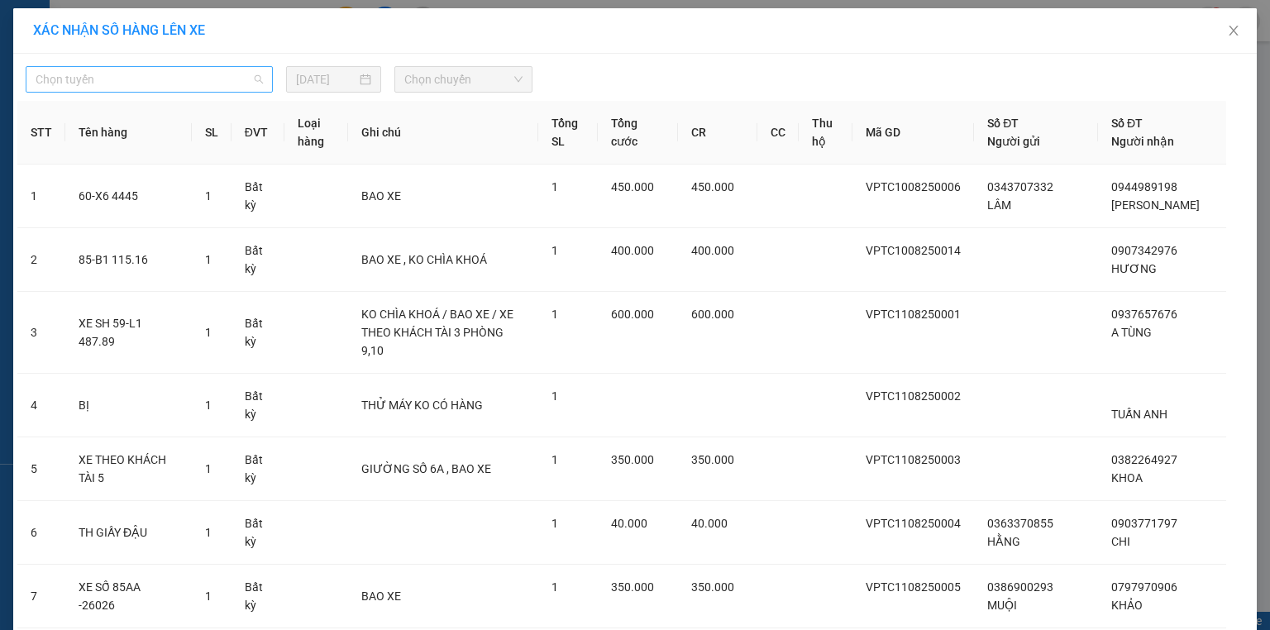
click at [188, 79] on span "Chọn tuyến" at bounding box center [149, 79] width 227 height 25
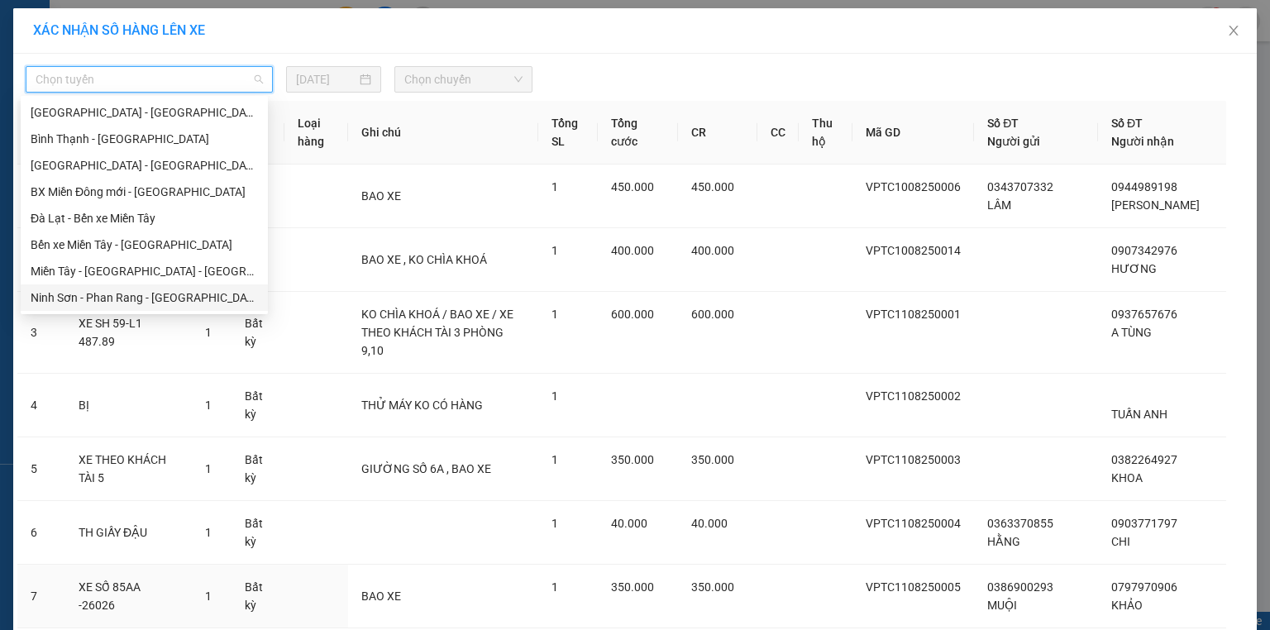
scroll to position [264, 0]
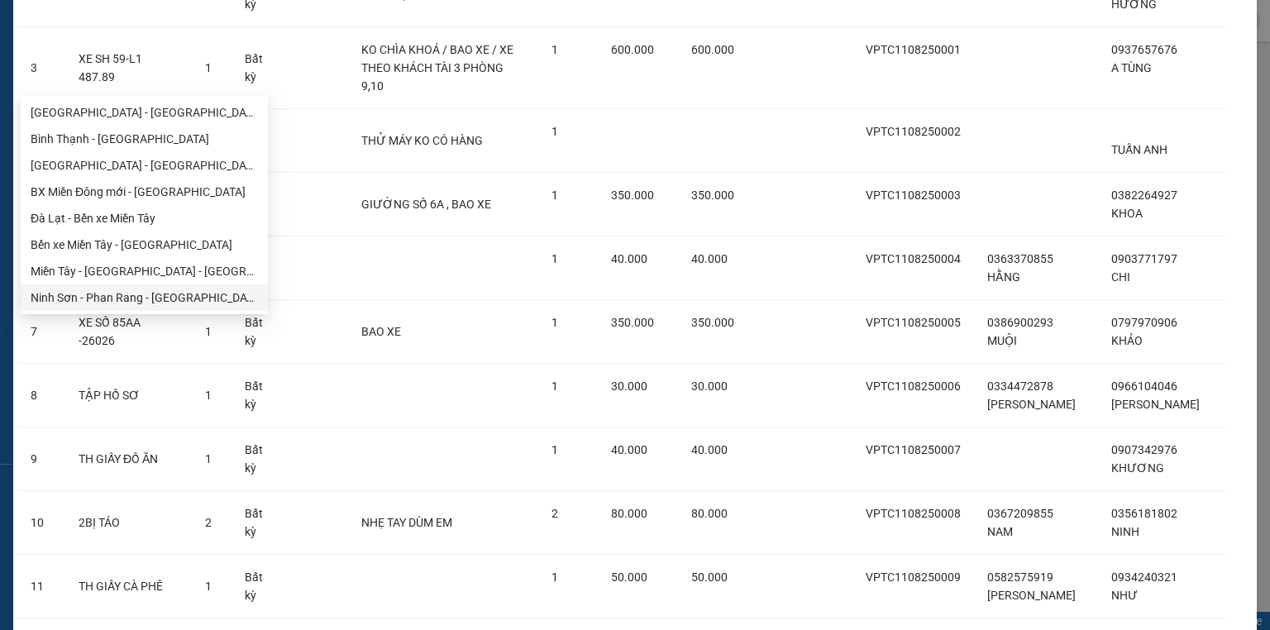
click at [99, 296] on div "Ninh Sơn - [PERSON_NAME] Rang - [GEOGRAPHIC_DATA]" at bounding box center [144, 297] width 227 height 18
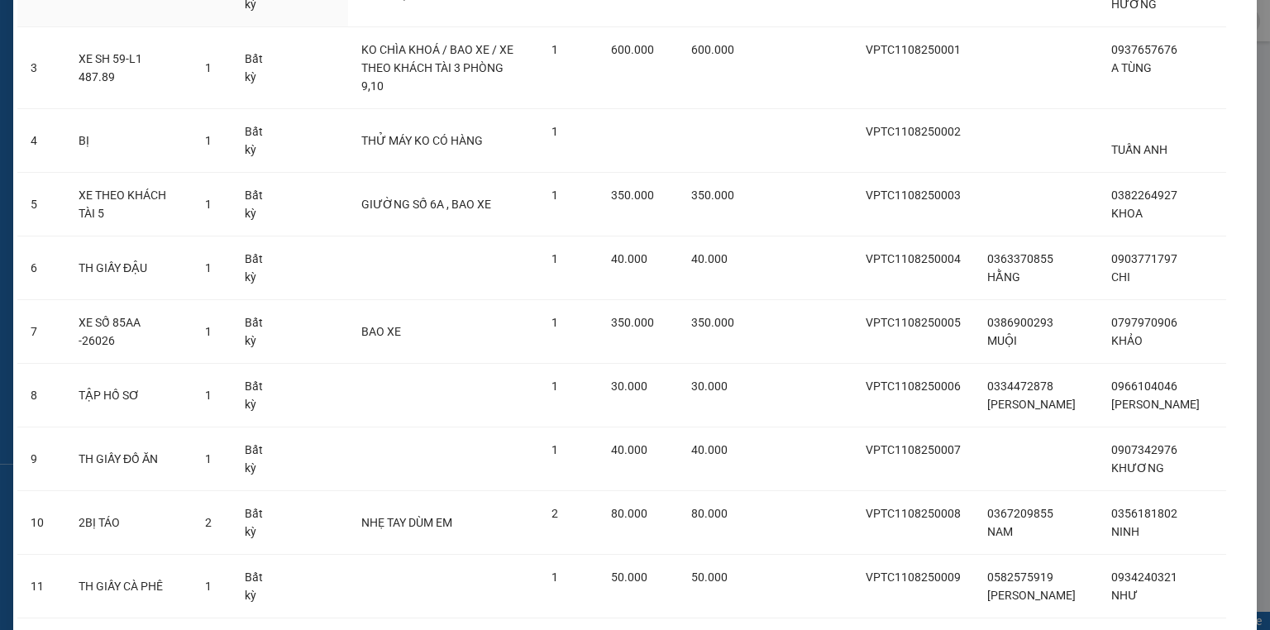
scroll to position [0, 0]
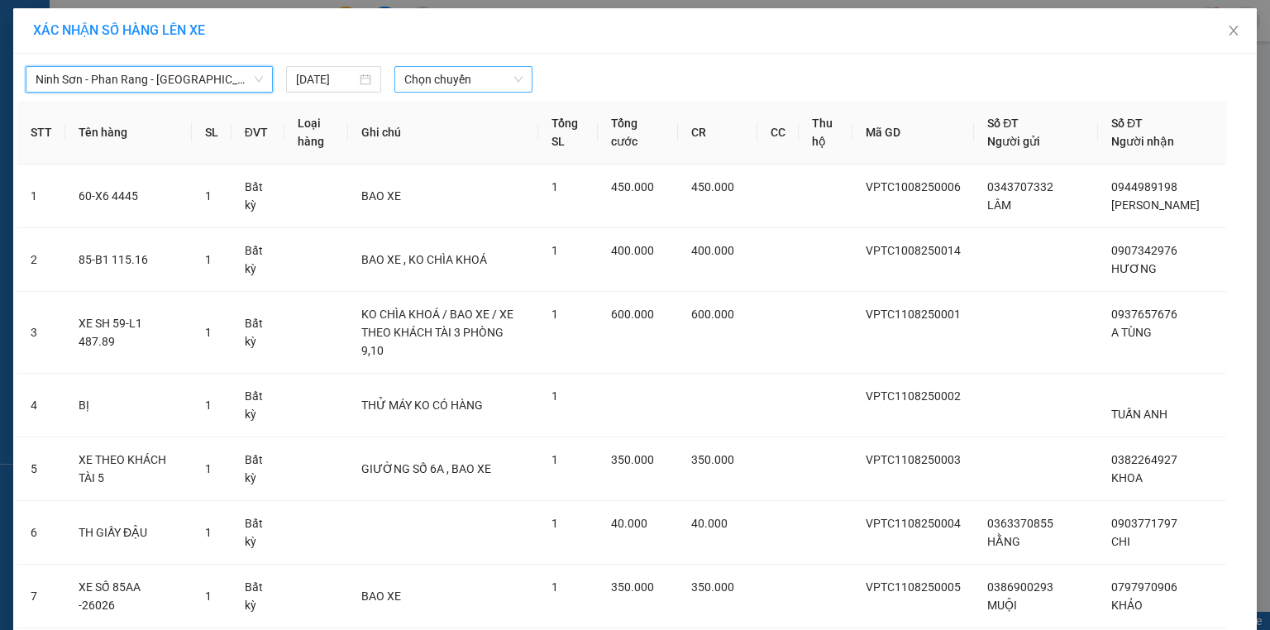
click at [450, 74] on span "Chọn chuyến" at bounding box center [463, 79] width 119 height 25
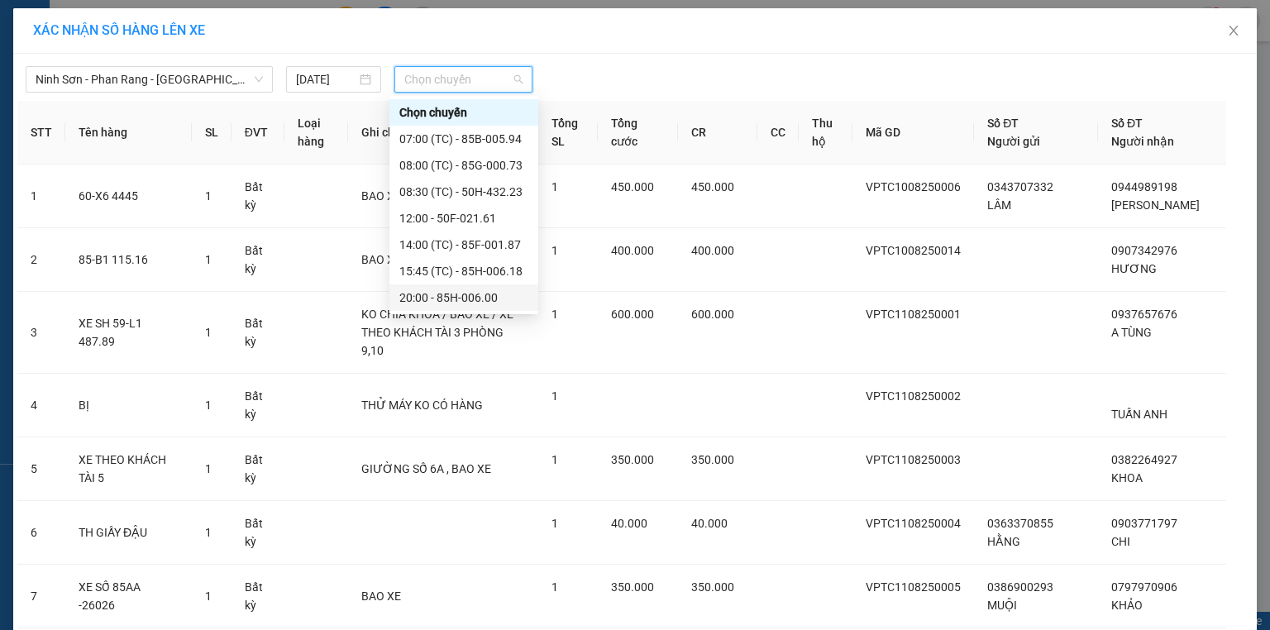
click at [465, 296] on div "20:00 - 85H-006.00" at bounding box center [463, 297] width 129 height 18
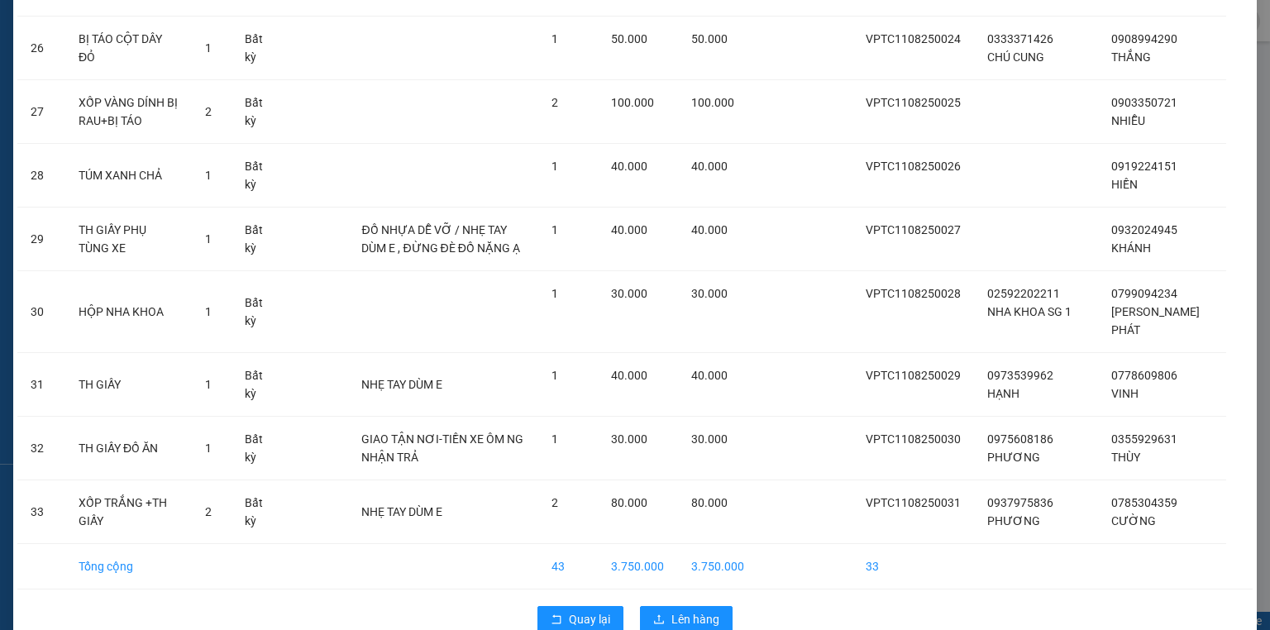
scroll to position [1795, 0]
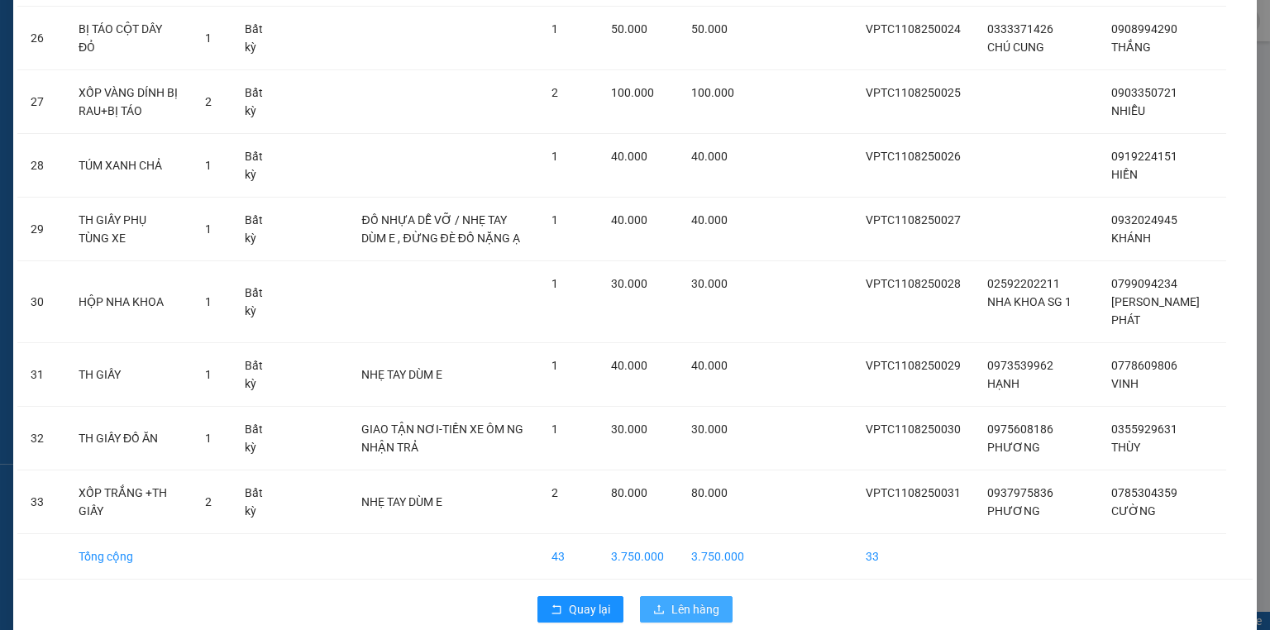
click at [687, 600] on span "Lên hàng" at bounding box center [695, 609] width 48 height 18
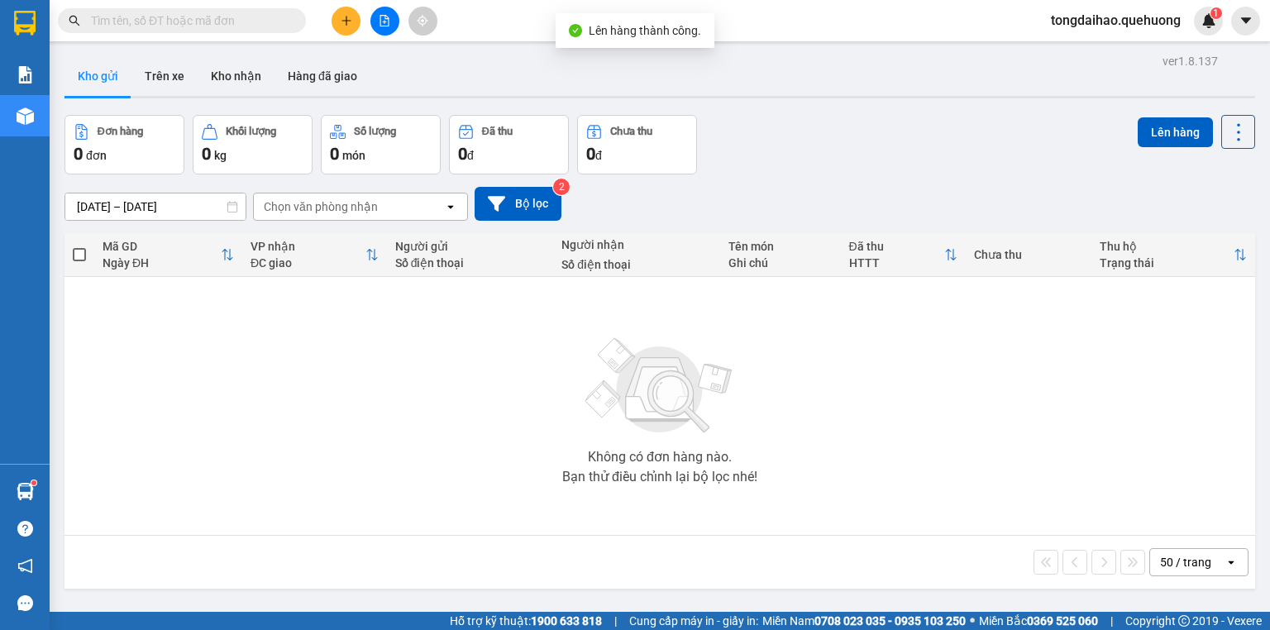
click at [380, 17] on icon "file-add" at bounding box center [384, 21] width 9 height 12
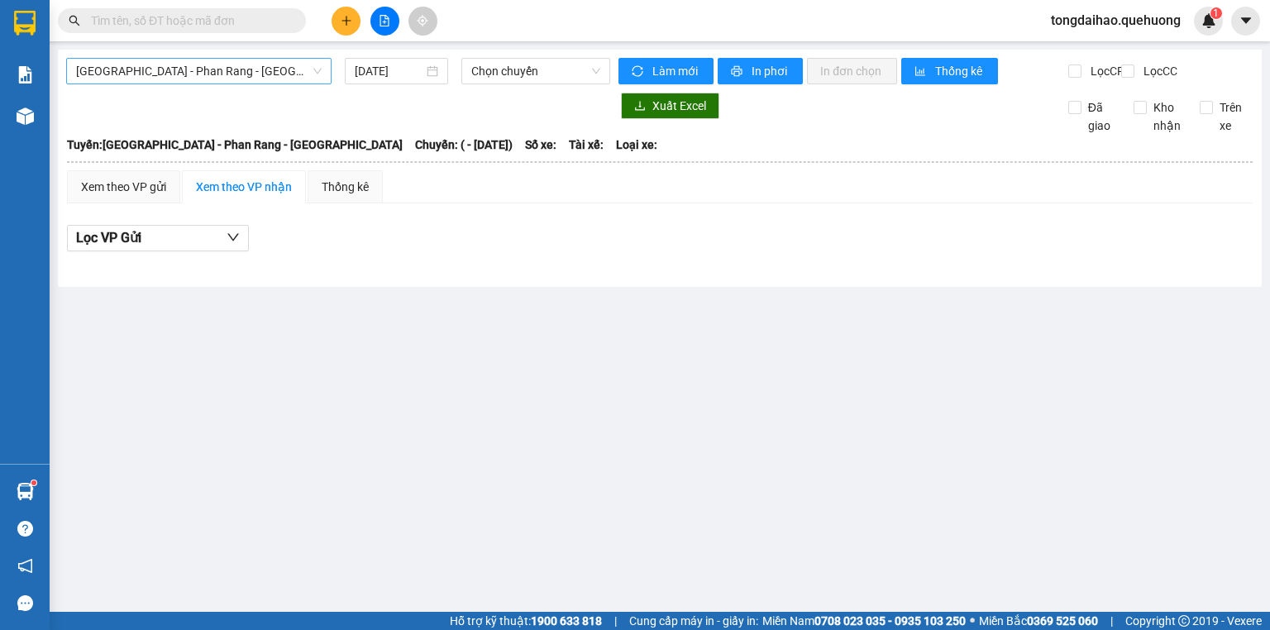
click at [264, 81] on span "[GEOGRAPHIC_DATA] - [PERSON_NAME] Rang - [GEOGRAPHIC_DATA]" at bounding box center [198, 71] width 245 height 25
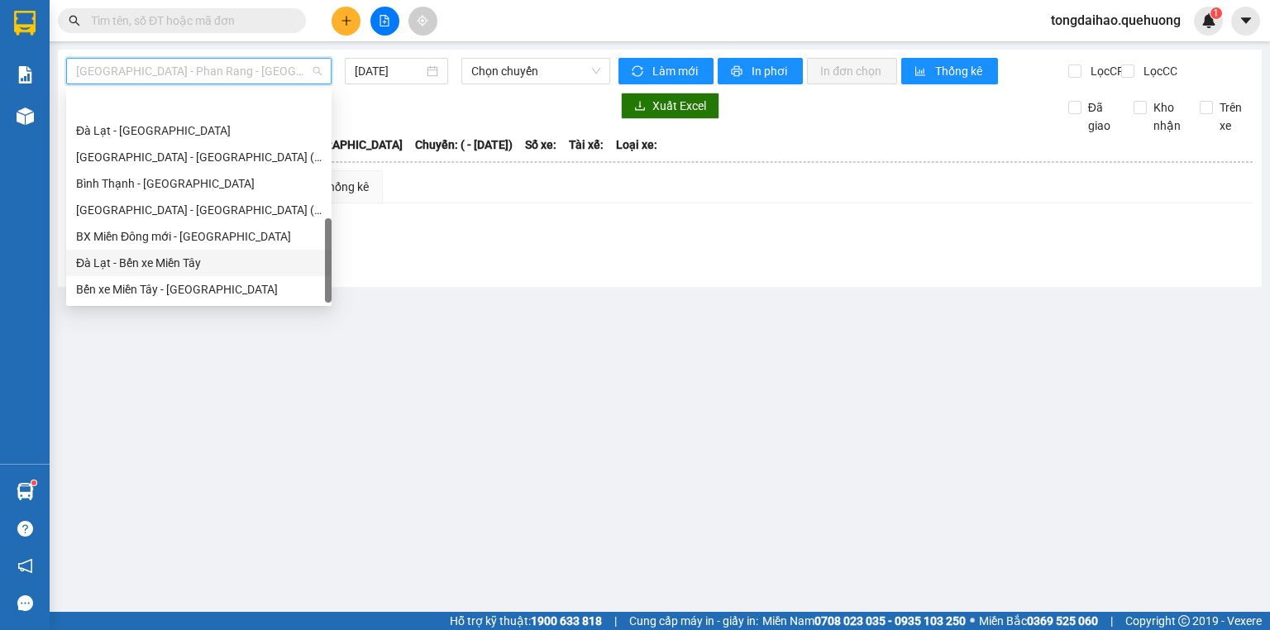
scroll to position [450, 0]
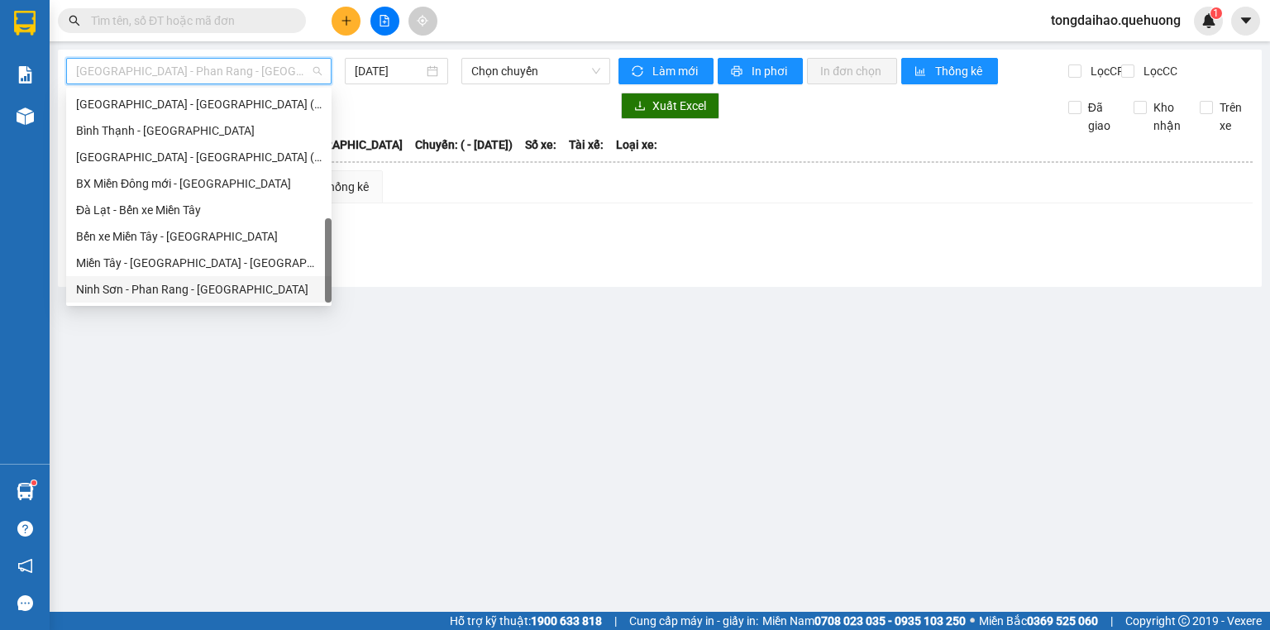
click at [242, 293] on div "Ninh Sơn - [PERSON_NAME] Rang - [GEOGRAPHIC_DATA]" at bounding box center [198, 289] width 245 height 18
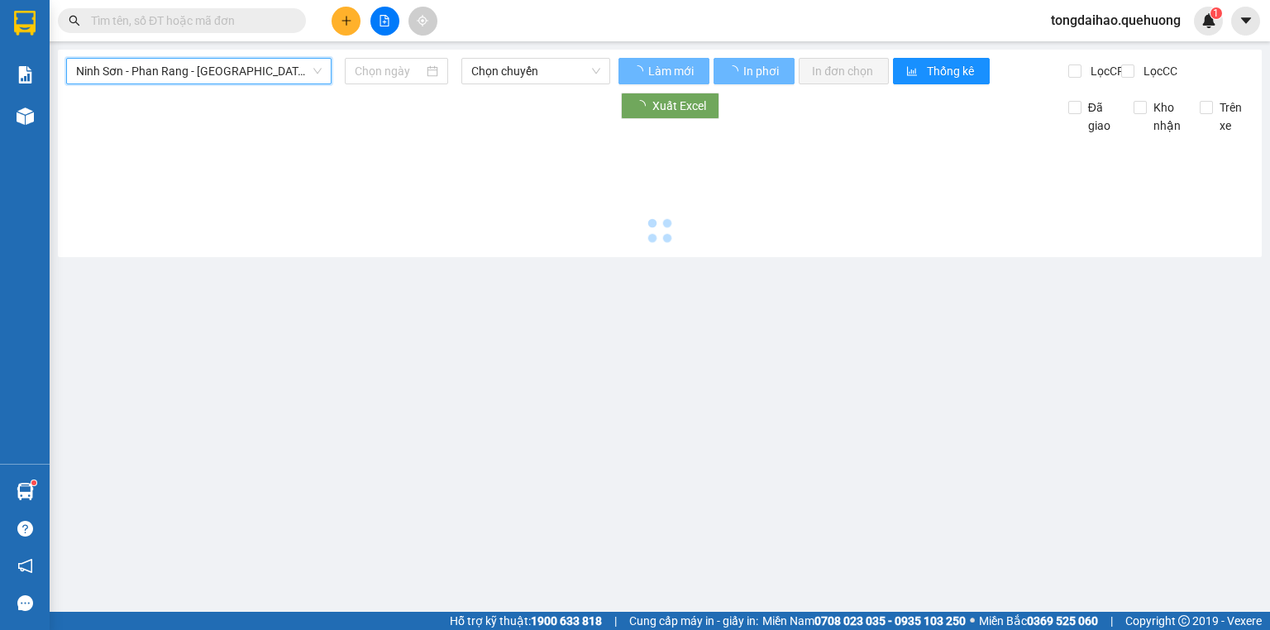
type input "[DATE]"
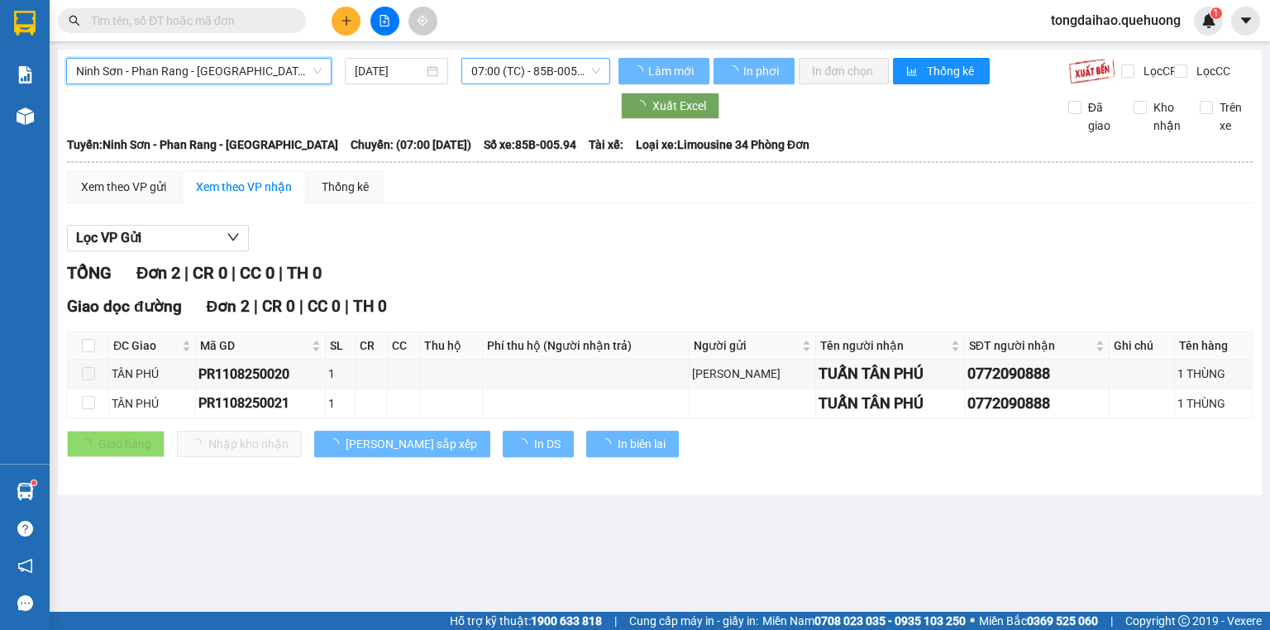
click at [537, 75] on span "07:00 (TC) - 85B-005.94" at bounding box center [536, 71] width 130 height 25
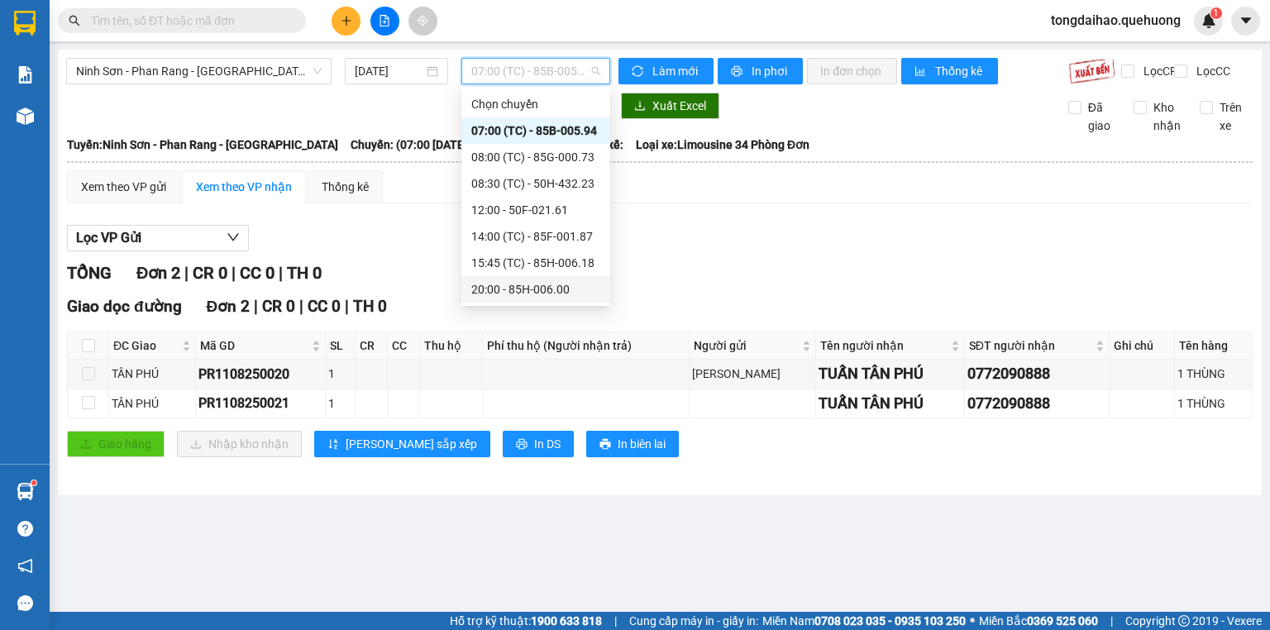
click at [544, 292] on div "20:00 - 85H-006.00" at bounding box center [535, 289] width 129 height 18
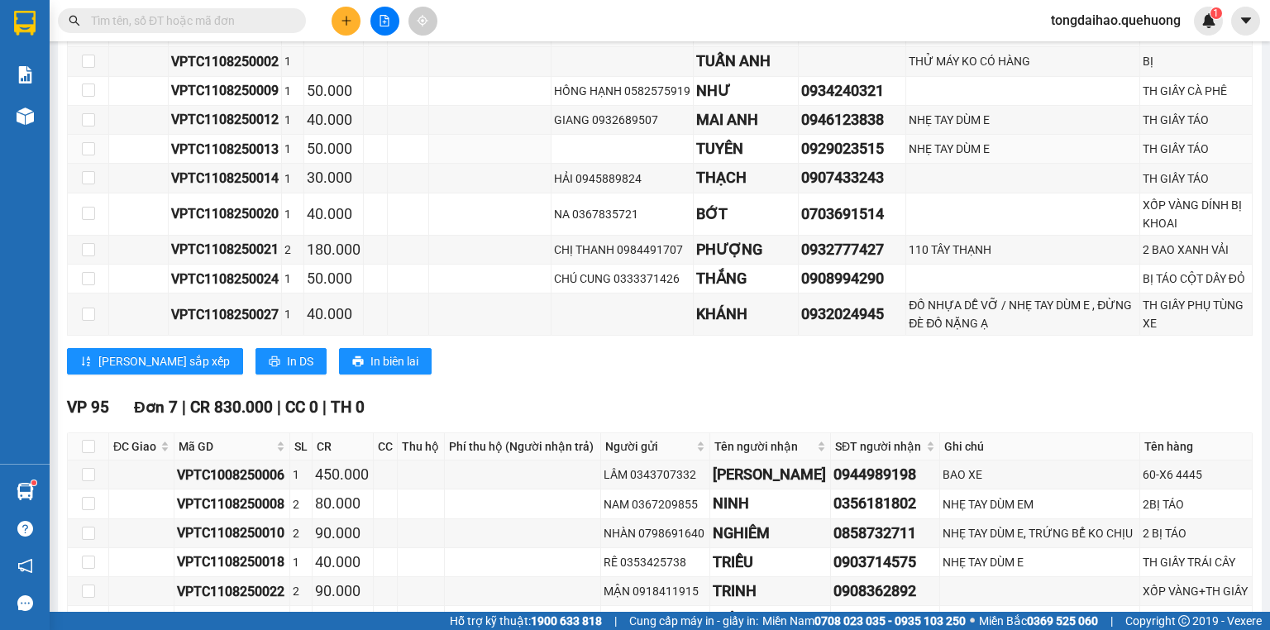
scroll to position [132, 0]
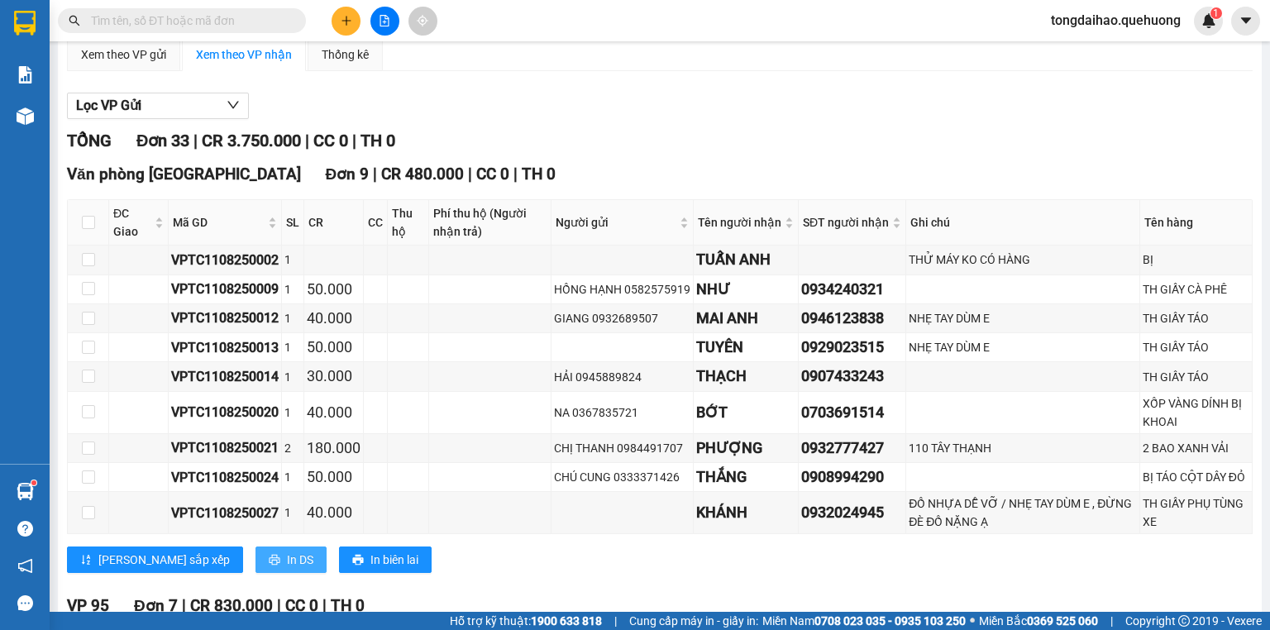
click at [287, 569] on span "In DS" at bounding box center [300, 559] width 26 height 18
click at [281, 20] on input "text" at bounding box center [188, 21] width 195 height 18
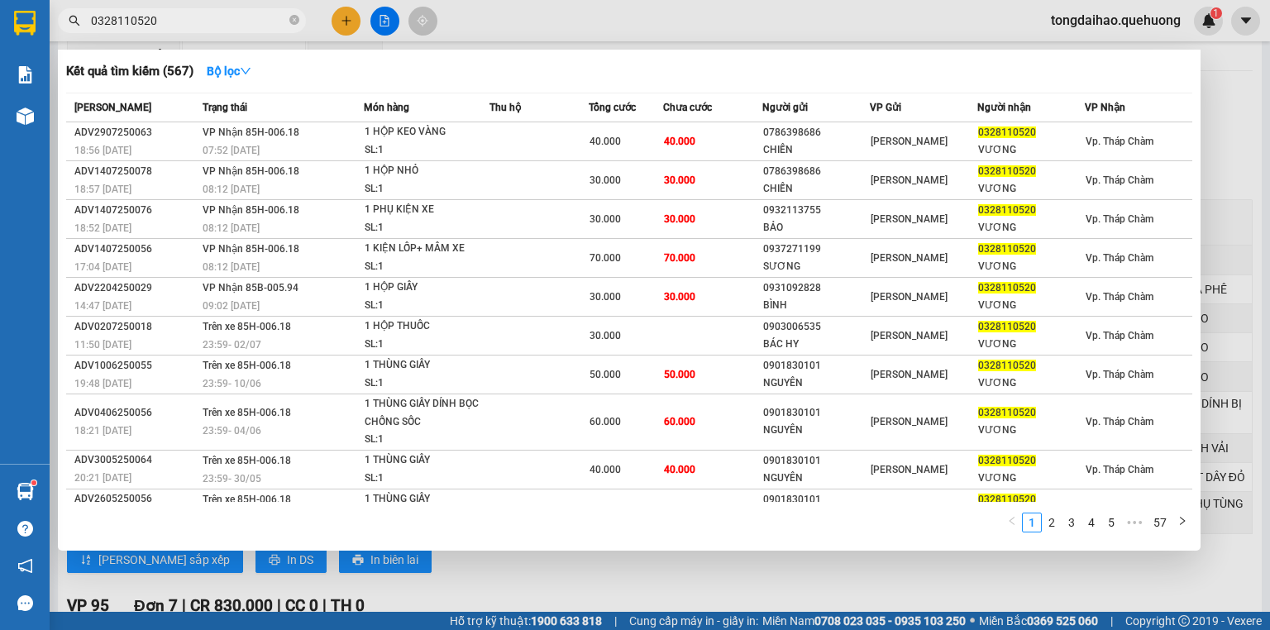
type input "0328110520"
click at [1246, 226] on div at bounding box center [635, 315] width 1270 height 630
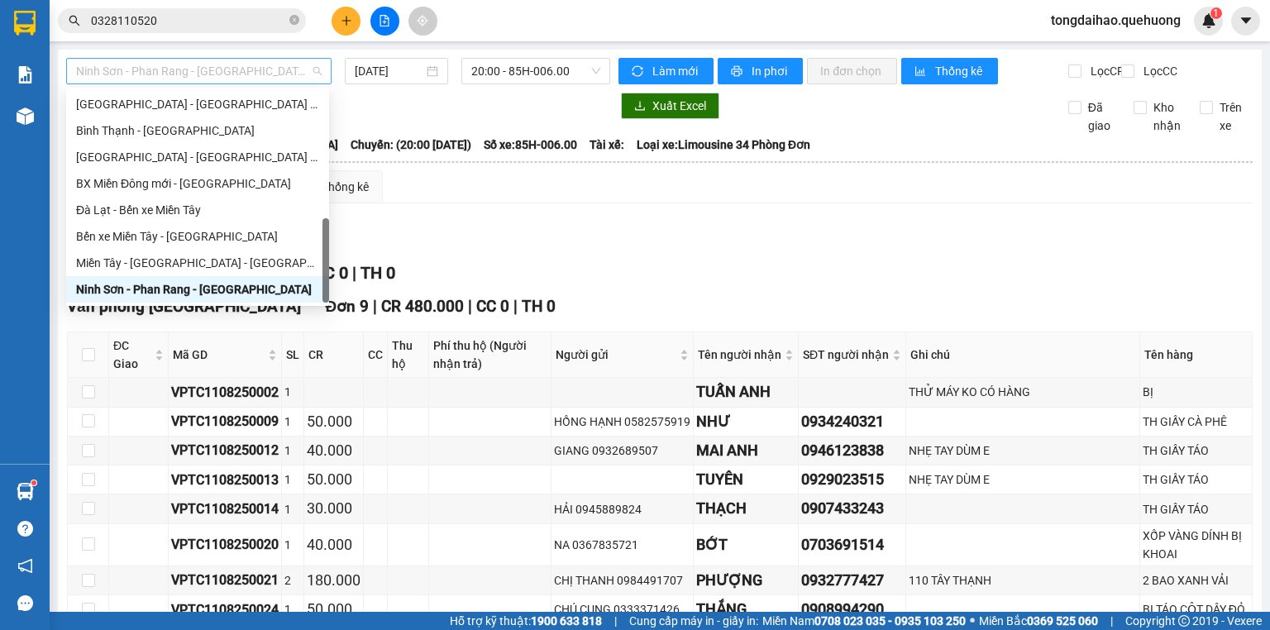
click at [208, 63] on span "Ninh Sơn - [PERSON_NAME] Rang - [GEOGRAPHIC_DATA]" at bounding box center [198, 71] width 245 height 25
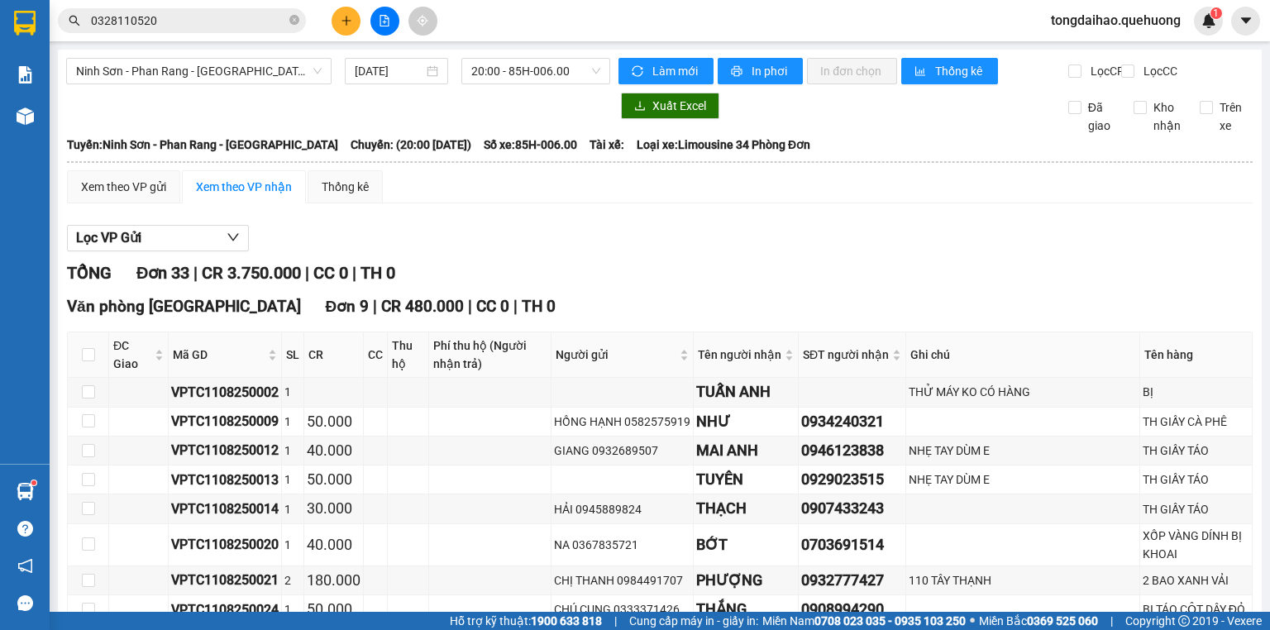
click at [660, 251] on div "Lọc VP Gửi" at bounding box center [659, 238] width 1185 height 27
click at [131, 196] on div "Xem theo VP gửi" at bounding box center [123, 187] width 85 height 18
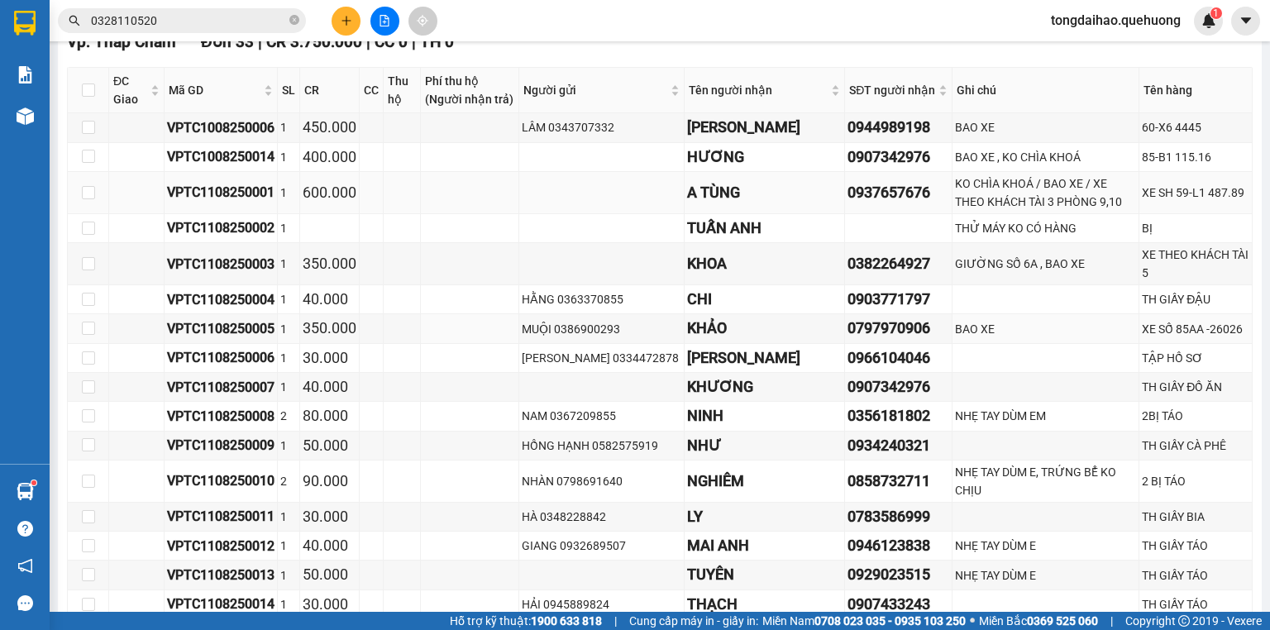
scroll to position [198, 0]
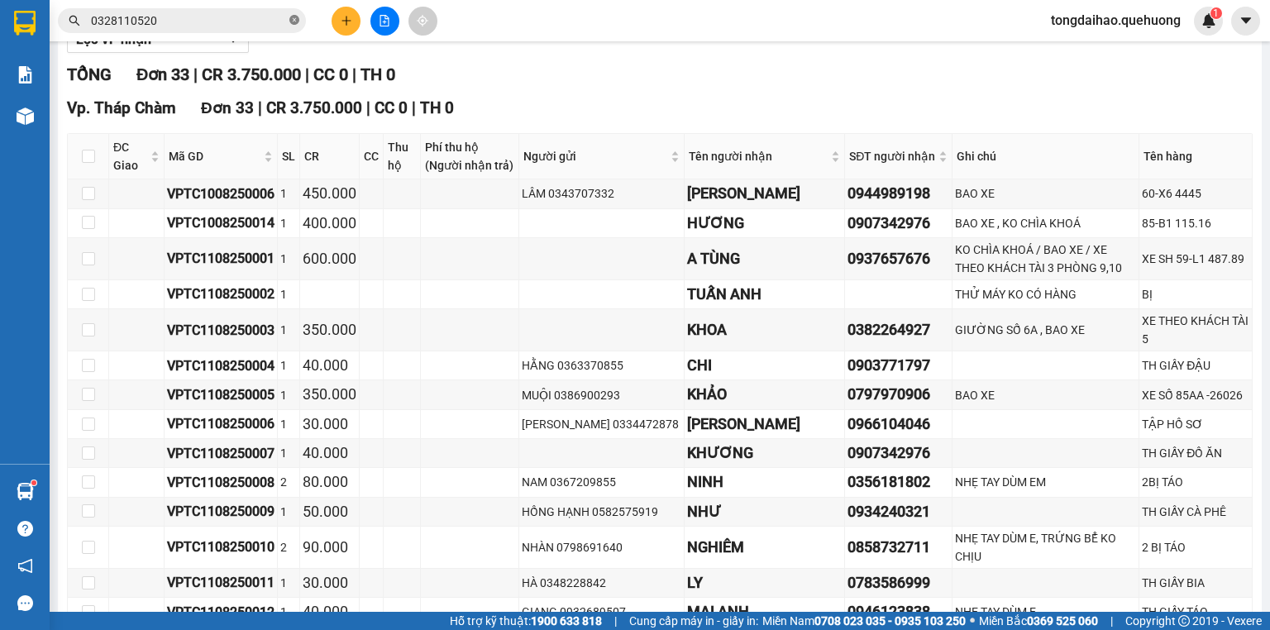
click at [296, 17] on icon "close-circle" at bounding box center [294, 20] width 10 height 10
